Goal: Task Accomplishment & Management: Manage account settings

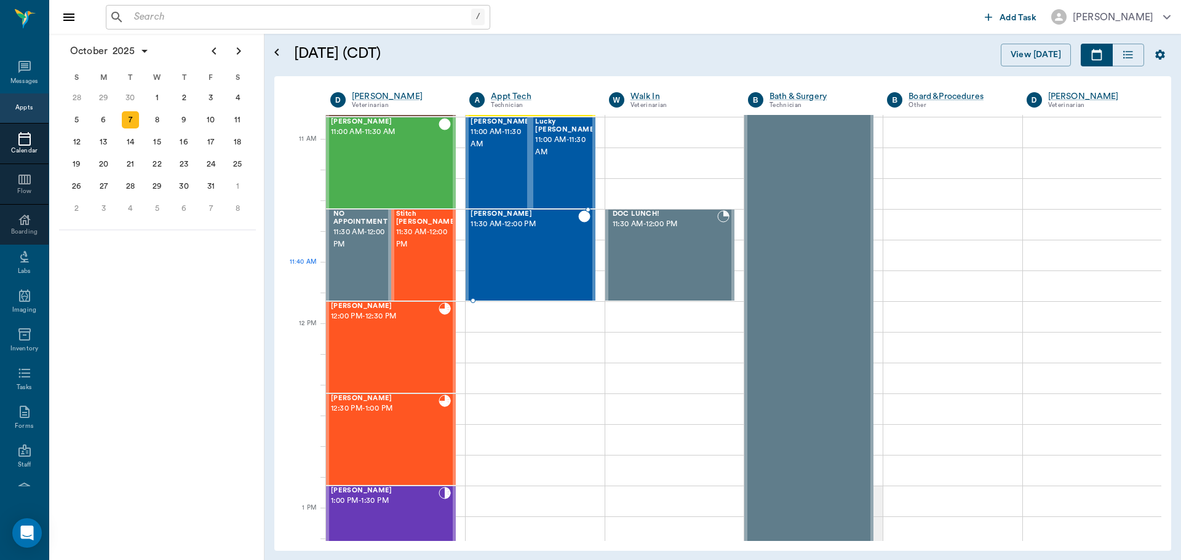
scroll to position [495, 0]
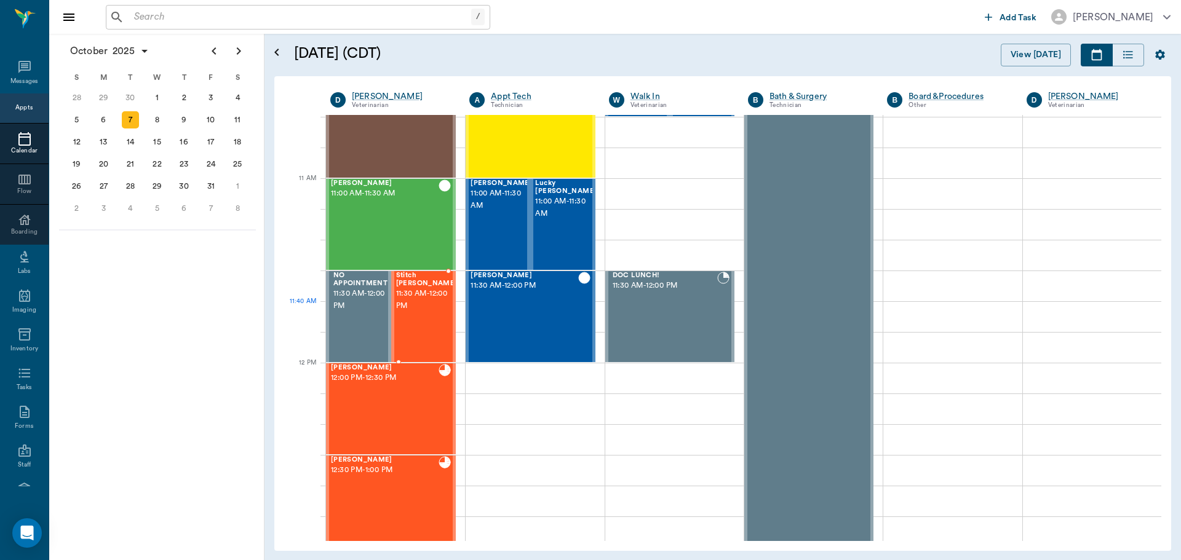
click at [426, 308] on span "11:30 AM - 12:00 PM" at bounding box center [427, 300] width 62 height 25
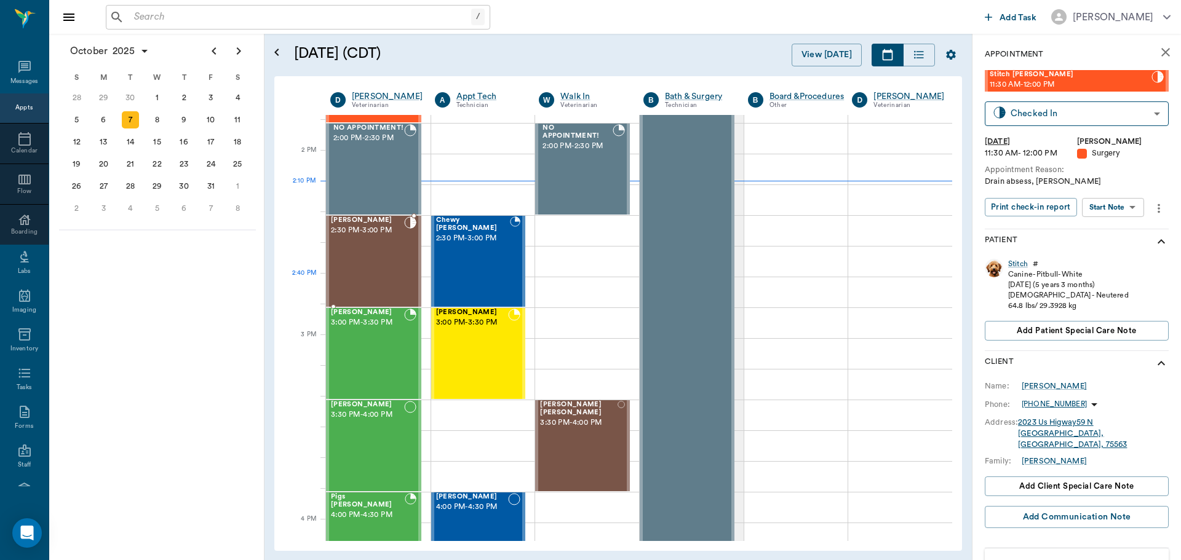
scroll to position [1172, 0]
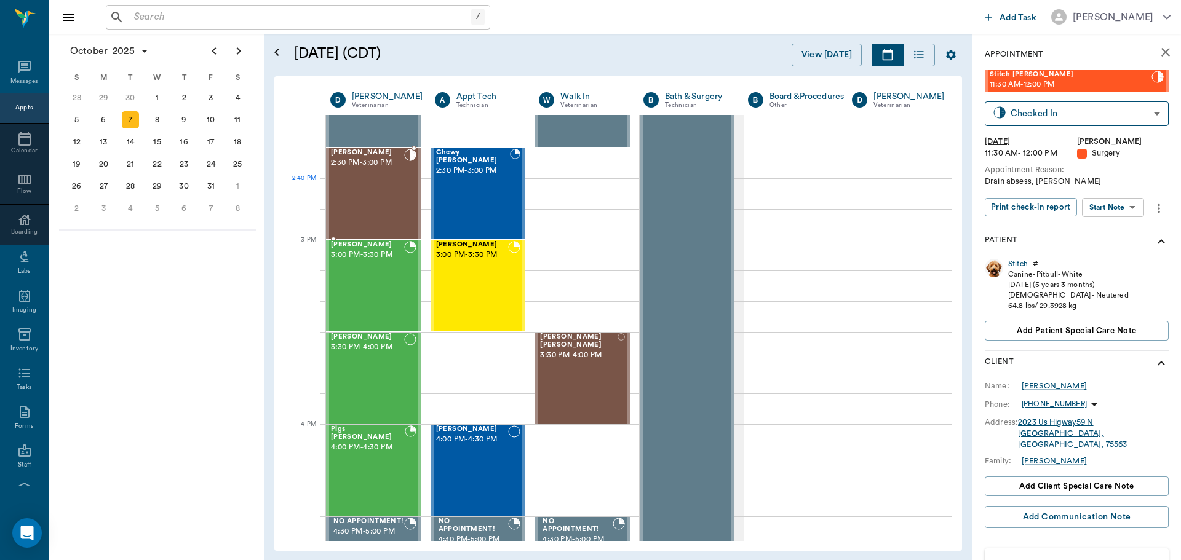
click at [378, 196] on div "[PERSON_NAME] 2:30 PM - 3:00 PM" at bounding box center [367, 194] width 73 height 90
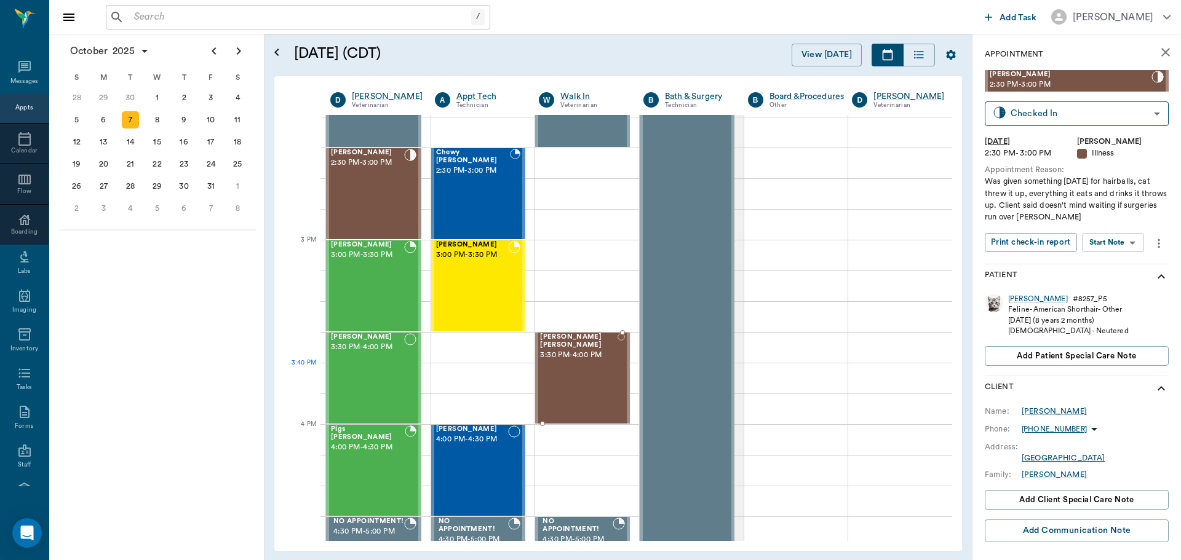
click at [602, 376] on div "[PERSON_NAME] Brown 3:30 PM - 4:00 PM" at bounding box center [578, 378] width 77 height 90
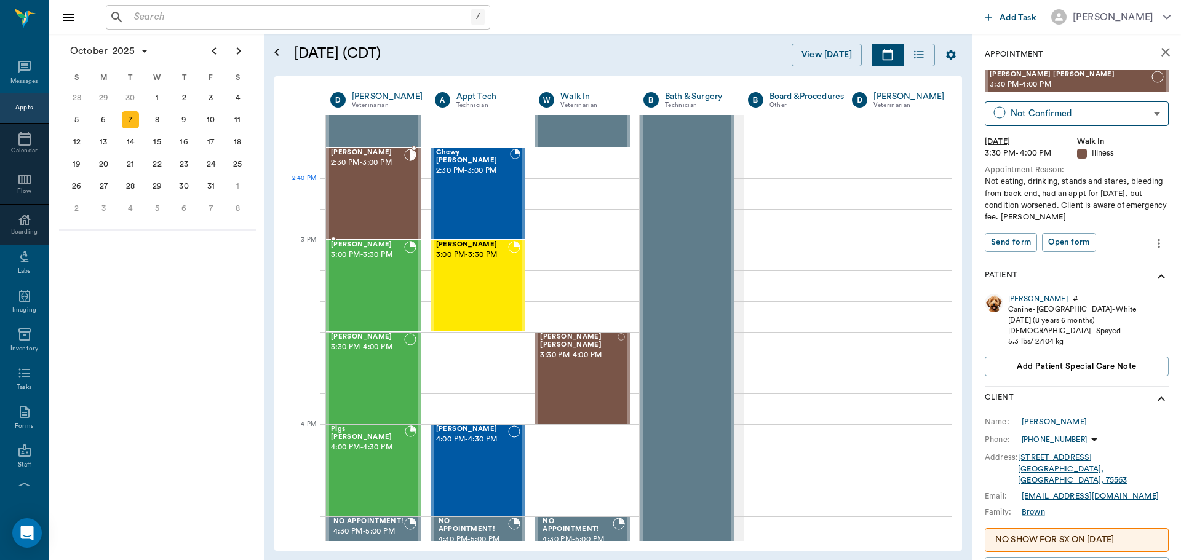
drag, startPoint x: 384, startPoint y: 191, endPoint x: 950, endPoint y: 295, distance: 576.1
click at [386, 194] on div "[PERSON_NAME] 2:30 PM - 3:00 PM" at bounding box center [367, 194] width 73 height 90
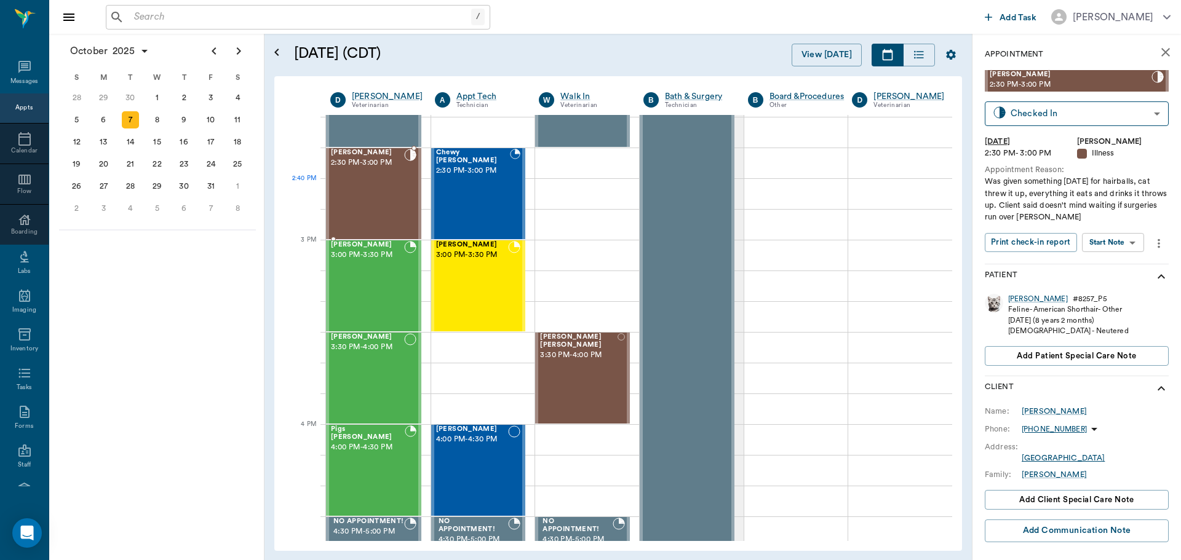
click at [383, 183] on div "Rusty Doss 2:30 PM - 3:00 PM" at bounding box center [367, 194] width 73 height 90
click at [1107, 246] on body "/ ​ Add Task Dr. Bert Ellsworth Nectar Messages Appts Calendar Flow Boarding La…" at bounding box center [590, 280] width 1181 height 560
click at [1111, 266] on button "Start SOAP" at bounding box center [1099, 268] width 42 height 14
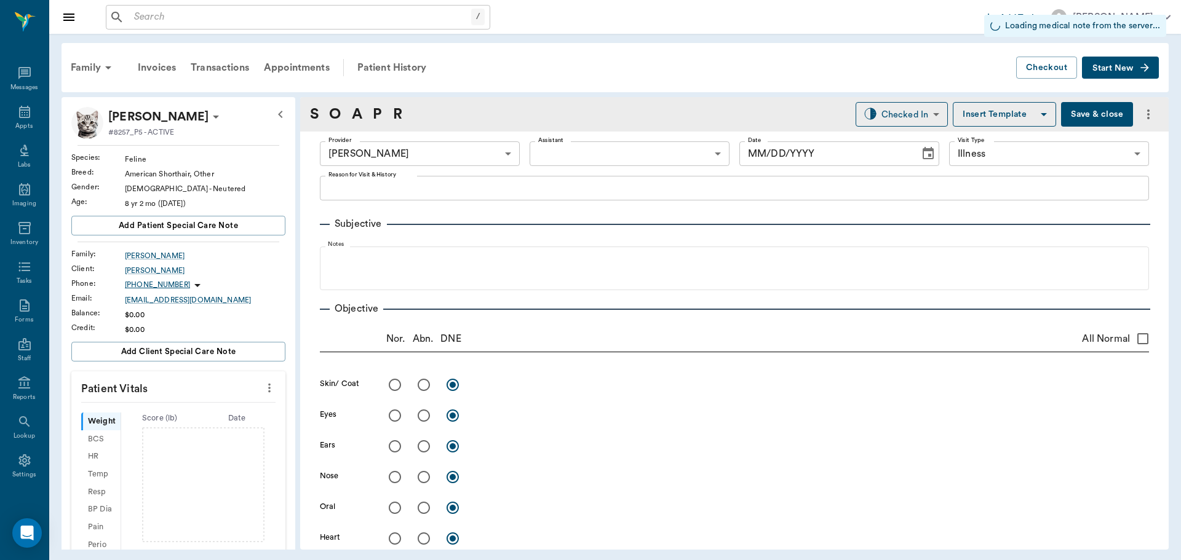
type input "63ec2f075fda476ae8351a4d"
type input "65d2be4f46e3a538d89b8c15"
type input "[DATE]"
type textarea "Was given something yesterday for hairballs, cat threw it up, everything it eat…"
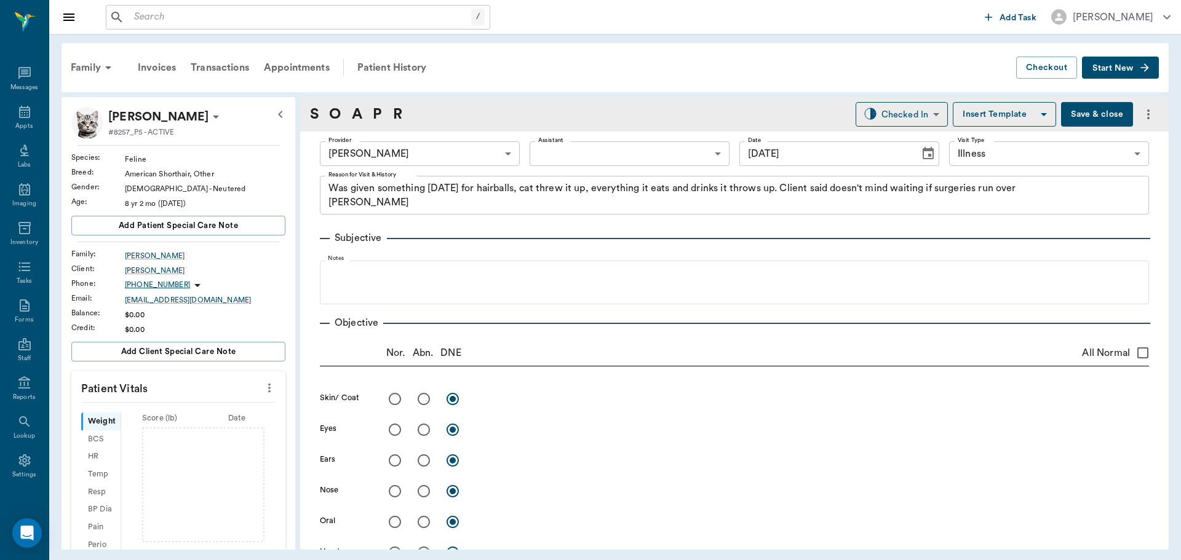
click at [601, 158] on body "/ ​ Add Task Dr. Bert Ellsworth Nectar Messages Appts Labs Imaging Inventory Ta…" at bounding box center [590, 280] width 1181 height 560
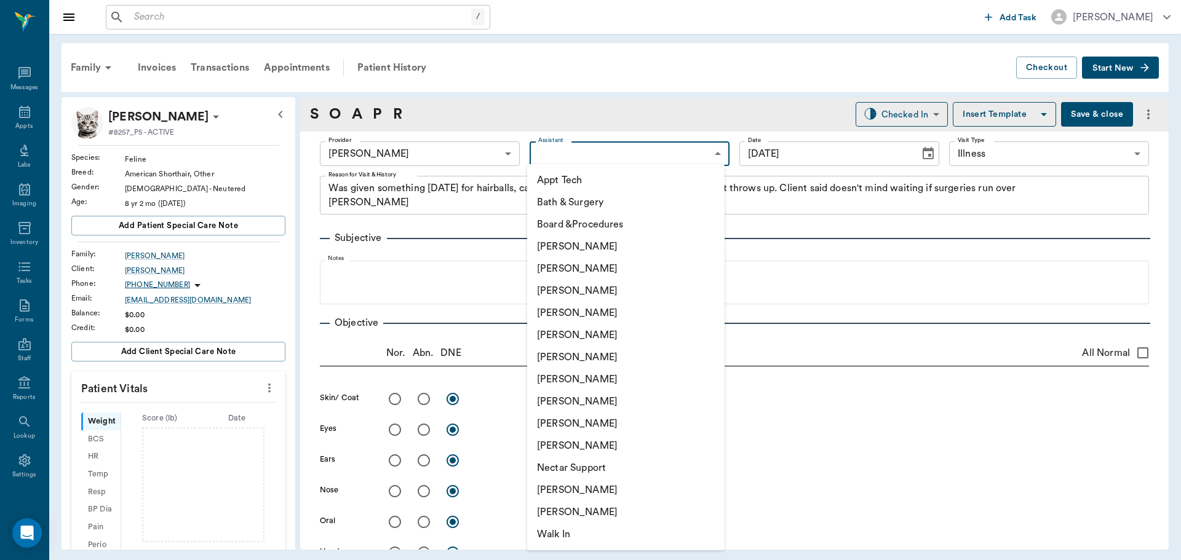
click at [592, 186] on li "Appt Tech" at bounding box center [625, 180] width 197 height 22
type input "63ec2f075fda476ae8351a4c"
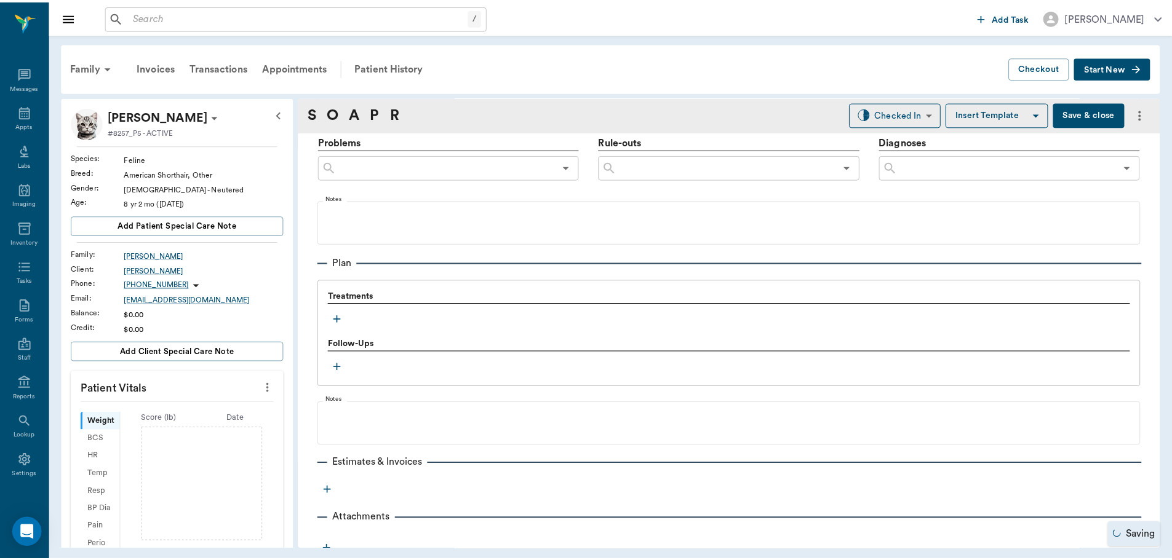
scroll to position [738, 0]
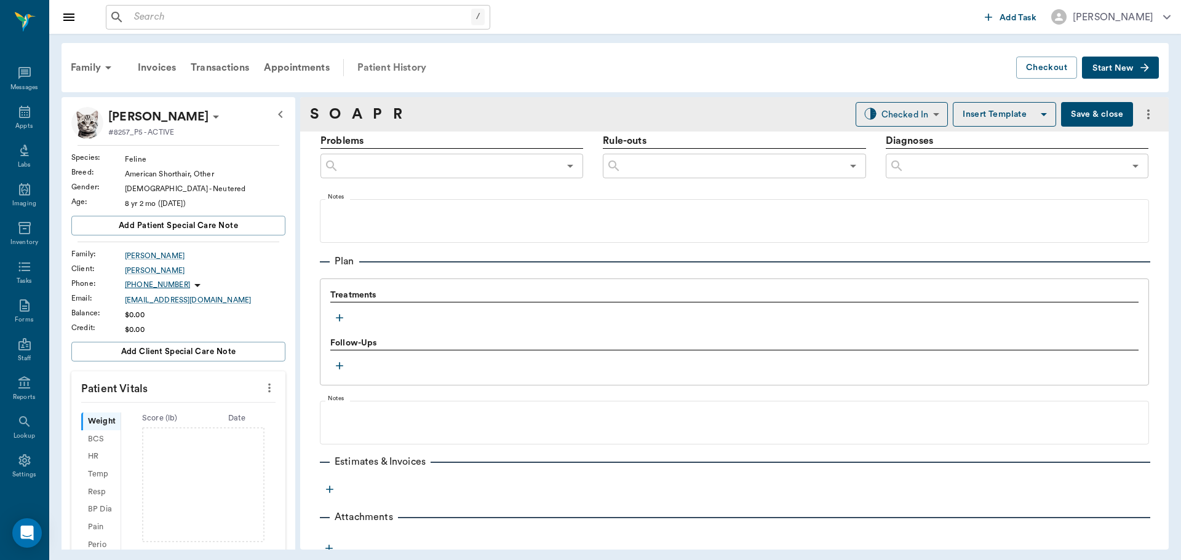
click at [402, 70] on div "Patient History" at bounding box center [392, 68] width 84 height 30
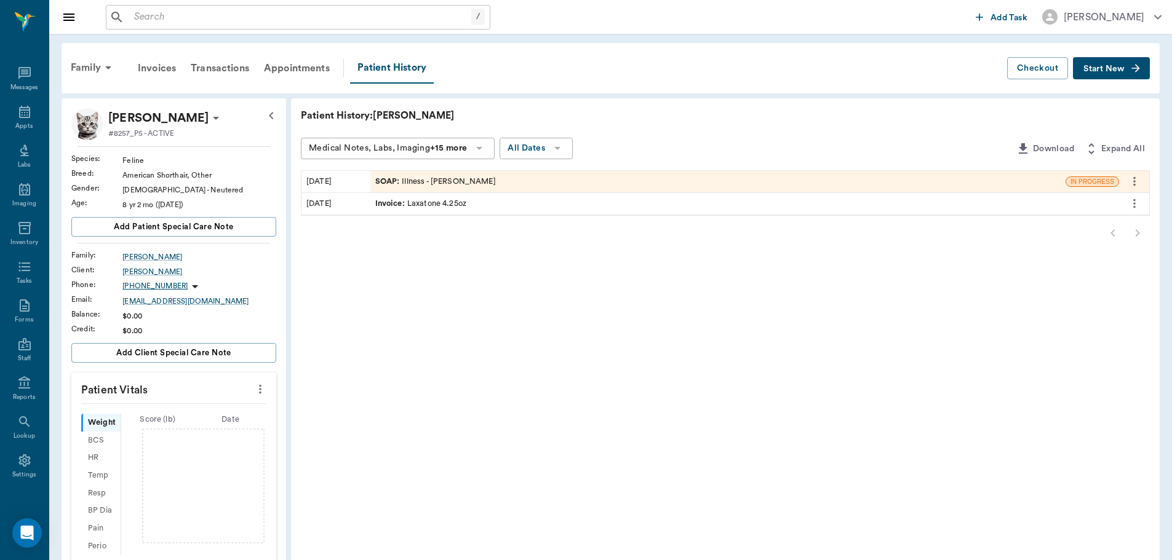
click at [431, 207] on div "Invoice : Laxatone 4.25oz" at bounding box center [420, 204] width 91 height 12
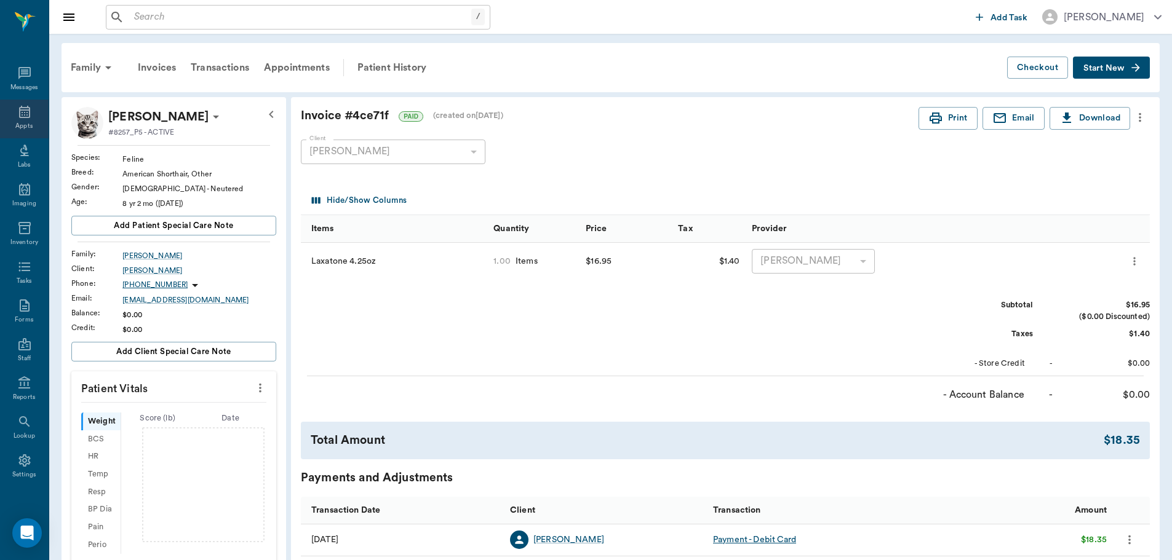
click at [21, 105] on icon at bounding box center [24, 112] width 15 height 15
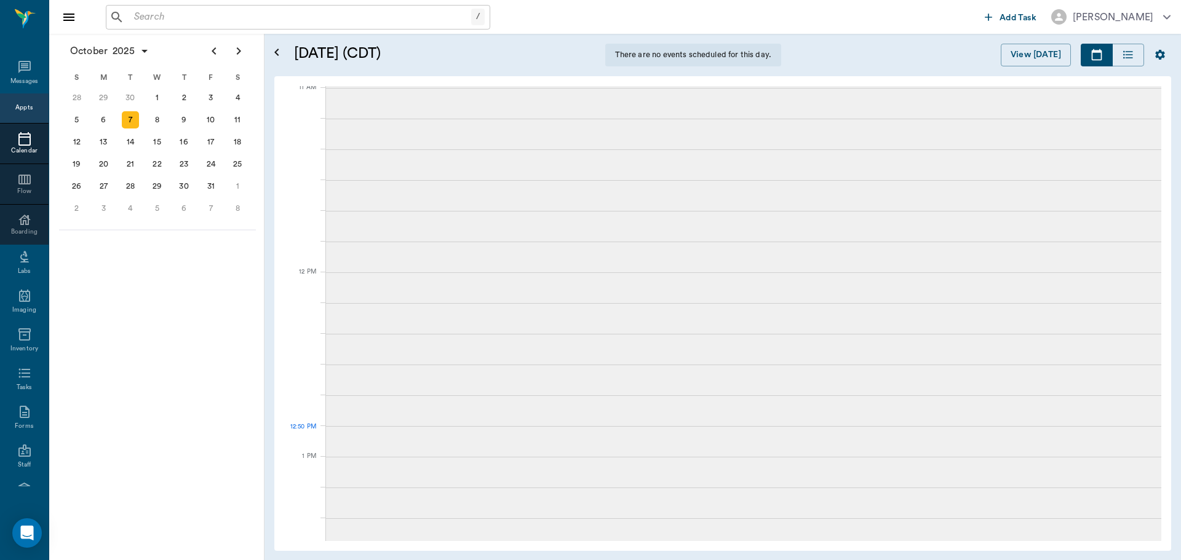
scroll to position [1108, 0]
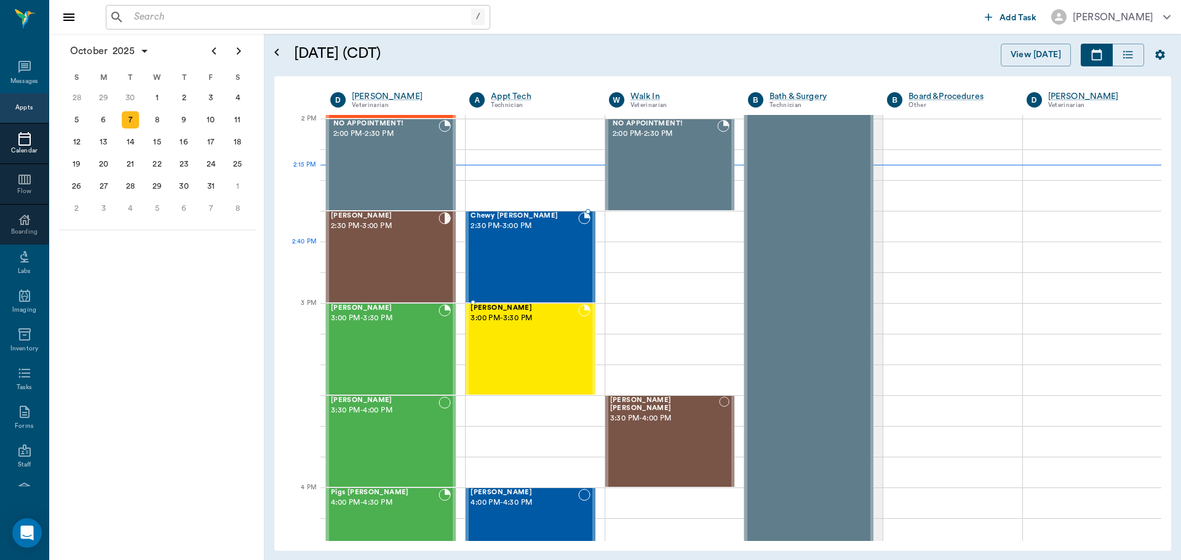
click at [520, 272] on div "Chewy McCasland 2:30 PM - 3:00 PM" at bounding box center [524, 257] width 107 height 90
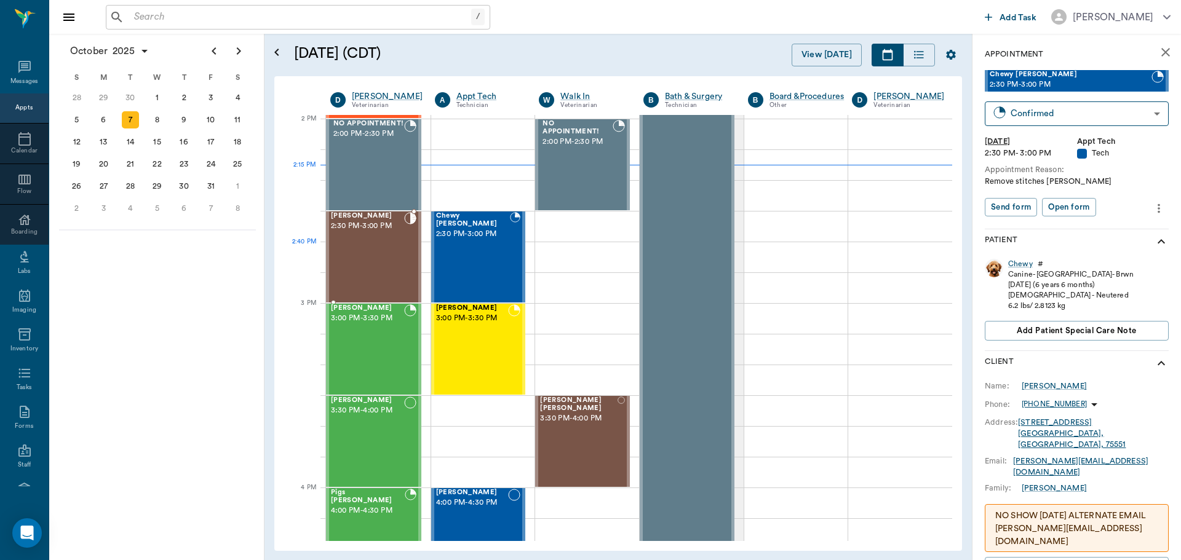
click at [345, 251] on div "Rusty Doss 2:30 PM - 3:00 PM" at bounding box center [367, 257] width 73 height 90
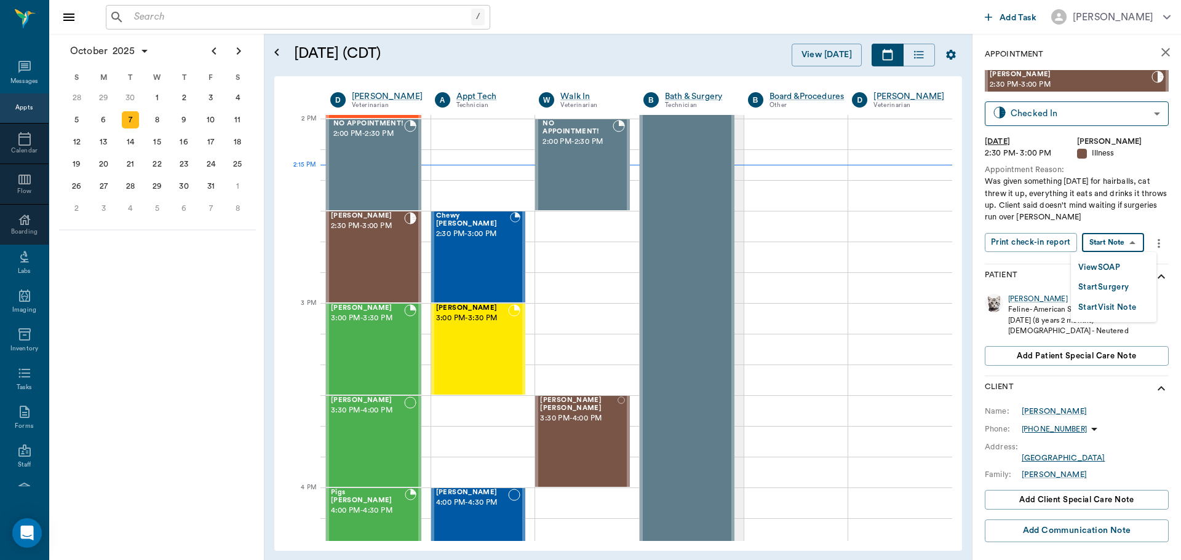
click at [1108, 238] on body "/ ​ Add Task Dr. Bert Ellsworth Nectar Messages Appts Calendar Flow Boarding La…" at bounding box center [590, 280] width 1181 height 560
click at [1122, 276] on li "View SOAP" at bounding box center [1113, 267] width 85 height 20
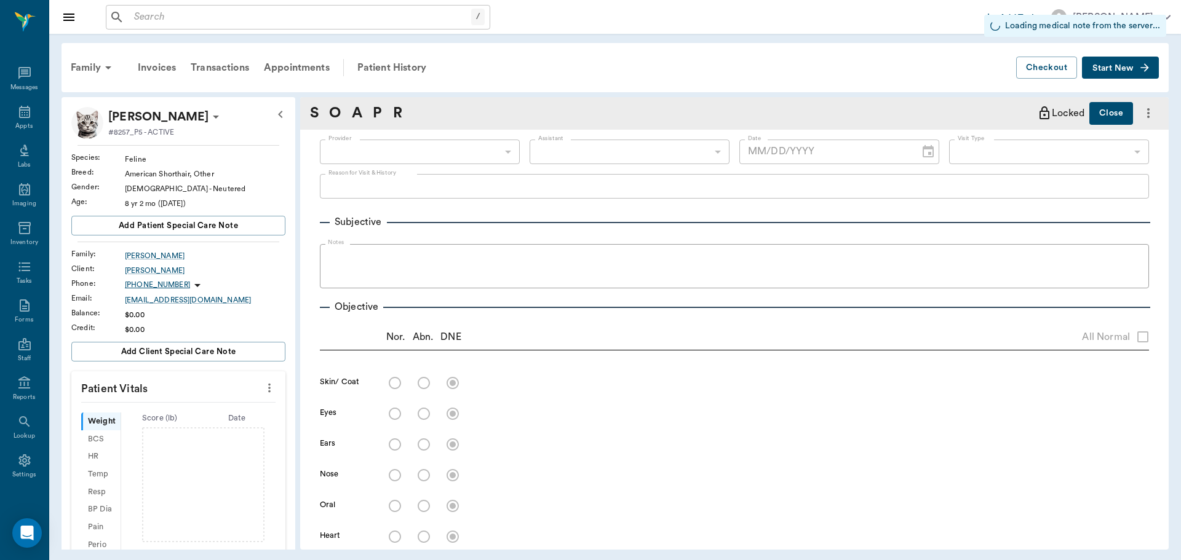
type input "63ec2f075fda476ae8351a4d"
type input "63ec2f075fda476ae8351a4c"
type input "65d2be4f46e3a538d89b8c15"
type input "[DATE]"
type textarea "Was given something yesterday for hairballs, cat threw it up, everything it eat…"
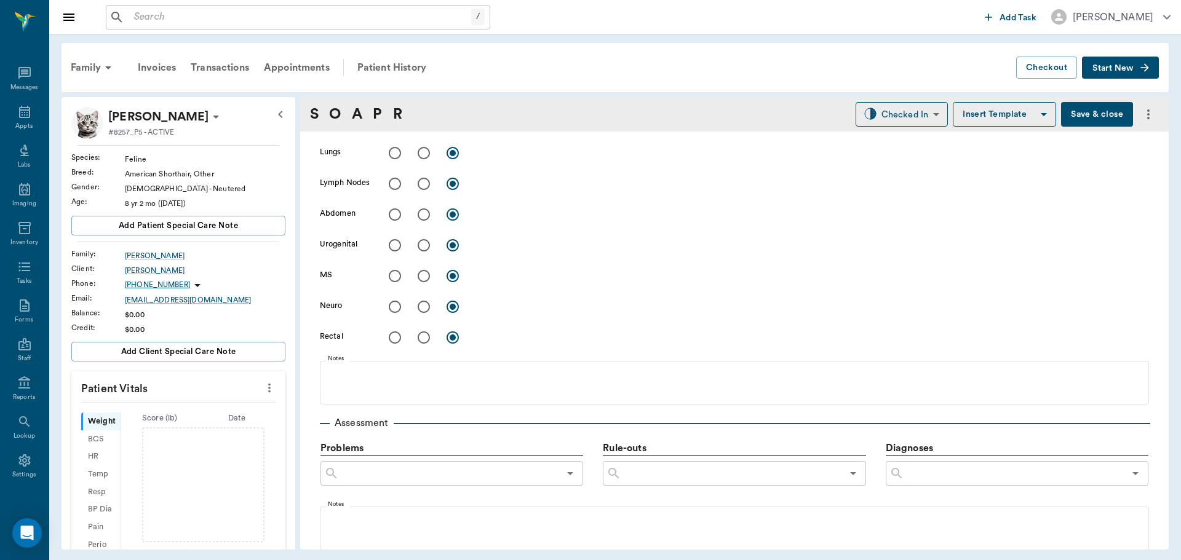
scroll to position [615, 0]
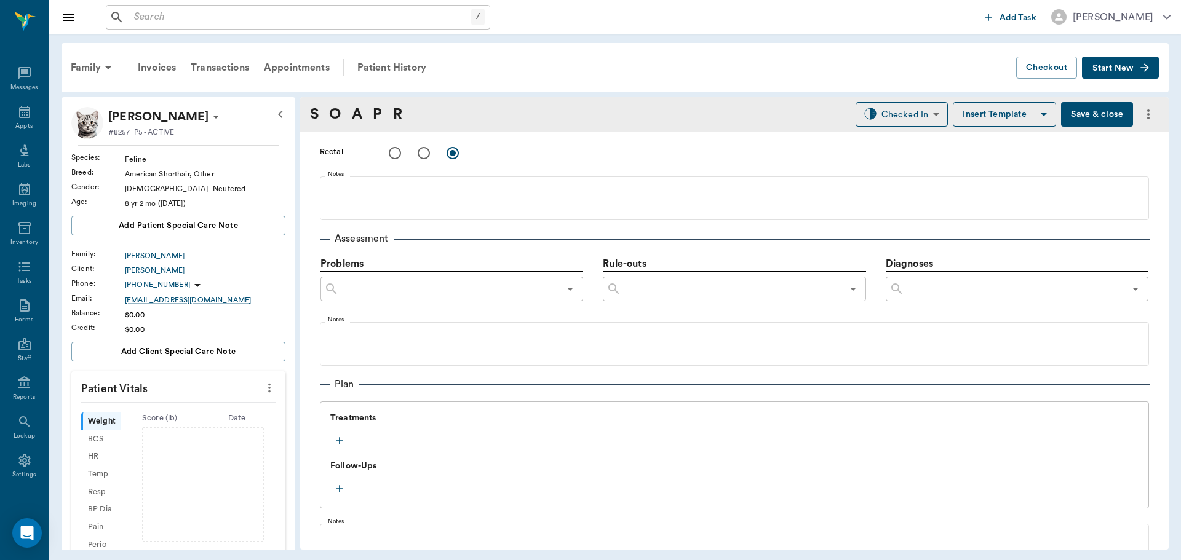
click at [332, 447] on button "button" at bounding box center [339, 441] width 18 height 18
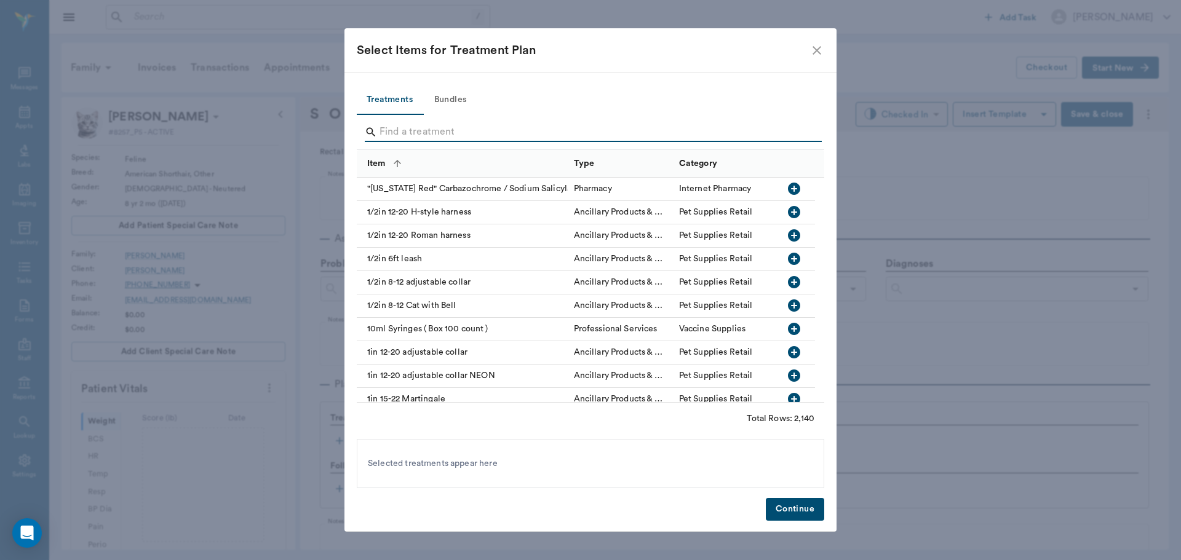
click at [403, 132] on input "Search" at bounding box center [592, 132] width 424 height 20
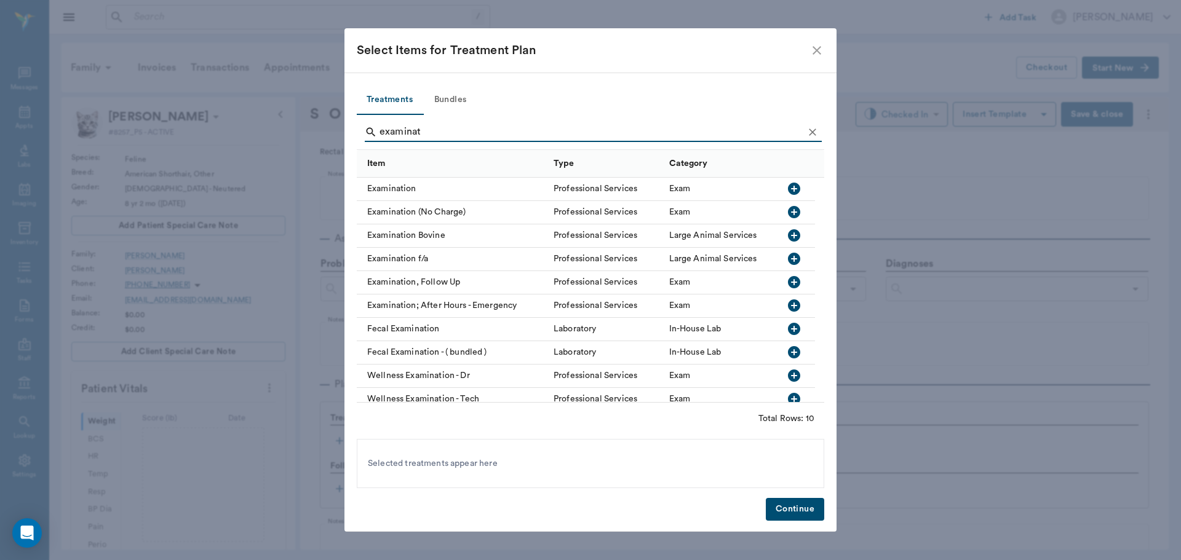
type input "examinat"
click at [794, 186] on icon "button" at bounding box center [794, 188] width 15 height 15
click at [808, 502] on button "Continue" at bounding box center [795, 509] width 58 height 23
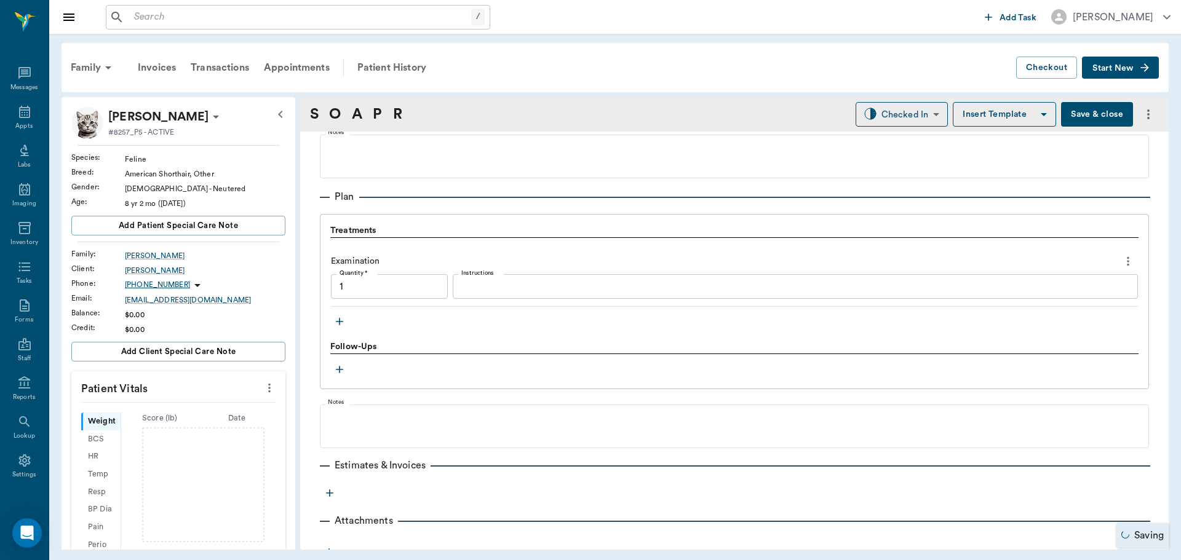
type input "1.00"
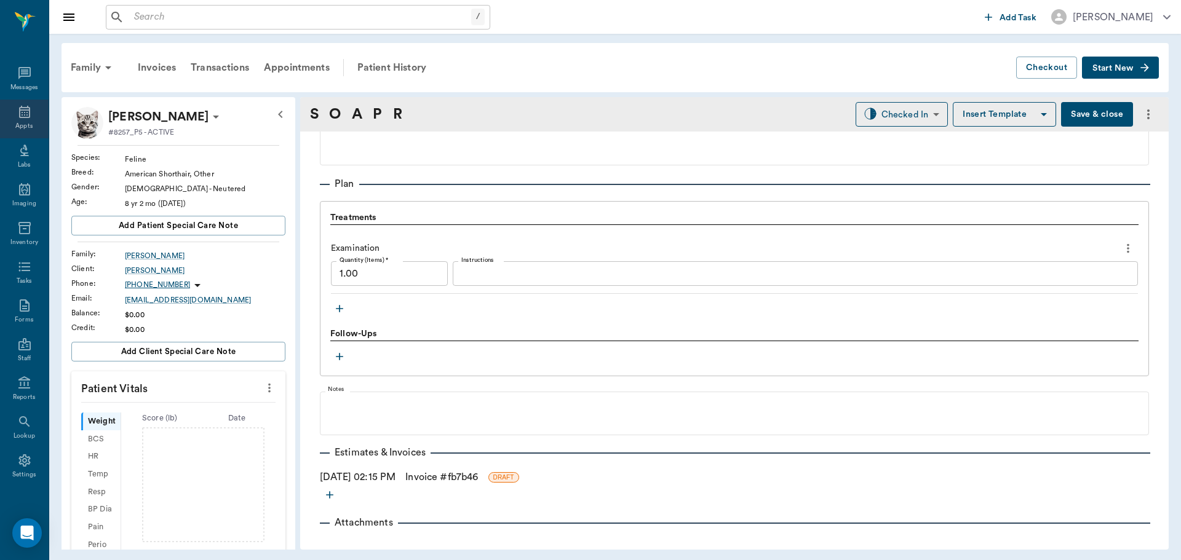
click at [19, 117] on icon at bounding box center [24, 112] width 11 height 12
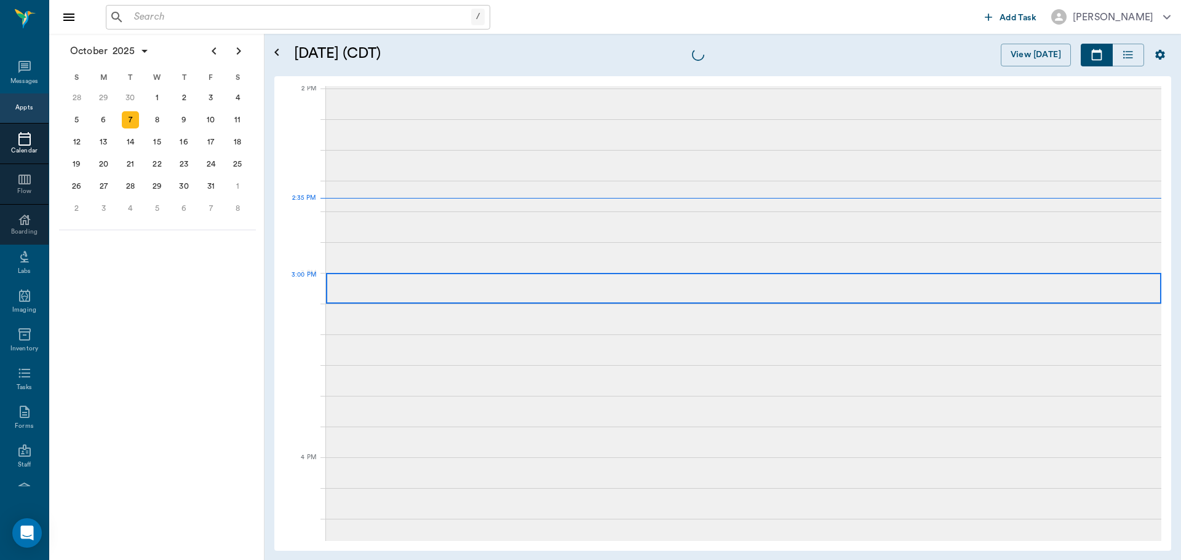
scroll to position [1108, 0]
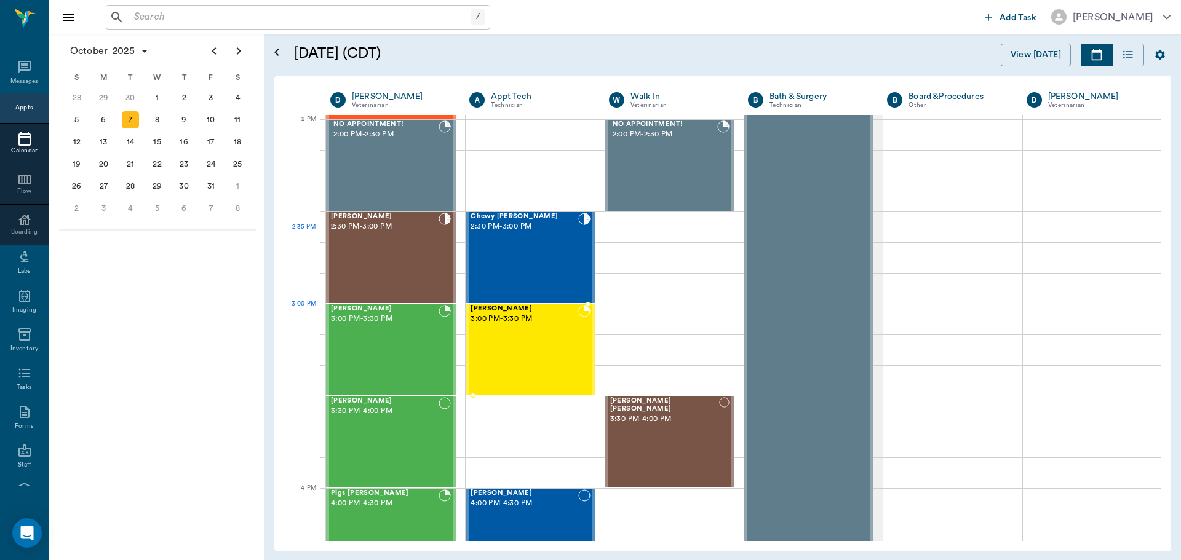
click at [539, 322] on span "3:00 PM - 3:30 PM" at bounding box center [524, 319] width 107 height 12
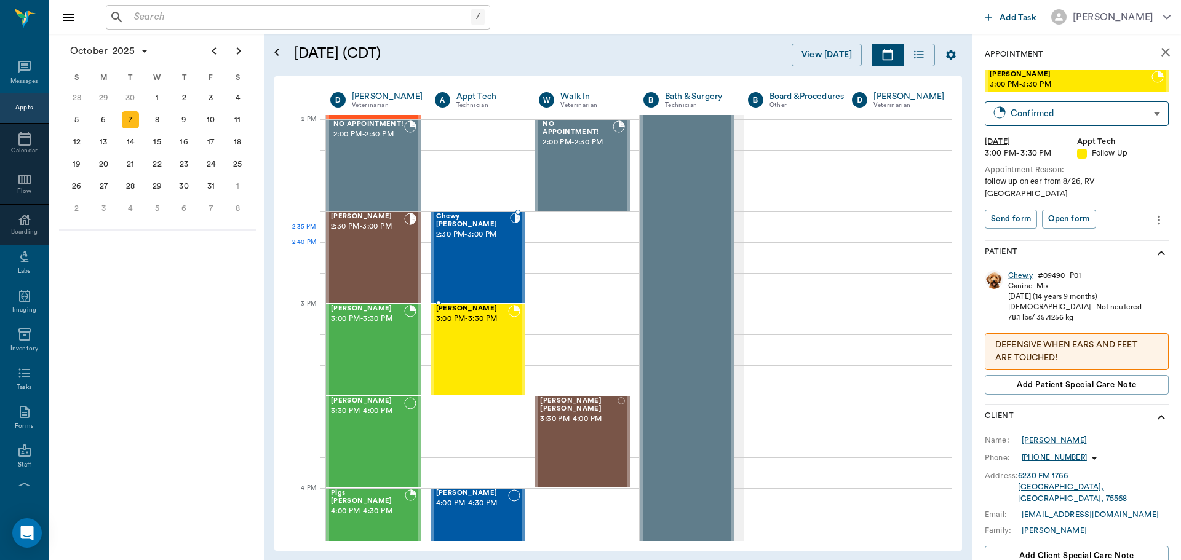
click at [475, 264] on div "Chewy McCasland 2:30 PM - 3:00 PM" at bounding box center [473, 258] width 74 height 90
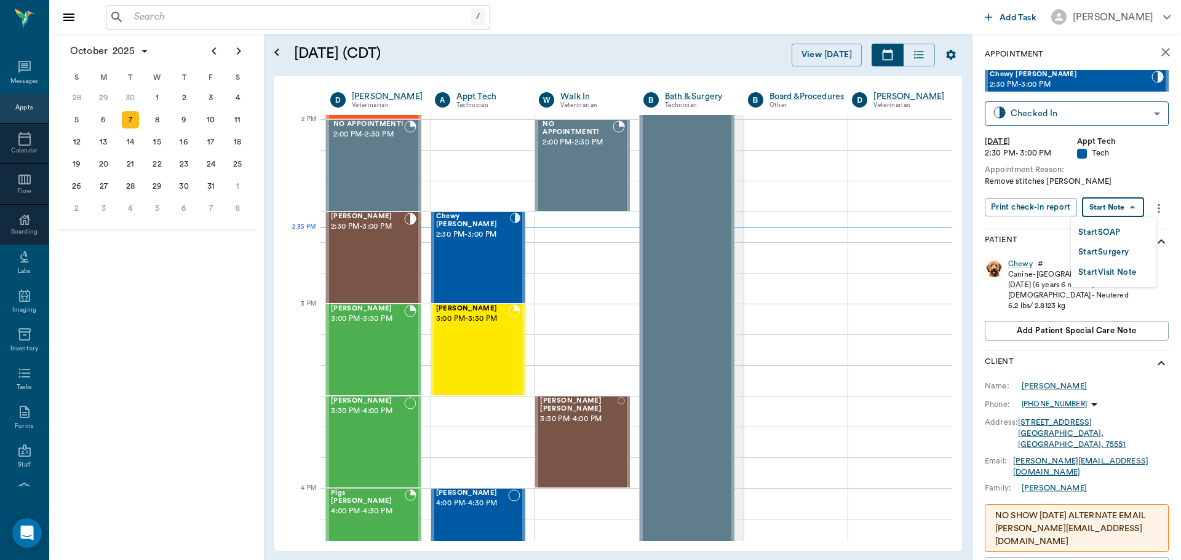
click at [1122, 209] on body "/ ​ Add Task Dr. Bert Ellsworth Nectar Messages Appts Calendar Flow Boarding La…" at bounding box center [590, 280] width 1181 height 560
click at [1126, 227] on li "Start SOAP" at bounding box center [1113, 232] width 85 height 20
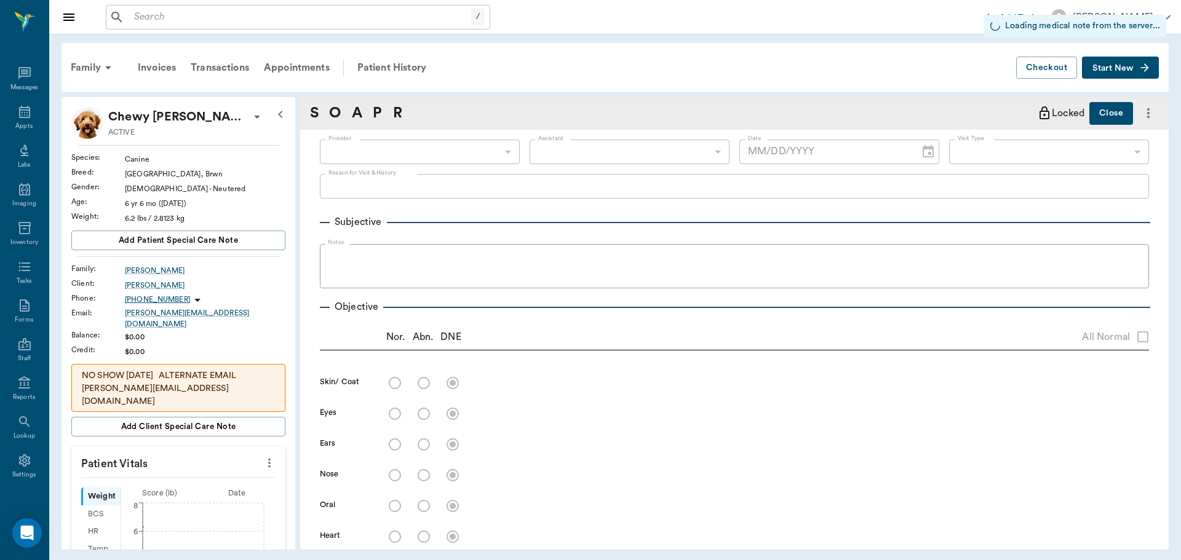
type input "63ec2f075fda476ae8351a4c"
type input "65d2be4f46e3a538d89b8c1a"
type input "[DATE]"
type textarea "Remove stitches Christy"
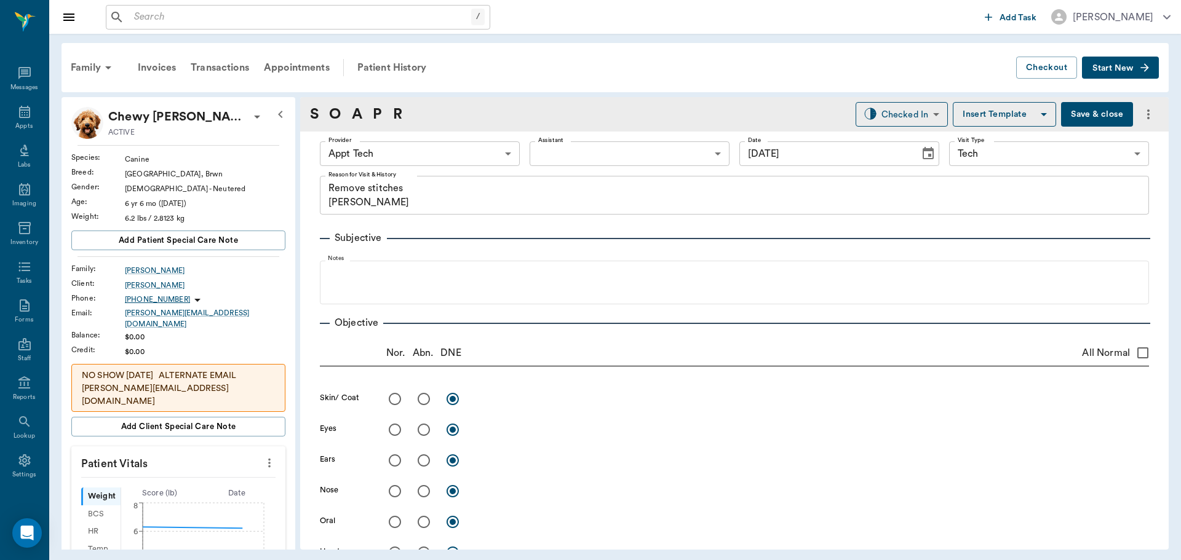
drag, startPoint x: 254, startPoint y: 450, endPoint x: 247, endPoint y: 461, distance: 13.8
click at [260, 456] on button "more" at bounding box center [270, 463] width 20 height 21
click at [230, 469] on li "Enter Vitals" at bounding box center [208, 477] width 123 height 23
click at [186, 489] on input "text" at bounding box center [177, 500] width 107 height 25
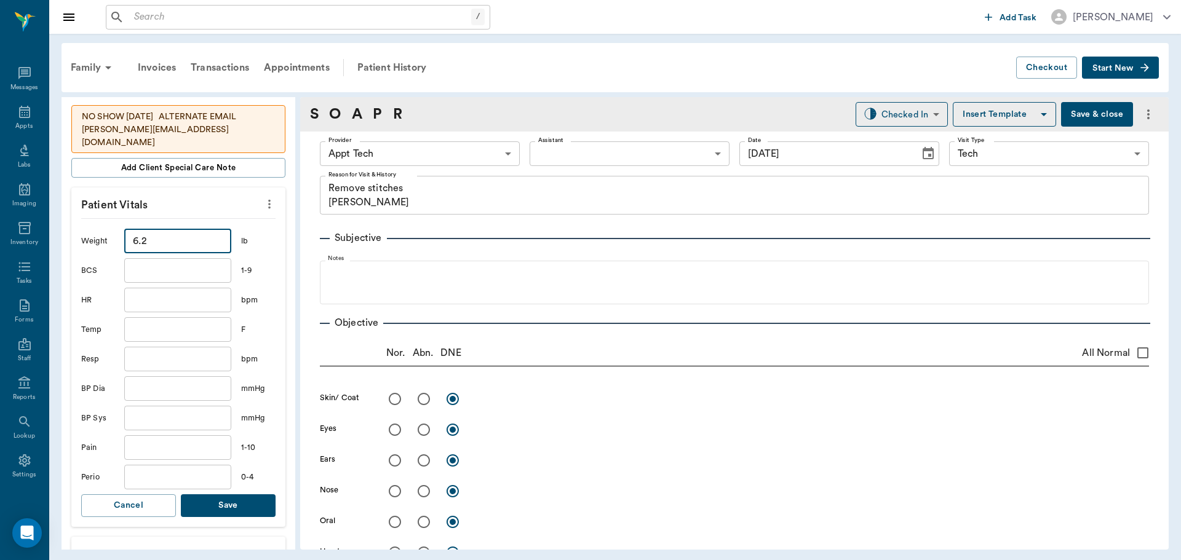
scroll to position [308, 0]
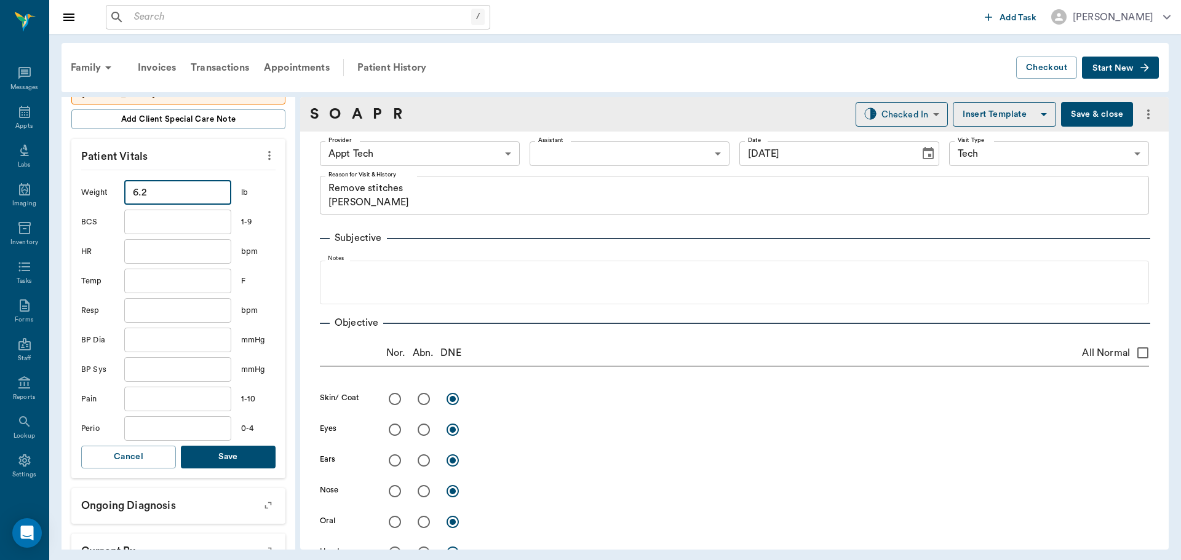
type input "6.2"
click at [242, 450] on button "Save" at bounding box center [228, 457] width 95 height 23
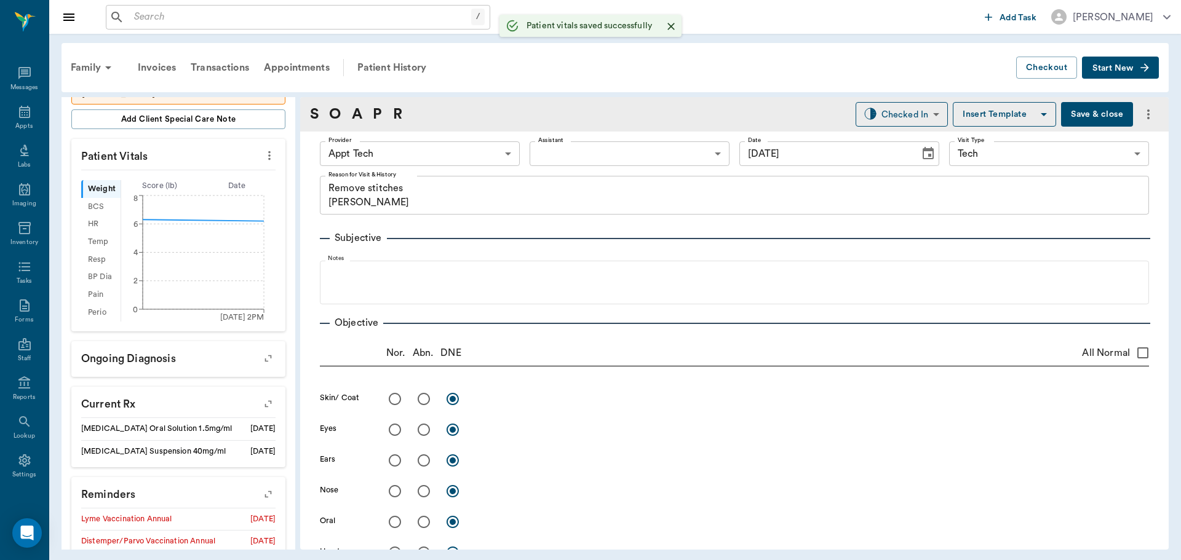
click at [446, 159] on body "/ ​ Add Task Dr. Bert Ellsworth Nectar Messages Appts Labs Imaging Inventory Ta…" at bounding box center [590, 280] width 1181 height 560
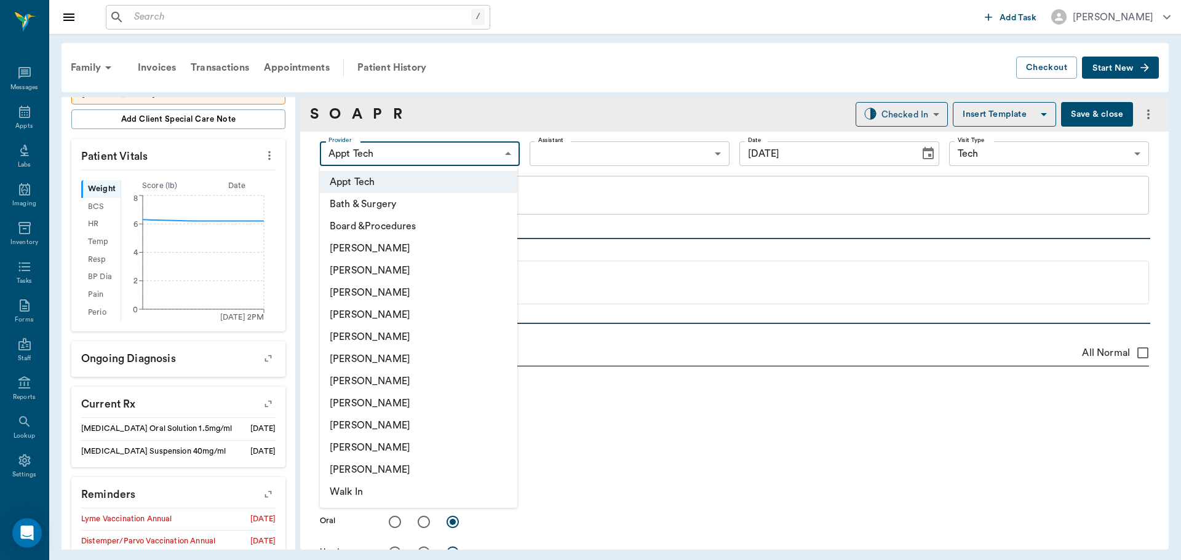
click at [410, 376] on li "Hunter Graves" at bounding box center [418, 381] width 197 height 22
type input "682b670d8bdc6f7f8feef3db"
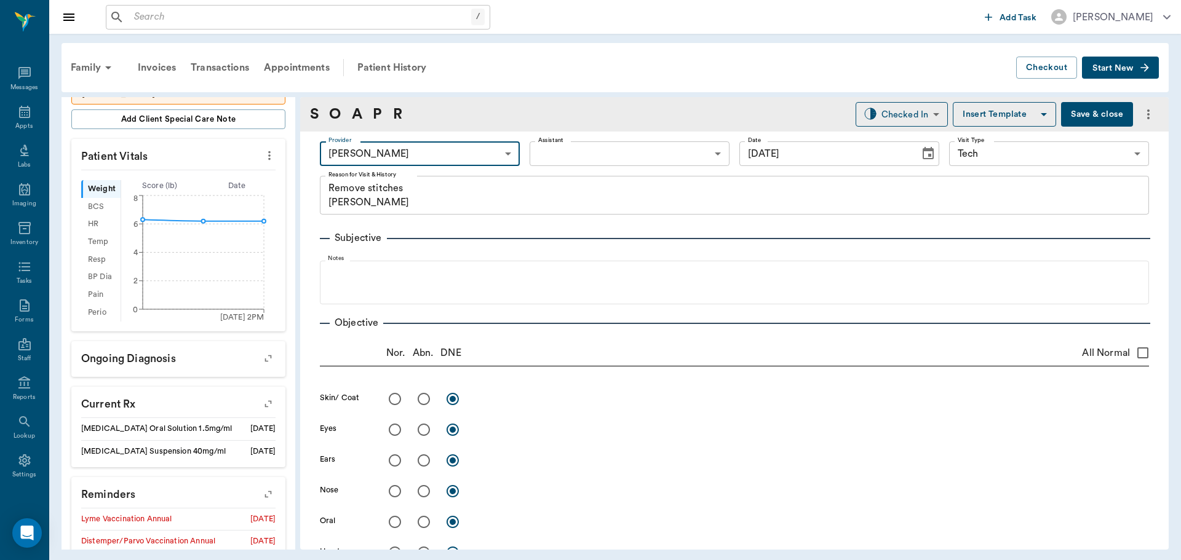
click at [581, 150] on body "/ ​ Add Task Dr. Bert Ellsworth Nectar Messages Appts Labs Imaging Inventory Ta…" at bounding box center [590, 280] width 1181 height 560
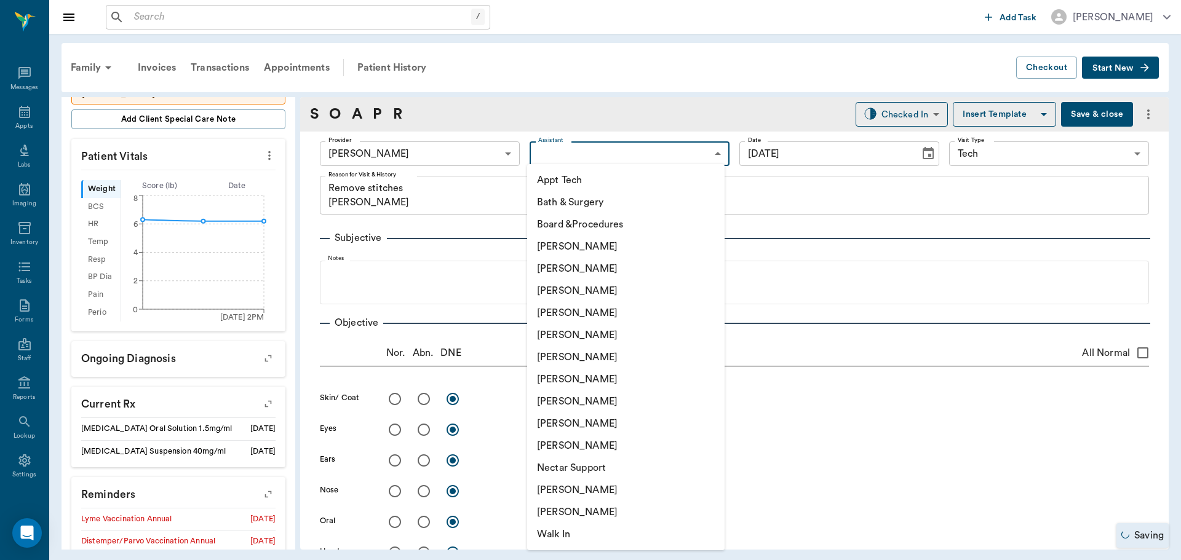
click at [569, 185] on li "Appt Tech" at bounding box center [625, 180] width 197 height 22
type input "63ec2f075fda476ae8351a4c"
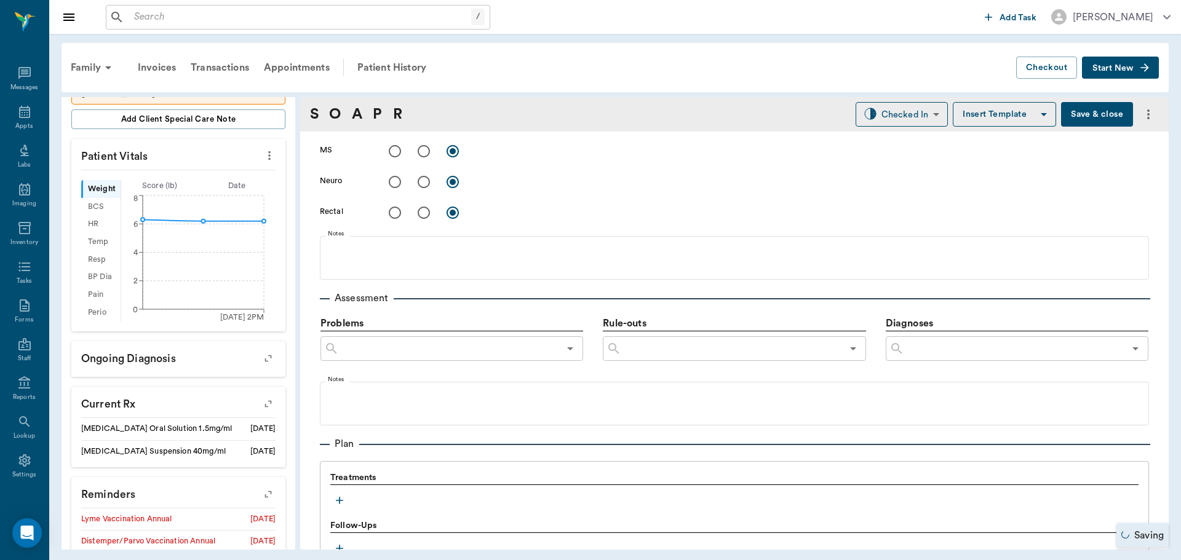
scroll to position [677, 0]
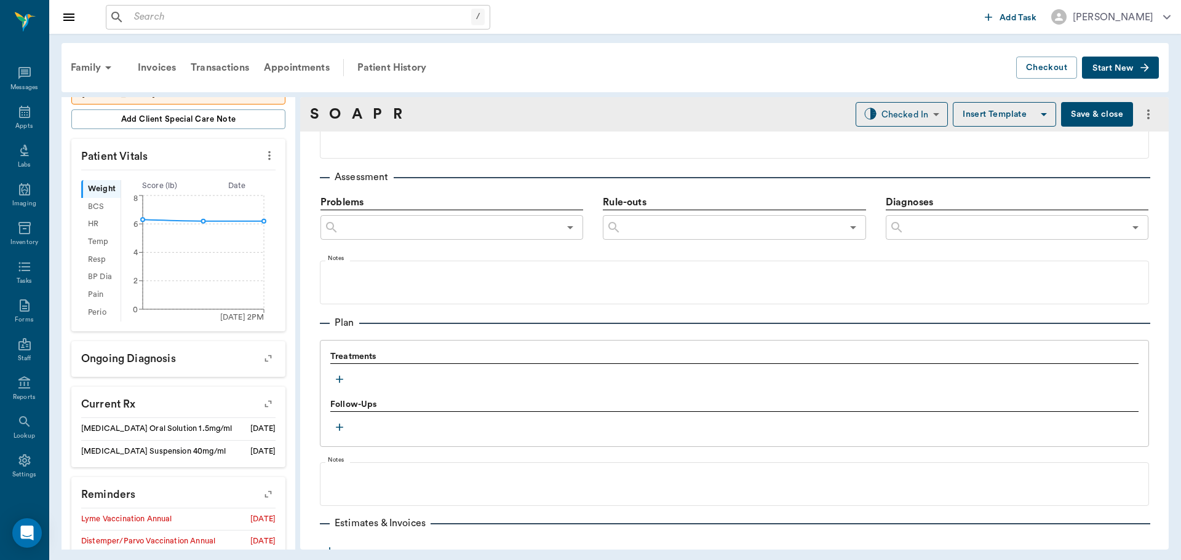
click at [346, 381] on button "button" at bounding box center [339, 379] width 18 height 18
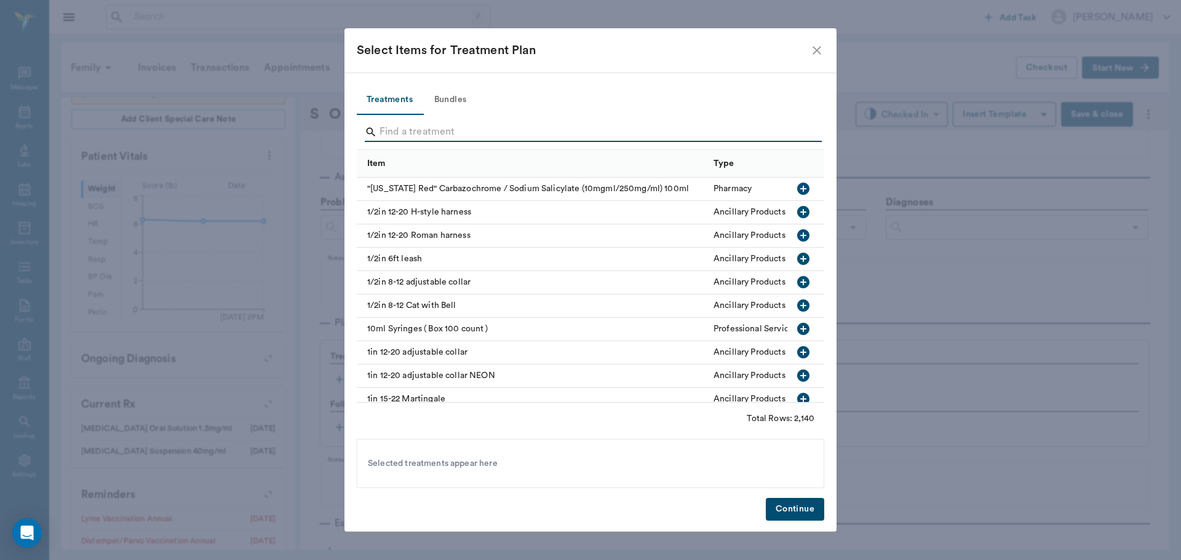
click at [436, 132] on input "Search" at bounding box center [592, 132] width 424 height 20
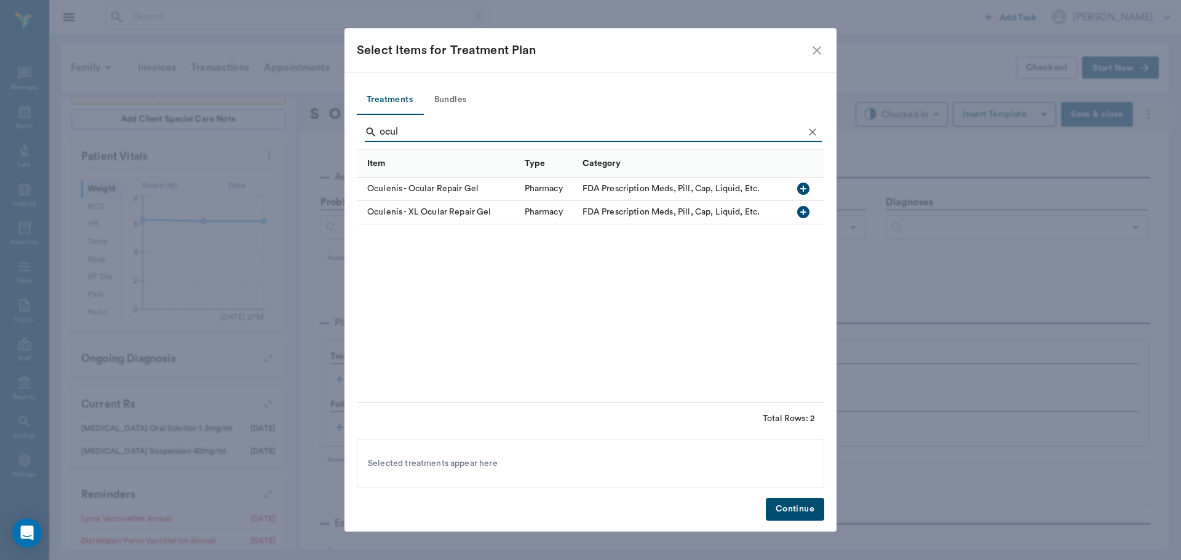
type input "ocul"
click at [800, 213] on icon "button" at bounding box center [803, 212] width 12 height 12
click at [814, 135] on icon "Clear" at bounding box center [812, 132] width 12 height 12
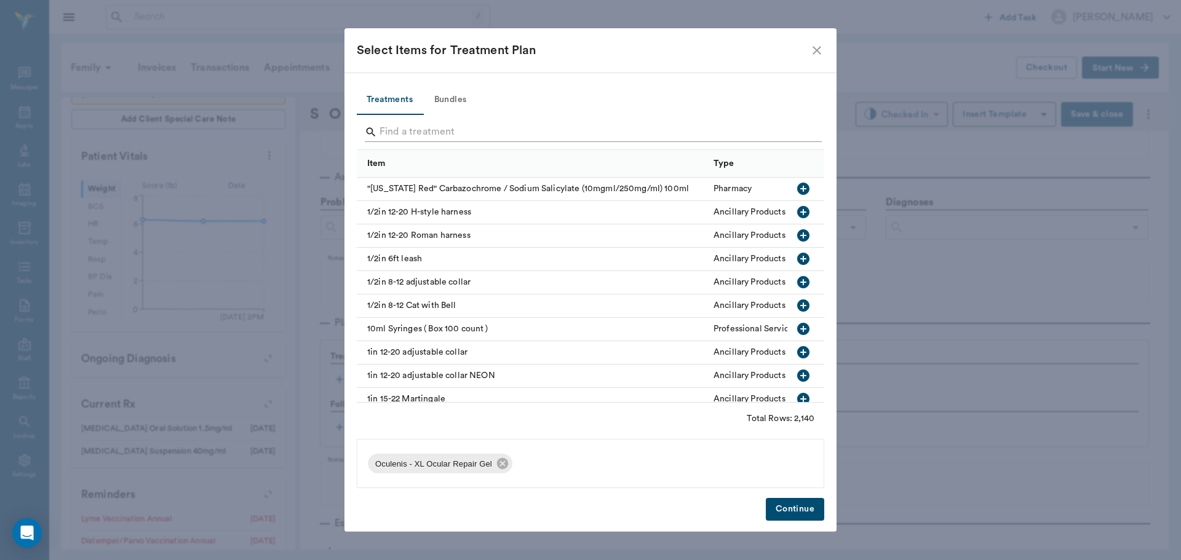
click at [792, 133] on input "Search" at bounding box center [592, 132] width 424 height 20
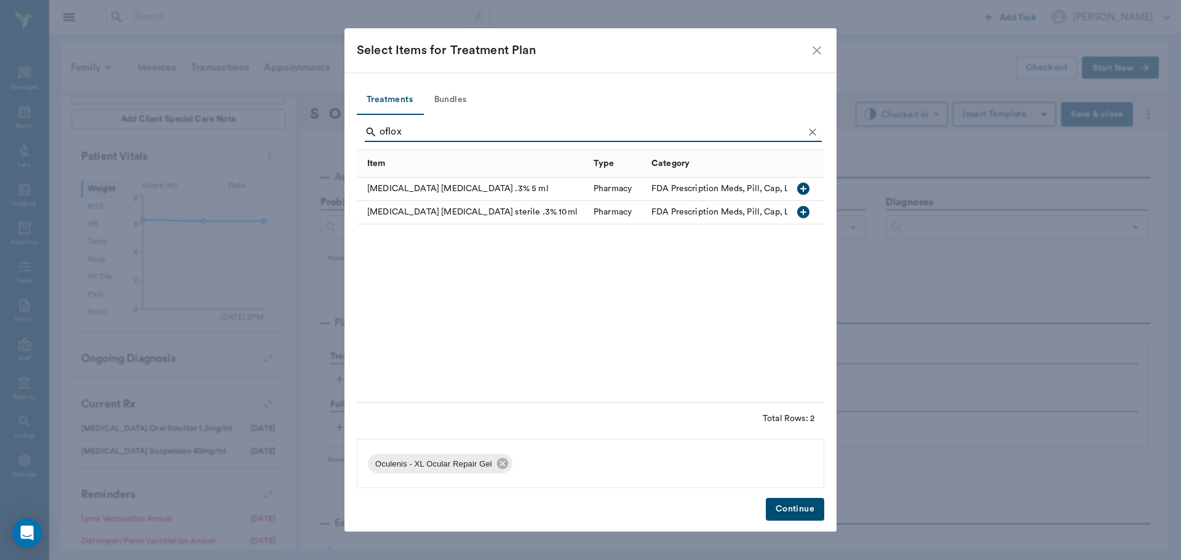
type input "oflox"
click at [806, 186] on icon "button" at bounding box center [803, 189] width 12 height 12
click at [814, 137] on icon "Clear" at bounding box center [812, 132] width 12 height 12
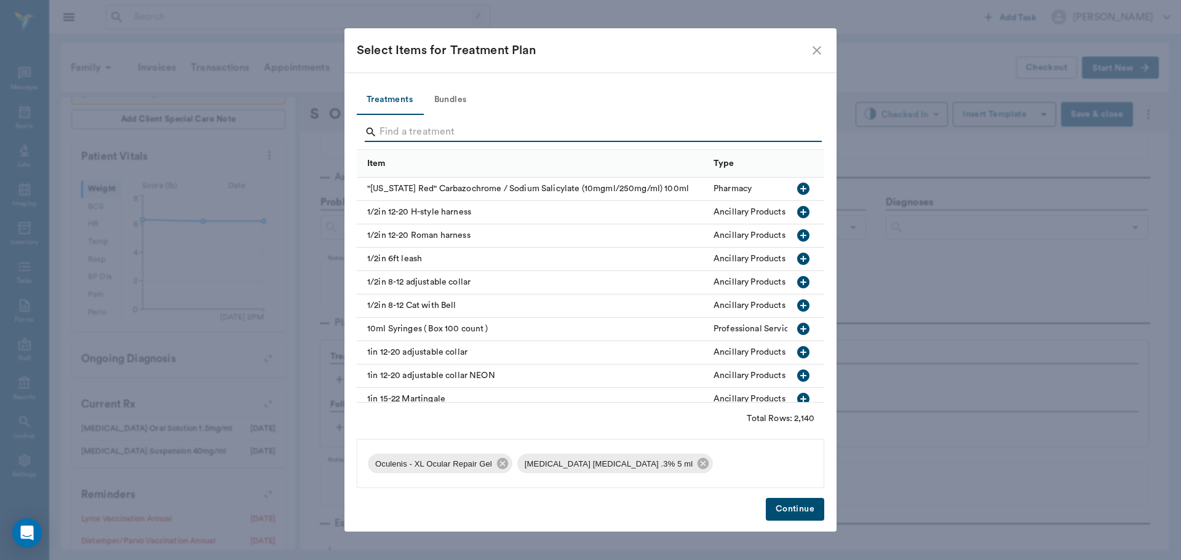
click at [787, 133] on input "Search" at bounding box center [592, 132] width 424 height 20
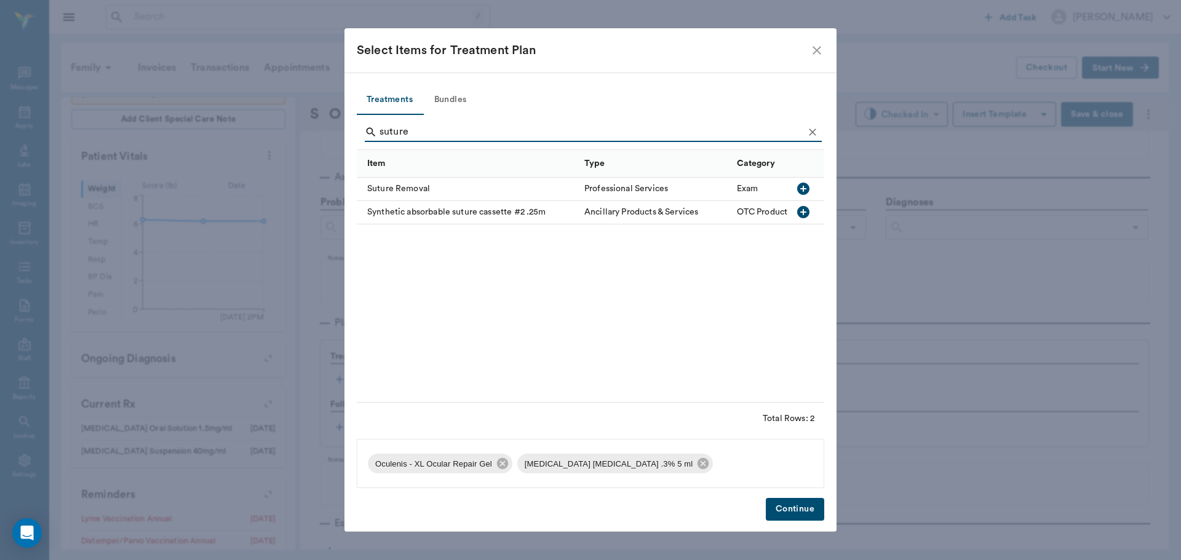
type input "suture"
drag, startPoint x: 808, startPoint y: 185, endPoint x: 805, endPoint y: 179, distance: 6.3
click at [808, 183] on icon "button" at bounding box center [803, 188] width 15 height 15
click at [813, 123] on button "Clear" at bounding box center [812, 132] width 18 height 18
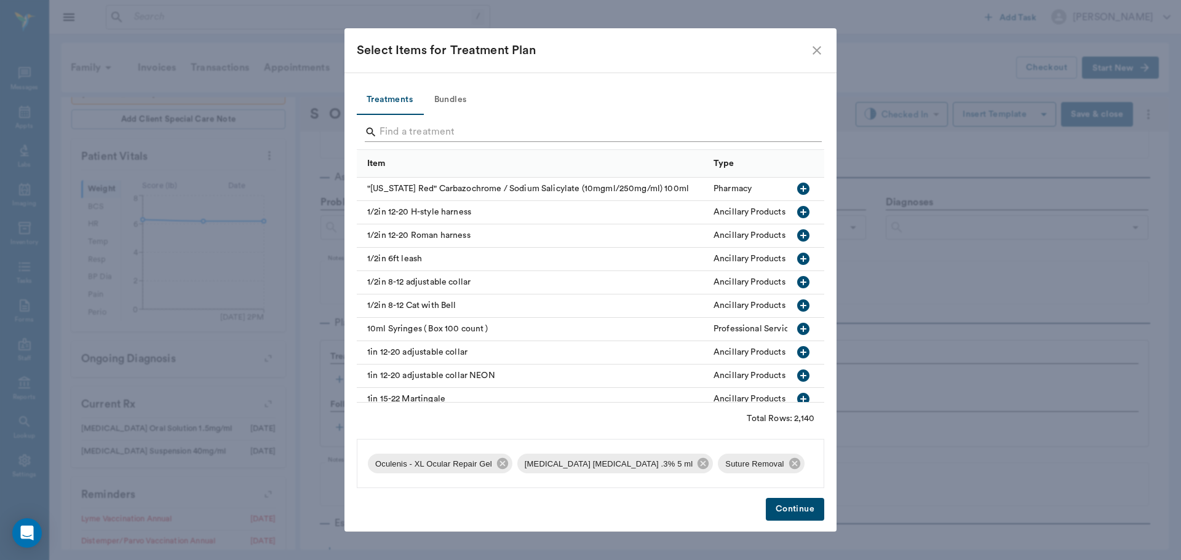
click at [793, 135] on input "Search" at bounding box center [592, 132] width 424 height 20
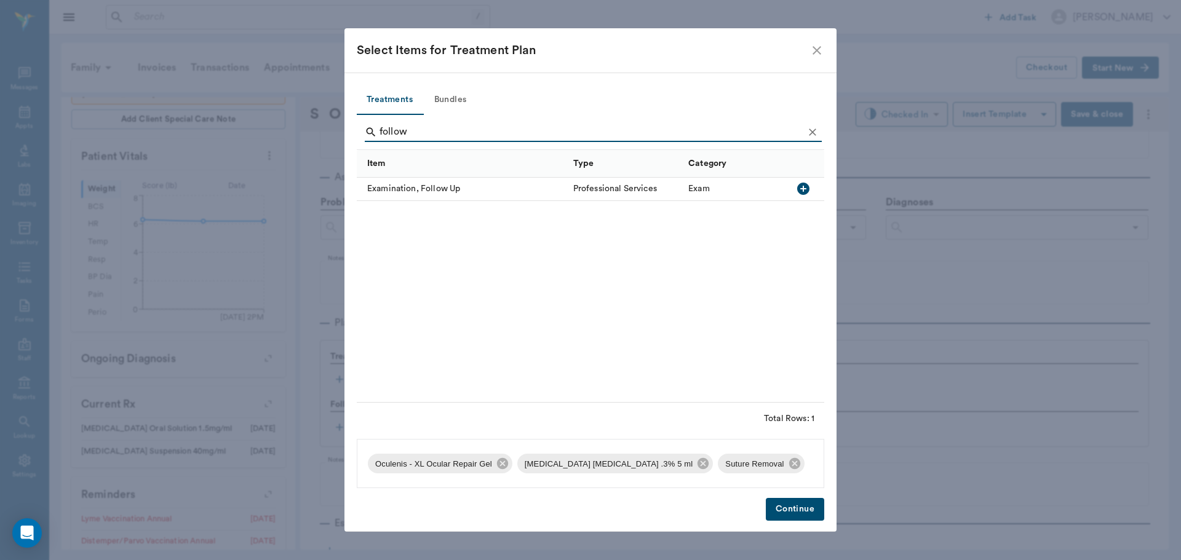
type input "follow"
click at [807, 190] on icon "button" at bounding box center [803, 189] width 12 height 12
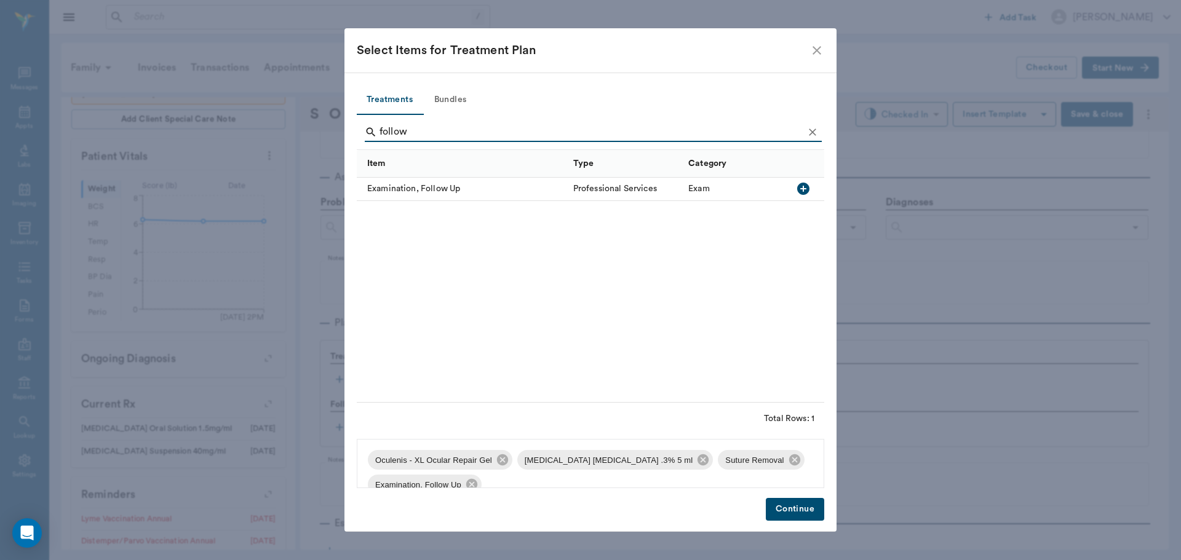
click at [798, 507] on button "Continue" at bounding box center [795, 509] width 58 height 23
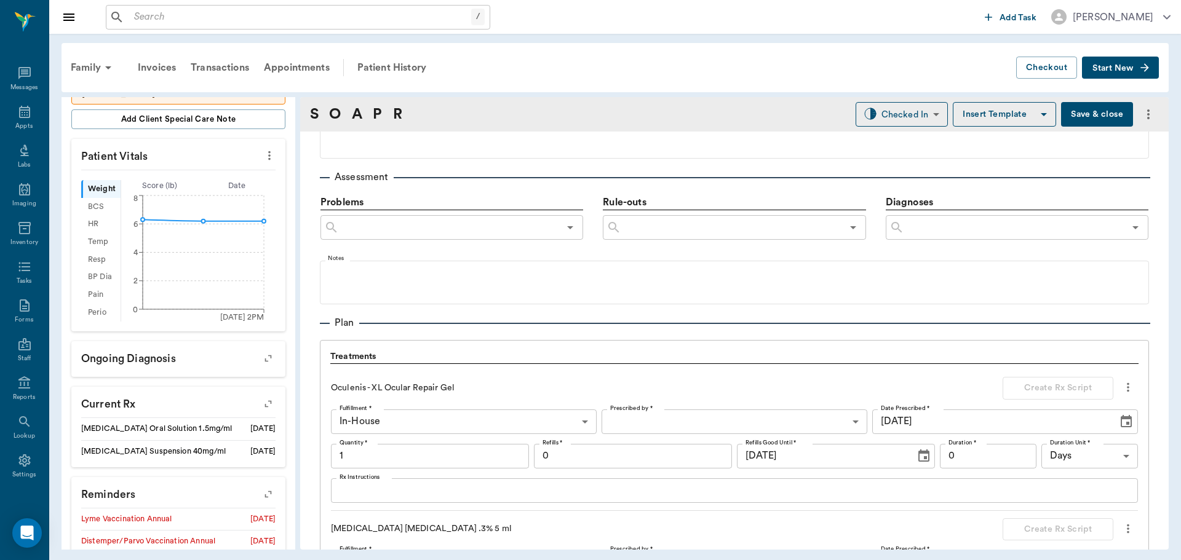
scroll to position [1147, 0]
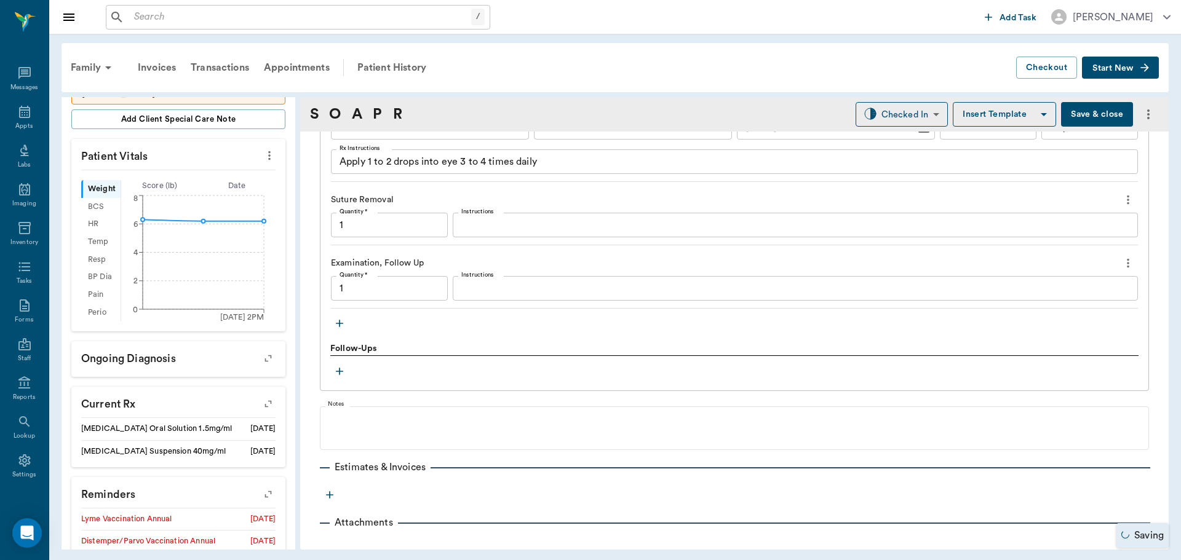
type input "1.00"
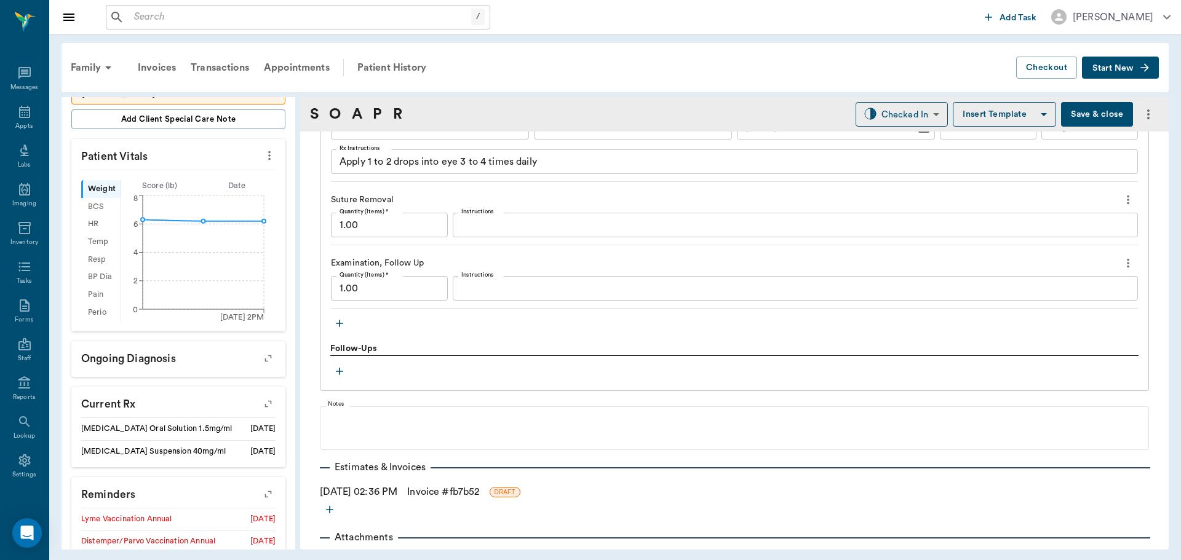
click at [443, 155] on textarea "Apply 1 to 2 drops into eye 3 to 4 times daily" at bounding box center [735, 162] width 790 height 14
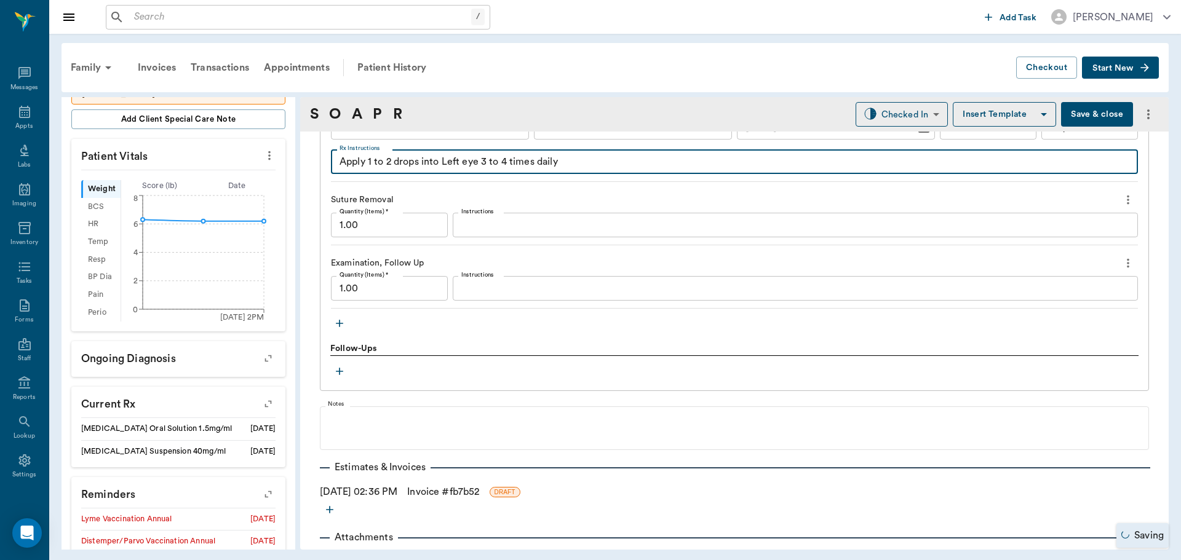
scroll to position [1023, 0]
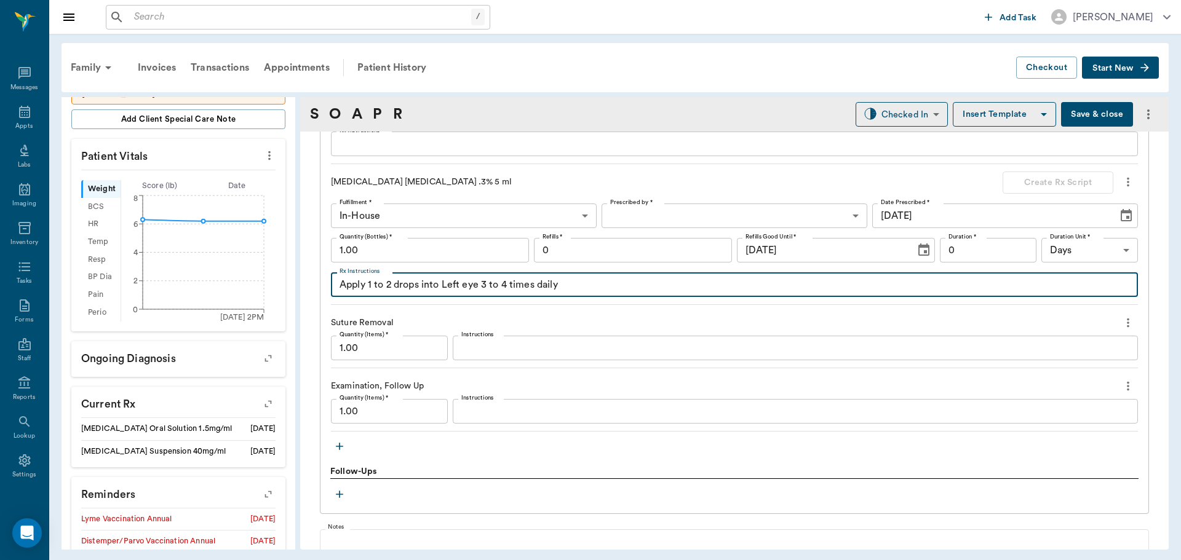
type textarea "Apply 1 to 2 drops into Left eye 3 to 4 times daily"
click at [675, 211] on body "/ ​ Add Task Dr. Bert Ellsworth Nectar Messages Appts Labs Imaging Inventory Ta…" at bounding box center [590, 280] width 1181 height 560
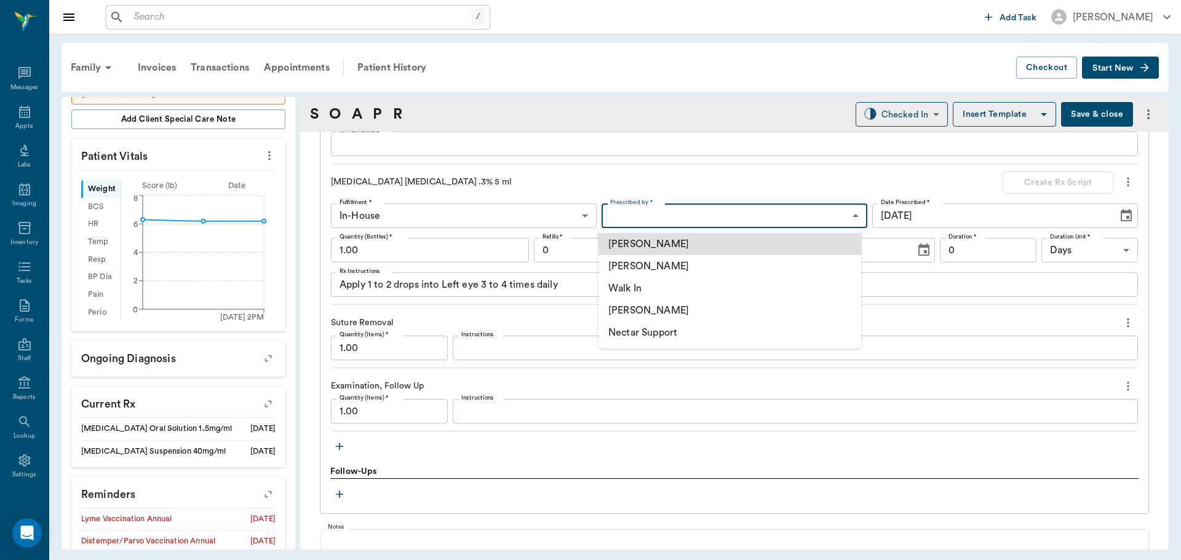
click at [676, 272] on li "[PERSON_NAME]" at bounding box center [729, 266] width 263 height 22
type input "63ec2f075fda476ae8351a4d"
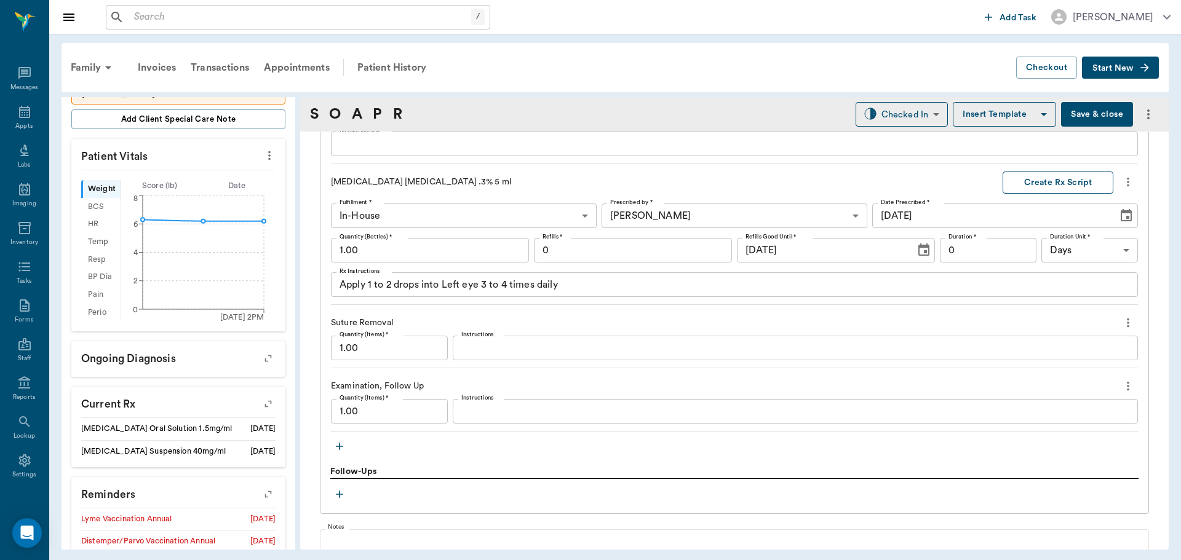
click at [1039, 185] on button "Create Rx Script" at bounding box center [1058, 183] width 111 height 23
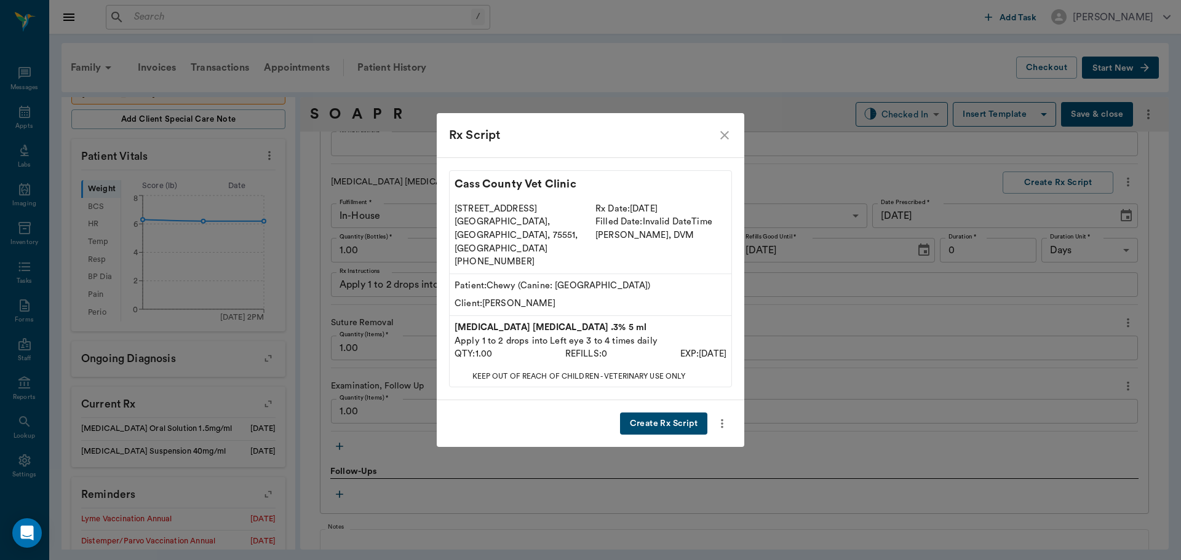
click at [682, 413] on button "Create Rx Script" at bounding box center [663, 424] width 87 height 23
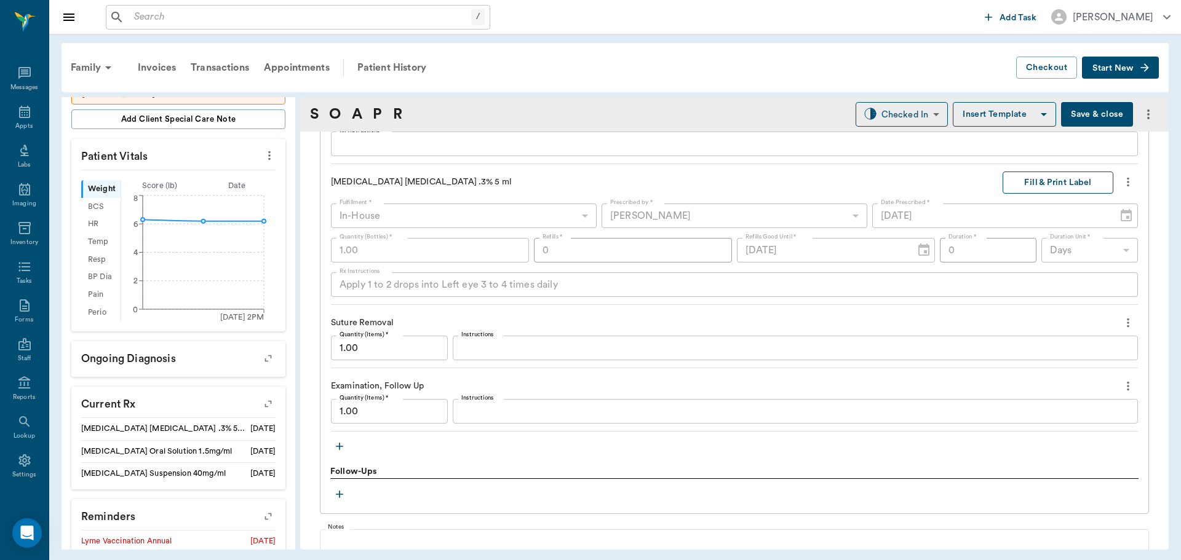
click at [1078, 188] on button "Fill & Print Label" at bounding box center [1058, 183] width 111 height 23
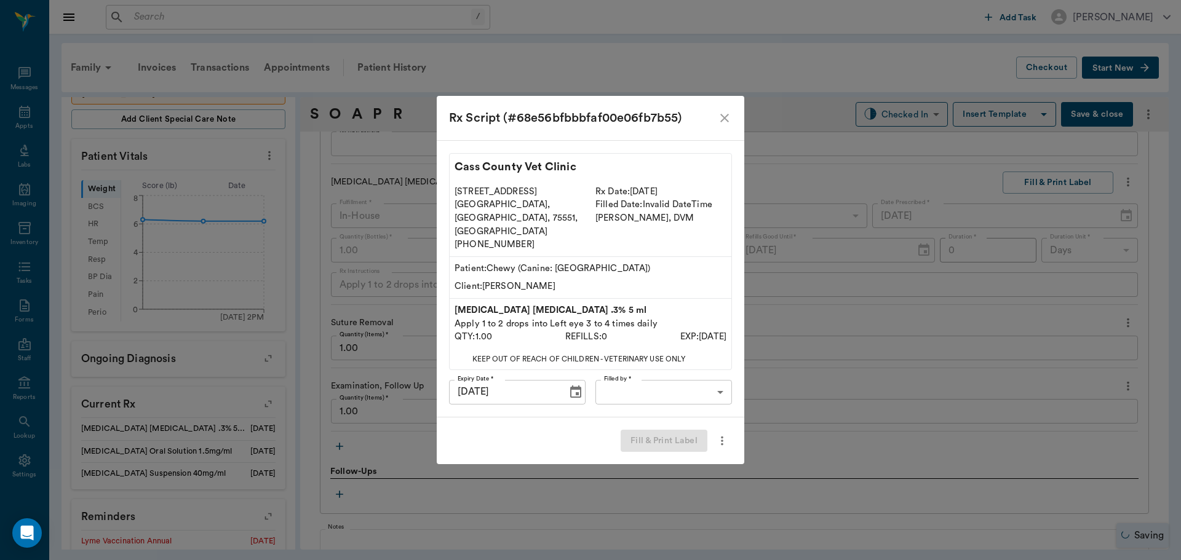
click at [686, 380] on body "/ ​ Add Task Dr. Bert Ellsworth Nectar Messages Appts Labs Imaging Inventory Ta…" at bounding box center [590, 280] width 1181 height 560
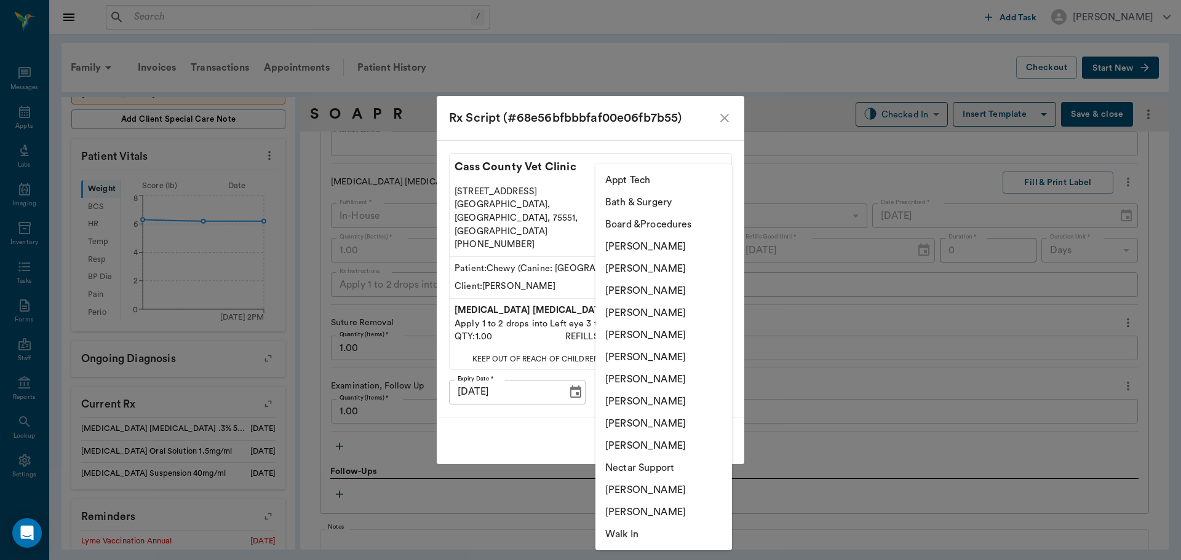
click at [666, 371] on li "Hunter Graves" at bounding box center [663, 379] width 137 height 22
type input "682b670d8bdc6f7f8feef3db"
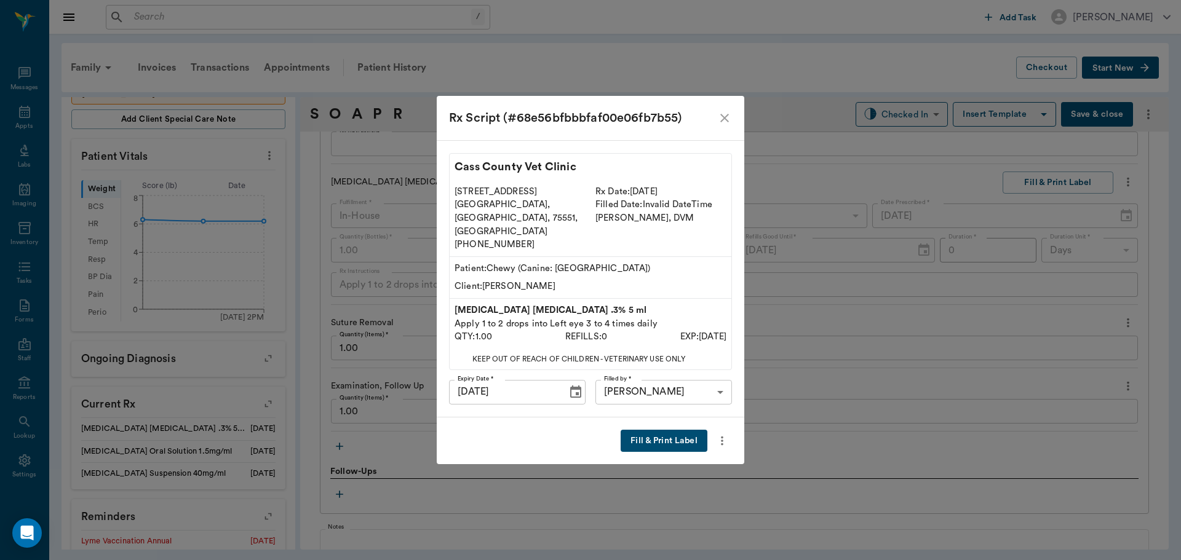
click at [664, 431] on button "Fill & Print Label" at bounding box center [664, 441] width 87 height 23
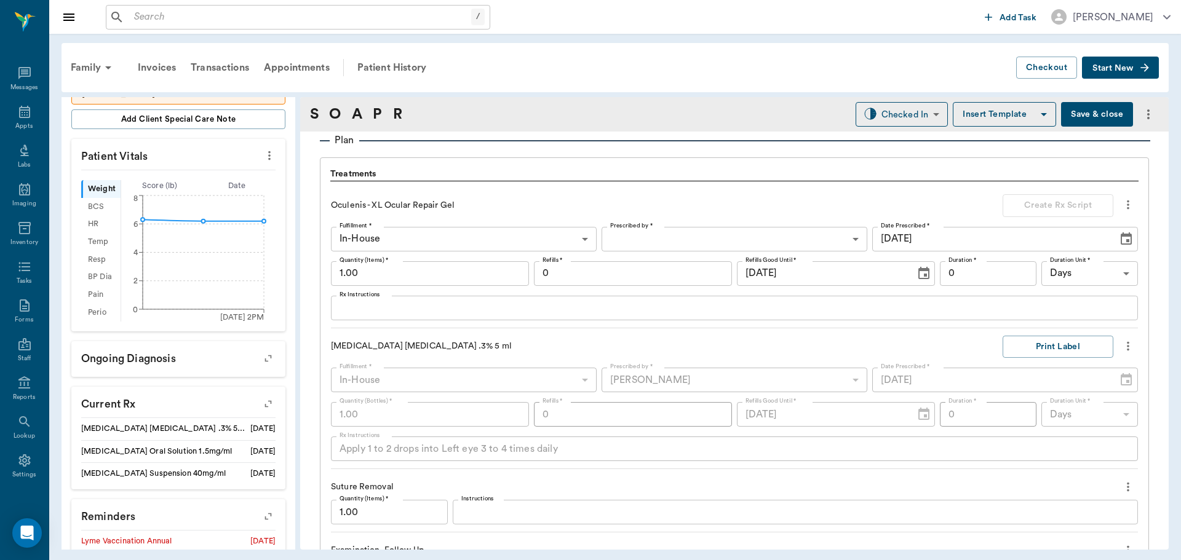
scroll to position [839, 0]
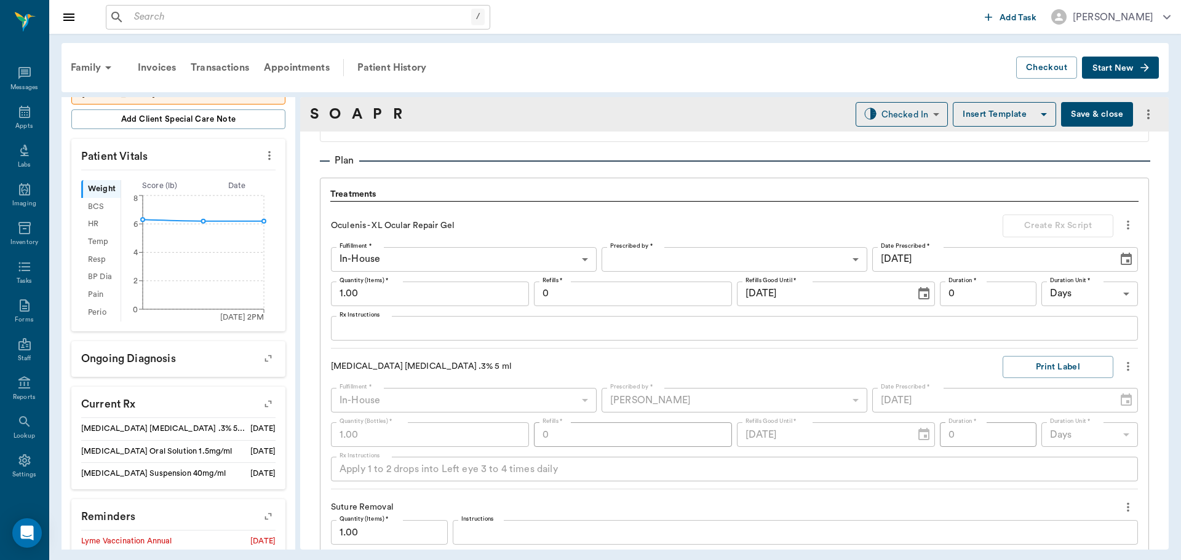
click at [1124, 229] on icon "more" at bounding box center [1128, 225] width 14 height 15
click at [1079, 269] on span "Delete" at bounding box center [1066, 269] width 103 height 13
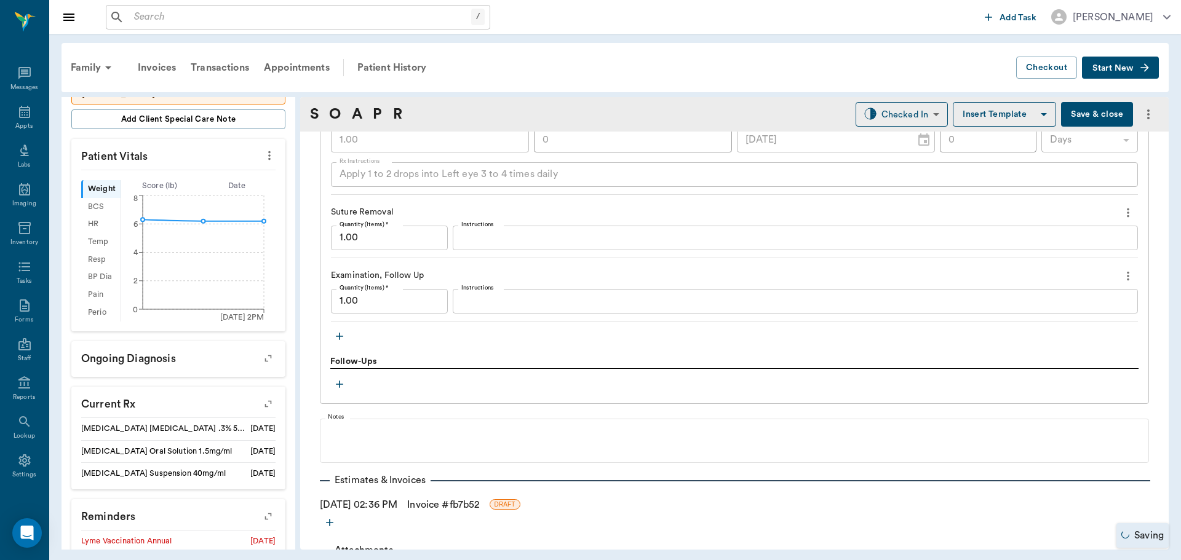
scroll to position [1035, 0]
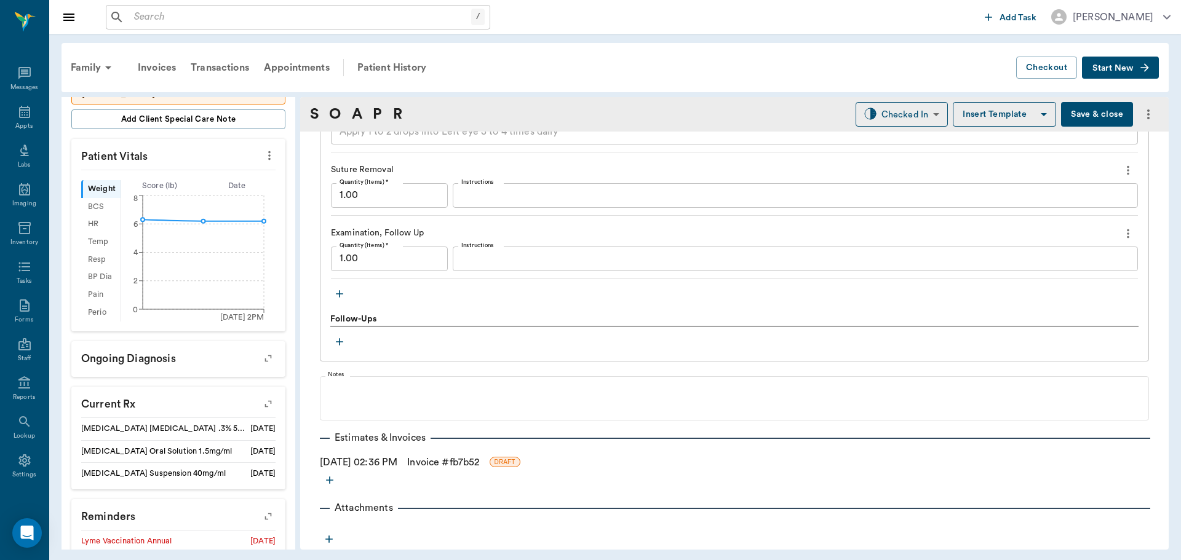
click at [343, 296] on icon "button" at bounding box center [339, 294] width 12 height 12
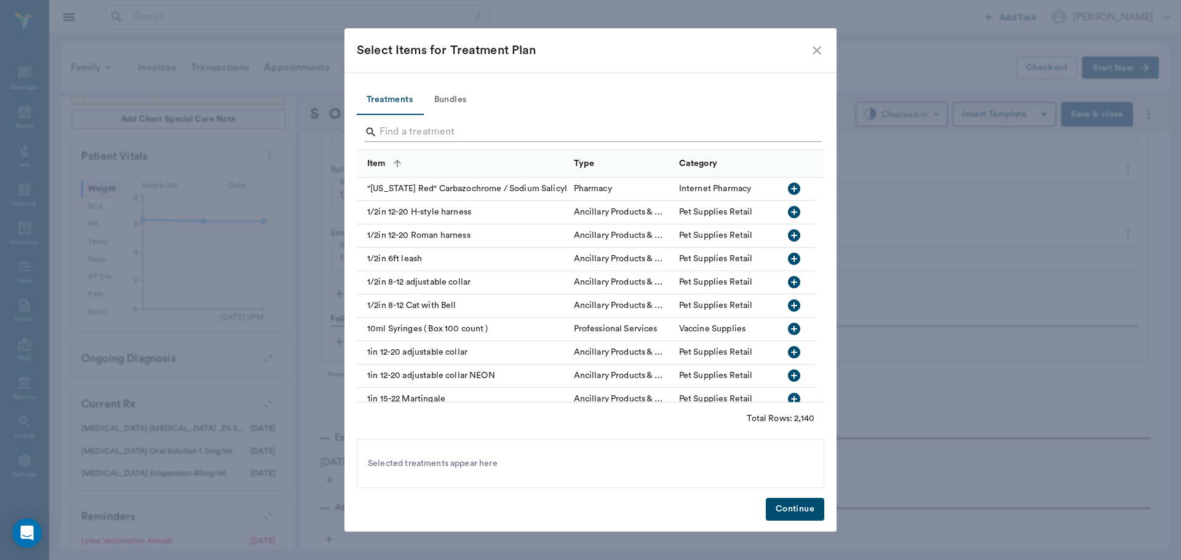
click at [413, 133] on input "Search" at bounding box center [592, 132] width 424 height 20
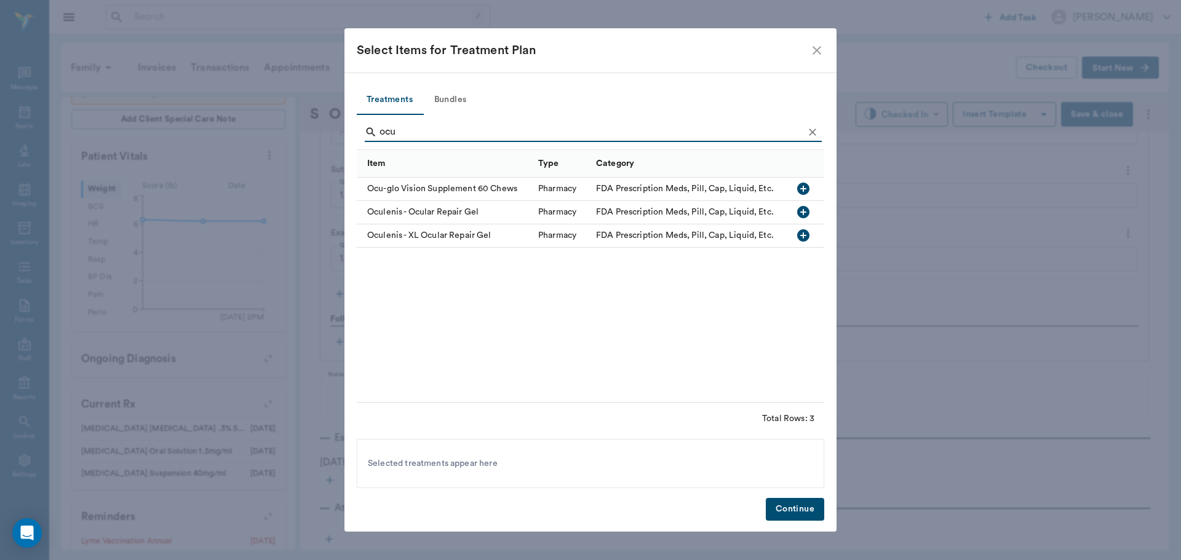
type input "ocu"
click at [800, 212] on icon "button" at bounding box center [803, 212] width 15 height 15
click at [800, 504] on button "Continue" at bounding box center [795, 509] width 58 height 23
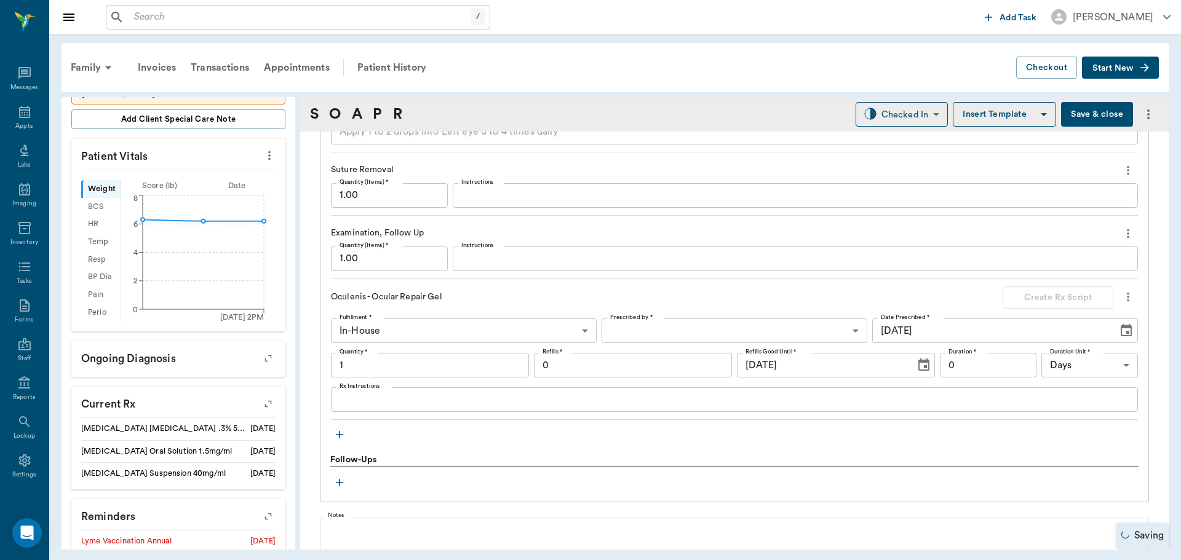
type input "1.00"
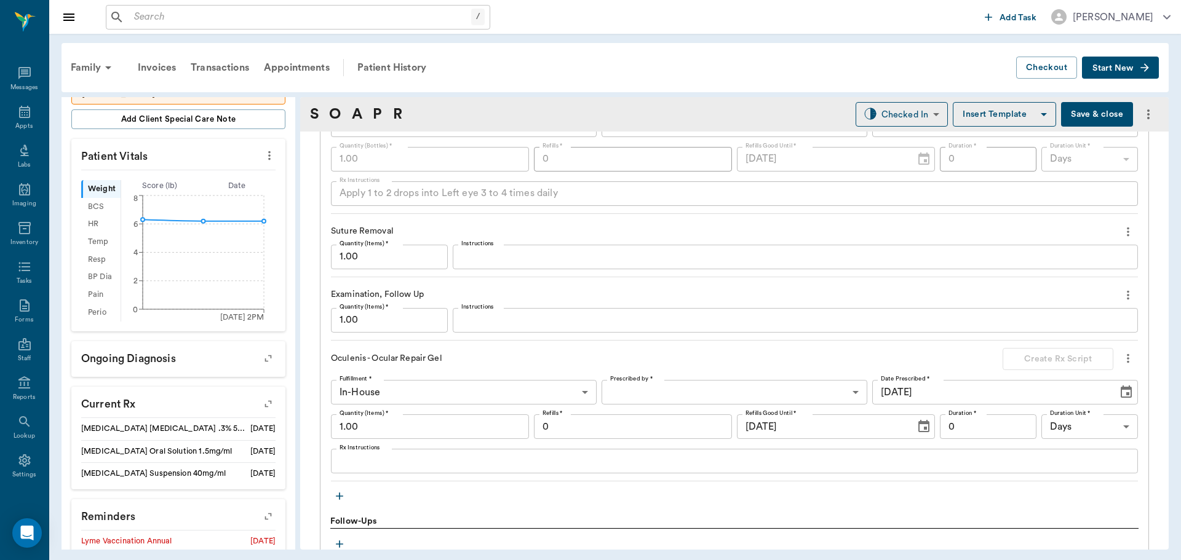
click at [338, 197] on div "Apply 1 to 2 drops into Left eye 3 to 4 times daily x Rx Instructions" at bounding box center [734, 193] width 807 height 25
click at [416, 474] on div "Oculenis - Ocular Repair Gel Create Rx Script Fulfillment * In-House In-House F…" at bounding box center [734, 415] width 807 height 134
click at [417, 468] on textarea "Rx Instructions" at bounding box center [735, 462] width 790 height 14
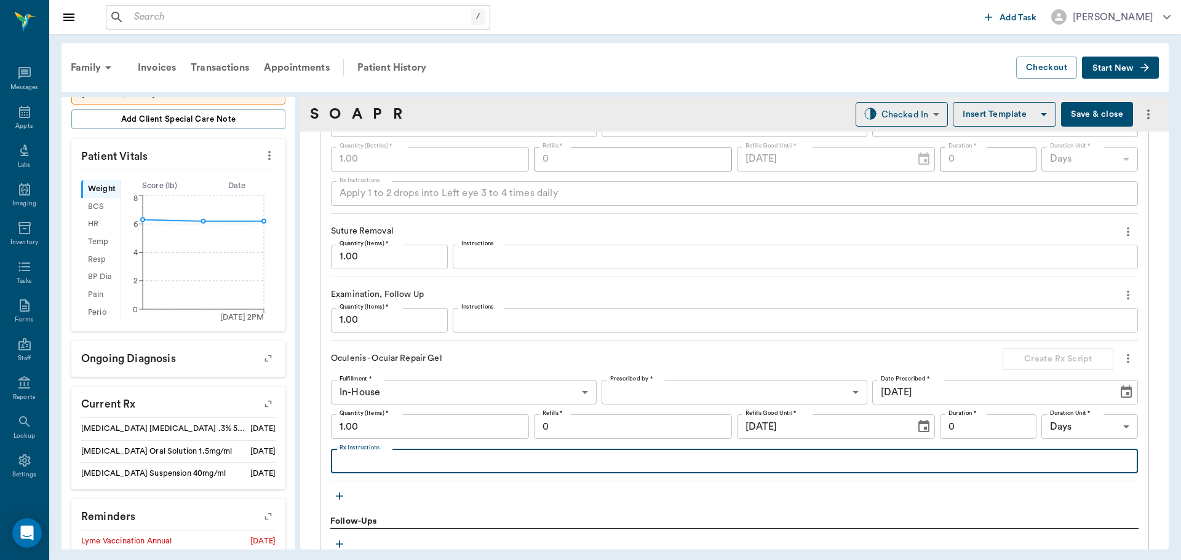
paste textarea "Apply 1 to 2 drops into Left eye 3 to 4 times daily"
click at [420, 459] on textarea "Apply 1 to 2 drops into Left eye 3 to 4 times daily" at bounding box center [735, 462] width 790 height 14
click at [562, 466] on textarea "Apply small strip into Left eye 3 to 4 times daily" at bounding box center [735, 462] width 790 height 14
type textarea "Apply small strip into Left eye 3 to 4 times daily"
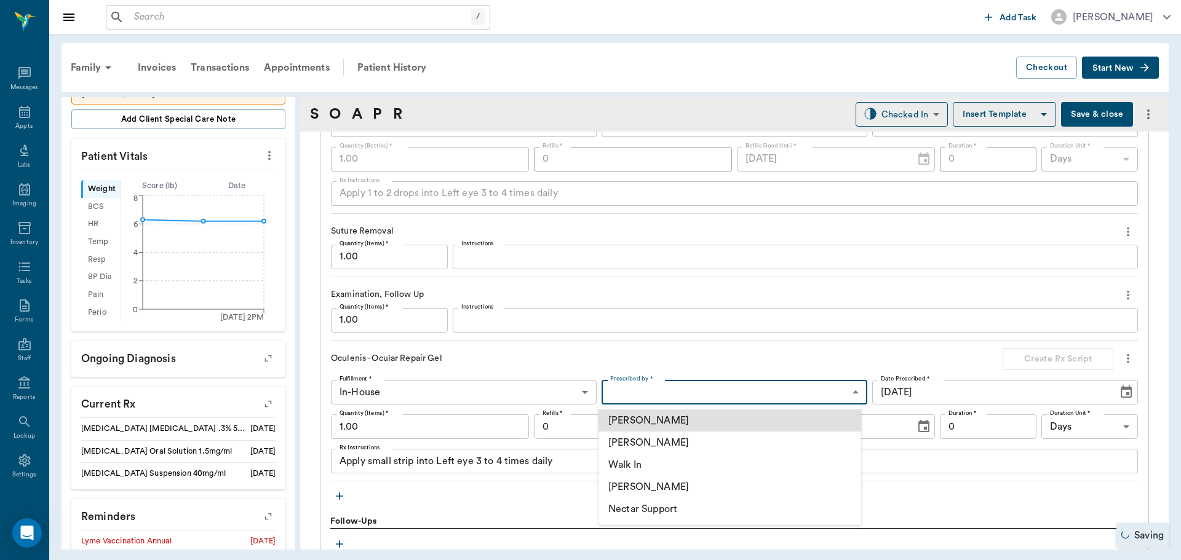
click at [619, 392] on body "/ ​ Add Task Dr. Bert Ellsworth Nectar Messages Appts Labs Imaging Inventory Ta…" at bounding box center [590, 280] width 1181 height 560
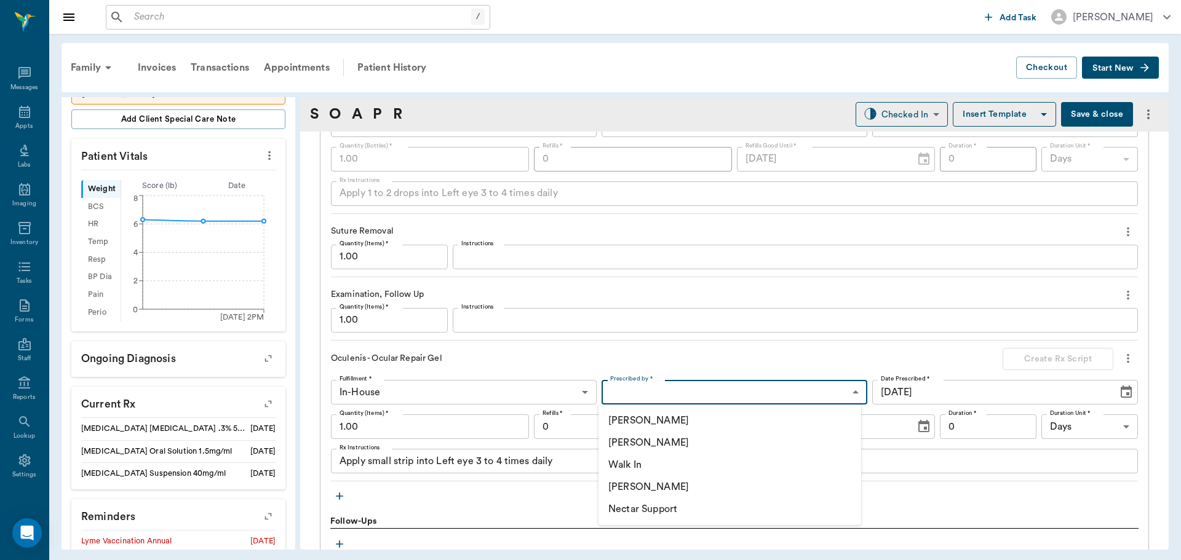
click at [642, 438] on li "[PERSON_NAME]" at bounding box center [729, 443] width 263 height 22
type input "63ec2f075fda476ae8351a4d"
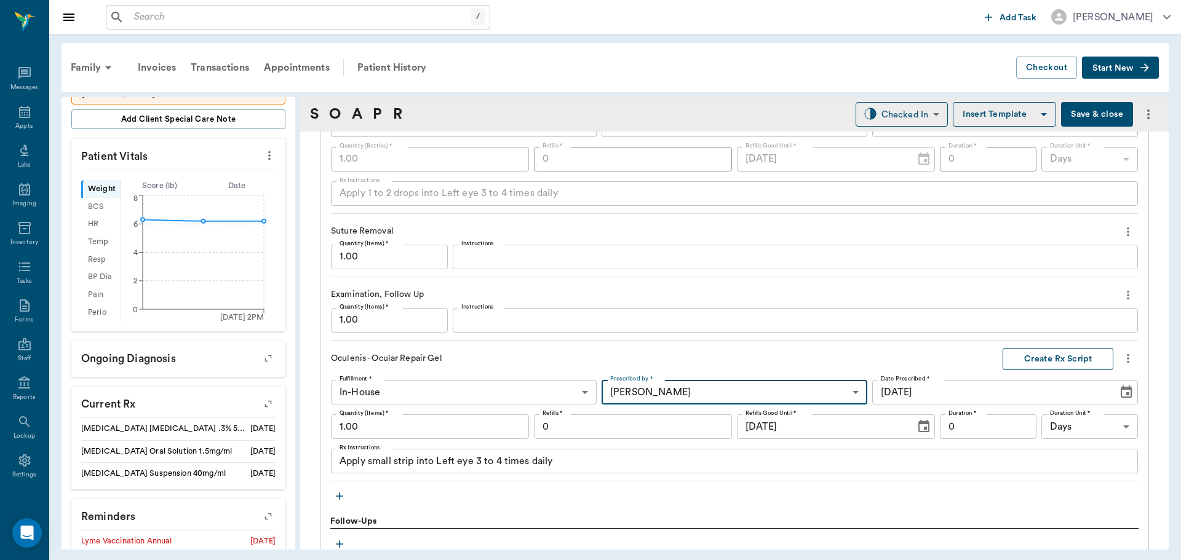
click at [1065, 365] on button "Create Rx Script" at bounding box center [1058, 359] width 111 height 23
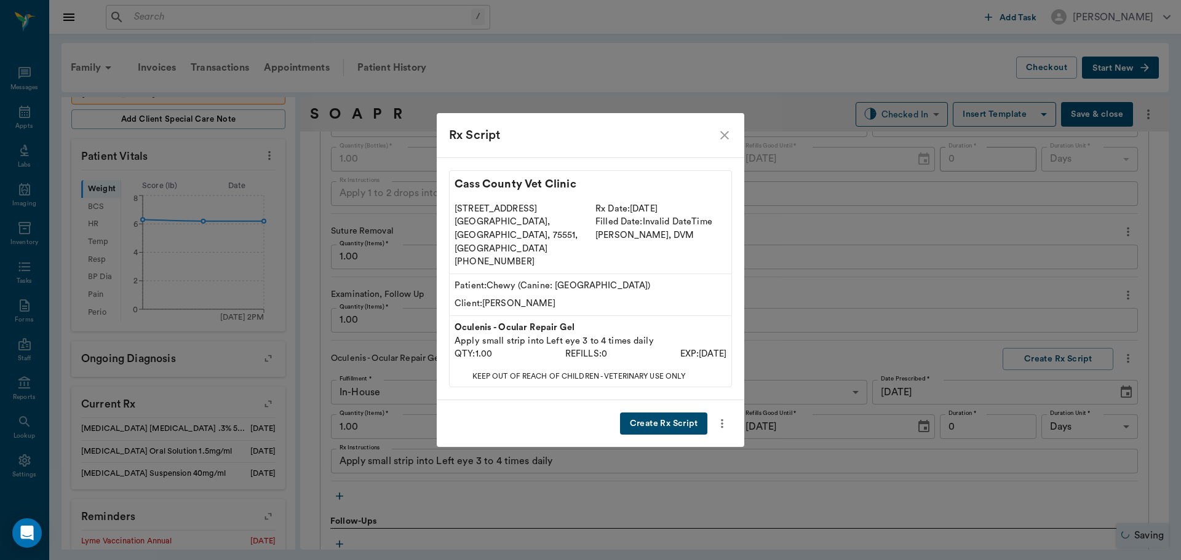
click at [690, 414] on button "Create Rx Script" at bounding box center [663, 424] width 87 height 23
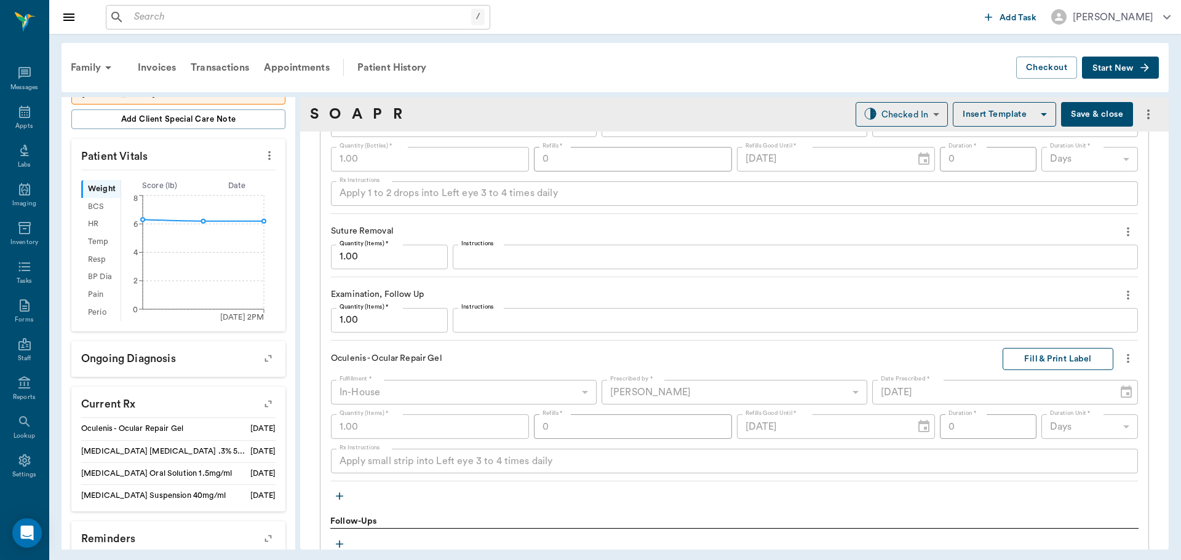
click at [1048, 363] on button "Fill & Print Label" at bounding box center [1058, 359] width 111 height 23
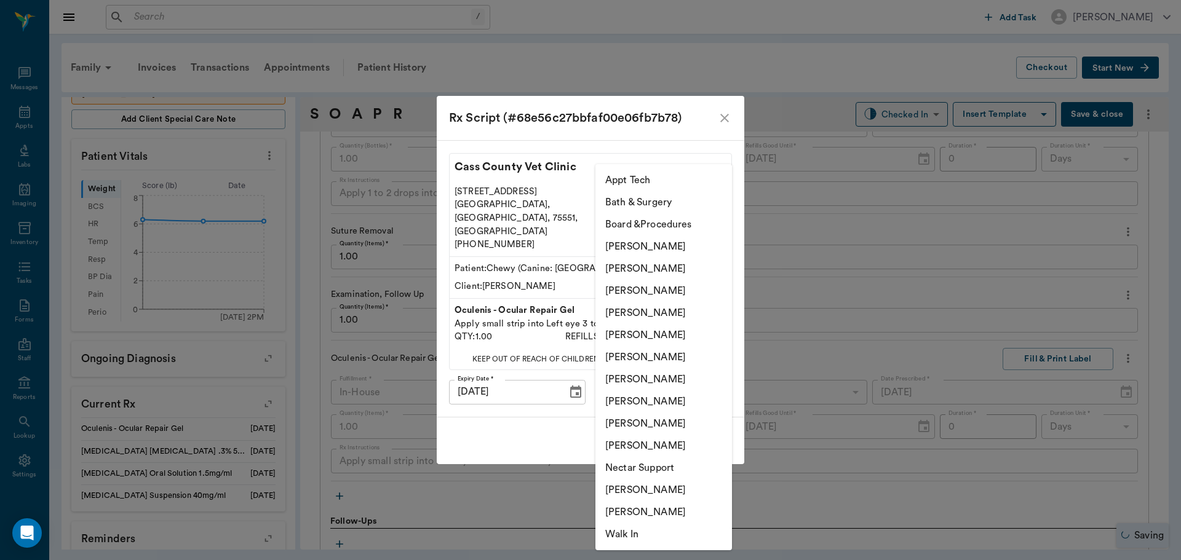
click at [652, 375] on body "/ ​ Add Task Dr. Bert Ellsworth Nectar Messages Appts Labs Imaging Inventory Ta…" at bounding box center [590, 280] width 1181 height 560
click at [650, 382] on li "Hunter Graves" at bounding box center [663, 379] width 137 height 22
type input "682b670d8bdc6f7f8feef3db"
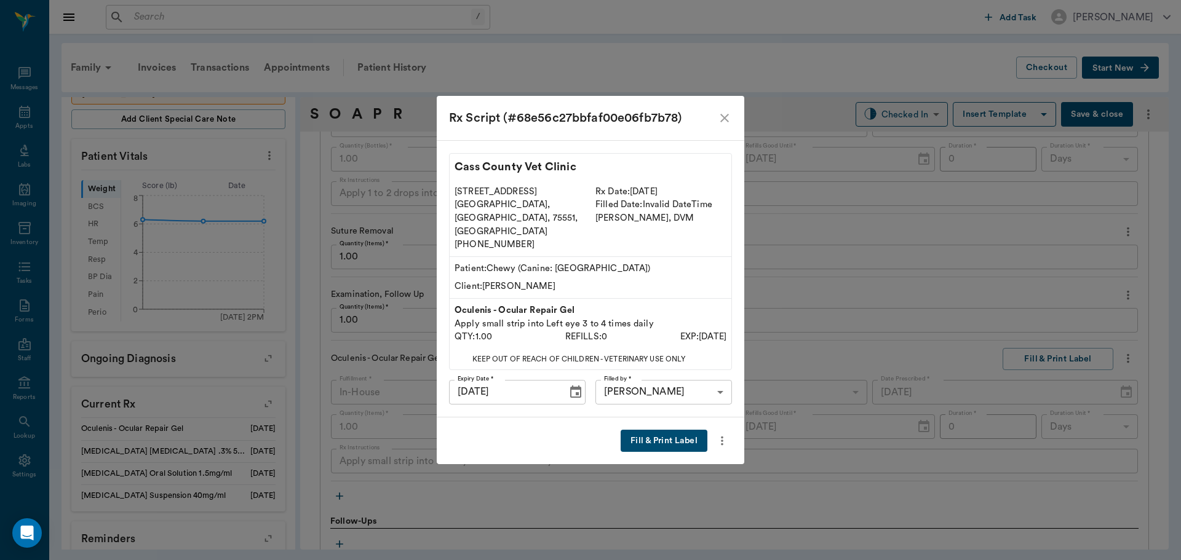
click at [670, 432] on button "Fill & Print Label" at bounding box center [664, 441] width 87 height 23
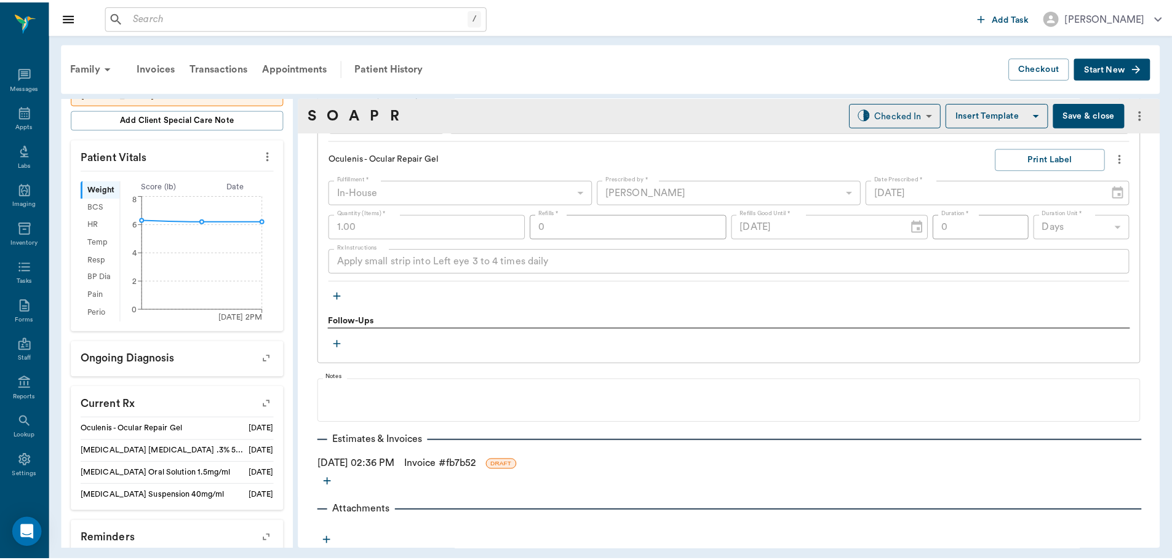
scroll to position [1176, 0]
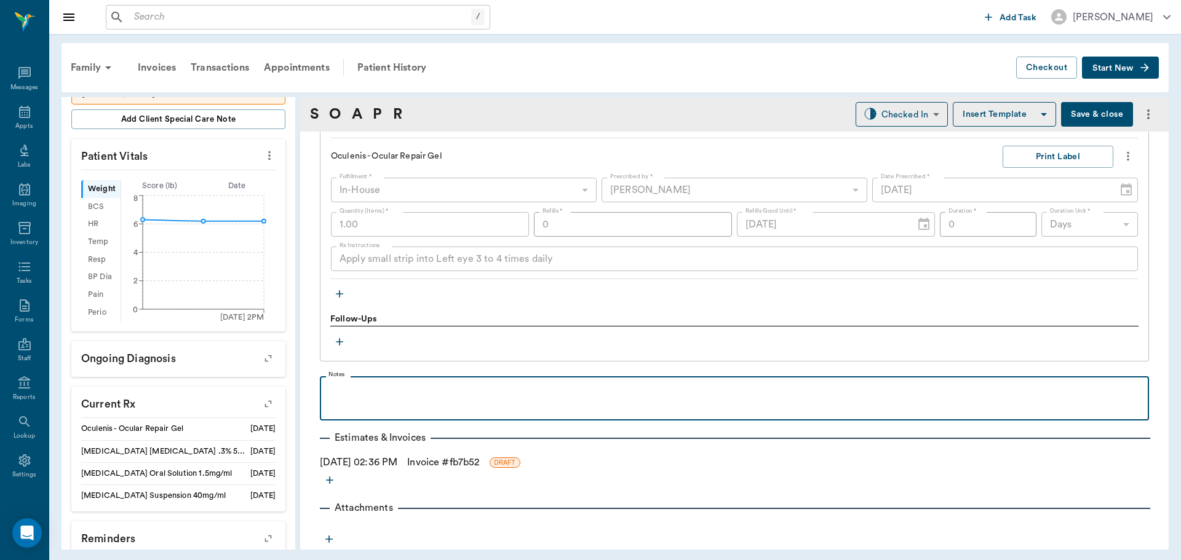
click at [408, 385] on p at bounding box center [734, 390] width 817 height 15
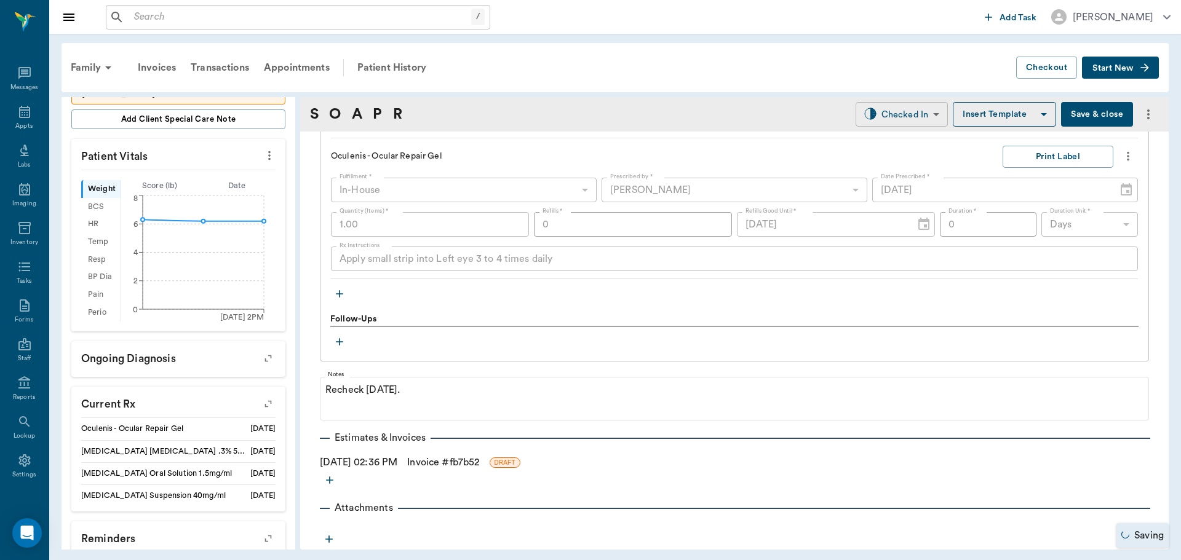
click at [915, 113] on body "/ ​ Add Task Dr. Bert Ellsworth Nectar Messages Appts Labs Imaging Inventory Ta…" at bounding box center [590, 280] width 1181 height 560
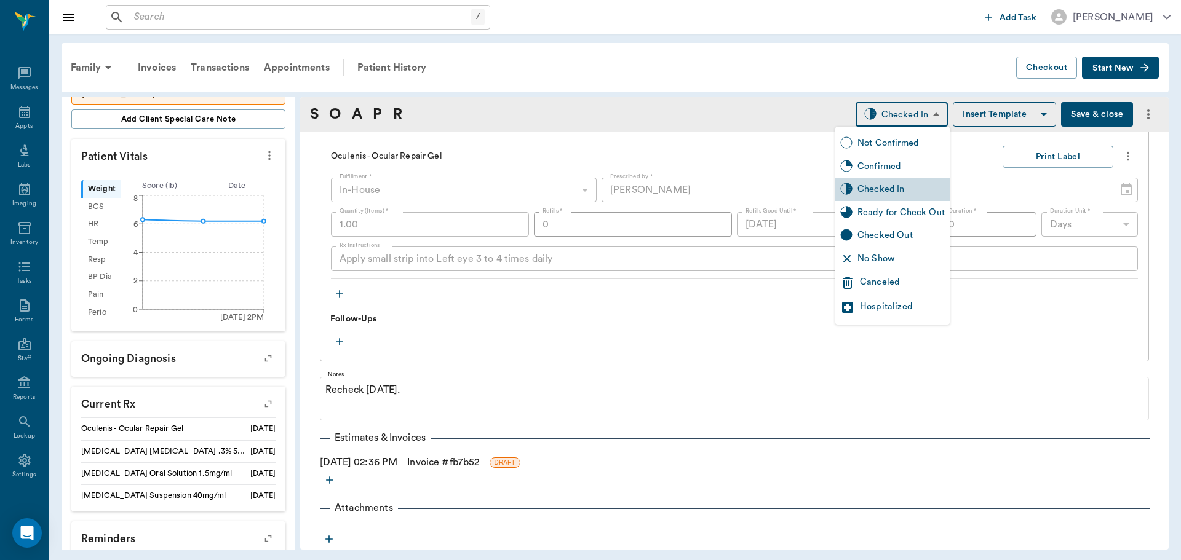
click at [925, 213] on div "Ready for Check Out" at bounding box center [900, 213] width 87 height 14
type input "READY_TO_CHECKOUT"
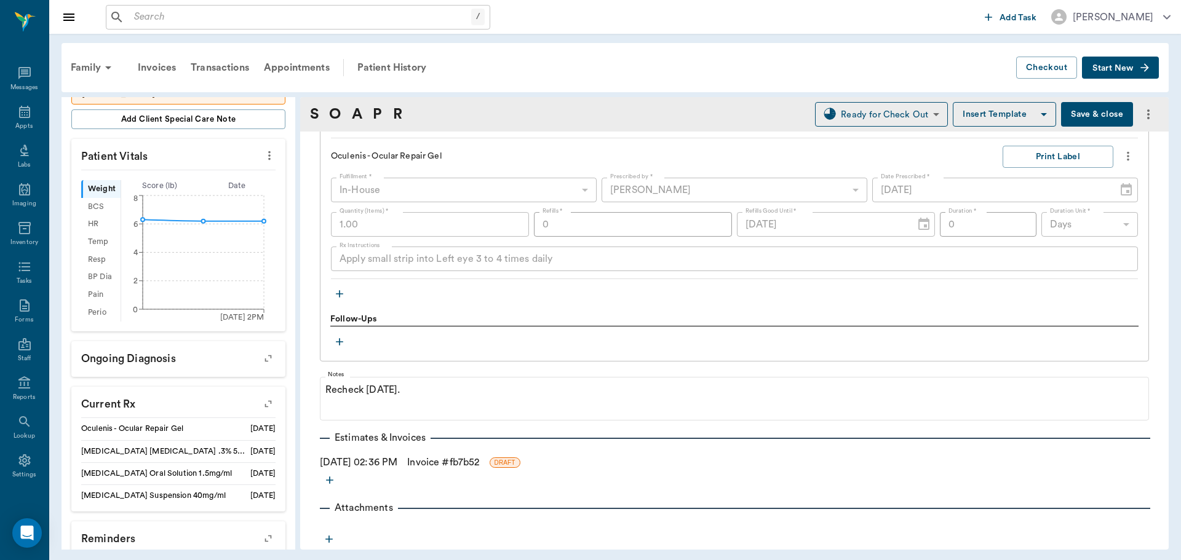
click at [435, 463] on link "Invoice # fb7b52" at bounding box center [443, 462] width 72 height 15
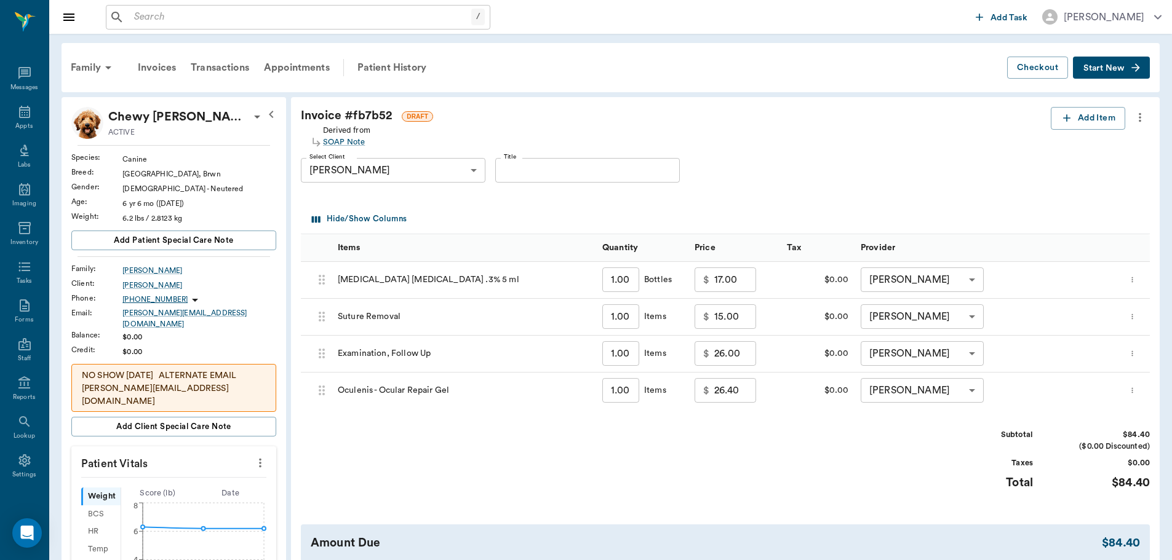
scroll to position [62, 0]
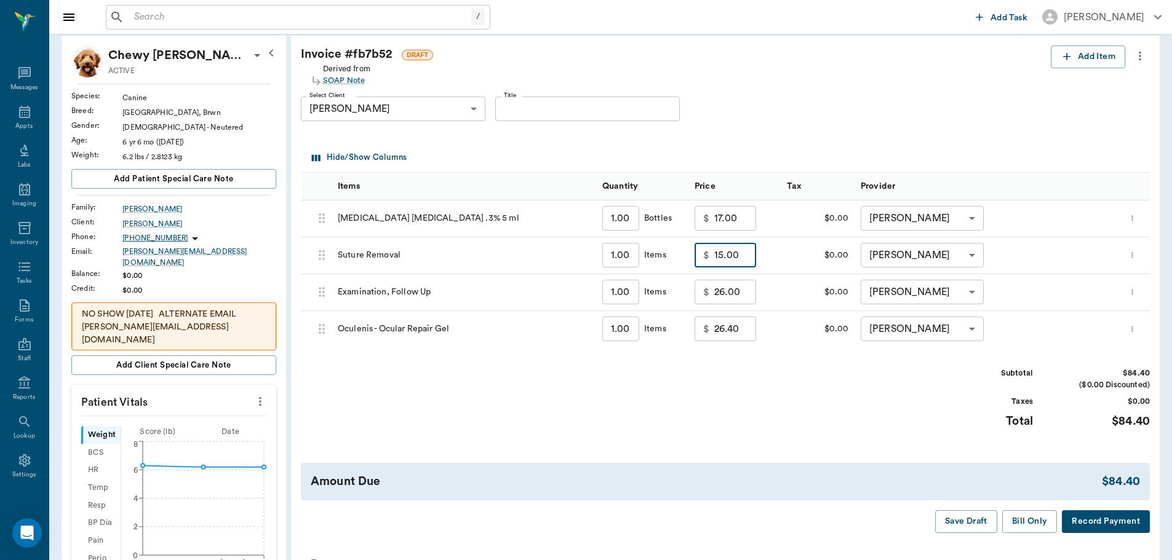
click at [731, 255] on input "15.00" at bounding box center [735, 255] width 42 height 25
type input "0.00"
click at [733, 298] on input "26.00" at bounding box center [735, 292] width 42 height 25
type input "0.00"
click at [765, 392] on div "Subtotal $43.40 ($0.00 Discounted) Taxes $0.00 Total $43.40" at bounding box center [725, 406] width 849 height 76
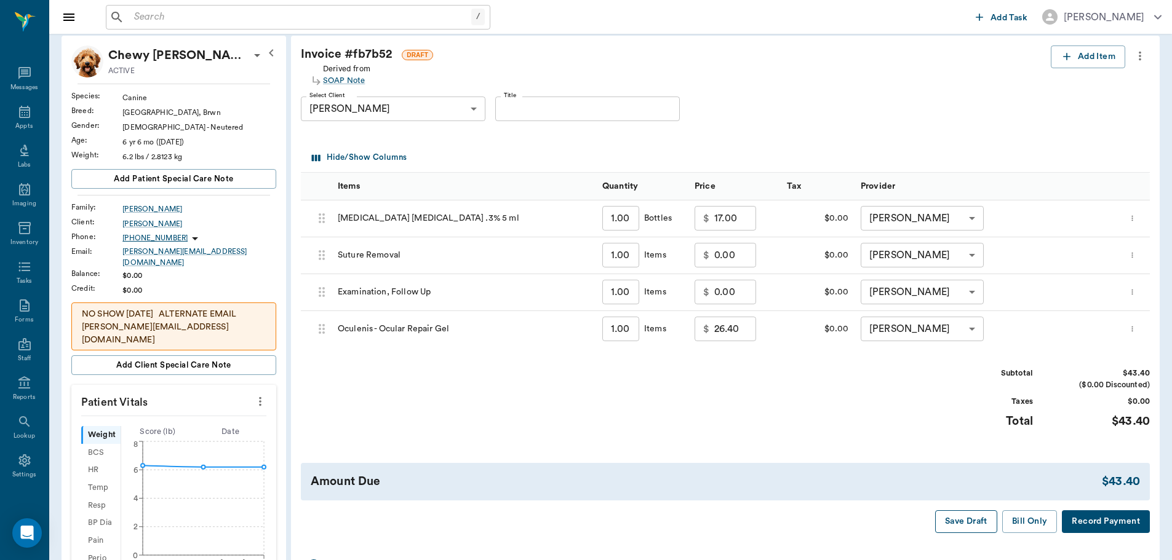
click at [968, 524] on button "Save Draft" at bounding box center [966, 522] width 62 height 23
click at [1031, 522] on button "Bill Only" at bounding box center [1029, 522] width 55 height 23
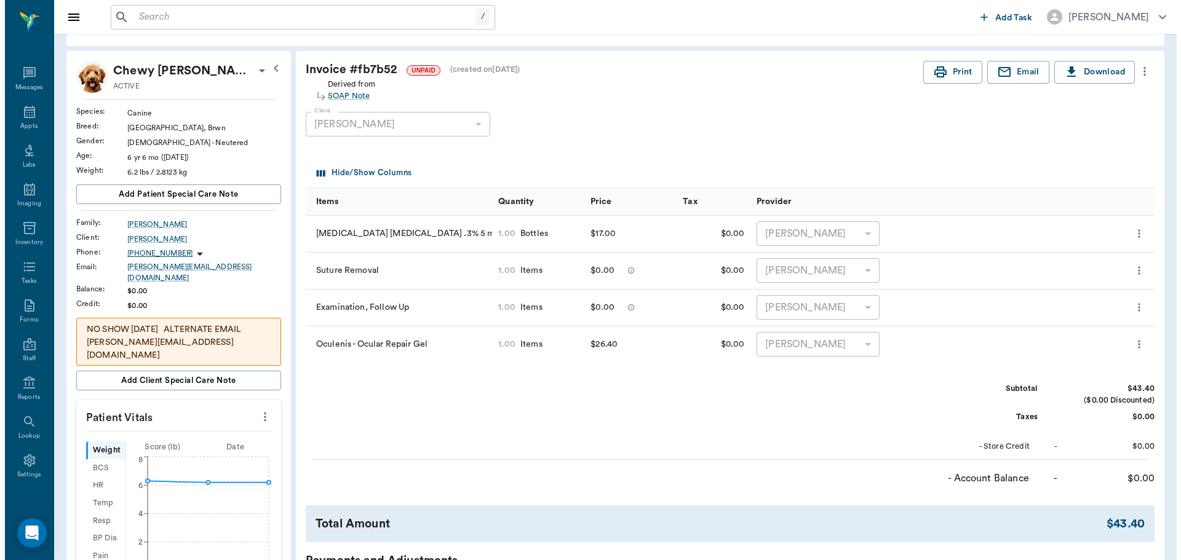
scroll to position [0, 0]
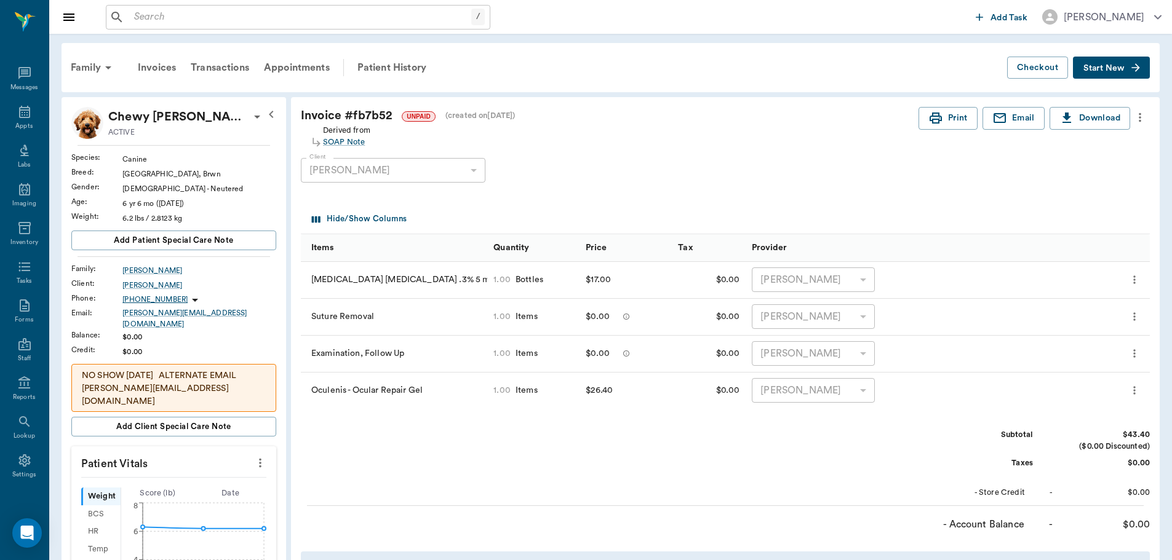
click at [1140, 116] on icon "more" at bounding box center [1140, 117] width 14 height 15
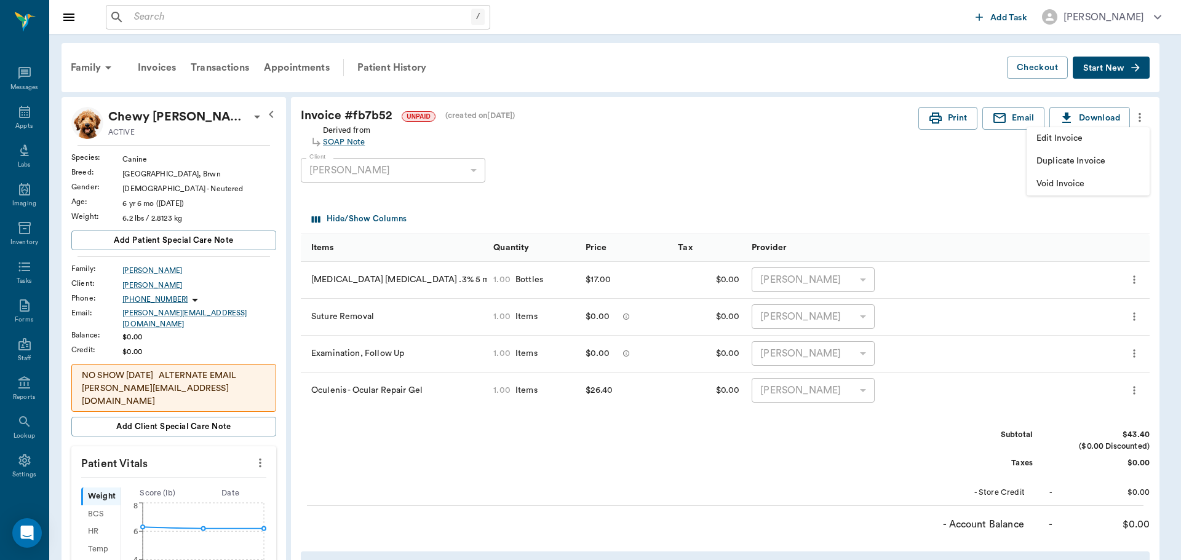
click at [1127, 144] on span "Edit Invoice" at bounding box center [1087, 138] width 103 height 13
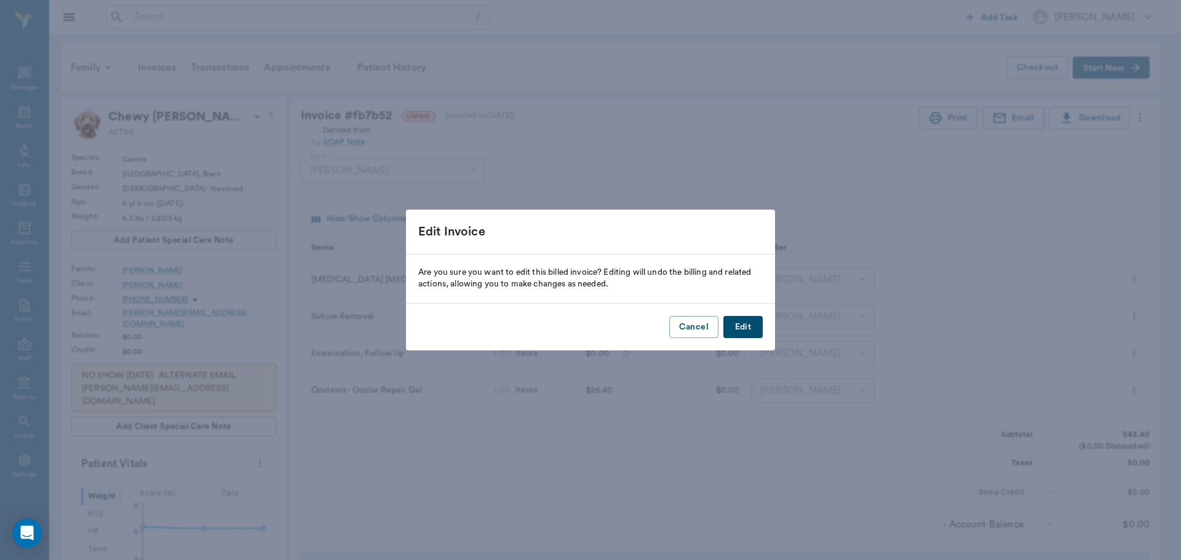
click at [755, 325] on button "Edit" at bounding box center [742, 327] width 39 height 23
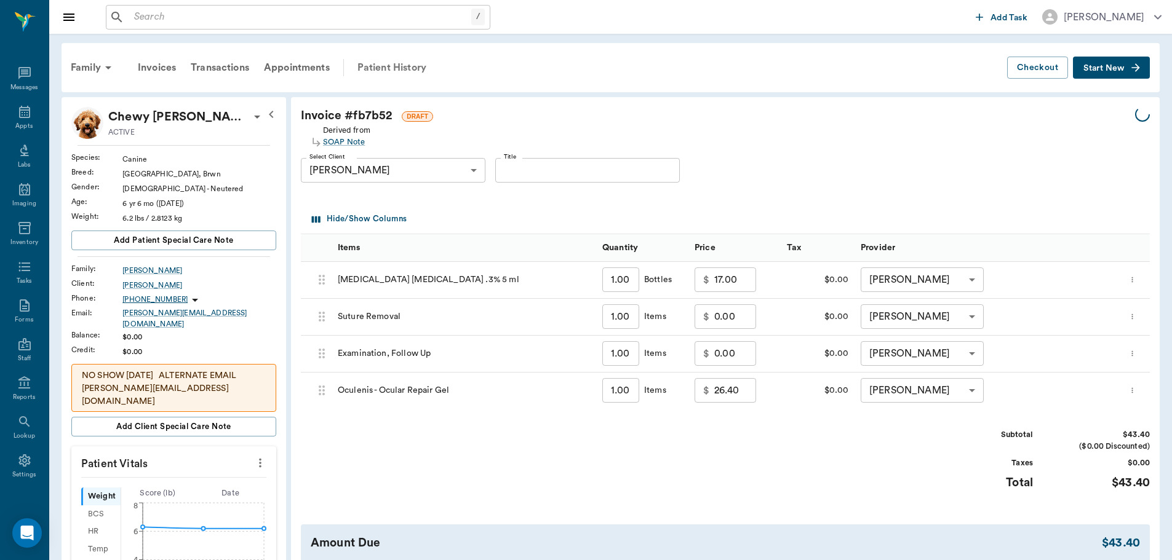
click at [406, 70] on div "Patient History" at bounding box center [392, 68] width 84 height 30
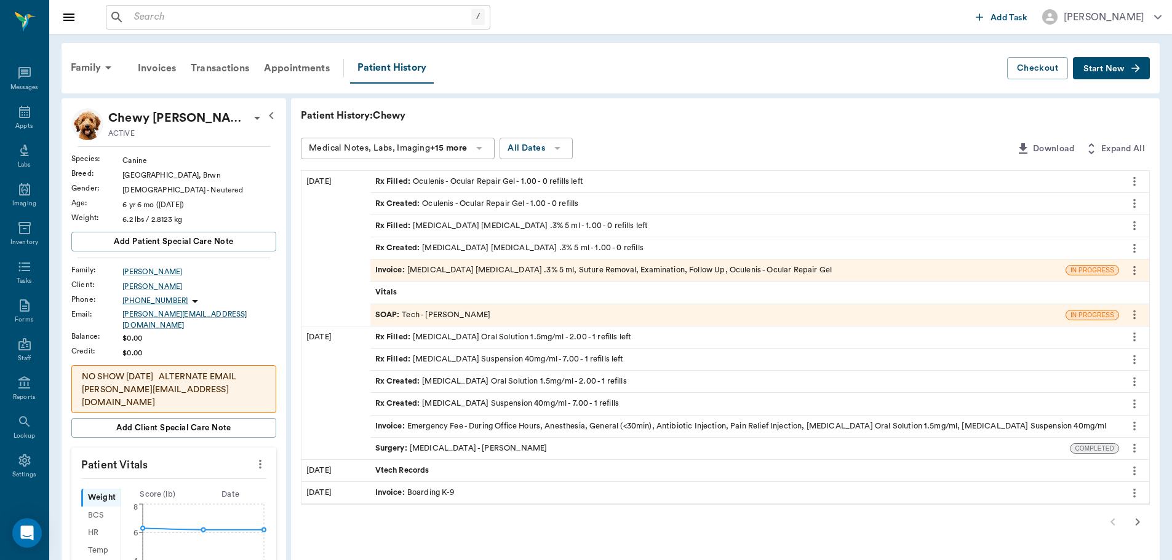
click at [453, 321] on div "SOAP : Tech - Hunter Graves" at bounding box center [717, 315] width 695 height 22
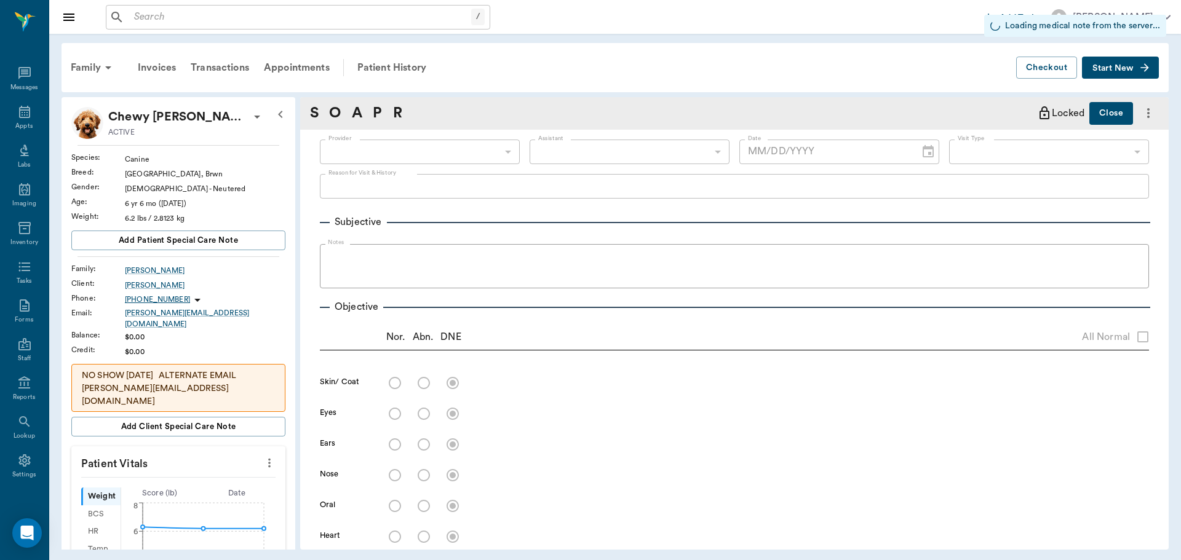
type input "682b670d8bdc6f7f8feef3db"
type input "63ec2f075fda476ae8351a4c"
type input "65d2be4f46e3a538d89b8c1a"
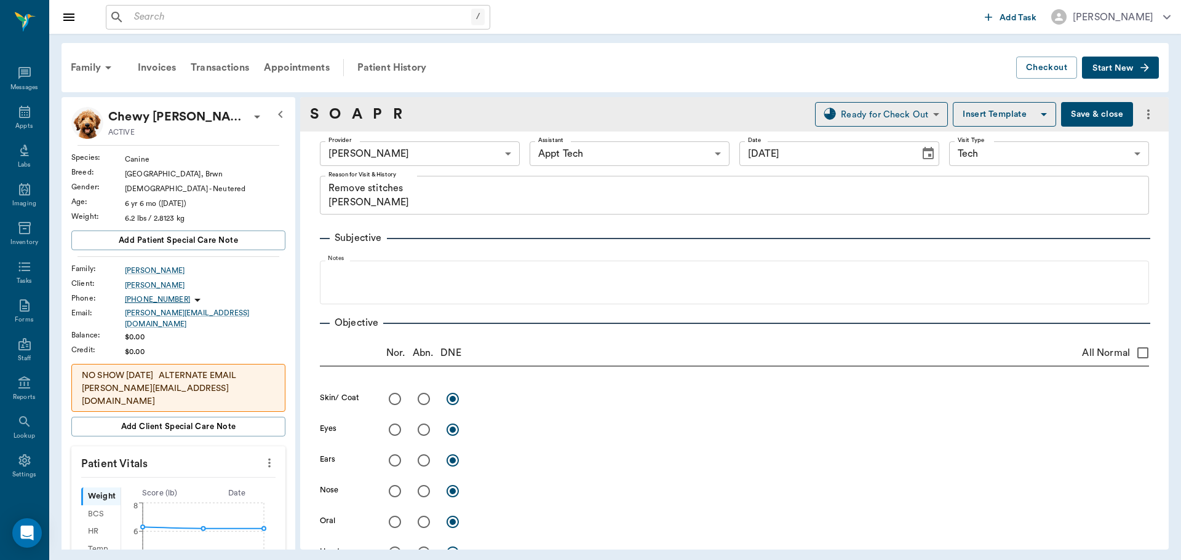
type input "[DATE]"
type textarea "Remove stitches Christy"
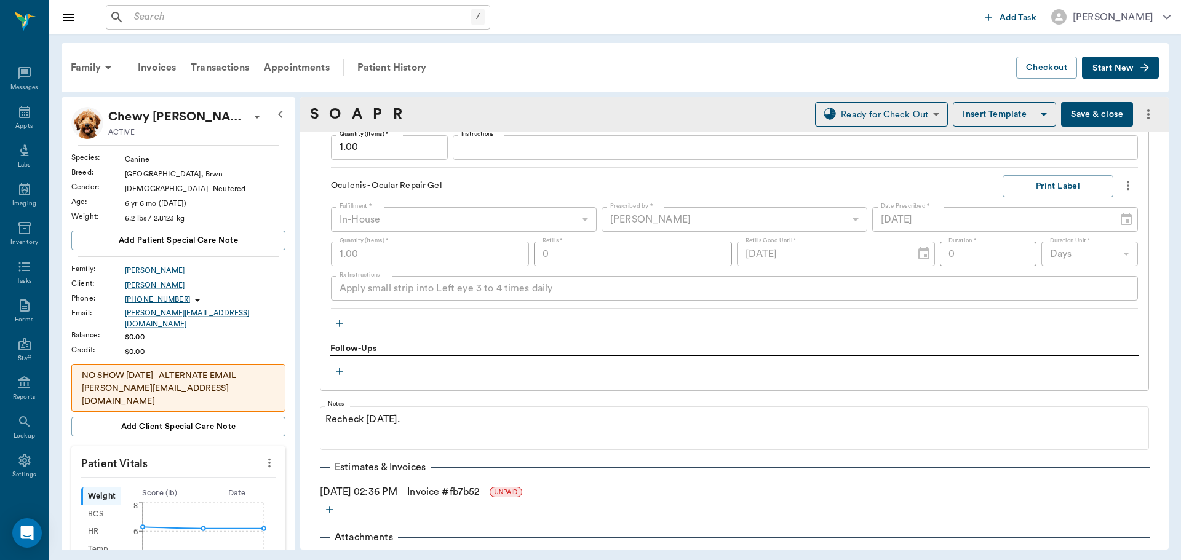
scroll to position [1169, 0]
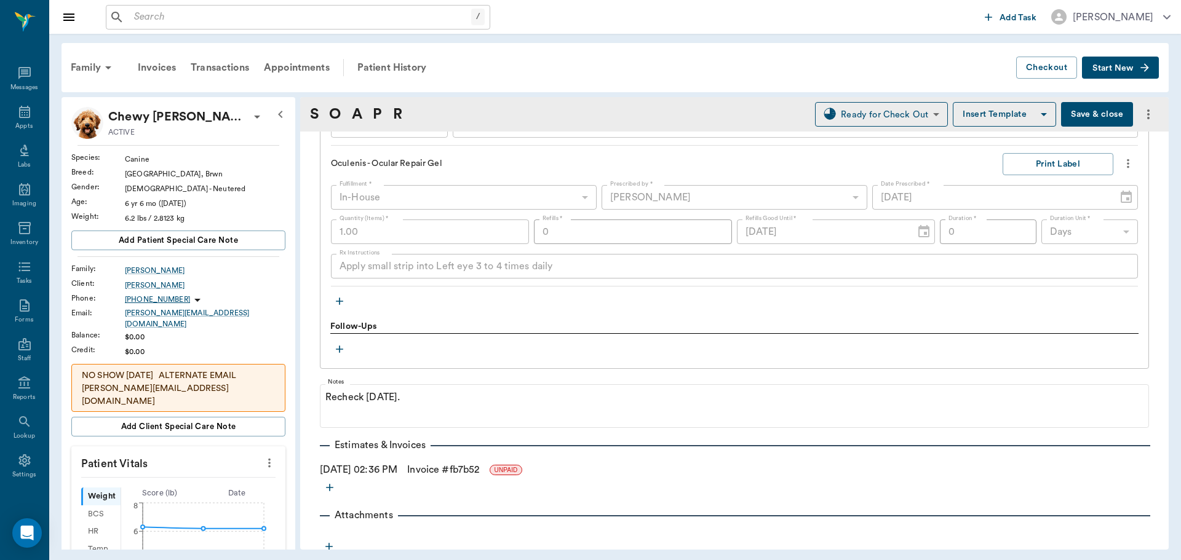
click at [344, 306] on icon "button" at bounding box center [339, 301] width 12 height 12
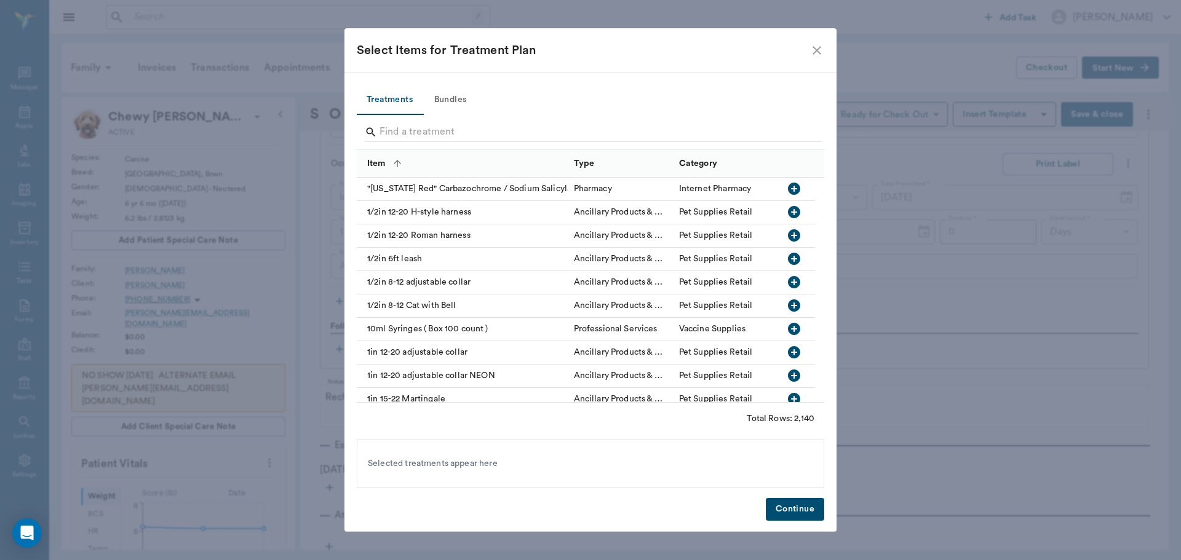
click at [437, 101] on button "Bundles" at bounding box center [450, 100] width 55 height 30
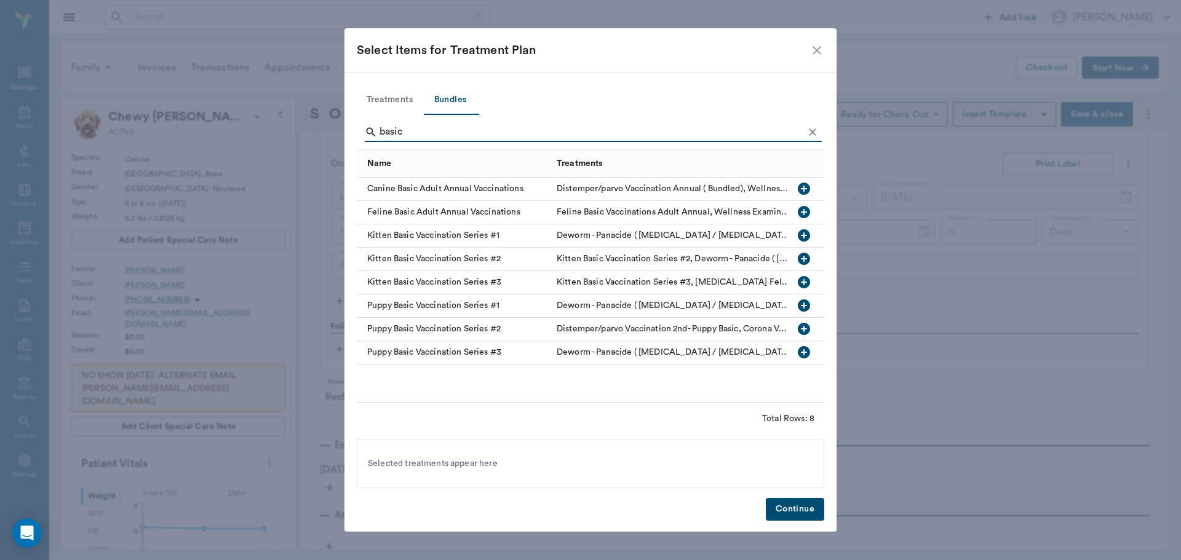
type input "basic"
click at [800, 181] on icon "button" at bounding box center [804, 188] width 15 height 15
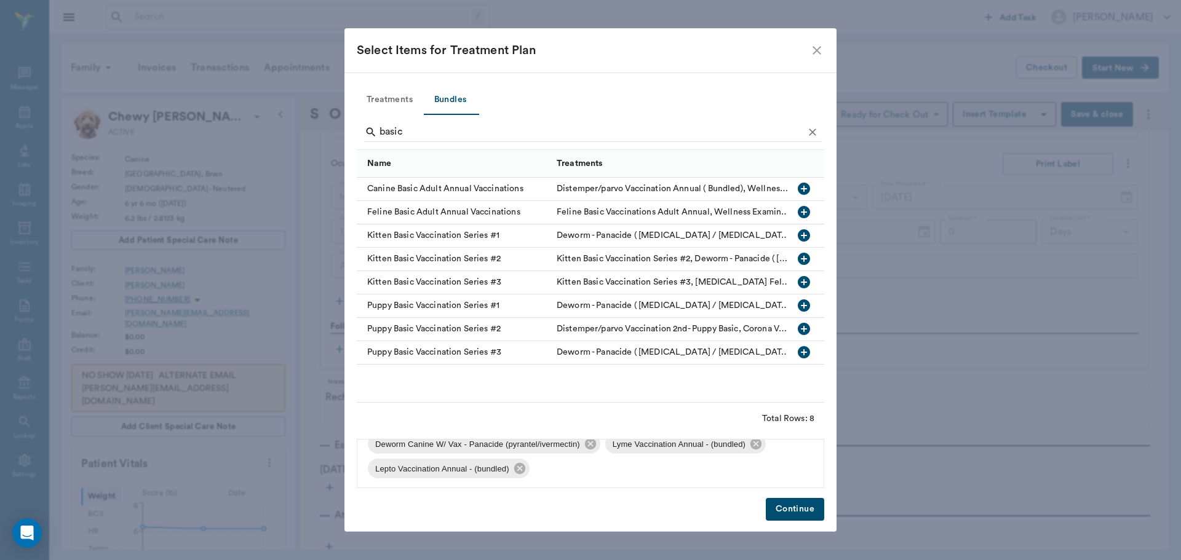
scroll to position [91, 0]
click at [758, 443] on icon at bounding box center [755, 442] width 11 height 11
click at [755, 466] on icon at bounding box center [757, 468] width 14 height 14
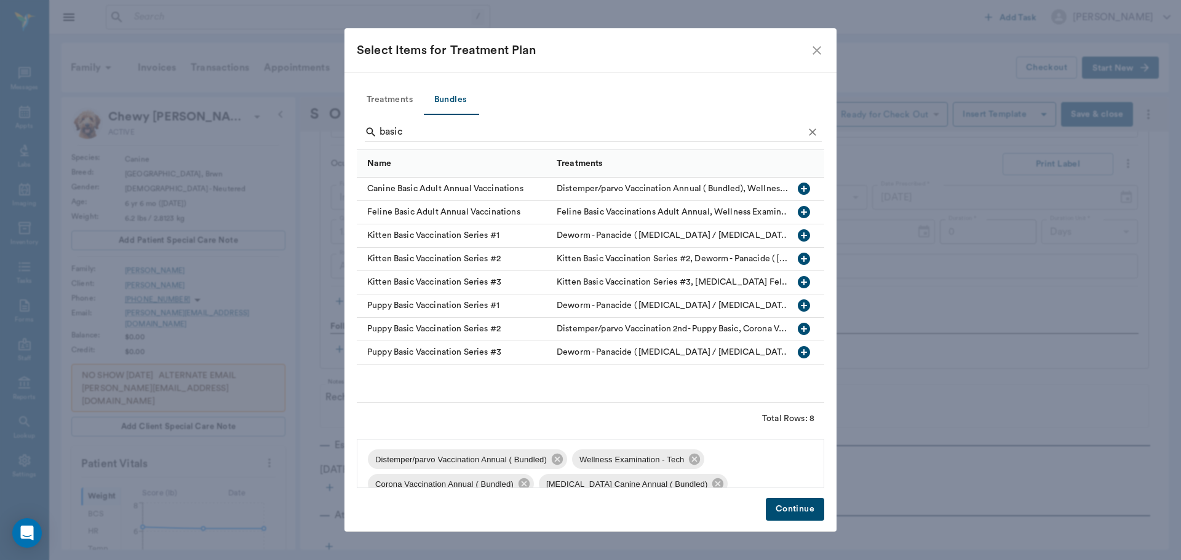
scroll to position [0, 0]
click at [799, 506] on button "Continue" at bounding box center [795, 509] width 58 height 23
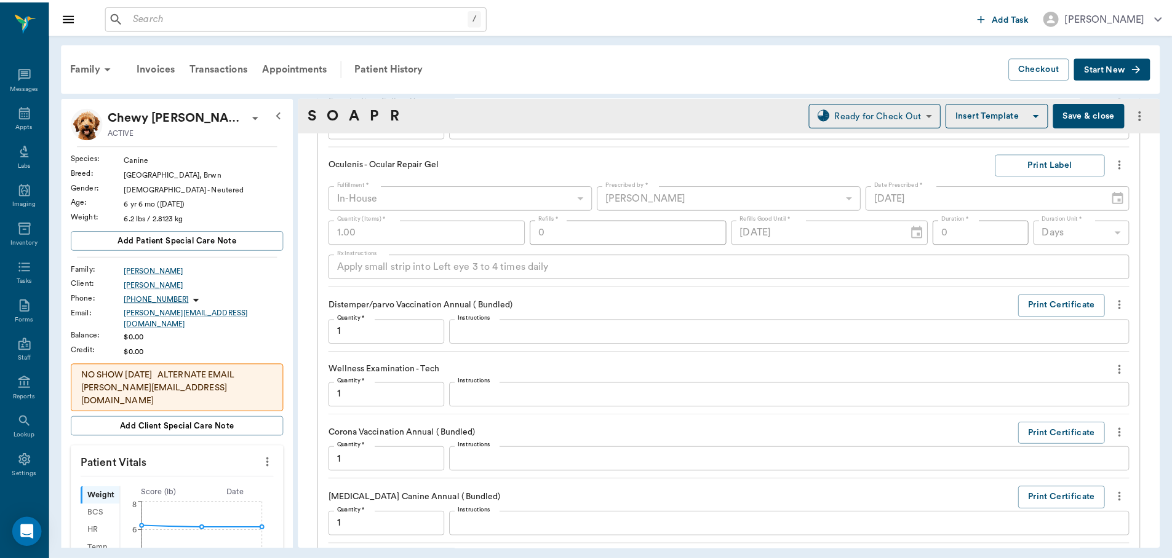
scroll to position [1598, 0]
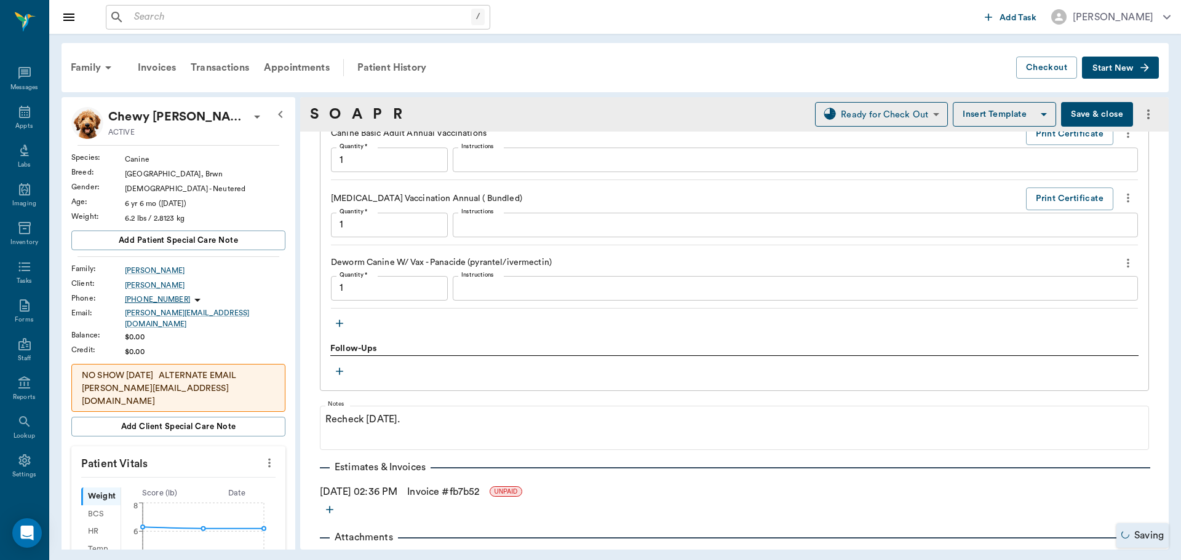
type input "1.00"
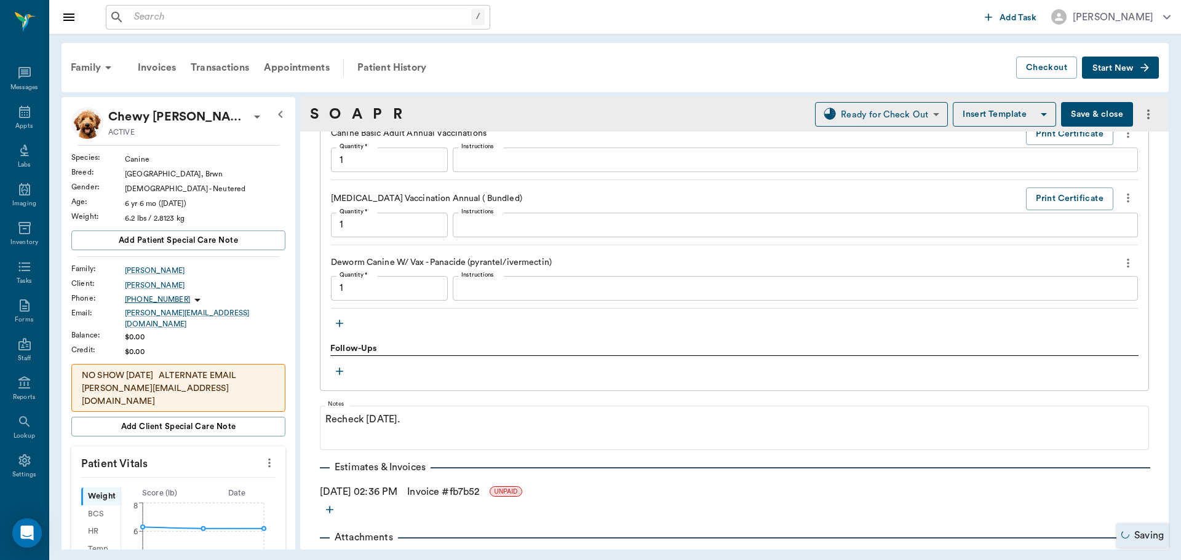
type input "1.00"
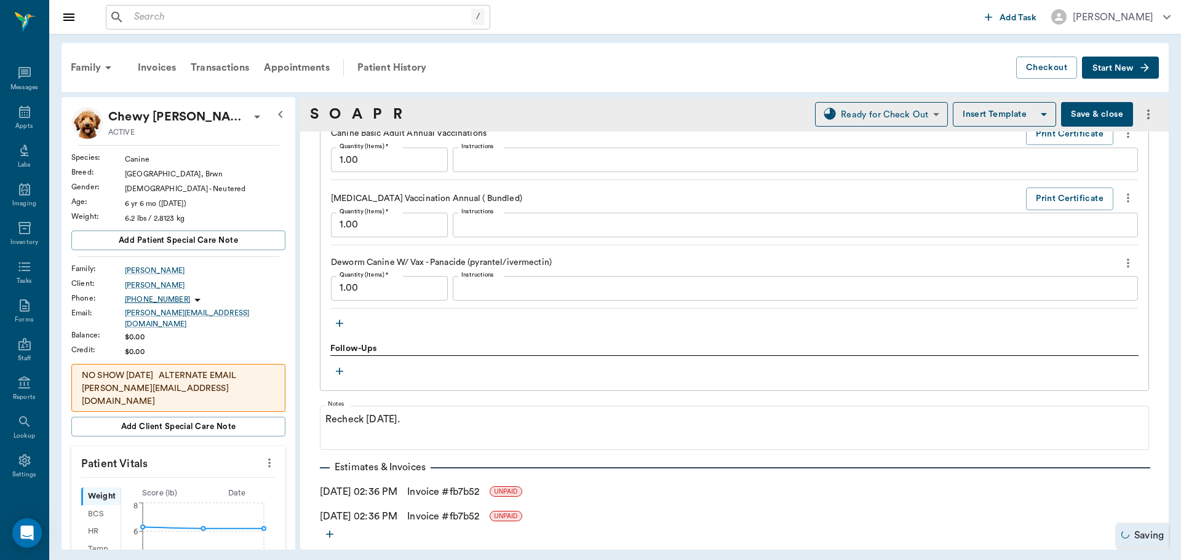
click at [443, 489] on link "Invoice # fb7b52" at bounding box center [443, 492] width 72 height 15
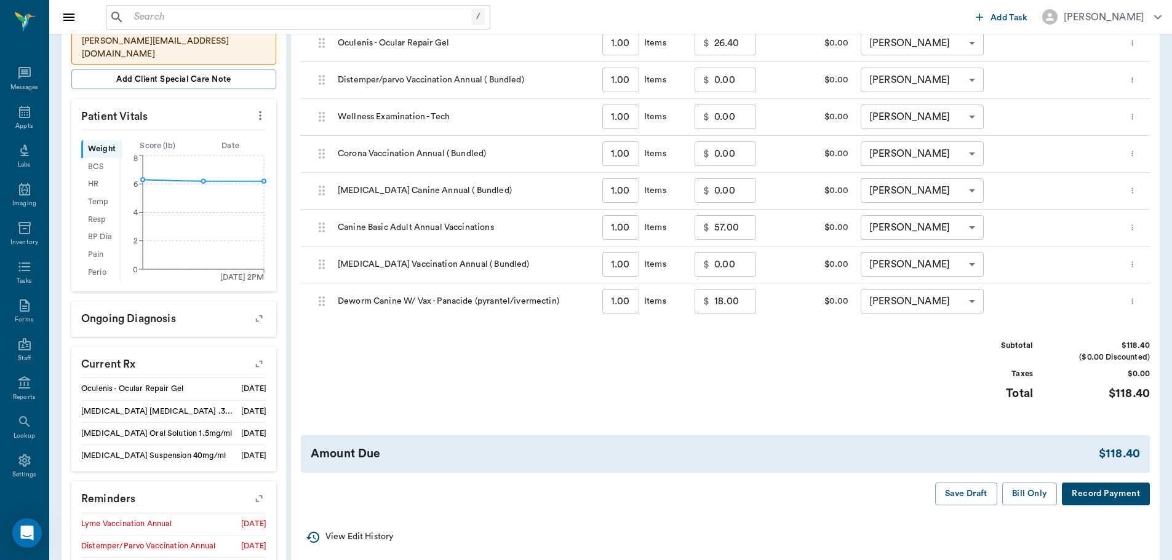
scroll to position [369, 0]
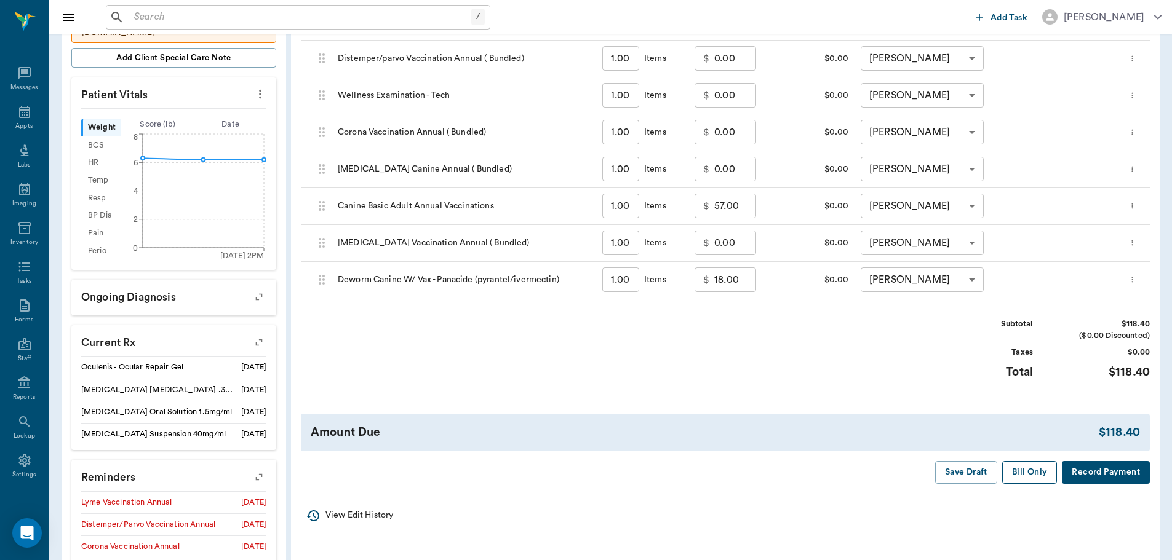
click at [1019, 469] on button "Bill Only" at bounding box center [1029, 472] width 55 height 23
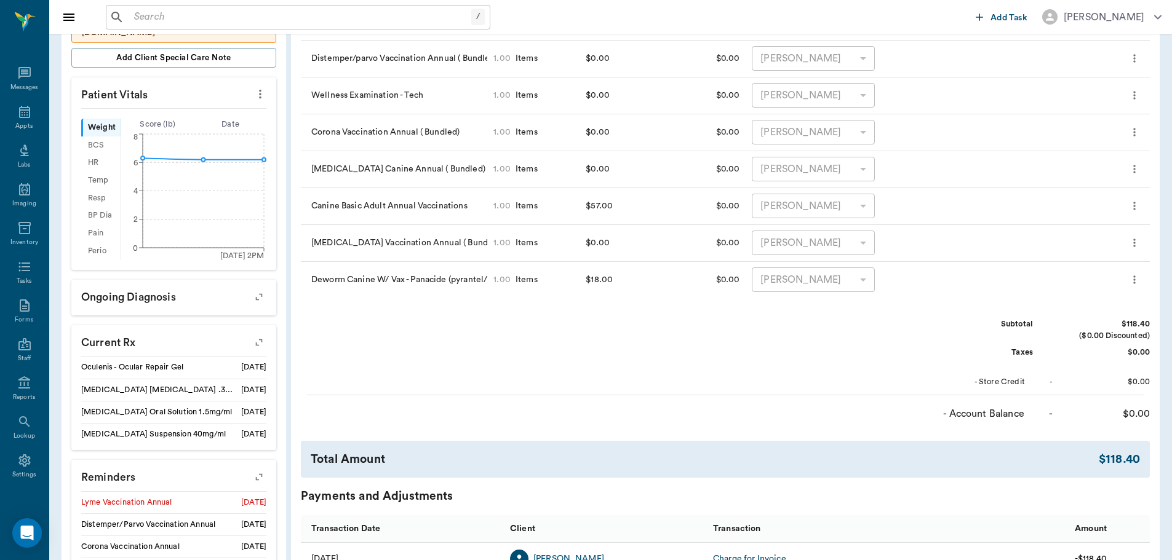
click at [261, 471] on icon "button" at bounding box center [258, 477] width 17 height 17
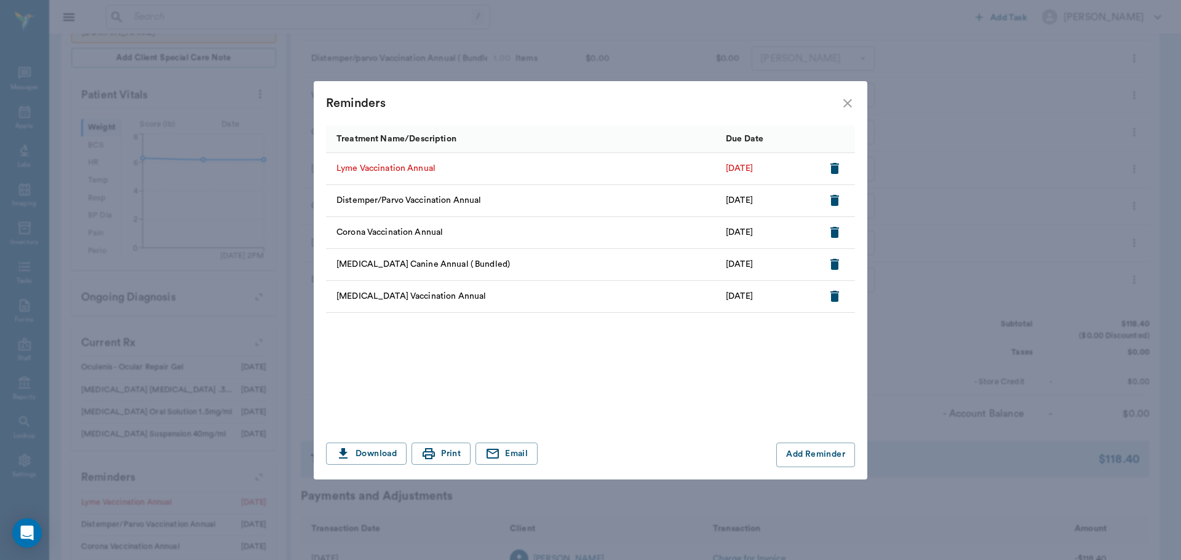
click at [831, 171] on icon "button" at bounding box center [834, 168] width 9 height 11
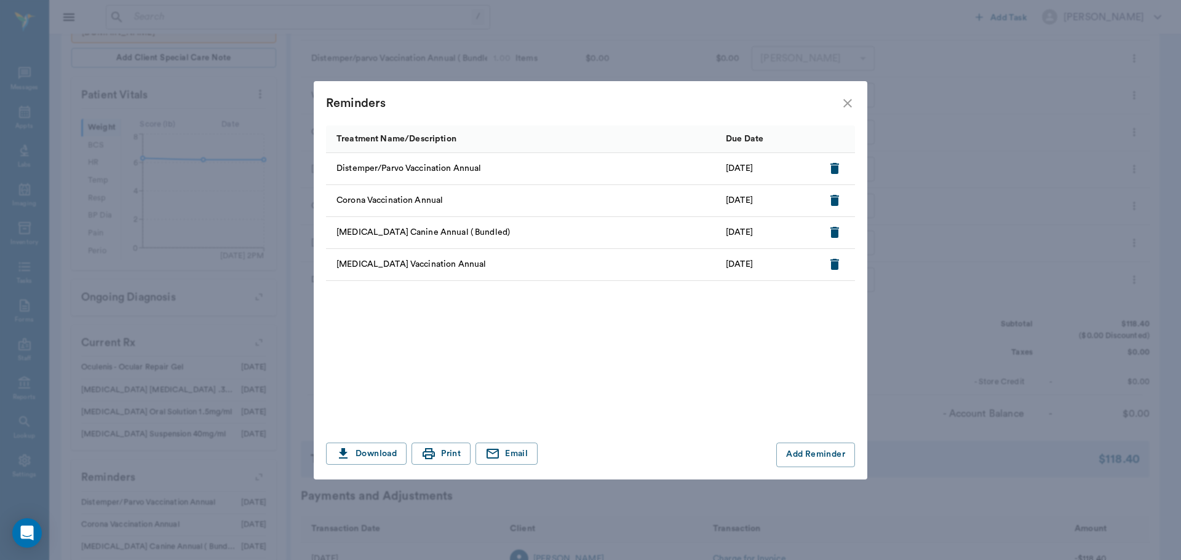
click at [851, 105] on icon "close" at bounding box center [847, 103] width 15 height 15
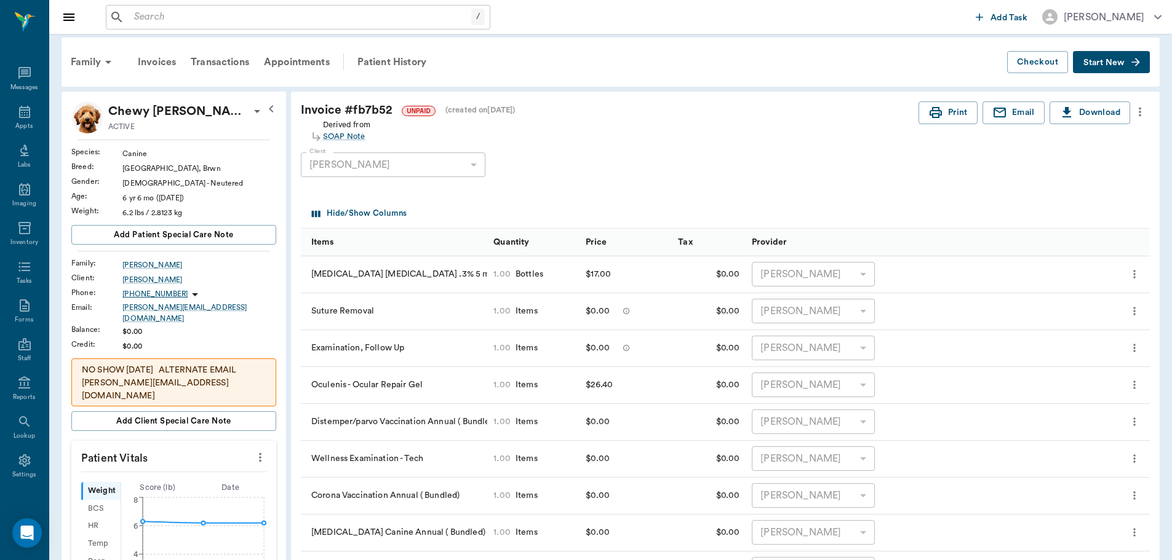
scroll to position [0, 0]
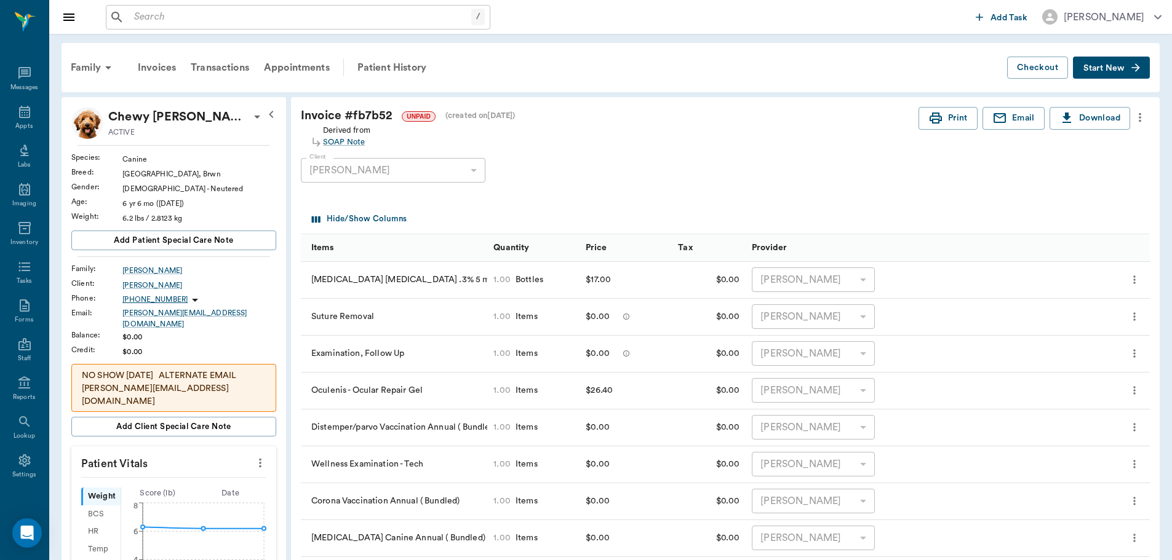
click at [410, 50] on div "Family Invoices Transactions Appointments Patient History Checkout Start New" at bounding box center [611, 67] width 1098 height 49
click at [411, 66] on div "Patient History" at bounding box center [392, 68] width 84 height 30
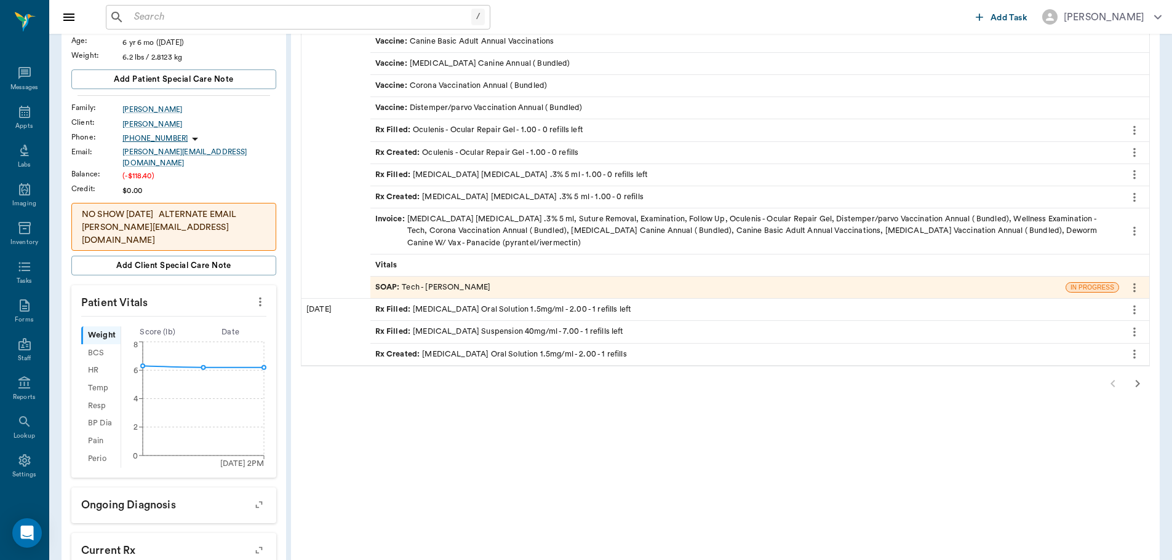
scroll to position [185, 0]
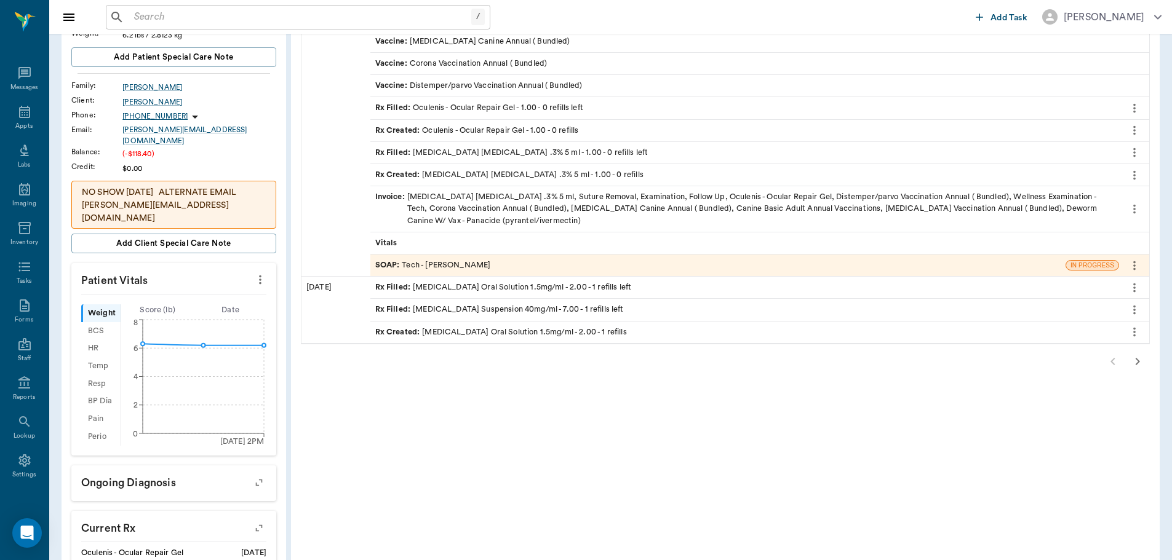
click at [1140, 365] on icon "button" at bounding box center [1137, 361] width 15 height 15
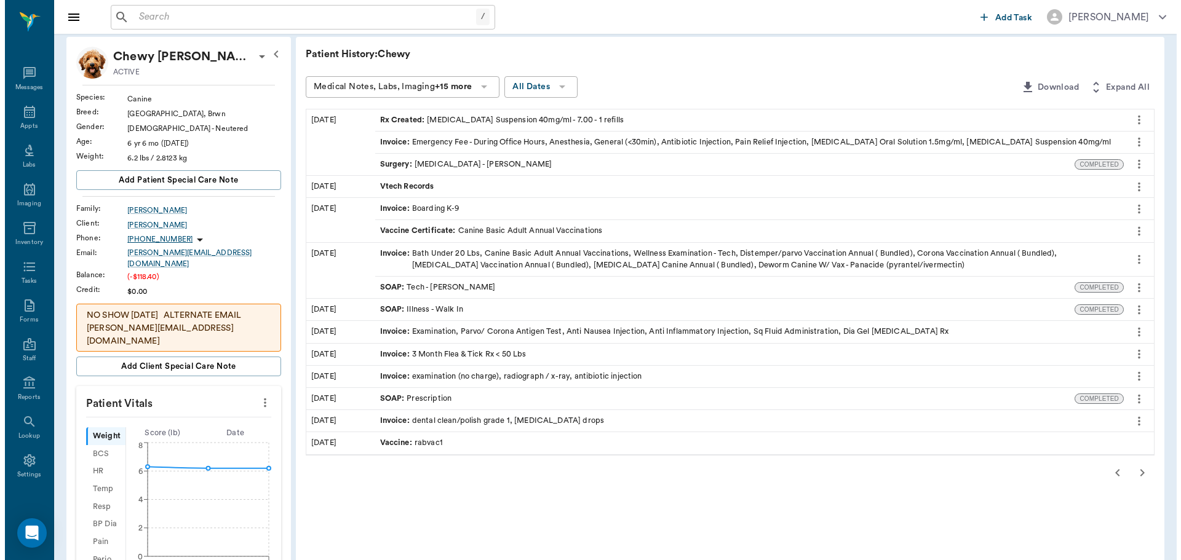
scroll to position [0, 0]
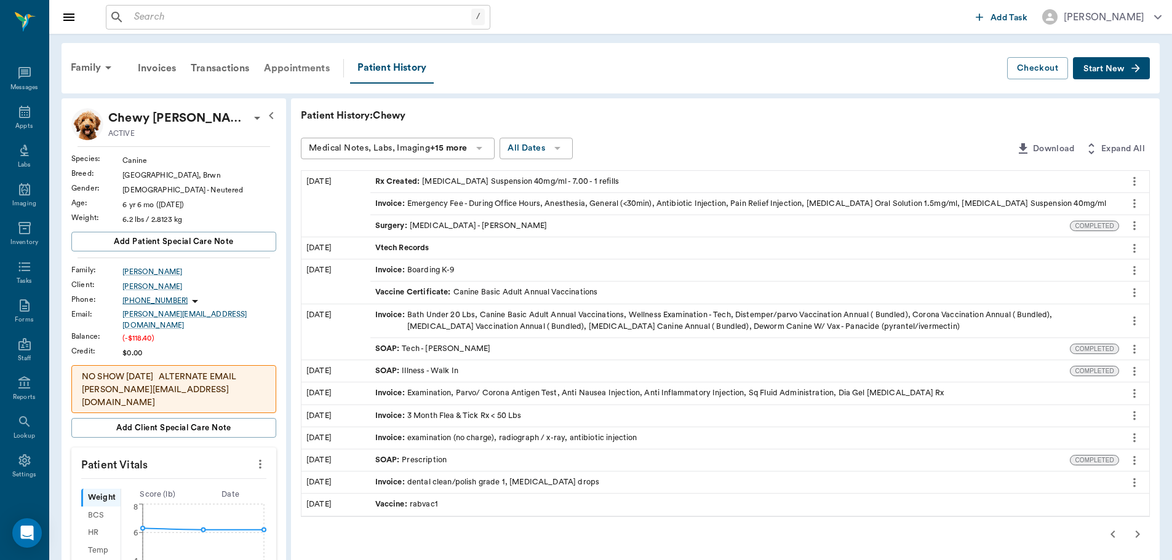
click at [304, 64] on div "Appointments" at bounding box center [296, 69] width 81 height 30
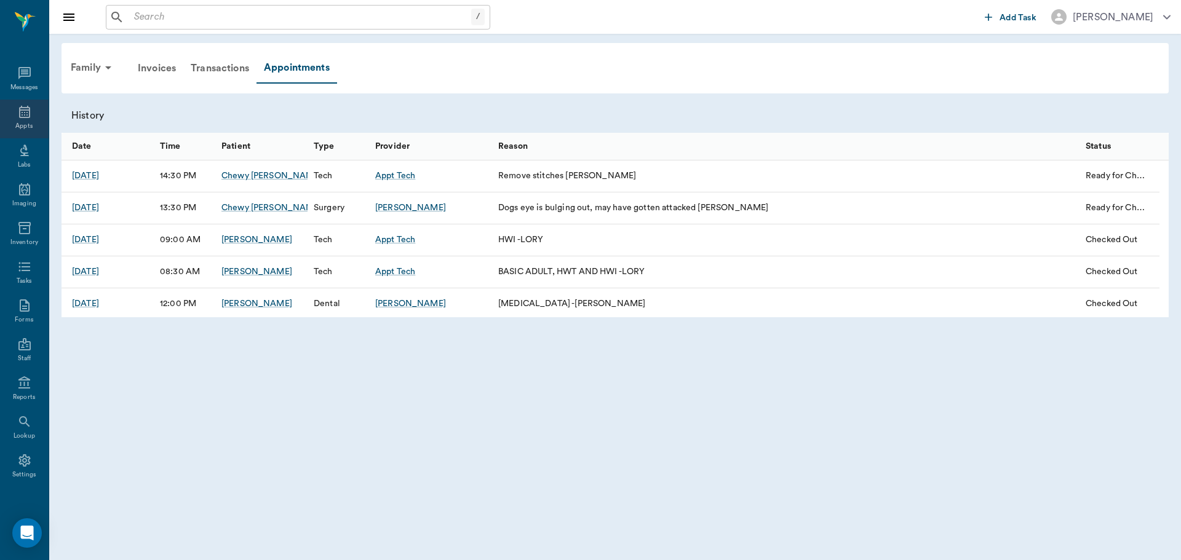
click at [17, 118] on icon at bounding box center [24, 112] width 15 height 15
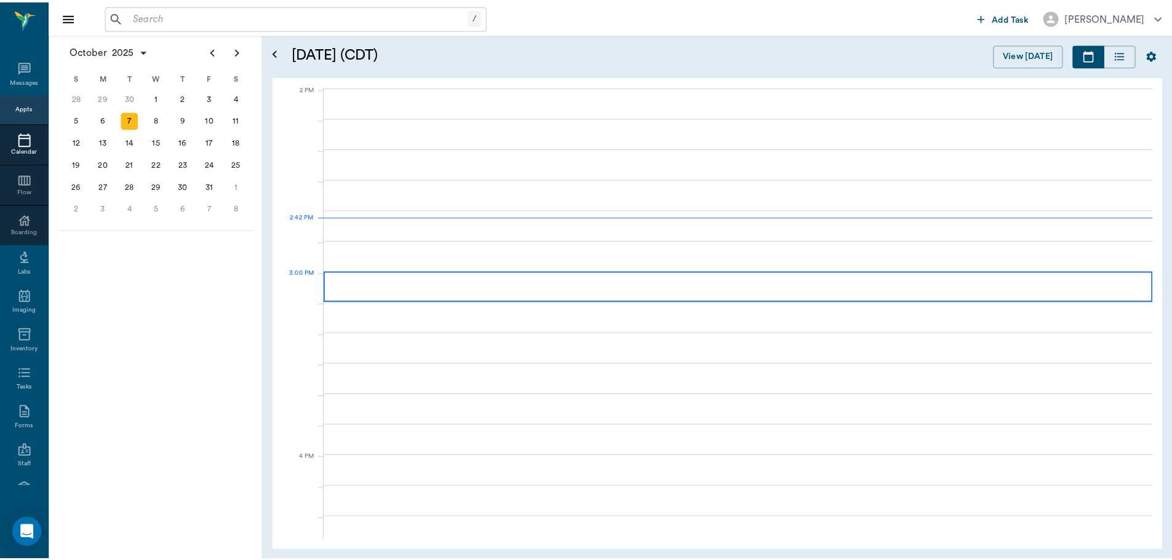
scroll to position [1110, 0]
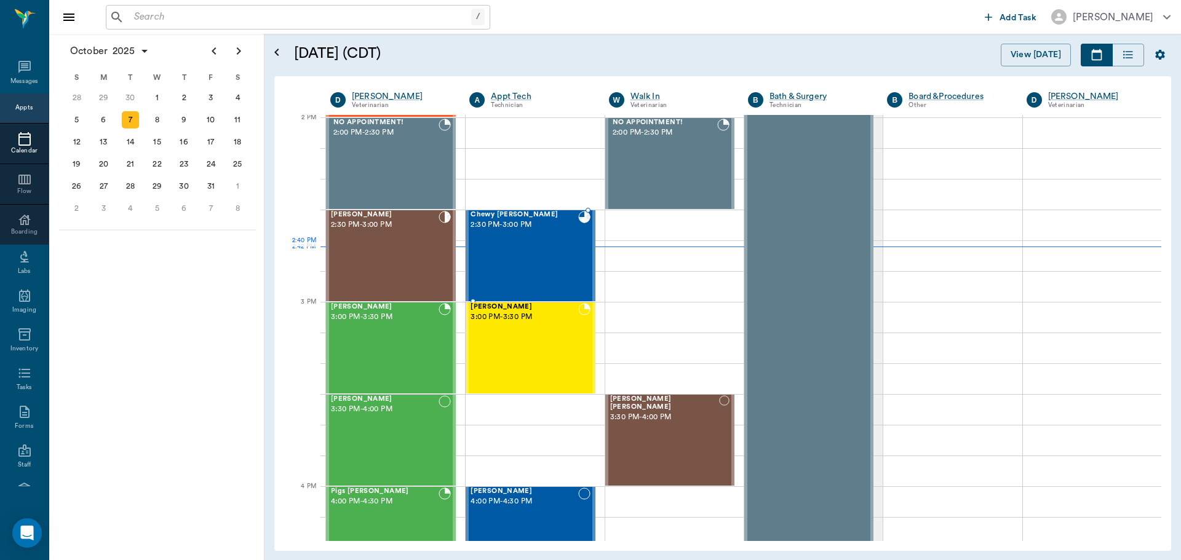
click at [538, 269] on div "Chewy McCasland 2:30 PM - 3:00 PM" at bounding box center [524, 256] width 107 height 90
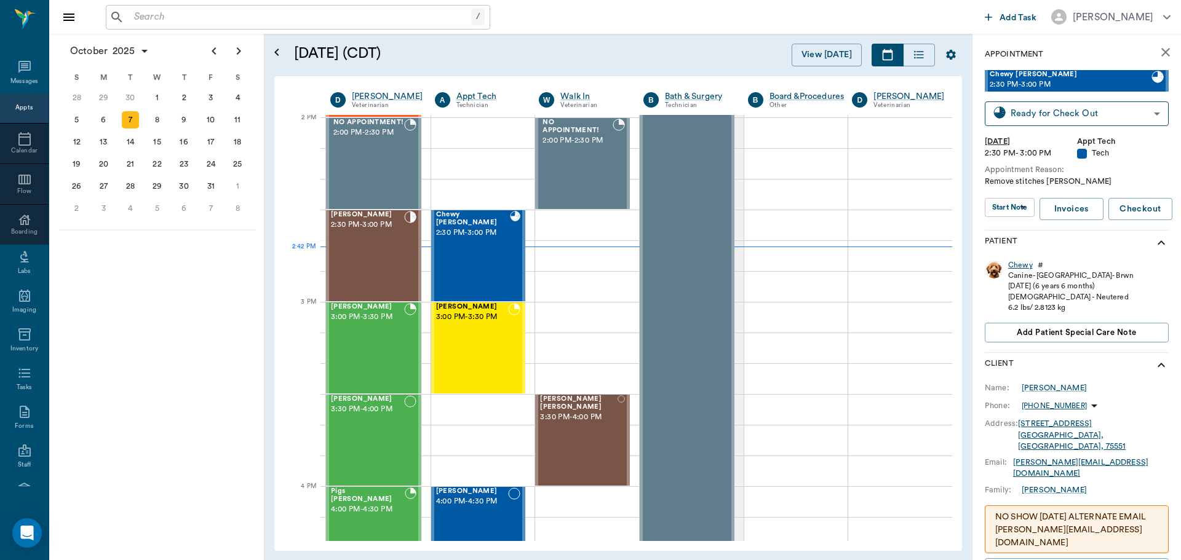
click at [1027, 263] on div "Chewy" at bounding box center [1020, 265] width 25 height 10
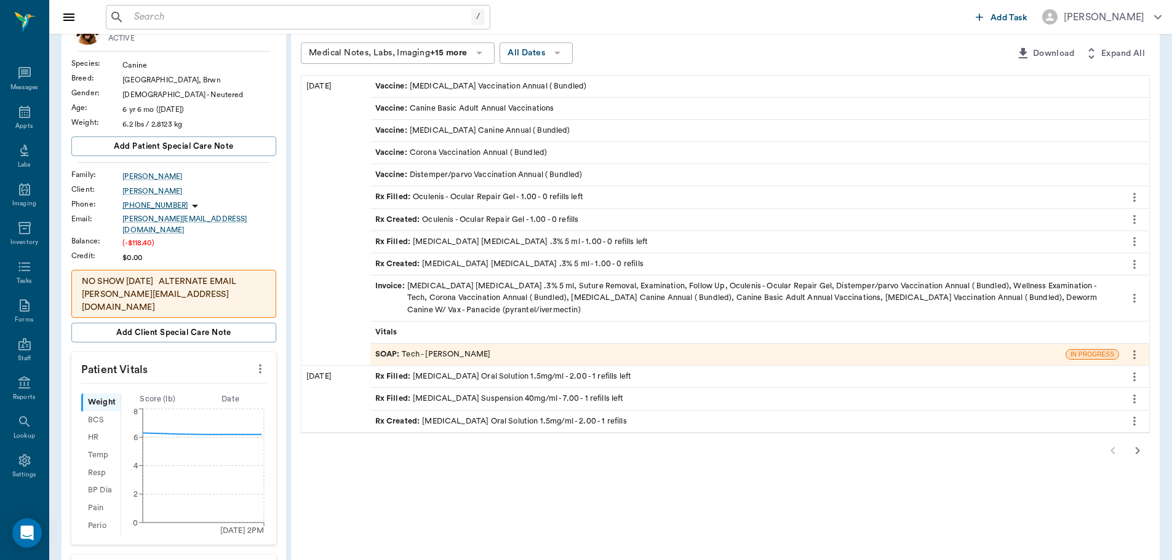
scroll to position [123, 0]
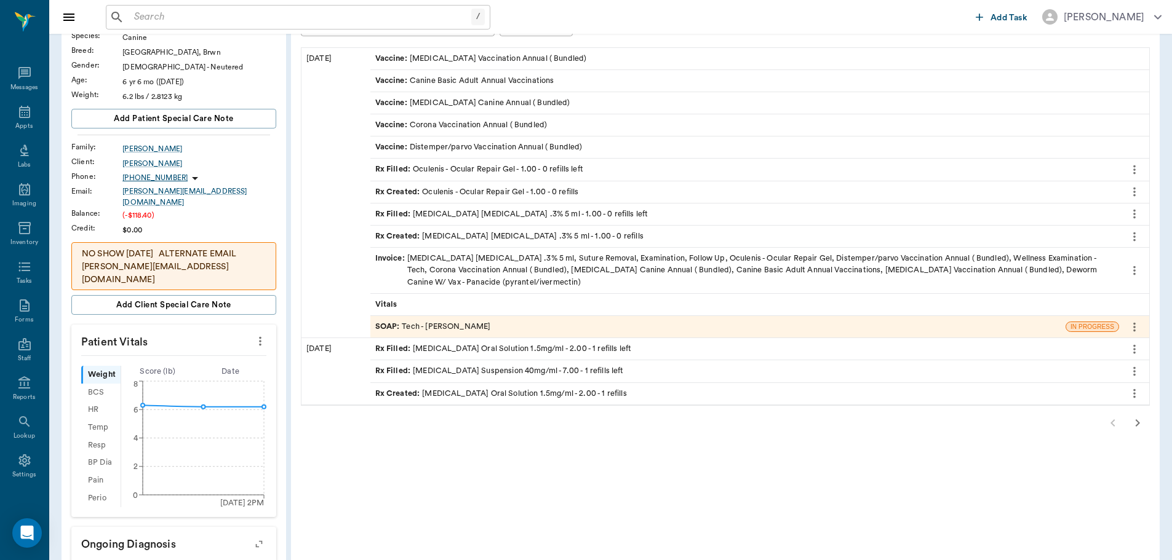
click at [1139, 424] on icon "button" at bounding box center [1137, 423] width 15 height 15
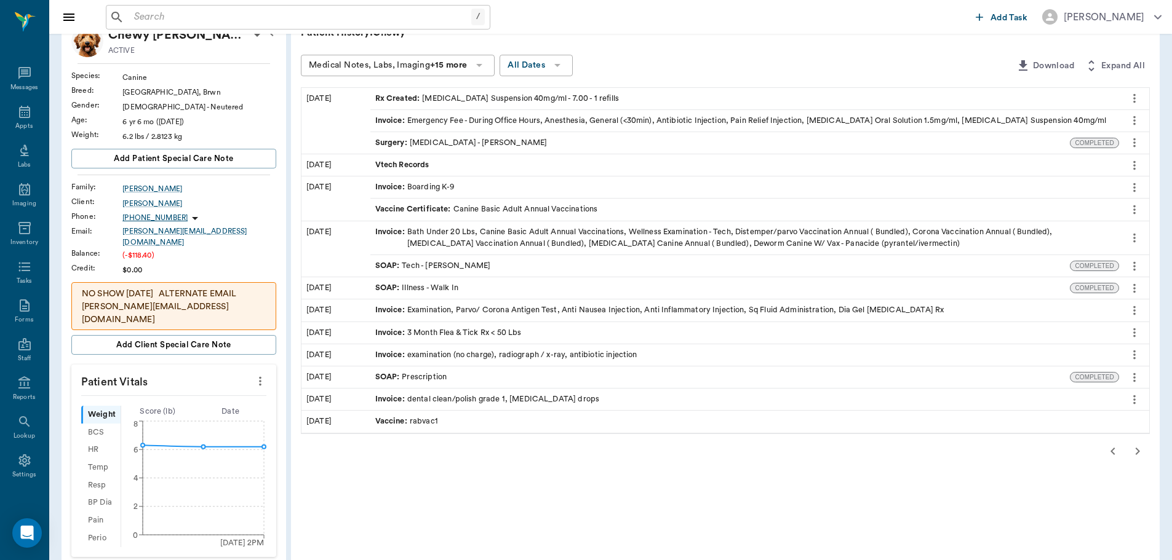
scroll to position [62, 0]
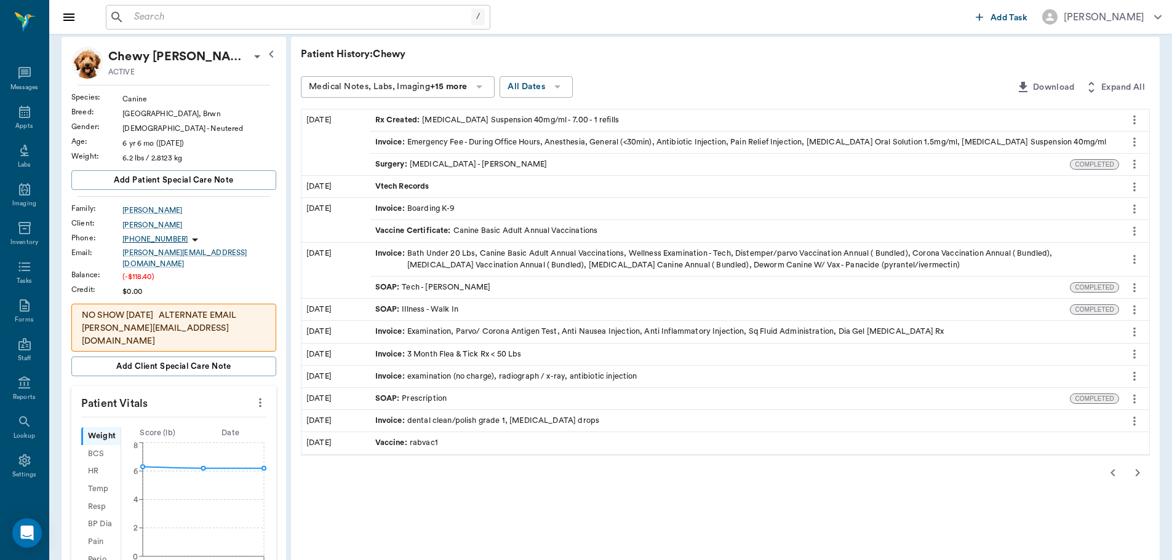
click at [1139, 472] on icon "button" at bounding box center [1137, 472] width 4 height 7
click at [1139, 472] on div "Patient History: Chewy Medical Notes, Labs, Imaging +15 more All Dates Download…" at bounding box center [725, 514] width 868 height 955
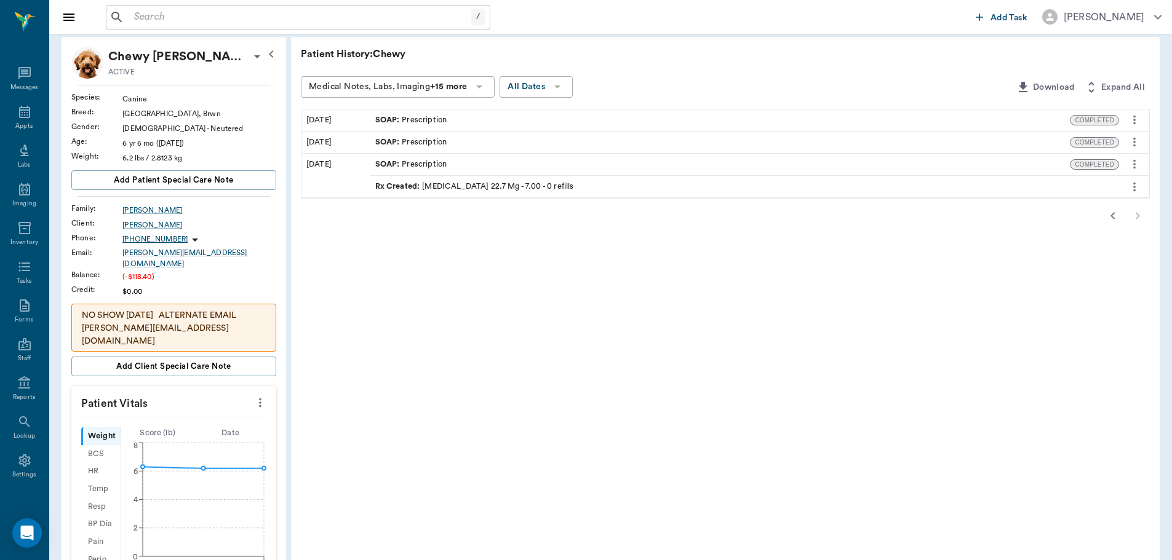
click at [1108, 218] on icon "button" at bounding box center [1112, 216] width 15 height 15
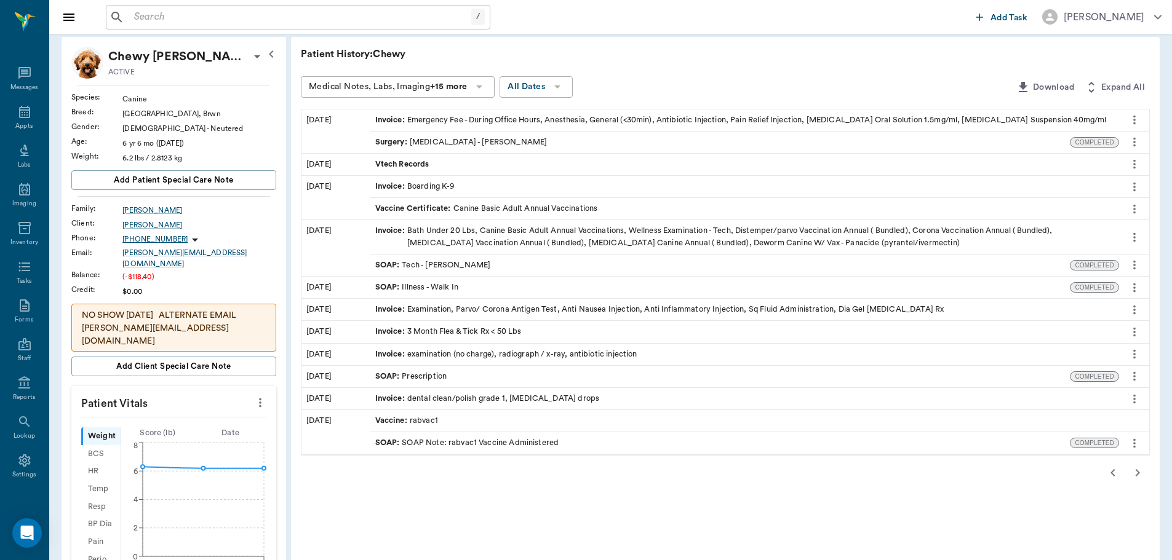
click at [1108, 471] on icon "button" at bounding box center [1112, 473] width 15 height 15
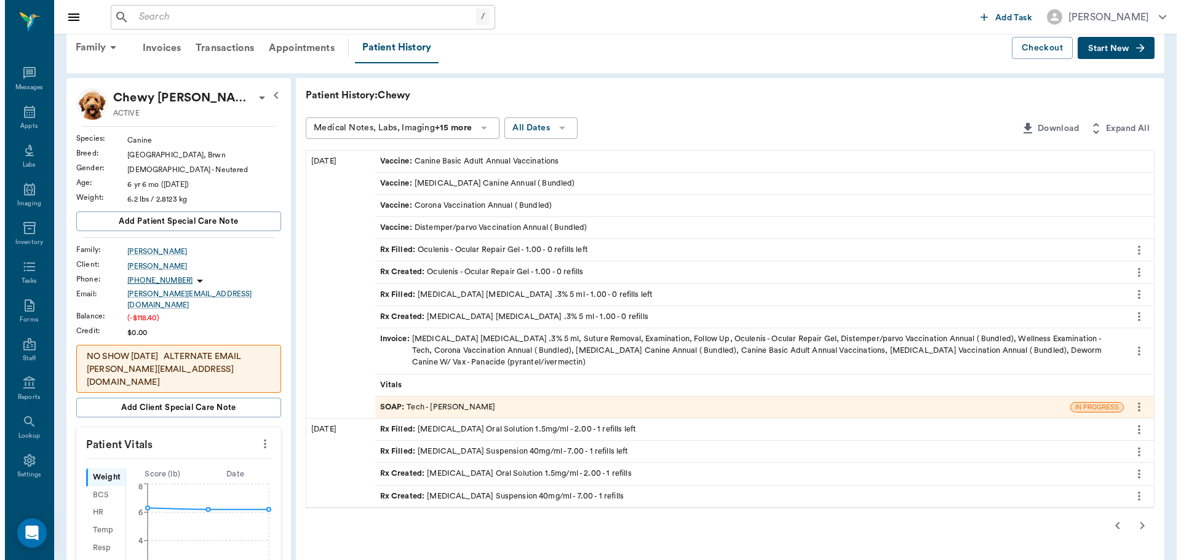
scroll to position [0, 0]
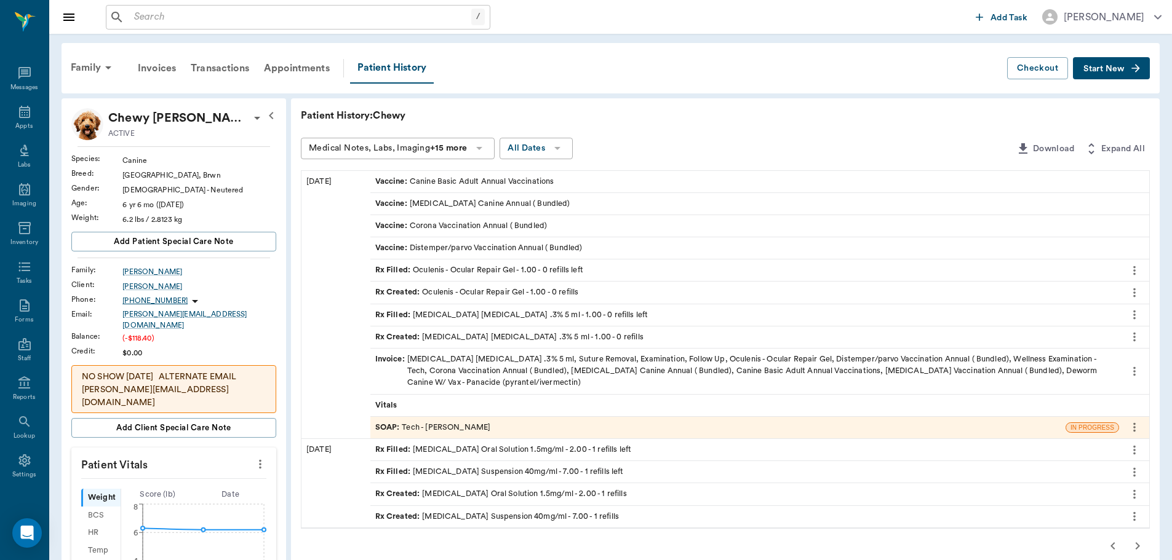
click at [481, 358] on div "Invoice : Ofloxacin Ophthalmic Solution .3% 5 ml, Suture Removal, Examination, …" at bounding box center [744, 372] width 739 height 36
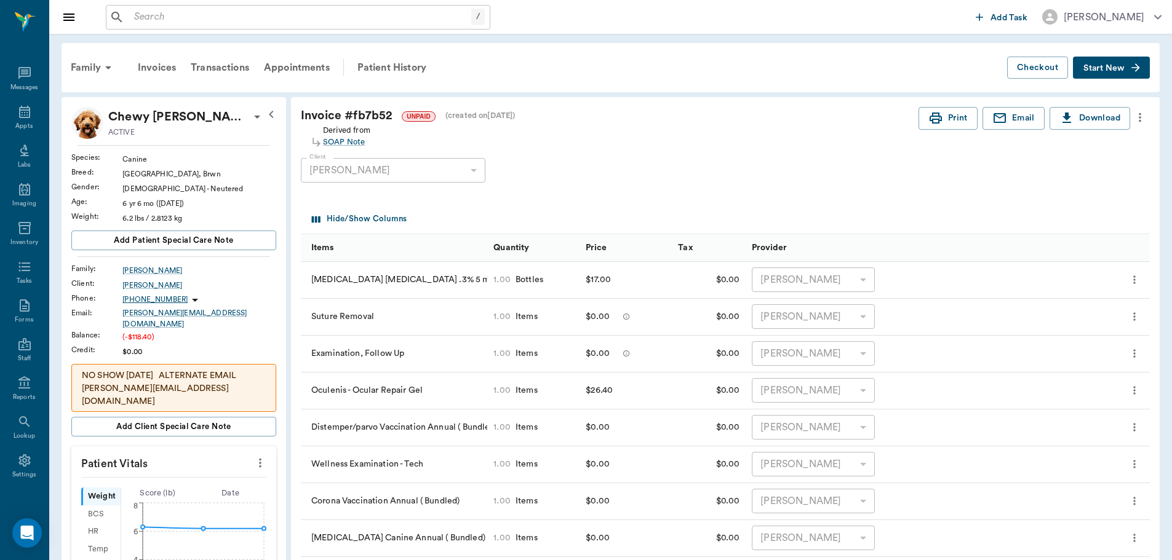
click at [1146, 117] on icon "more" at bounding box center [1140, 117] width 14 height 15
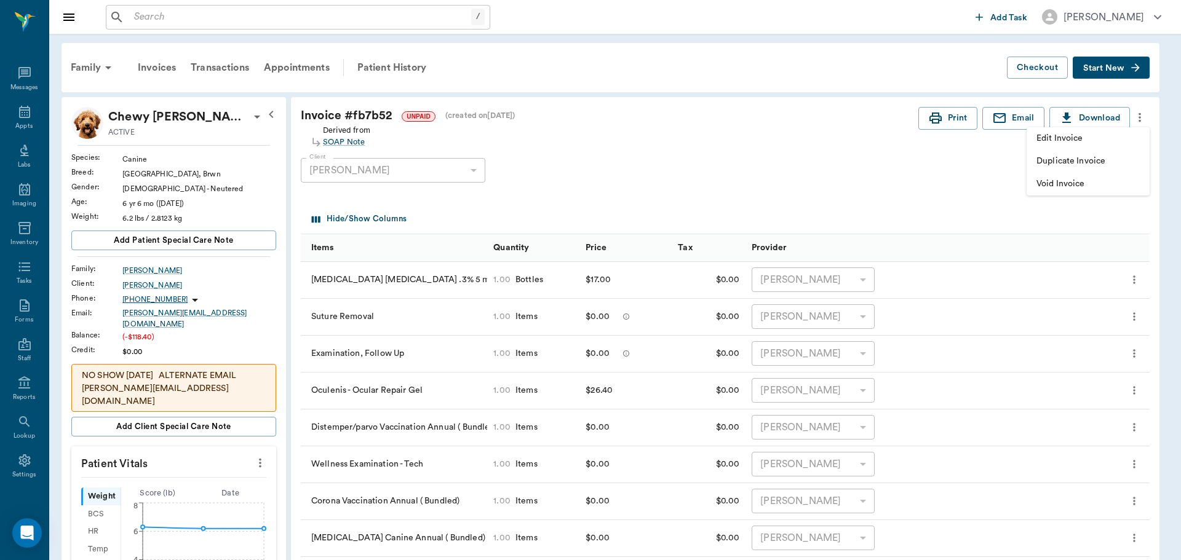
click at [1126, 143] on span "Edit Invoice" at bounding box center [1087, 138] width 103 height 13
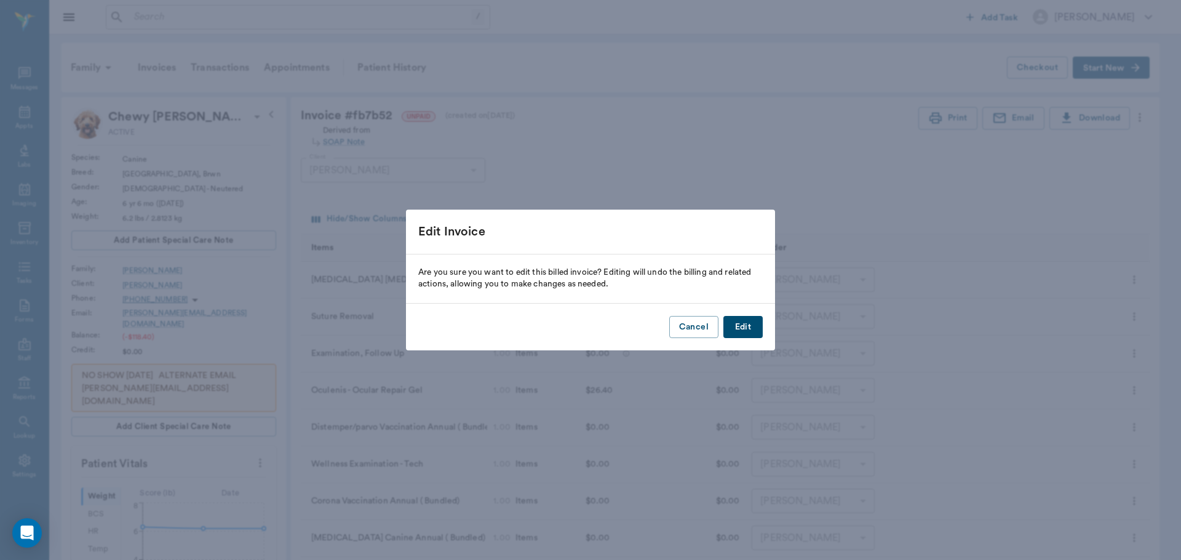
click at [742, 332] on button "Edit" at bounding box center [742, 327] width 39 height 23
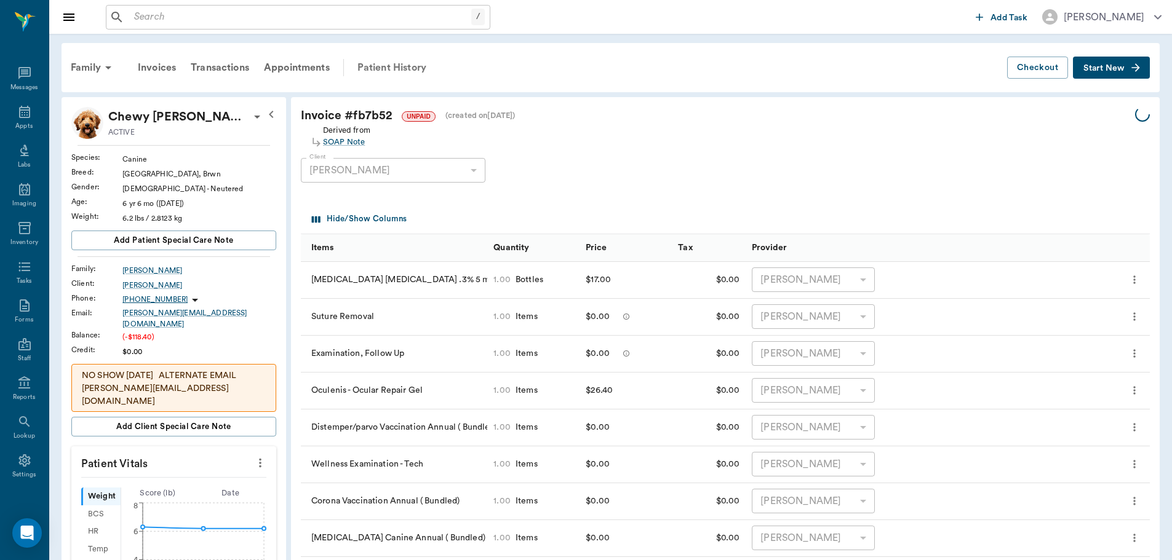
click at [389, 66] on div "Patient History" at bounding box center [392, 68] width 84 height 30
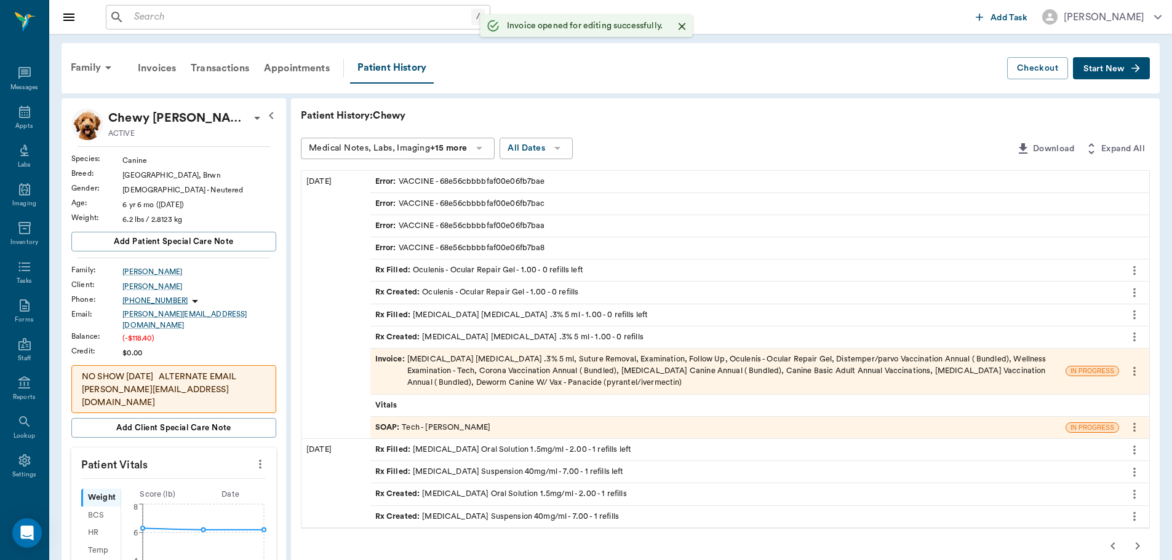
click at [495, 424] on div "SOAP : Tech - Hunter Graves" at bounding box center [717, 428] width 695 height 22
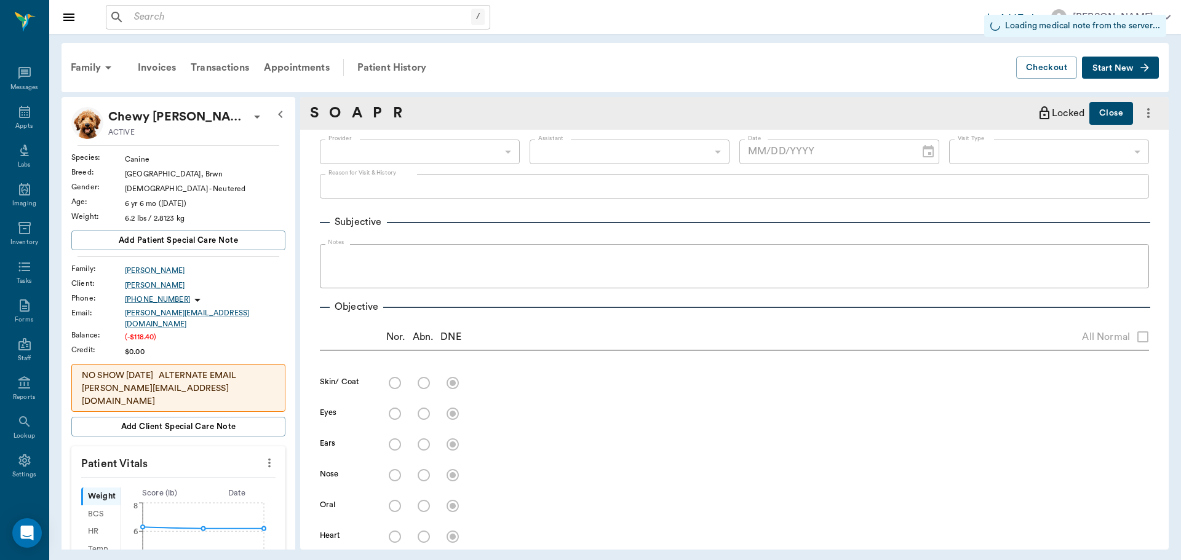
type input "682b670d8bdc6f7f8feef3db"
type input "63ec2f075fda476ae8351a4c"
type input "65d2be4f46e3a538d89b8c1a"
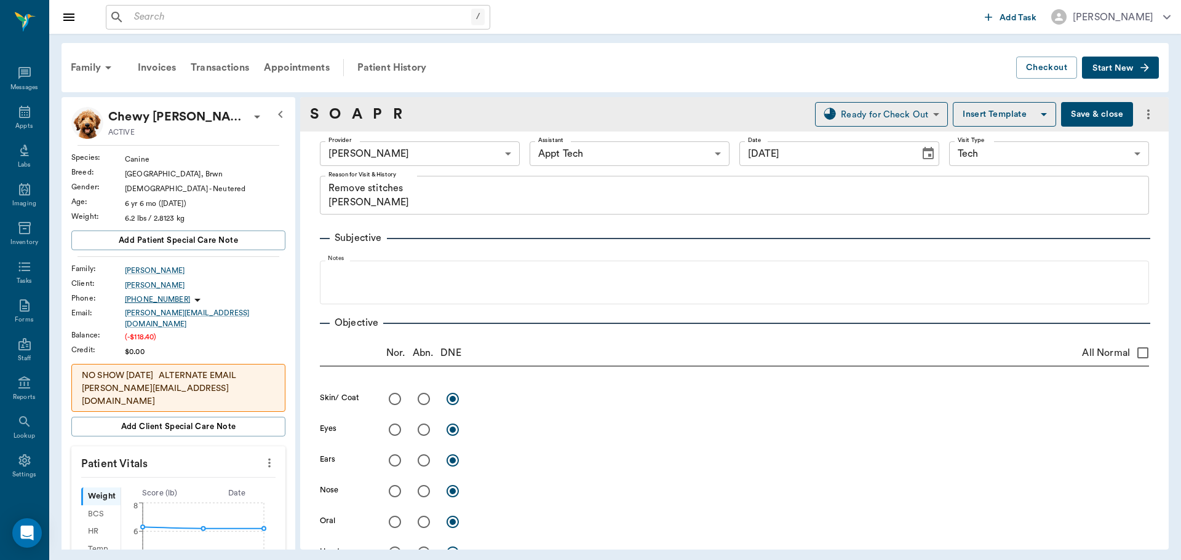
type input "[DATE]"
type textarea "Remove stitches Christy"
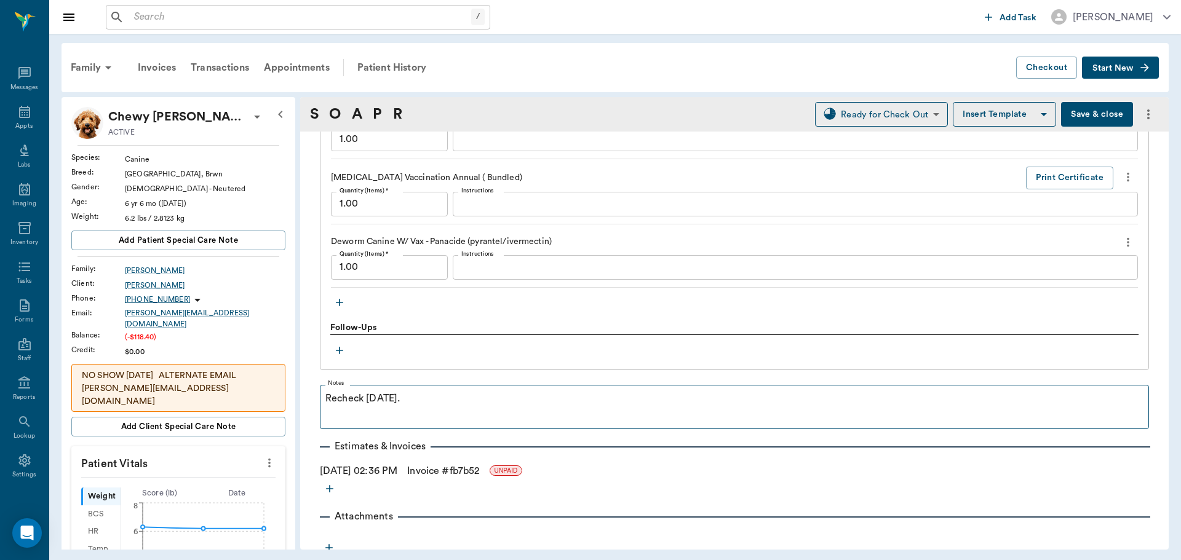
scroll to position [1627, 0]
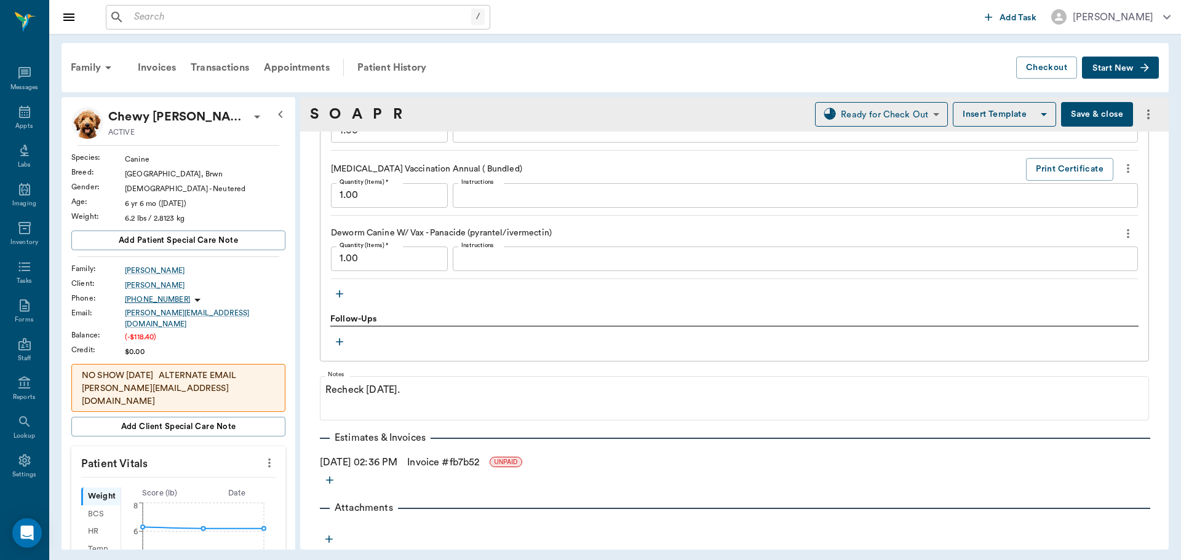
click at [346, 292] on button "button" at bounding box center [339, 294] width 18 height 18
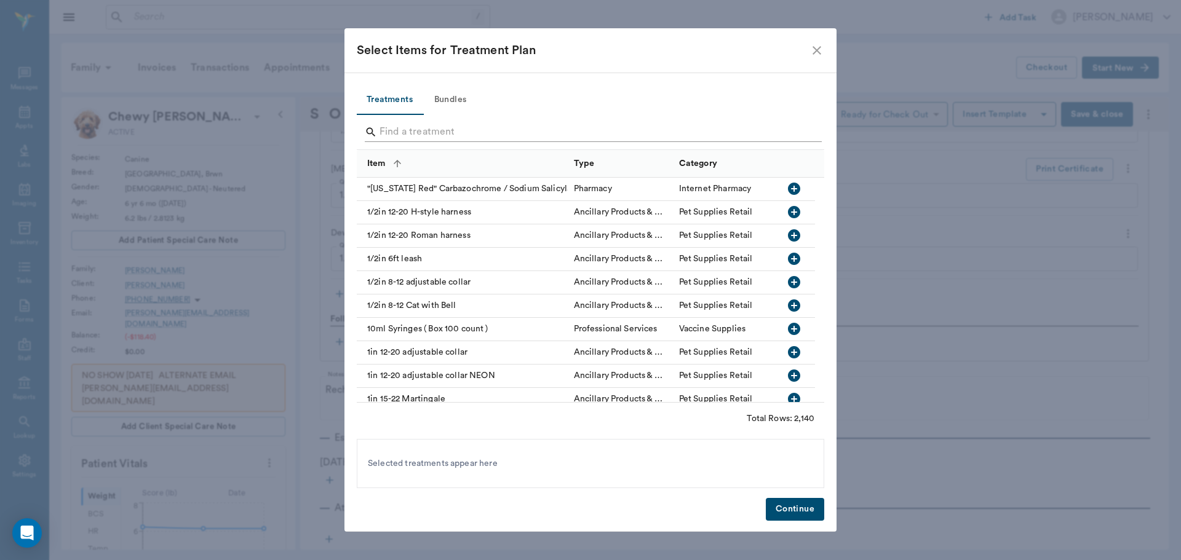
click at [493, 136] on input "Search" at bounding box center [592, 132] width 424 height 20
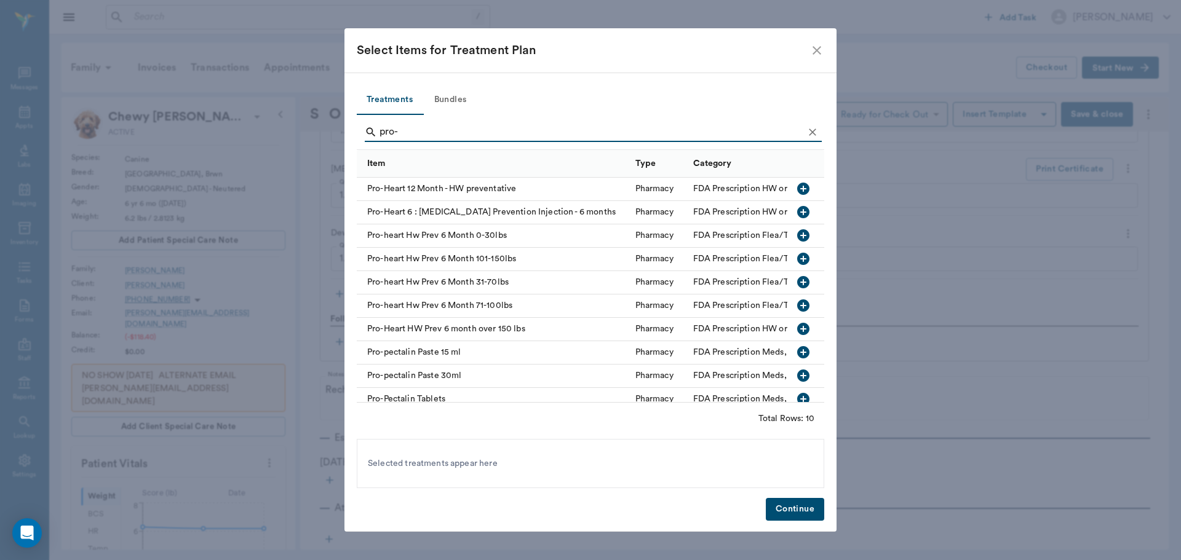
type input "pro-"
click at [797, 237] on icon "button" at bounding box center [803, 235] width 12 height 12
click at [800, 510] on button "Continue" at bounding box center [795, 509] width 58 height 23
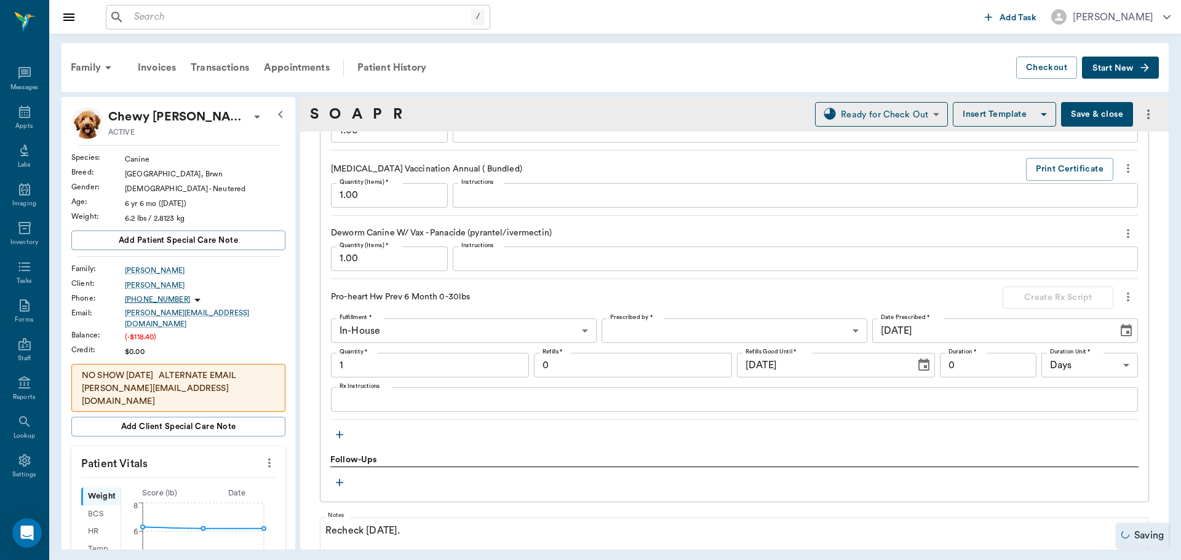
type input "1.00"
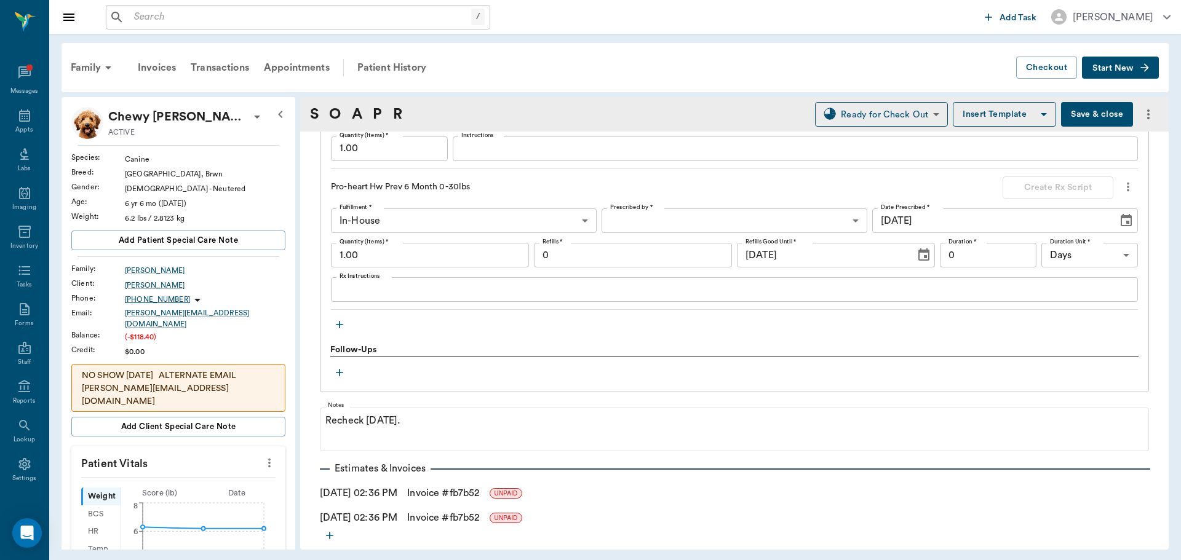
scroll to position [1751, 0]
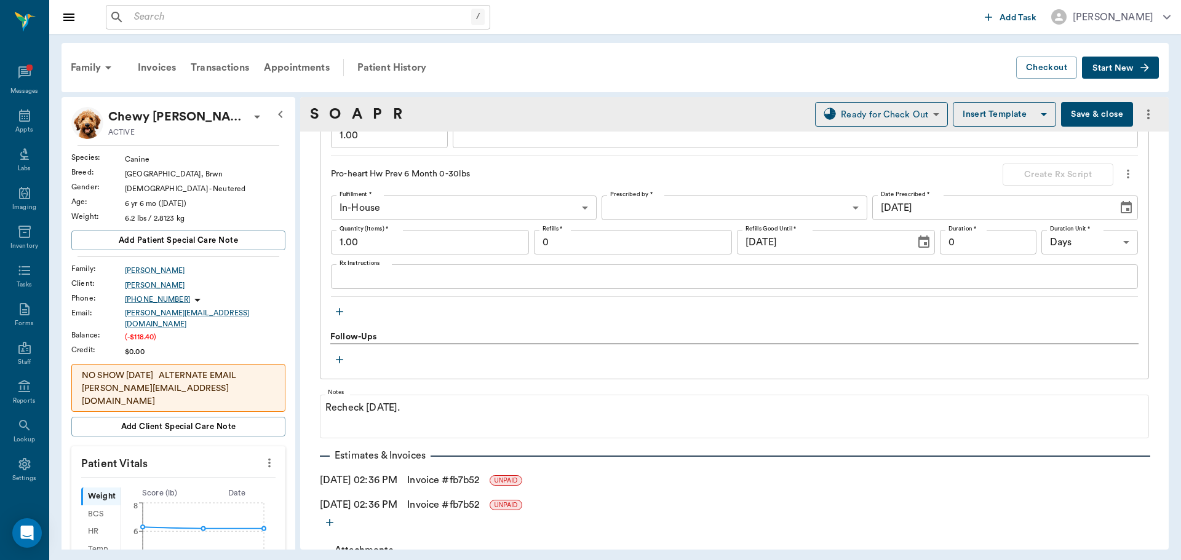
click at [474, 481] on link "Invoice # fb7b52" at bounding box center [443, 480] width 72 height 15
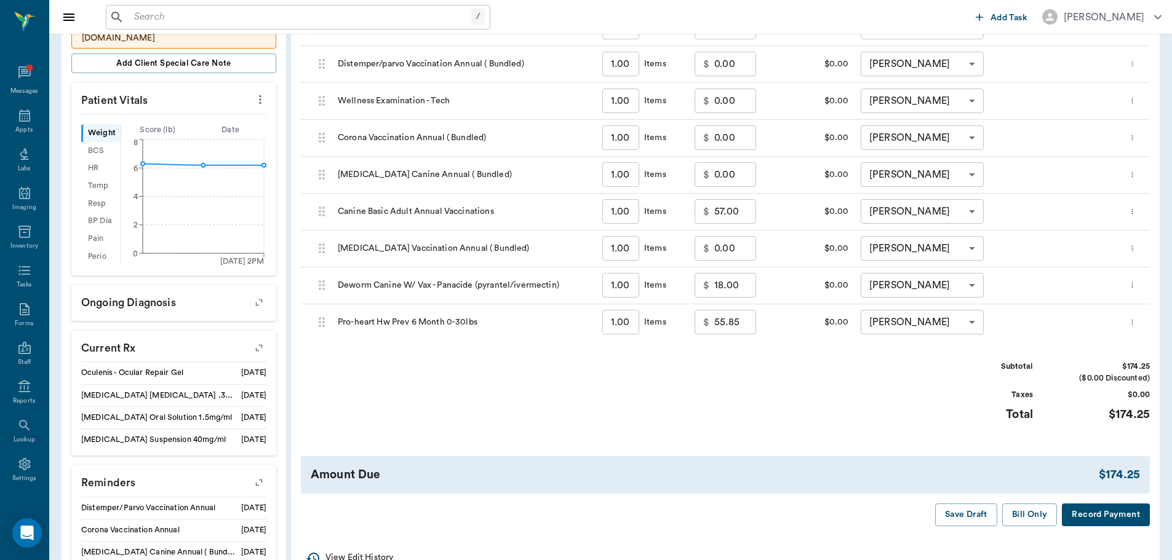
scroll to position [369, 0]
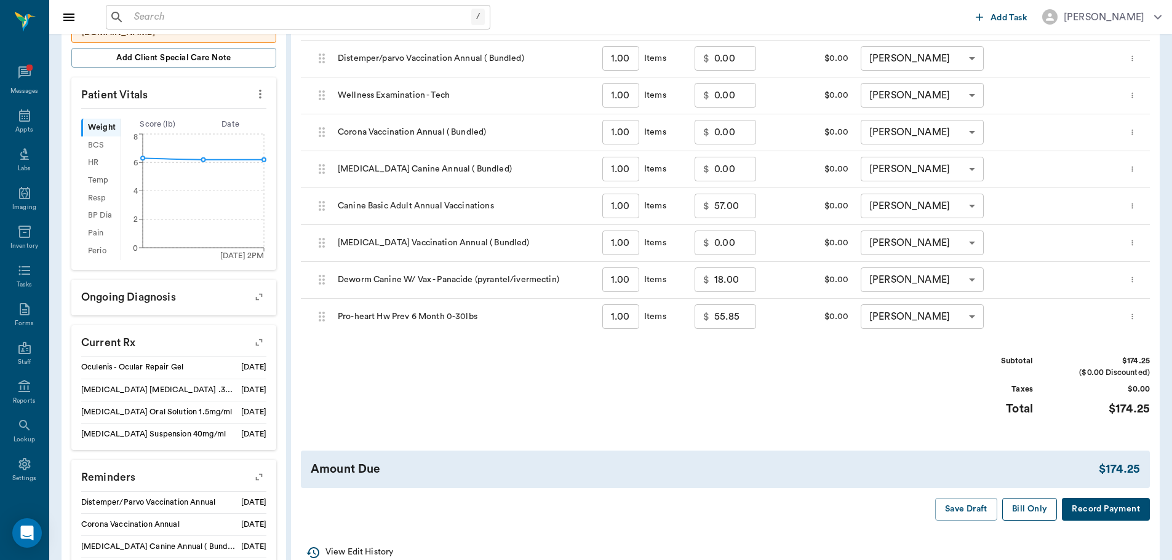
click at [1044, 517] on button "Bill Only" at bounding box center [1029, 509] width 55 height 23
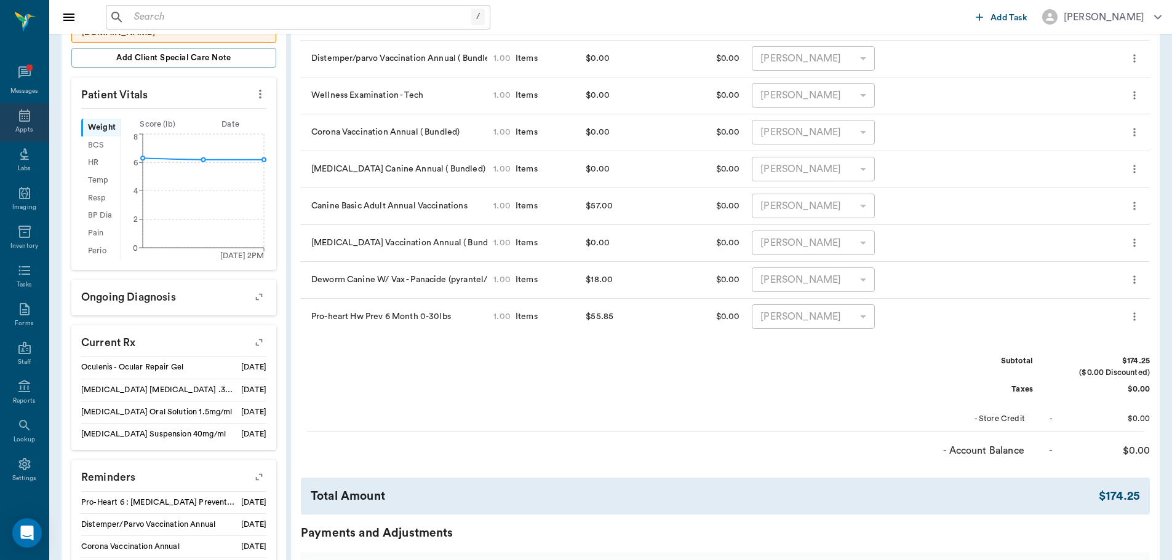
click at [11, 123] on div "Appts" at bounding box center [24, 122] width 49 height 39
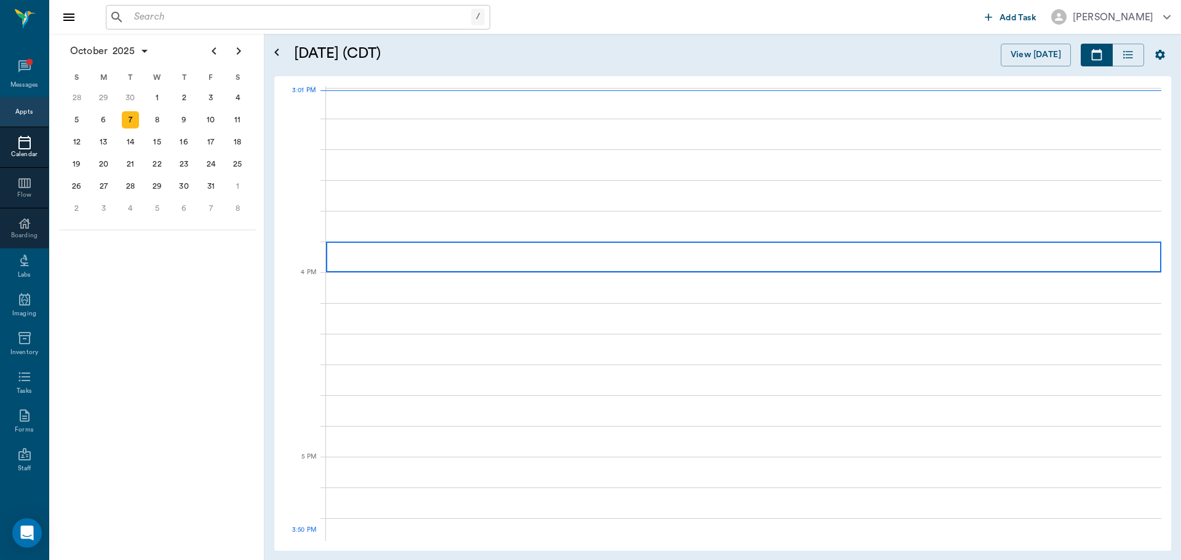
scroll to position [1293, 0]
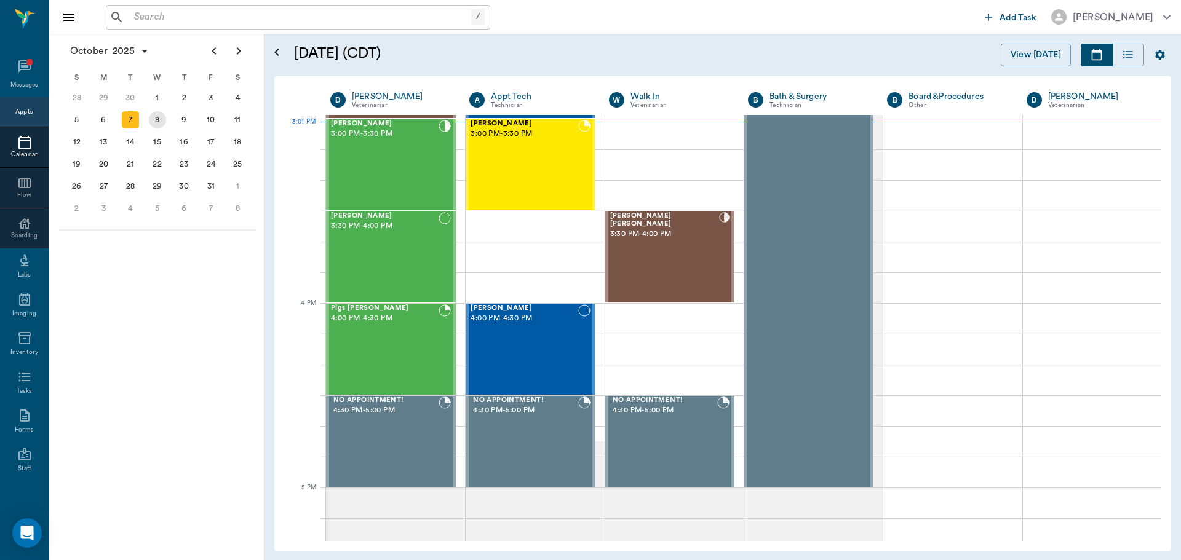
click at [154, 117] on div "8" at bounding box center [157, 119] width 17 height 17
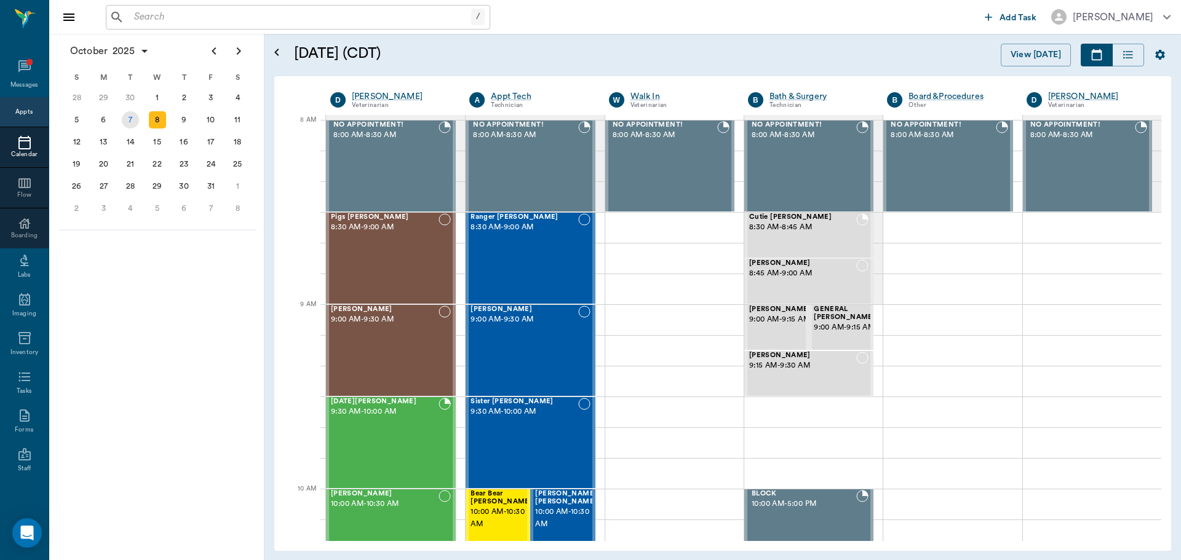
click at [129, 117] on div "7" at bounding box center [130, 119] width 17 height 17
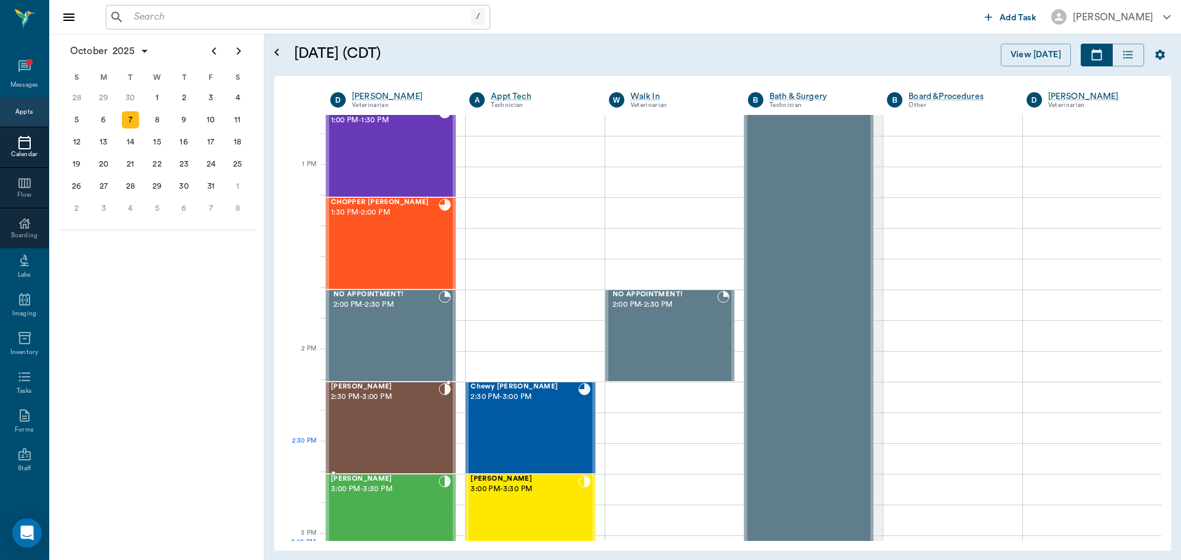
scroll to position [1107, 0]
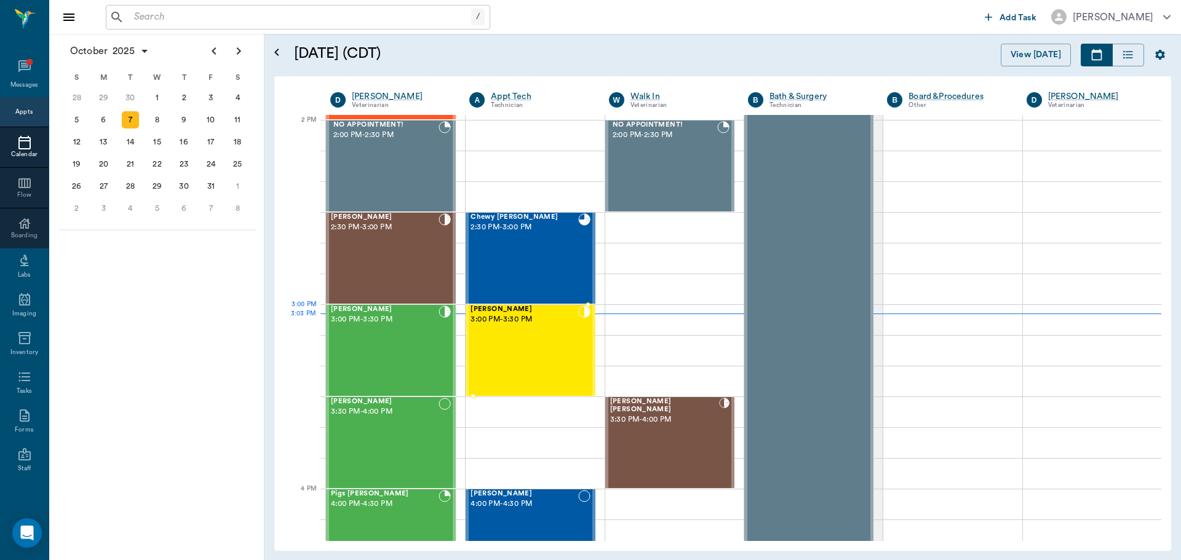
click at [531, 330] on div "Chewy Clark 3:00 PM - 3:30 PM" at bounding box center [524, 351] width 107 height 90
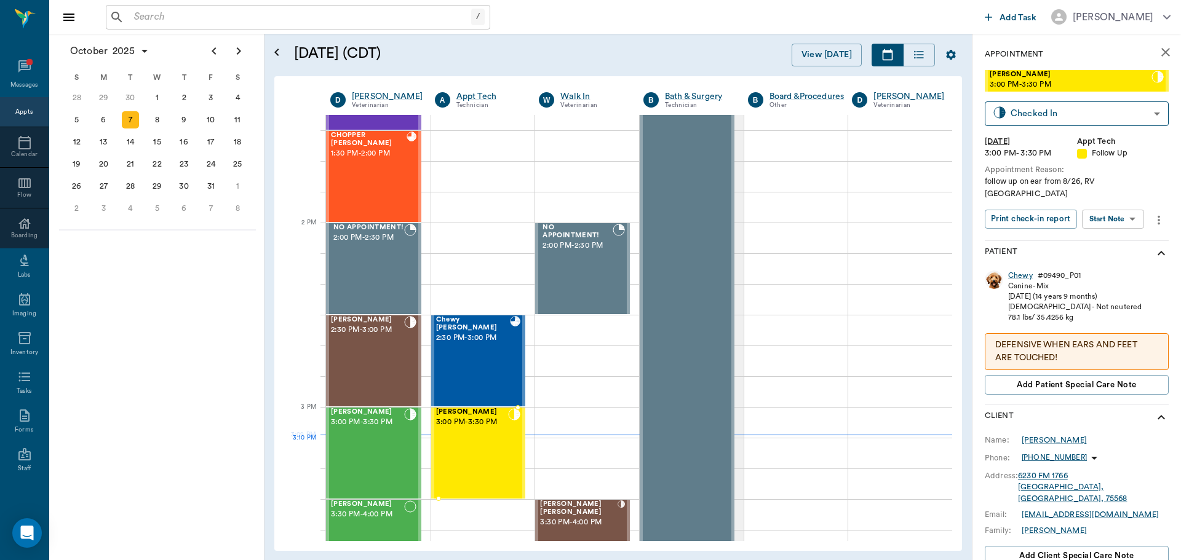
scroll to position [1046, 0]
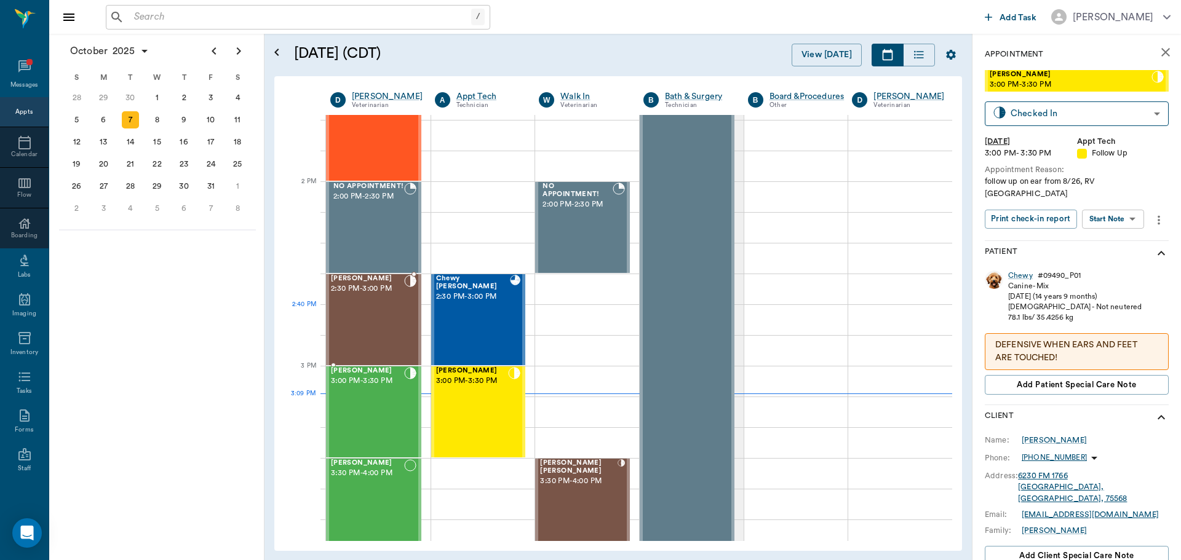
click at [394, 318] on div "Rusty Doss 2:30 PM - 3:00 PM" at bounding box center [367, 320] width 73 height 90
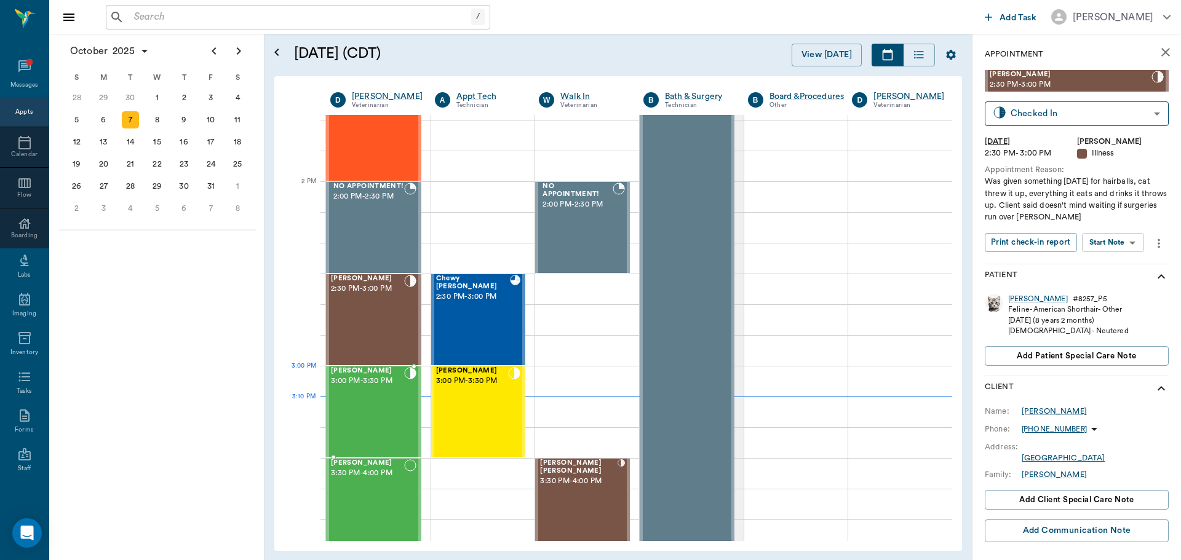
click at [362, 394] on div "[PERSON_NAME] 3:00 PM - 3:30 PM" at bounding box center [367, 412] width 73 height 90
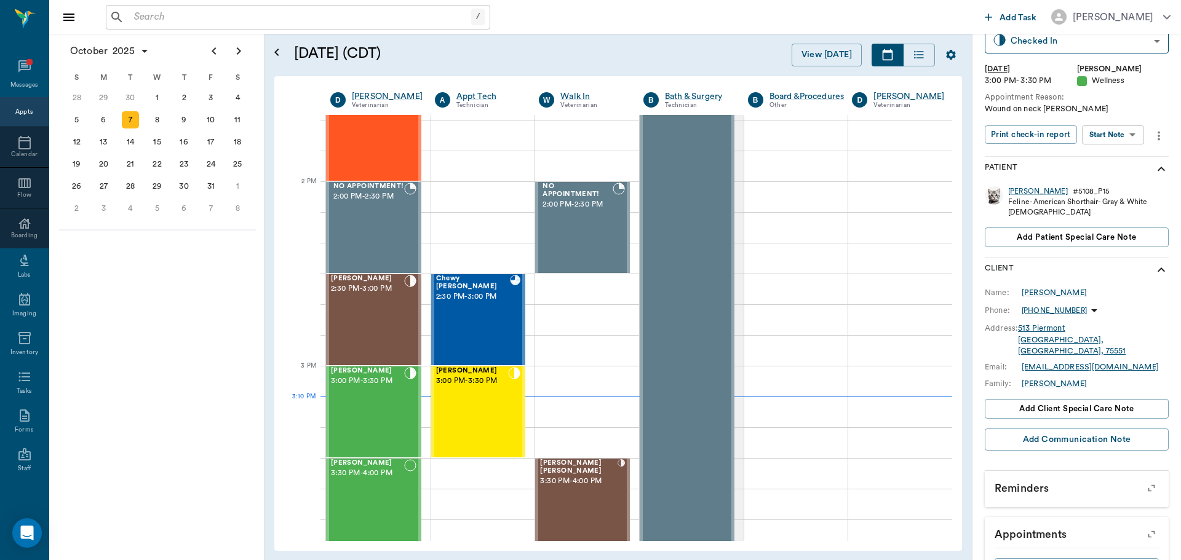
scroll to position [109, 0]
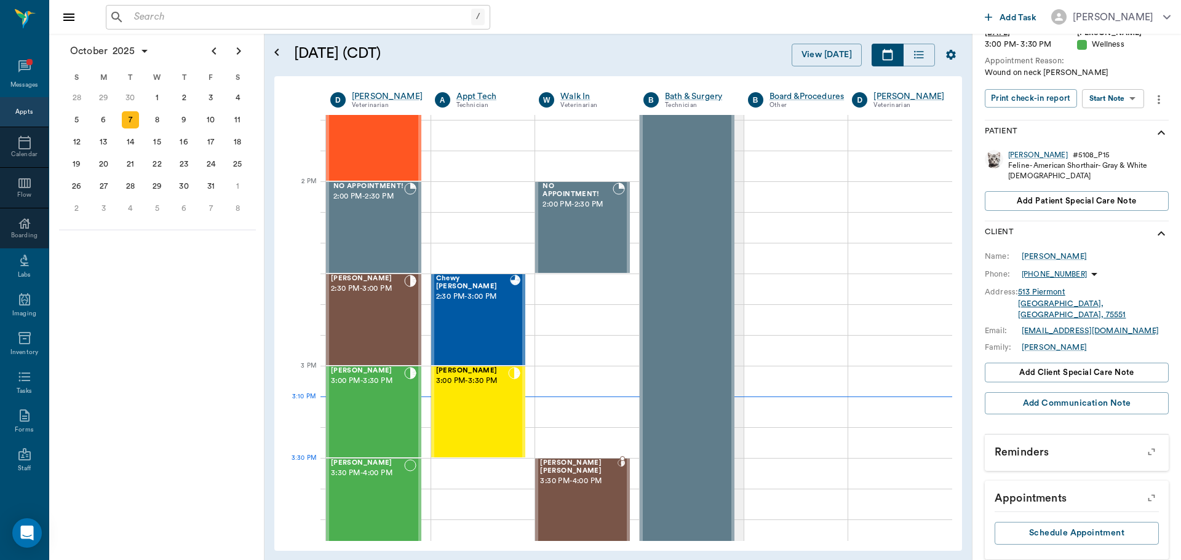
click at [559, 487] on div "Shivers Brown 3:30 PM - 4:00 PM" at bounding box center [578, 504] width 77 height 90
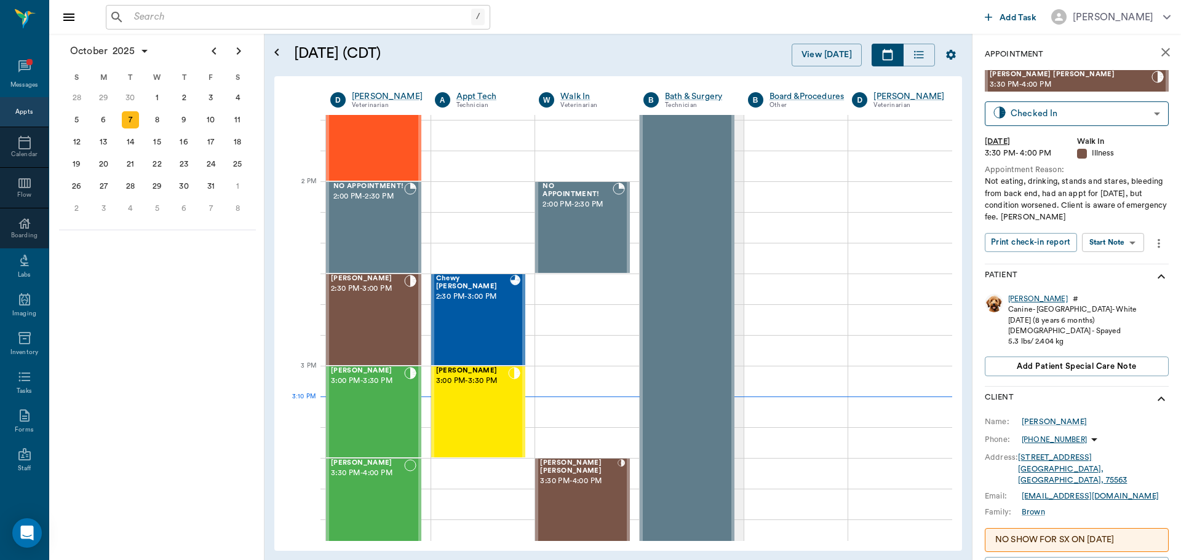
click at [1022, 295] on div "Shivers" at bounding box center [1038, 299] width 60 height 10
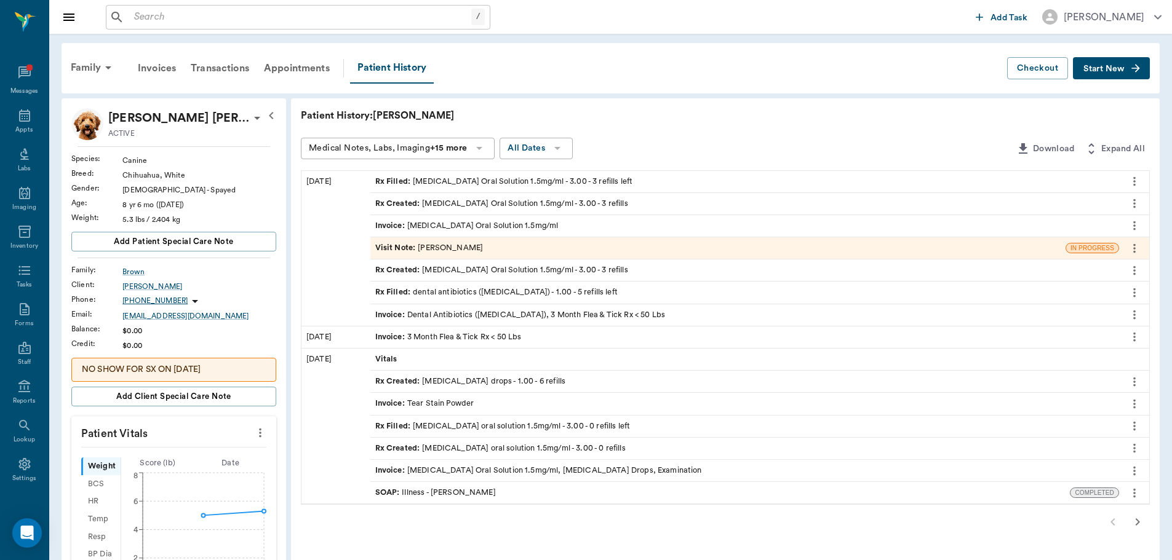
click at [450, 245] on div "Visit Note : Lisa Taylor" at bounding box center [429, 248] width 108 height 12
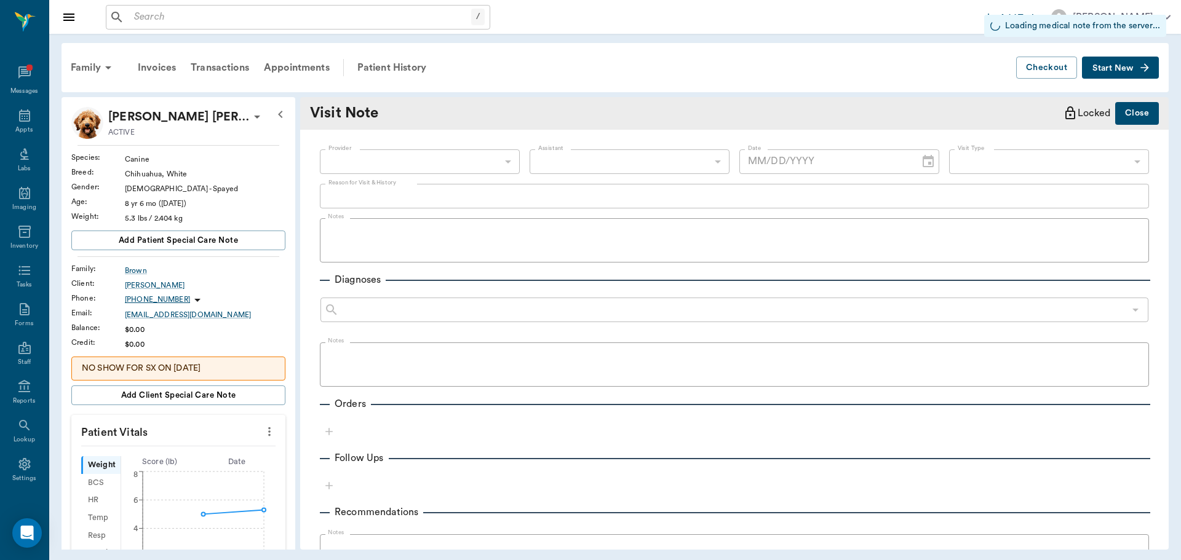
type input "63ec2ede52e12b0ba117d0d7"
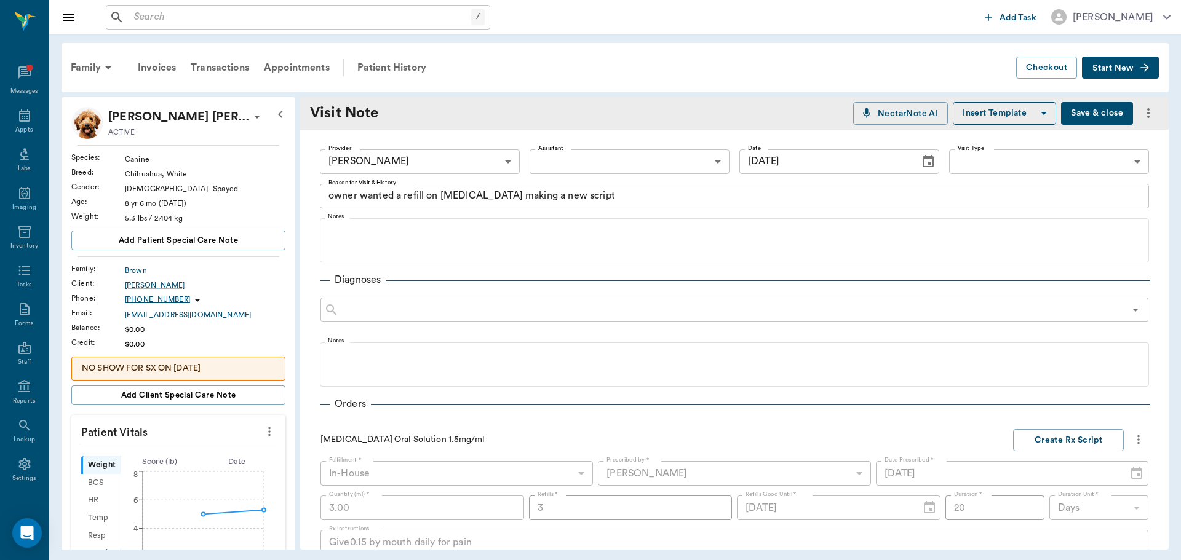
type input "09/17/2025"
type textarea "owner wanted a refill on Meloxicam making a new script"
click at [17, 118] on icon at bounding box center [24, 115] width 15 height 15
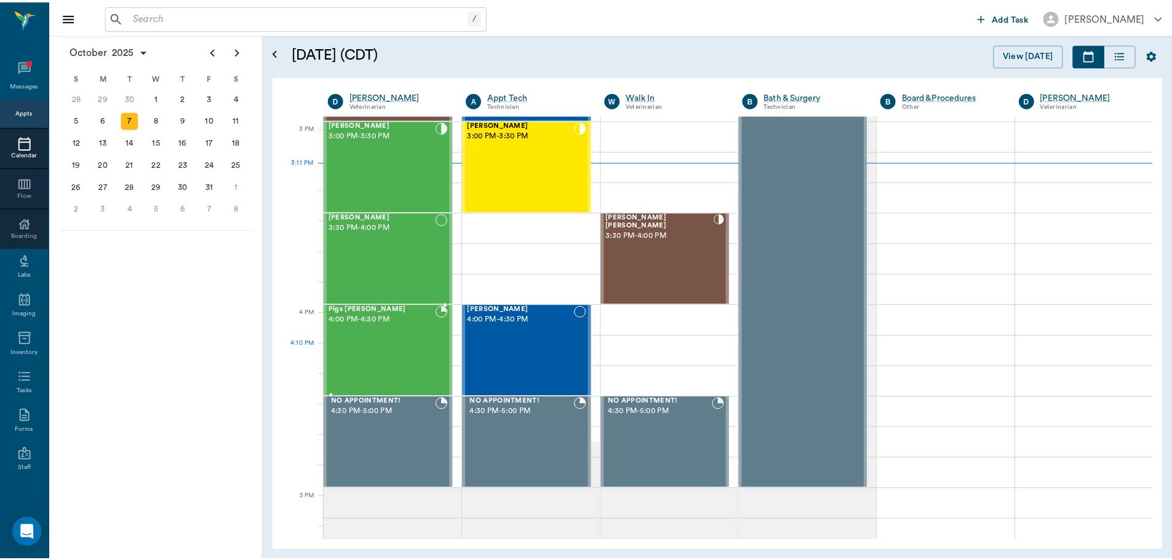
scroll to position [1230, 0]
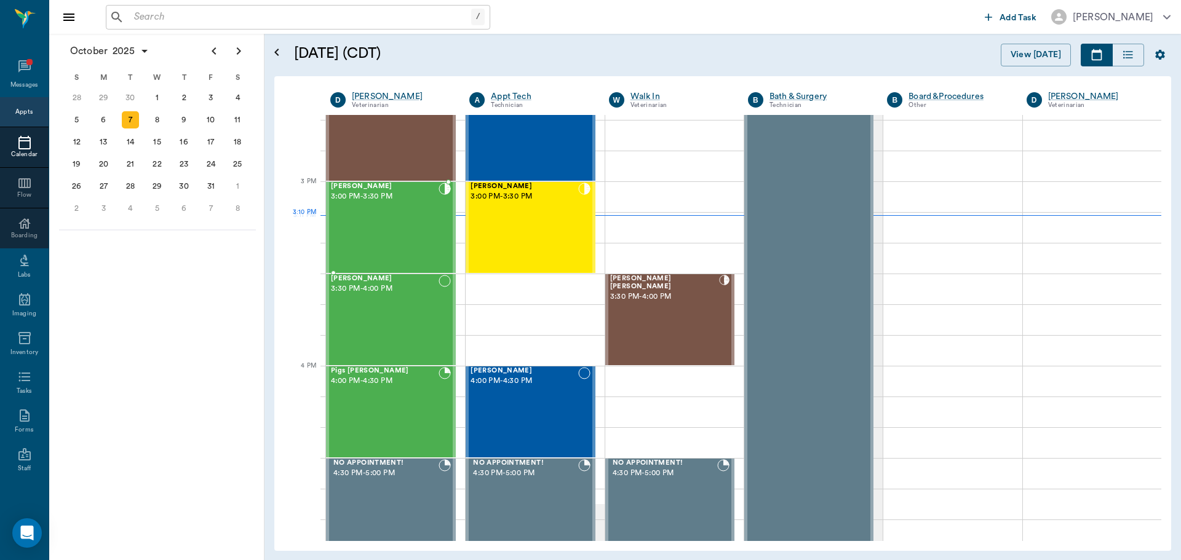
click at [400, 227] on div "[PERSON_NAME] 3:00 PM - 3:30 PM" at bounding box center [385, 228] width 108 height 90
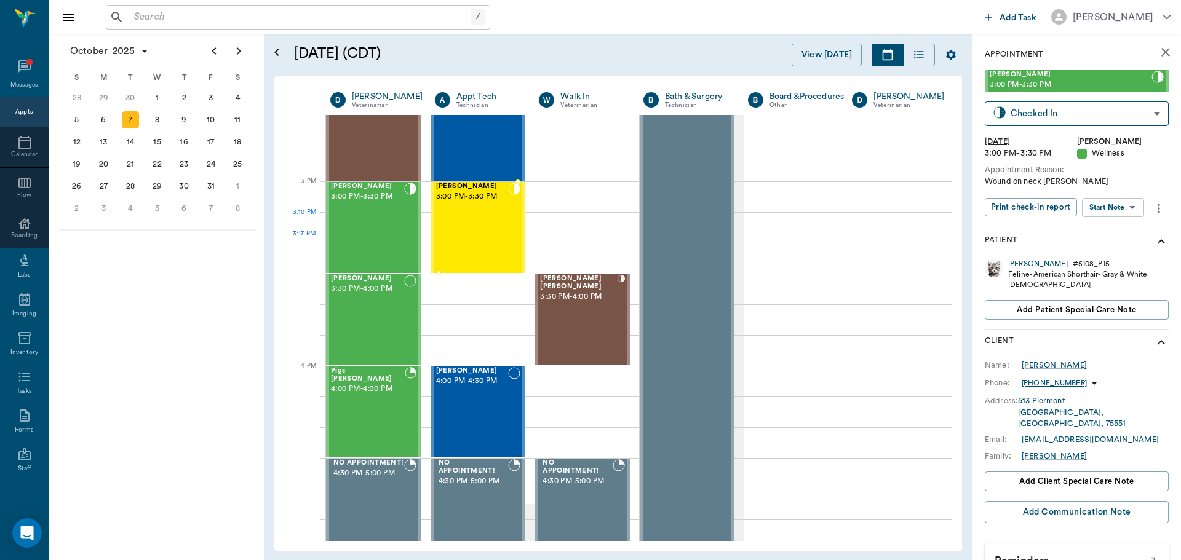
click at [487, 219] on div "Chewy Clark 3:00 PM - 3:30 PM" at bounding box center [472, 228] width 73 height 90
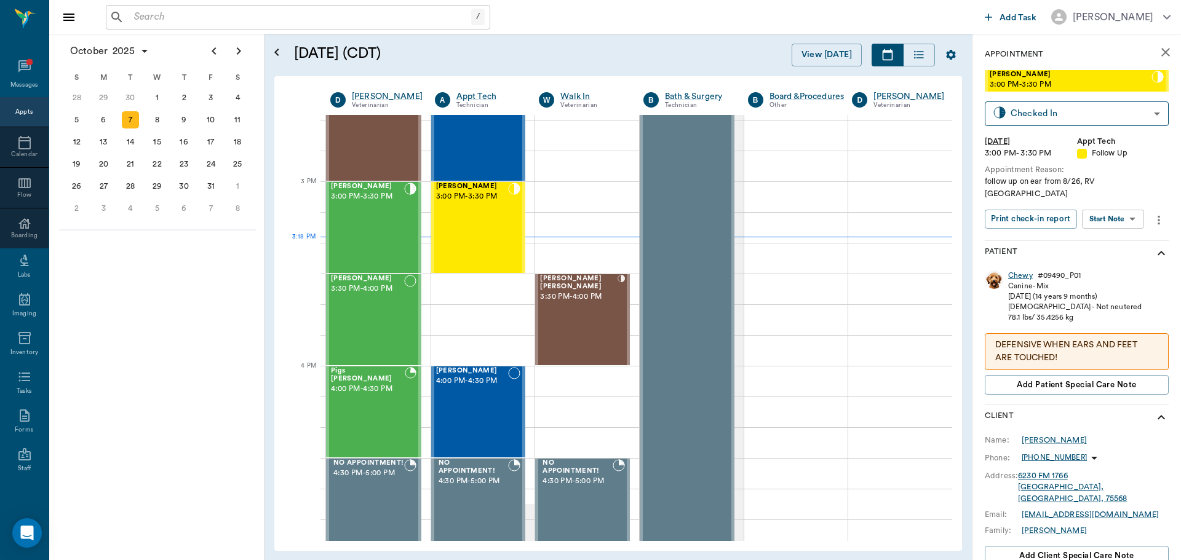
click at [1021, 271] on div "Chewy" at bounding box center [1020, 276] width 25 height 10
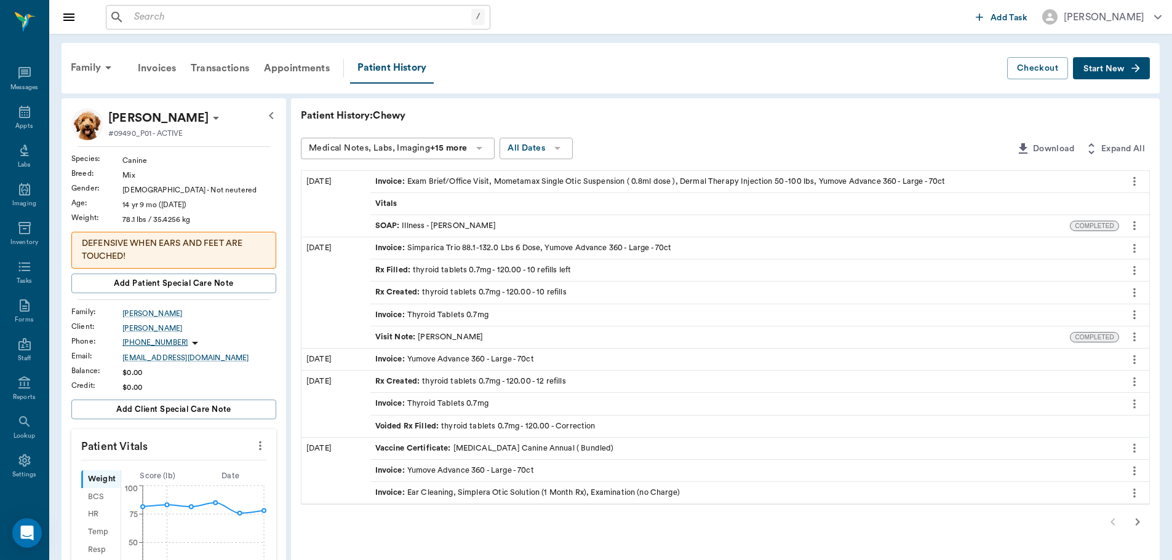
drag, startPoint x: 504, startPoint y: 221, endPoint x: 644, endPoint y: 144, distance: 160.2
click at [644, 144] on div "Medical Notes, Labs, Imaging +15 more All Dates" at bounding box center [656, 149] width 710 height 23
click at [496, 223] on div "SOAP : Illness - Dr. Bert Ellsworth" at bounding box center [720, 226] width 700 height 22
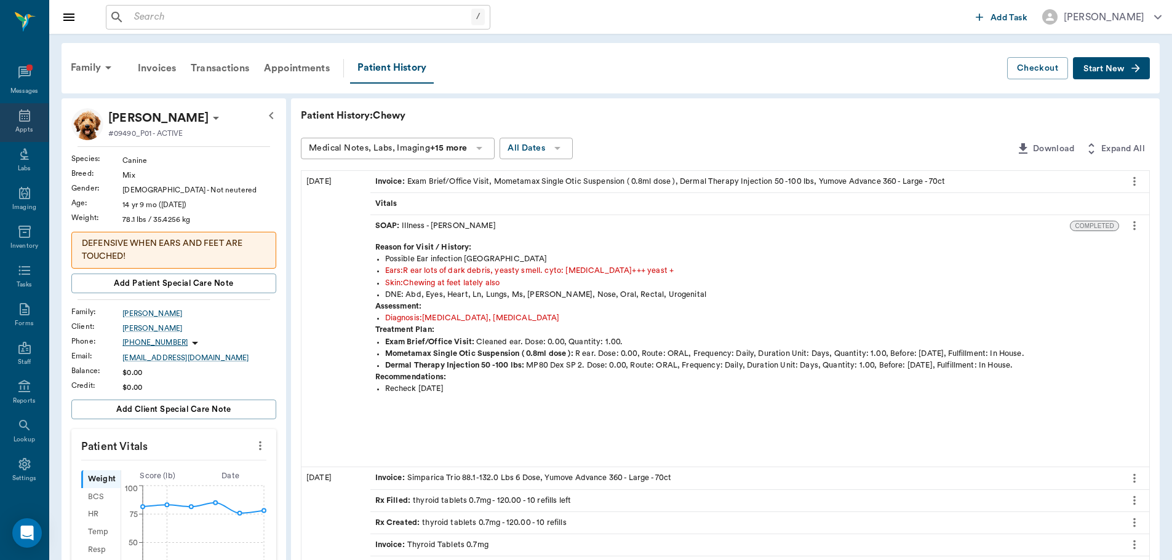
click at [21, 110] on icon at bounding box center [24, 115] width 15 height 15
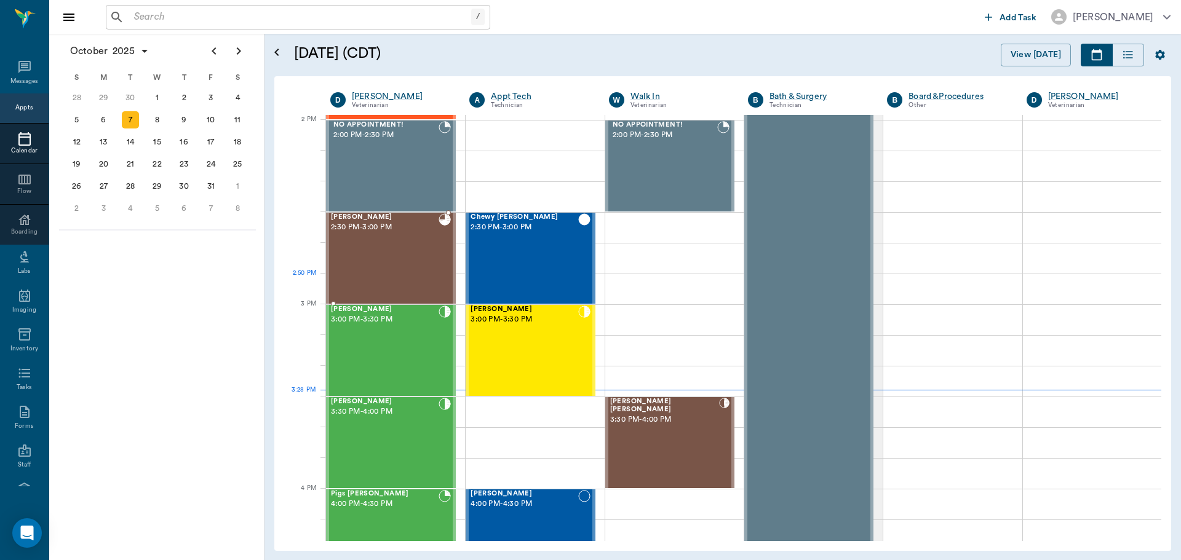
scroll to position [1169, 0]
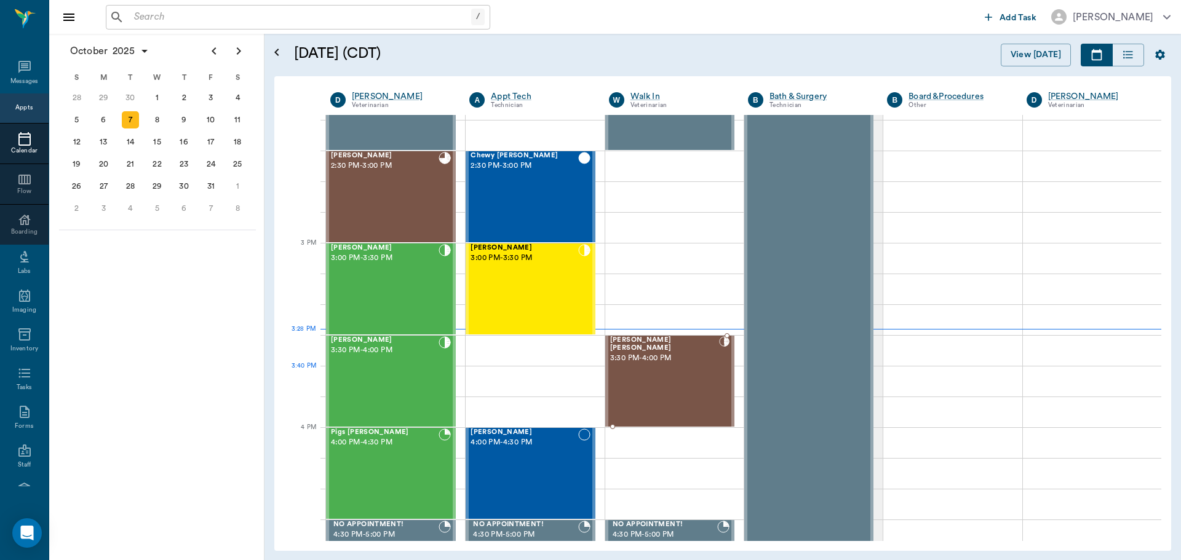
click at [665, 375] on div "Shivers Brown 3:30 PM - 4:00 PM" at bounding box center [664, 381] width 109 height 90
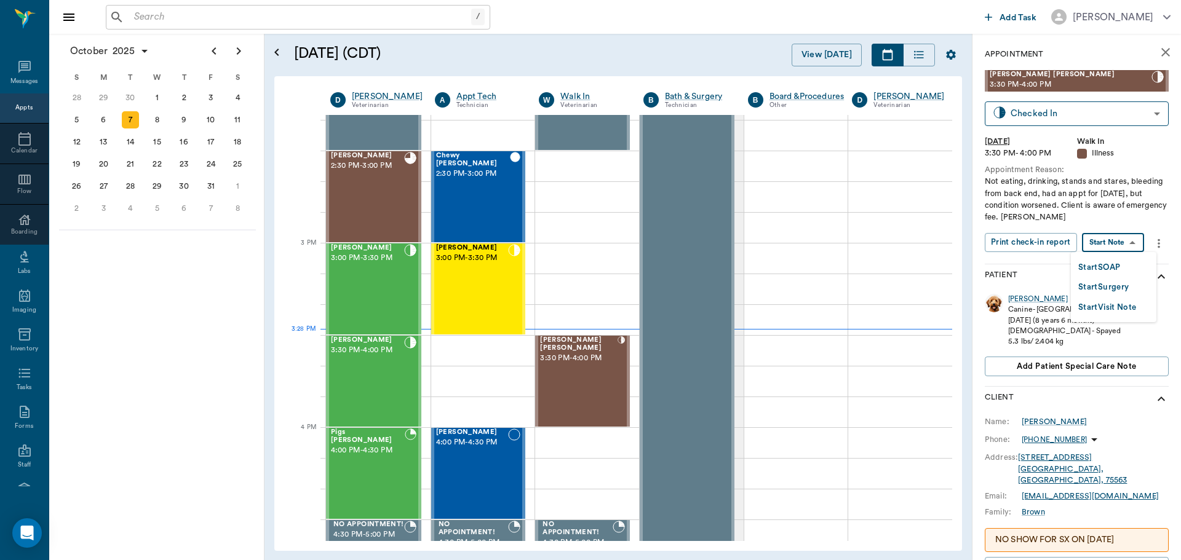
click at [1116, 246] on body "/ ​ Add Task Dr. Bert Ellsworth Nectar Messages Appts Calendar Flow Boarding La…" at bounding box center [590, 280] width 1181 height 560
click at [1114, 267] on button "Start SOAP" at bounding box center [1099, 268] width 42 height 14
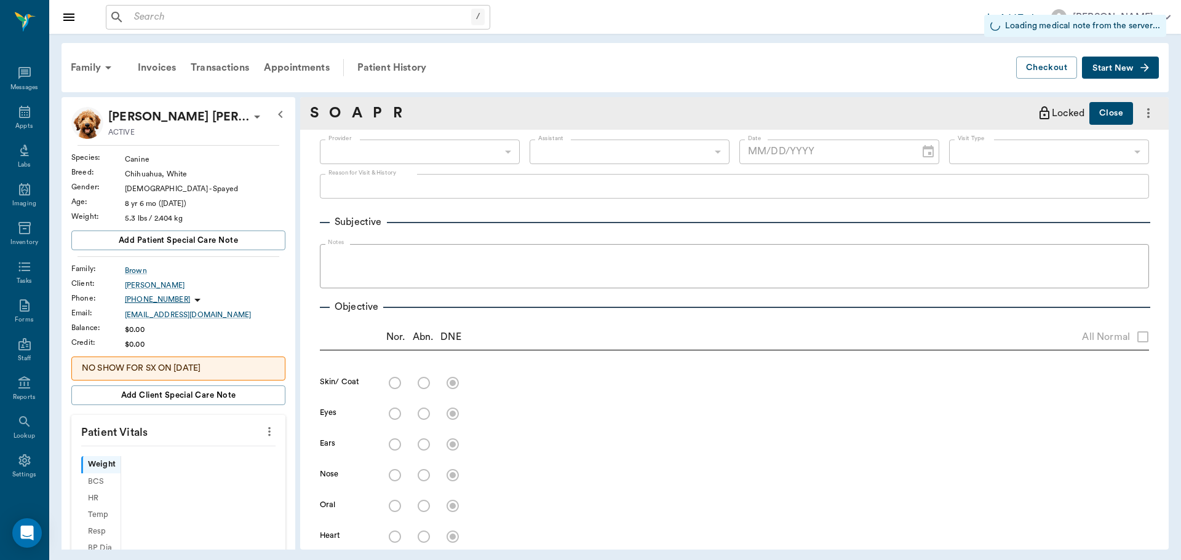
type input "63ee68728bdb516679580557"
type input "65d2be4f46e3a538d89b8c15"
type input "[DATE]"
type textarea "Not eating, drinking, stands and stares, bleeding from back end, had an appt fo…"
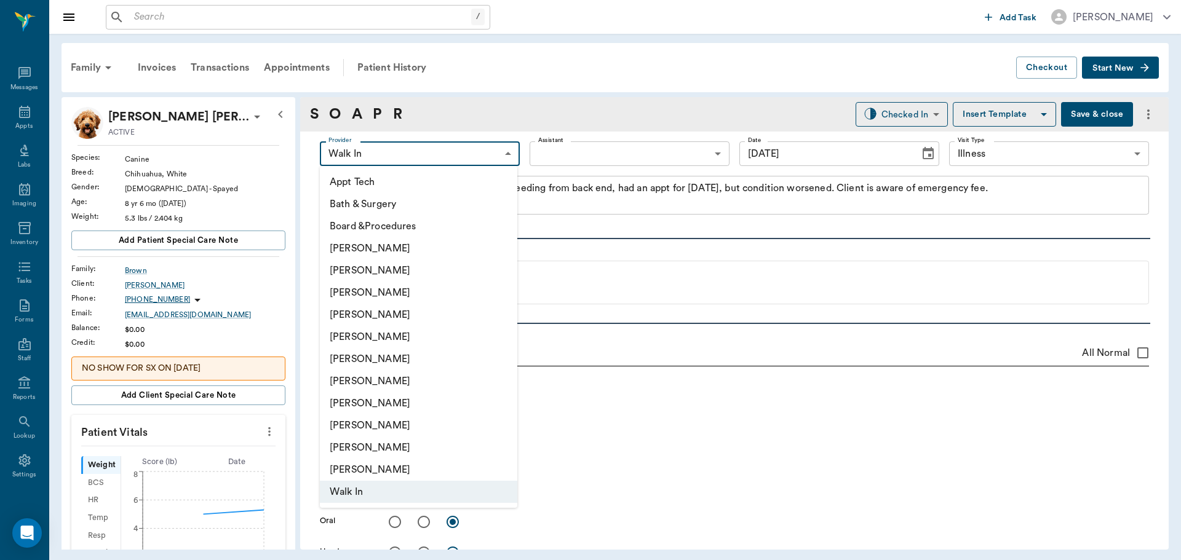
click at [498, 157] on body "/ ​ Add Task Dr. Bert Ellsworth Nectar Messages Appts Labs Imaging Inventory Ta…" at bounding box center [590, 280] width 1181 height 560
click at [405, 319] on li "[PERSON_NAME]" at bounding box center [418, 315] width 197 height 22
type input "63ec2f075fda476ae8351a4d"
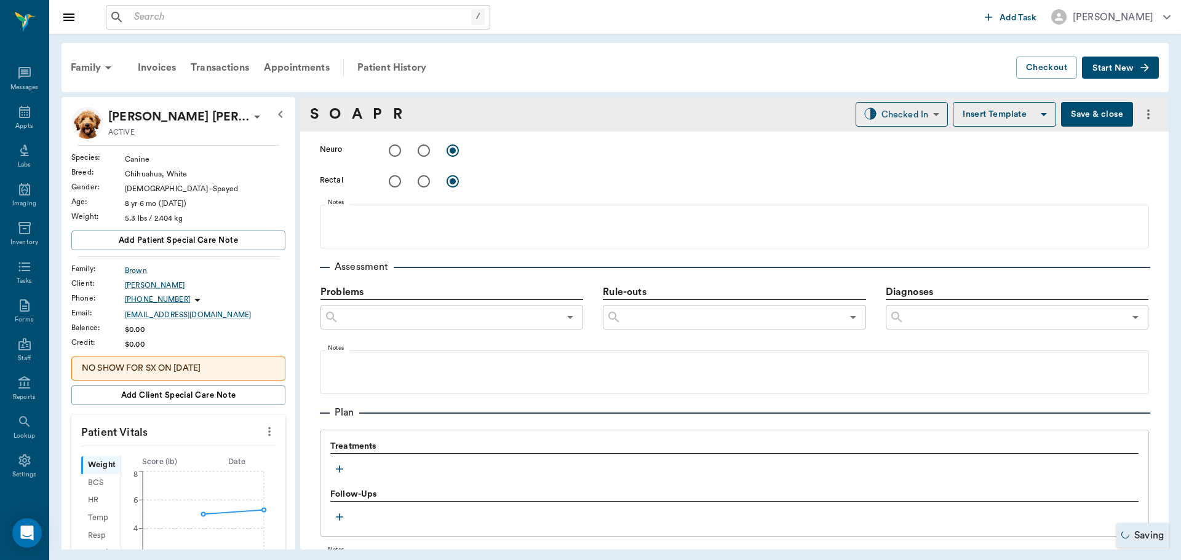
scroll to position [738, 0]
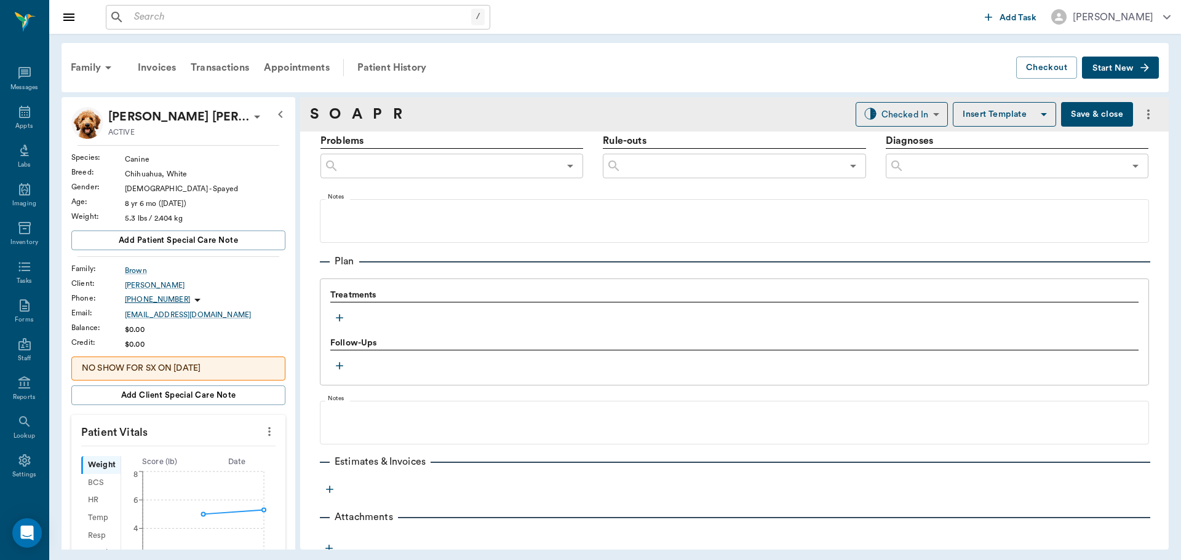
click at [340, 314] on icon "button" at bounding box center [339, 318] width 12 height 12
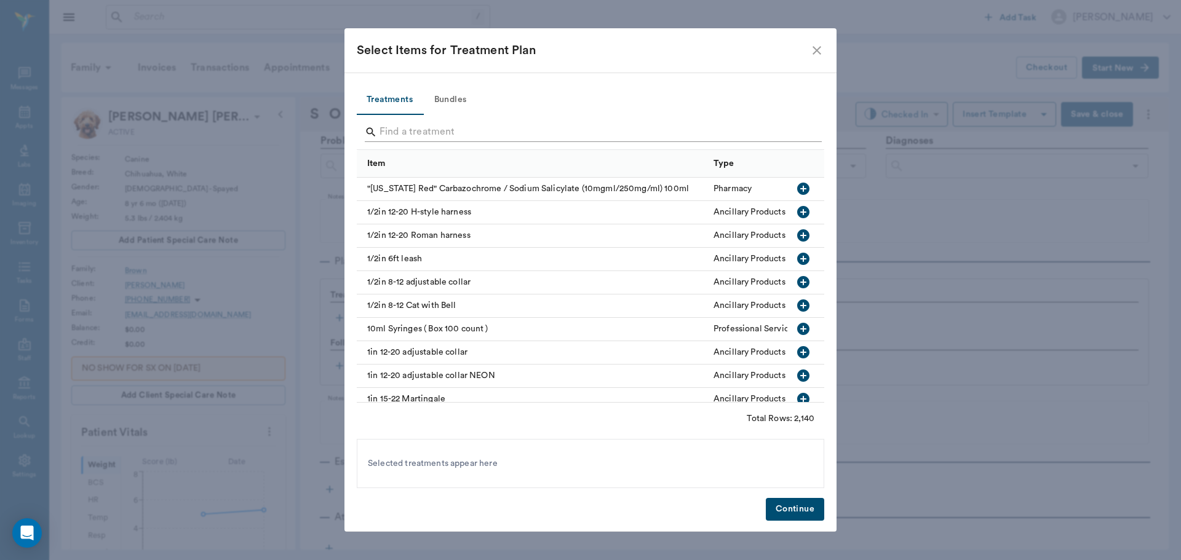
click at [397, 132] on input "Search" at bounding box center [592, 132] width 424 height 20
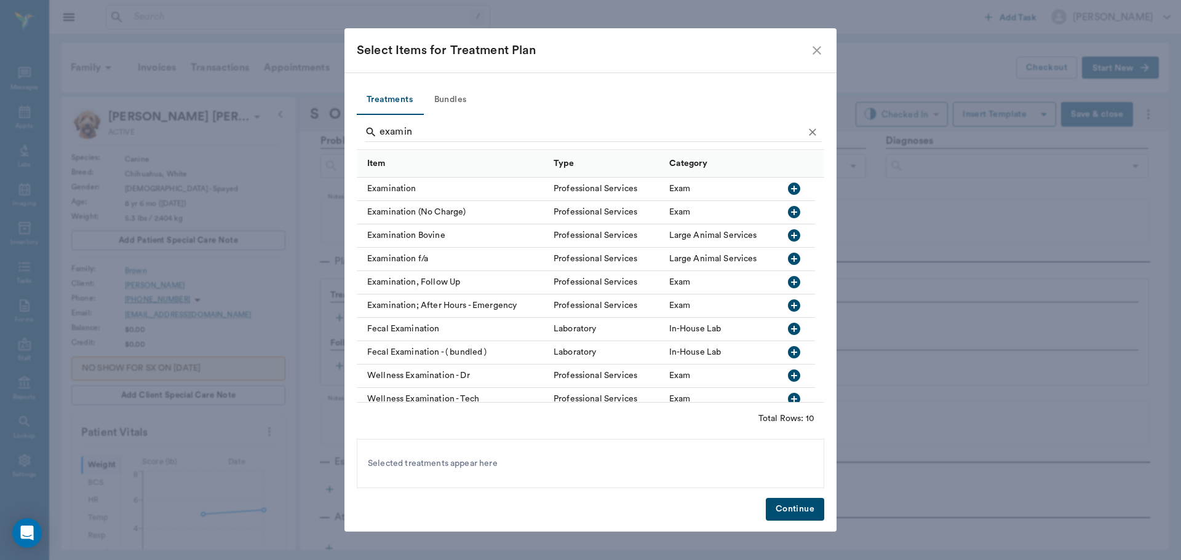
click at [792, 187] on icon "button" at bounding box center [794, 189] width 12 height 12
type input "e"
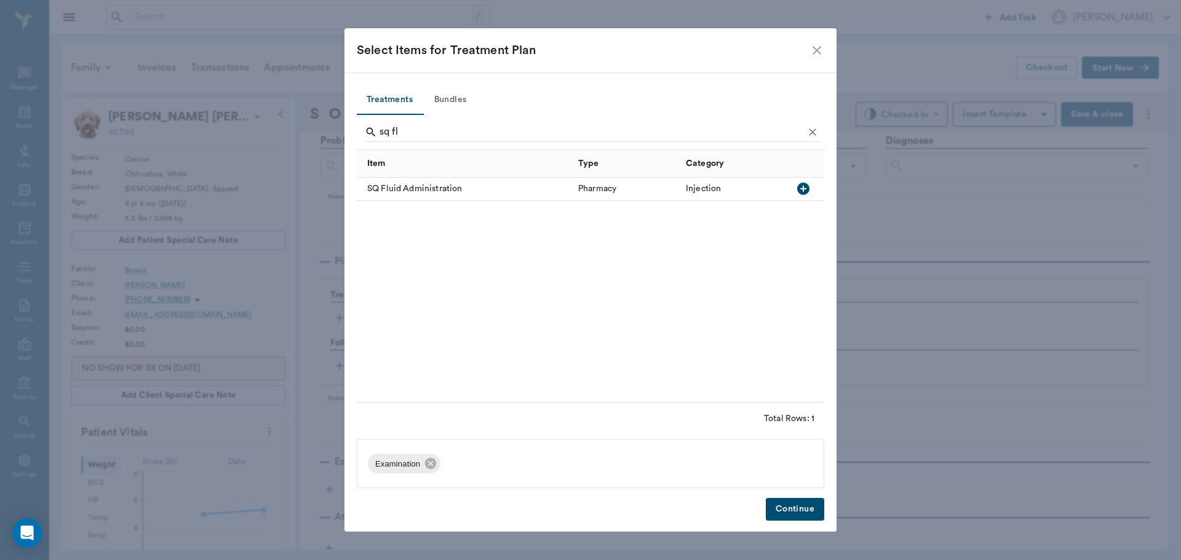
click at [800, 187] on icon "button" at bounding box center [803, 189] width 12 height 12
type input "s"
click at [804, 188] on icon "button" at bounding box center [803, 189] width 12 height 12
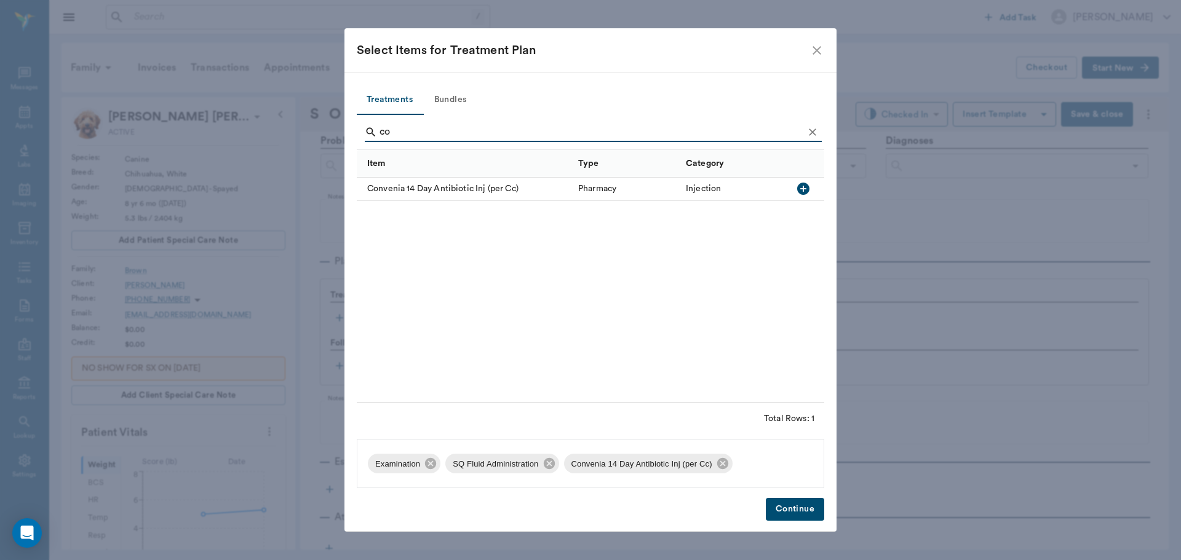
type input "c"
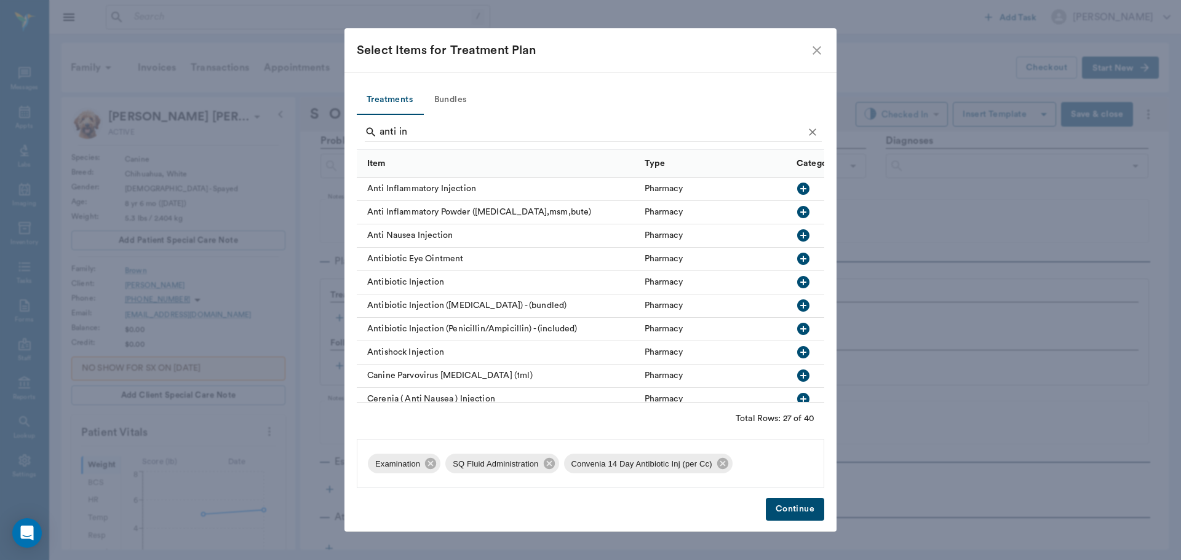
click at [801, 190] on icon "button" at bounding box center [803, 188] width 15 height 15
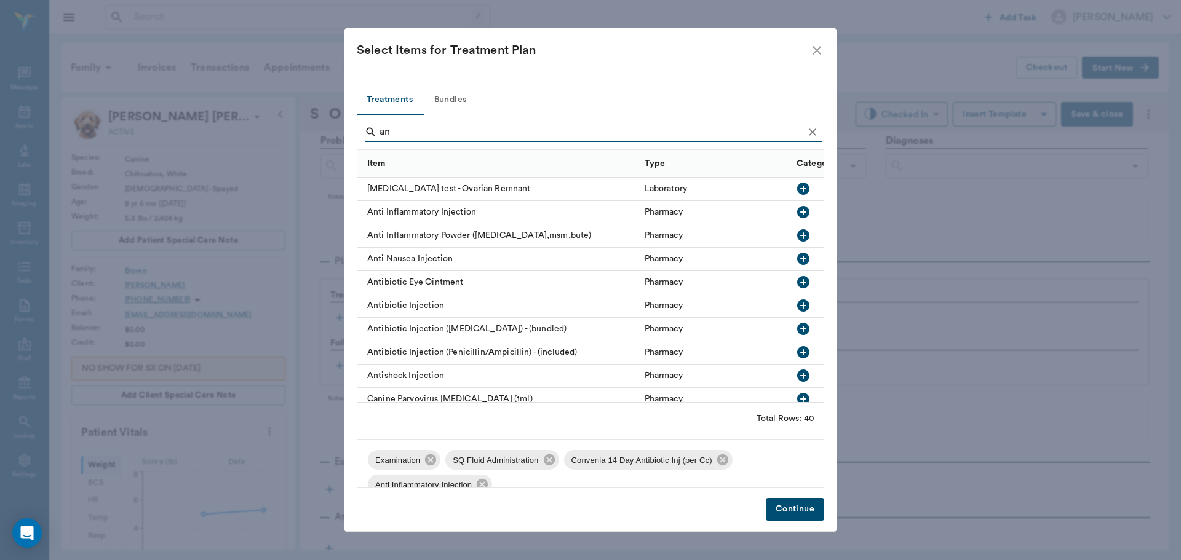
type input "a"
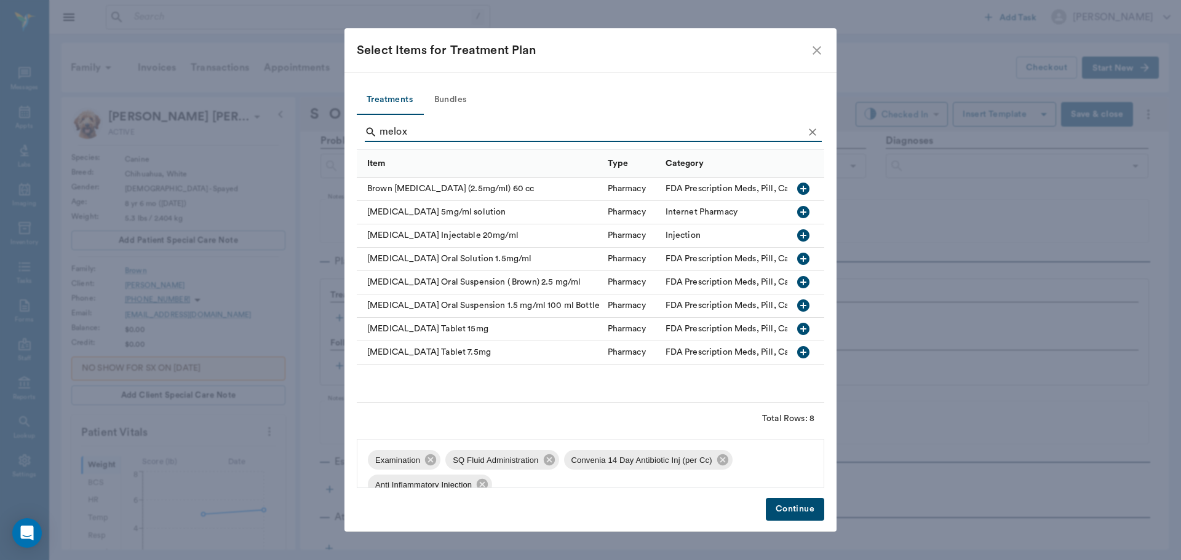
type input "melox"
click at [800, 258] on icon "button" at bounding box center [803, 259] width 12 height 12
click at [795, 510] on button "Continue" at bounding box center [795, 509] width 58 height 23
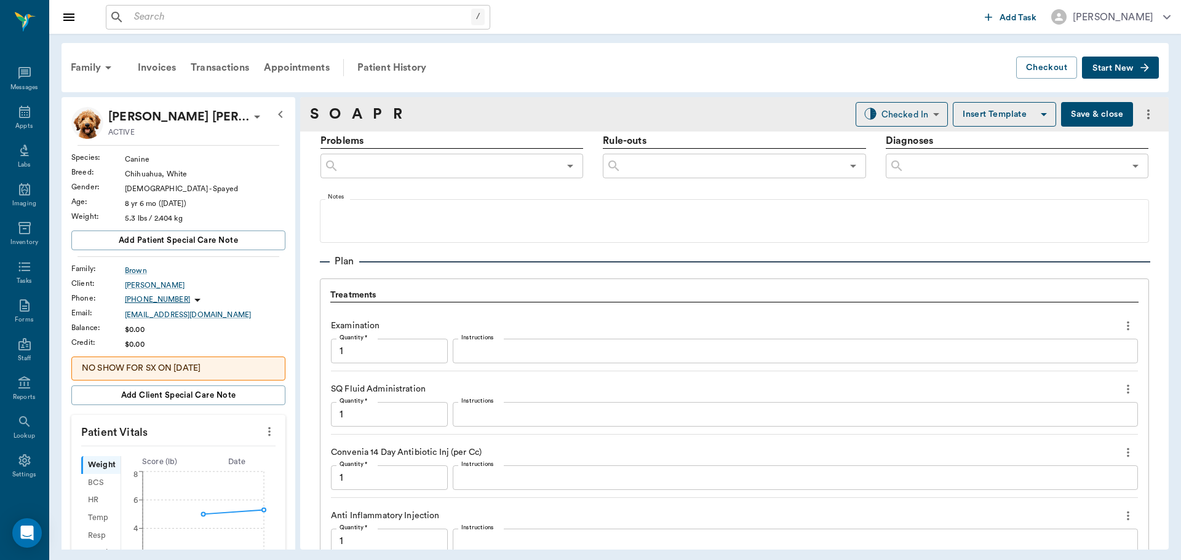
scroll to position [1132, 0]
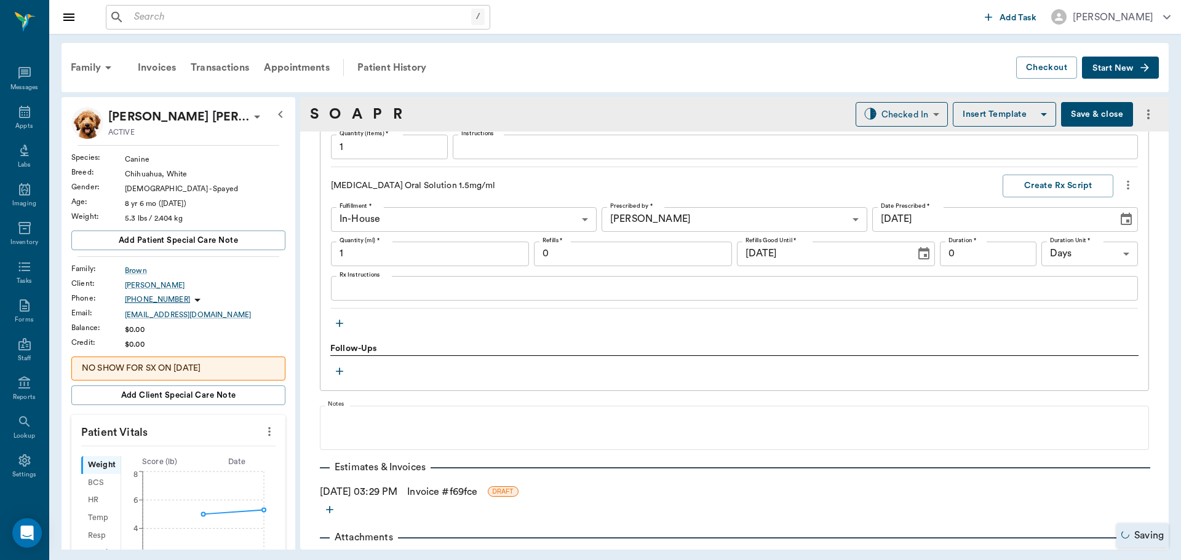
type input "1.00"
click at [387, 252] on input "1.00" at bounding box center [430, 254] width 198 height 25
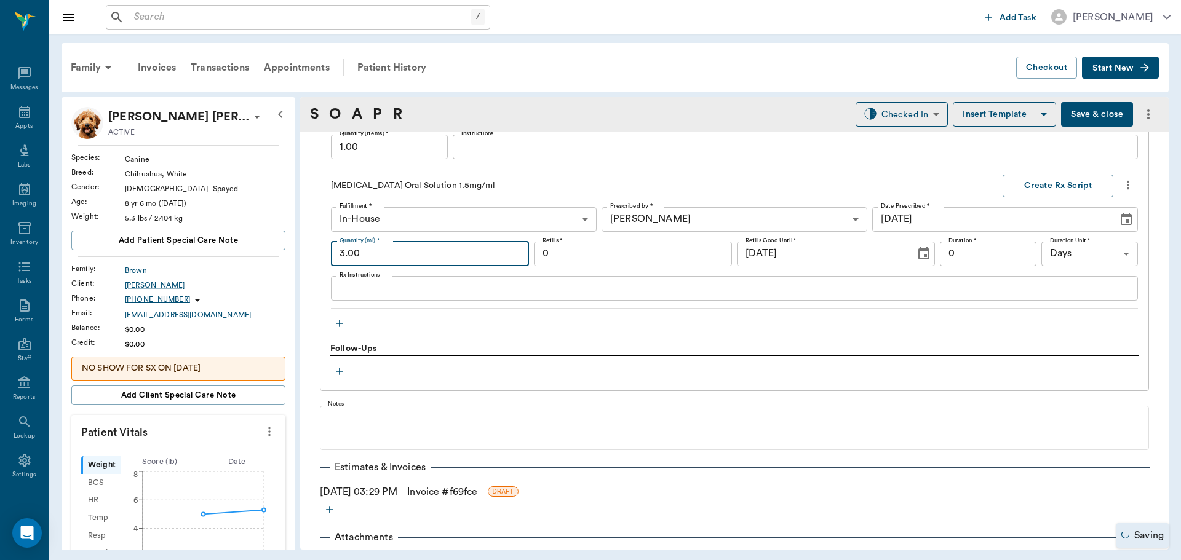
type input "3.00"
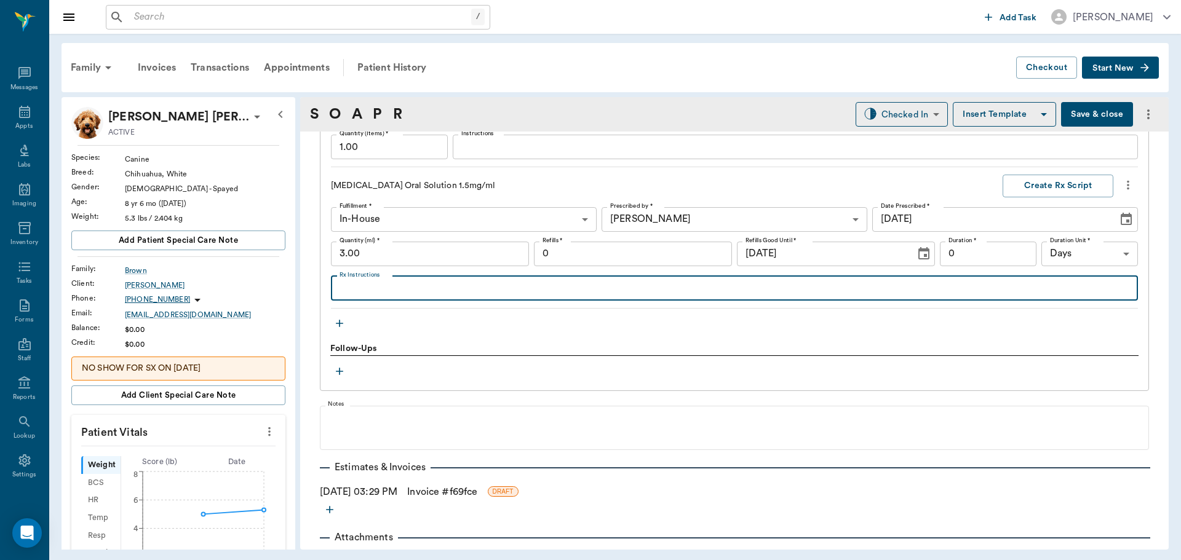
click at [362, 284] on textarea "Rx Instructions" at bounding box center [735, 288] width 790 height 14
type textarea "Give 0.2cc by mouth once daily starting Wed am"
click at [570, 250] on input "0" at bounding box center [633, 254] width 198 height 25
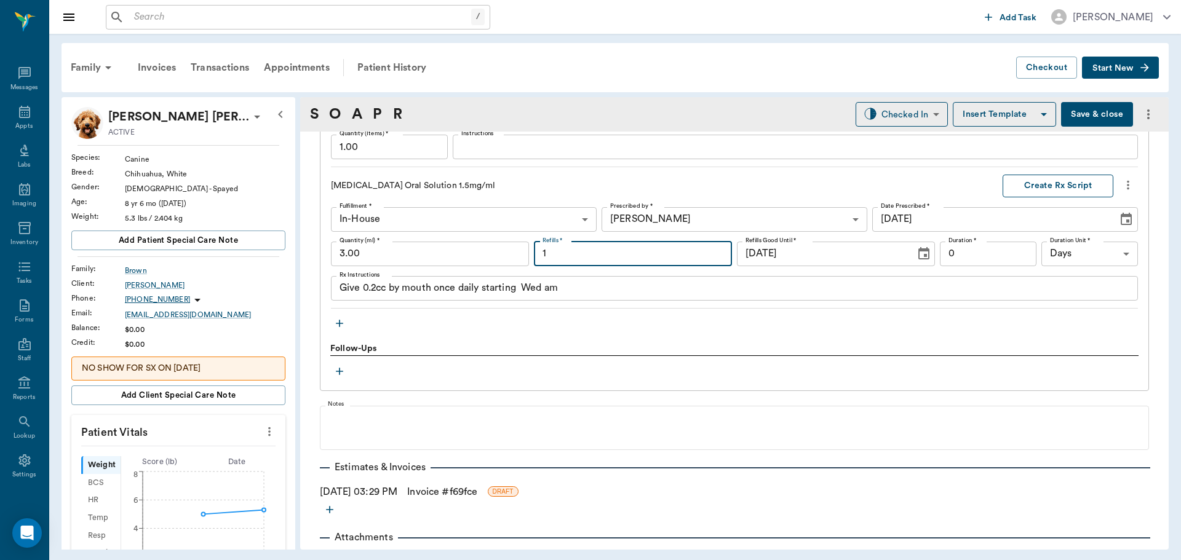
type input "1"
click at [1067, 186] on button "Create Rx Script" at bounding box center [1058, 186] width 111 height 23
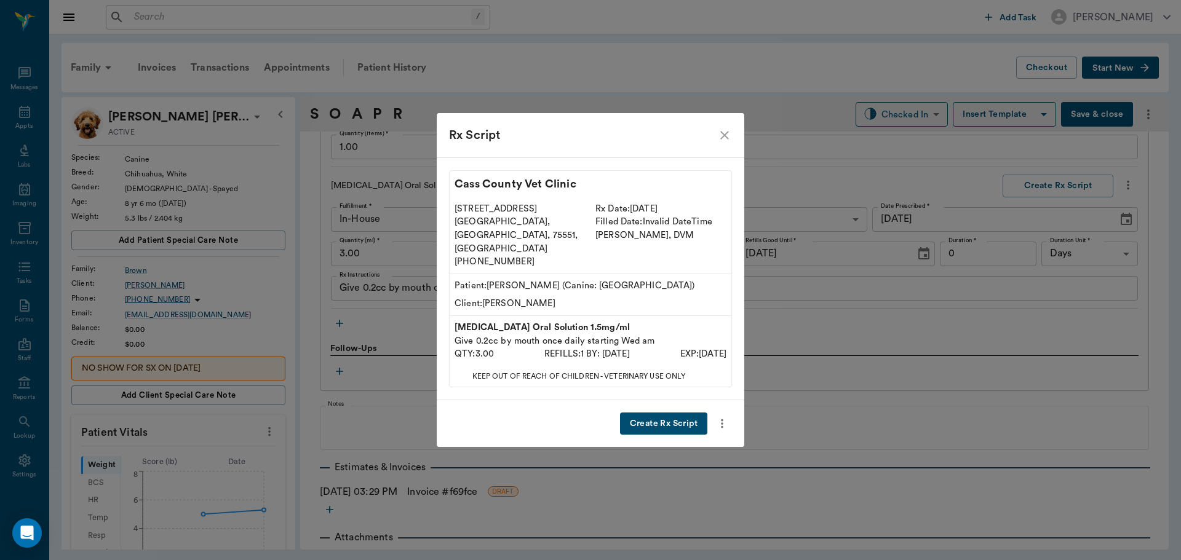
click at [656, 413] on button "Create Rx Script" at bounding box center [663, 424] width 87 height 23
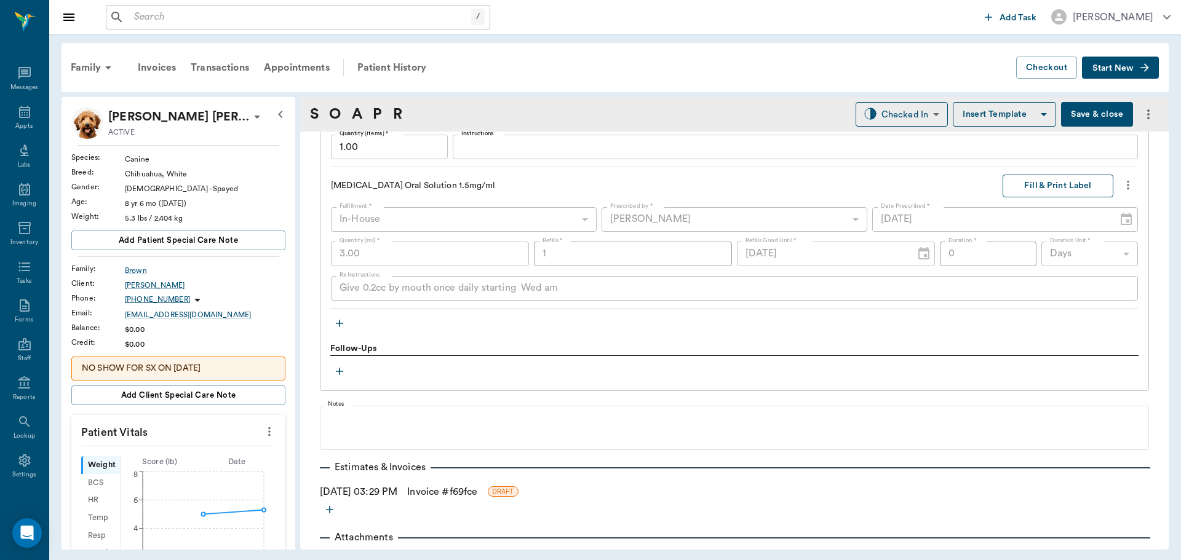
click at [1035, 186] on button "Fill & Print Label" at bounding box center [1058, 186] width 111 height 23
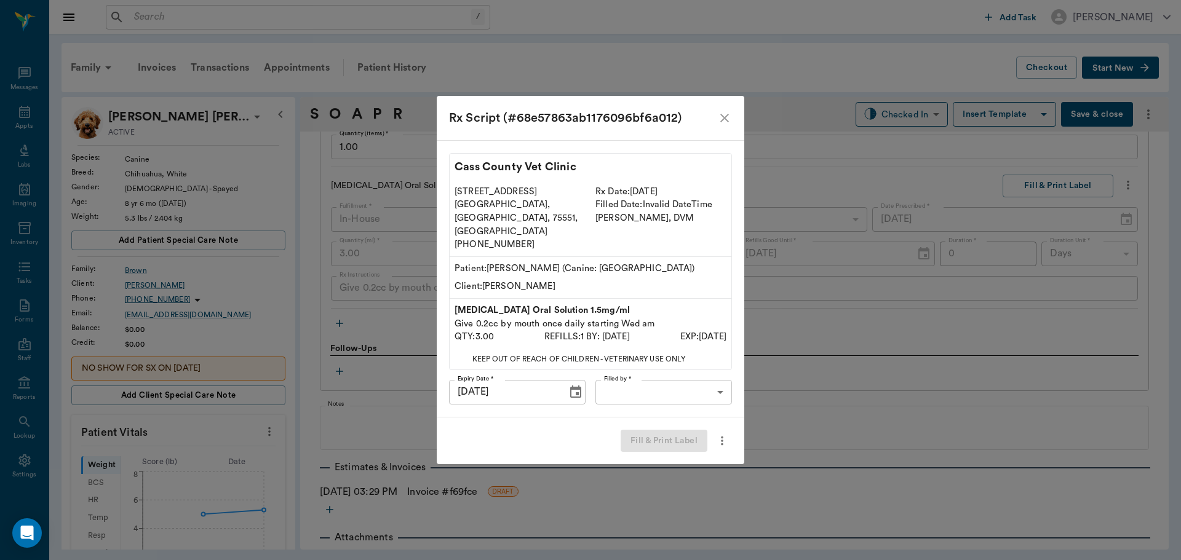
click at [661, 372] on body "/ ​ Add Task Dr. Bert Ellsworth Nectar Messages Appts Labs Imaging Inventory Ta…" at bounding box center [590, 280] width 1181 height 560
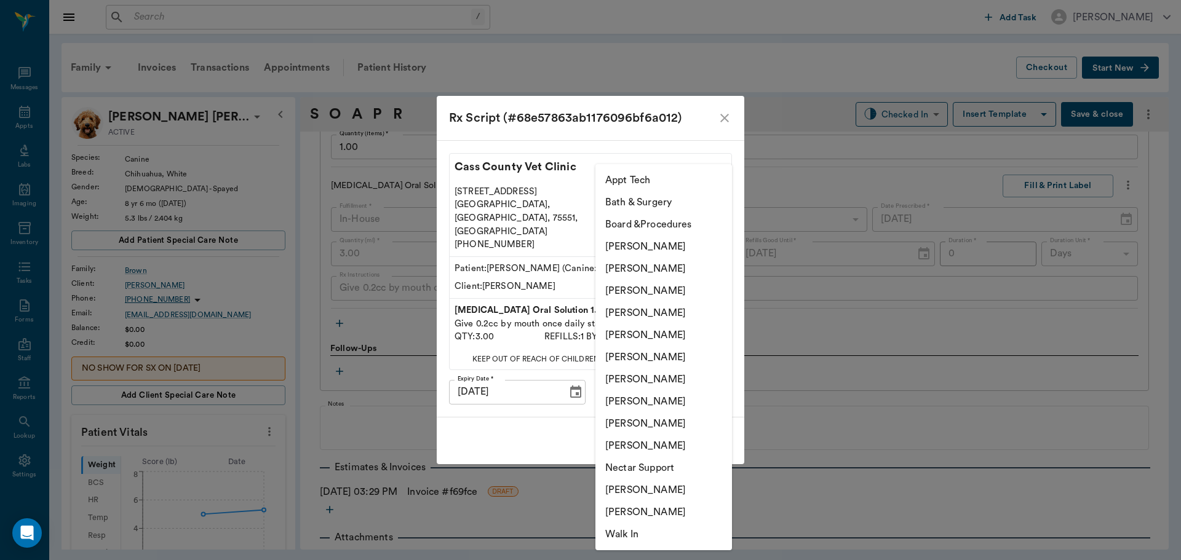
click at [673, 306] on li "[PERSON_NAME]" at bounding box center [663, 313] width 137 height 22
type input "63ec2f075fda476ae8351a4d"
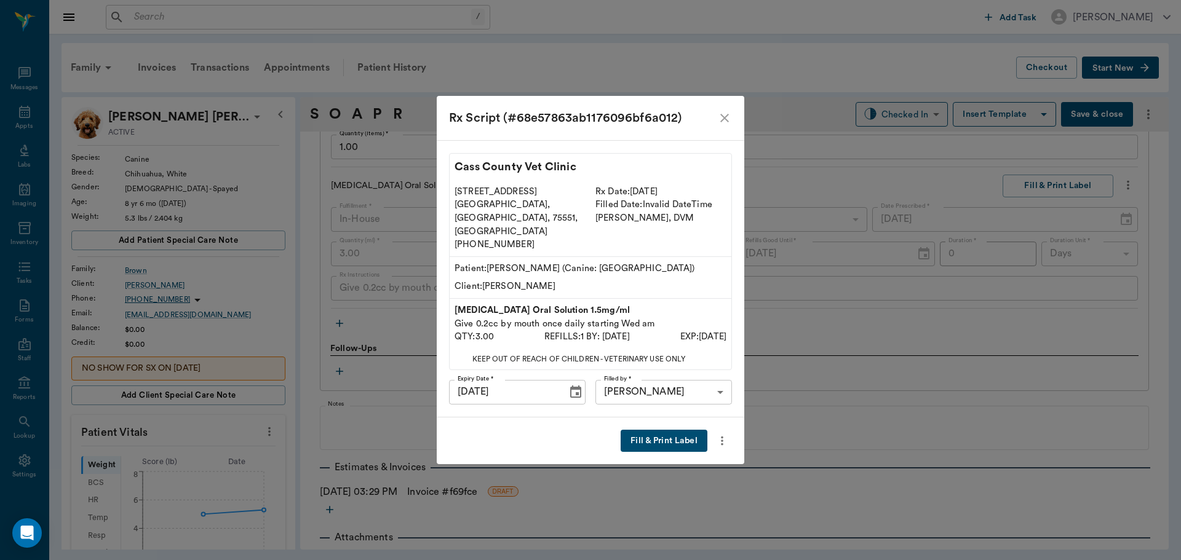
click at [662, 431] on button "Fill & Print Label" at bounding box center [664, 441] width 87 height 23
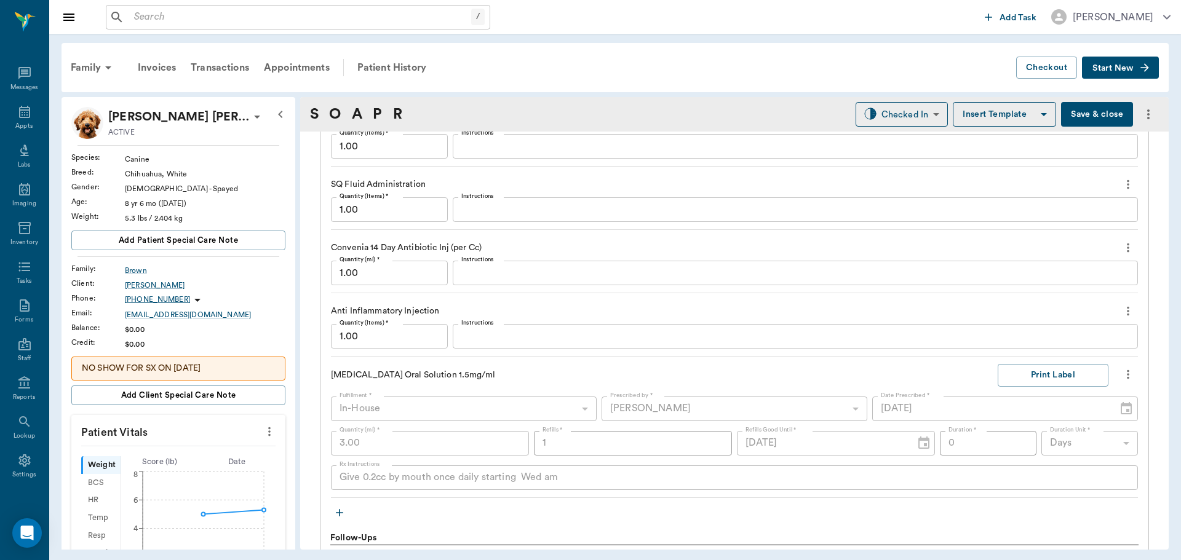
scroll to position [948, 0]
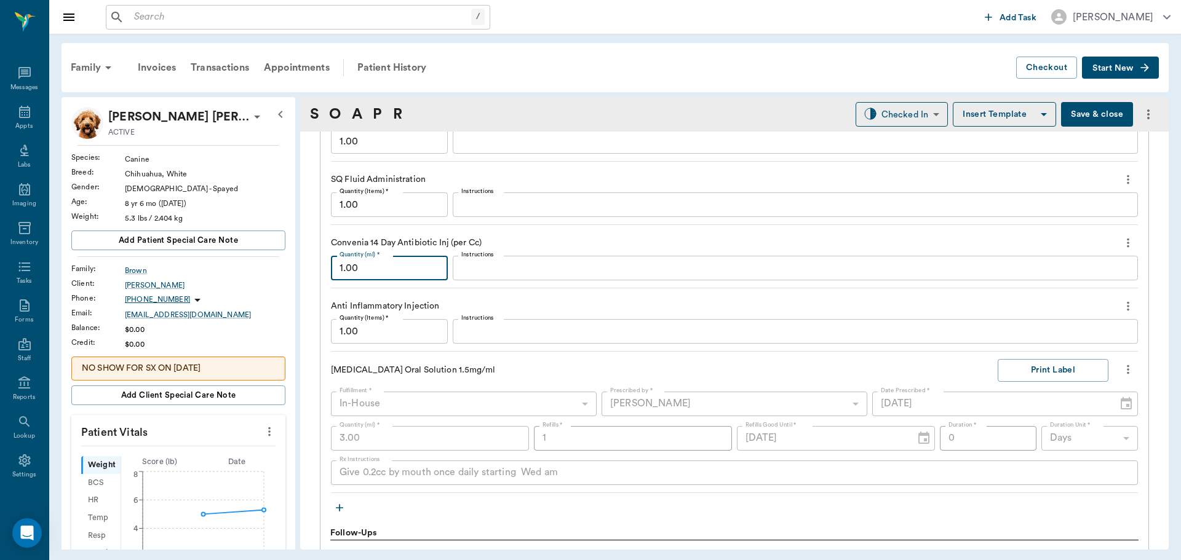
click at [402, 273] on input "1.00" at bounding box center [389, 268] width 117 height 25
click at [461, 332] on textarea "Instructions" at bounding box center [795, 332] width 668 height 14
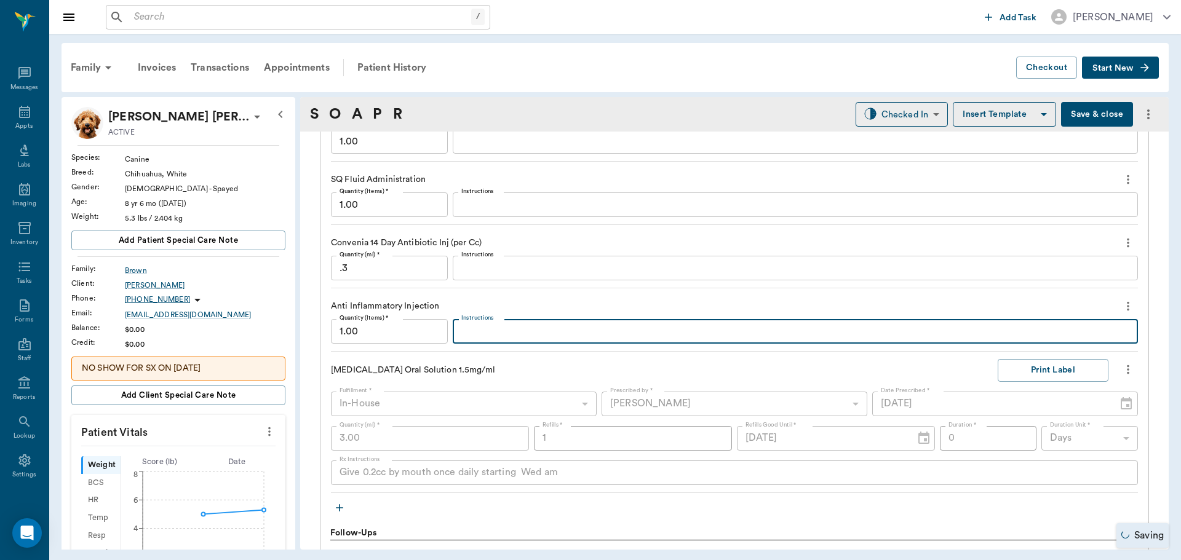
type input "0.30"
type textarea "F"
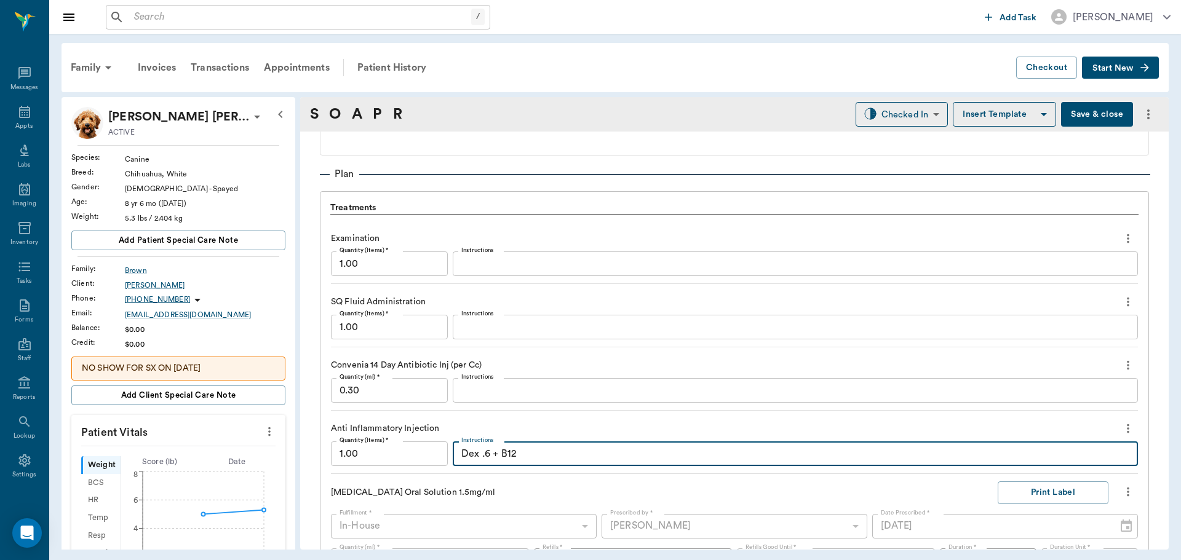
scroll to position [825, 0]
type textarea "Dex .6 + B12"
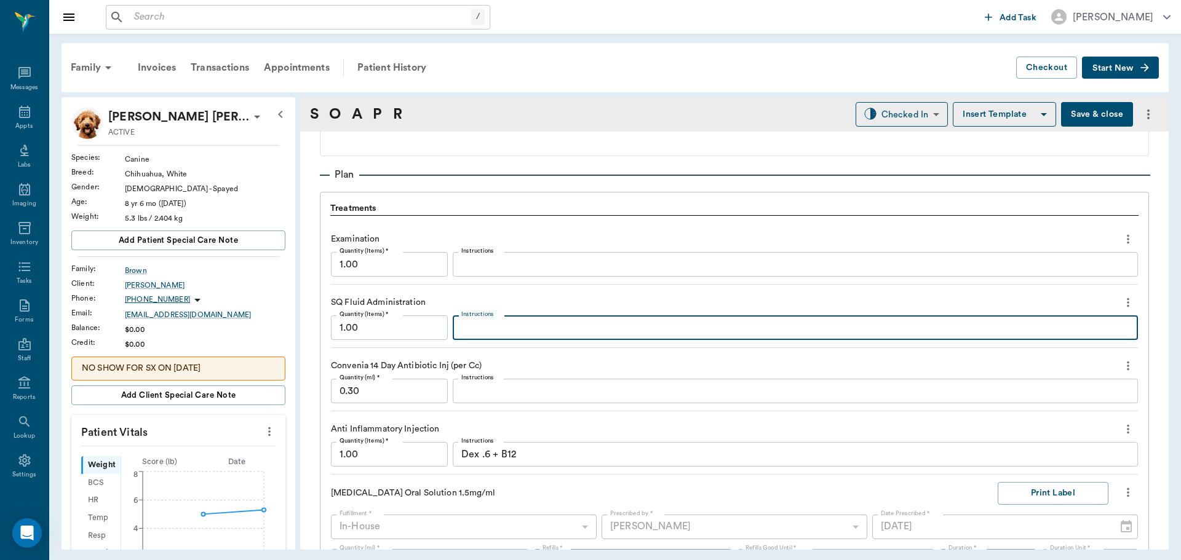
click at [499, 332] on textarea "Instructions" at bounding box center [795, 328] width 668 height 14
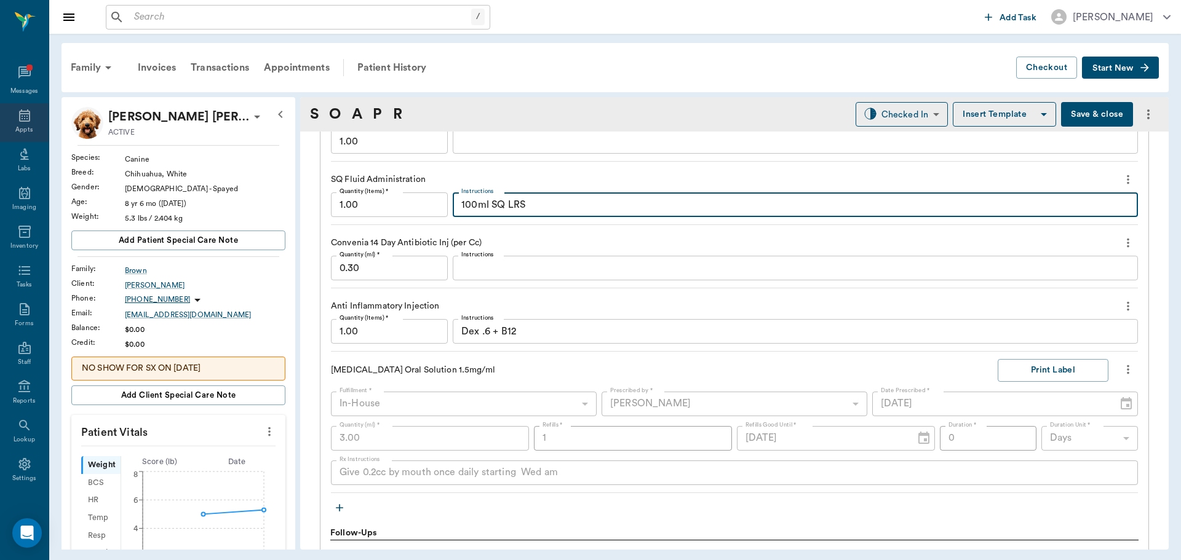
type textarea "100ml SQ LRS"
click at [18, 131] on div "Appts" at bounding box center [23, 129] width 17 height 9
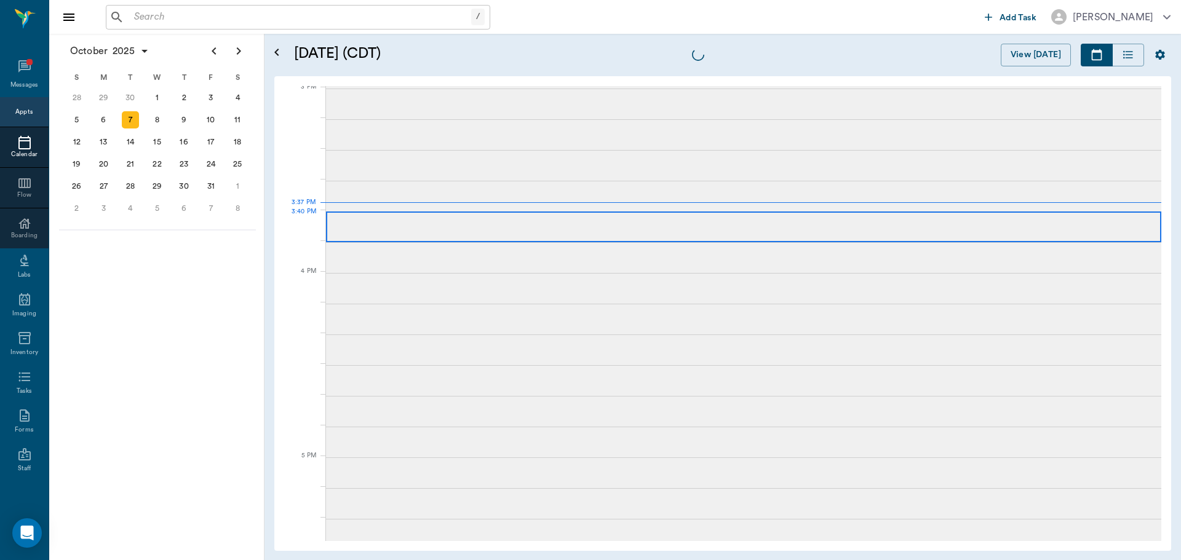
scroll to position [1294, 0]
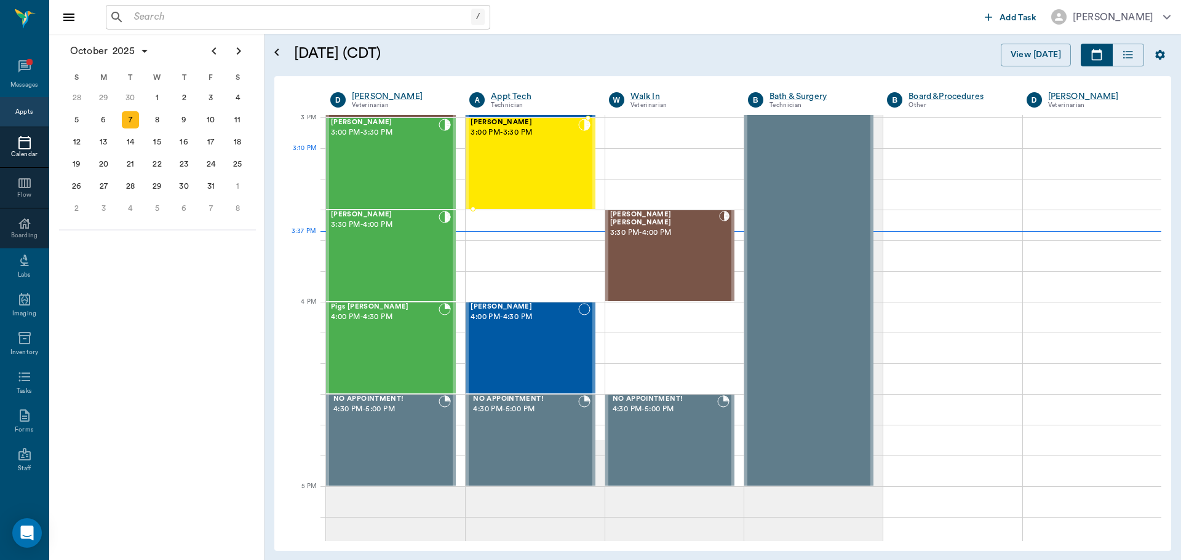
click at [565, 177] on div "Chewy Clark 3:00 PM - 3:30 PM" at bounding box center [524, 164] width 107 height 90
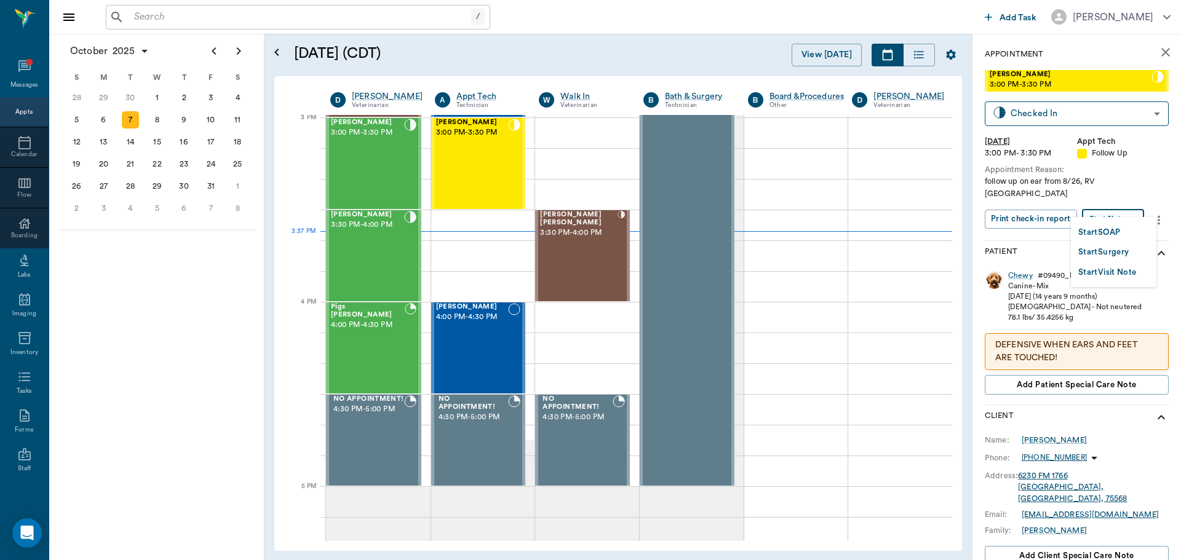
click at [1131, 208] on body "/ ​ Add Task Dr. Bert Ellsworth Nectar Messages Appts Calendar Flow Boarding La…" at bounding box center [590, 280] width 1181 height 560
click at [1124, 229] on li "Start SOAP" at bounding box center [1113, 232] width 85 height 20
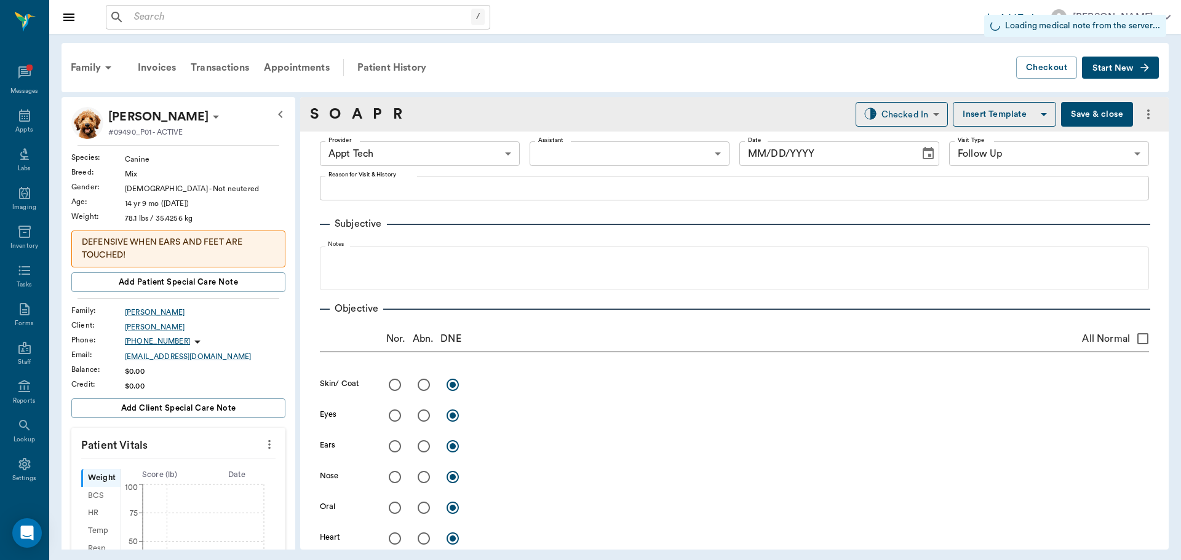
type input "63ec2f075fda476ae8351a4c"
type input "65d2be4f46e3a538d89b8c16"
type input "[DATE]"
type textarea "follow up on ear from 8/26, RV Caryn"
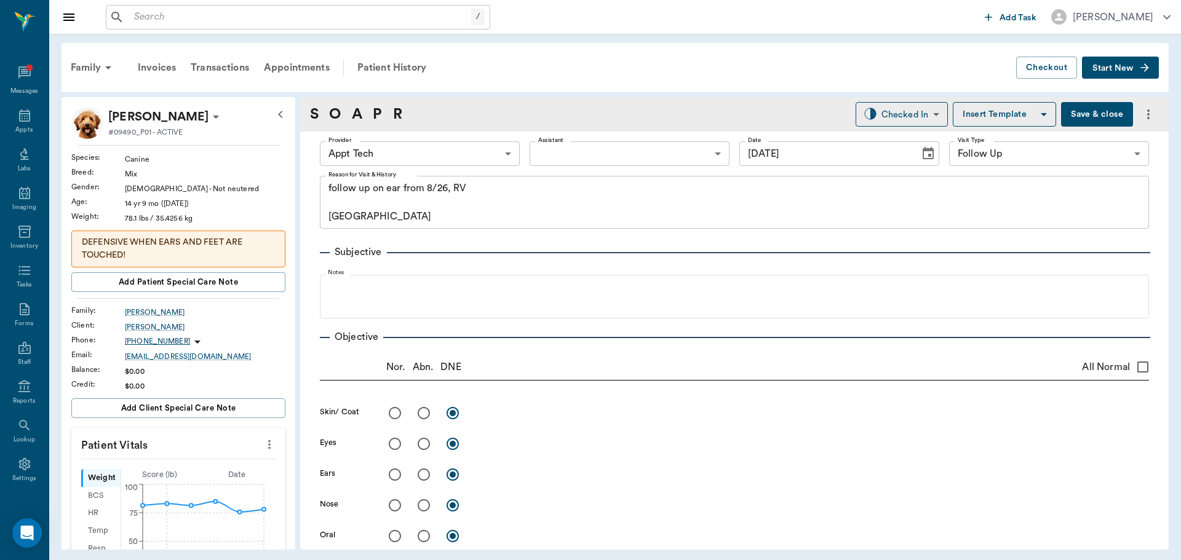
click at [260, 452] on button "more" at bounding box center [270, 444] width 20 height 21
click at [229, 461] on span "Enter Vitals" at bounding box center [208, 465] width 103 height 13
click at [194, 476] on input "text" at bounding box center [177, 481] width 107 height 25
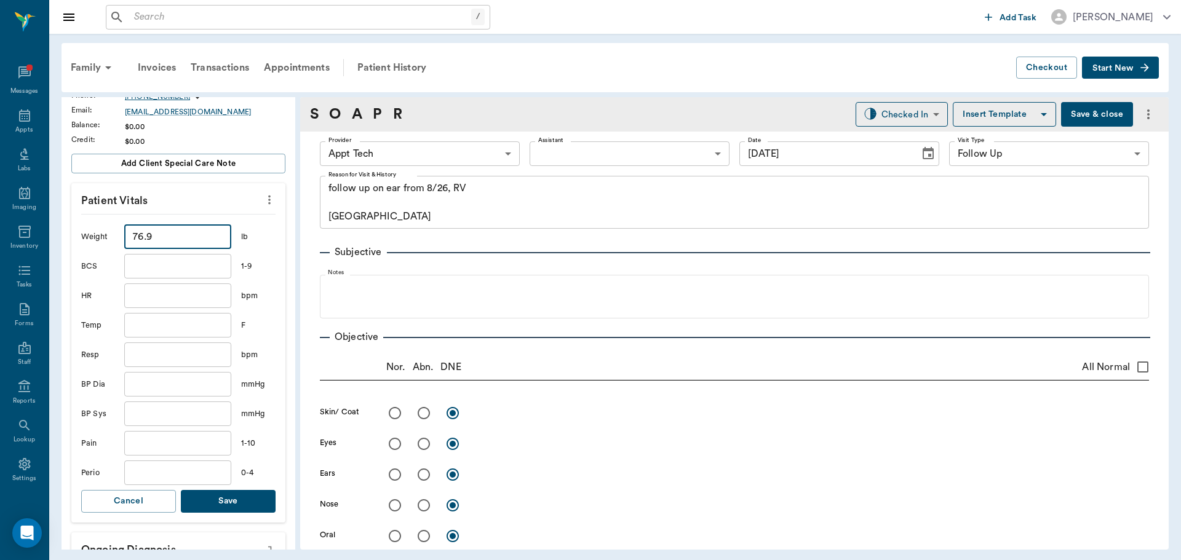
scroll to position [246, 0]
type input "76.9"
click at [252, 495] on button "Save" at bounding box center [228, 500] width 95 height 23
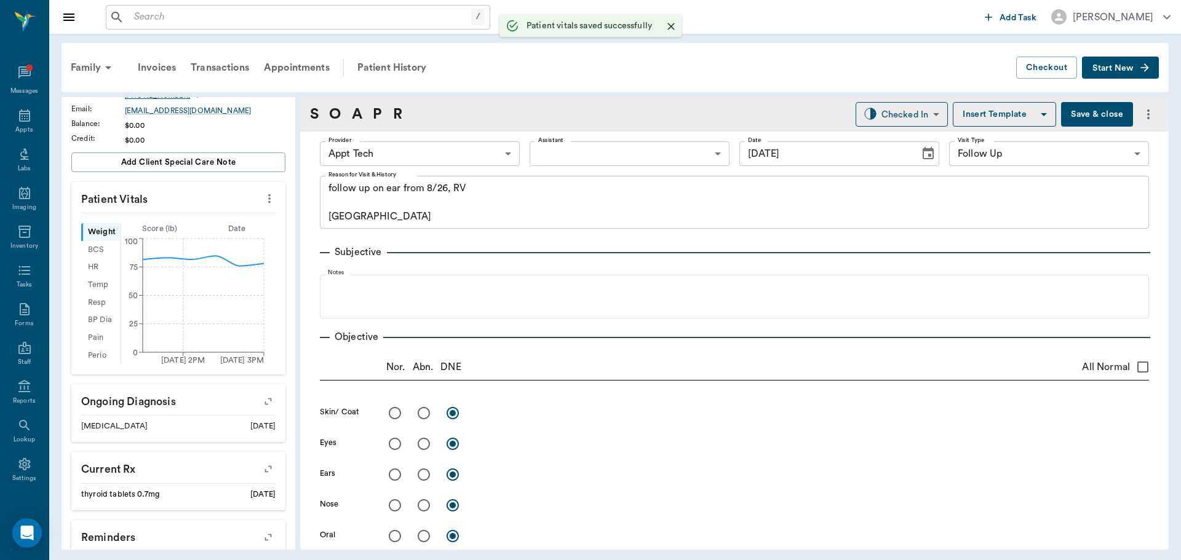
click at [408, 149] on body "/ ​ Add Task Dr. Bert Ellsworth Nectar Messages Appts Labs Imaging Inventory Ta…" at bounding box center [590, 280] width 1181 height 560
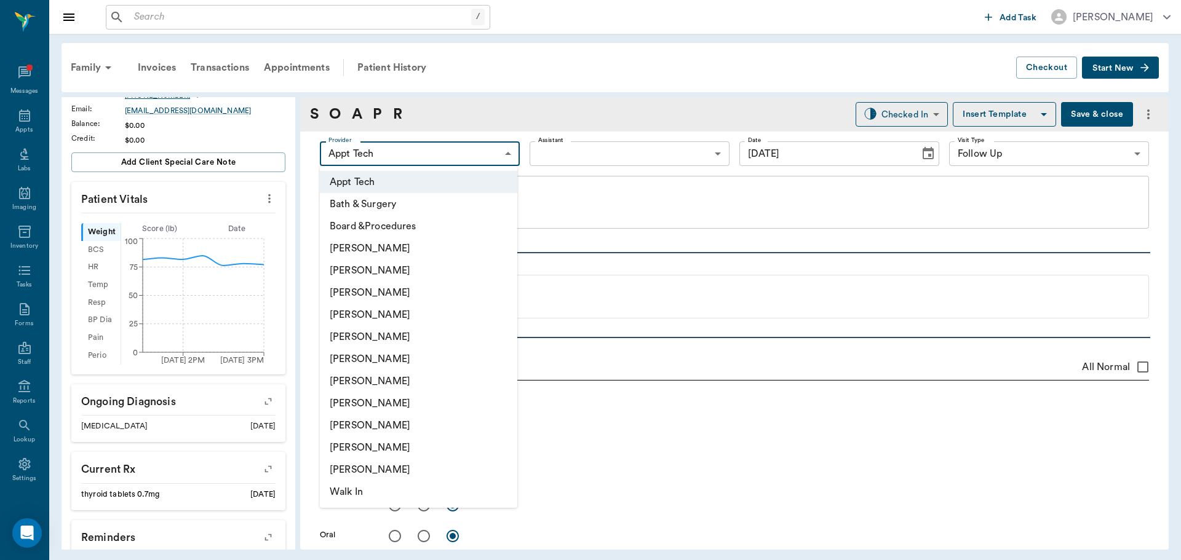
click at [407, 376] on li "Hunter Graves" at bounding box center [418, 381] width 197 height 22
type input "682b670d8bdc6f7f8feef3db"
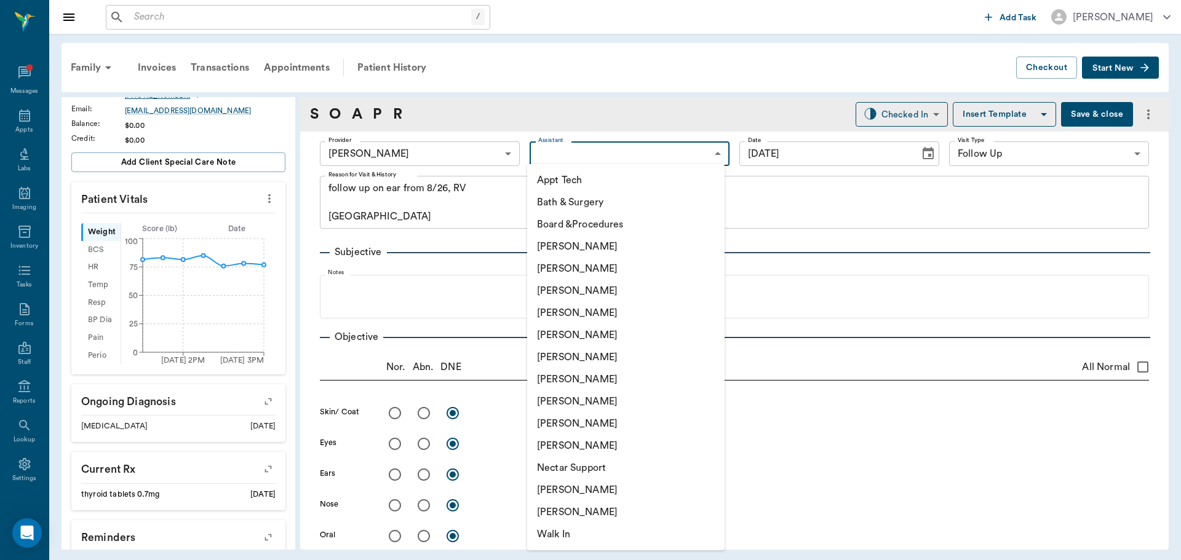
click at [571, 150] on body "/ ​ Add Task Dr. Bert Ellsworth Nectar Messages Appts Labs Imaging Inventory Ta…" at bounding box center [590, 280] width 1181 height 560
click at [572, 178] on li "Appt Tech" at bounding box center [625, 180] width 197 height 22
type input "63ec2f075fda476ae8351a4c"
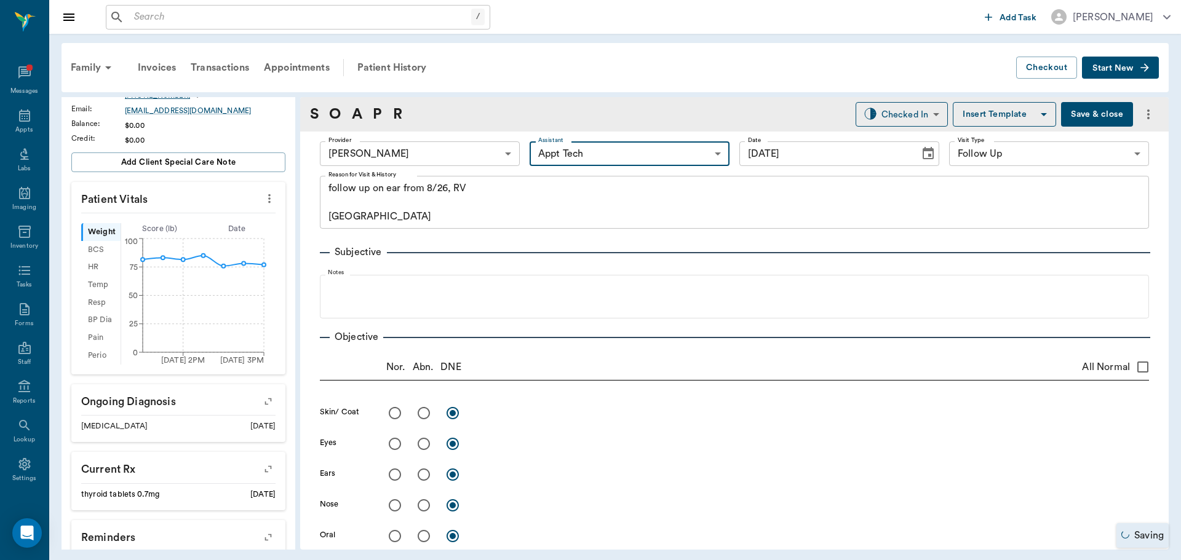
click at [404, 161] on body "/ ​ Add Task Dr. Bert Ellsworth Nectar Messages Appts Labs Imaging Inventory Ta…" at bounding box center [590, 280] width 1181 height 560
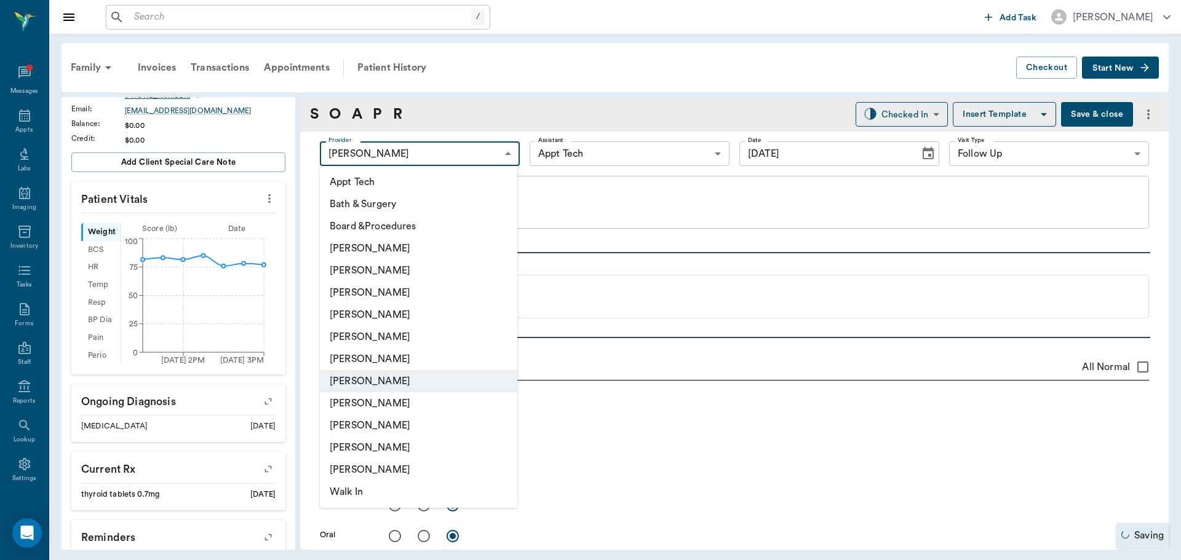
click at [390, 319] on li "[PERSON_NAME]" at bounding box center [418, 315] width 197 height 22
type input "63ec2f075fda476ae8351a4d"
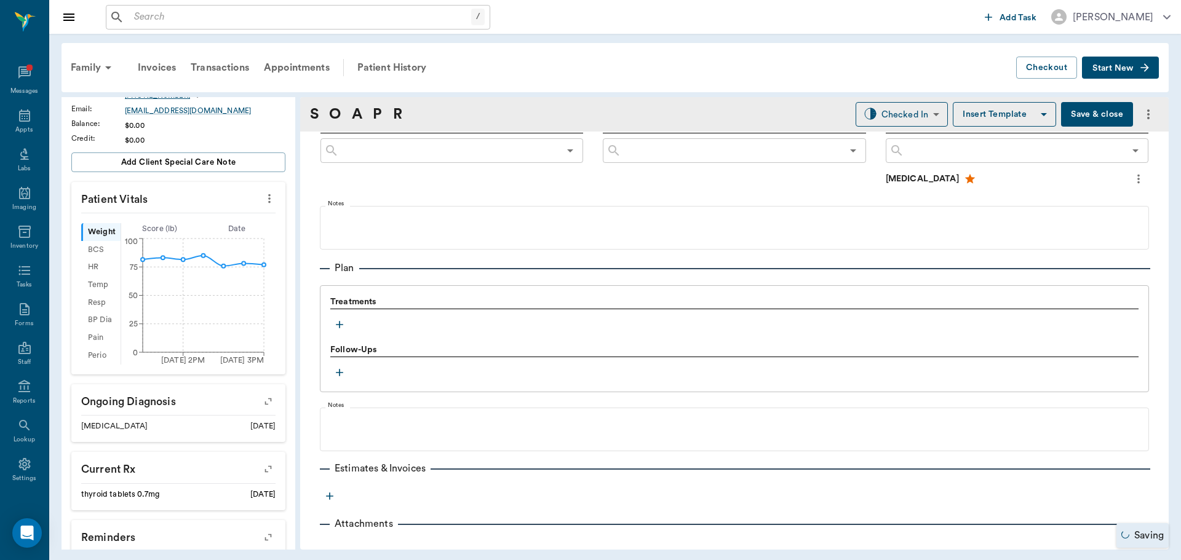
scroll to position [784, 0]
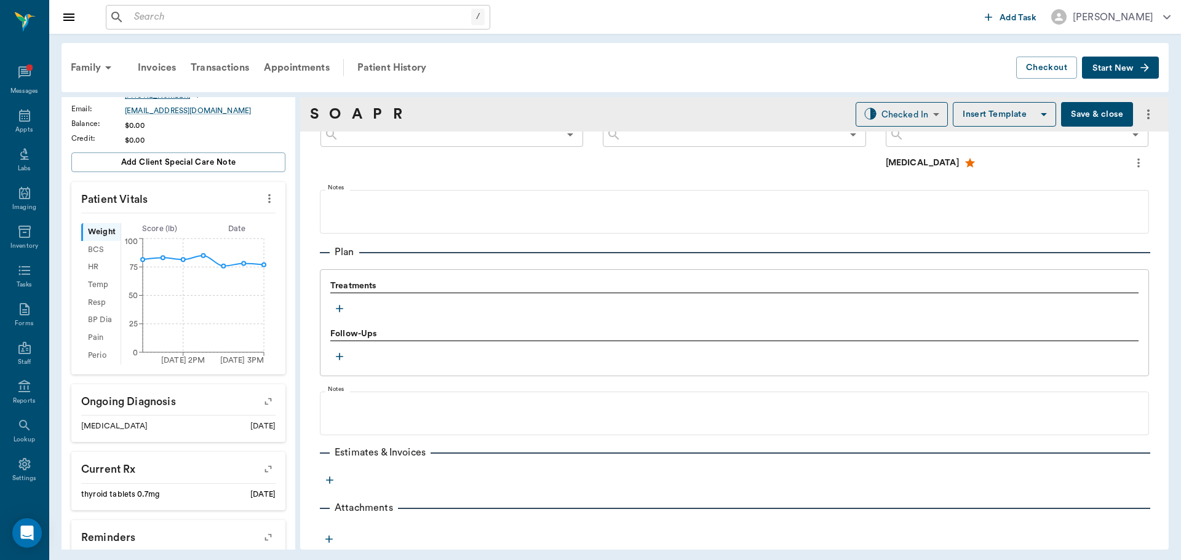
click at [340, 313] on icon "button" at bounding box center [339, 309] width 12 height 12
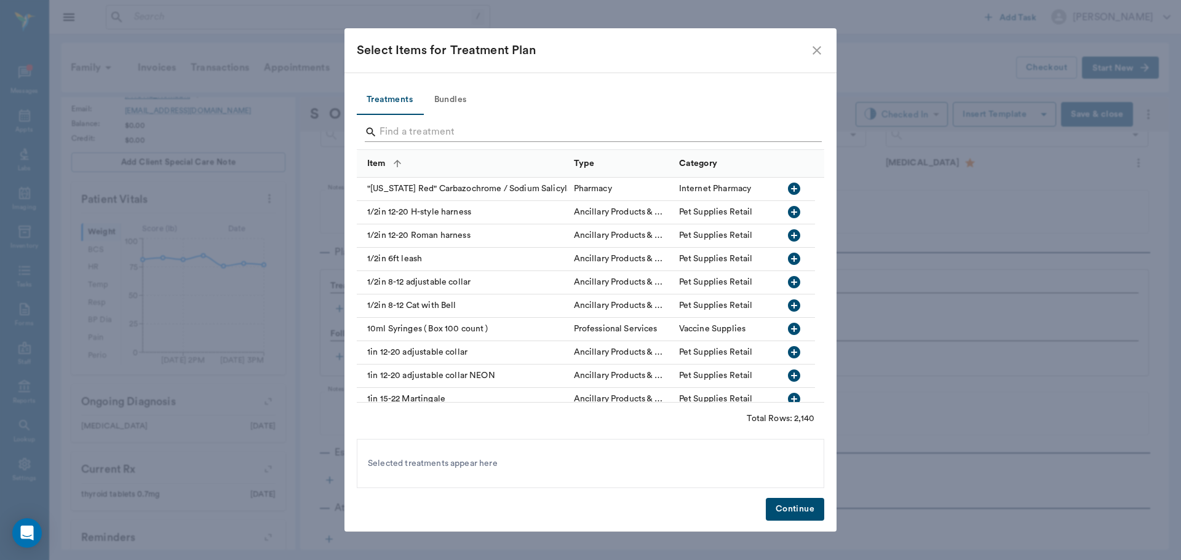
click at [424, 127] on input "Search" at bounding box center [592, 132] width 424 height 20
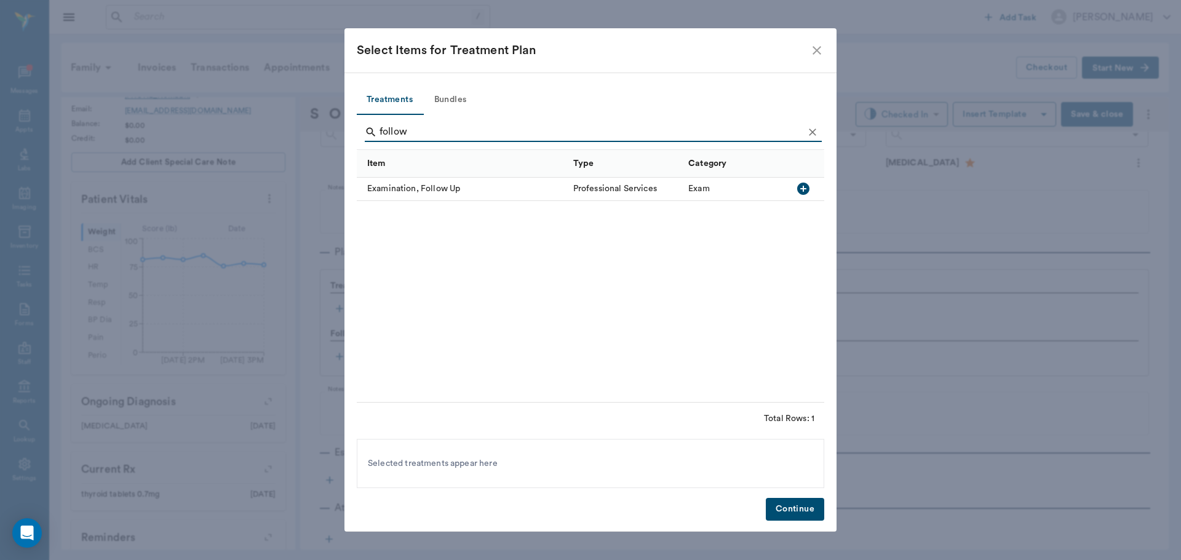
type input "follow"
click at [802, 190] on icon "button" at bounding box center [803, 189] width 12 height 12
click at [821, 132] on button "Clear" at bounding box center [812, 132] width 18 height 18
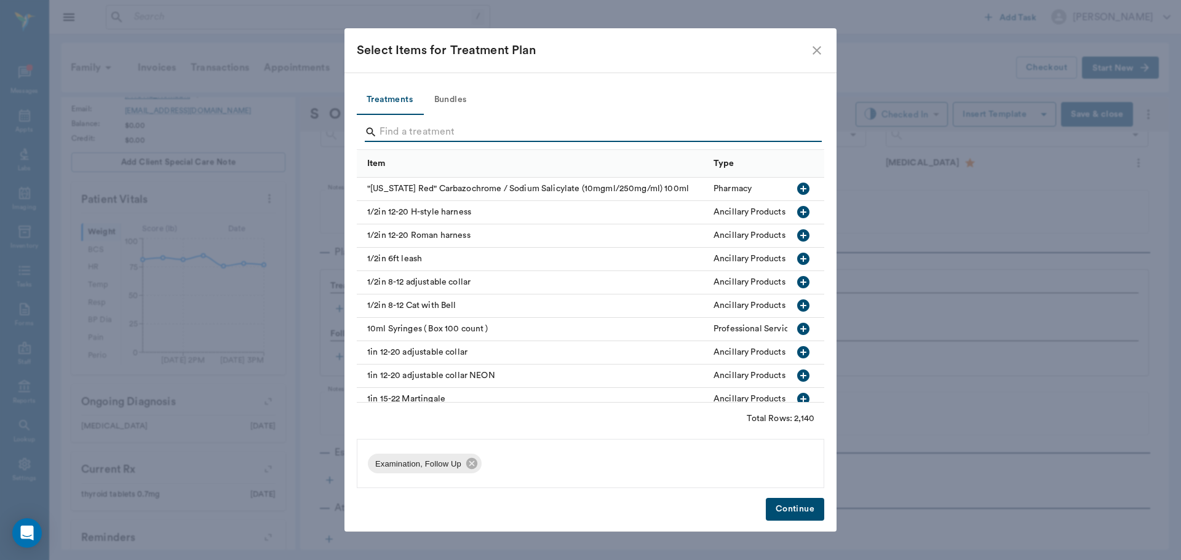
click at [801, 132] on input "Search" at bounding box center [592, 132] width 424 height 20
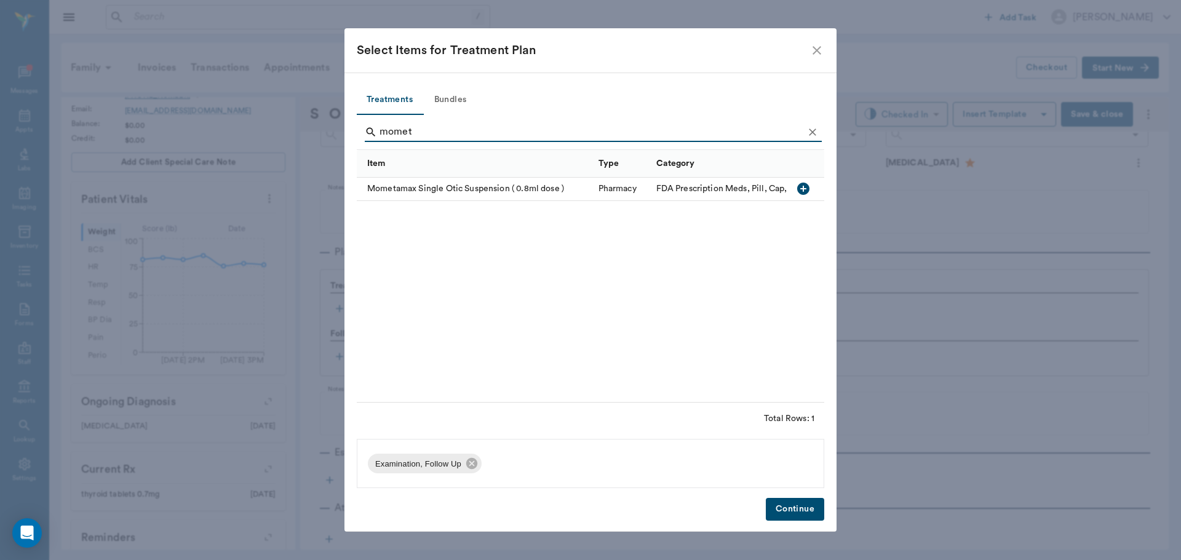
type input "momet"
click at [806, 188] on icon "button" at bounding box center [803, 189] width 12 height 12
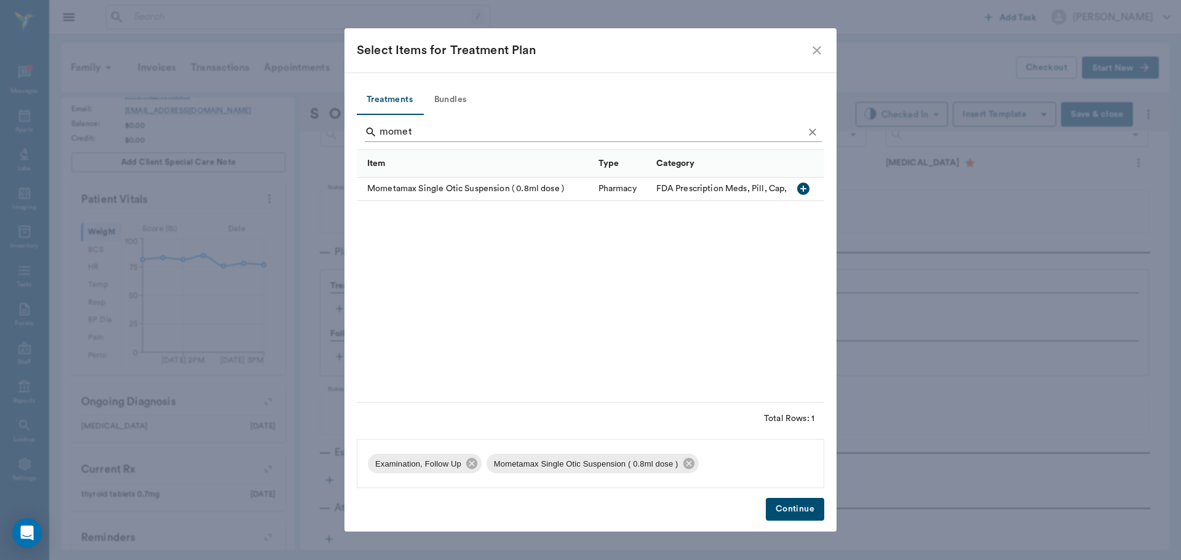
click at [808, 136] on icon "Clear" at bounding box center [812, 132] width 12 height 12
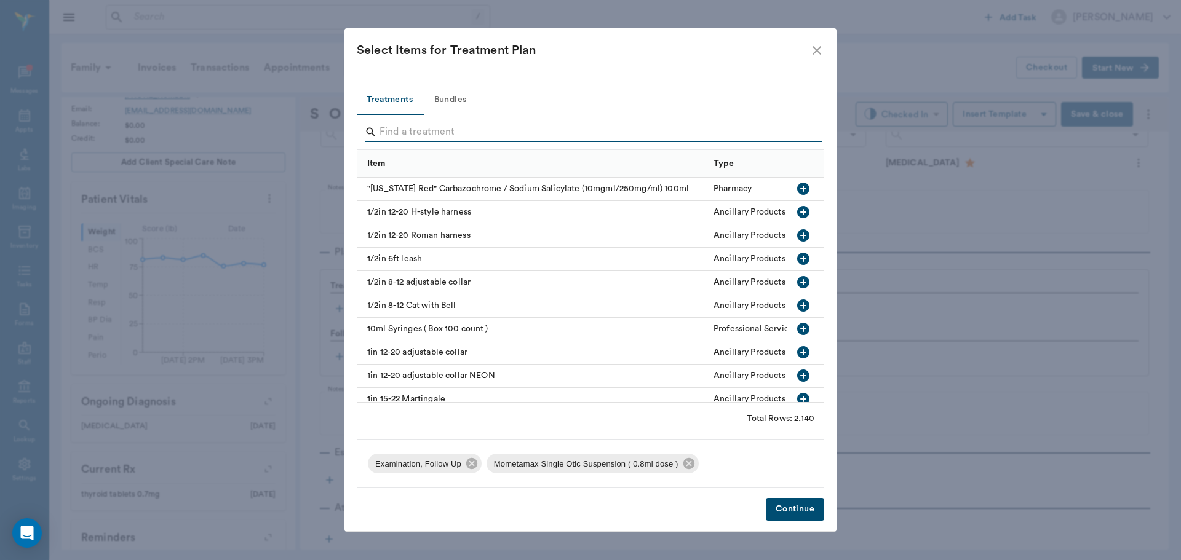
click at [800, 133] on input "Search" at bounding box center [592, 132] width 424 height 20
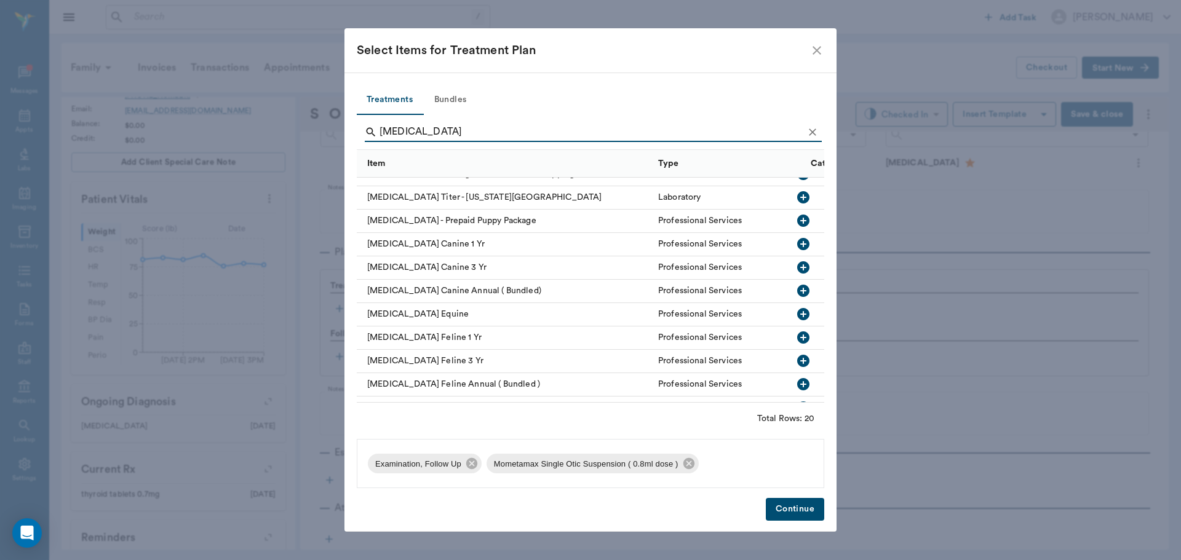
scroll to position [185, 0]
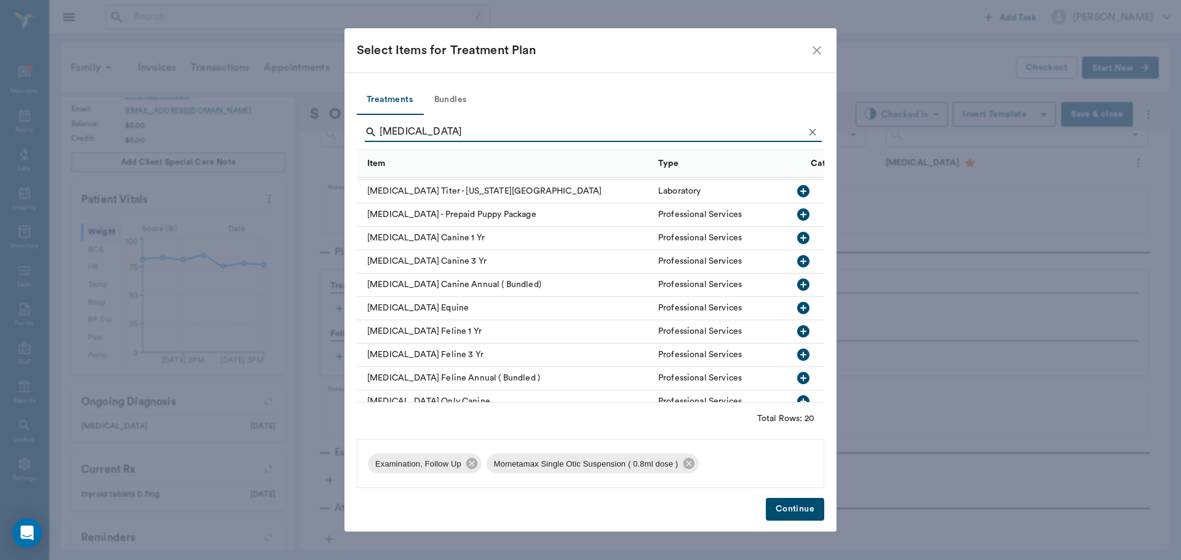
type input "rabies"
click at [800, 234] on icon "button" at bounding box center [803, 238] width 15 height 15
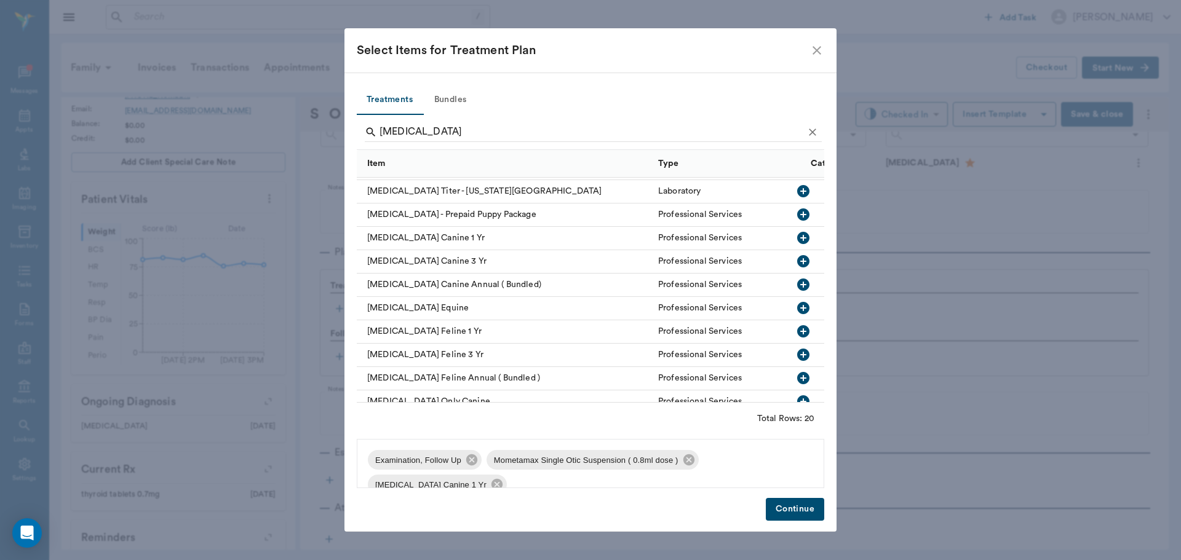
click at [811, 507] on button "Continue" at bounding box center [795, 509] width 58 height 23
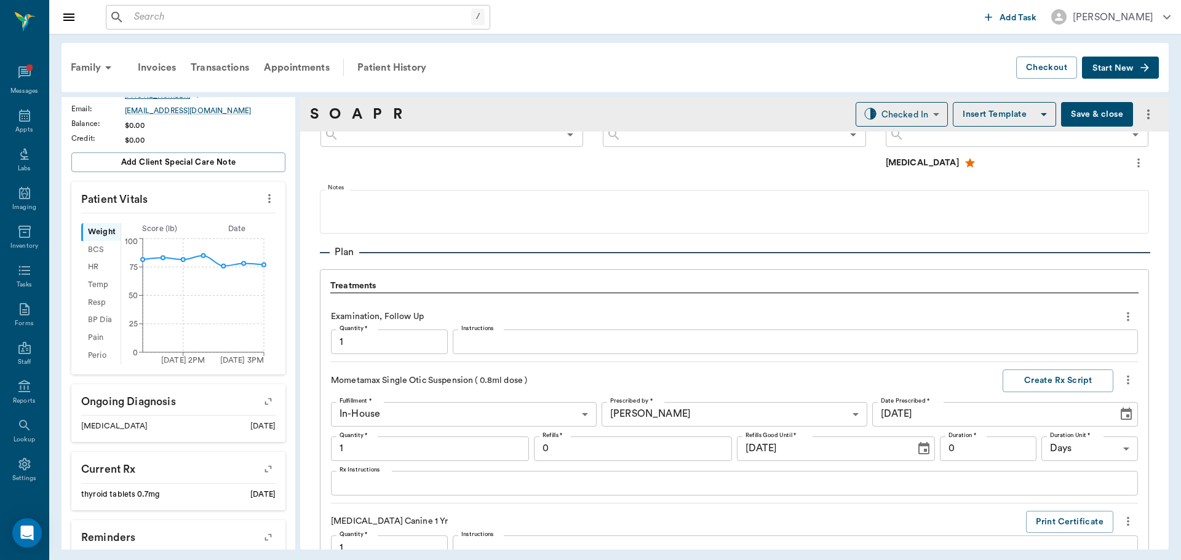
scroll to position [1043, 0]
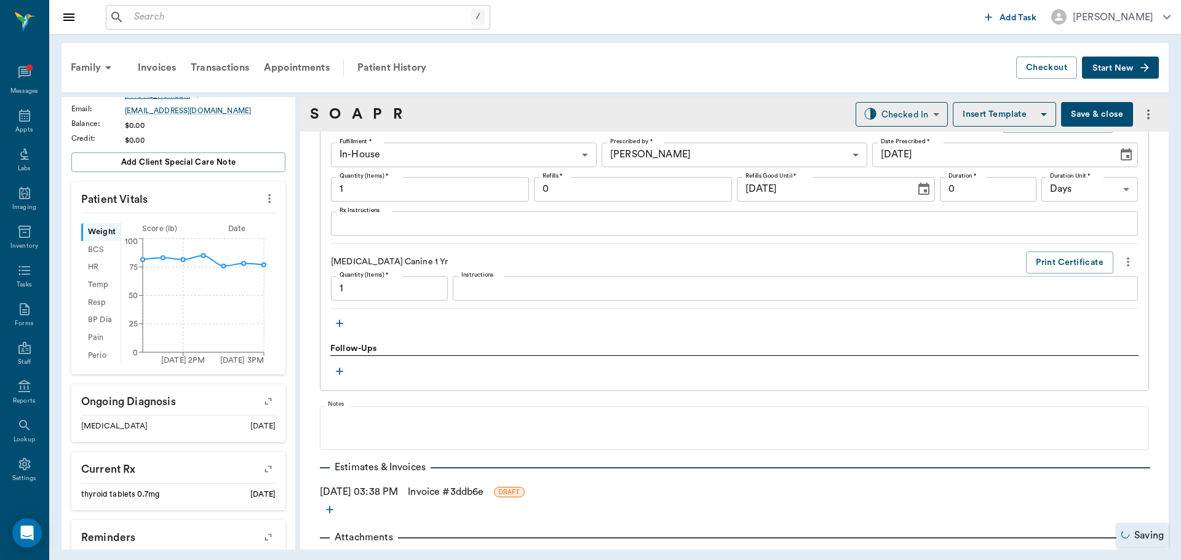
type input "1.00"
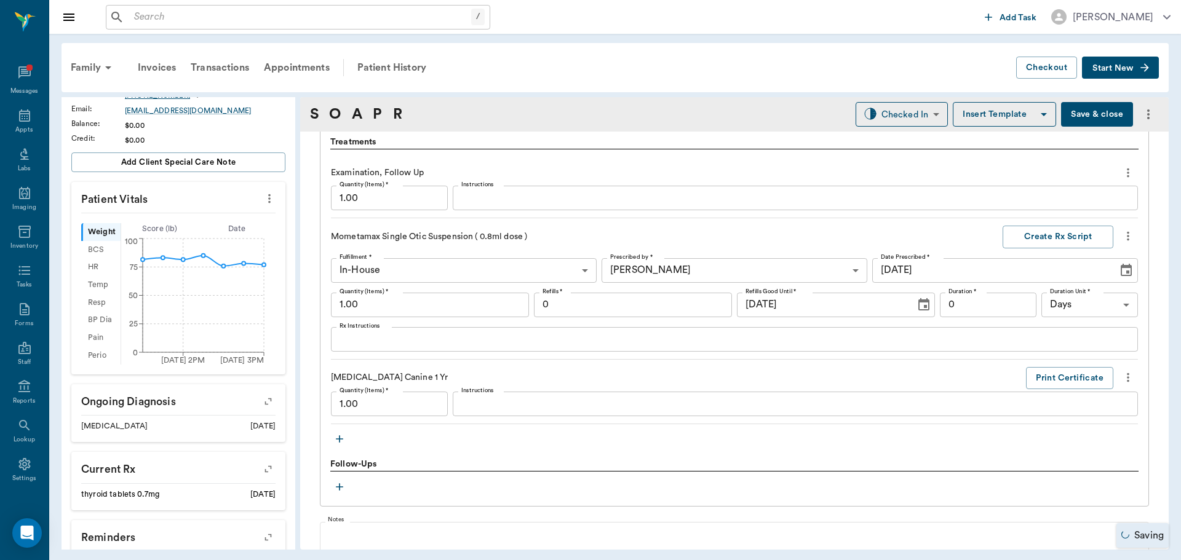
scroll to position [920, 0]
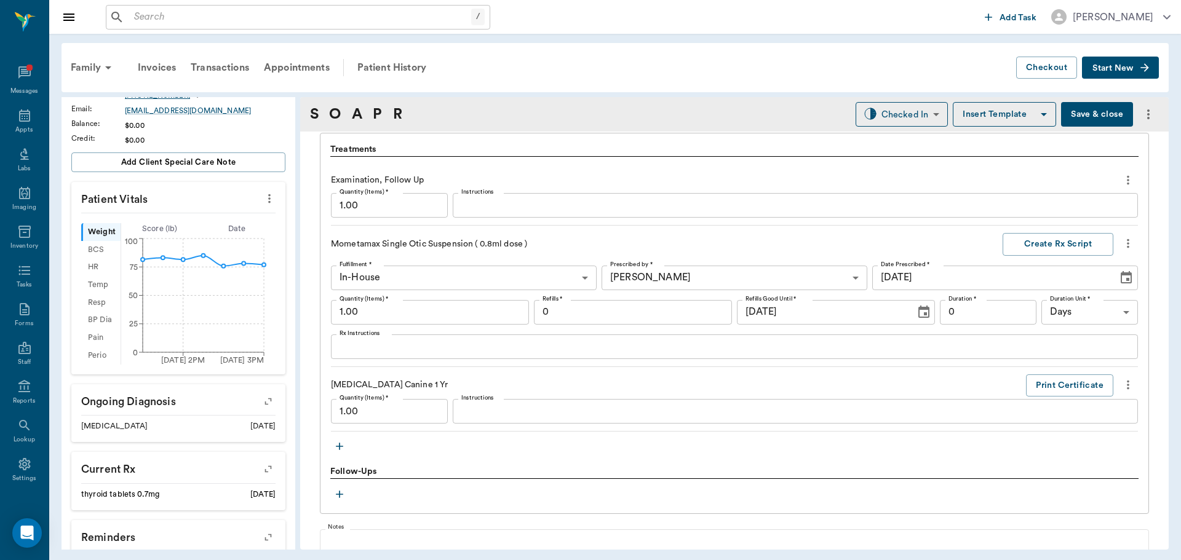
click at [446, 354] on div "x Rx Instructions" at bounding box center [734, 347] width 807 height 25
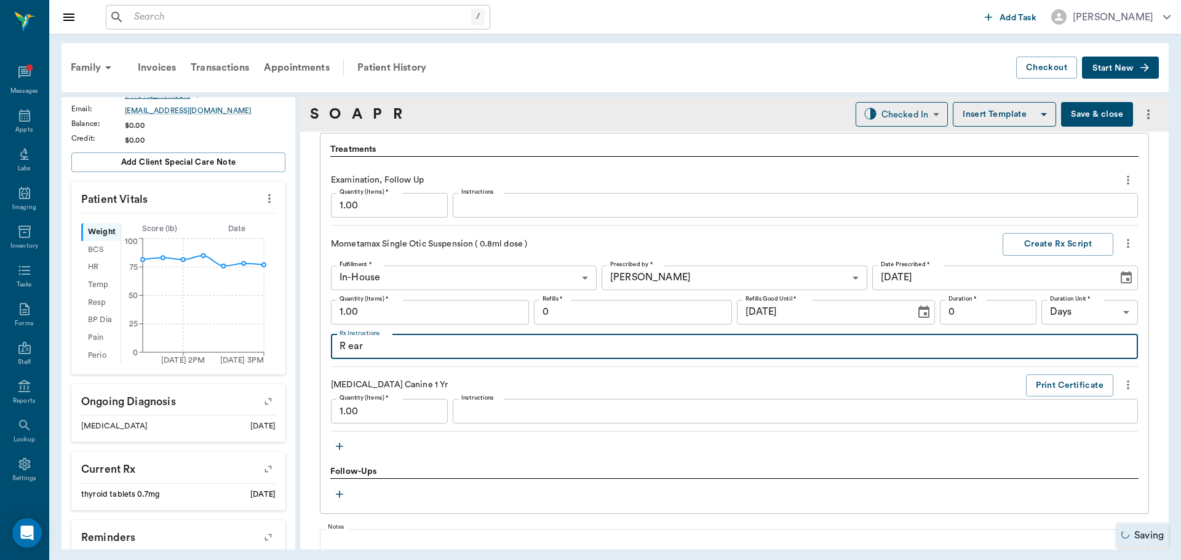
type textarea "R ear"
click at [576, 464] on div "Treatments Examination, Follow Up Quantity (Items) * 1.00 Quantity (Items) * In…" at bounding box center [734, 323] width 829 height 381
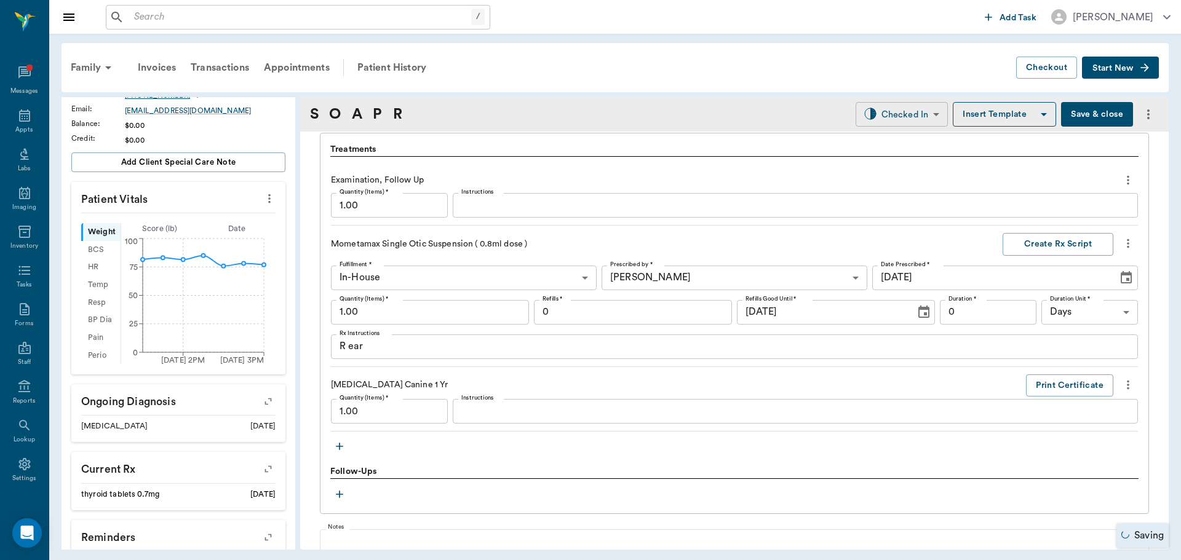
click at [900, 106] on body "/ ​ Add Task Dr. Bert Ellsworth Nectar Messages Appts Labs Imaging Inventory Ta…" at bounding box center [590, 280] width 1181 height 560
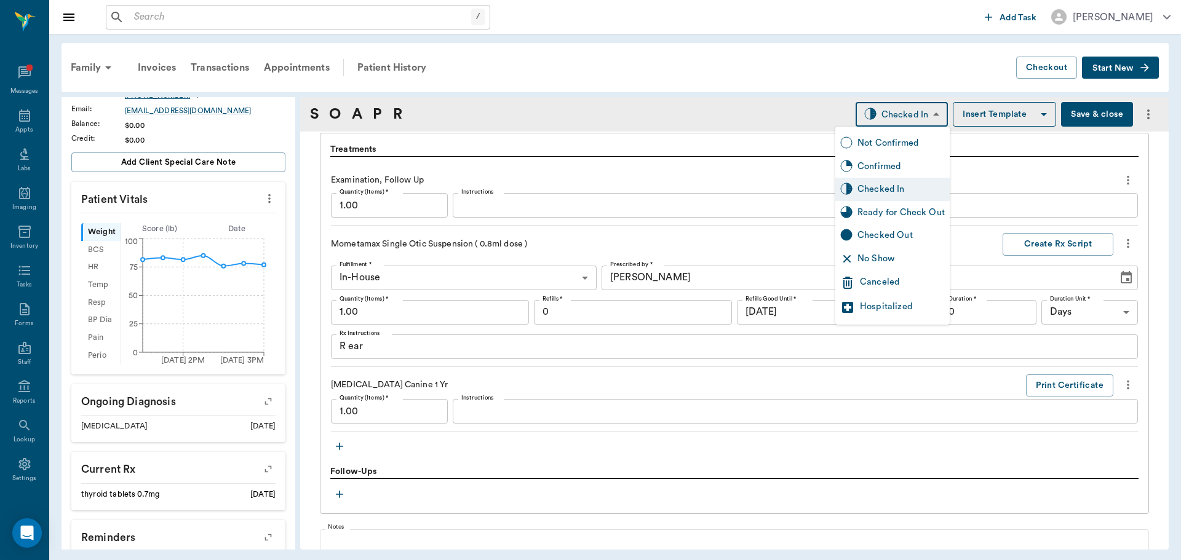
click at [907, 210] on div "Ready for Check Out" at bounding box center [900, 213] width 87 height 14
type input "READY_TO_CHECKOUT"
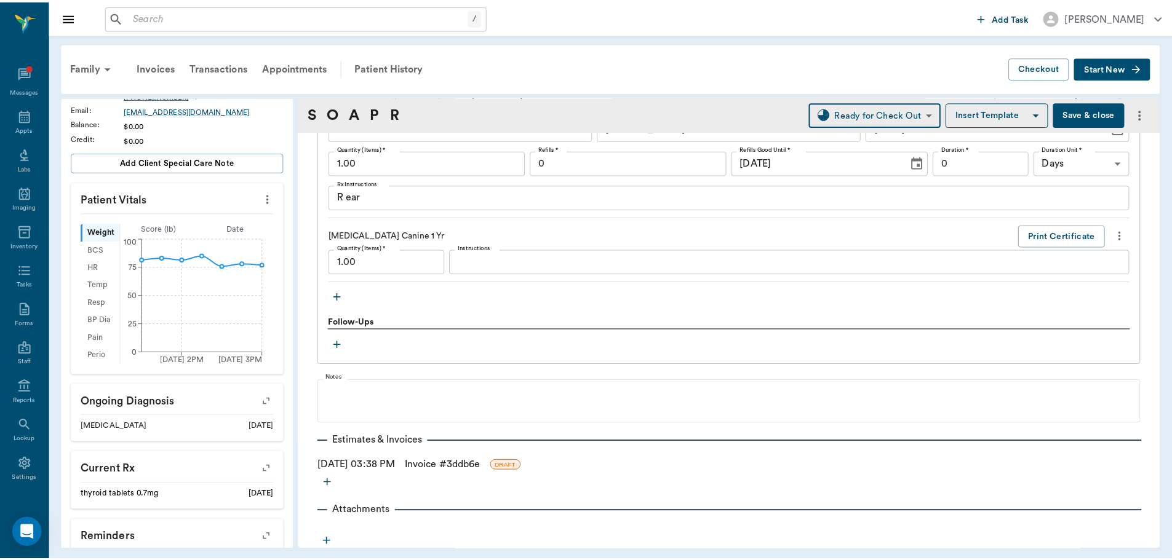
scroll to position [1073, 0]
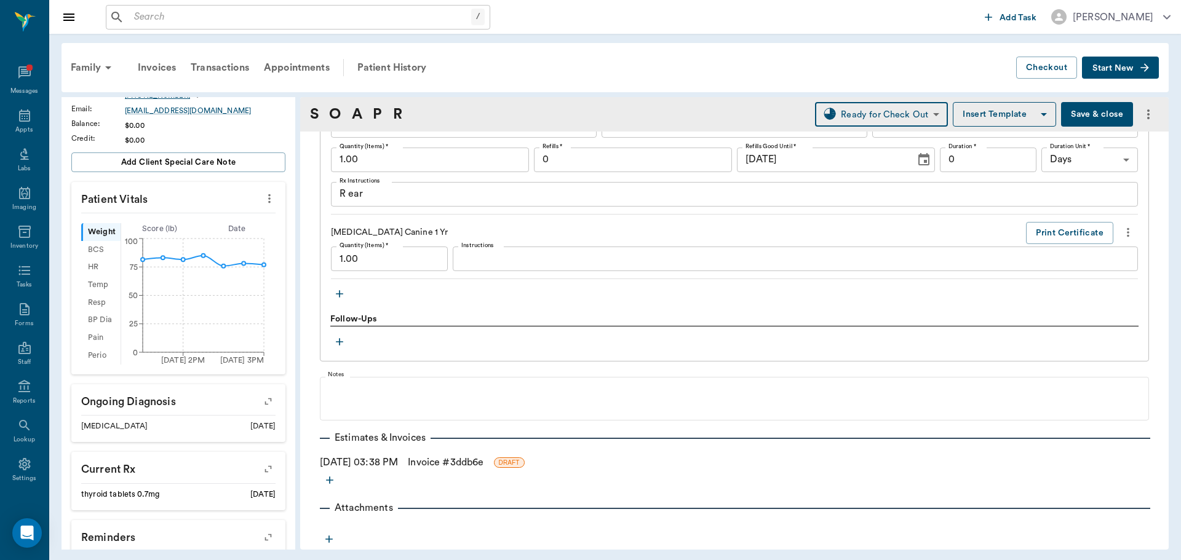
click at [445, 462] on link "Invoice # 3ddb6e" at bounding box center [446, 462] width 76 height 15
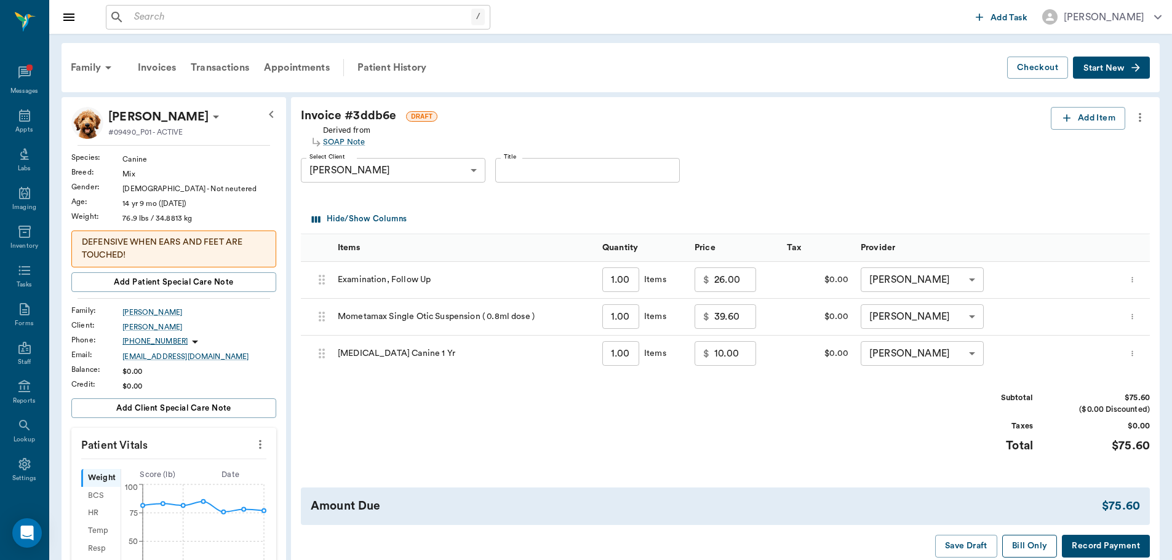
click at [1038, 553] on button "Bill Only" at bounding box center [1029, 546] width 55 height 23
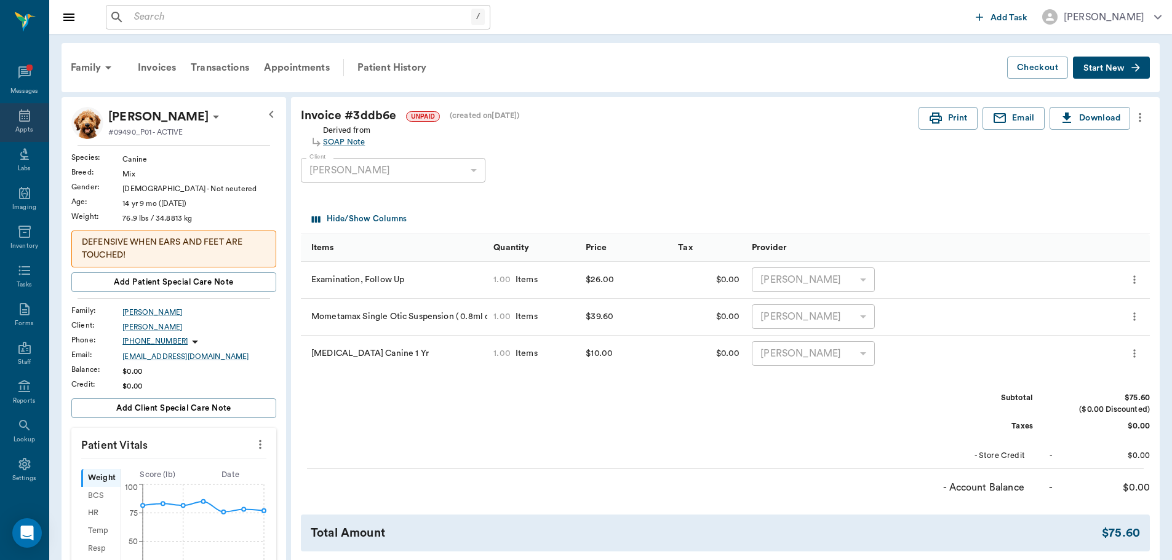
click at [17, 109] on icon at bounding box center [24, 115] width 15 height 15
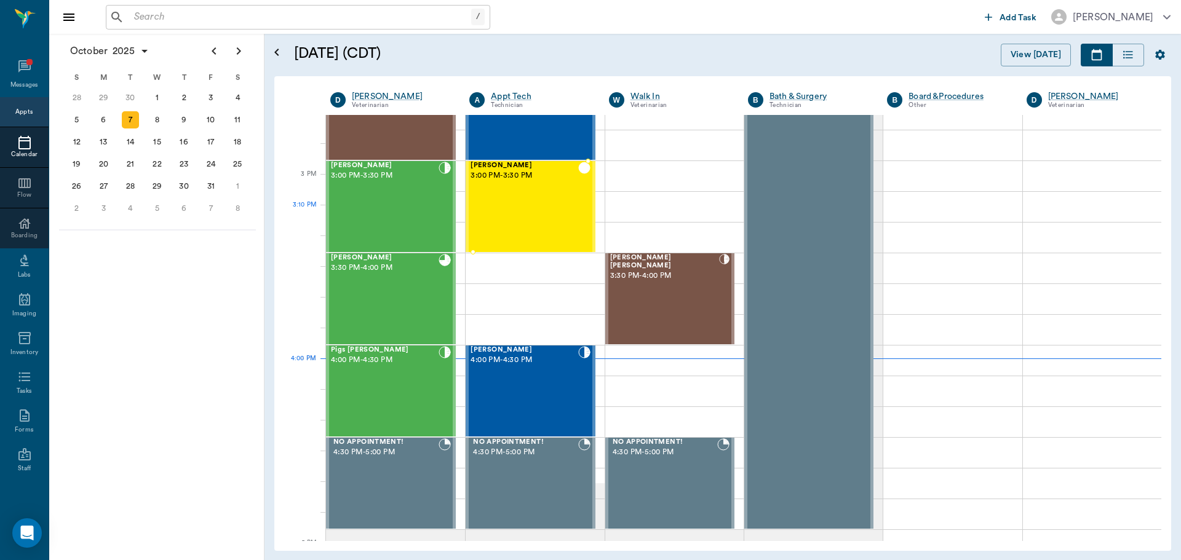
scroll to position [1232, 0]
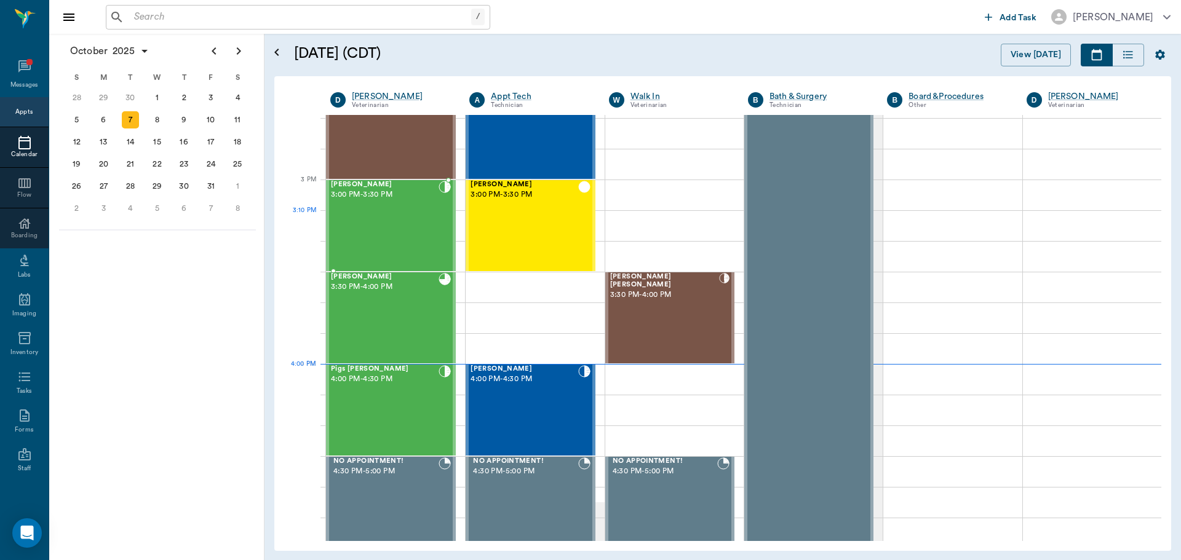
click at [356, 215] on div "[PERSON_NAME] 3:00 PM - 3:30 PM" at bounding box center [385, 226] width 108 height 90
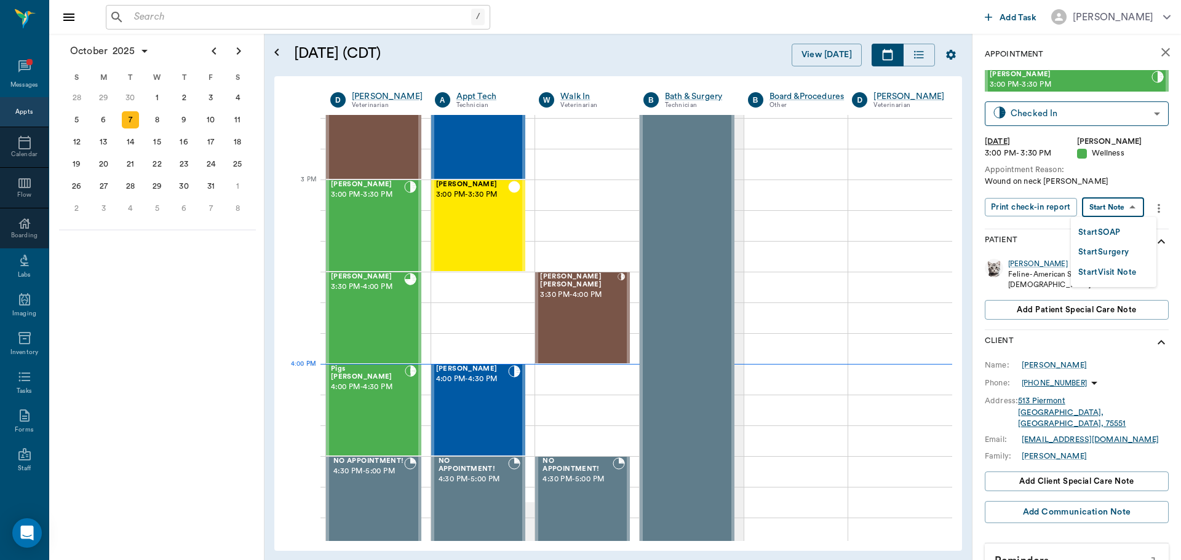
click at [1112, 206] on body "/ ​ Add Task Dr. Bert Ellsworth Nectar Messages Appts Calendar Flow Boarding La…" at bounding box center [590, 280] width 1181 height 560
click at [1096, 235] on button "Start SOAP" at bounding box center [1099, 233] width 42 height 14
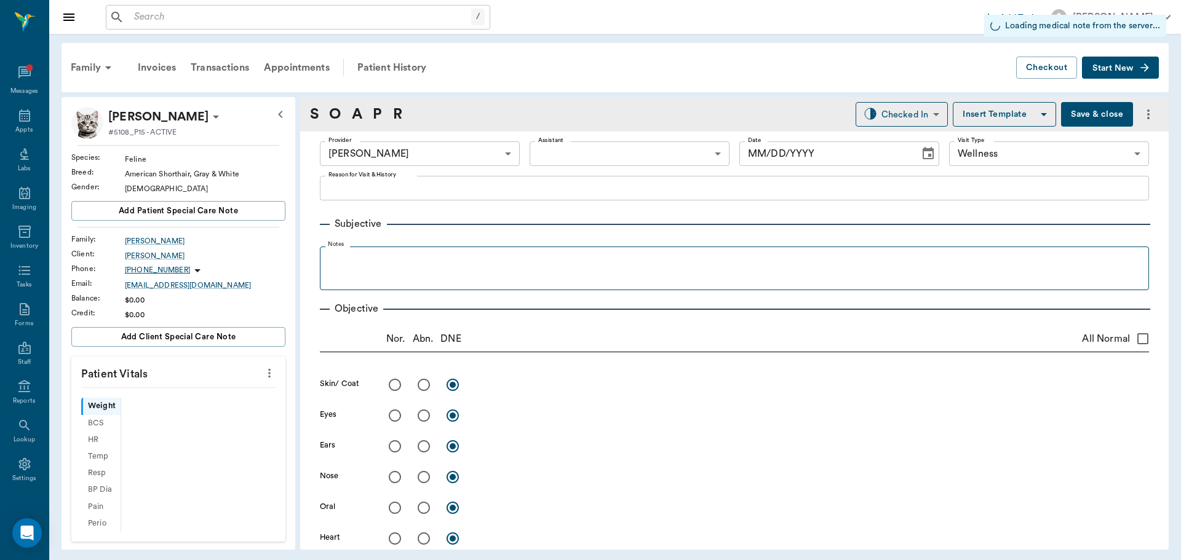
type input "63ec2f075fda476ae8351a4d"
type input "65d2be4f46e3a538d89b8c14"
type input "[DATE]"
type textarea "Wound on neck [PERSON_NAME]"
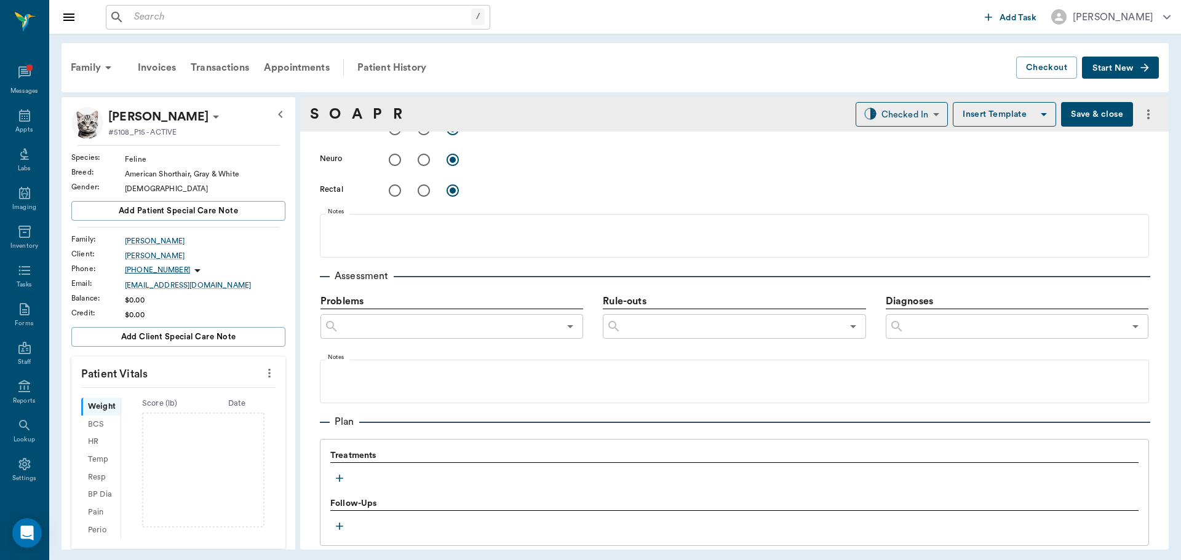
scroll to position [747, 0]
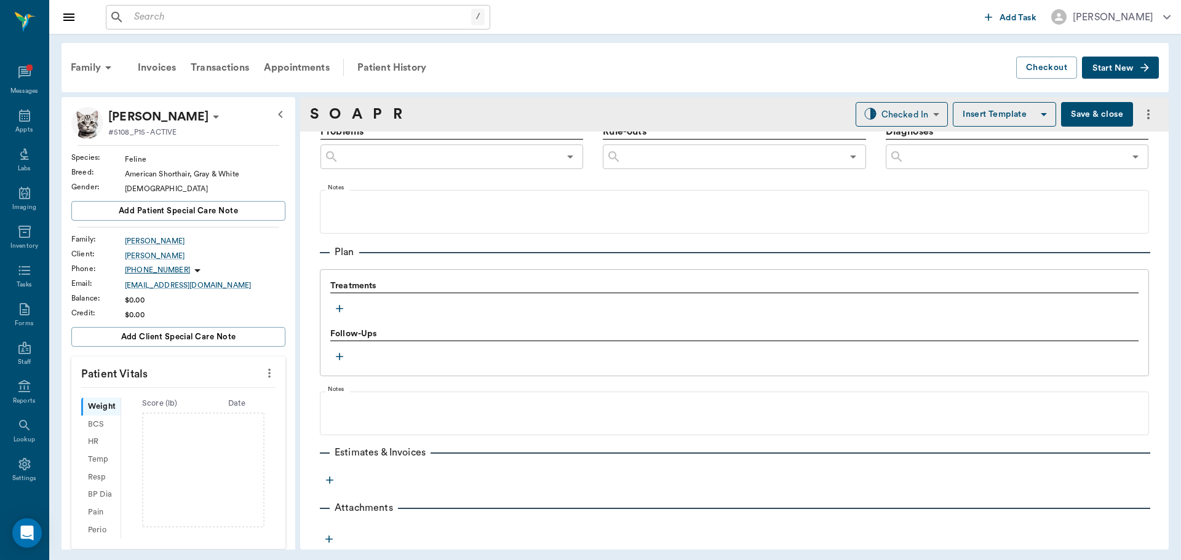
click at [338, 308] on icon "button" at bounding box center [339, 309] width 12 height 12
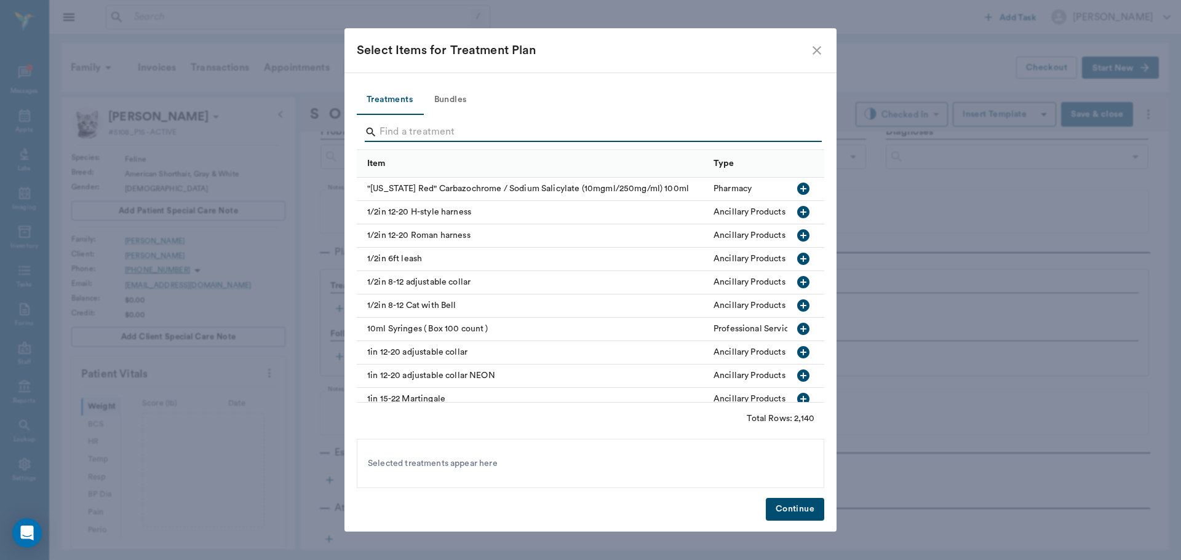
click at [409, 127] on input "Search" at bounding box center [592, 132] width 424 height 20
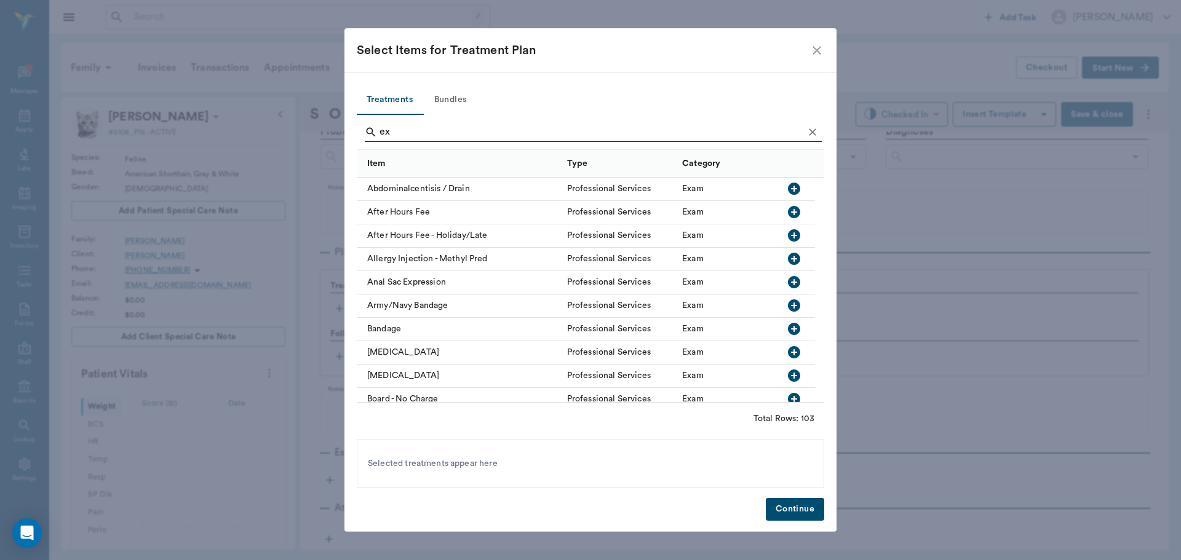
type input "e"
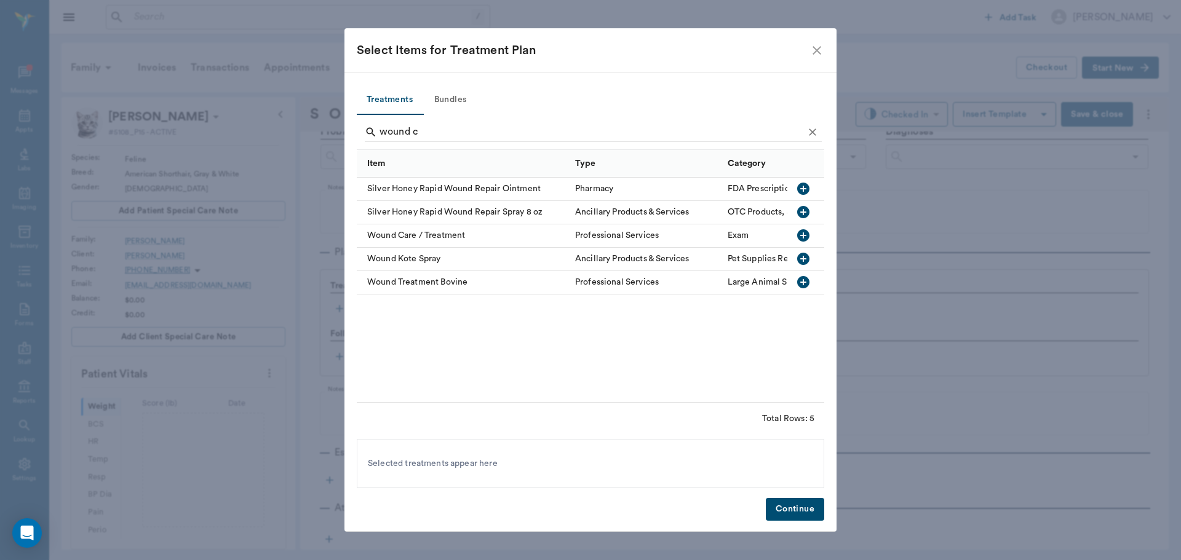
click at [804, 234] on icon "button" at bounding box center [803, 235] width 12 height 12
type input "w"
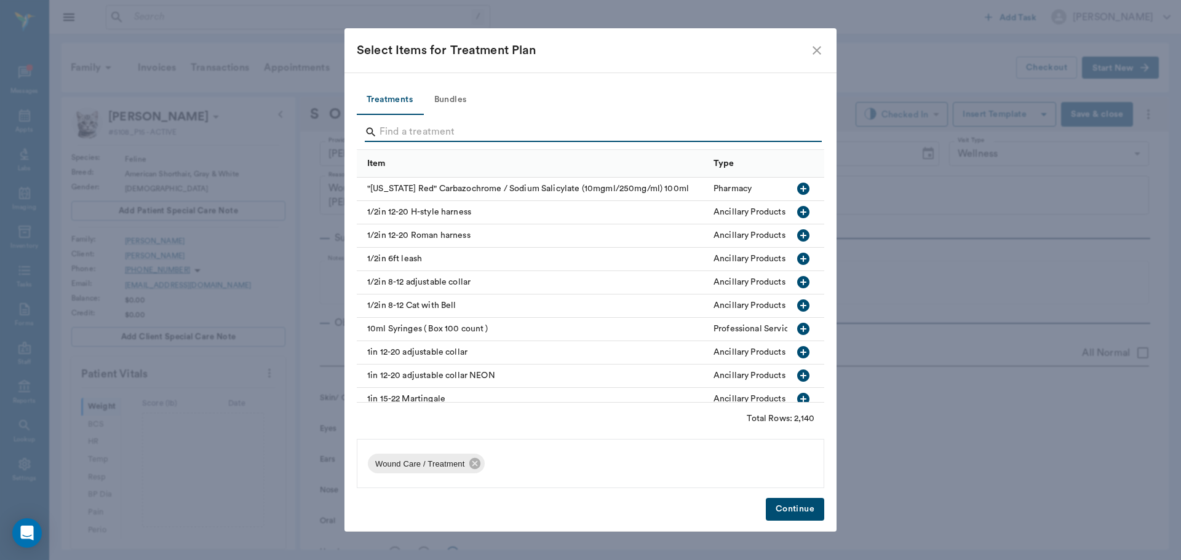
scroll to position [747, 0]
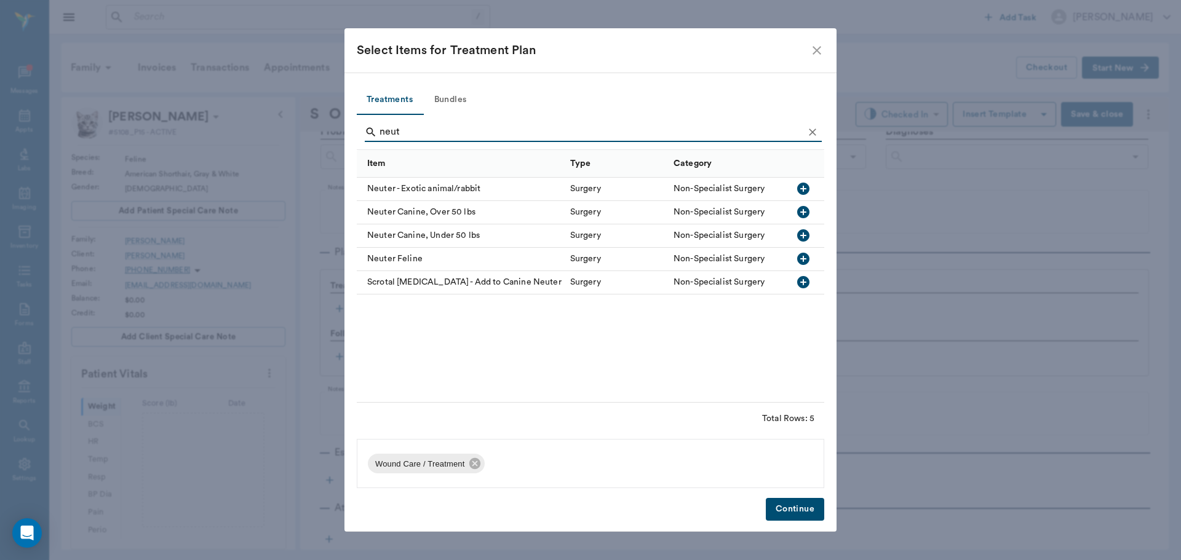
type input "neut"
click at [806, 261] on icon "button" at bounding box center [803, 259] width 12 height 12
click at [779, 512] on button "Continue" at bounding box center [795, 509] width 58 height 23
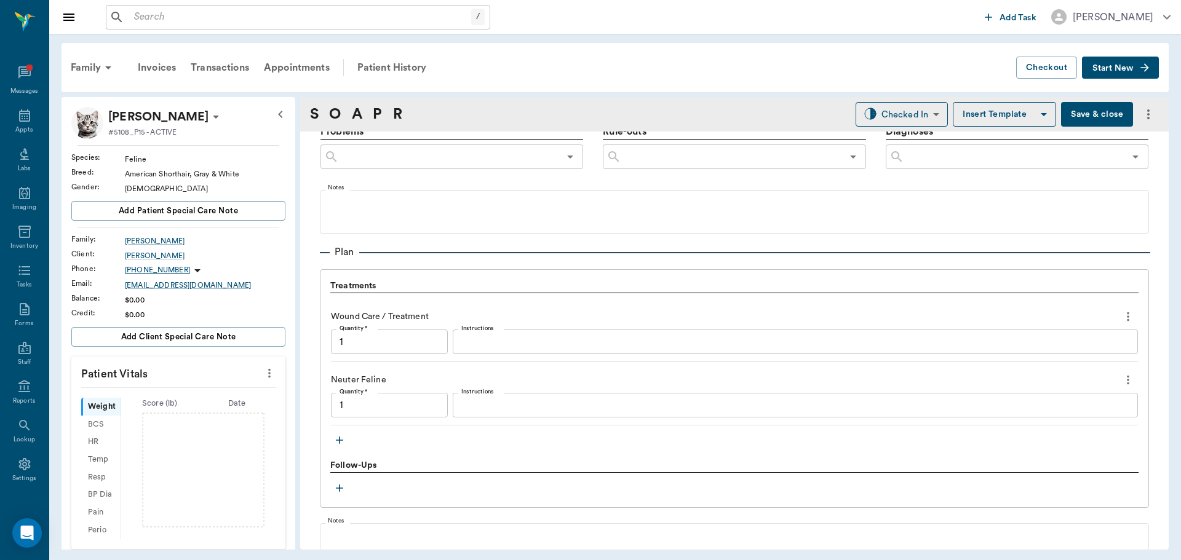
type input "1.00"
click at [341, 442] on icon "button" at bounding box center [339, 440] width 12 height 12
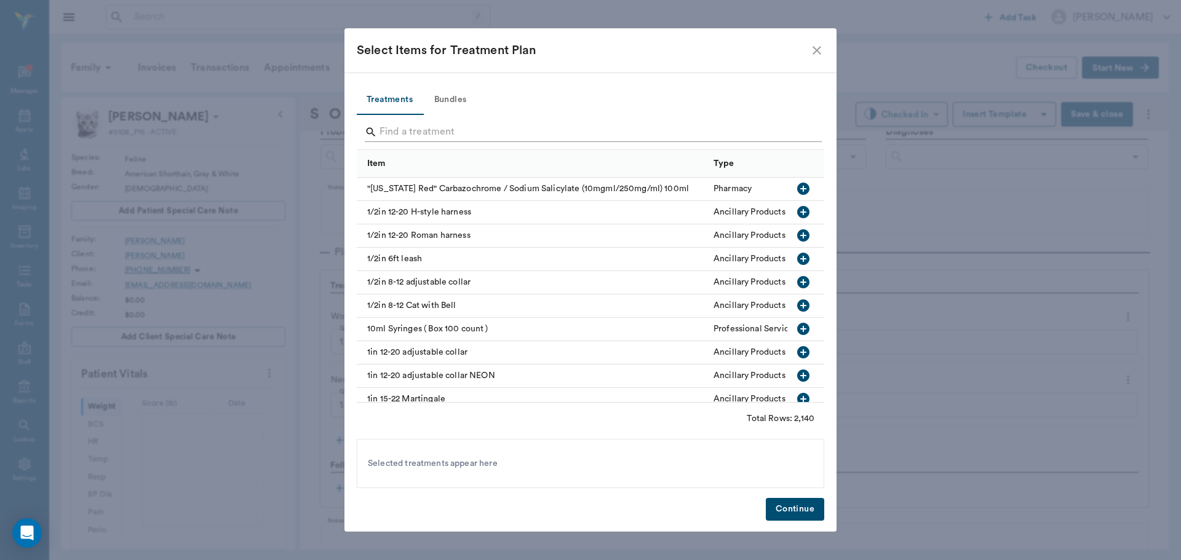
click at [424, 133] on input "Search" at bounding box center [592, 132] width 424 height 20
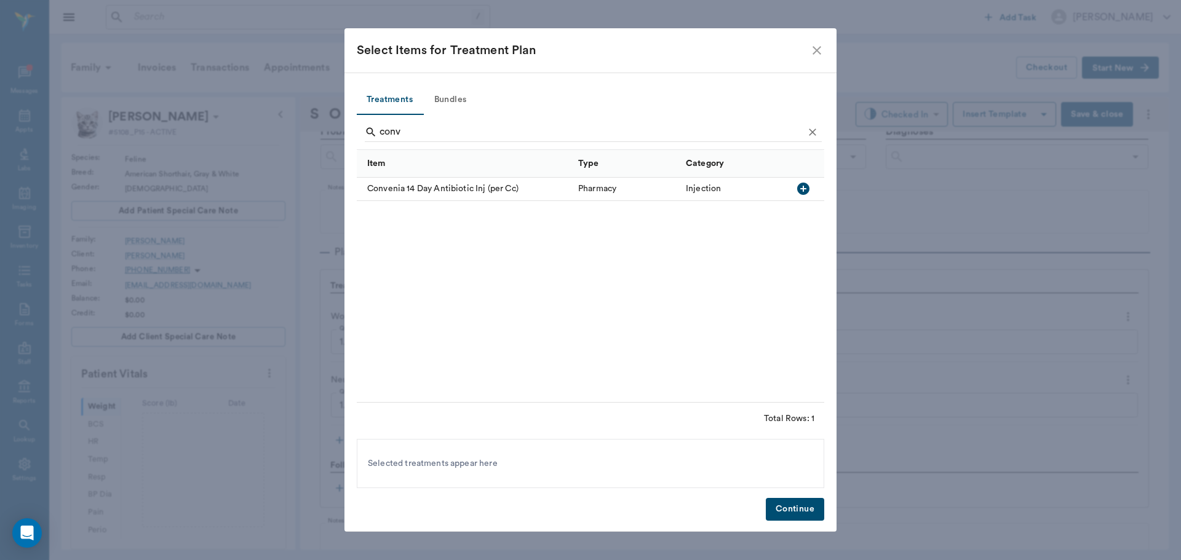
click at [806, 191] on icon "button" at bounding box center [803, 189] width 12 height 12
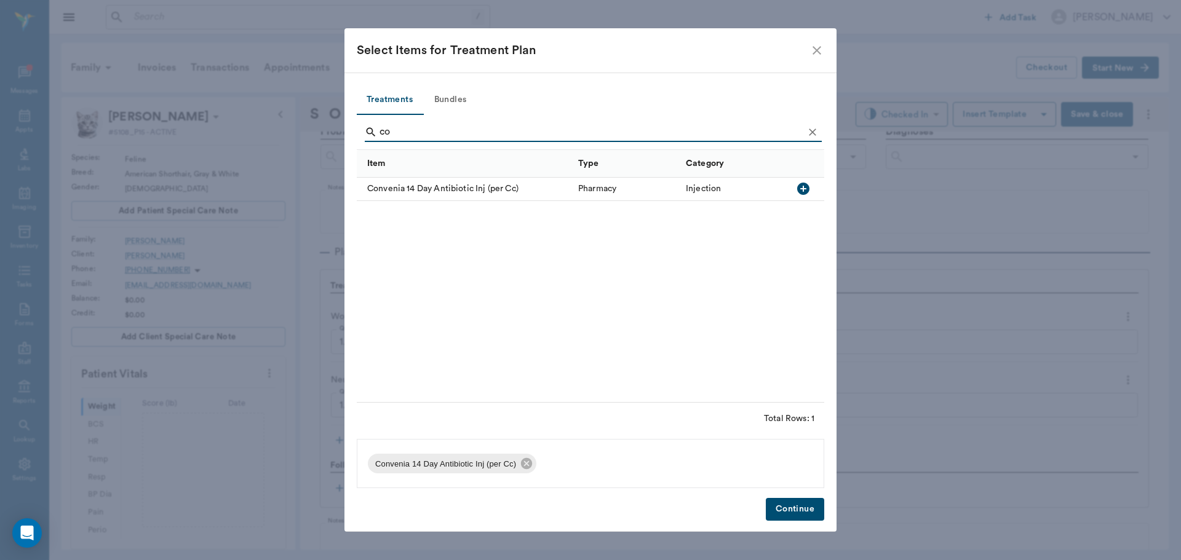
type input "c"
type input "felv"
click at [797, 188] on icon "button" at bounding box center [803, 188] width 15 height 15
click at [785, 505] on button "Continue" at bounding box center [795, 509] width 58 height 23
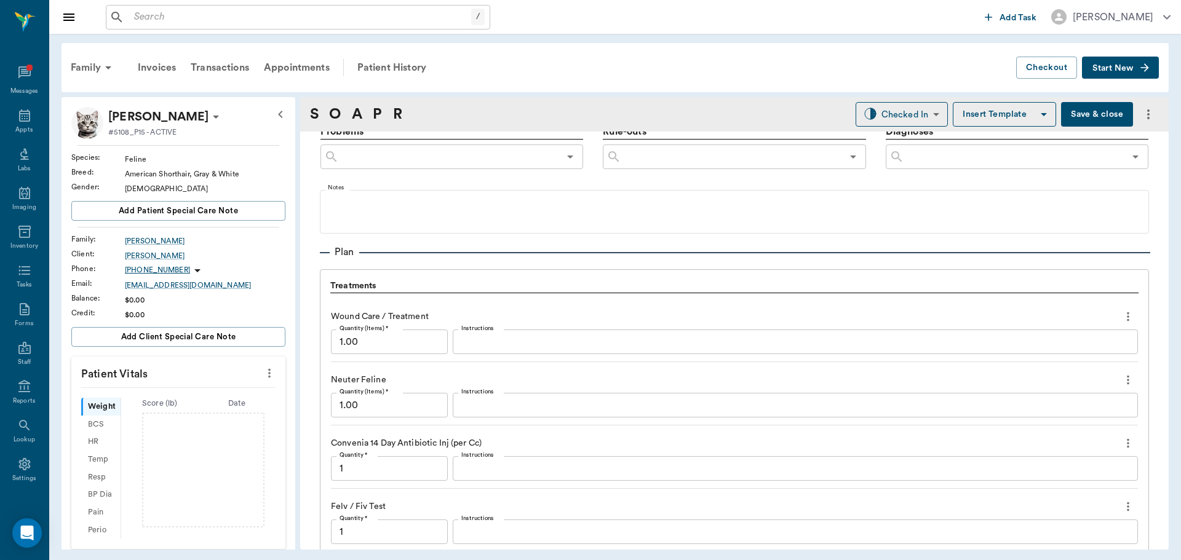
scroll to position [991, 0]
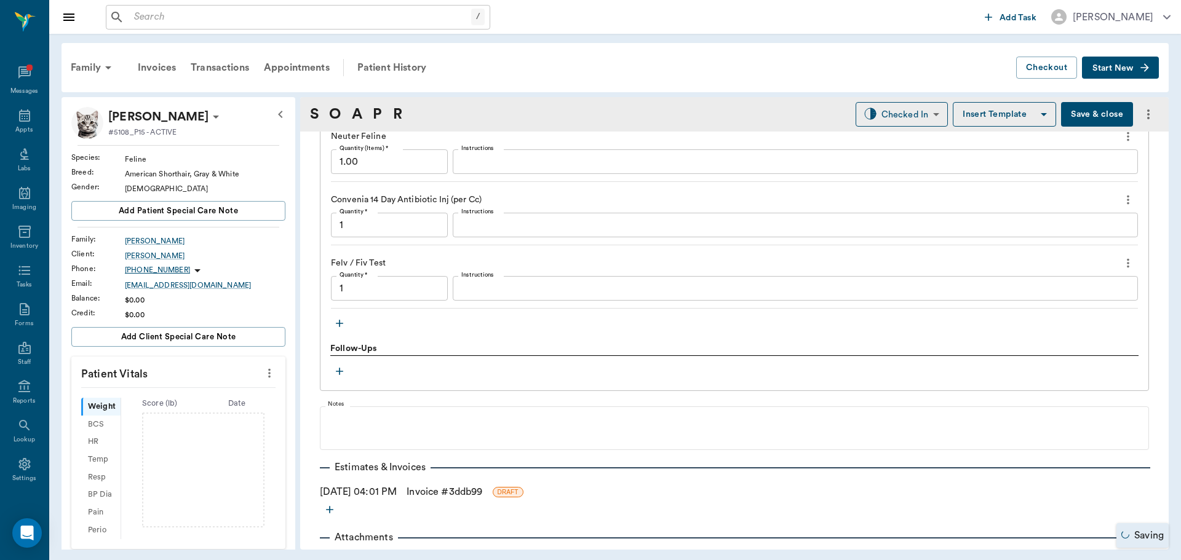
type input "1.00"
click at [336, 326] on icon "button" at bounding box center [339, 323] width 12 height 12
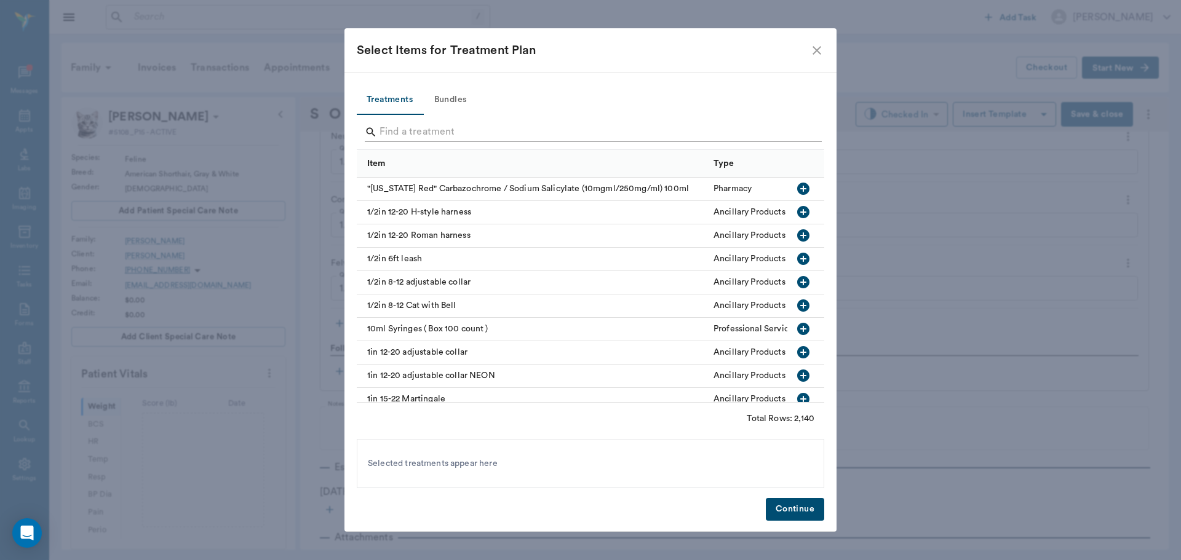
click at [413, 128] on input "Search" at bounding box center [592, 132] width 424 height 20
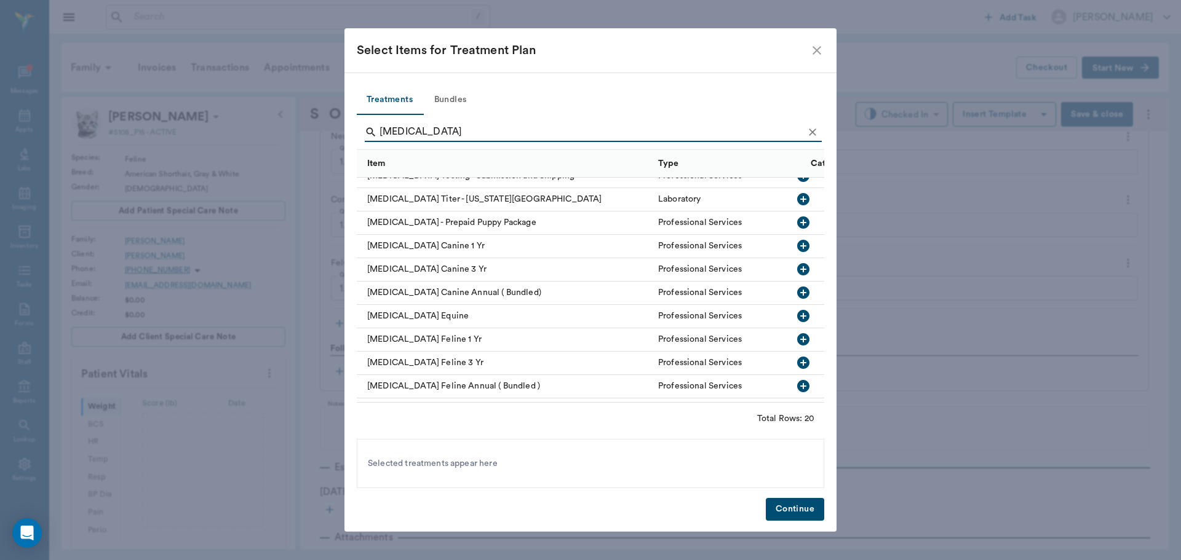
scroll to position [185, 0]
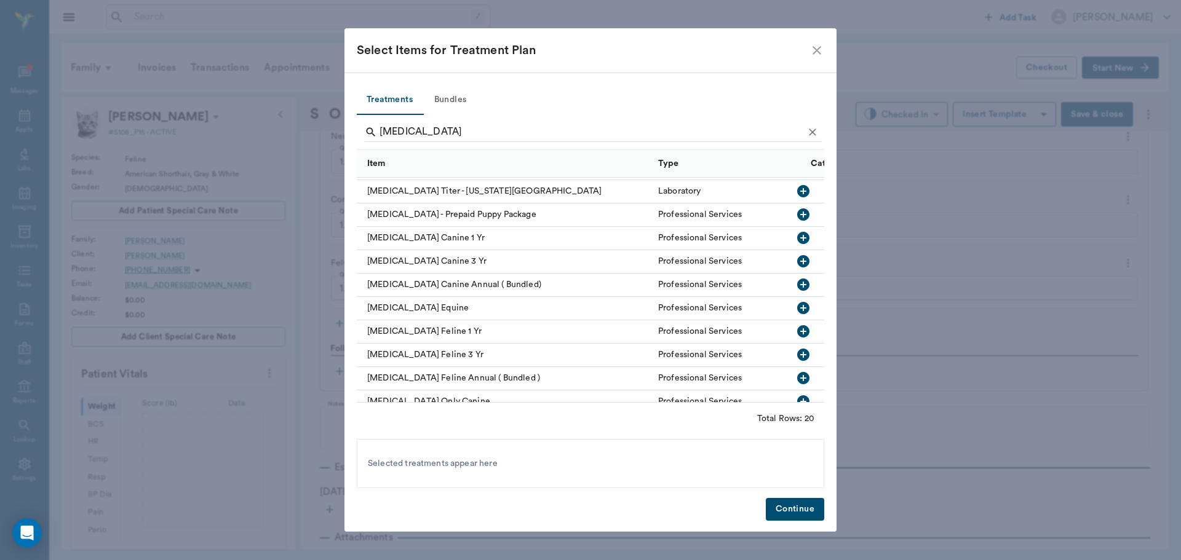
click at [797, 330] on icon "button" at bounding box center [803, 331] width 12 height 12
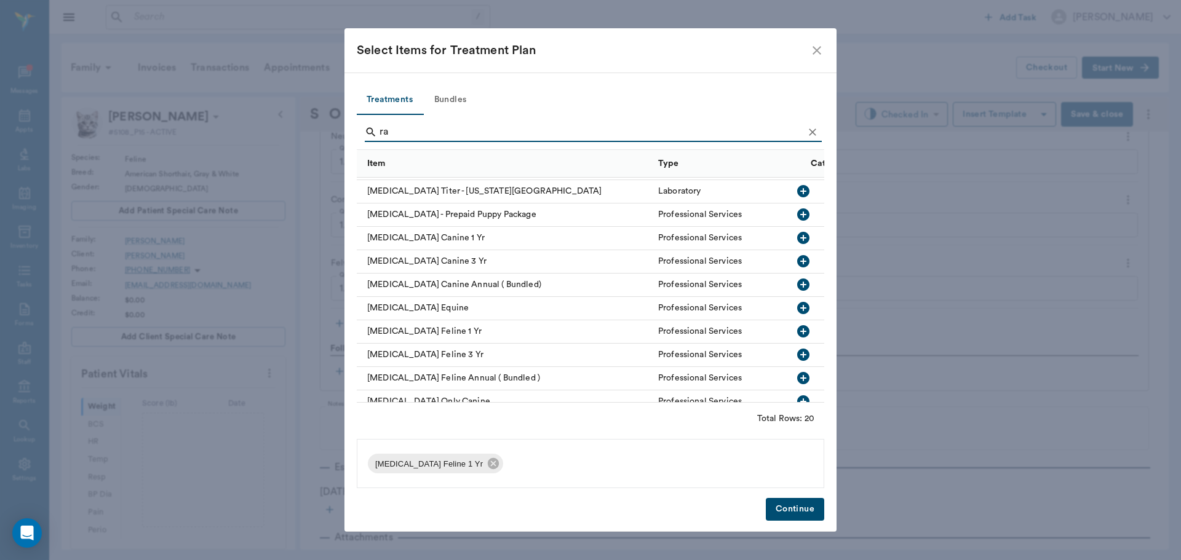
type input "r"
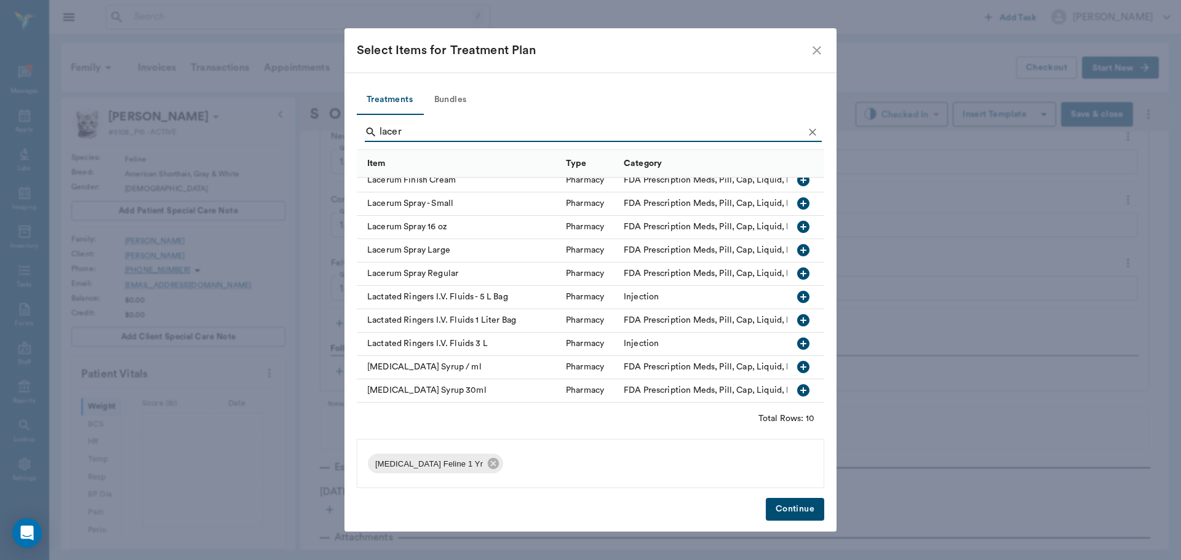
scroll to position [0, 0]
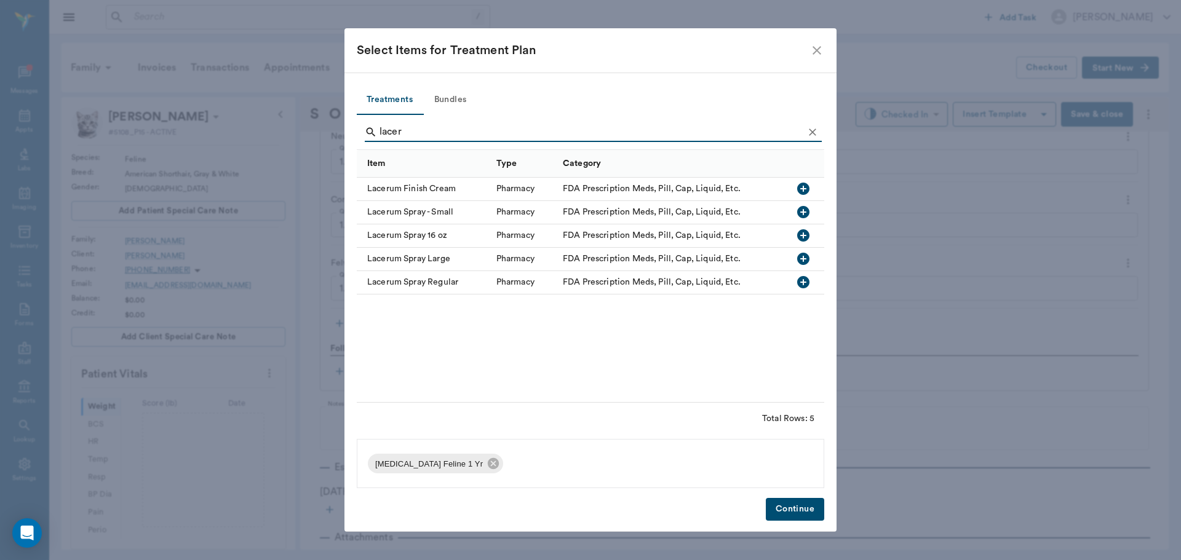
type input "lacer"
click at [805, 213] on icon "button" at bounding box center [803, 212] width 15 height 15
click at [606, 463] on icon at bounding box center [608, 463] width 11 height 11
click at [800, 283] on icon "button" at bounding box center [803, 282] width 12 height 12
click at [790, 525] on div "Treatments Bundles lacer Item Type Category Lacerum Finish Cream Pharmacy FDA P…" at bounding box center [590, 303] width 492 height 460
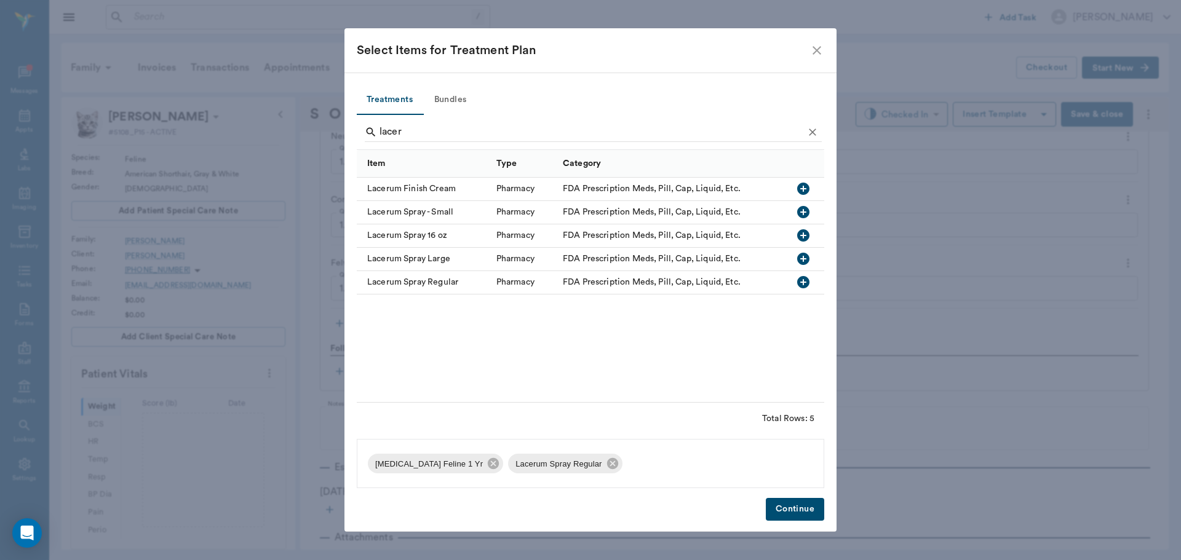
click at [792, 506] on button "Continue" at bounding box center [795, 509] width 58 height 23
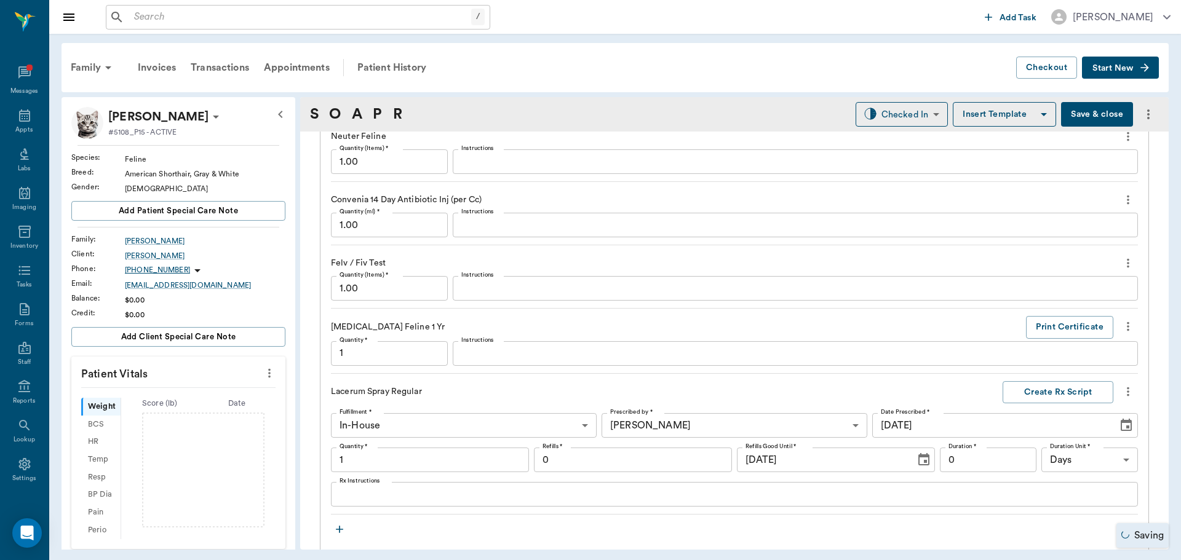
type input "1.00"
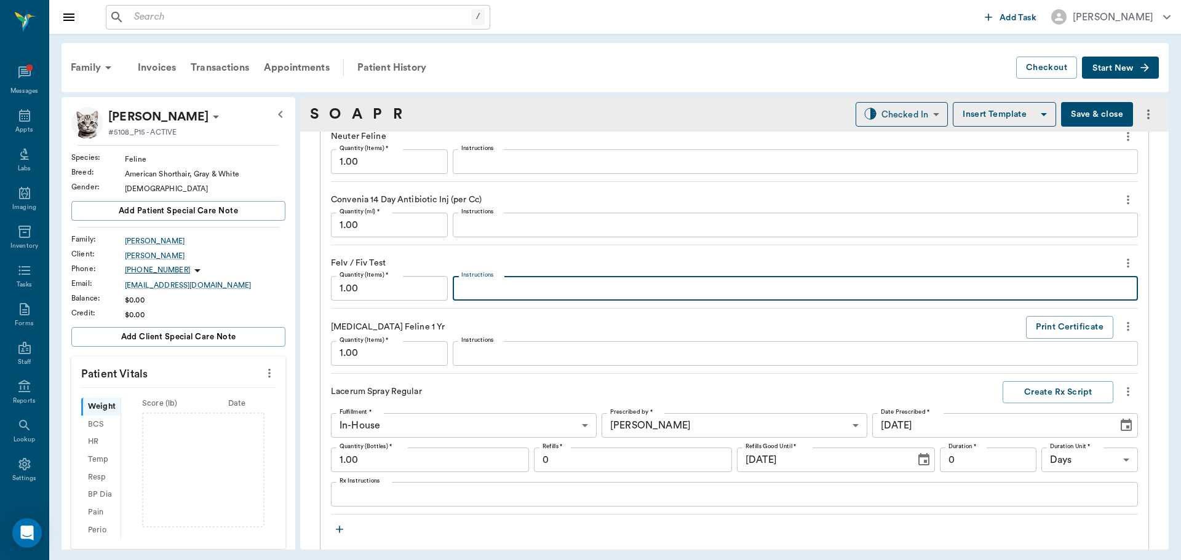
click at [461, 287] on textarea "Instructions" at bounding box center [795, 289] width 668 height 14
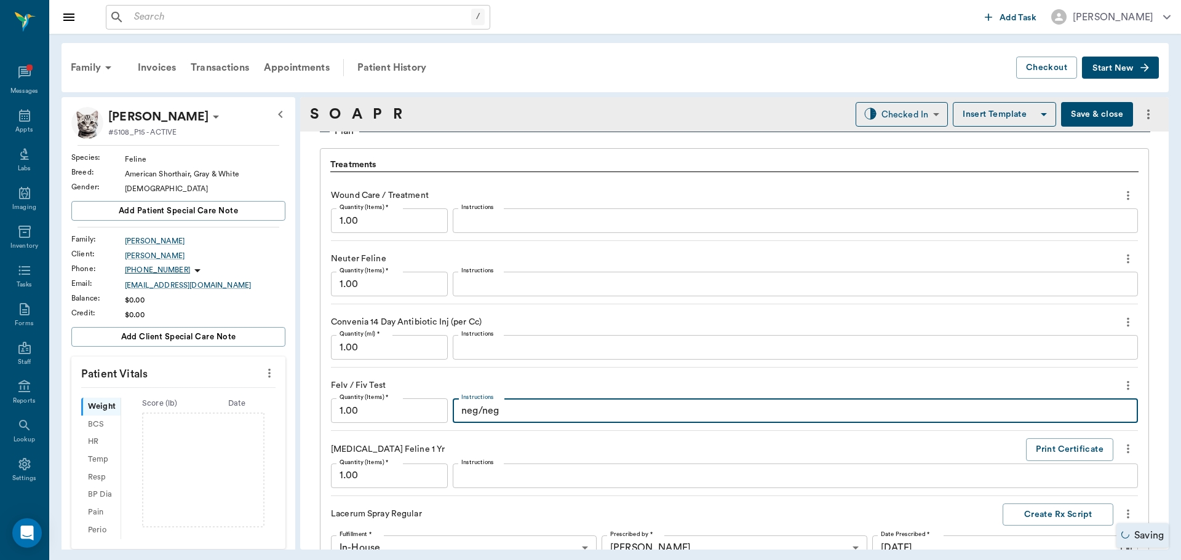
scroll to position [868, 0]
type textarea "neg/neg"
click at [368, 354] on input "1.00" at bounding box center [389, 348] width 117 height 25
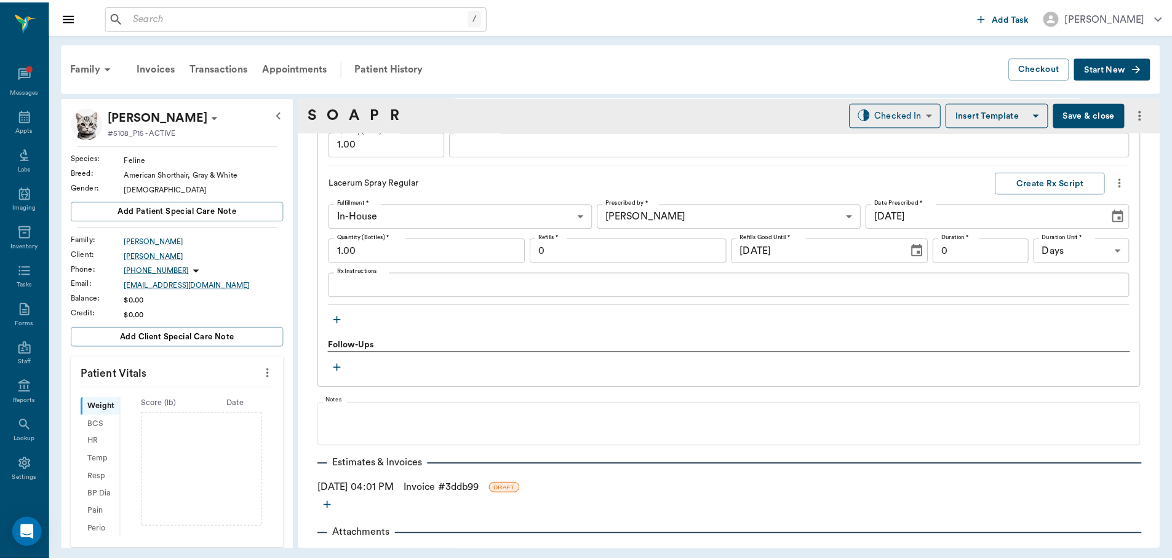
scroll to position [1226, 0]
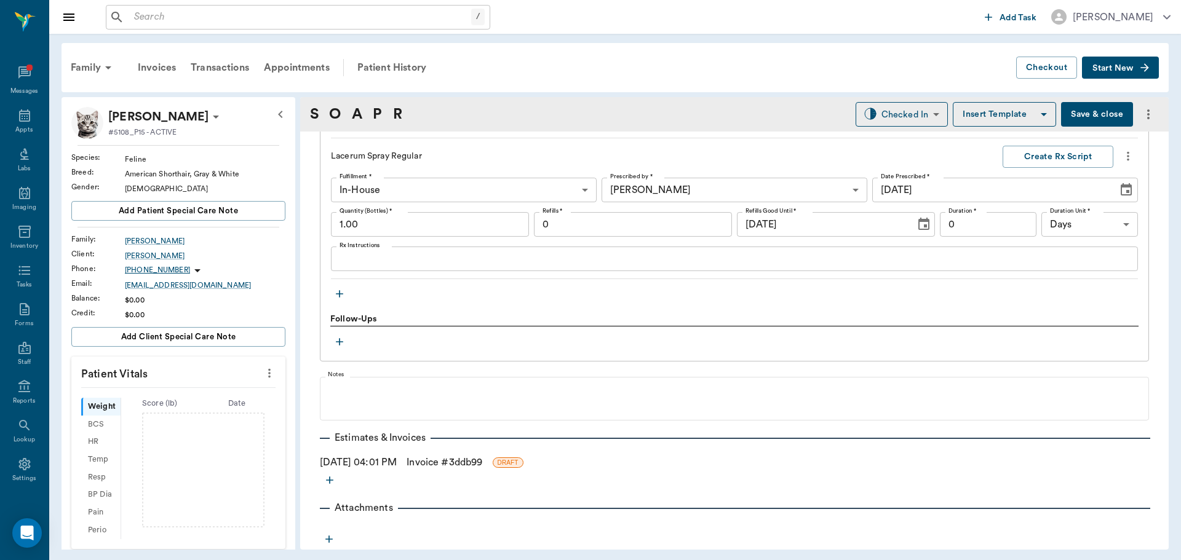
type input "0.60"
click at [453, 462] on link "Invoice # 3ddb99" at bounding box center [445, 462] width 76 height 15
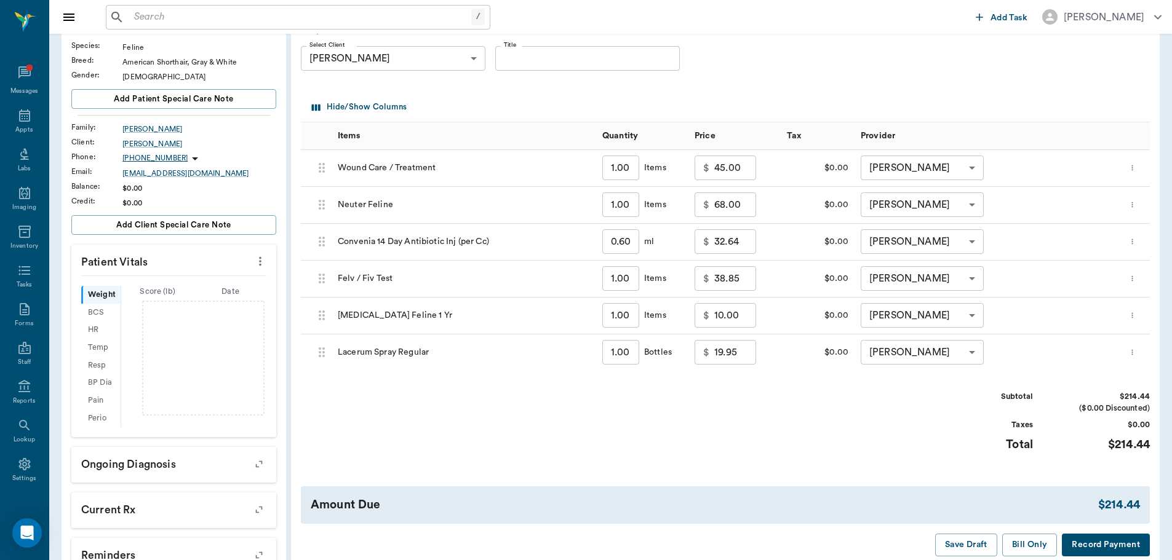
scroll to position [123, 0]
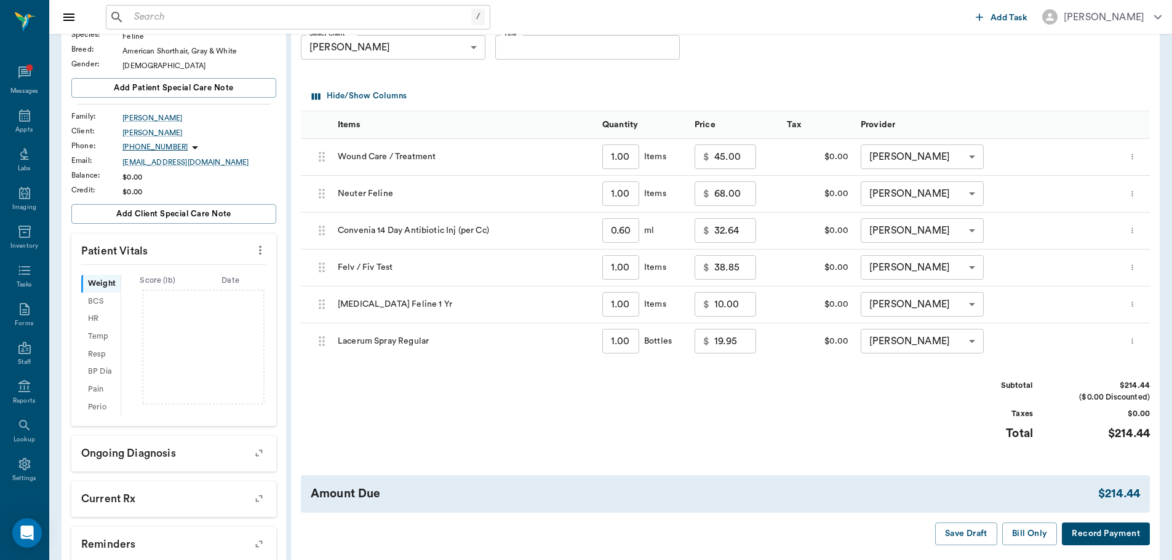
drag, startPoint x: 958, startPoint y: 530, endPoint x: 929, endPoint y: 523, distance: 29.7
click at [956, 531] on button "Save Draft" at bounding box center [966, 534] width 62 height 23
click at [22, 111] on icon at bounding box center [24, 115] width 11 height 12
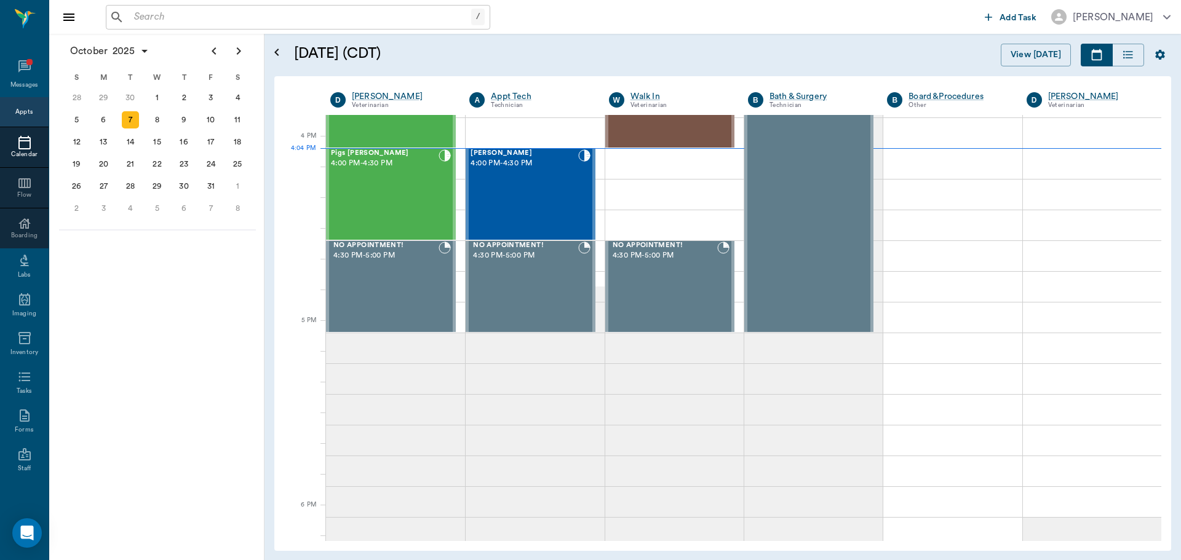
scroll to position [1479, 0]
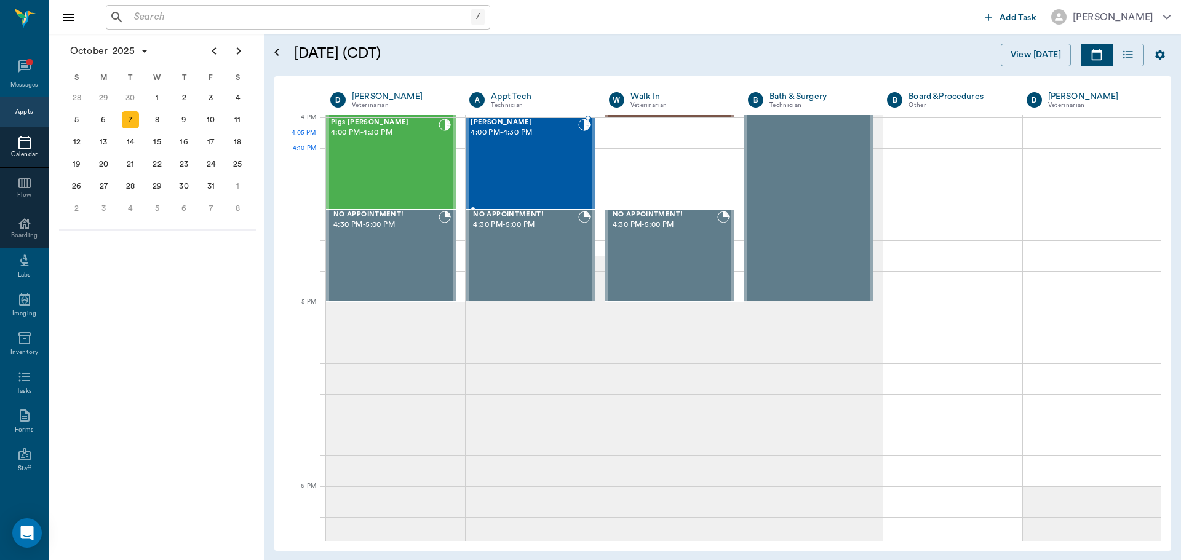
drag, startPoint x: 514, startPoint y: 181, endPoint x: 530, endPoint y: 187, distance: 17.1
click at [515, 183] on div "Mia Ream 4:00 PM - 4:30 PM" at bounding box center [524, 164] width 107 height 90
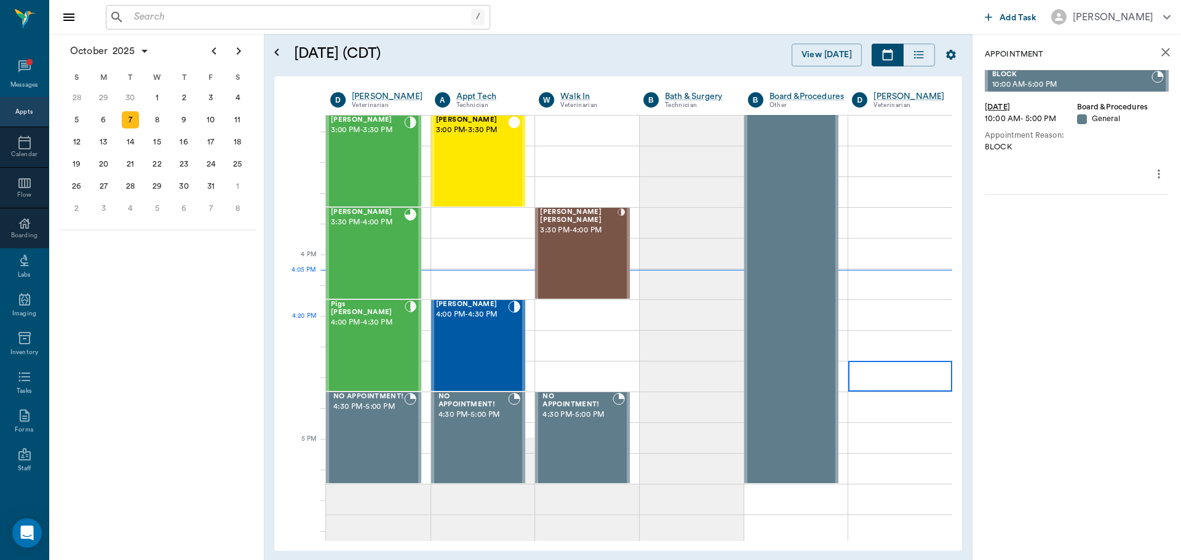
scroll to position [1294, 0]
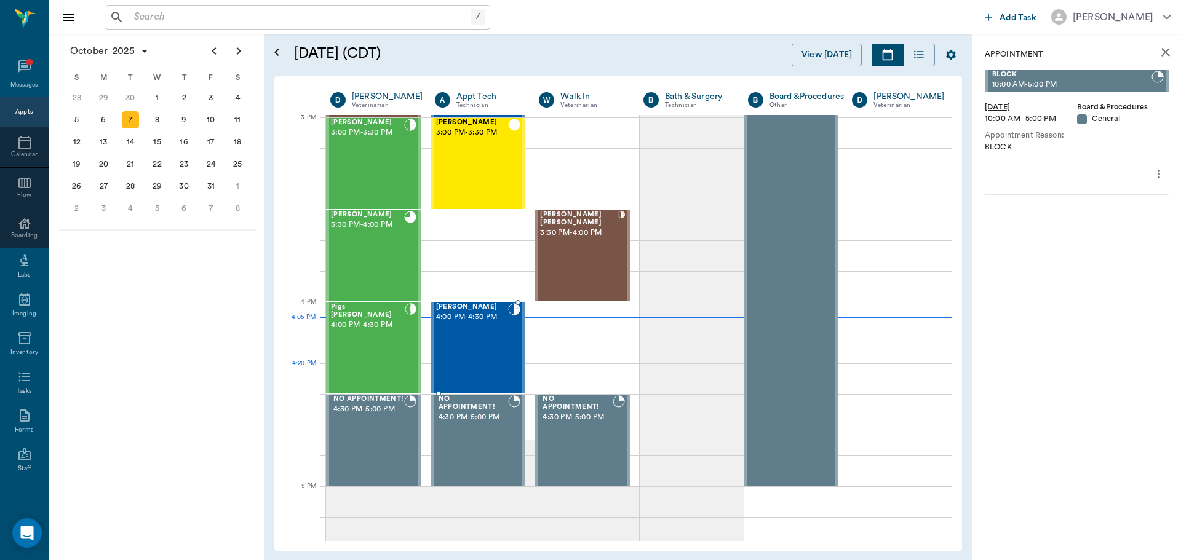
click at [485, 372] on div "Mia Ream 4:00 PM - 4:30 PM" at bounding box center [472, 348] width 73 height 90
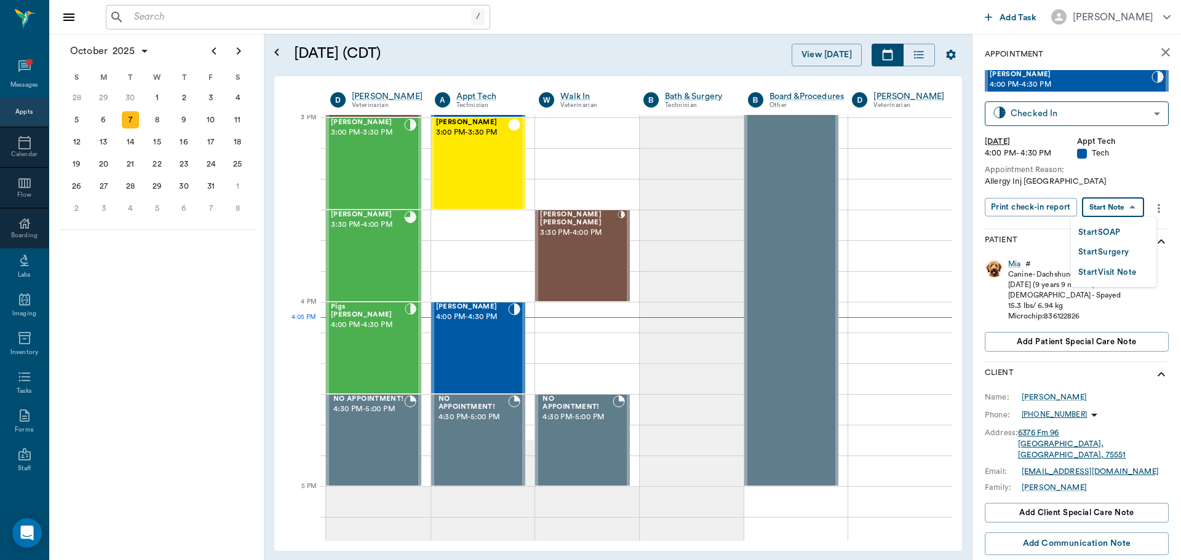
click at [1107, 210] on body "/ ​ Add Task Dr. Bert Ellsworth Nectar Messages Appts Calendar Flow Boarding La…" at bounding box center [590, 280] width 1181 height 560
click at [1100, 240] on li "Start SOAP" at bounding box center [1113, 232] width 85 height 20
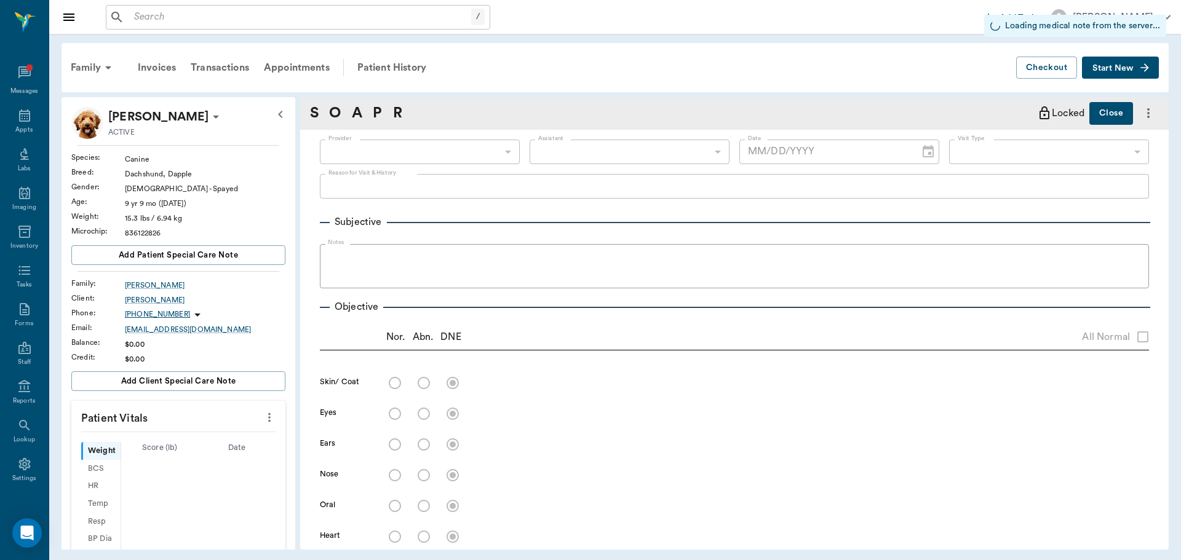
type input "63ec2f075fda476ae8351a4c"
type input "65d2be4f46e3a538d89b8c1a"
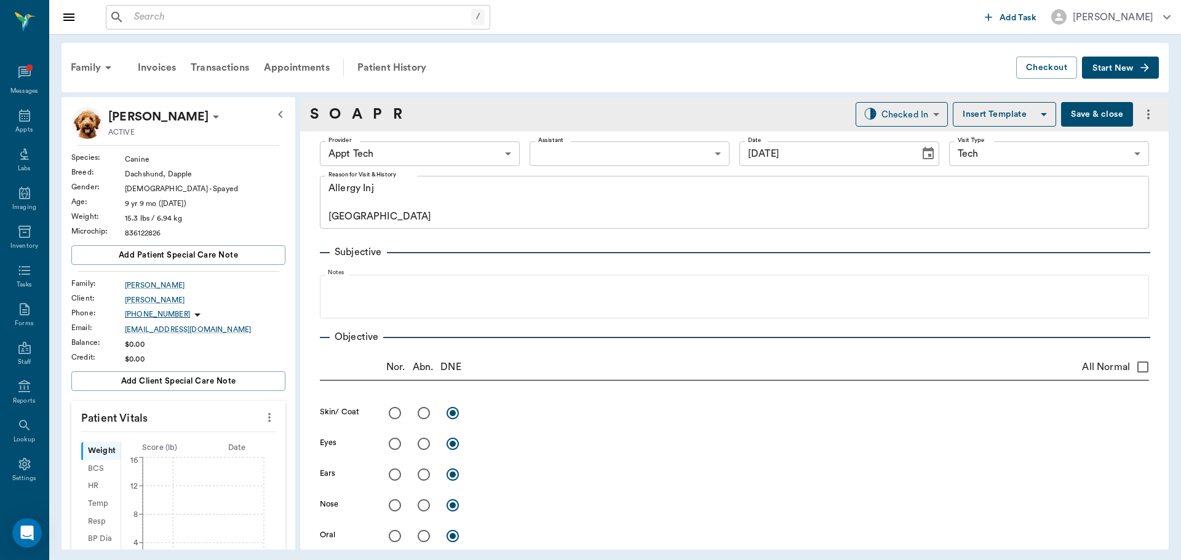
type input "[DATE]"
type textarea "Allergy Inj Caryn"
click at [393, 154] on body "/ ​ Add Task Dr. Bert Ellsworth Nectar Messages Appts Labs Imaging Inventory Ta…" at bounding box center [590, 280] width 1181 height 560
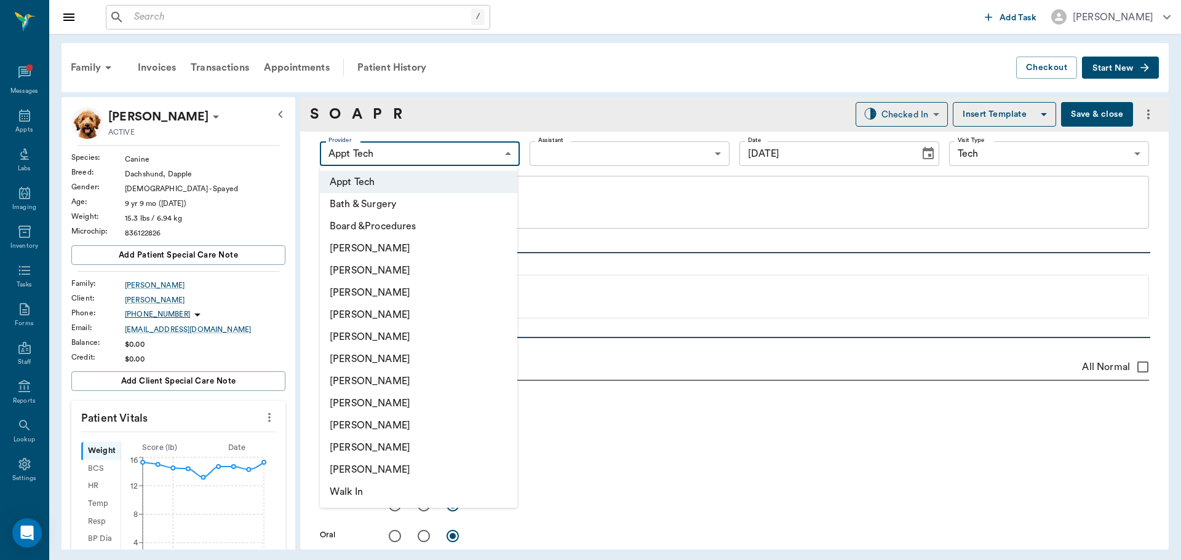
click at [348, 400] on li "Julie Dickerson" at bounding box center [418, 403] width 197 height 22
type input "63ec2e7e52e12b0ba117b124"
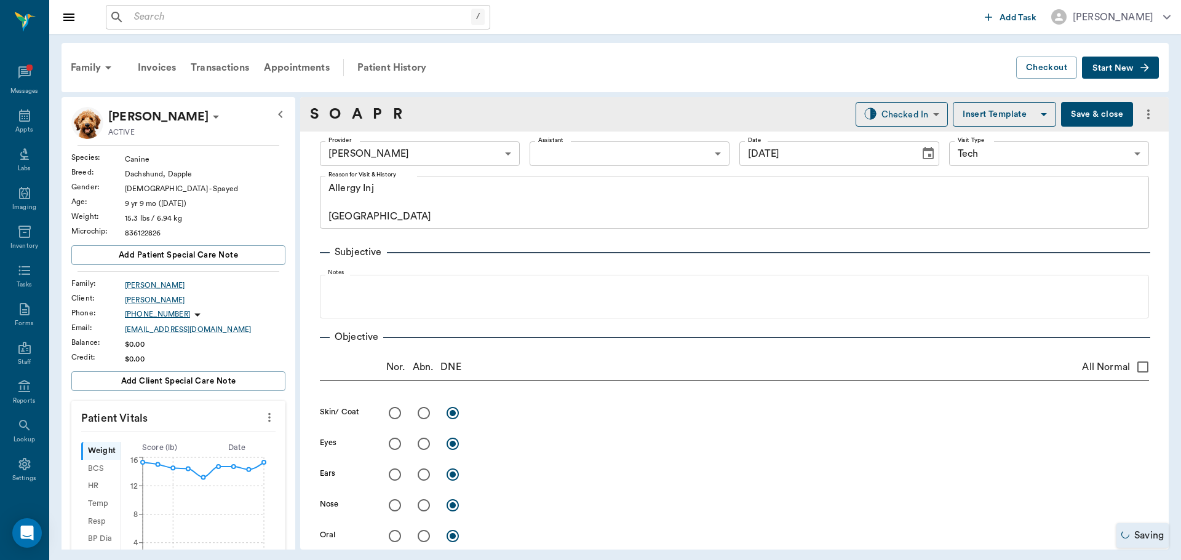
click at [268, 414] on icon "more" at bounding box center [269, 417] width 2 height 9
click at [198, 442] on span "Enter Vitals" at bounding box center [208, 438] width 103 height 13
click at [177, 450] on input "text" at bounding box center [177, 454] width 107 height 25
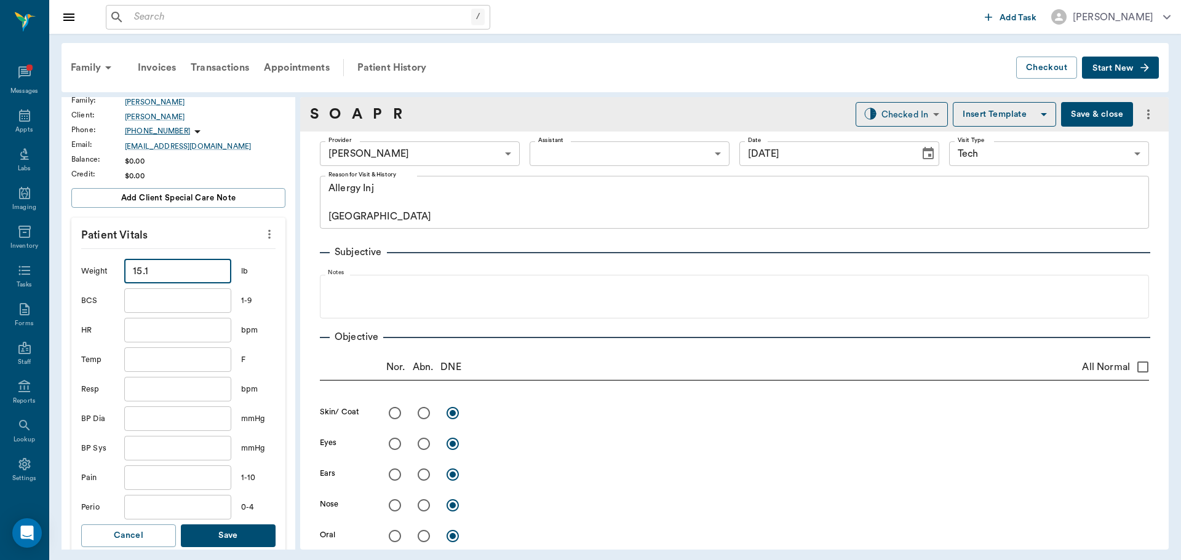
scroll to position [185, 0]
type input "15.1"
click at [251, 535] on button "Save" at bounding box center [228, 534] width 95 height 23
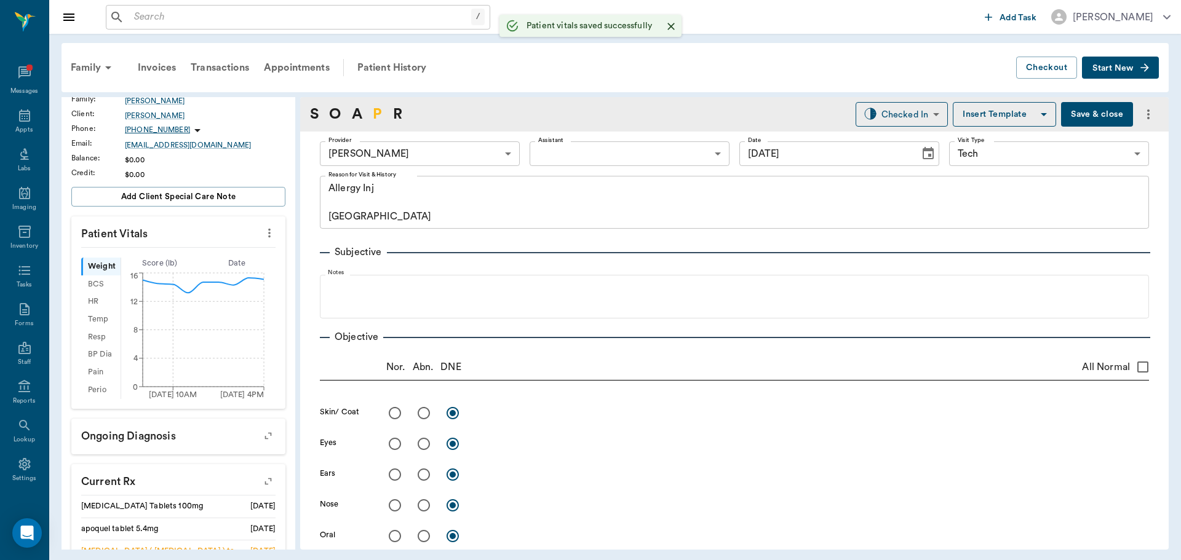
click at [378, 116] on link "P" at bounding box center [377, 114] width 9 height 22
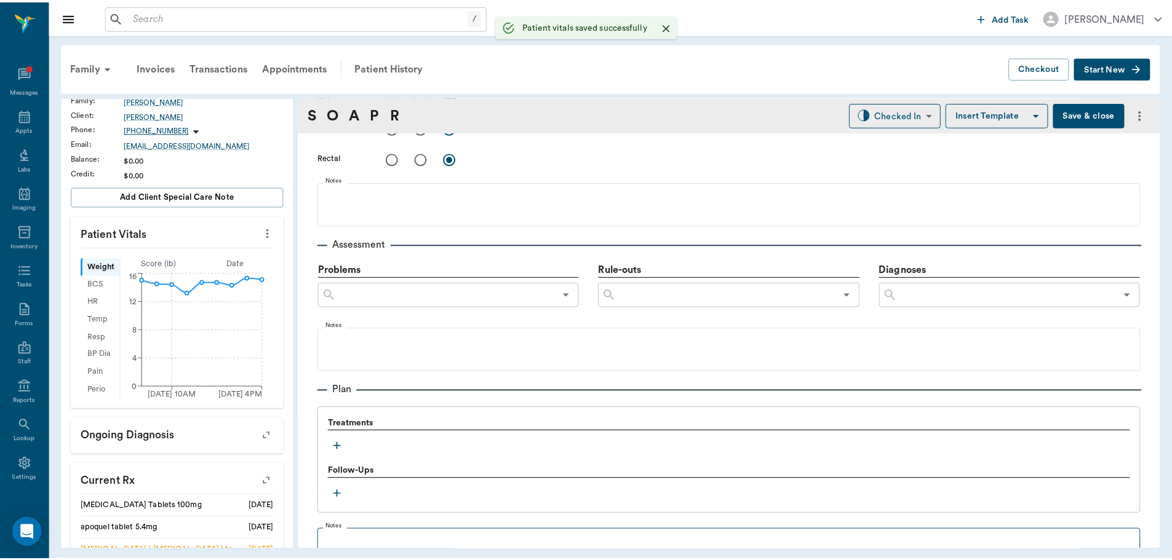
scroll to position [761, 0]
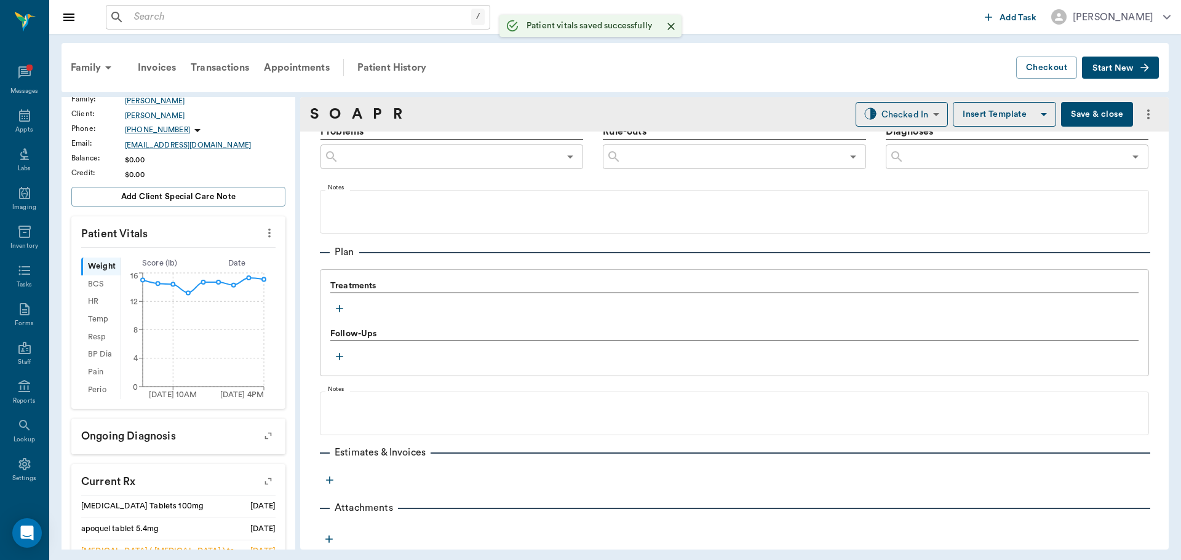
click at [337, 309] on icon "button" at bounding box center [339, 308] width 7 height 7
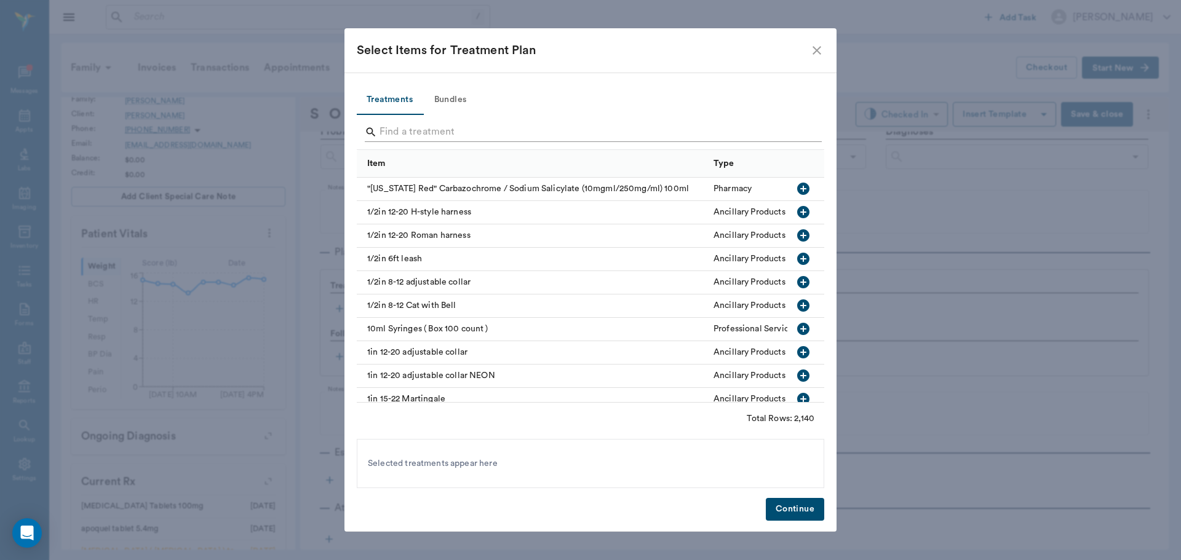
click at [389, 130] on input "Search" at bounding box center [592, 132] width 424 height 20
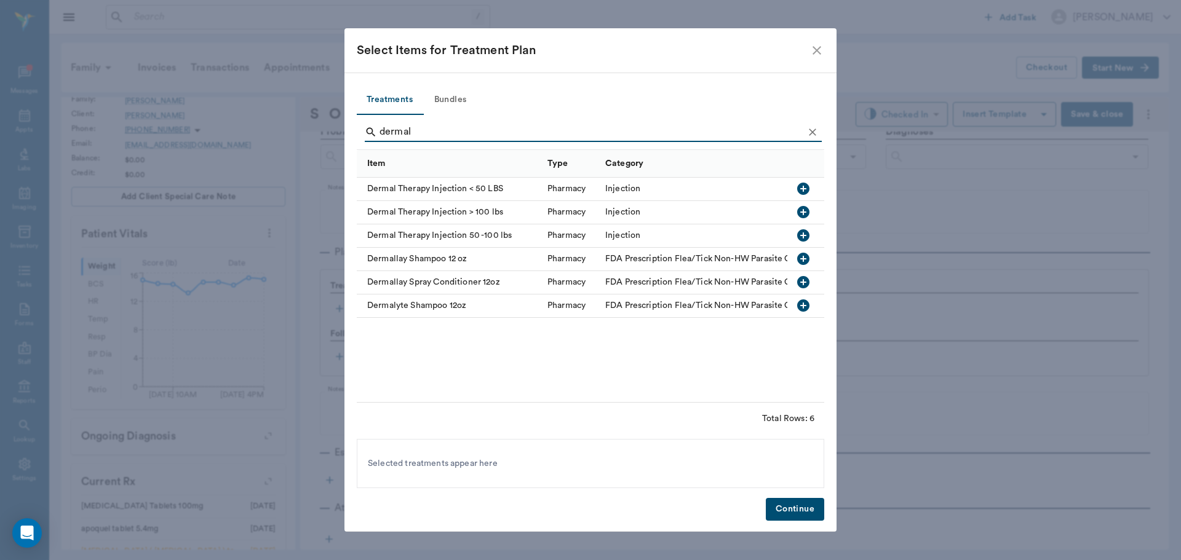
type input "dermal"
click at [803, 185] on icon "button" at bounding box center [803, 189] width 12 height 12
drag, startPoint x: 795, startPoint y: 508, endPoint x: 718, endPoint y: 387, distance: 143.8
click at [793, 503] on button "Continue" at bounding box center [795, 509] width 58 height 23
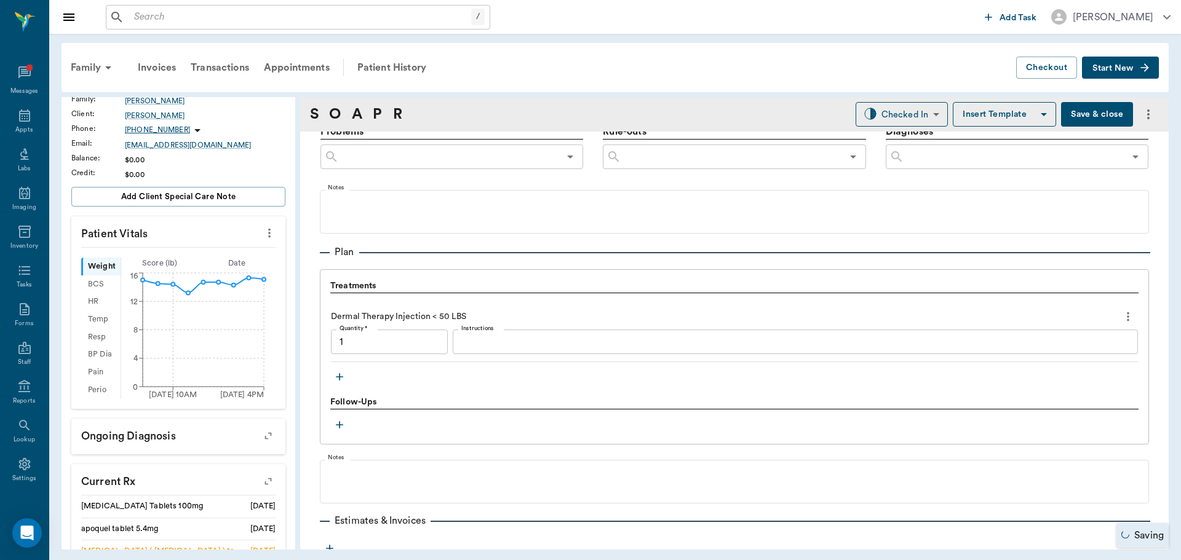
type input "1.00"
click at [487, 335] on textarea "Instructions" at bounding box center [795, 342] width 668 height 14
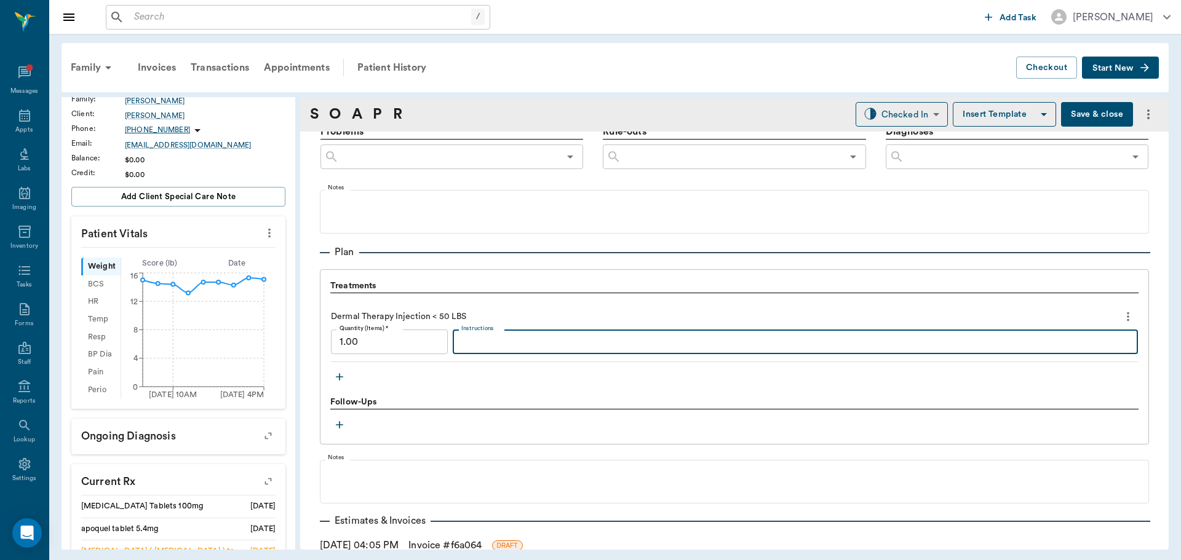
click at [1083, 113] on button "Save & close" at bounding box center [1097, 114] width 72 height 25
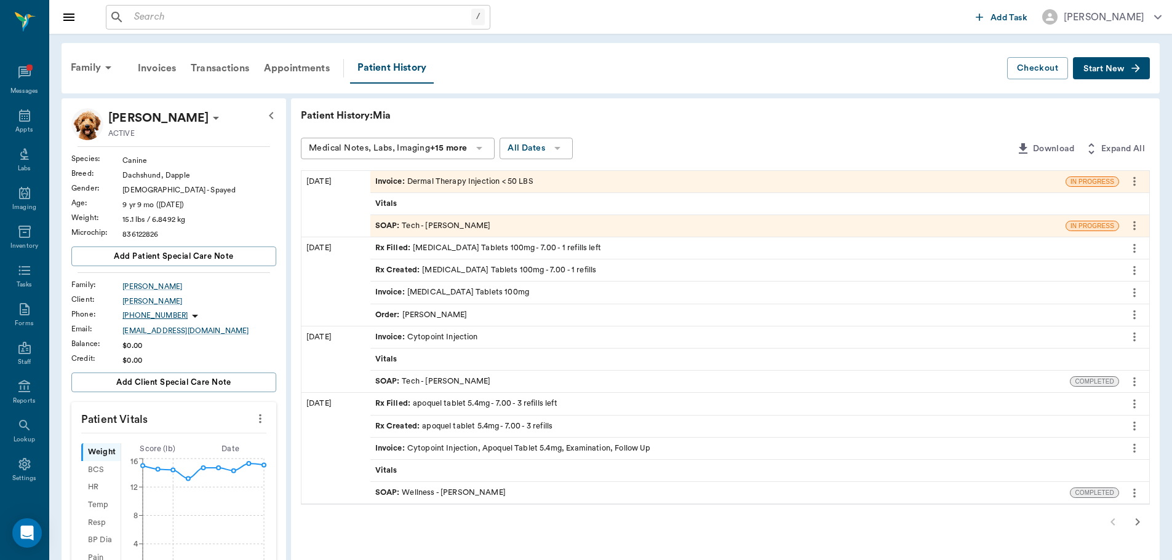
click at [381, 221] on span "SOAP :" at bounding box center [388, 226] width 27 height 12
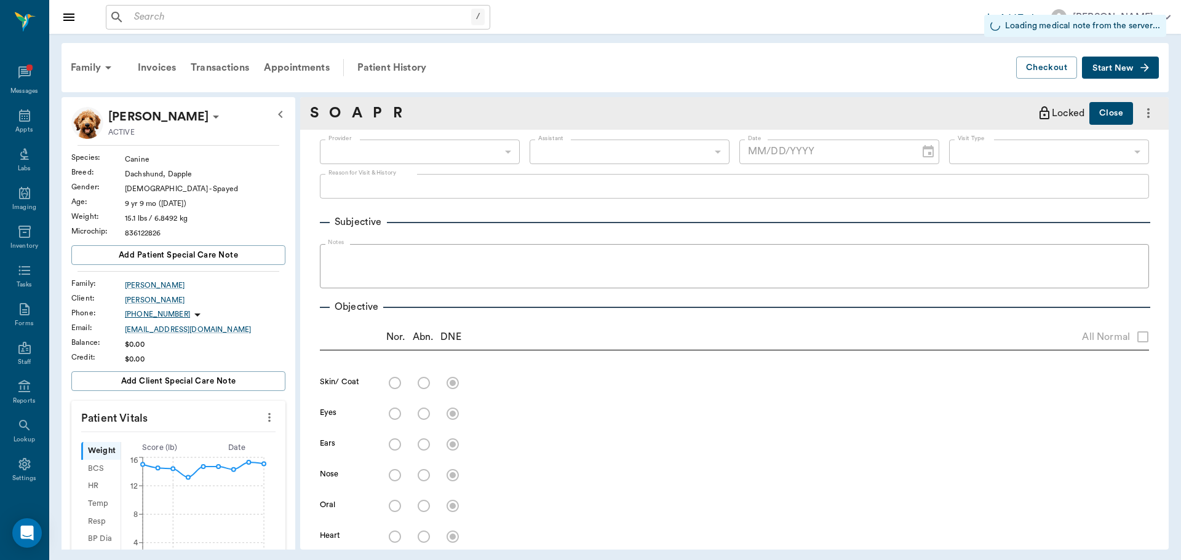
type input "63ec2e7e52e12b0ba117b124"
type input "65d2be4f46e3a538d89b8c1a"
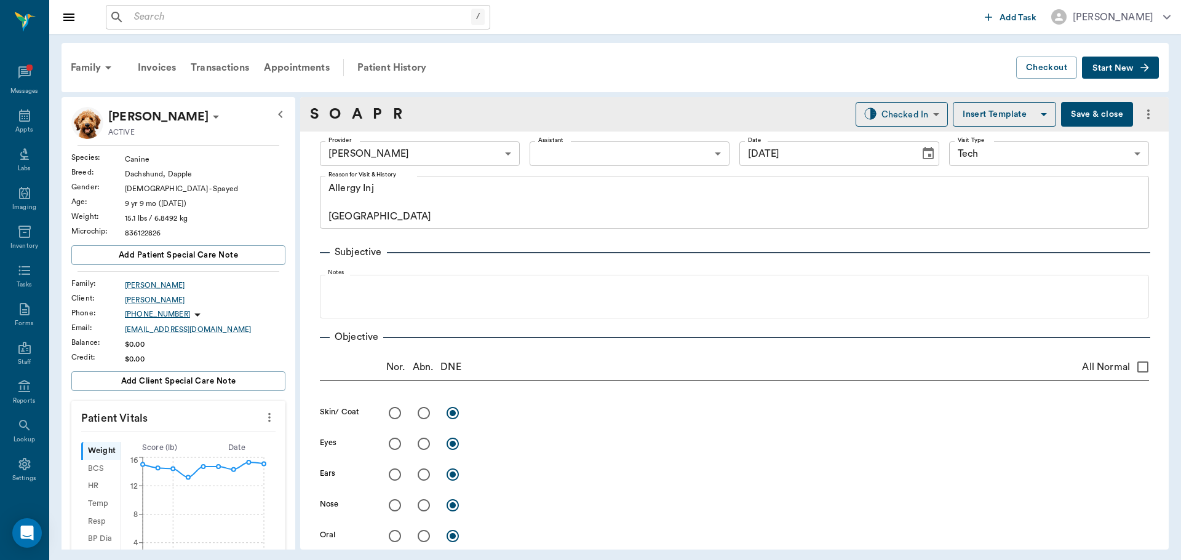
type input "[DATE]"
type textarea "Allergy Inj Caryn"
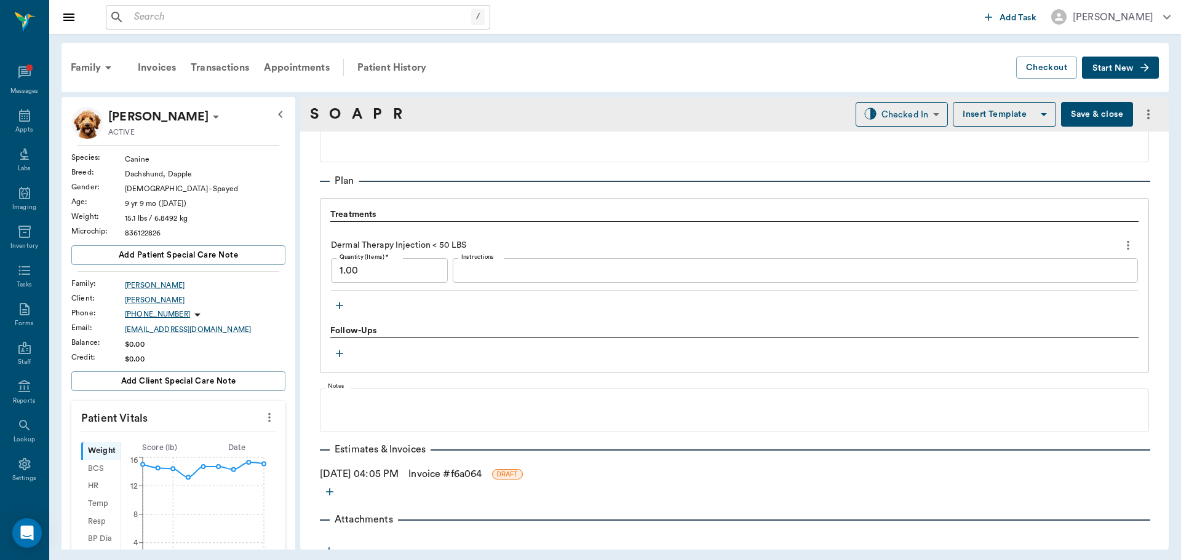
scroll to position [845, 0]
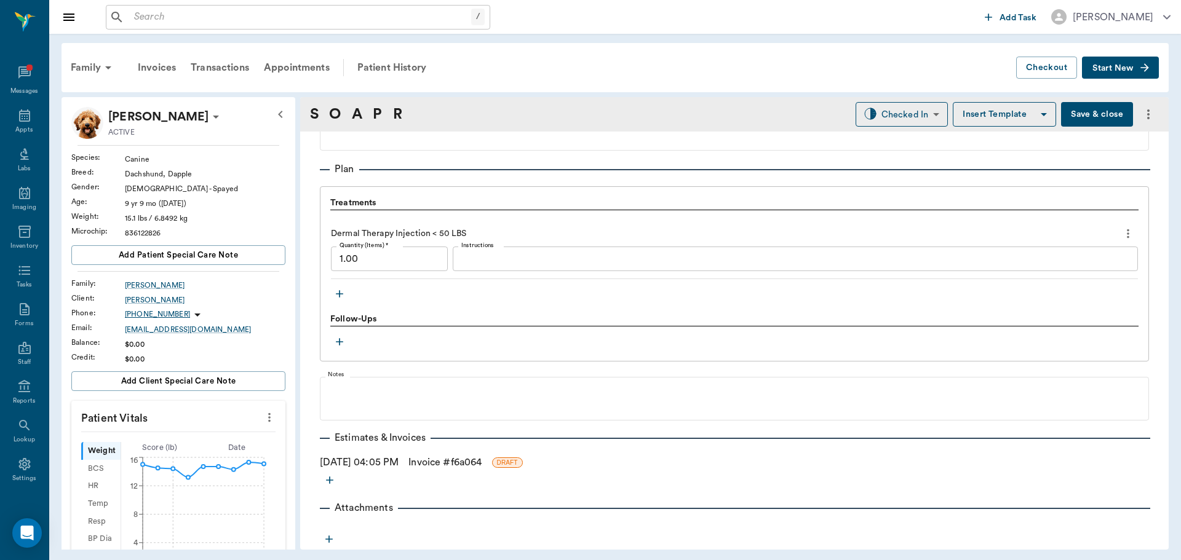
click at [1121, 228] on icon "more" at bounding box center [1128, 233] width 14 height 15
drag, startPoint x: 1036, startPoint y: 275, endPoint x: 969, endPoint y: 281, distance: 66.7
click at [1035, 276] on span "Delete" at bounding box center [1066, 277] width 103 height 13
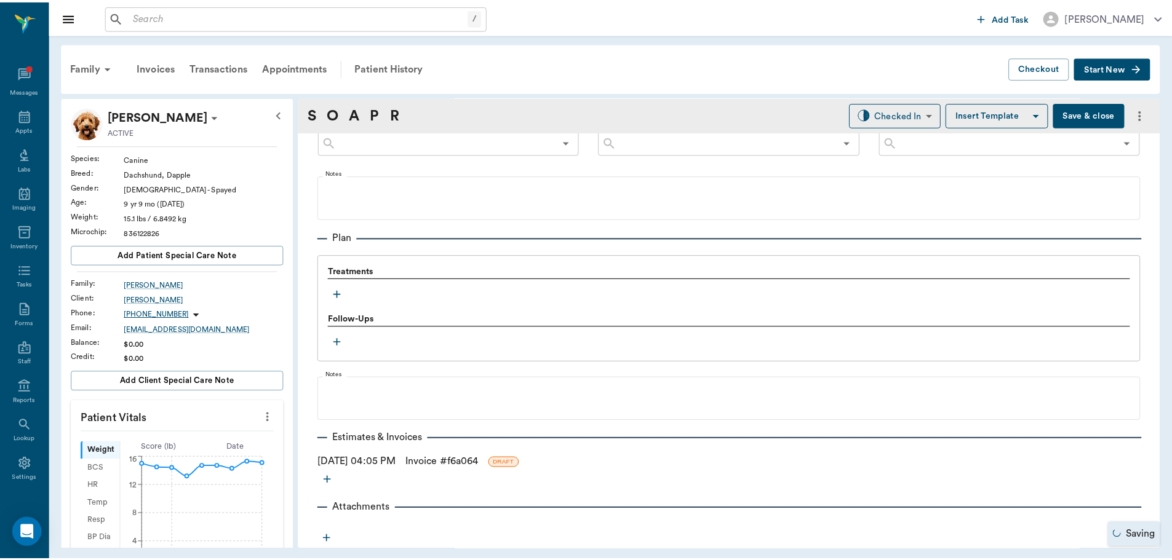
scroll to position [801, 0]
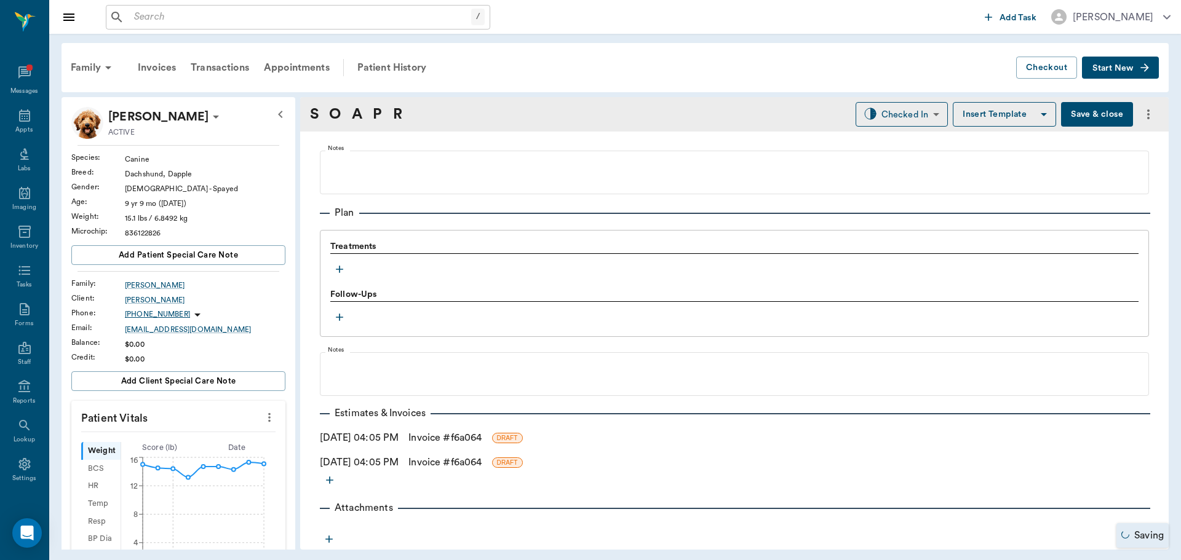
click at [338, 290] on div "Follow-Ups" at bounding box center [734, 295] width 808 height 14
click at [338, 271] on icon "button" at bounding box center [339, 269] width 12 height 12
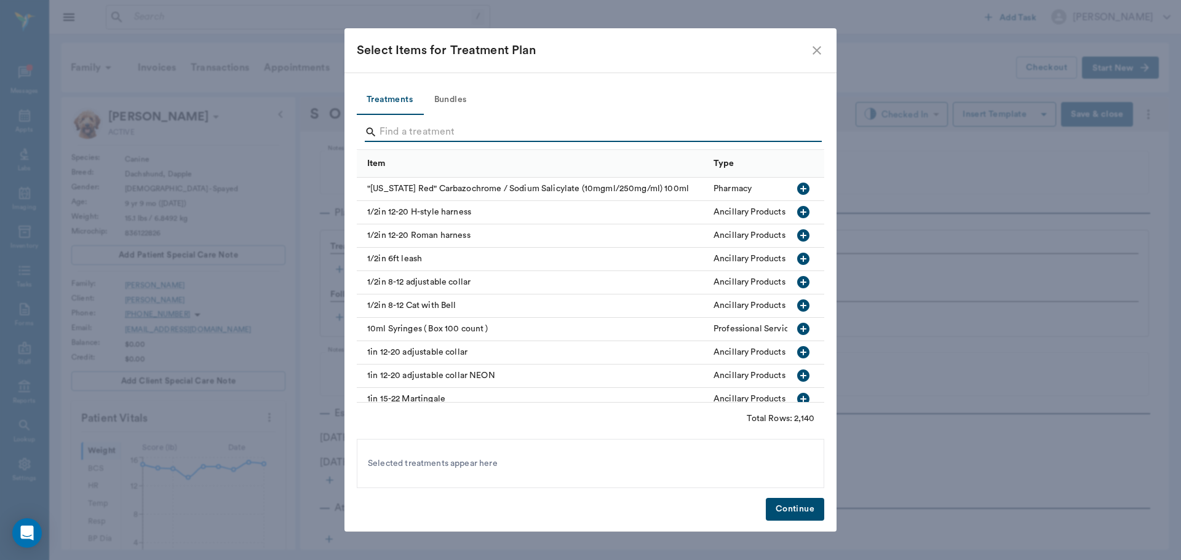
click at [389, 133] on input "Search" at bounding box center [592, 132] width 424 height 20
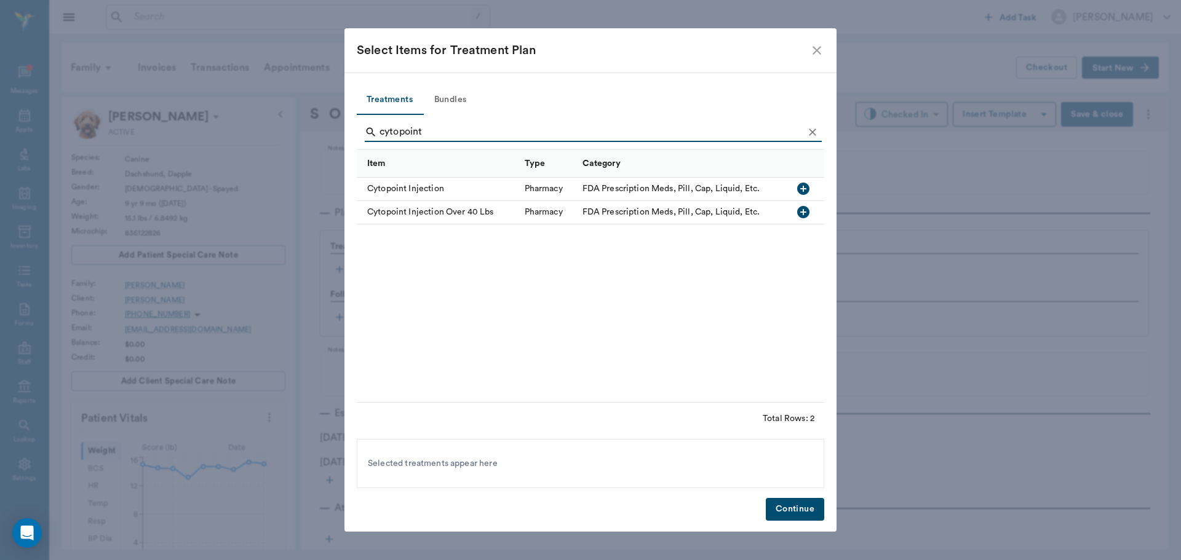
type input "cytopoint"
click at [801, 185] on icon "button" at bounding box center [803, 189] width 12 height 12
click at [792, 510] on button "Continue" at bounding box center [795, 509] width 58 height 23
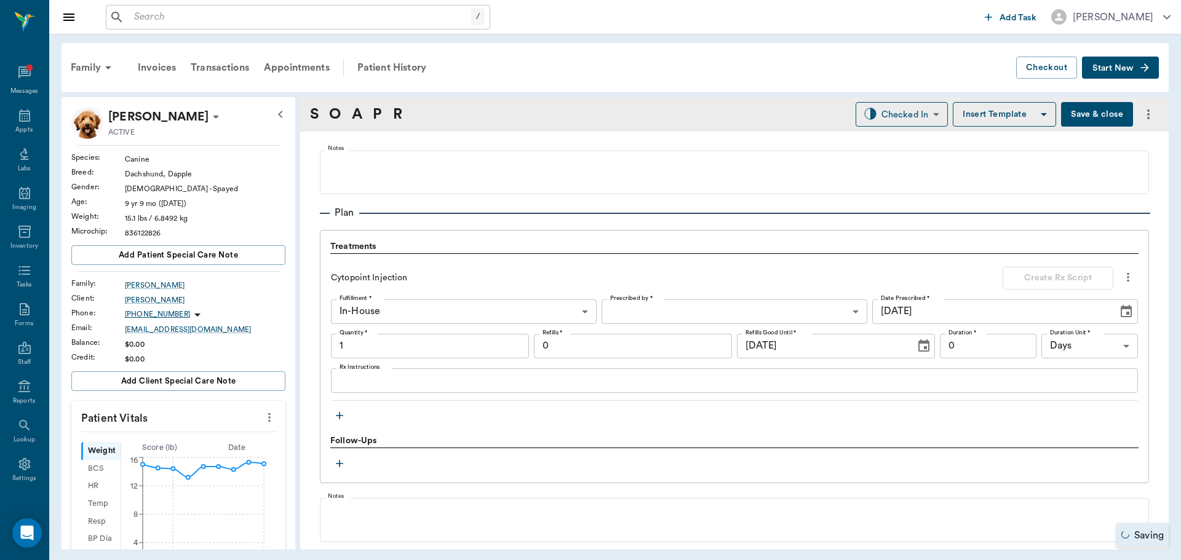
type input "1.00"
click at [1083, 113] on button "Save & close" at bounding box center [1097, 114] width 72 height 25
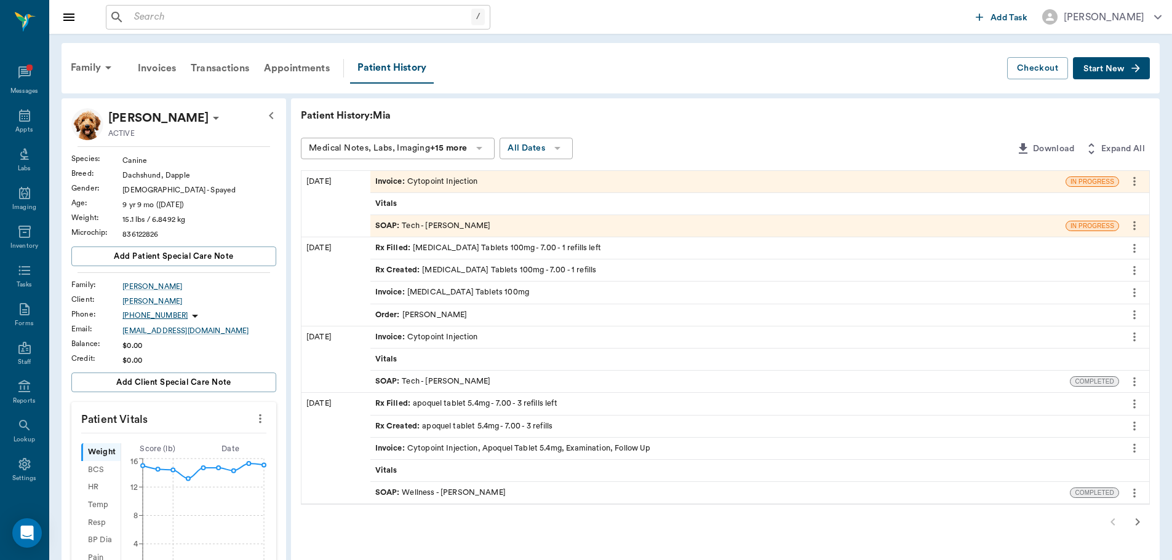
click at [402, 335] on span "Invoice :" at bounding box center [391, 338] width 32 height 12
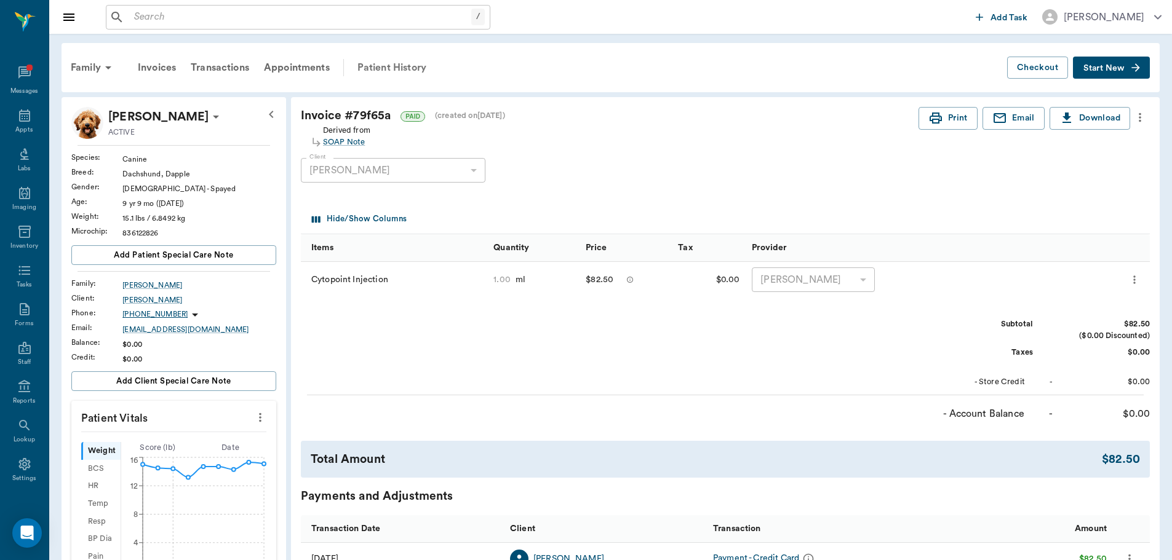
click at [400, 69] on div "Patient History" at bounding box center [392, 68] width 84 height 30
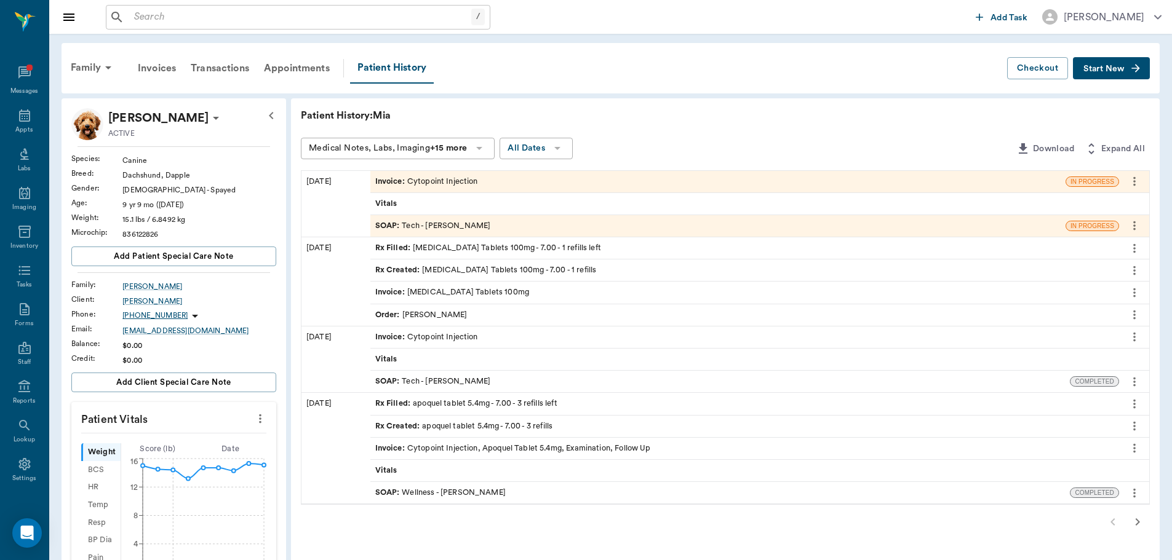
click at [392, 493] on span "SOAP :" at bounding box center [388, 493] width 27 height 12
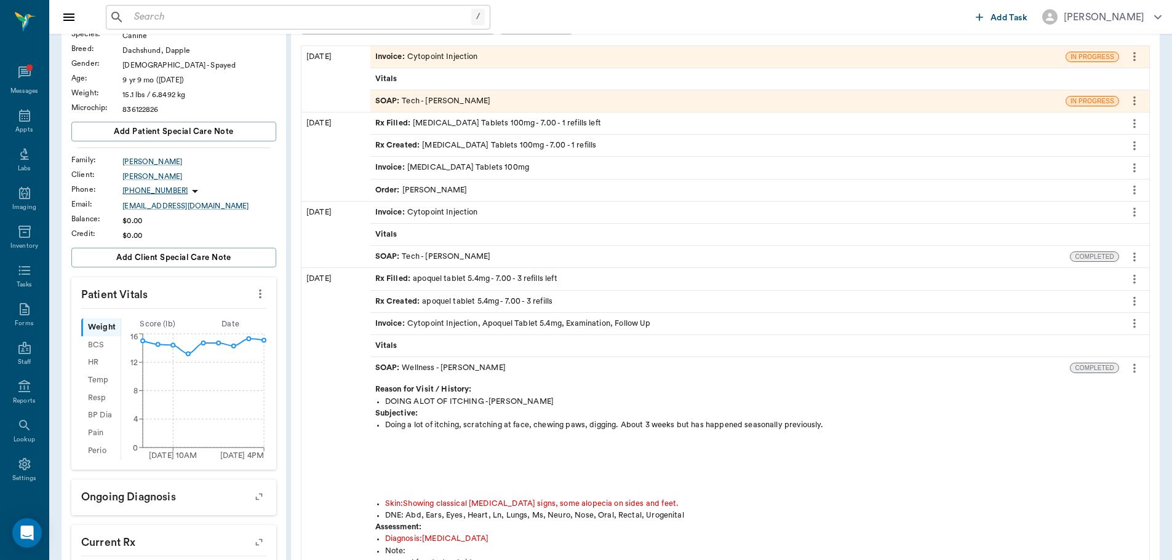
scroll to position [123, 0]
click at [386, 255] on span "SOAP :" at bounding box center [388, 259] width 27 height 12
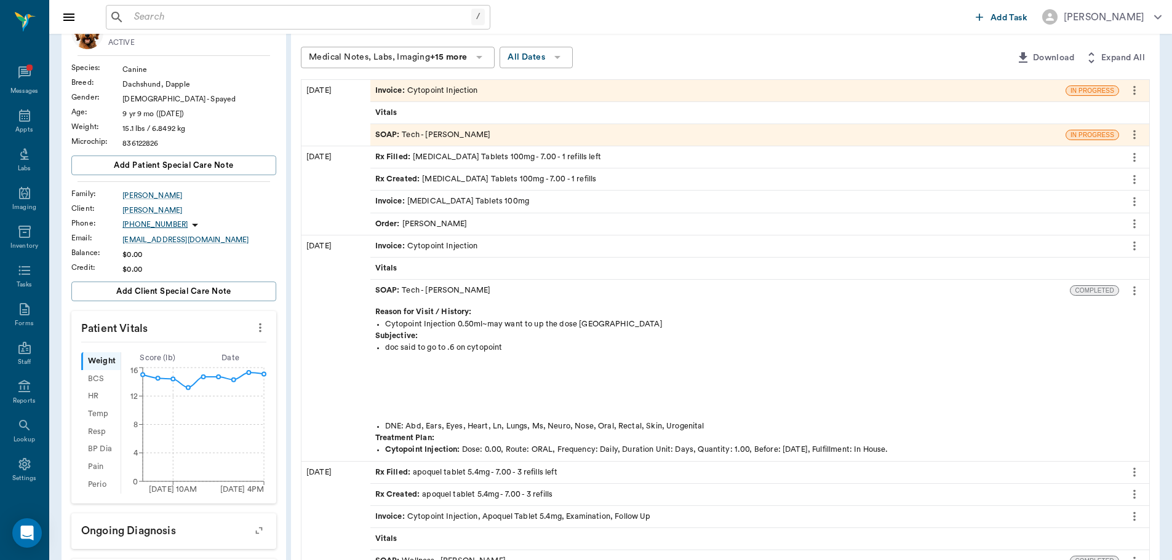
scroll to position [62, 0]
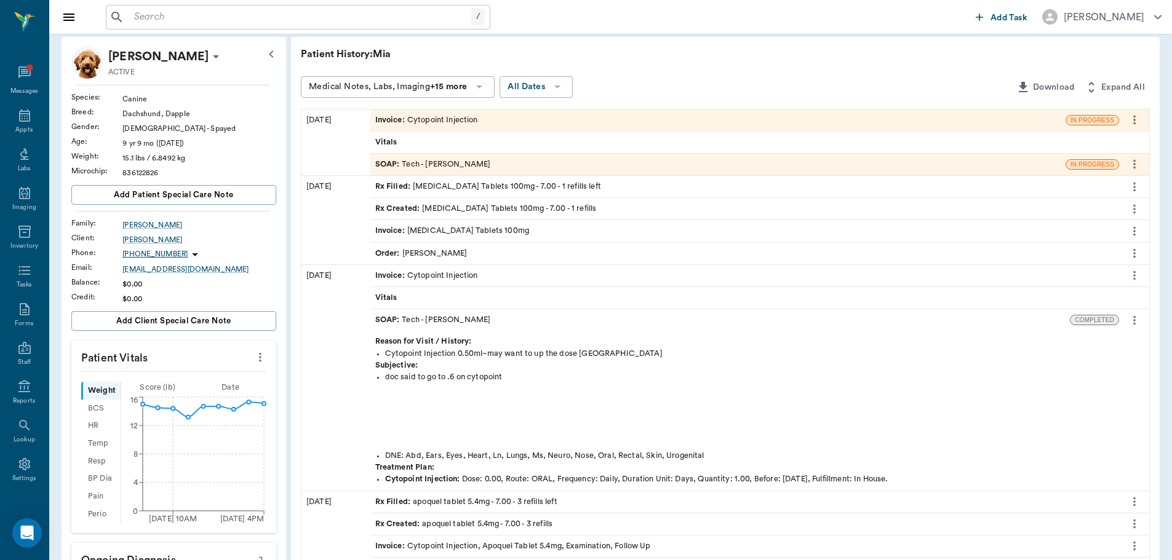
click at [442, 272] on div "Invoice : Cytopoint Injection" at bounding box center [426, 276] width 103 height 12
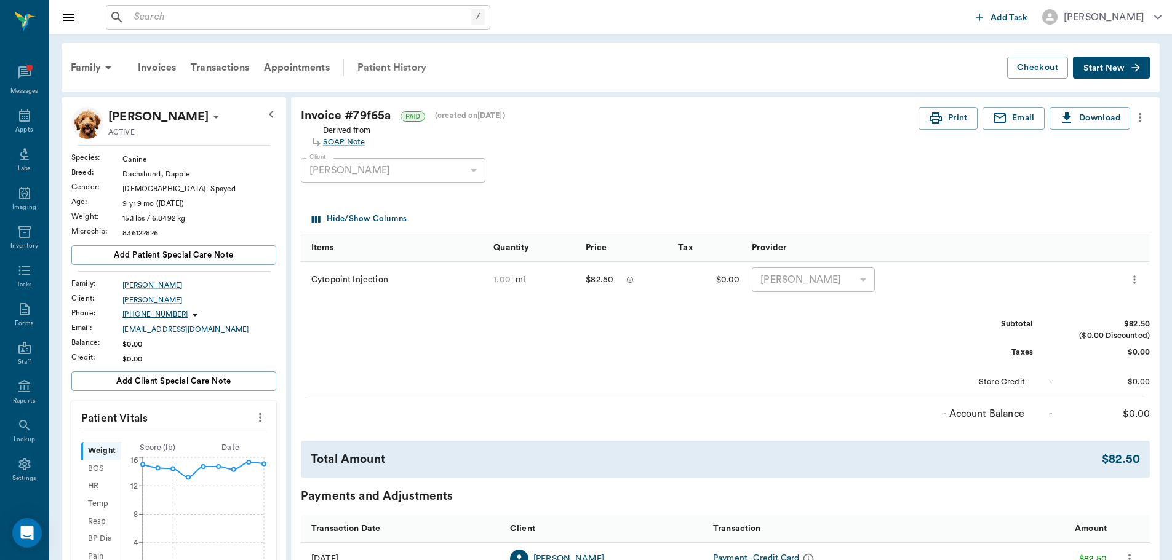
click at [383, 66] on div "Patient History" at bounding box center [392, 68] width 84 height 30
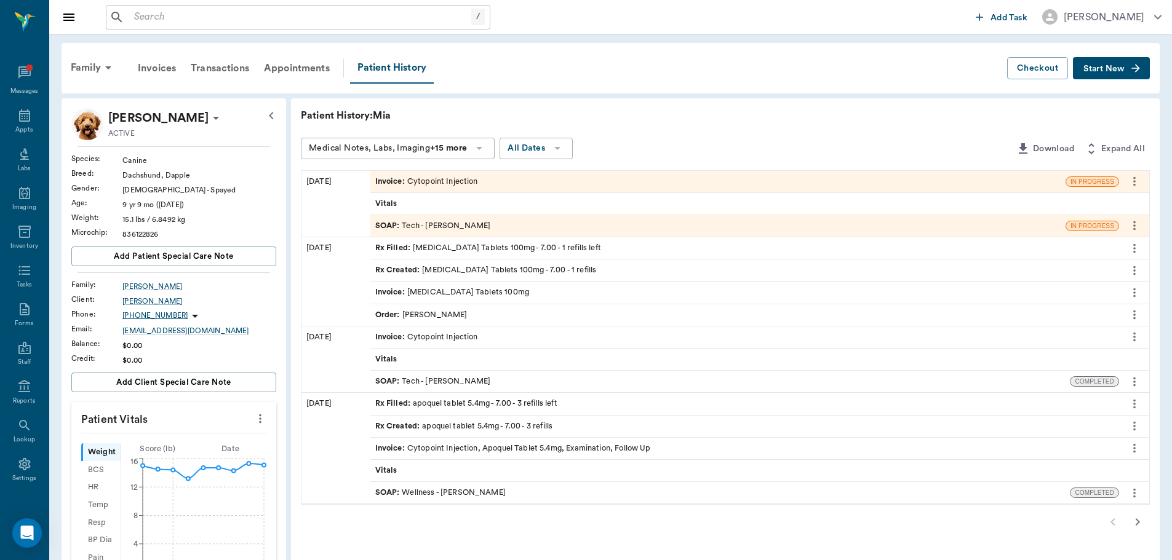
click at [385, 382] on span "SOAP :" at bounding box center [388, 382] width 27 height 12
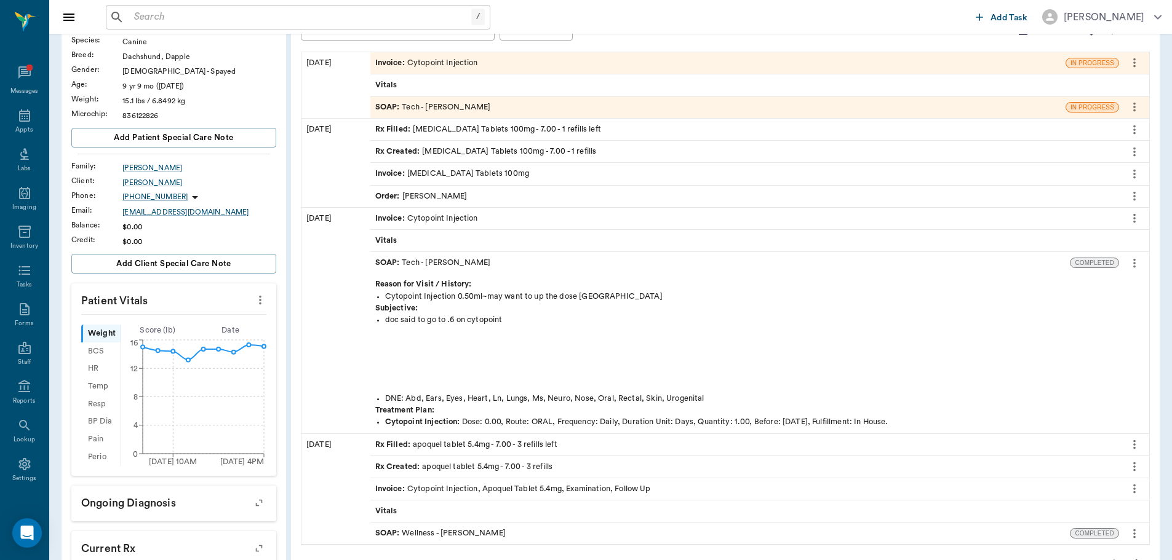
scroll to position [123, 0]
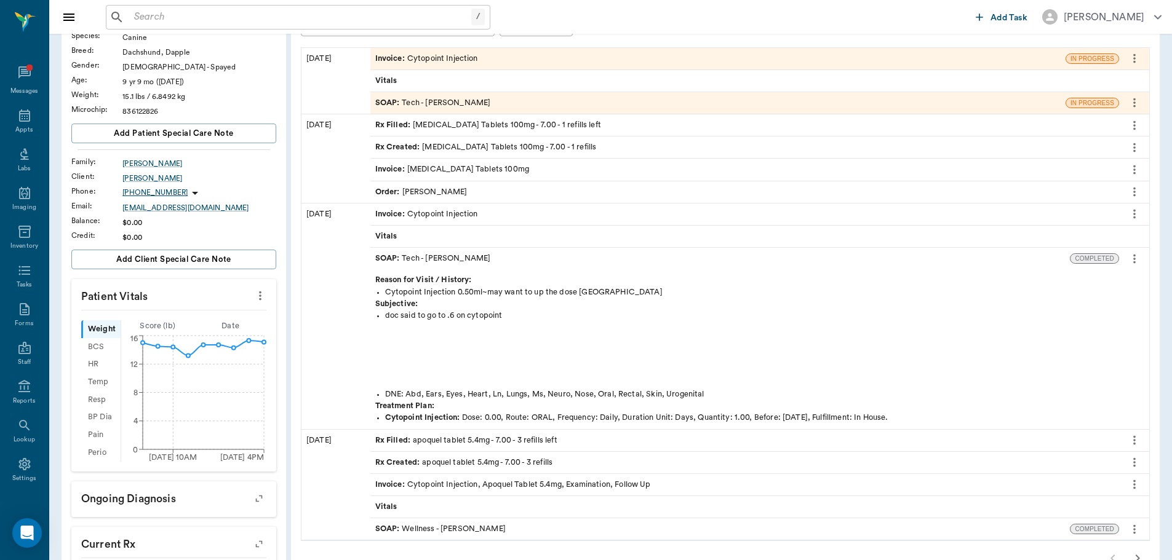
click at [404, 213] on span "Invoice :" at bounding box center [391, 215] width 32 height 12
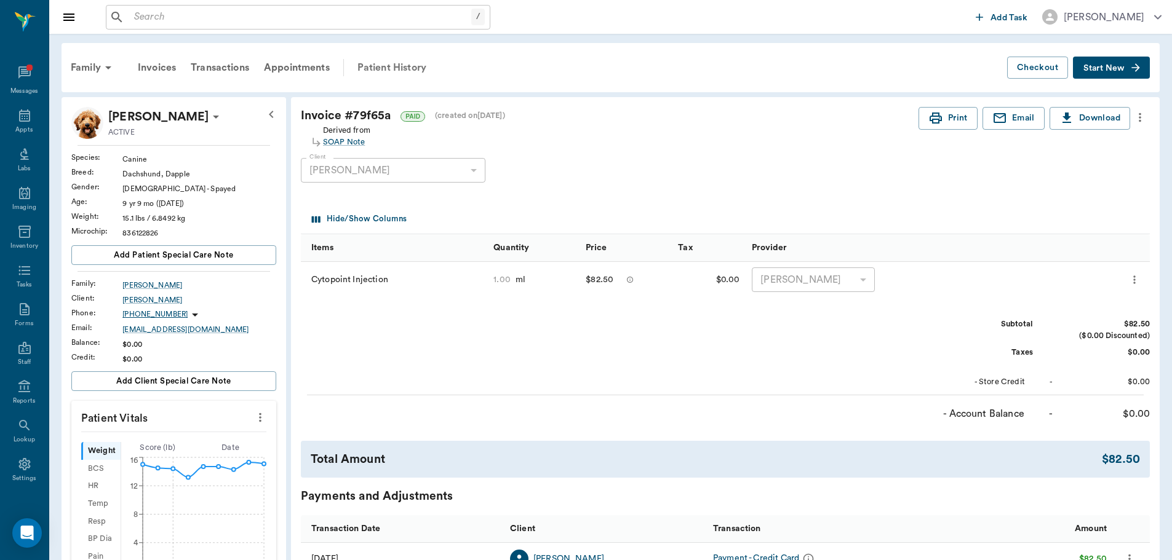
click at [374, 65] on div "Patient History" at bounding box center [392, 68] width 84 height 30
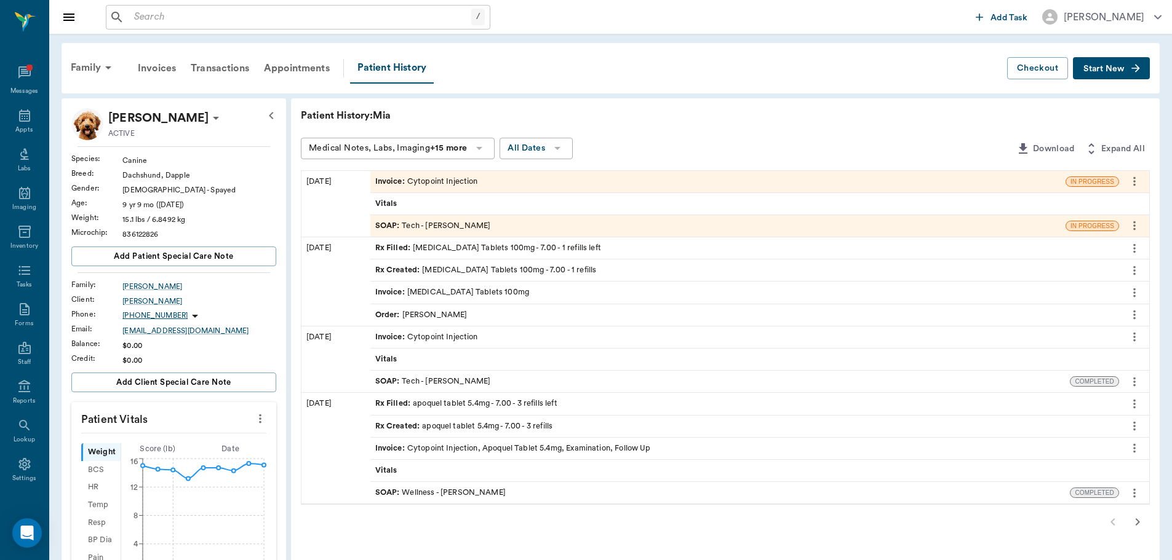
click at [384, 380] on span "SOAP :" at bounding box center [388, 382] width 27 height 12
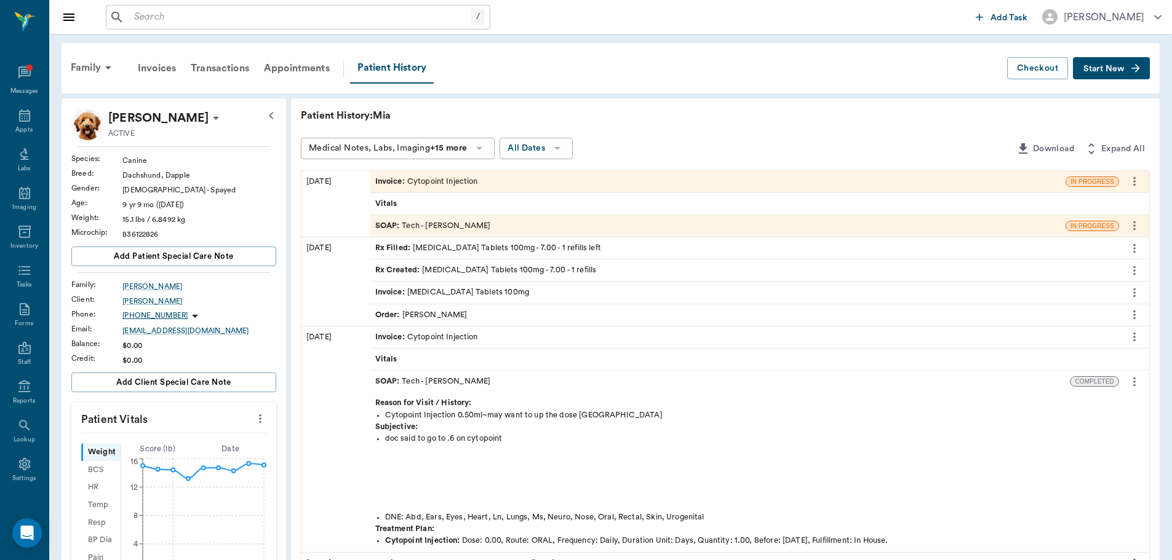
click at [400, 340] on span "Invoice :" at bounding box center [391, 338] width 32 height 12
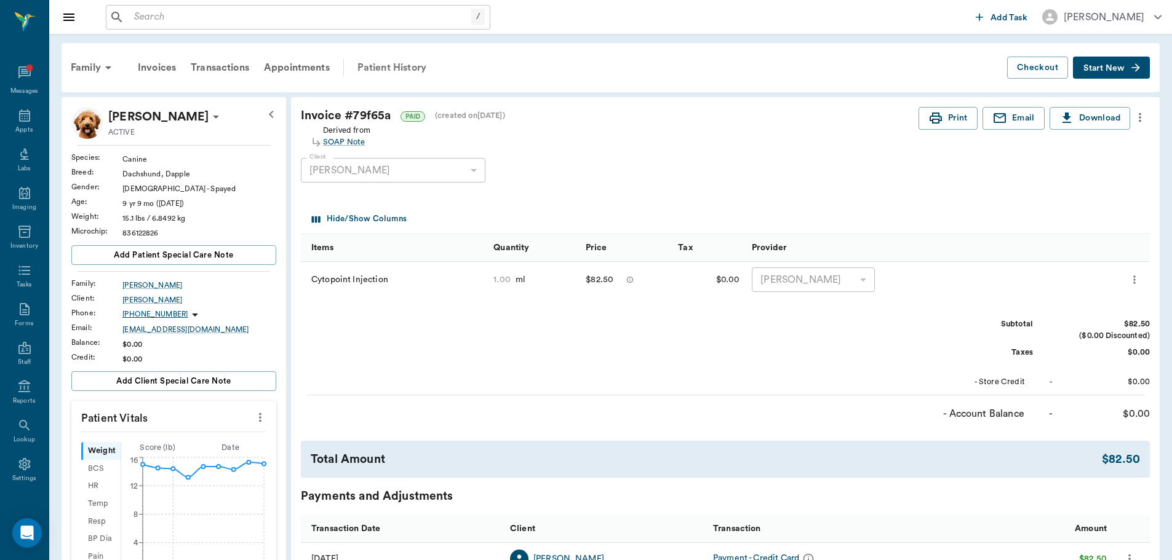
click at [372, 68] on div "Patient History" at bounding box center [392, 68] width 84 height 30
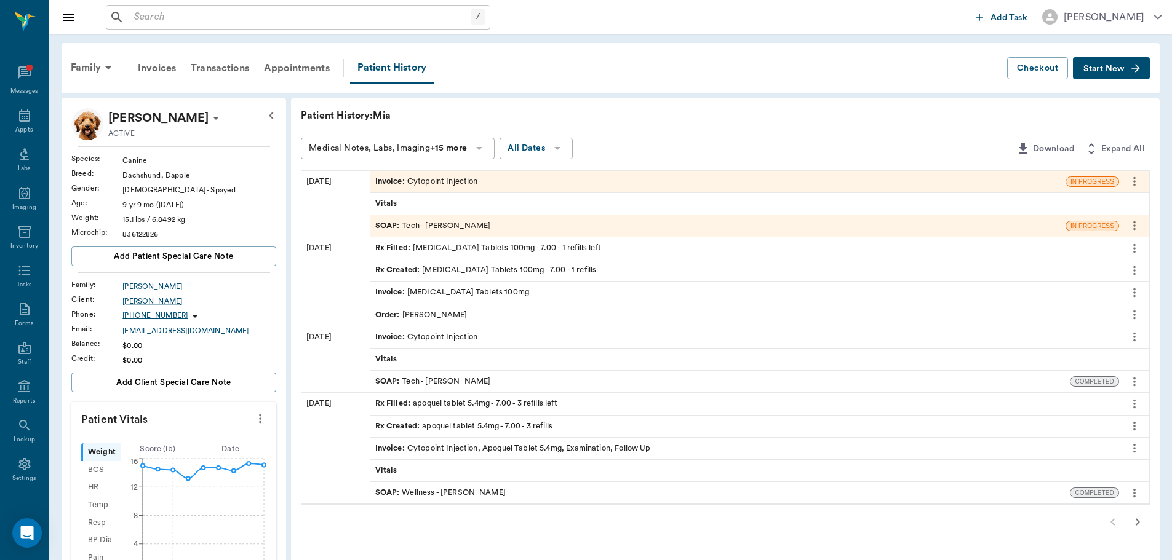
drag, startPoint x: 389, startPoint y: 380, endPoint x: 389, endPoint y: 373, distance: 6.8
click at [389, 378] on span "SOAP :" at bounding box center [388, 382] width 27 height 12
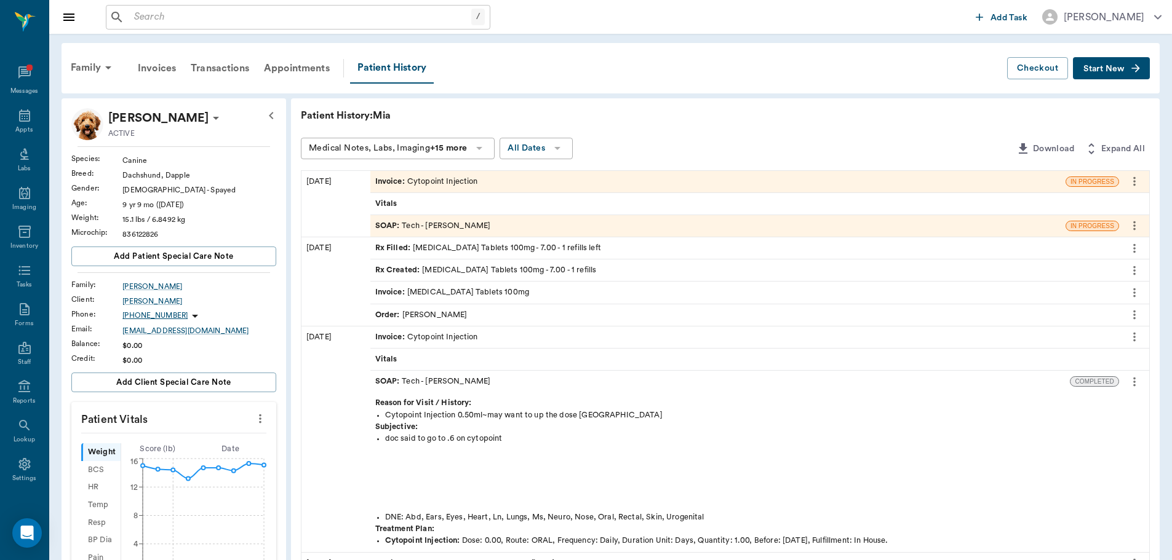
click at [387, 336] on span "Invoice :" at bounding box center [391, 338] width 32 height 12
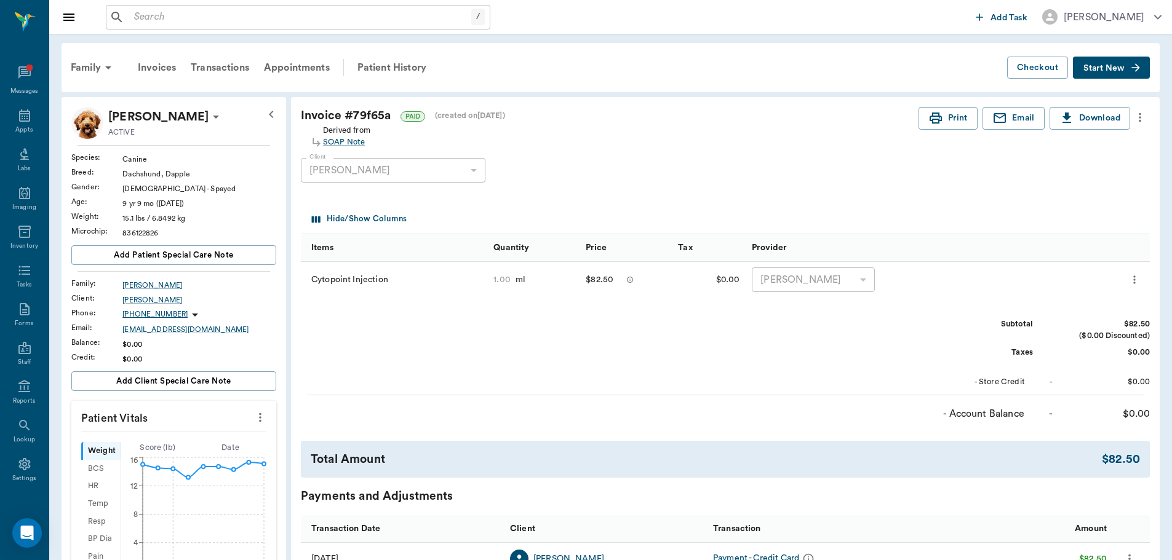
click at [193, 10] on input "text" at bounding box center [300, 17] width 342 height 17
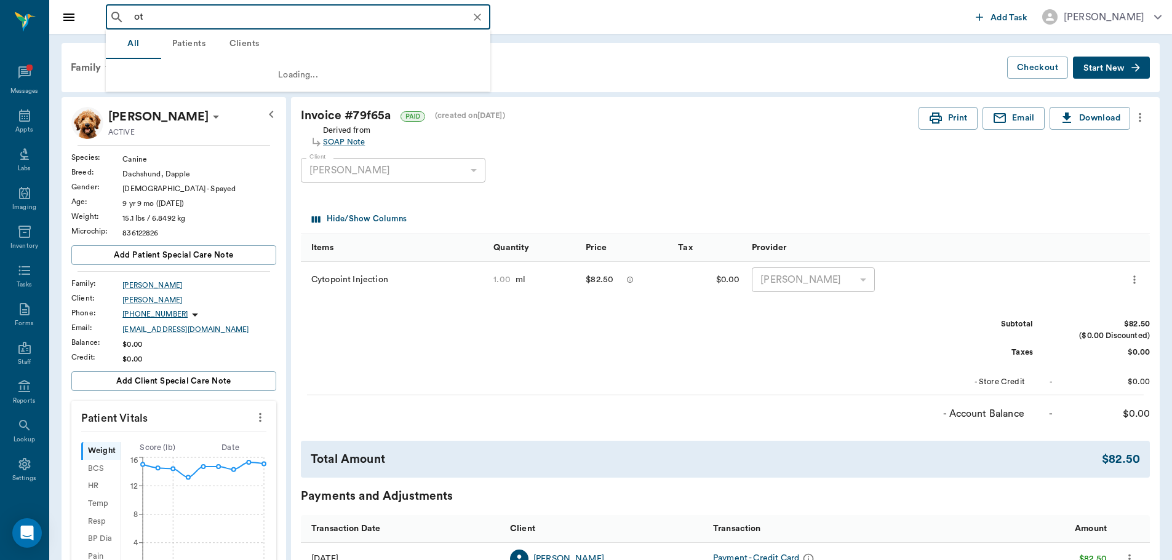
type input "otc"
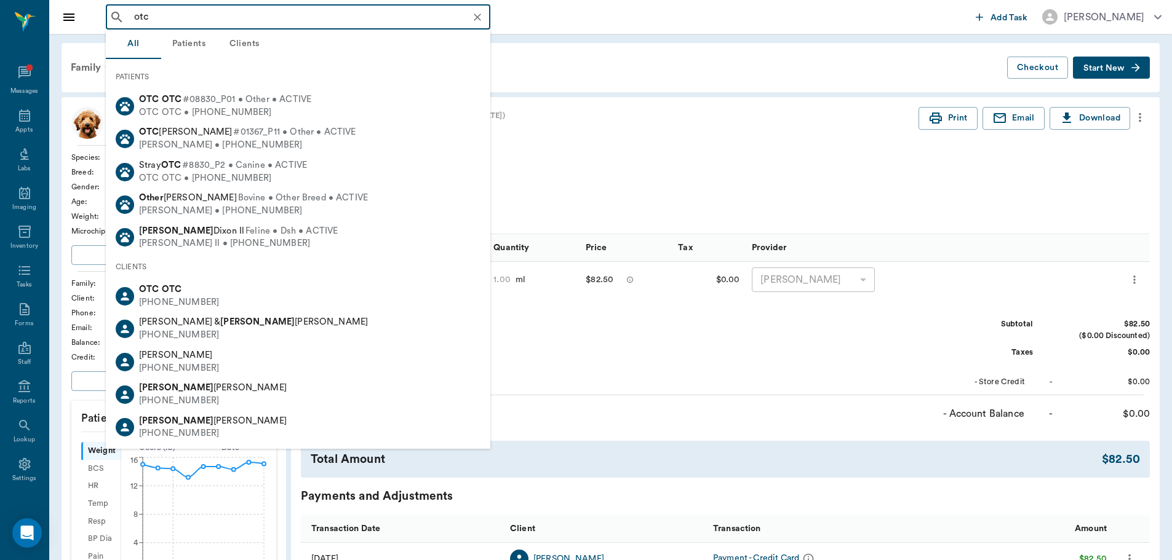
click at [477, 15] on icon "Clear" at bounding box center [477, 17] width 12 height 12
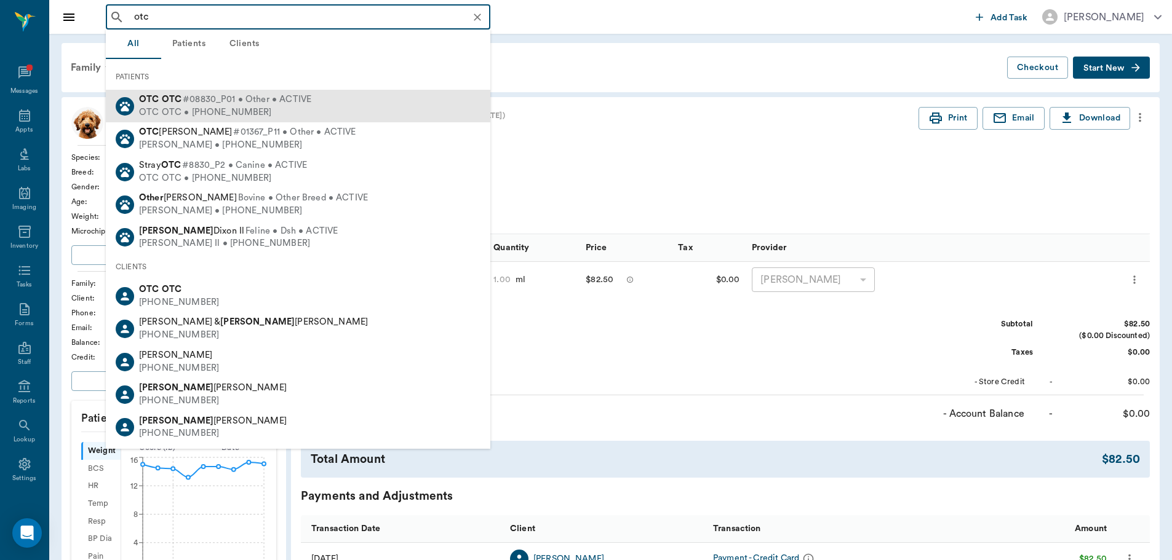
click at [143, 101] on b "OTC" at bounding box center [149, 99] width 20 height 9
type input "otc"
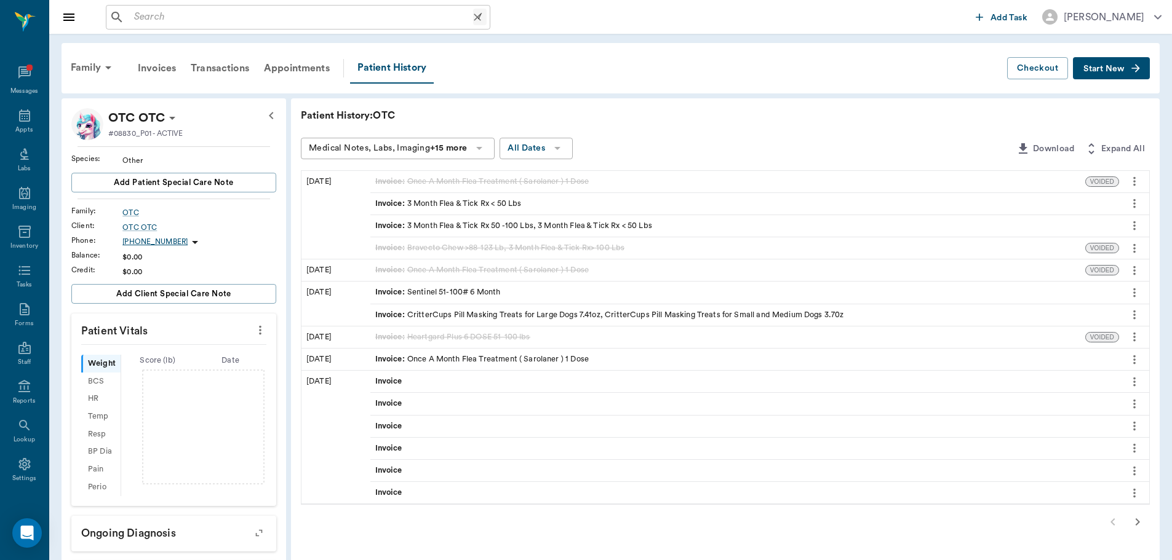
click at [1111, 69] on span "Start New" at bounding box center [1103, 69] width 41 height 0
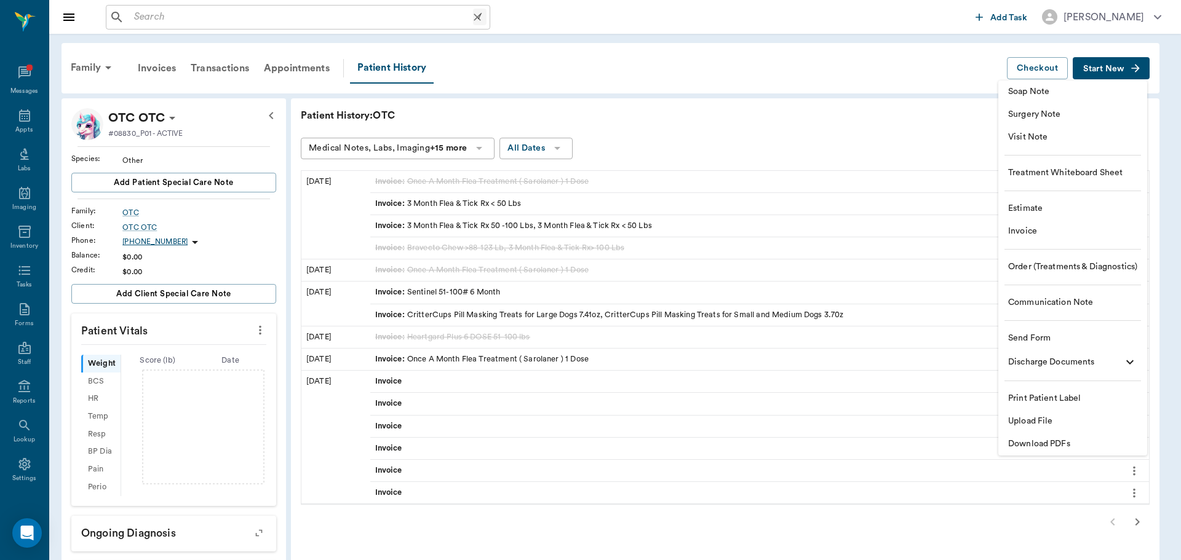
click at [1032, 209] on span "Estimate" at bounding box center [1072, 208] width 129 height 13
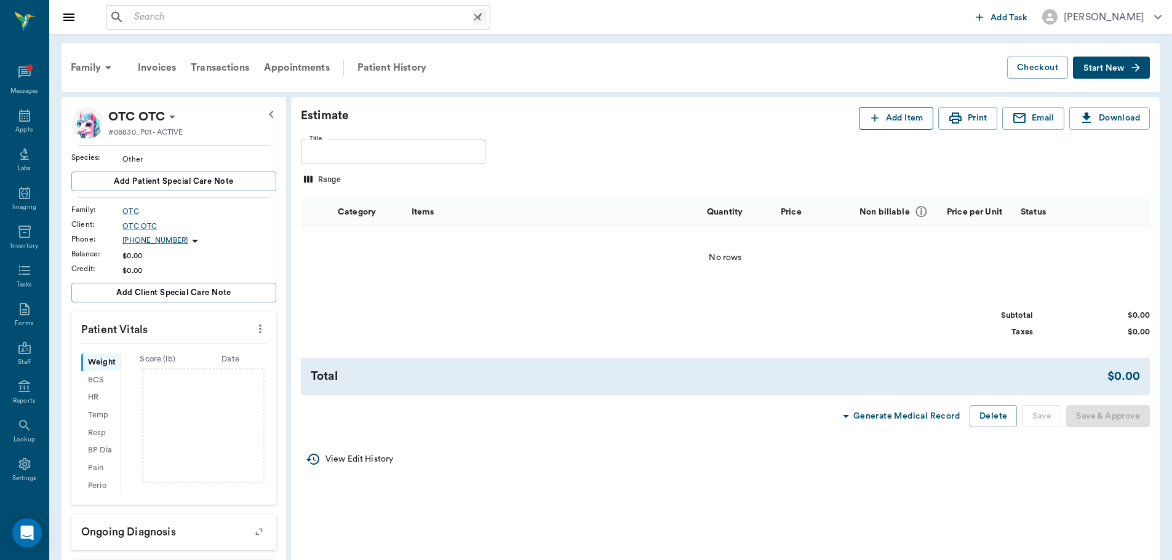
click at [902, 118] on button "Add Item" at bounding box center [896, 118] width 74 height 23
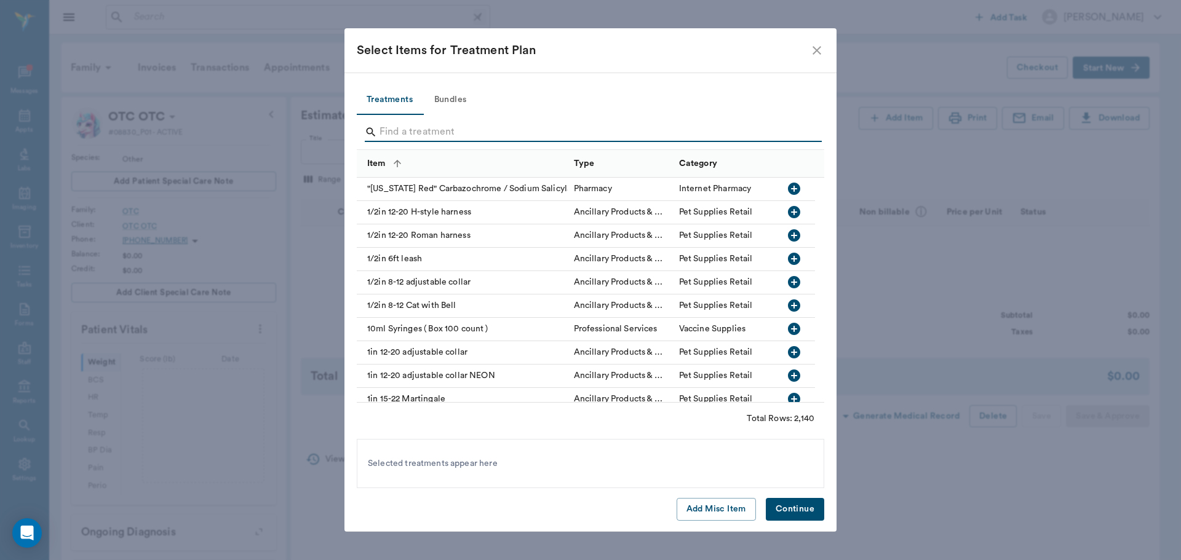
click at [434, 137] on input "Search" at bounding box center [592, 132] width 424 height 20
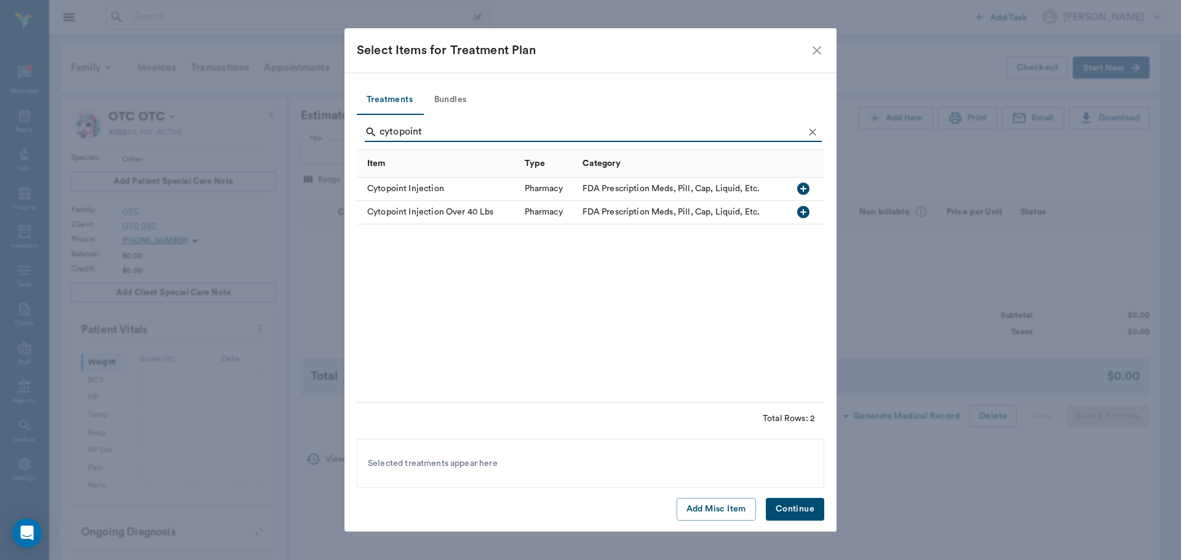
type input "cytopoint"
drag, startPoint x: 805, startPoint y: 192, endPoint x: 827, endPoint y: 271, distance: 82.2
click at [806, 191] on icon "button" at bounding box center [803, 189] width 12 height 12
click at [793, 512] on button "Continue" at bounding box center [795, 509] width 58 height 23
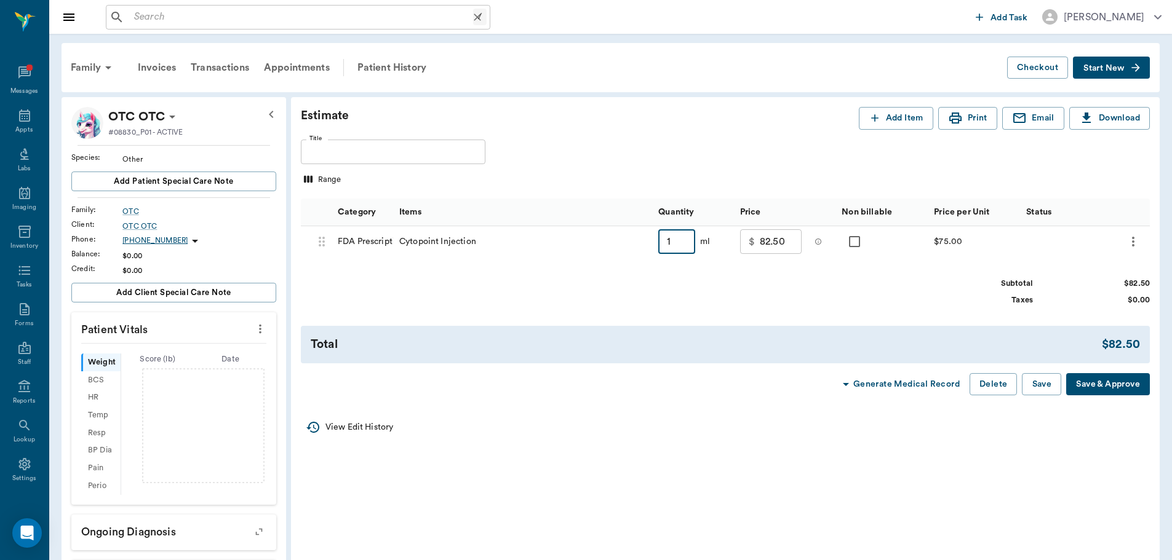
click at [673, 240] on input "1" at bounding box center [676, 241] width 37 height 25
type input ".6"
type input "52.50"
type input "0.60"
click at [992, 383] on button "Delete" at bounding box center [992, 384] width 47 height 23
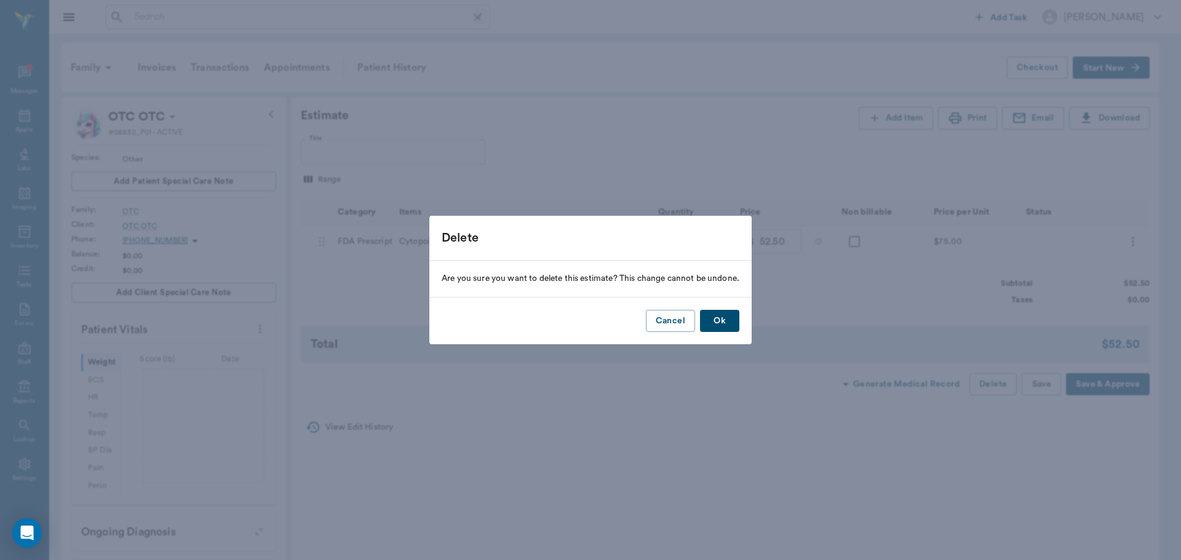
click at [731, 312] on button "Ok" at bounding box center [719, 321] width 39 height 23
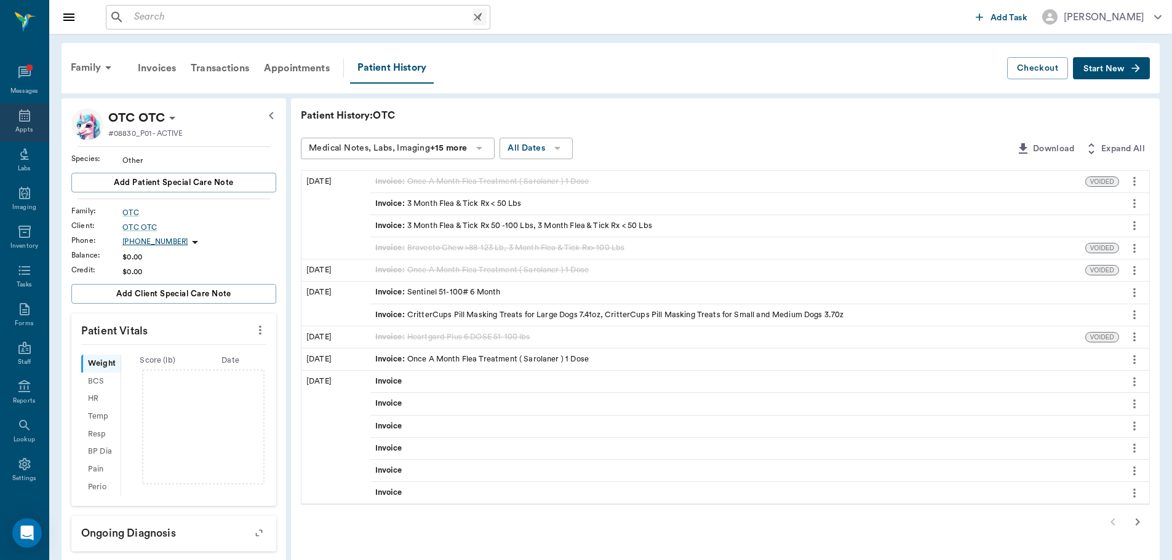
click at [34, 114] on div "Appts" at bounding box center [24, 122] width 49 height 39
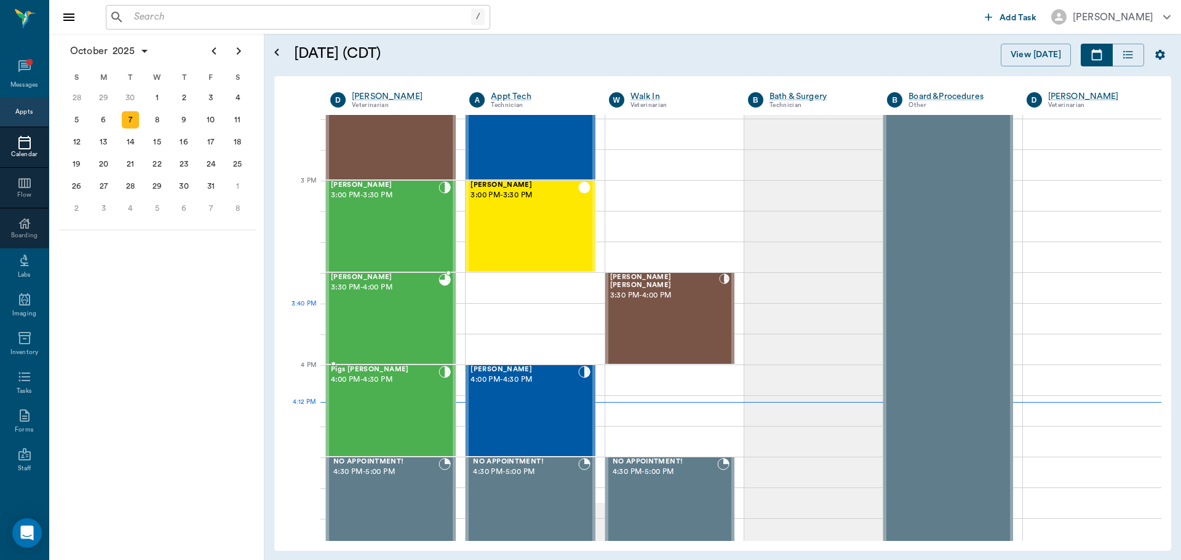
scroll to position [1231, 0]
click at [514, 400] on div "Mia Ream 4:00 PM - 4:30 PM" at bounding box center [524, 412] width 107 height 90
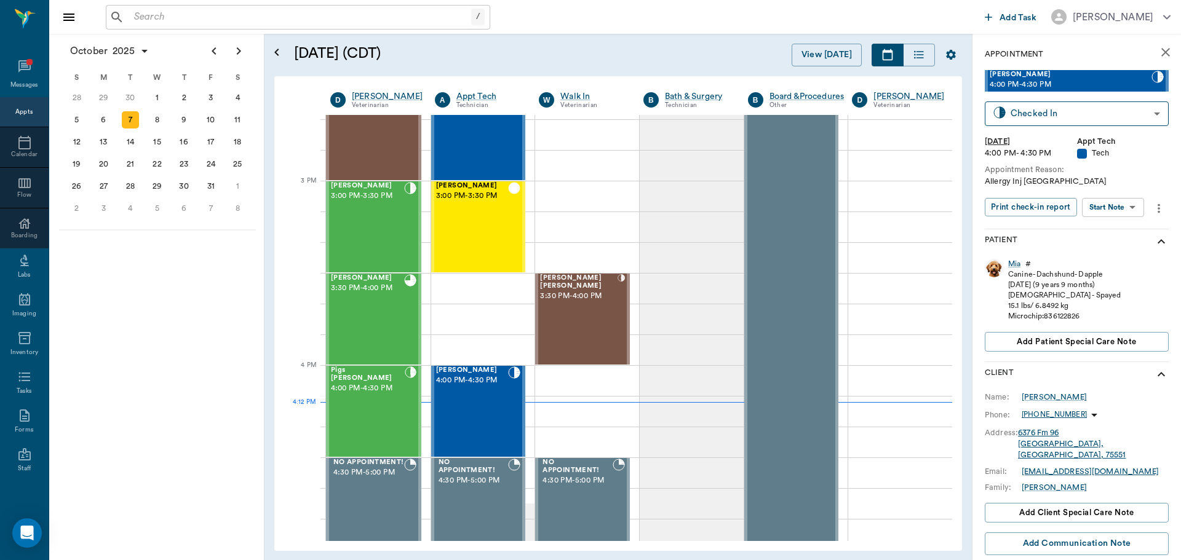
click at [1112, 205] on body "/ ​ Add Task Dr. Bert Ellsworth Nectar Messages Appts Calendar Flow Boarding La…" at bounding box center [590, 280] width 1181 height 560
click at [1111, 231] on button "View SOAP" at bounding box center [1099, 233] width 42 height 14
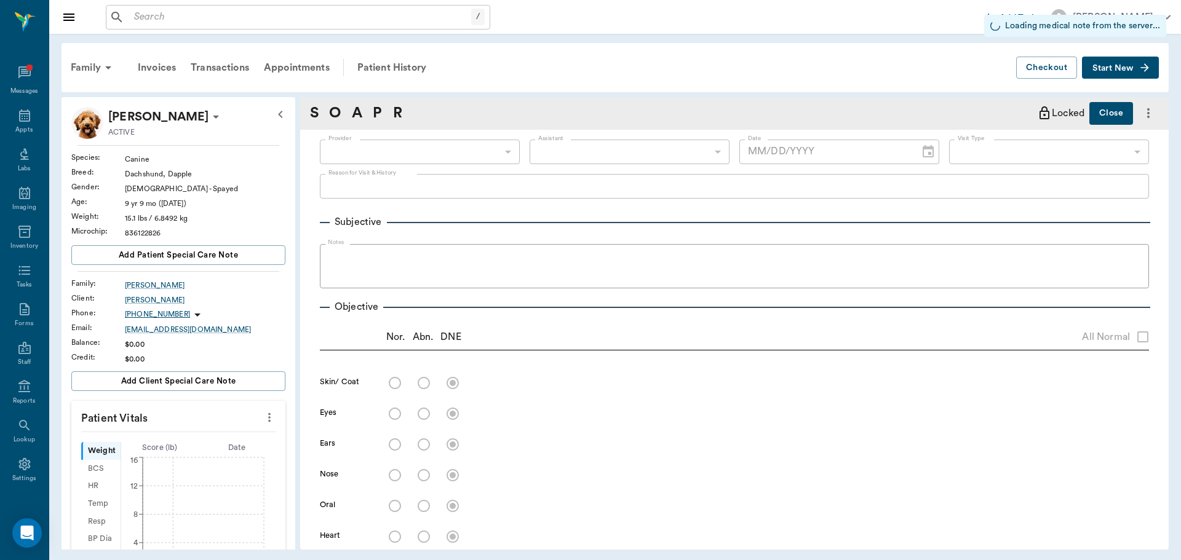
type input "63ec2e7e52e12b0ba117b124"
type input "65d2be4f46e3a538d89b8c1a"
type input "[DATE]"
type textarea "Allergy Inj Caryn"
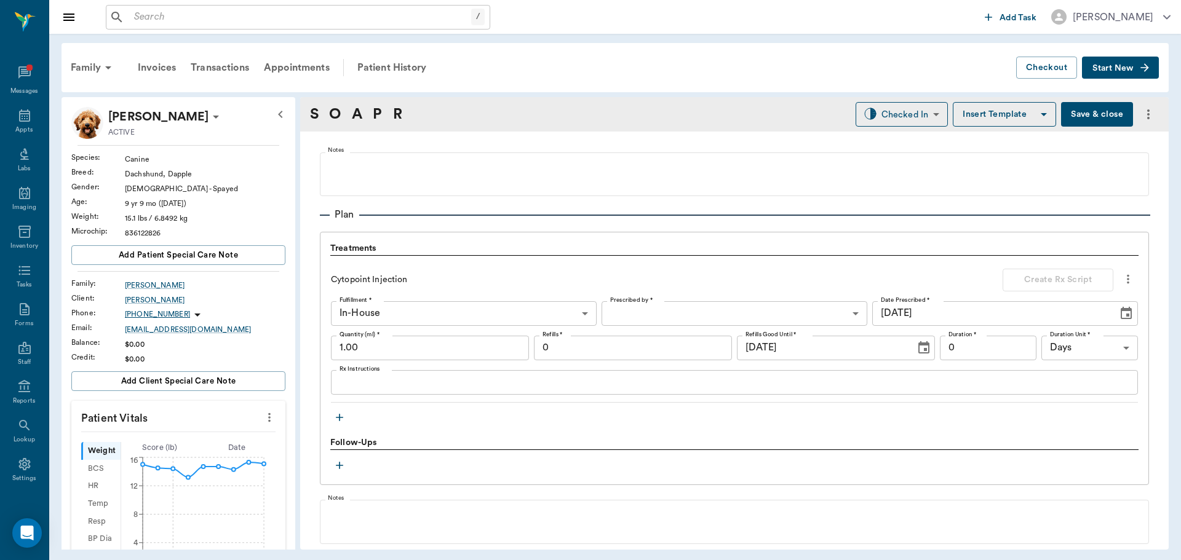
scroll to position [800, 0]
click at [352, 353] on input "1.00" at bounding box center [430, 347] width 198 height 25
click at [891, 109] on body "/ ​ Add Task Dr. Bert Ellsworth Nectar Messages Appts Labs Imaging Inventory Ta…" at bounding box center [590, 280] width 1181 height 560
type input "0.60"
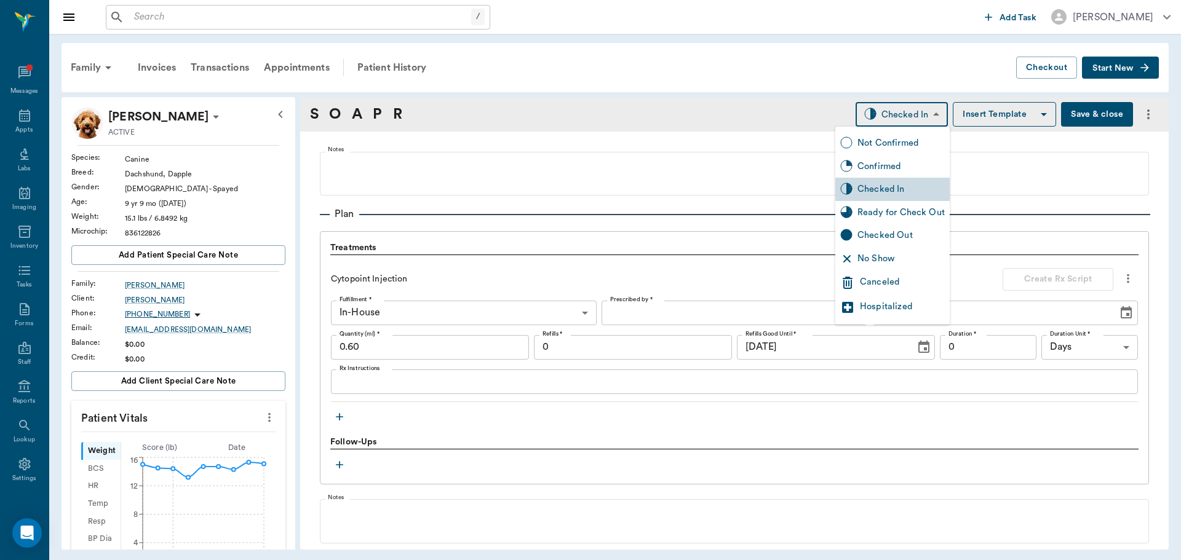
click at [880, 211] on div "Ready for Check Out" at bounding box center [900, 213] width 87 height 14
type input "READY_TO_CHECKOUT"
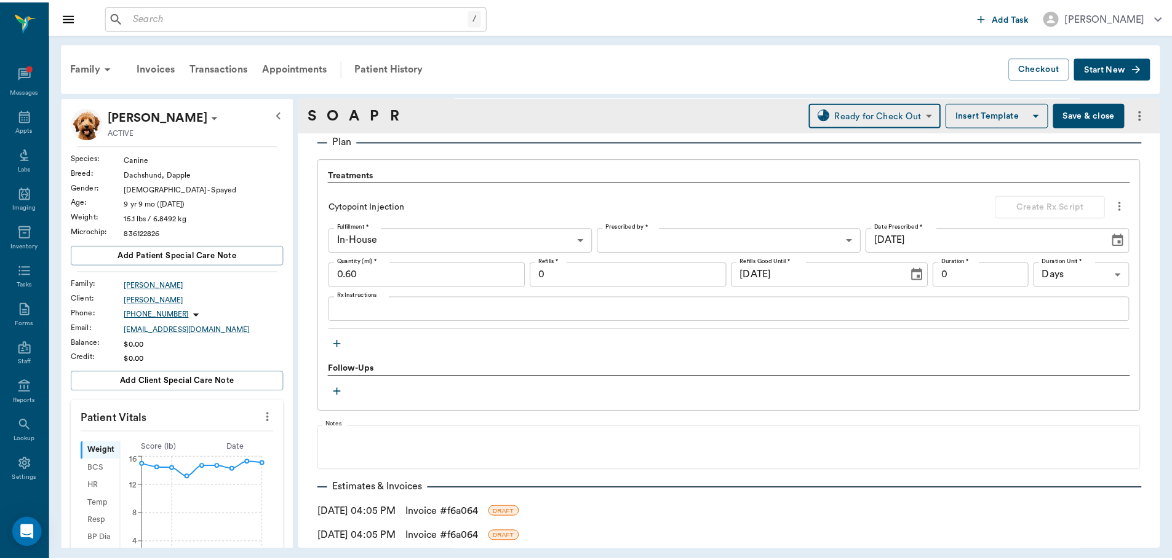
scroll to position [947, 0]
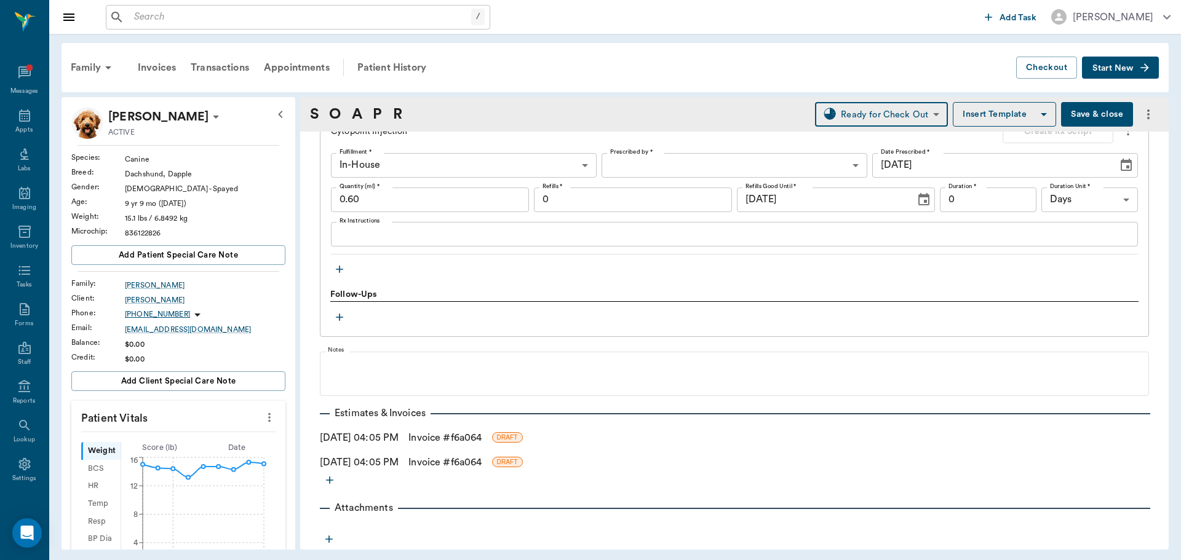
click at [470, 436] on link "Invoice # f6a064" at bounding box center [444, 438] width 73 height 15
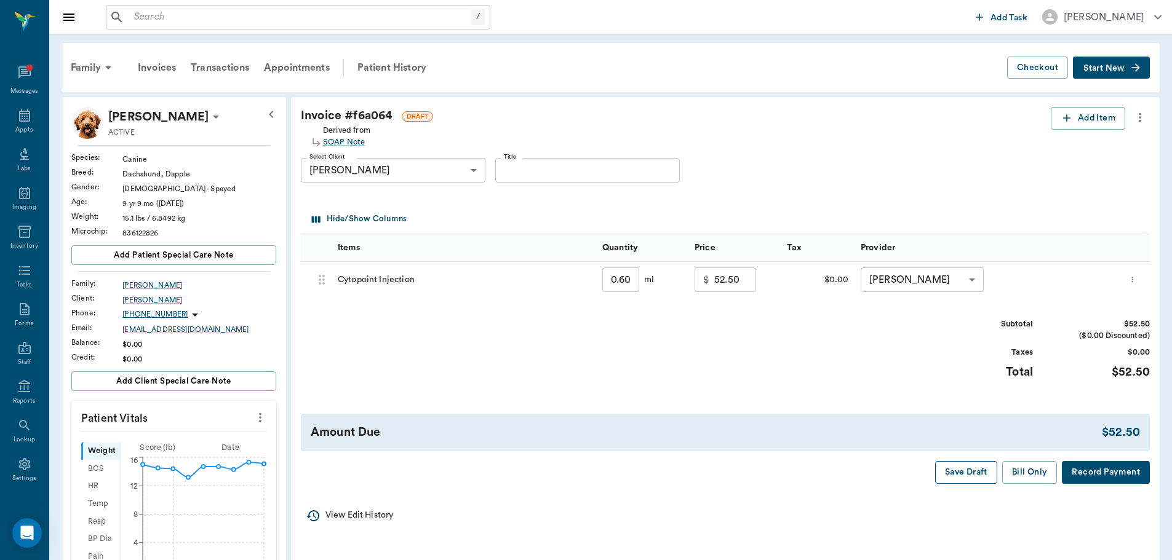
click at [972, 470] on button "Save Draft" at bounding box center [966, 472] width 62 height 23
click at [399, 63] on div "Patient History" at bounding box center [392, 68] width 84 height 30
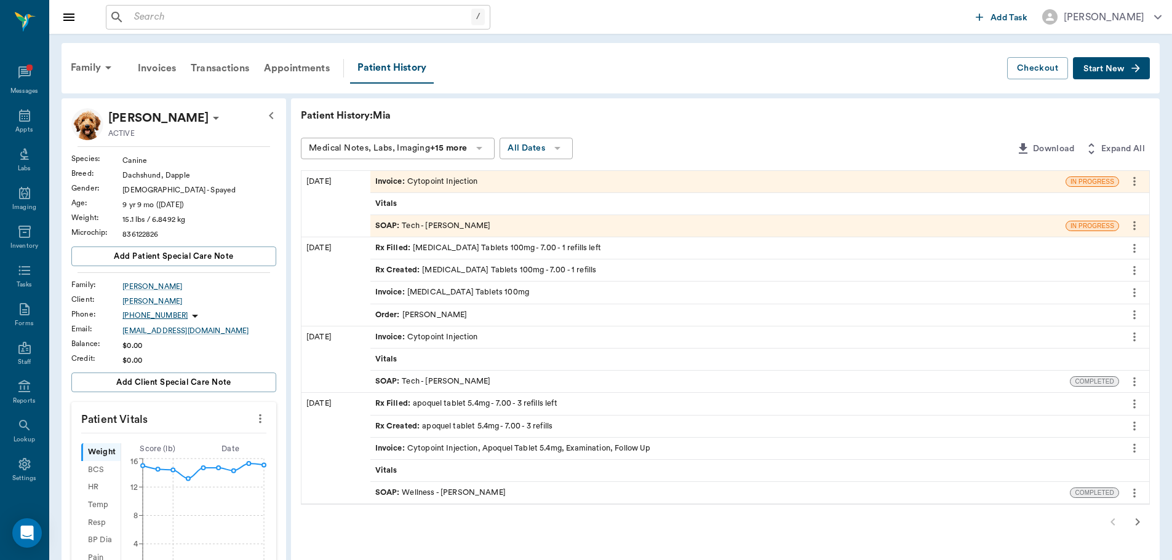
click at [381, 375] on div "SOAP : Tech - Julie Dickerson" at bounding box center [720, 382] width 700 height 22
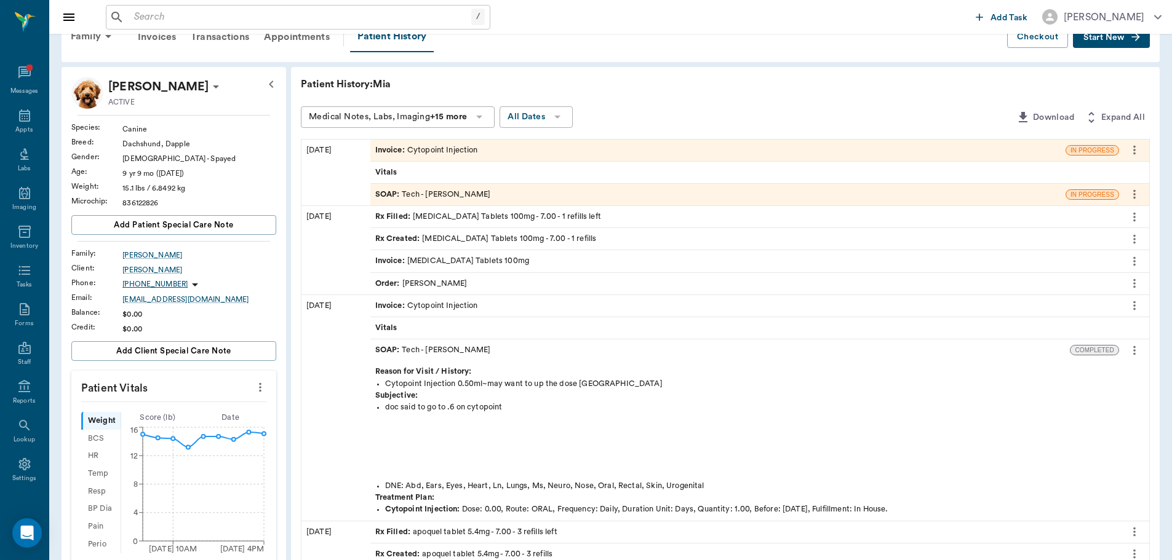
scroll to position [62, 0]
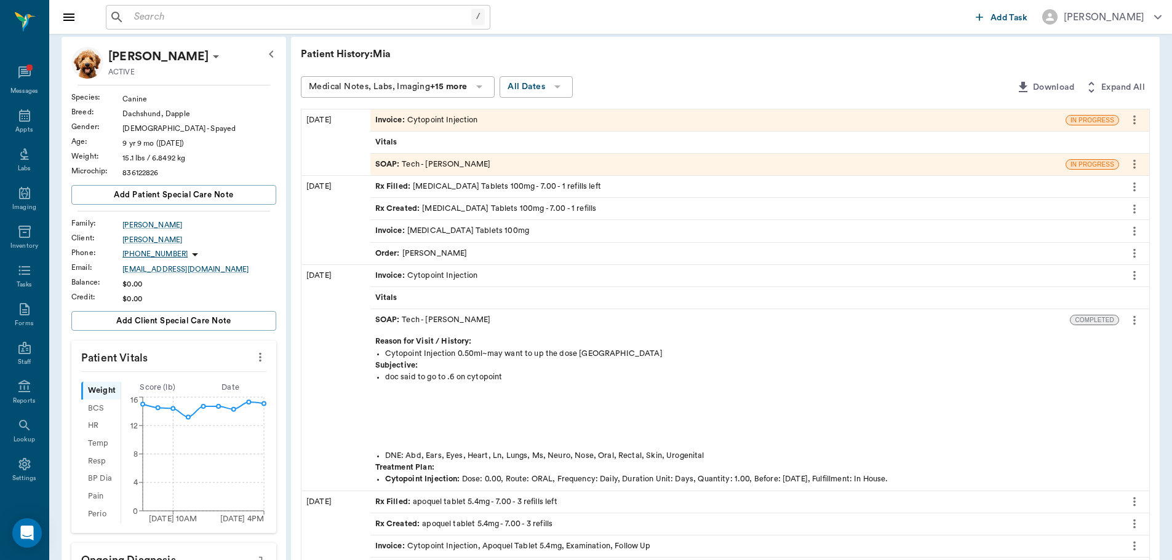
click at [381, 271] on span "Invoice :" at bounding box center [391, 276] width 32 height 12
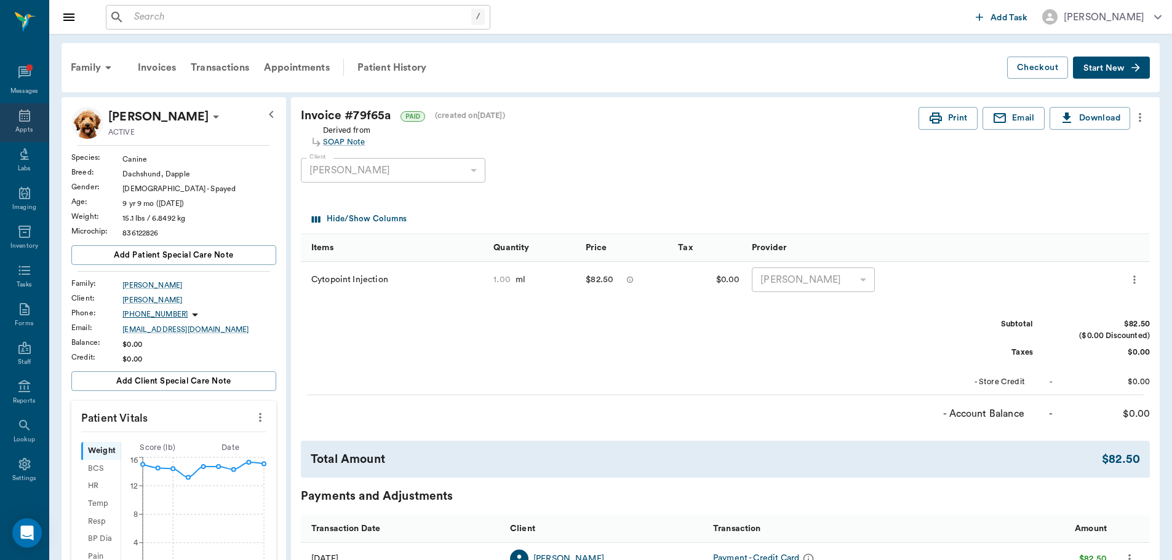
click at [19, 119] on icon at bounding box center [24, 115] width 11 height 12
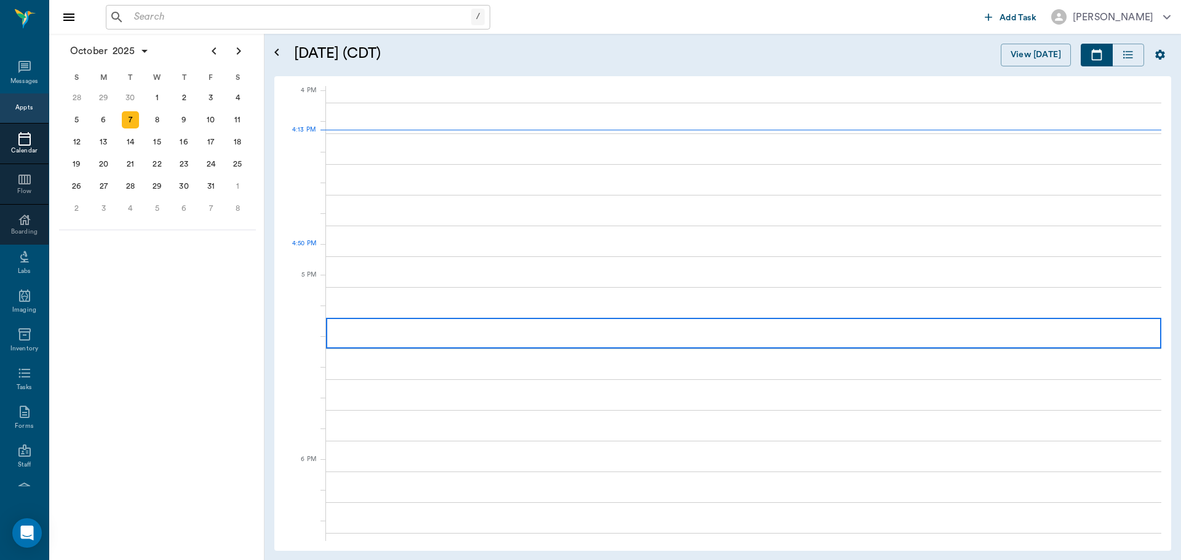
scroll to position [1477, 0]
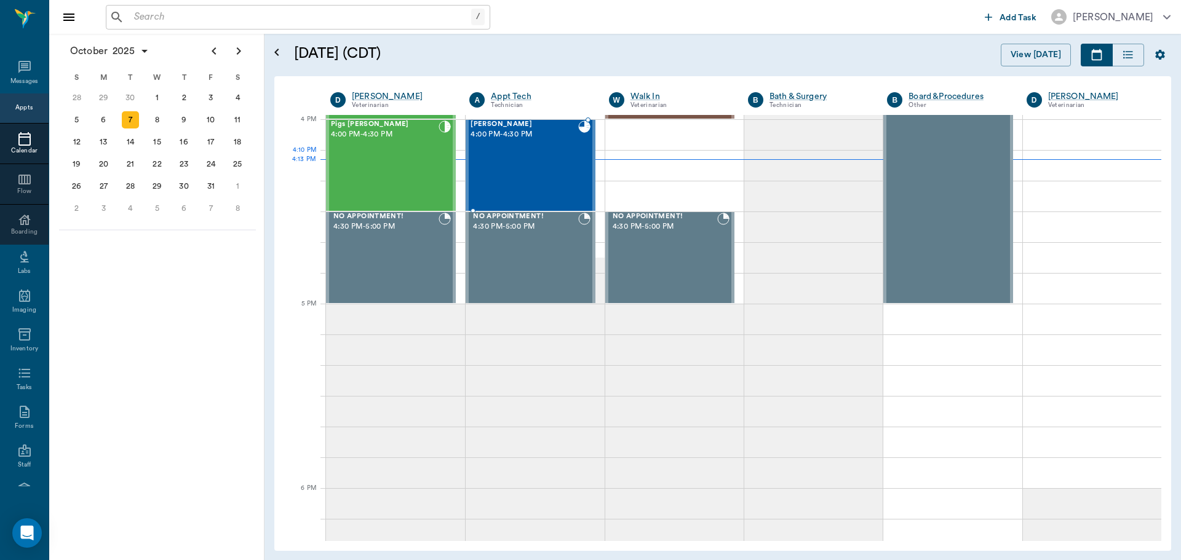
click at [509, 169] on div "Mia Ream 4:00 PM - 4:30 PM" at bounding box center [524, 166] width 107 height 90
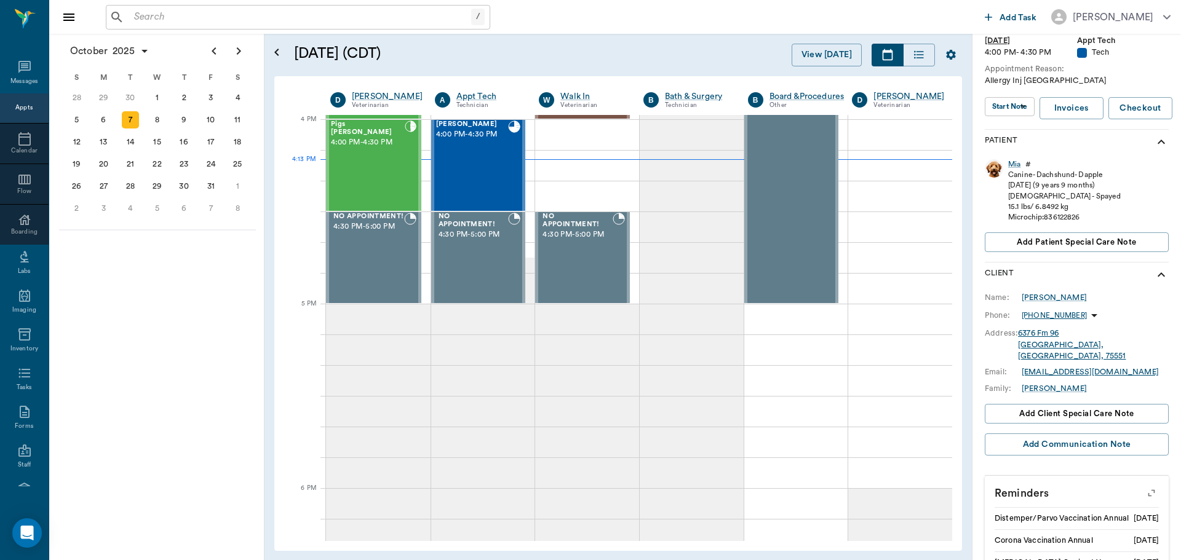
scroll to position [62, 0]
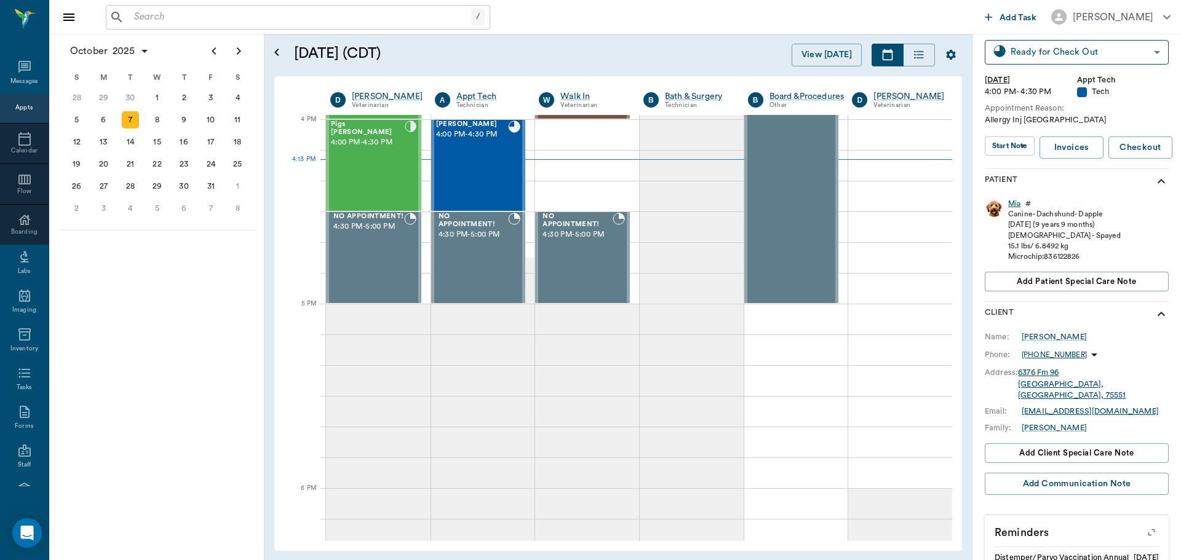
click at [1011, 204] on div "Mia" at bounding box center [1014, 204] width 12 height 10
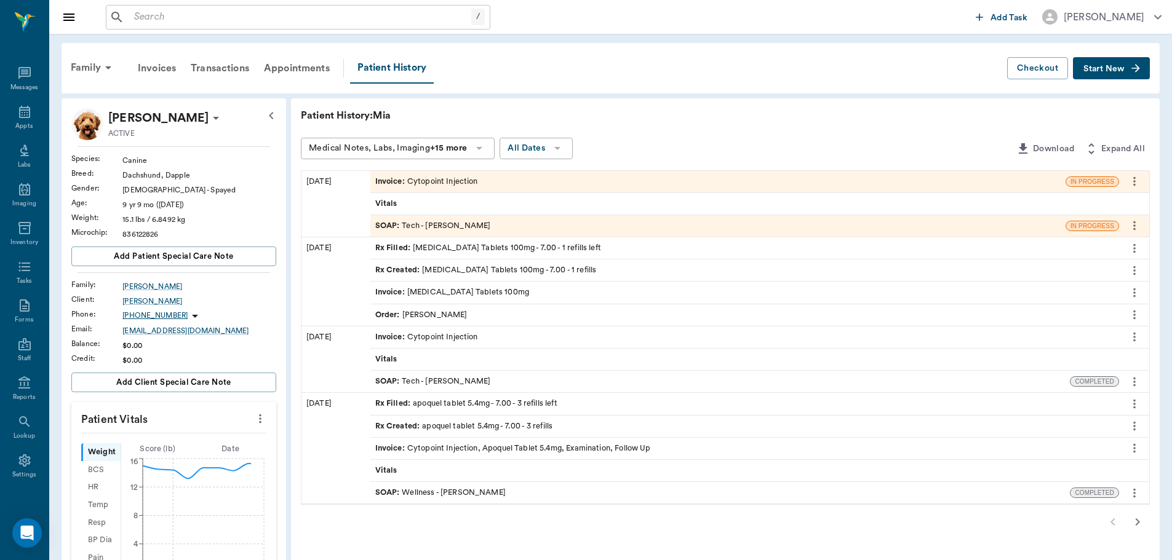
drag, startPoint x: 400, startPoint y: 226, endPoint x: 410, endPoint y: 232, distance: 12.5
click at [399, 226] on span "SOAP :" at bounding box center [388, 226] width 27 height 12
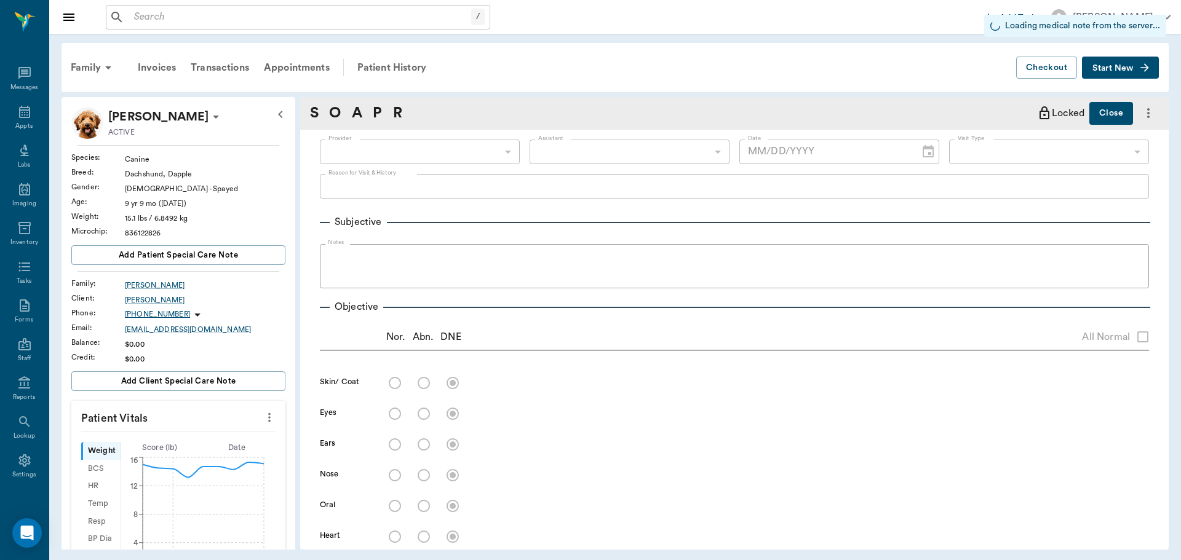
type input "63ec2e7e52e12b0ba117b124"
type input "65d2be4f46e3a538d89b8c1a"
type input "[DATE]"
type textarea "Allergy Inj Caryn"
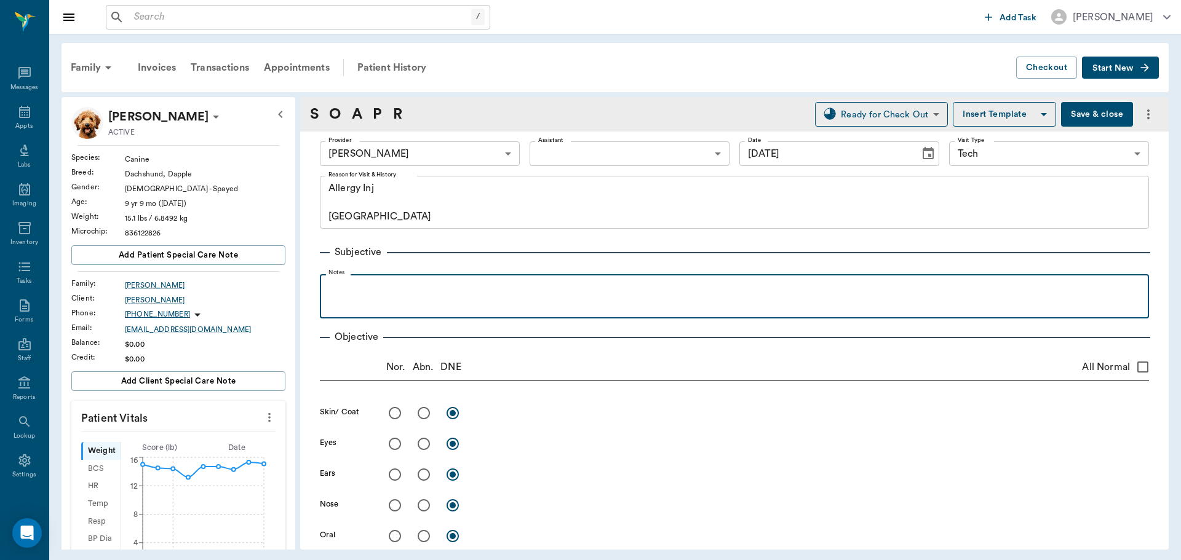
click at [353, 285] on p at bounding box center [734, 287] width 817 height 15
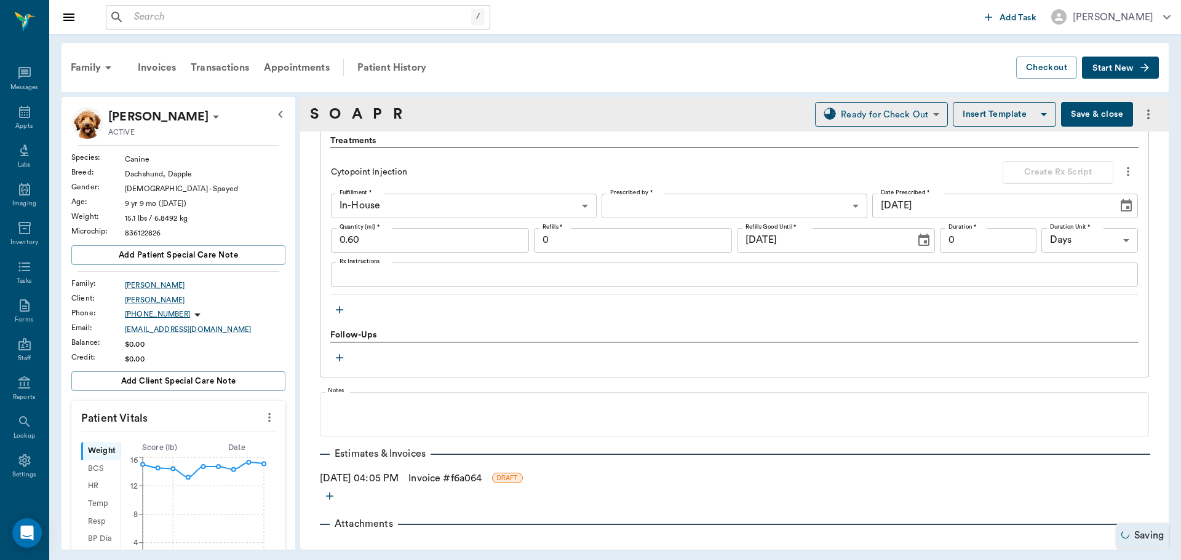
scroll to position [923, 0]
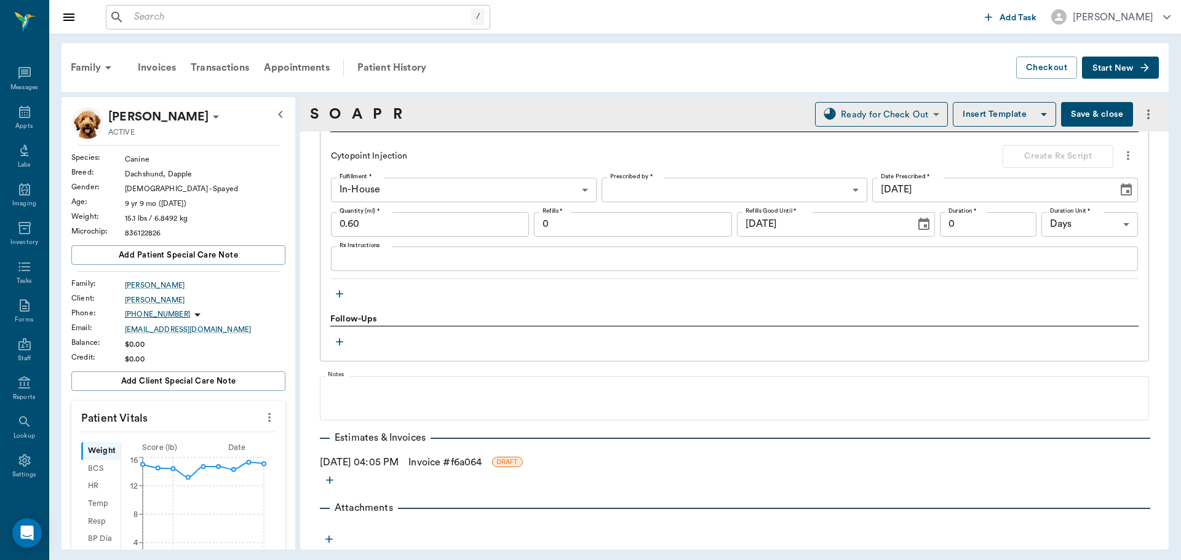
click at [482, 466] on link "Invoice # f6a064" at bounding box center [444, 462] width 73 height 15
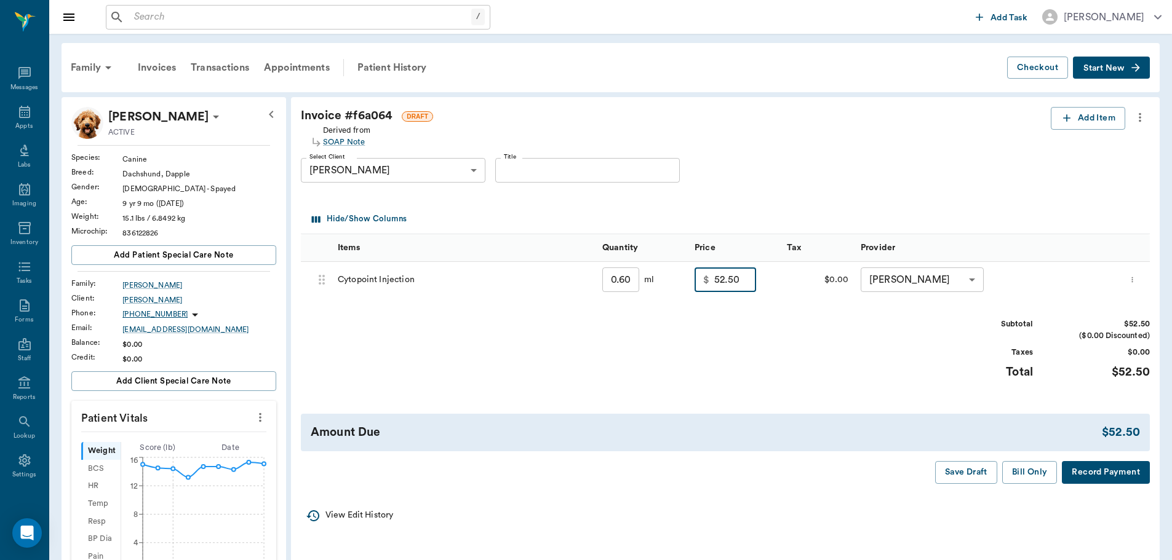
click at [720, 285] on input "52.50" at bounding box center [735, 280] width 42 height 25
type input "22.50"
click at [1035, 472] on button "Bill Only" at bounding box center [1029, 472] width 55 height 23
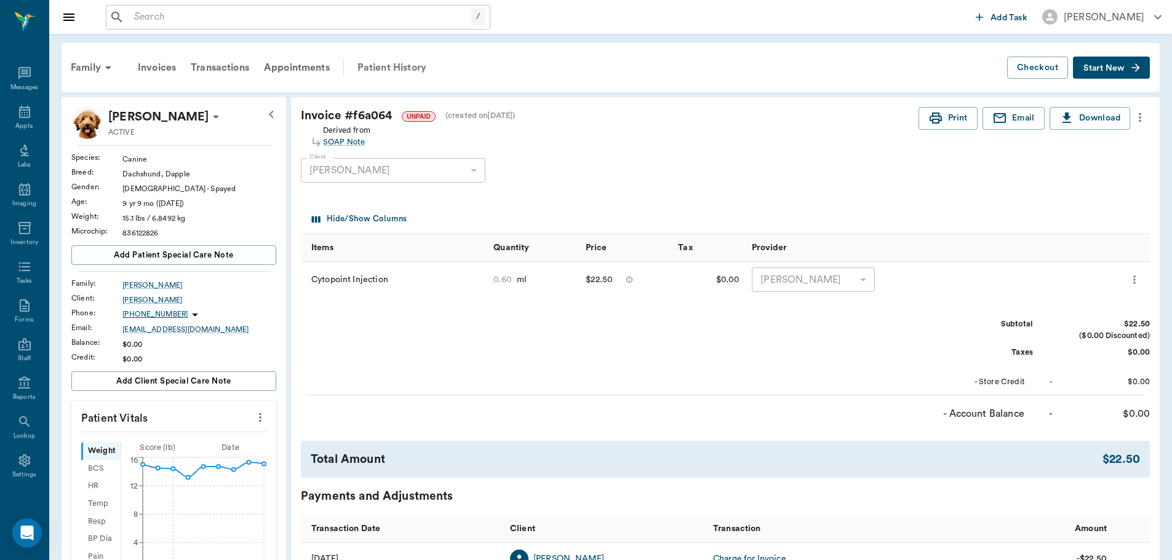
click at [380, 69] on div "Patient History" at bounding box center [392, 68] width 84 height 30
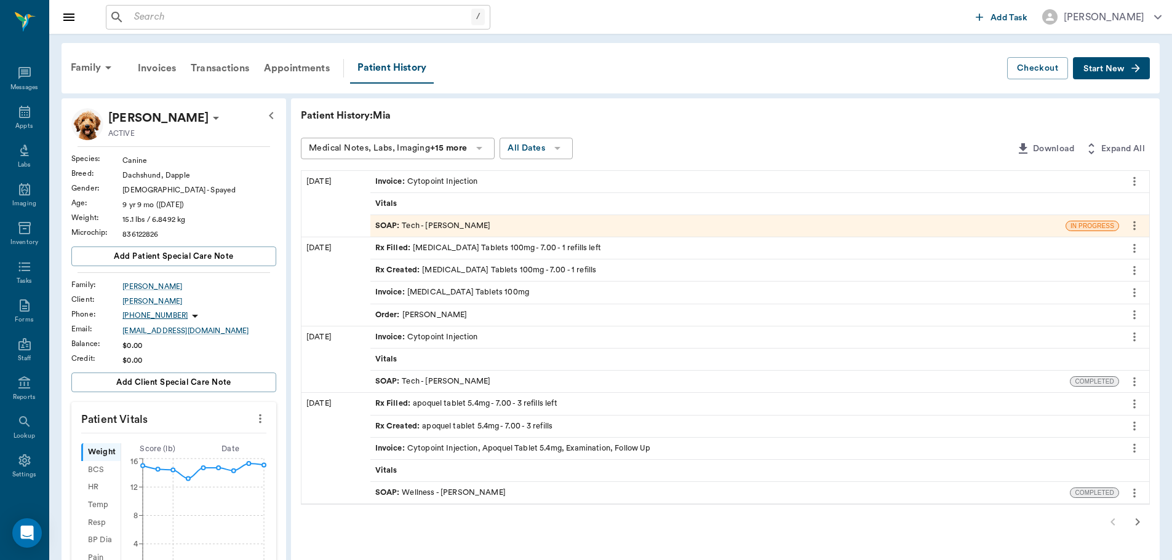
click at [416, 247] on div "Rx Filled : Cefpodoxime Tablets 100mg - 7.00 - 1 refills left" at bounding box center [488, 248] width 226 height 12
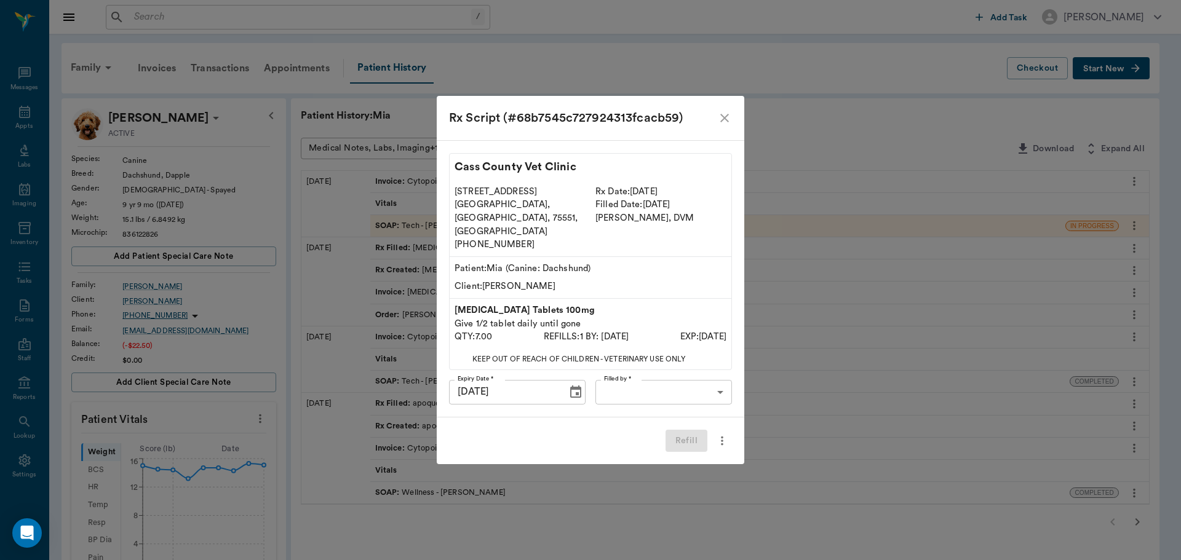
click at [643, 373] on body "/ ​ Add Task Dr. Bert Ellsworth Nectar Messages Appts Labs Imaging Inventory Ta…" at bounding box center [590, 511] width 1181 height 1022
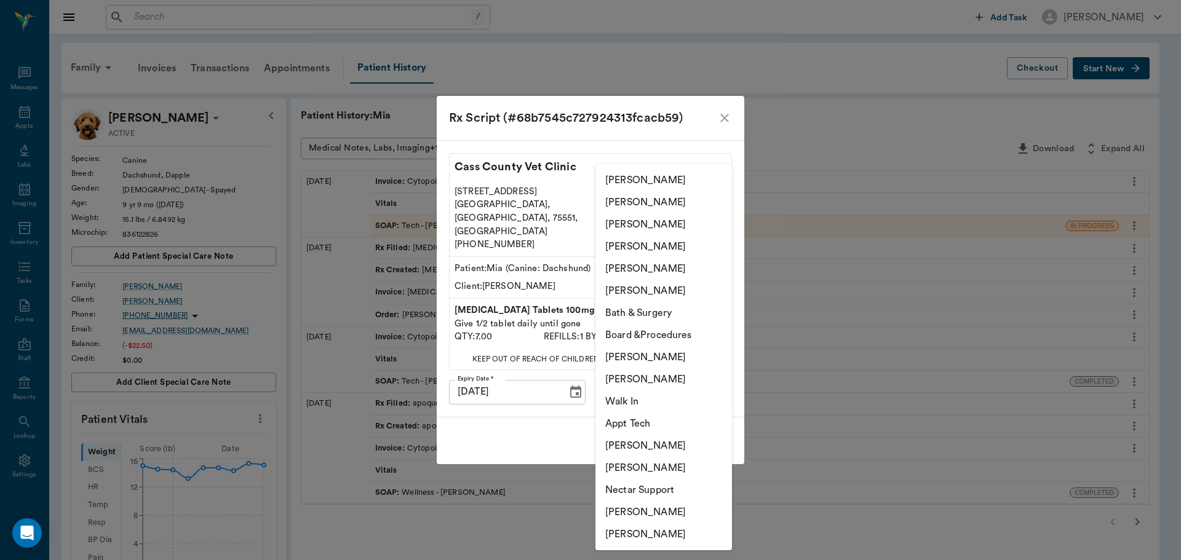
click at [616, 227] on li "Julie Dickerson" at bounding box center [663, 224] width 137 height 22
type input "63ec2e7e52e12b0ba117b124"
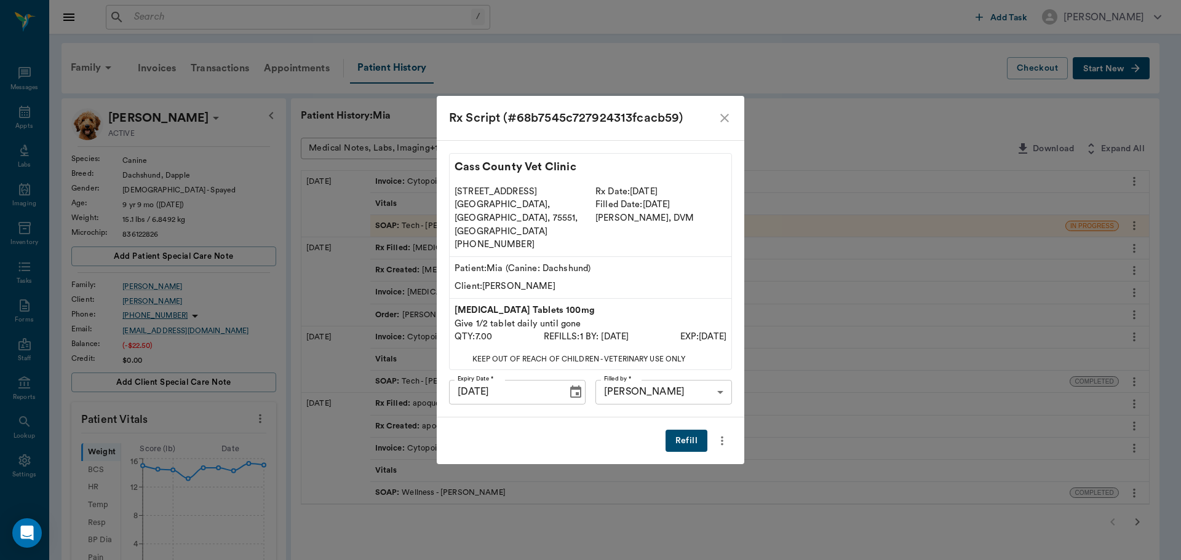
click at [681, 430] on button "Refill" at bounding box center [687, 441] width 42 height 23
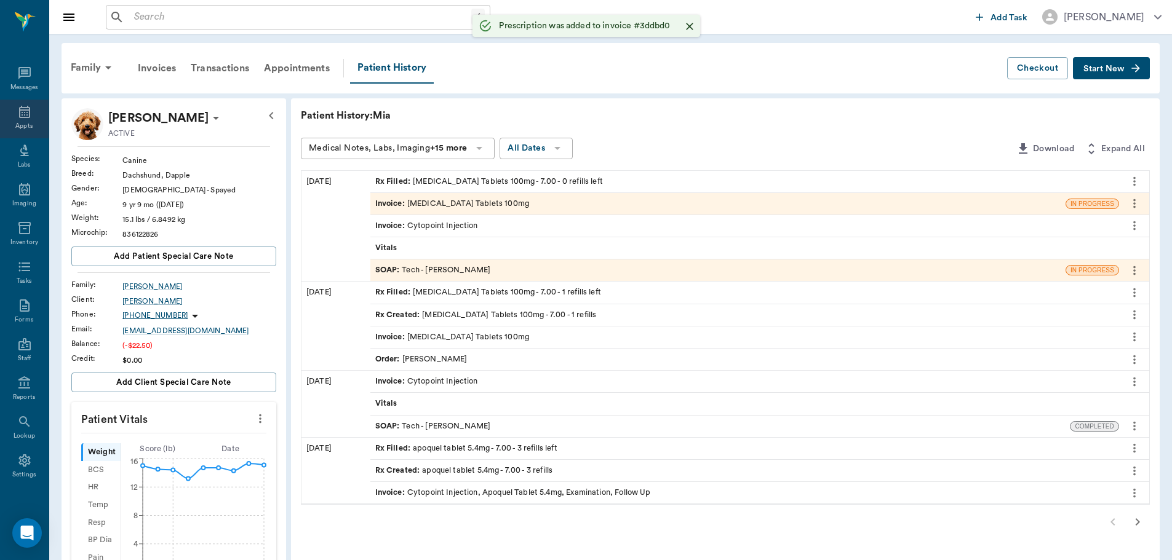
click at [18, 106] on icon at bounding box center [24, 112] width 15 height 15
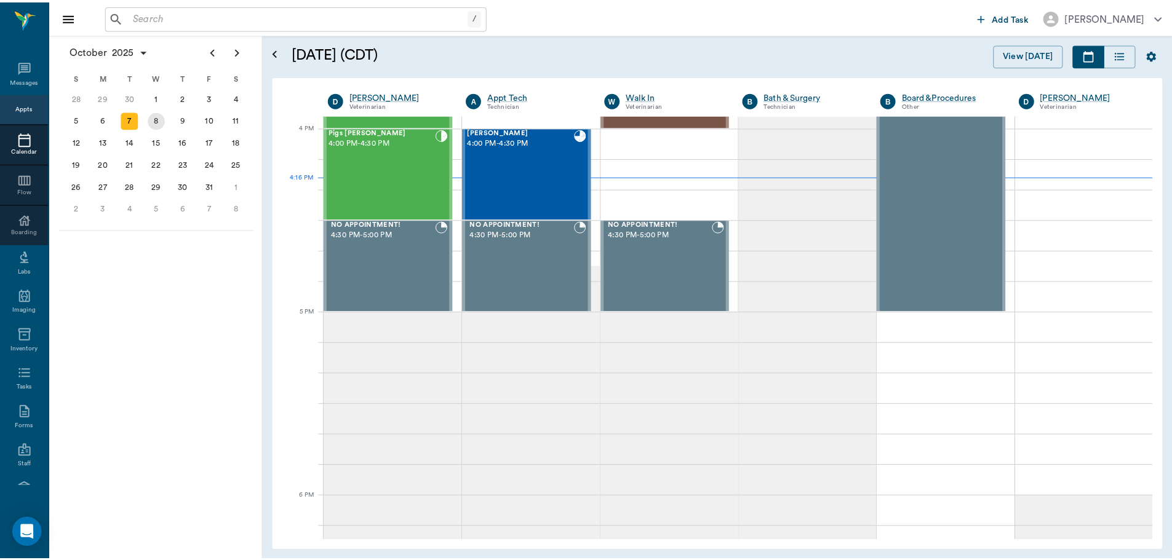
scroll to position [1478, 0]
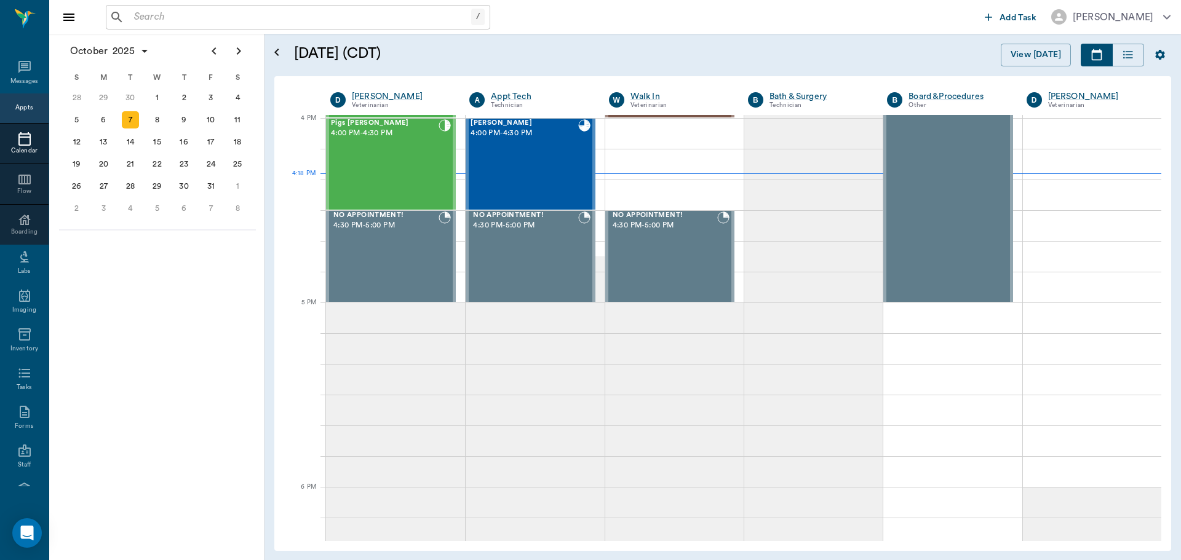
click at [147, 11] on input "text" at bounding box center [300, 17] width 342 height 17
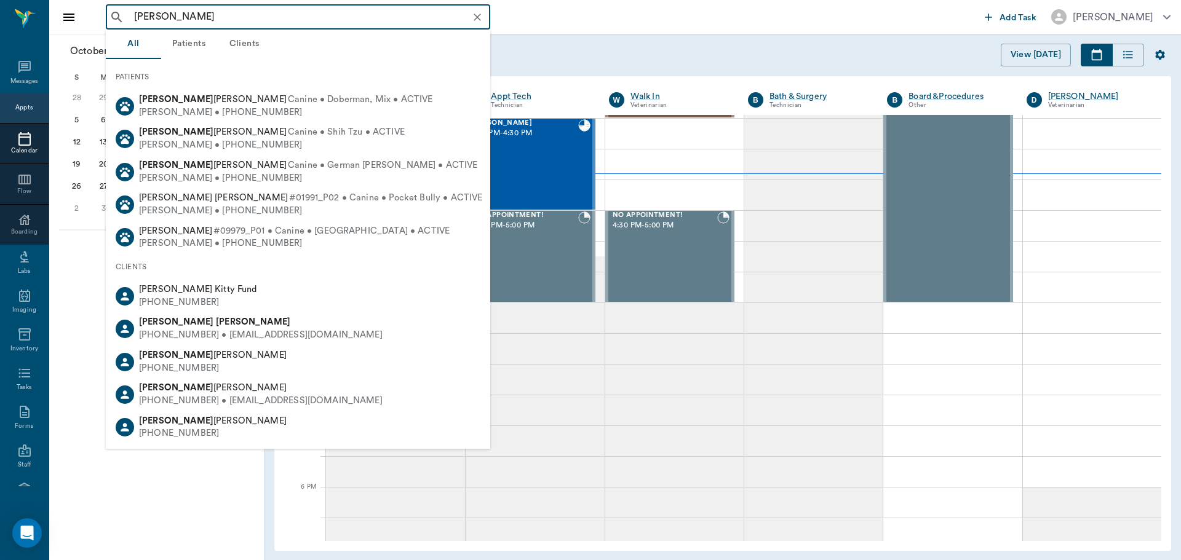
click at [189, 324] on div "Lisa Taylor" at bounding box center [261, 322] width 244 height 13
type input "lisa taylor"
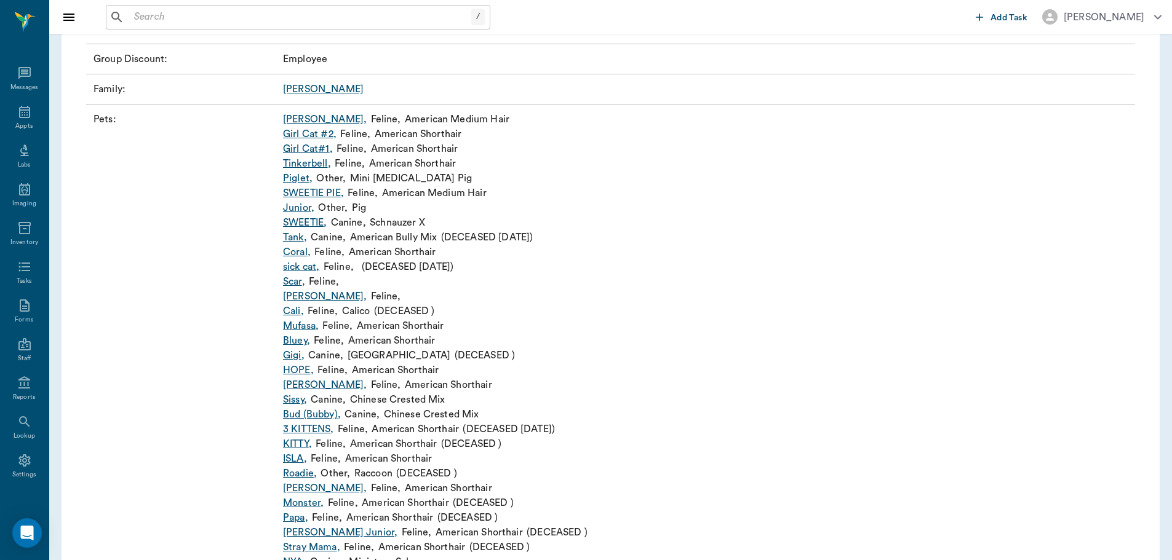
scroll to position [246, 0]
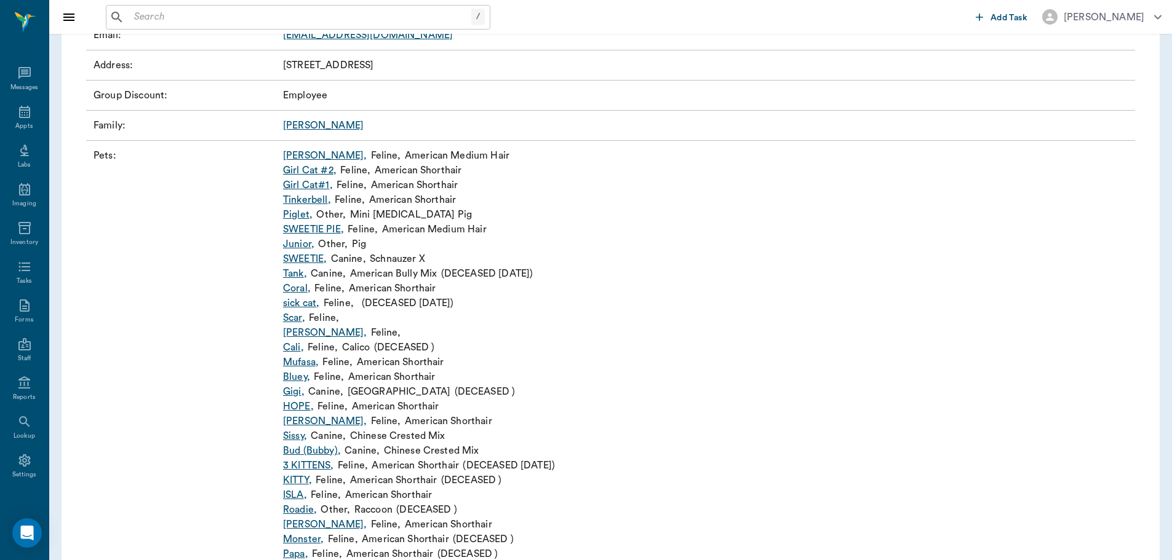
click at [298, 216] on link "Piglet ," at bounding box center [298, 214] width 30 height 15
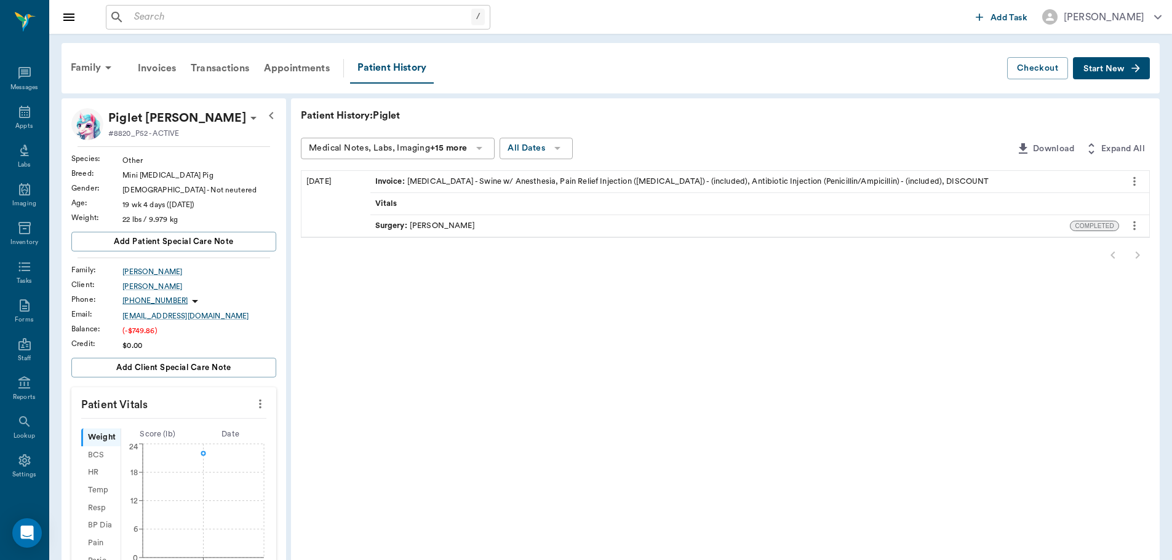
click at [401, 225] on span "Surgery :" at bounding box center [392, 226] width 34 height 12
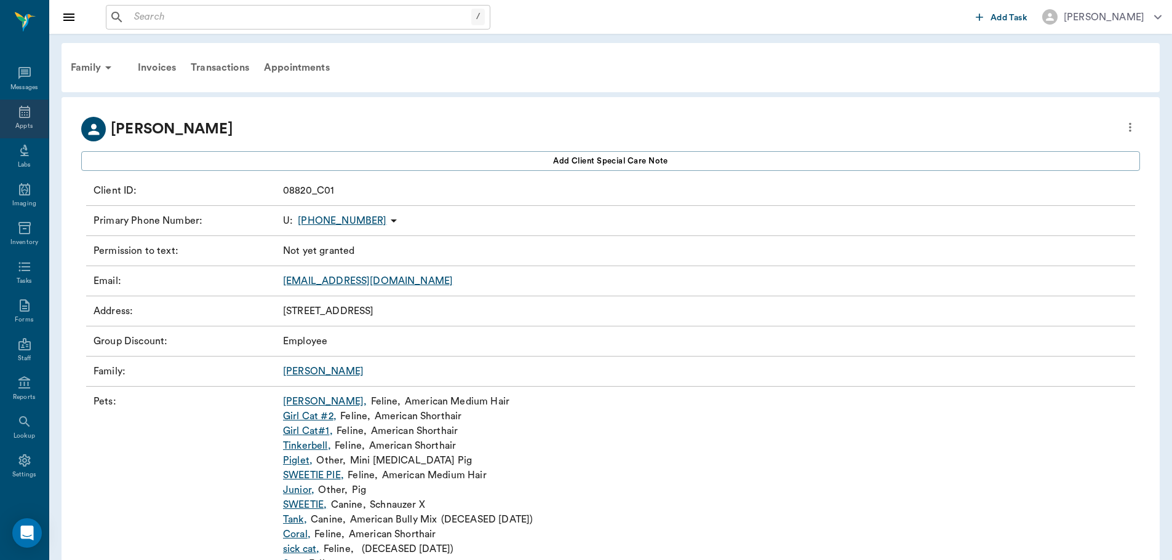
click at [20, 115] on icon at bounding box center [24, 112] width 11 height 12
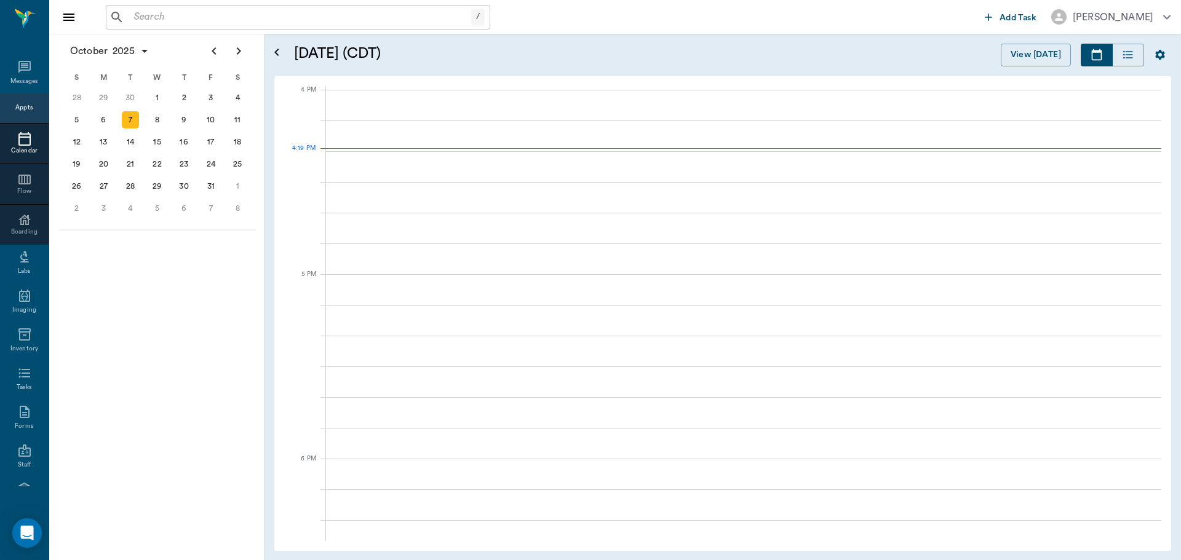
scroll to position [1477, 0]
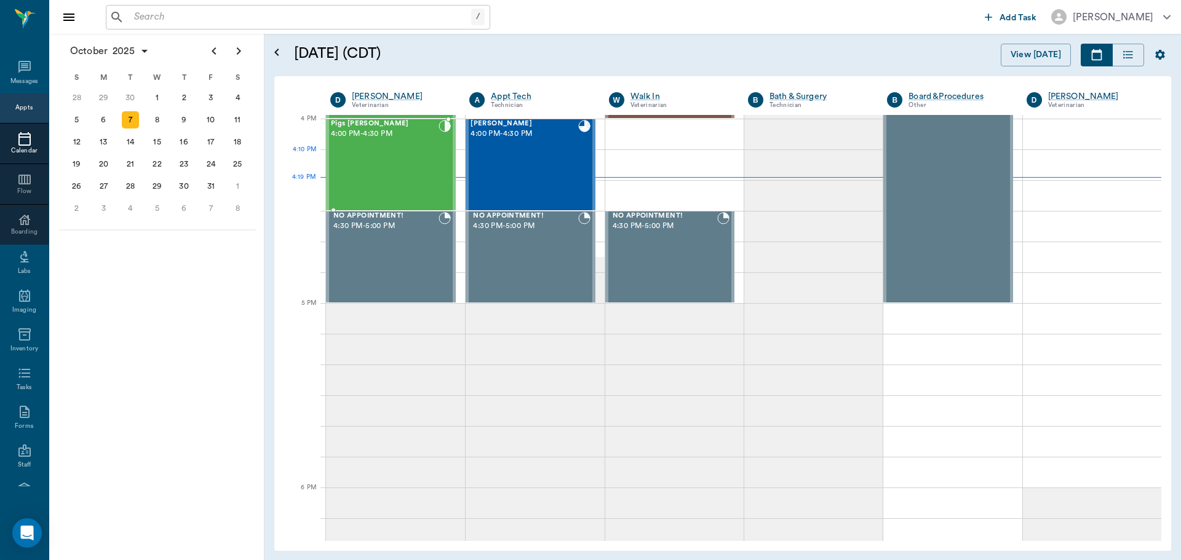
click at [394, 166] on div "Pigs Ingram 4:00 PM - 4:30 PM" at bounding box center [385, 165] width 108 height 90
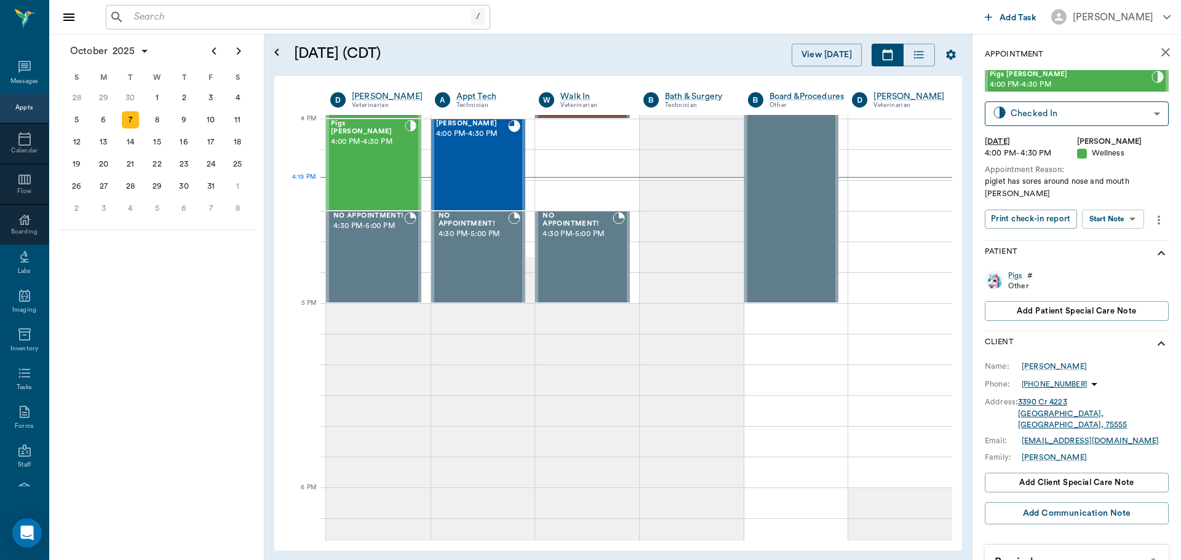
click at [1134, 211] on body "/ ​ Add Task Dr. Bert Ellsworth Nectar Messages Appts Calendar Flow Boarding La…" at bounding box center [590, 280] width 1181 height 560
click at [1127, 234] on li "Start SOAP" at bounding box center [1113, 232] width 85 height 20
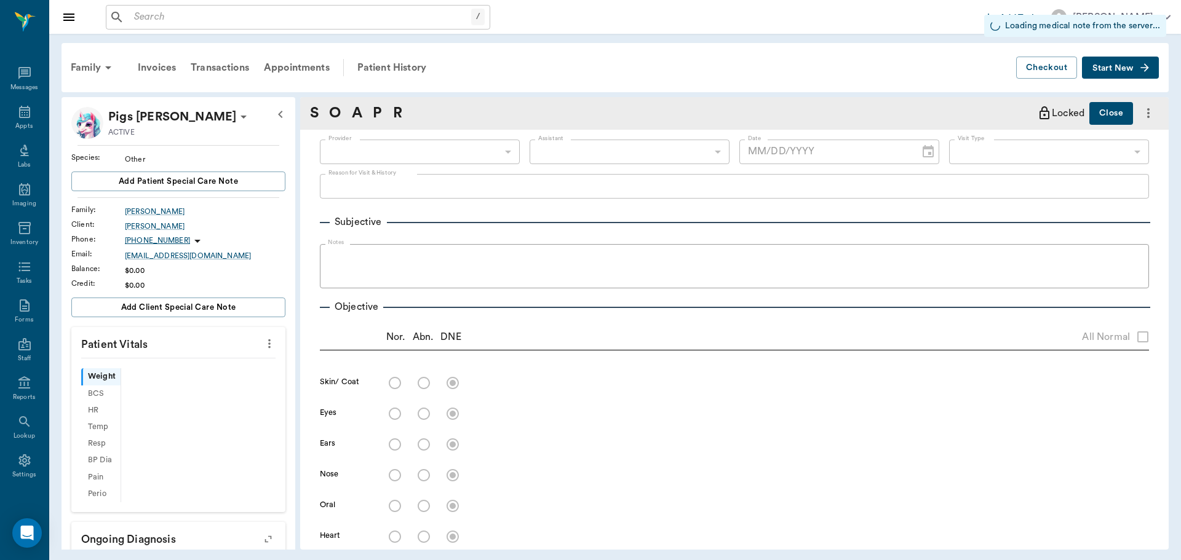
type input "63ec2f075fda476ae8351a4d"
type input "65d2be4f46e3a538d89b8c14"
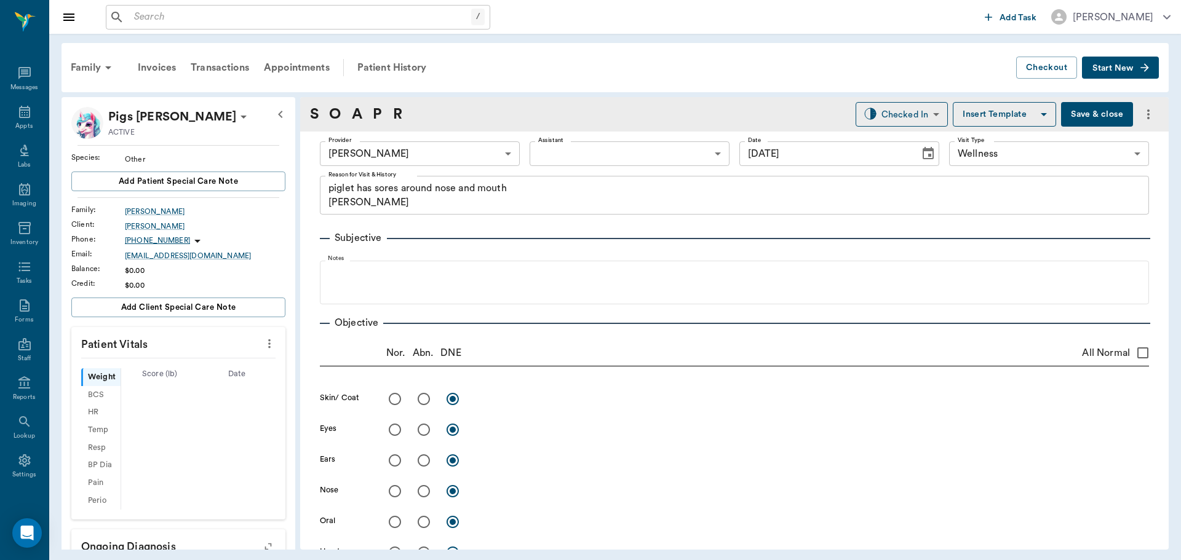
type input "[DATE]"
type textarea "piglet has sores around nose and mouth [PERSON_NAME]"
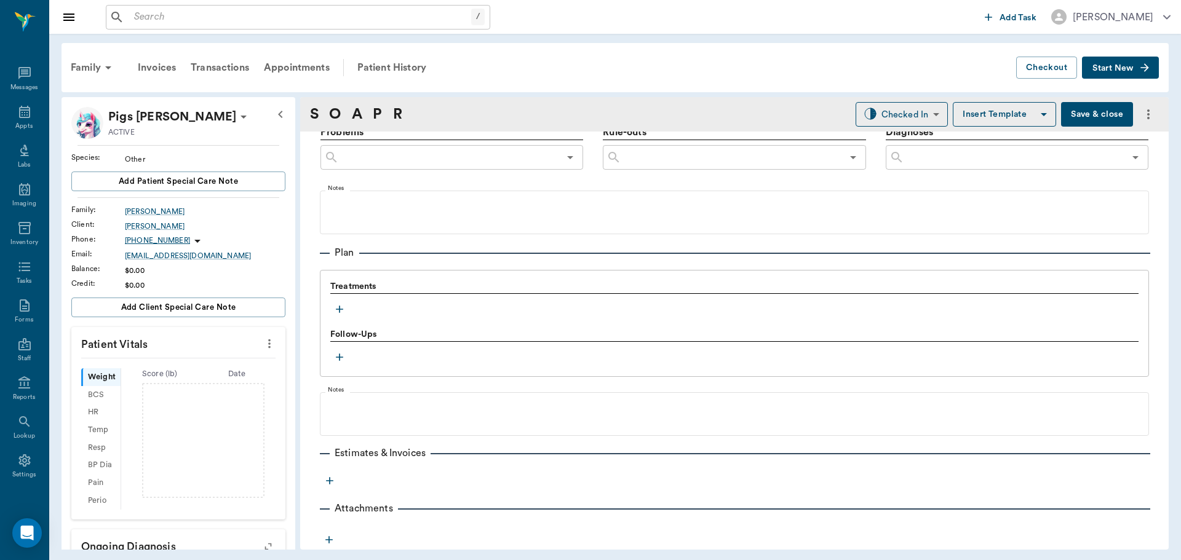
scroll to position [747, 0]
click at [342, 304] on icon "button" at bounding box center [339, 309] width 12 height 12
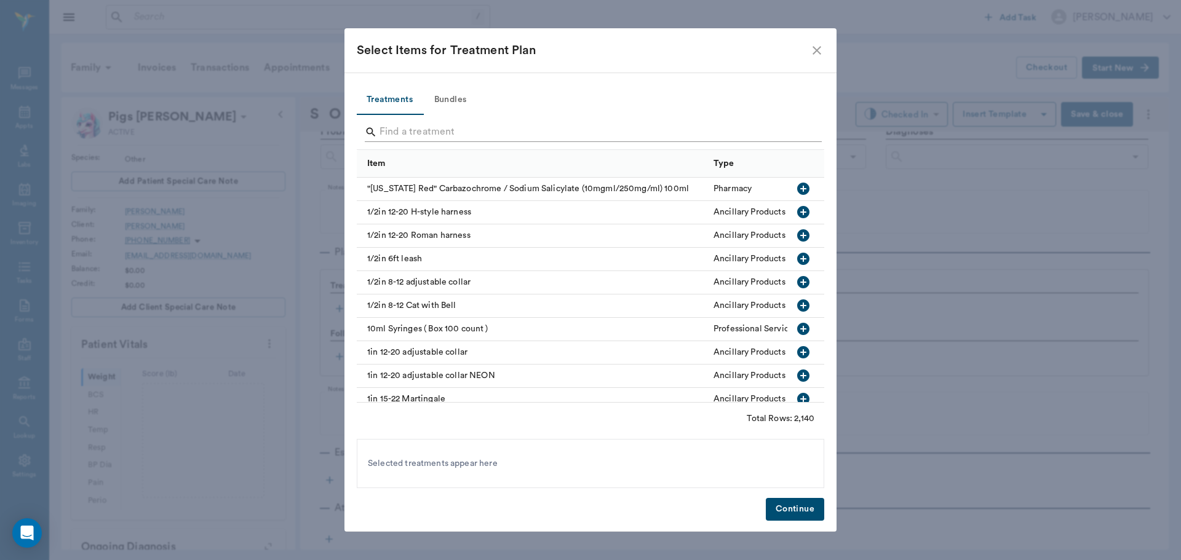
click at [533, 129] on input "Search" at bounding box center [592, 132] width 424 height 20
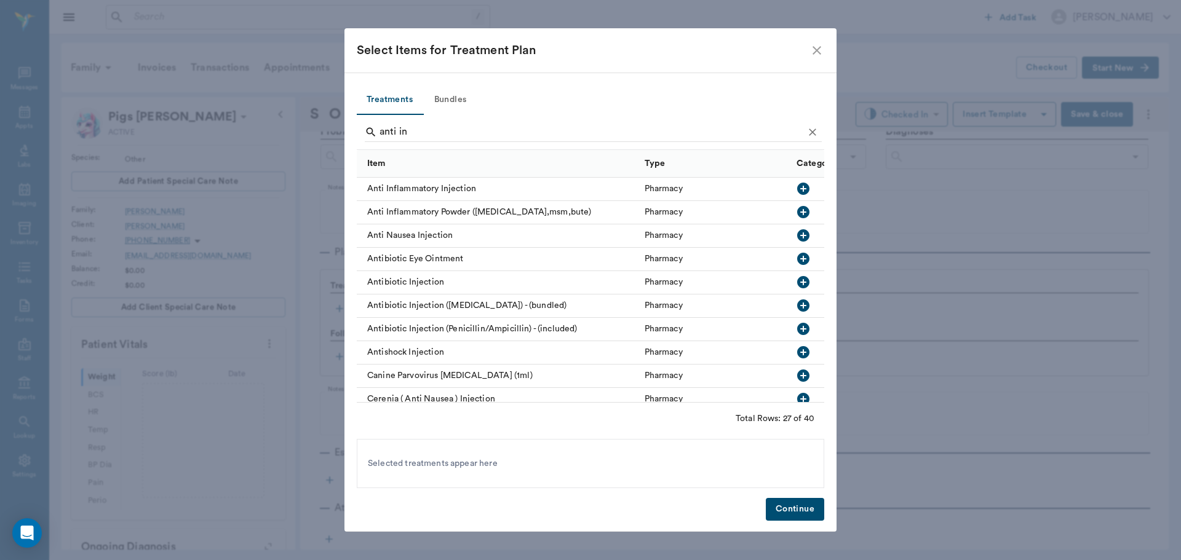
click at [797, 185] on icon "button" at bounding box center [803, 189] width 12 height 12
click at [468, 131] on input "anti in" at bounding box center [592, 132] width 424 height 20
click at [526, 122] on input "anti in" at bounding box center [592, 132] width 424 height 20
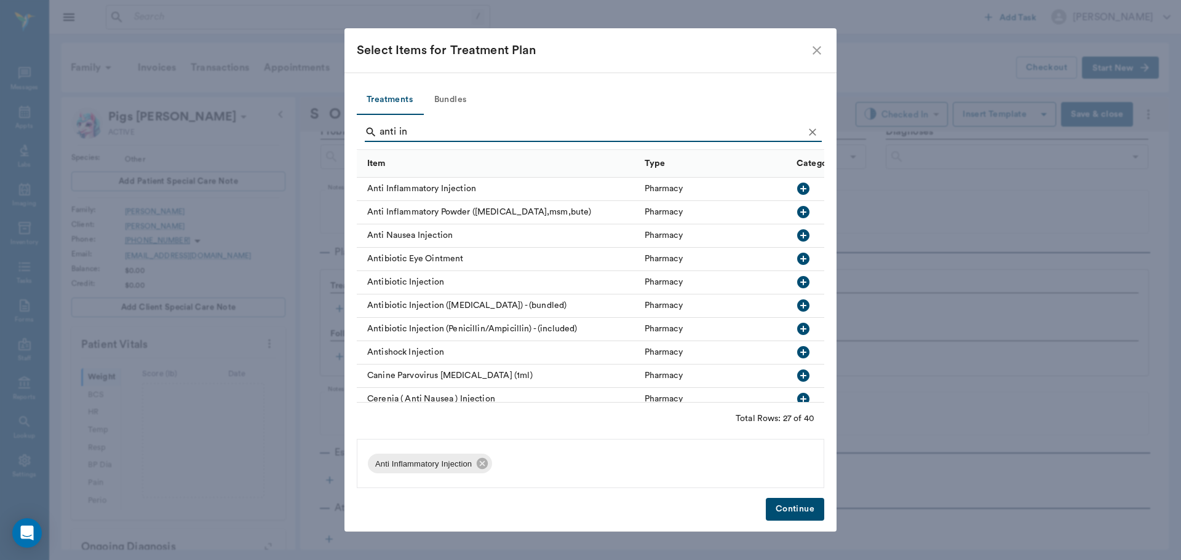
click at [526, 122] on input "anti in" at bounding box center [592, 132] width 424 height 20
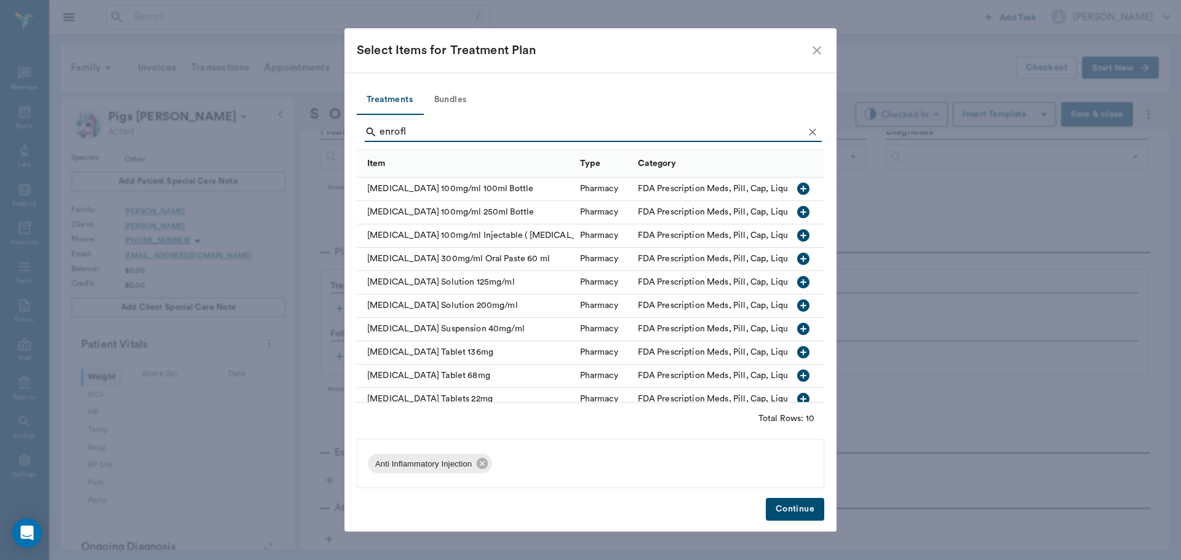
type input "enrofl"
click at [796, 232] on icon "button" at bounding box center [803, 235] width 15 height 15
click at [792, 516] on button "Continue" at bounding box center [795, 509] width 58 height 23
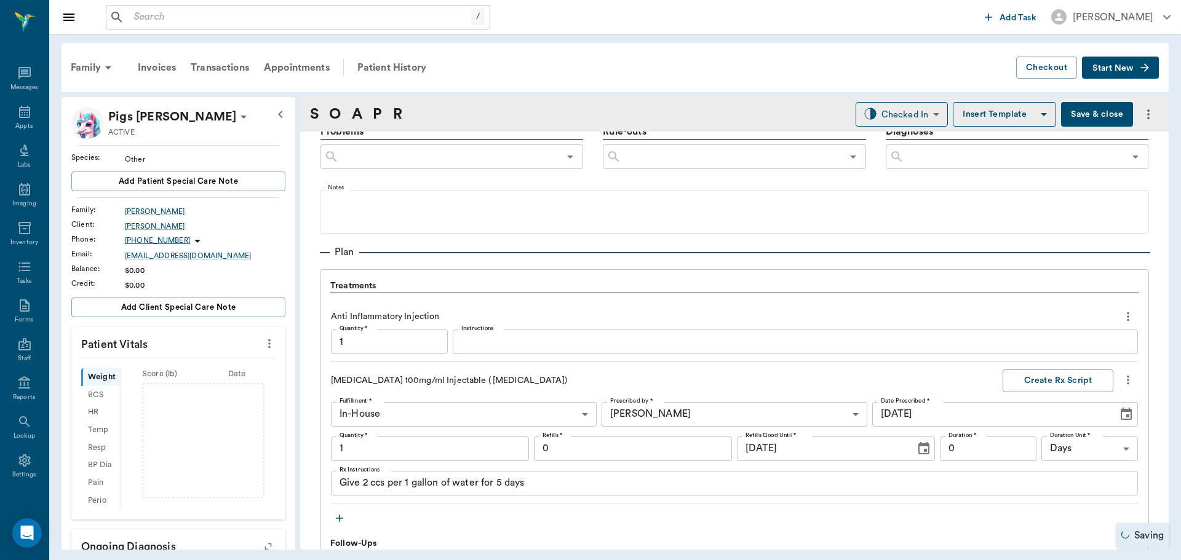
type input "1.00"
click at [447, 450] on input "1.00" at bounding box center [430, 449] width 198 height 25
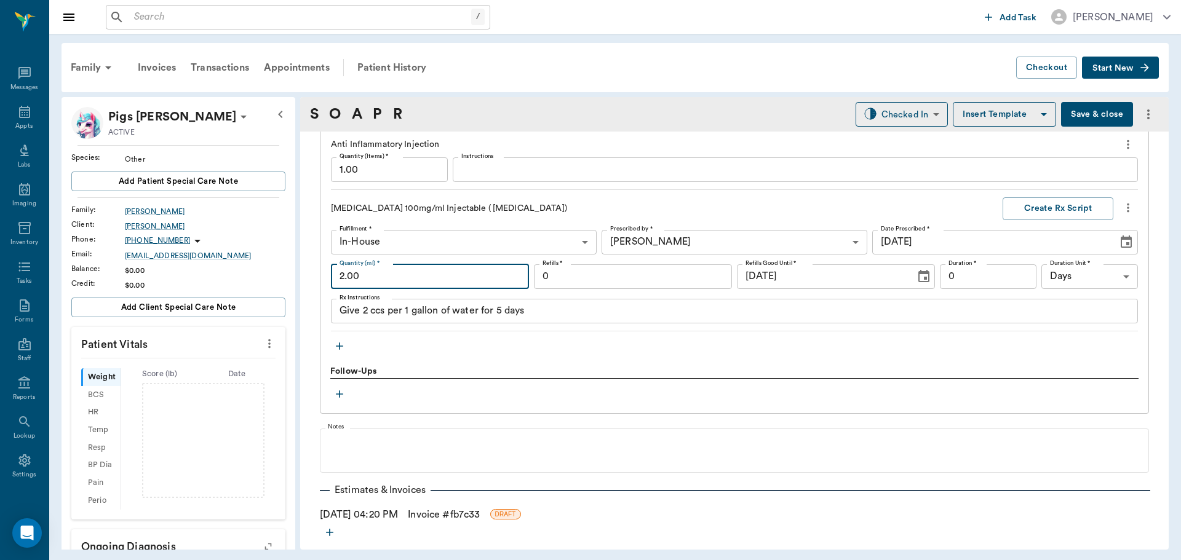
scroll to position [932, 0]
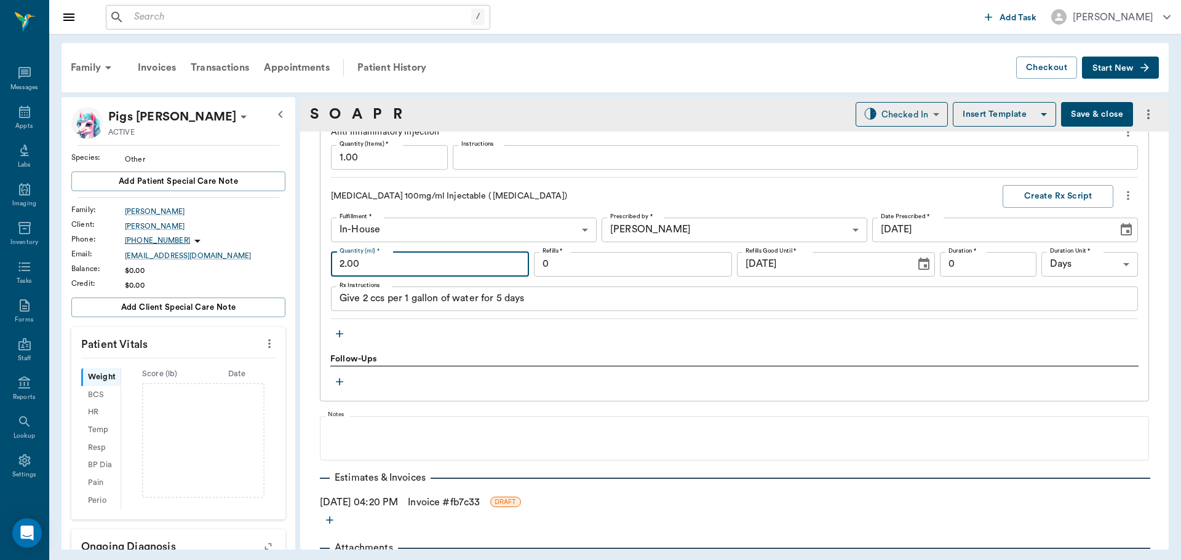
type input "2.00"
click at [344, 336] on icon "button" at bounding box center [339, 334] width 12 height 12
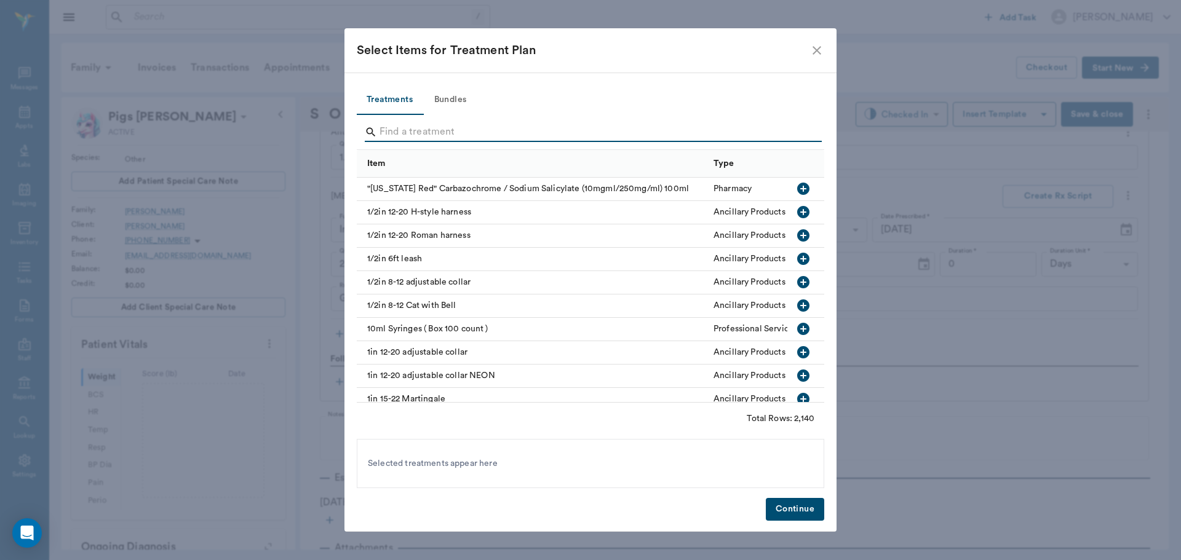
click at [492, 130] on input "Search" at bounding box center [592, 132] width 424 height 20
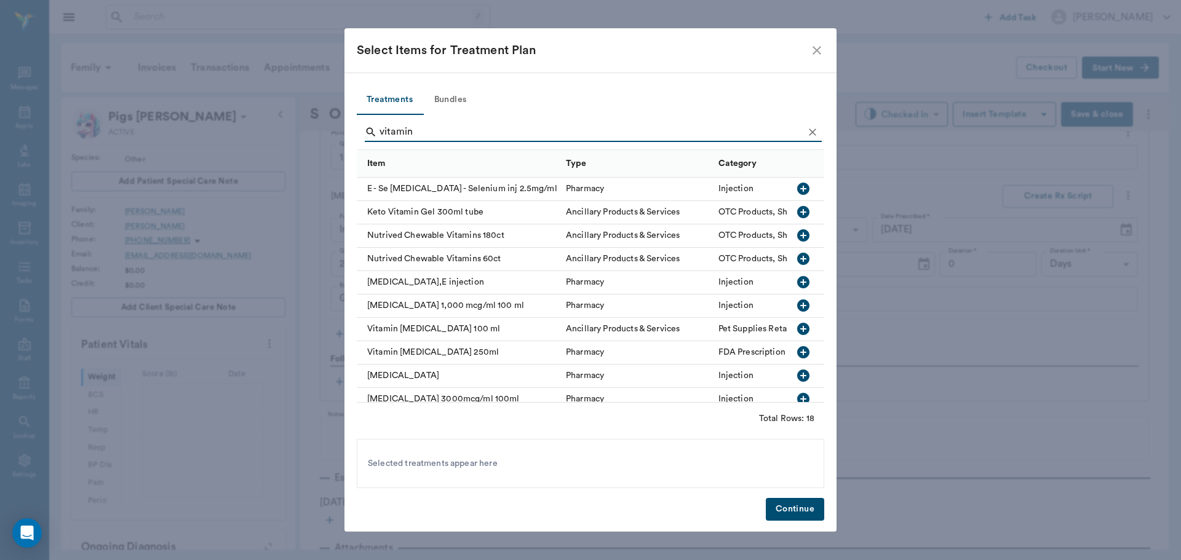
click at [797, 288] on icon "button" at bounding box center [803, 282] width 12 height 12
click at [474, 126] on input "vitamin" at bounding box center [592, 132] width 424 height 20
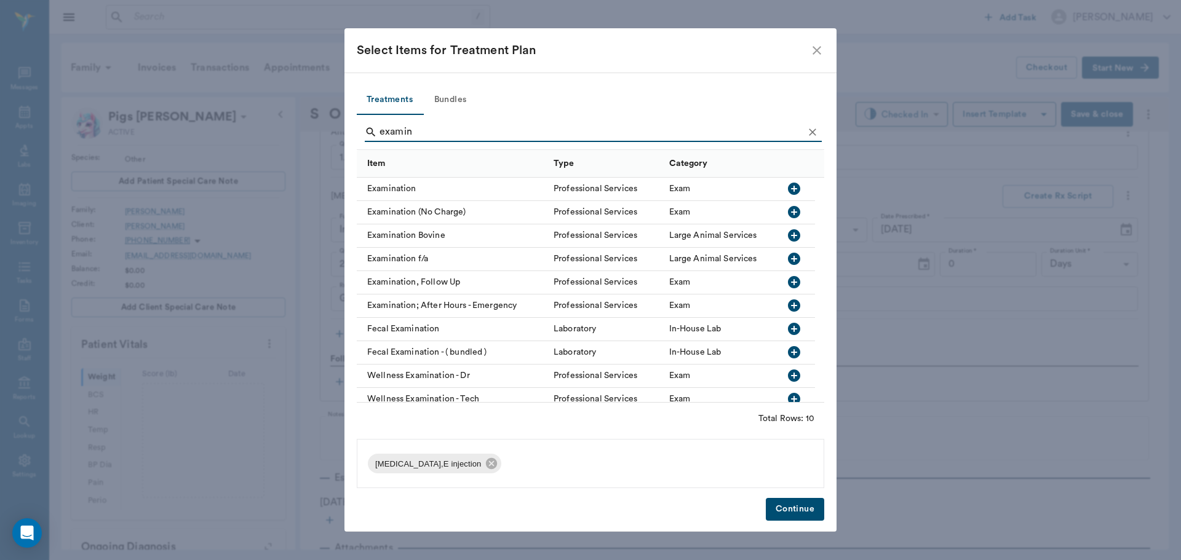
type input "examin"
click at [799, 189] on icon "button" at bounding box center [794, 189] width 12 height 12
click at [782, 501] on button "Continue" at bounding box center [795, 509] width 58 height 23
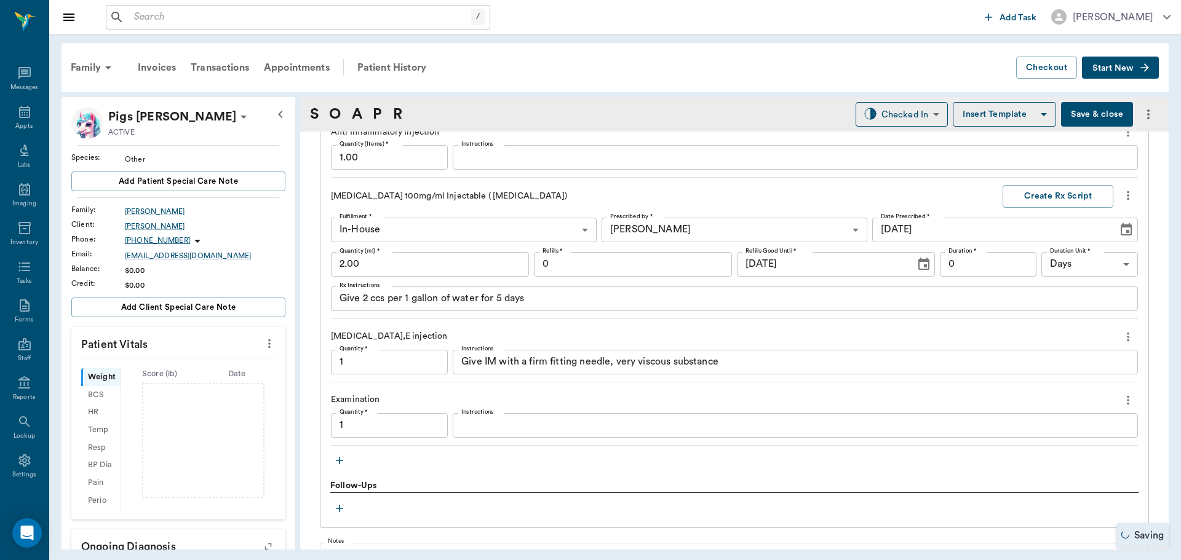
type input "1.00"
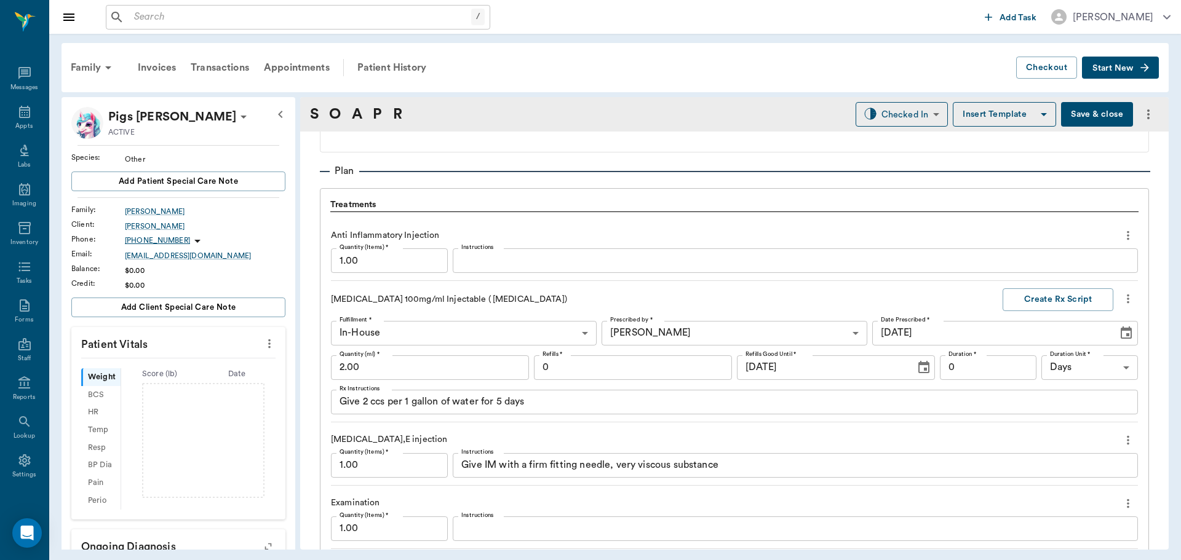
scroll to position [809, 0]
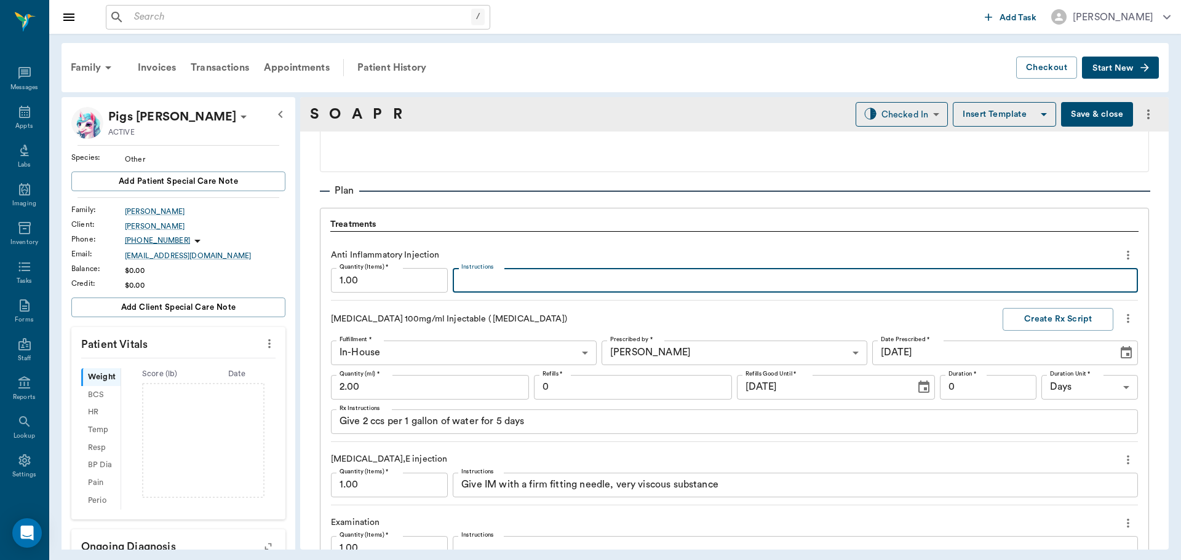
click at [544, 284] on textarea "Instructions" at bounding box center [795, 281] width 668 height 14
type textarea "m"
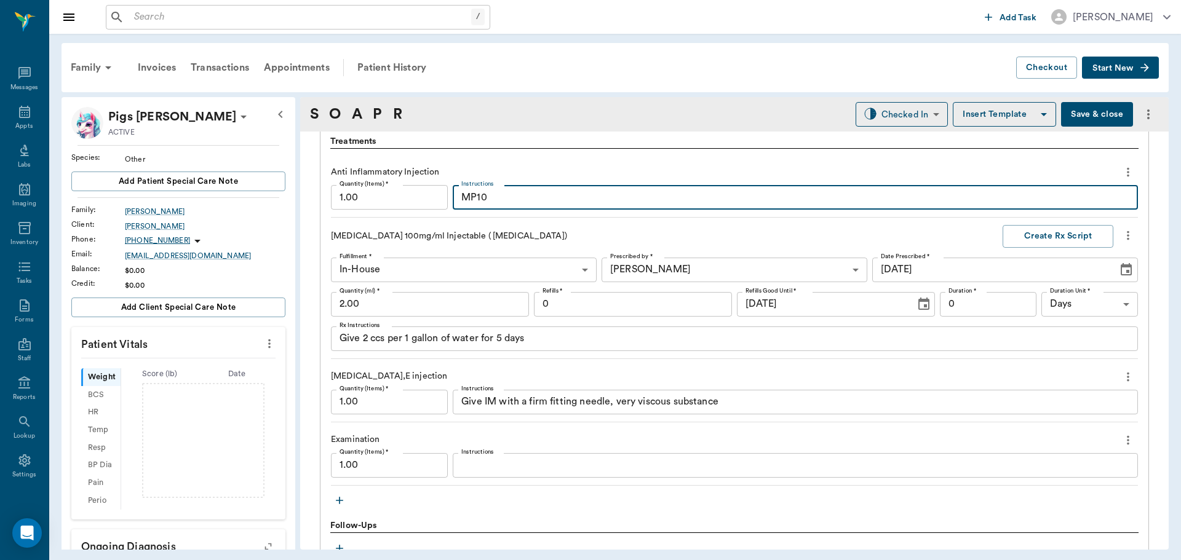
scroll to position [870, 0]
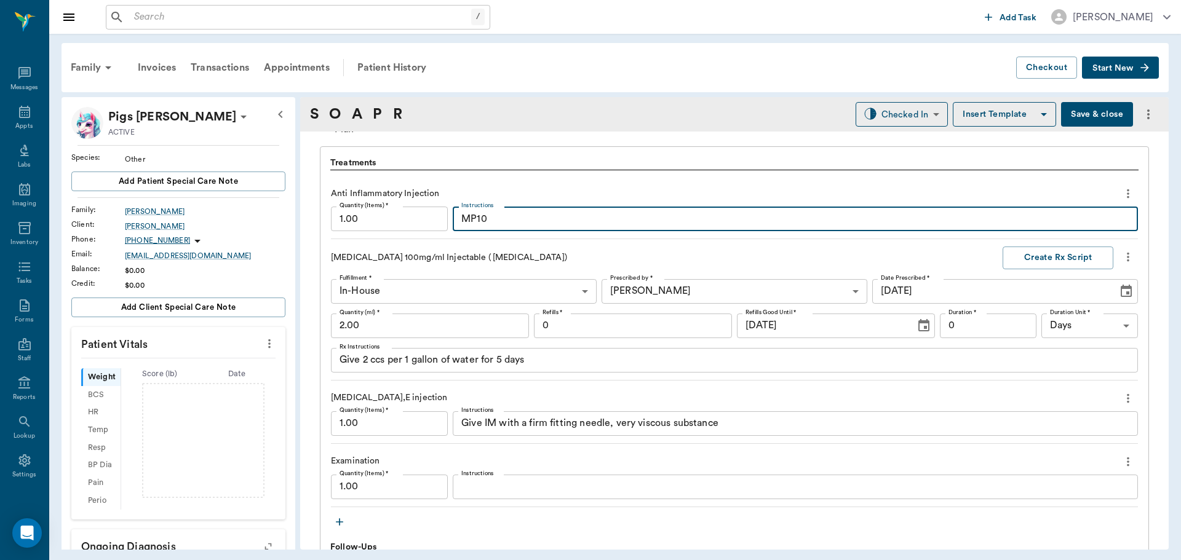
type textarea "MP10"
click at [344, 528] on icon "button" at bounding box center [339, 522] width 12 height 12
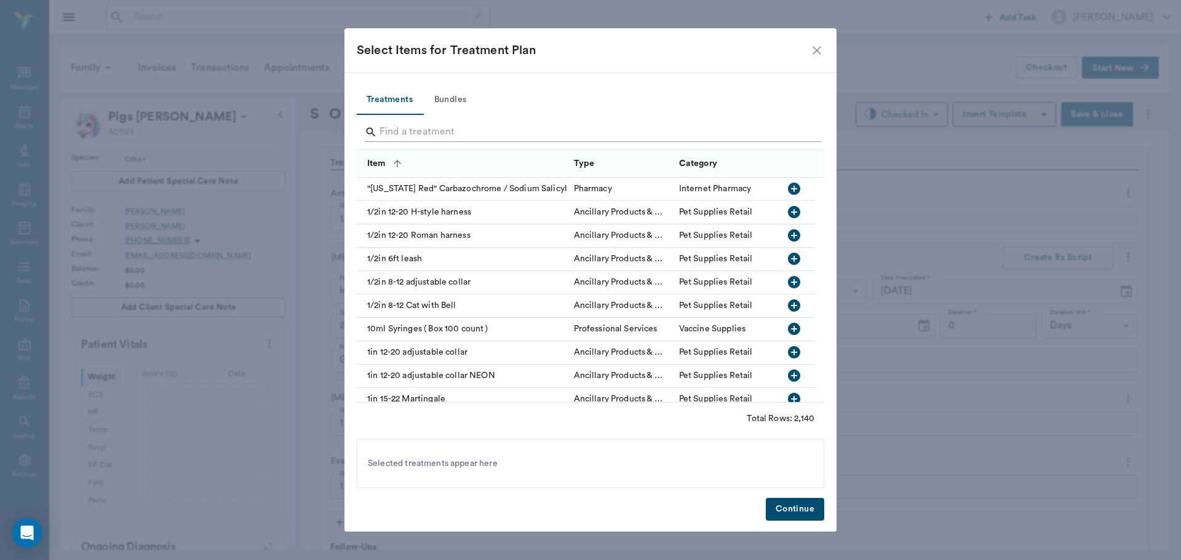
click at [463, 132] on input "Search" at bounding box center [592, 132] width 424 height 20
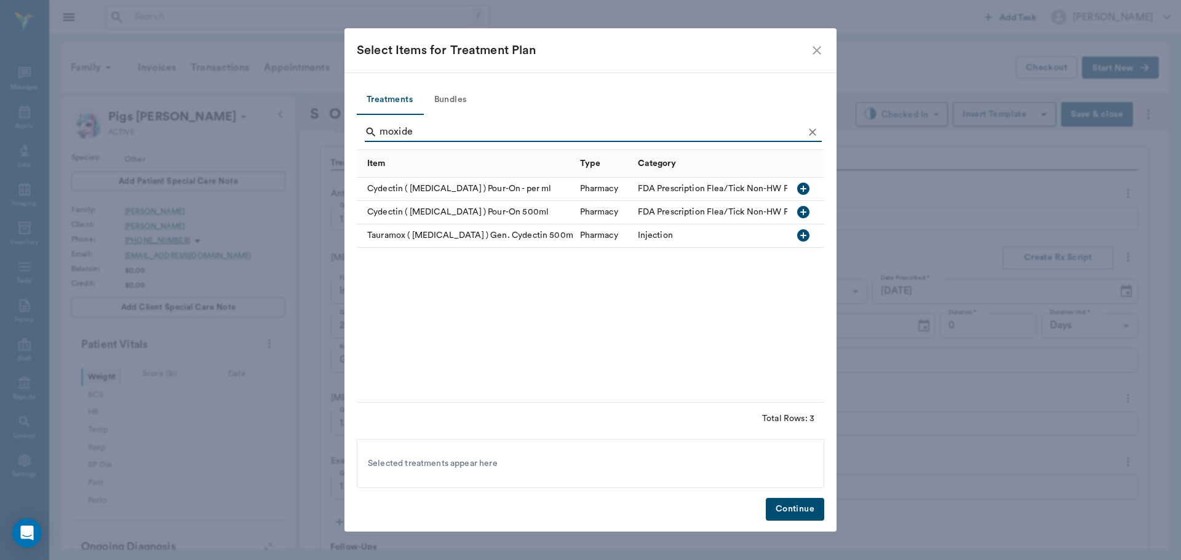
click at [552, 133] on input "moxide" at bounding box center [592, 132] width 424 height 20
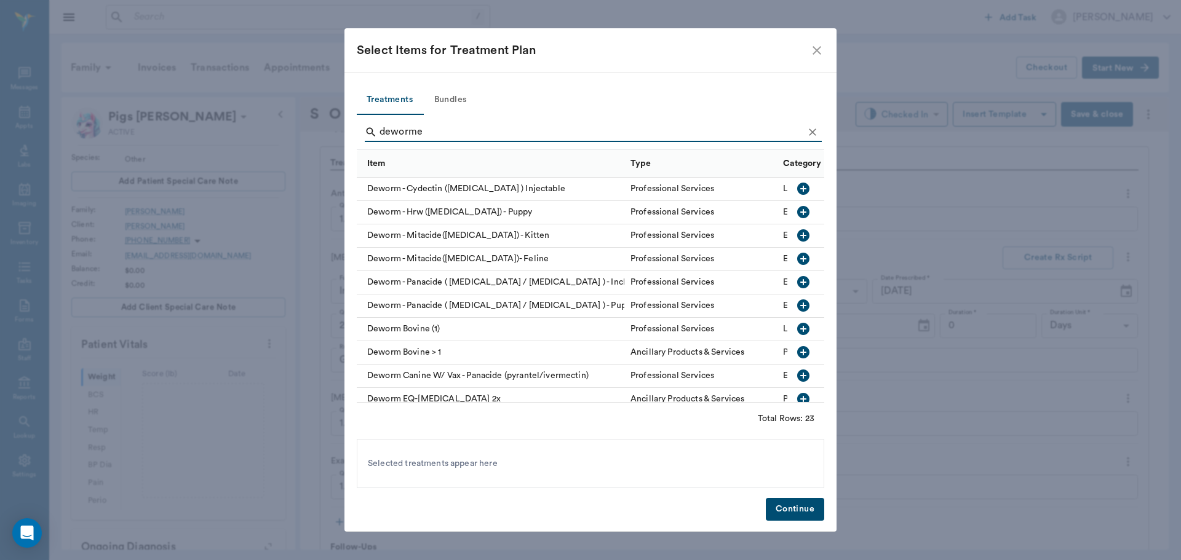
type input "dewormer"
type input "deworm"
click at [797, 191] on icon "button" at bounding box center [803, 189] width 12 height 12
click at [797, 502] on button "Continue" at bounding box center [795, 509] width 58 height 23
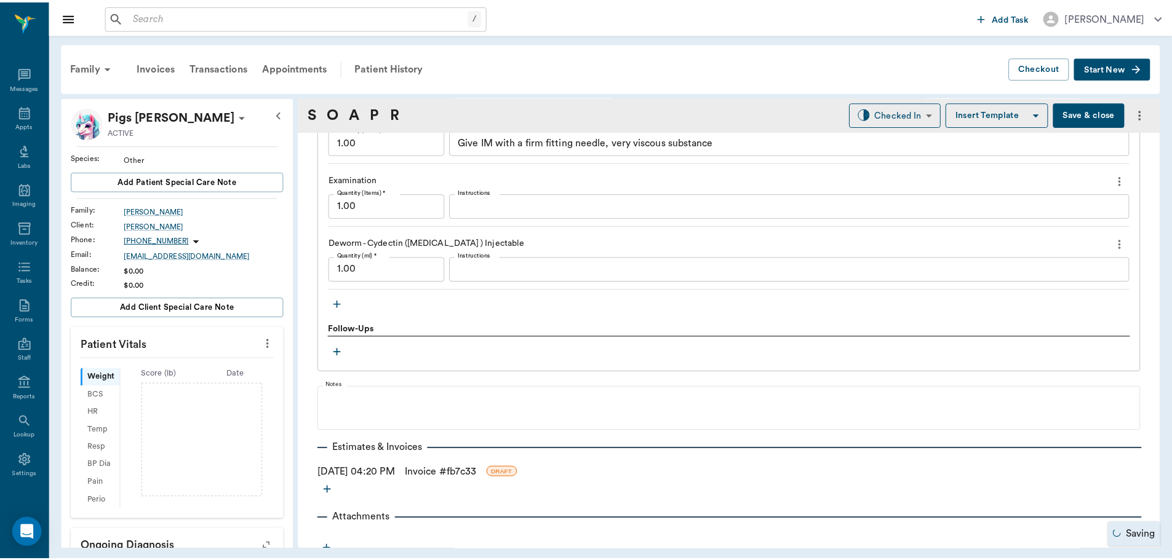
scroll to position [1162, 0]
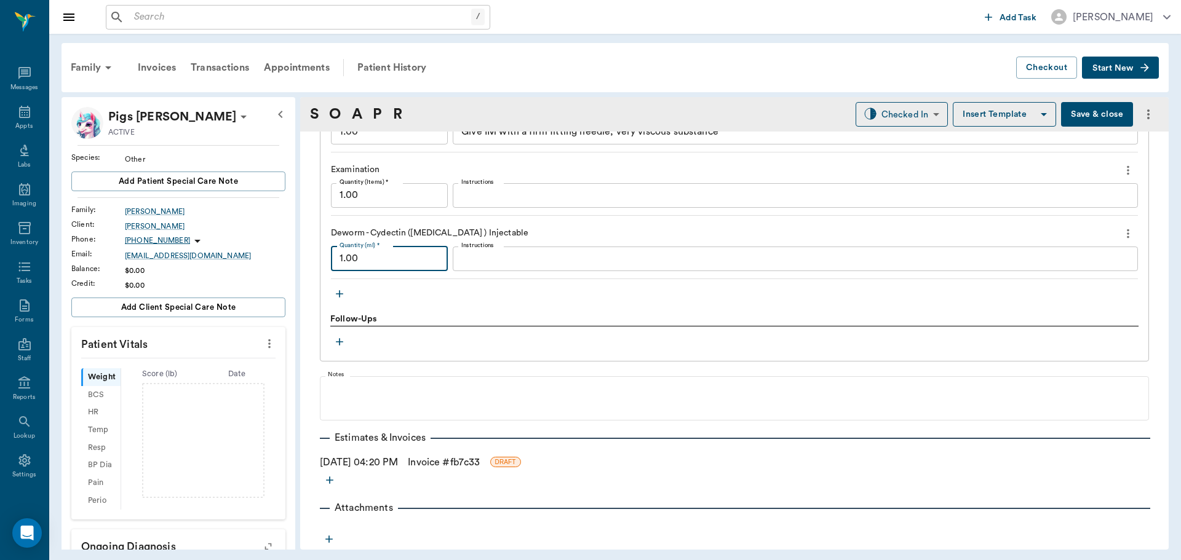
click at [390, 258] on input "1.00" at bounding box center [389, 259] width 117 height 25
click at [469, 359] on div "Treatments Anti Inflammatory Injection Quantity (Items) * 1.00 Quantity (Items)…" at bounding box center [734, 108] width 829 height 507
type input "0.20"
click at [480, 459] on link "Invoice # fb7c33" at bounding box center [444, 462] width 72 height 15
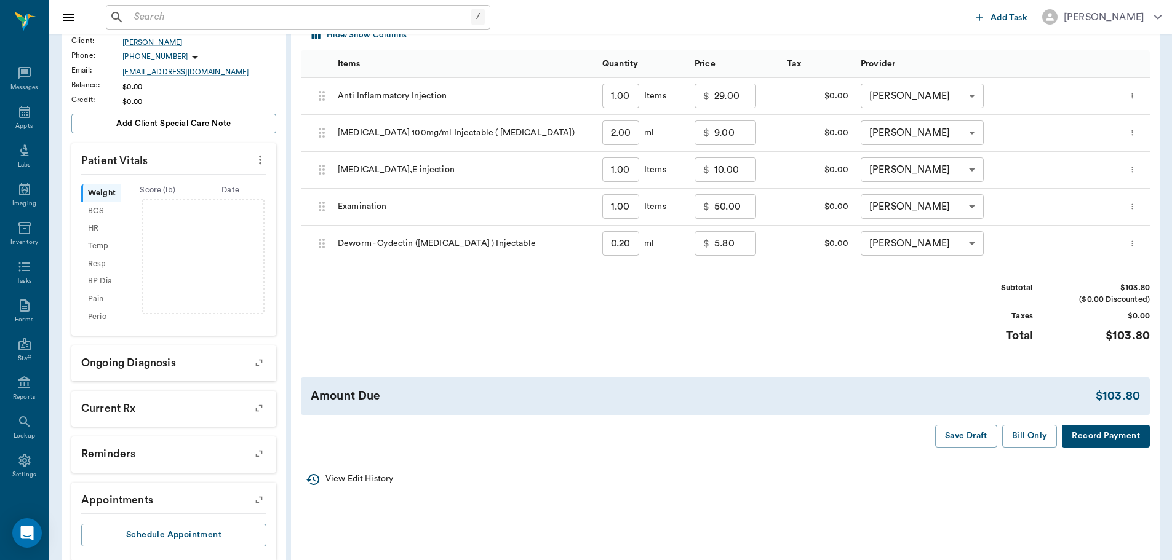
scroll to position [185, 0]
click at [742, 132] on input "9.00" at bounding box center [735, 132] width 42 height 25
type input "15.00"
click at [742, 101] on input "29.00" at bounding box center [735, 95] width 42 height 25
type input "7.50"
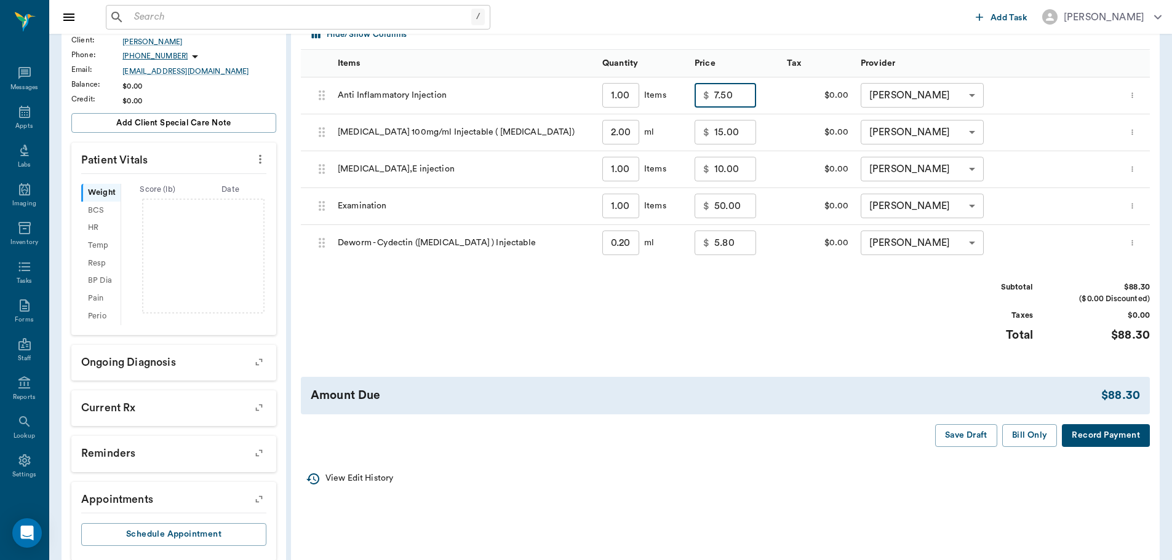
click at [741, 209] on input "50.00" at bounding box center [735, 206] width 42 height 25
type input "40.00"
click at [738, 169] on input "10.00" at bounding box center [735, 169] width 42 height 25
type input "4.00"
click at [771, 304] on div "Subtotal $72.30 ($0.00 Discounted) Taxes $0.00 Total $72.30" at bounding box center [725, 320] width 849 height 76
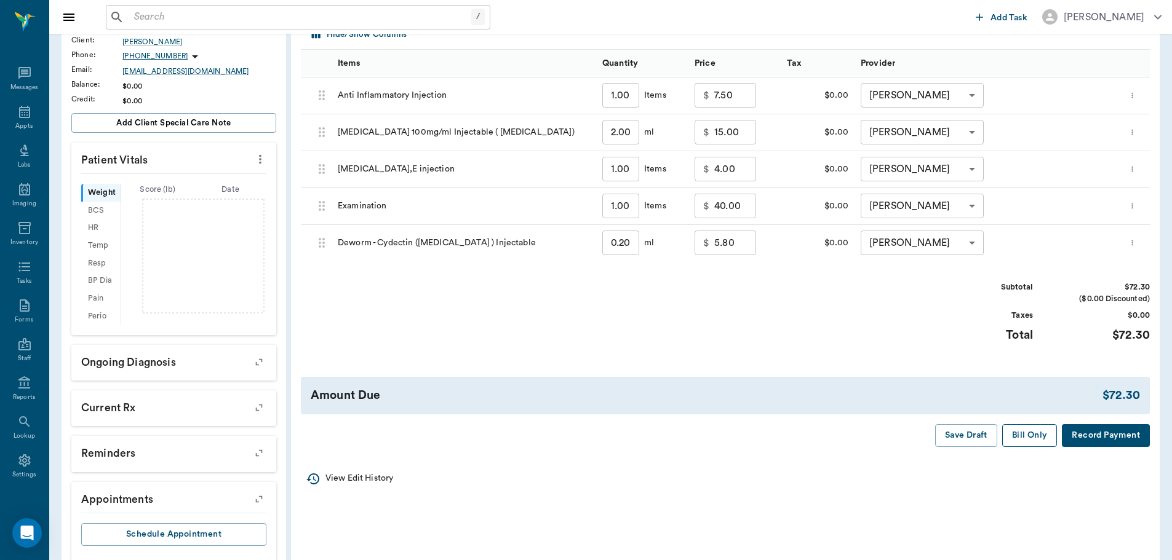
click at [1020, 441] on button "Bill Only" at bounding box center [1029, 435] width 55 height 23
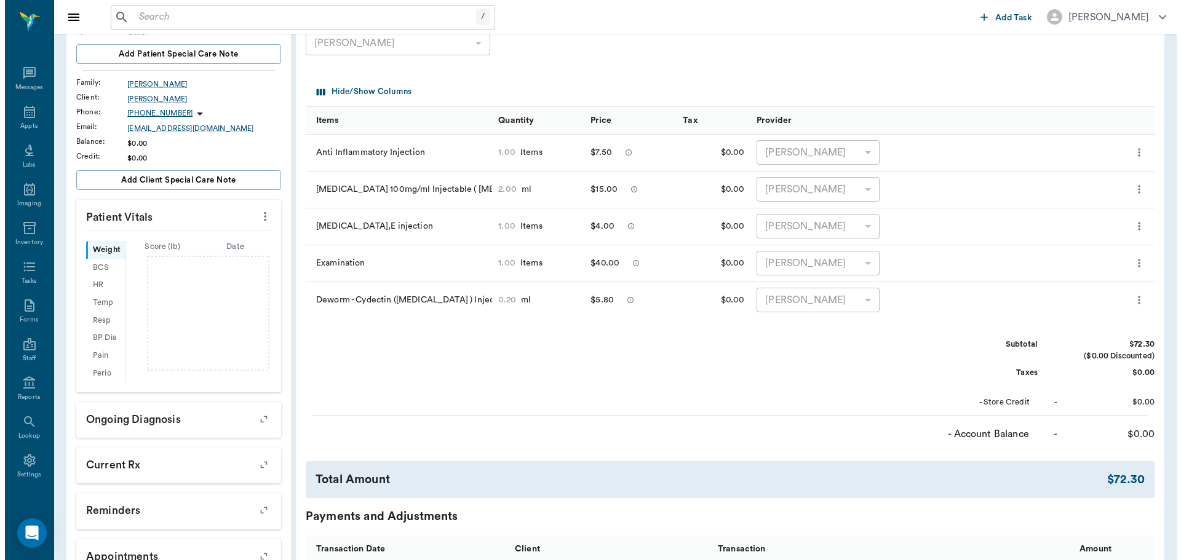
scroll to position [0, 0]
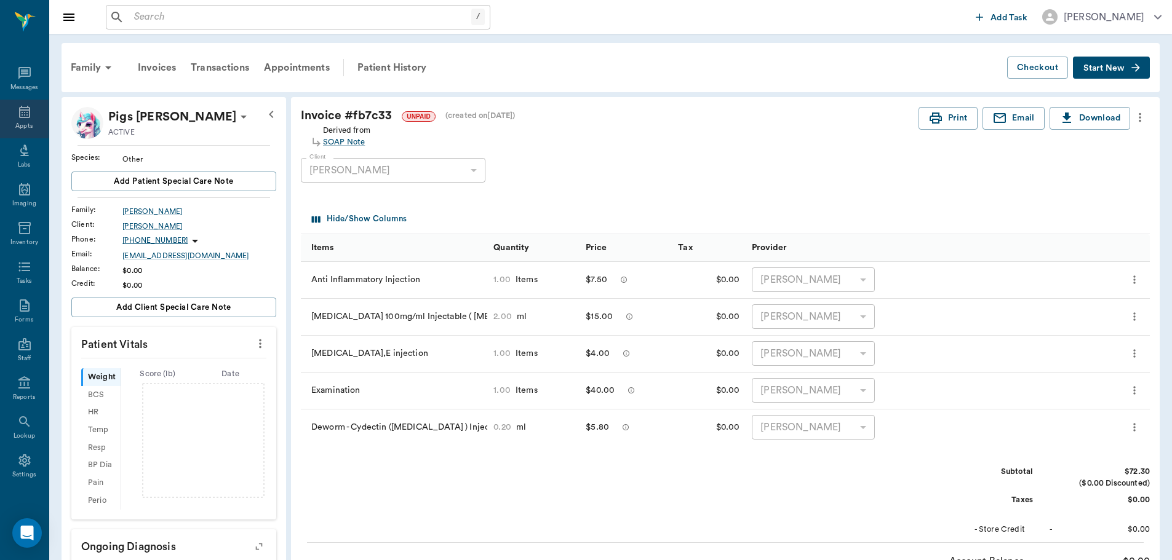
click at [21, 126] on div "Appts" at bounding box center [23, 126] width 17 height 9
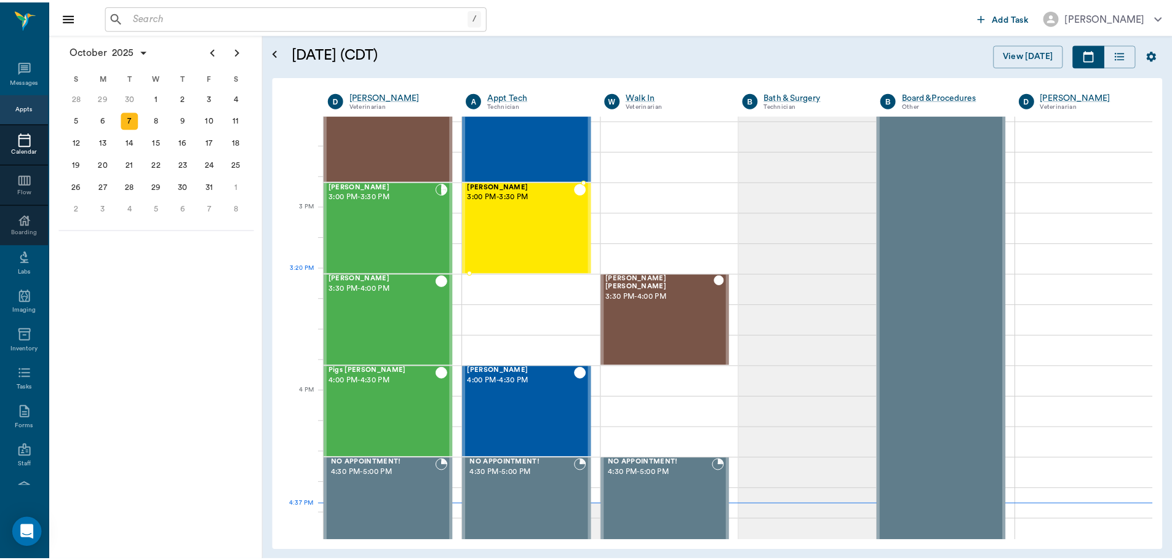
scroll to position [1107, 0]
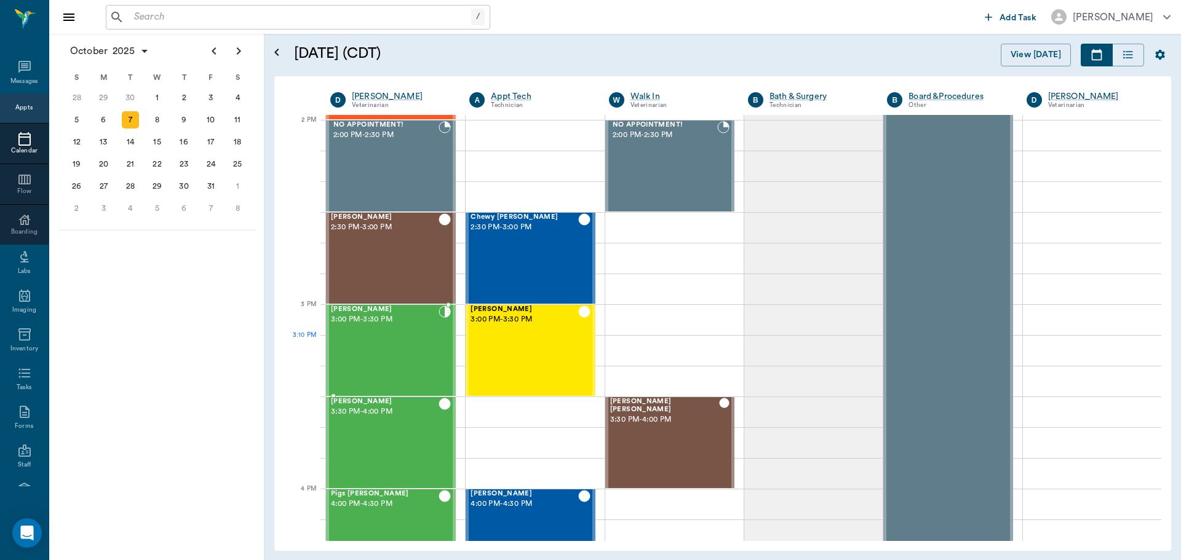
click at [380, 343] on div "[PERSON_NAME] 3:00 PM - 3:30 PM" at bounding box center [385, 351] width 108 height 90
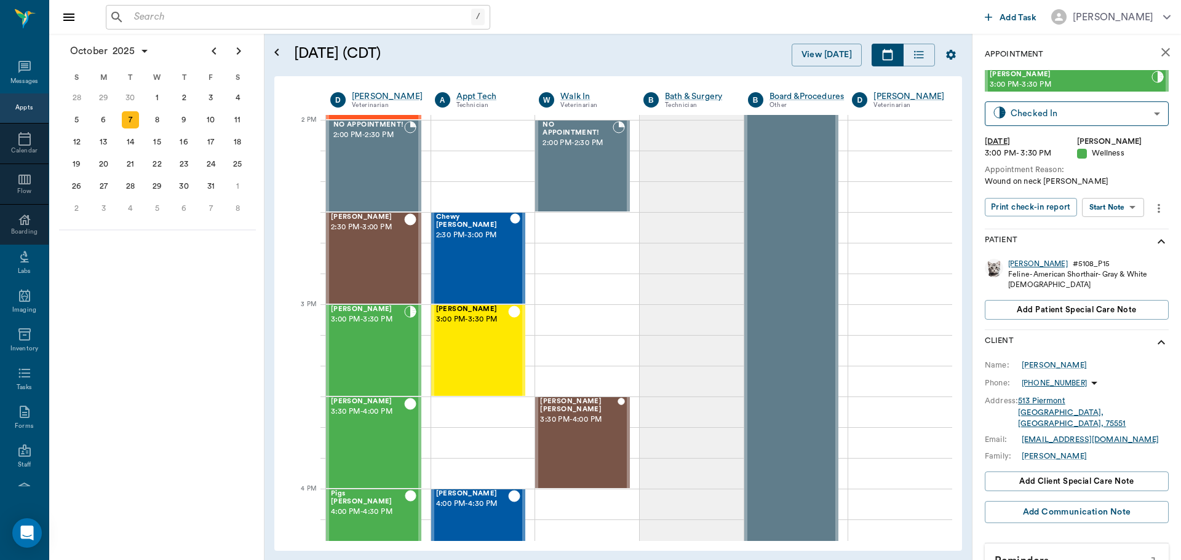
click at [1017, 264] on div "[PERSON_NAME]" at bounding box center [1038, 264] width 60 height 10
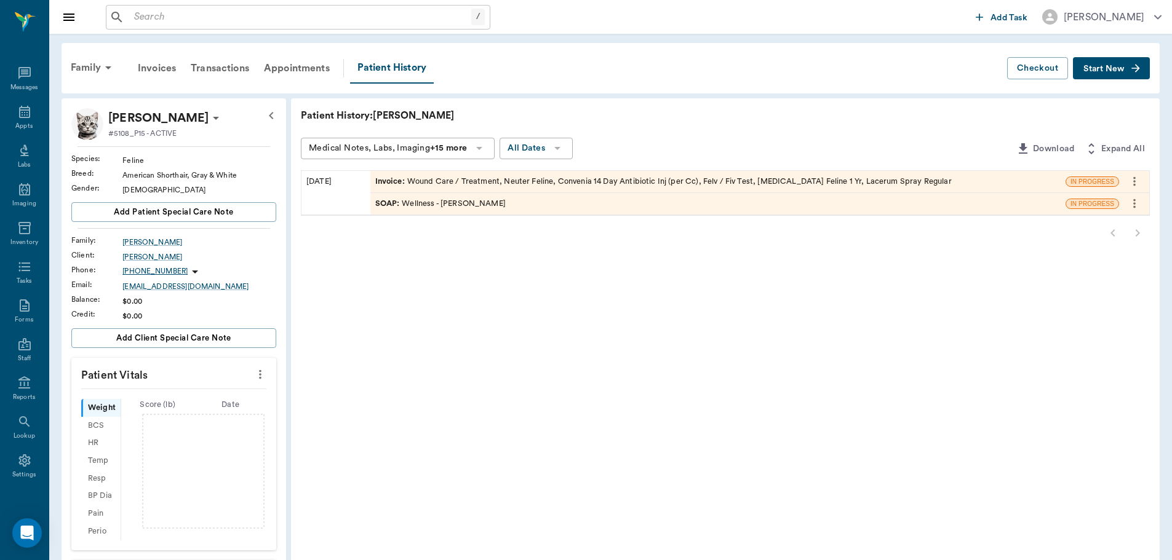
click at [496, 181] on div "Invoice : Wound Care / Treatment, Neuter Feline, Convenia 14 Day Antibiotic Inj…" at bounding box center [663, 182] width 576 height 12
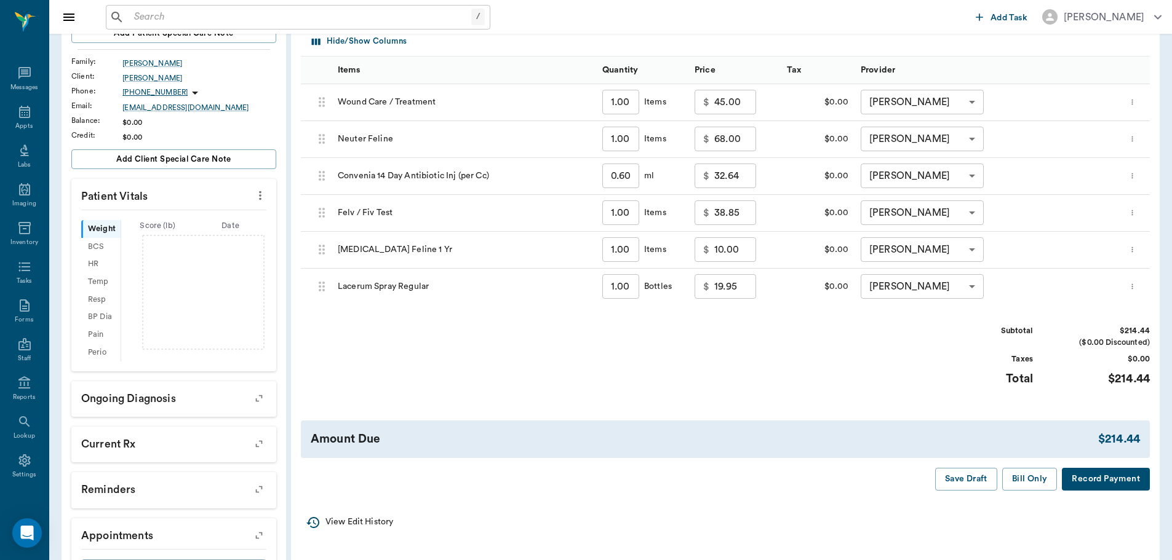
scroll to position [177, 0]
click at [736, 96] on input "45.00" at bounding box center [735, 102] width 42 height 25
type input "40.00"
click at [768, 362] on div "Subtotal $209.44 ($0.00 Discounted) Taxes $0.00 Total $209.44" at bounding box center [725, 364] width 849 height 76
click at [1019, 479] on button "Bill Only" at bounding box center [1029, 480] width 55 height 23
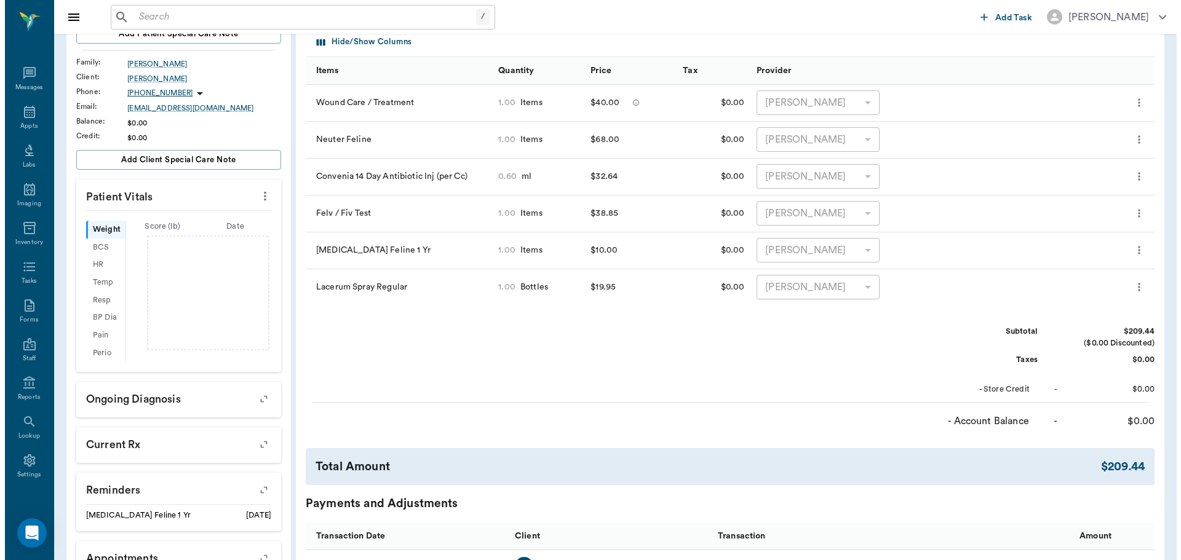
scroll to position [0, 0]
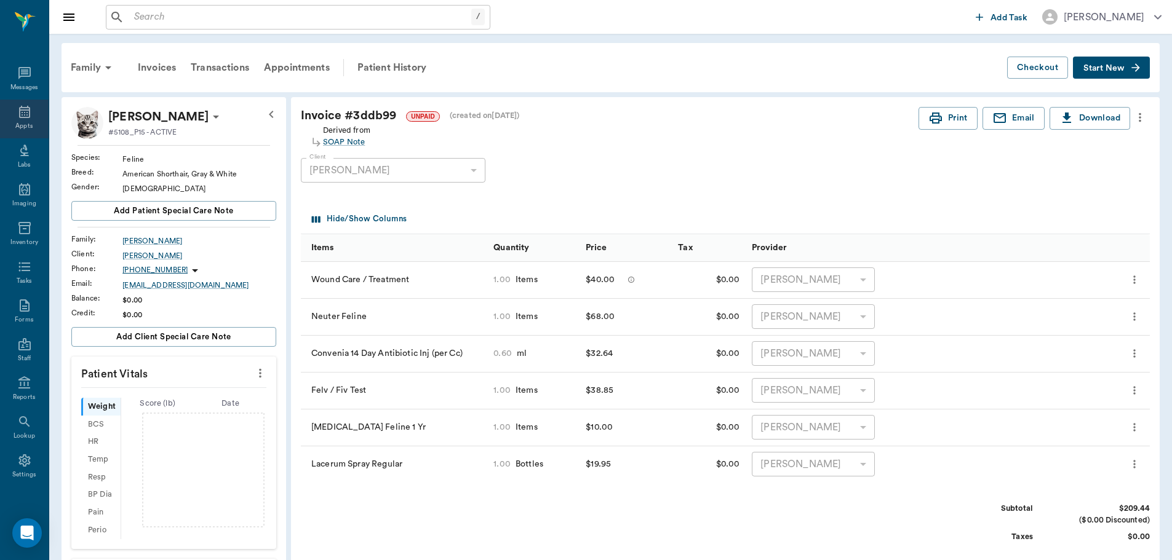
click at [12, 116] on div "Appts" at bounding box center [24, 119] width 49 height 39
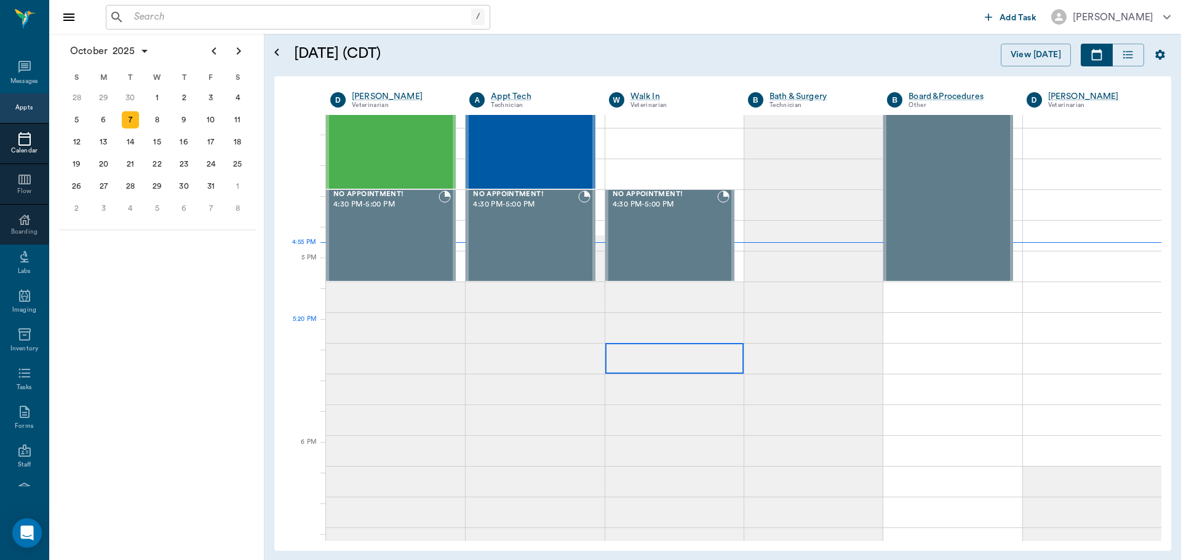
scroll to position [1538, 0]
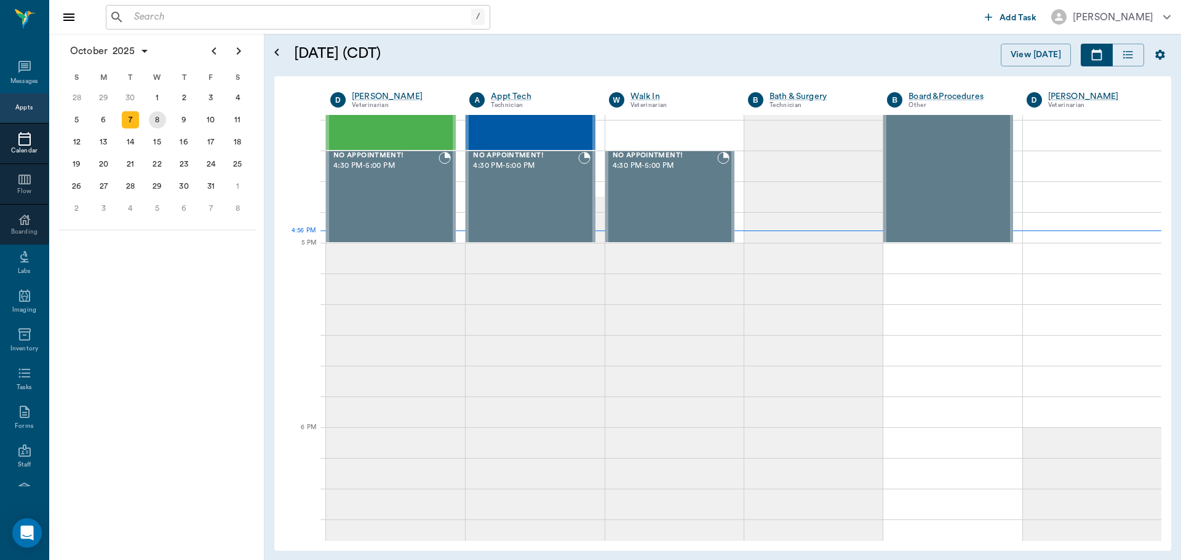
click at [159, 121] on div "8" at bounding box center [157, 119] width 17 height 17
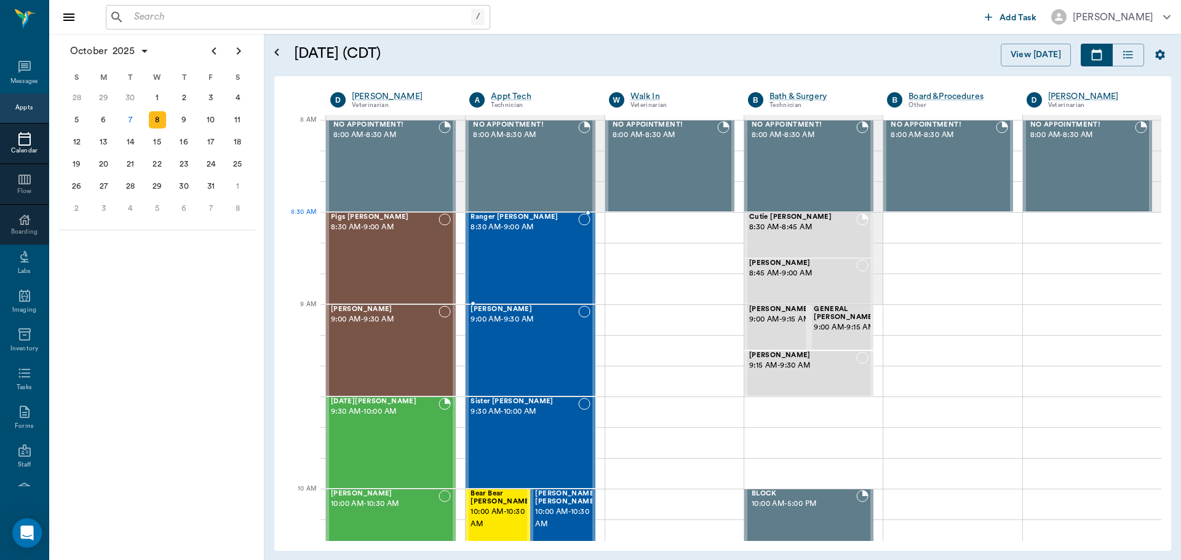
click at [548, 239] on div "Ranger [PERSON_NAME] 8:30 AM - 9:00 AM" at bounding box center [524, 258] width 107 height 90
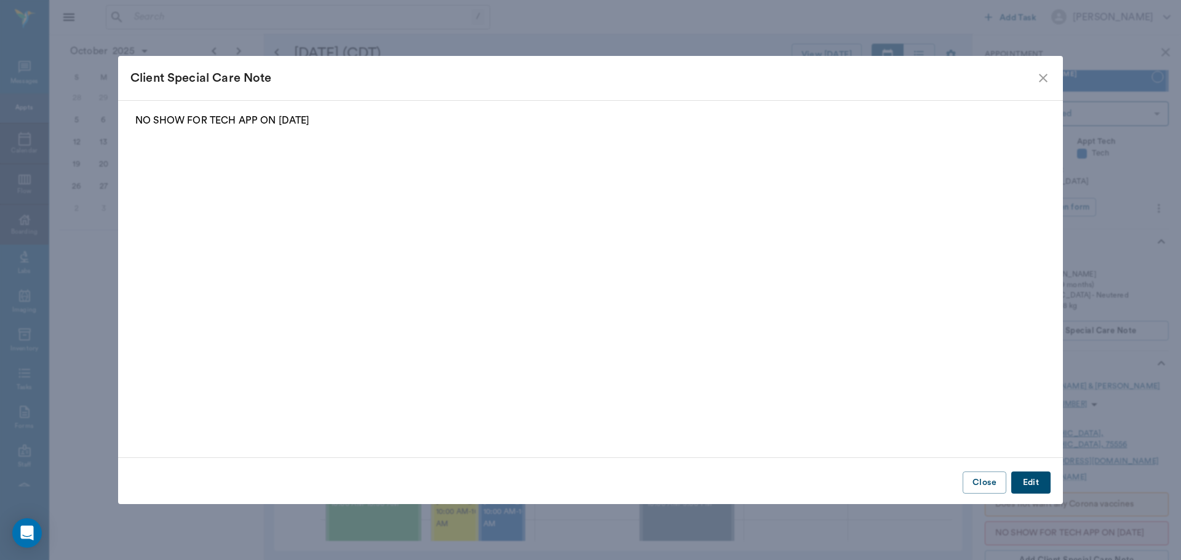
click at [1044, 74] on icon "close" at bounding box center [1043, 78] width 15 height 15
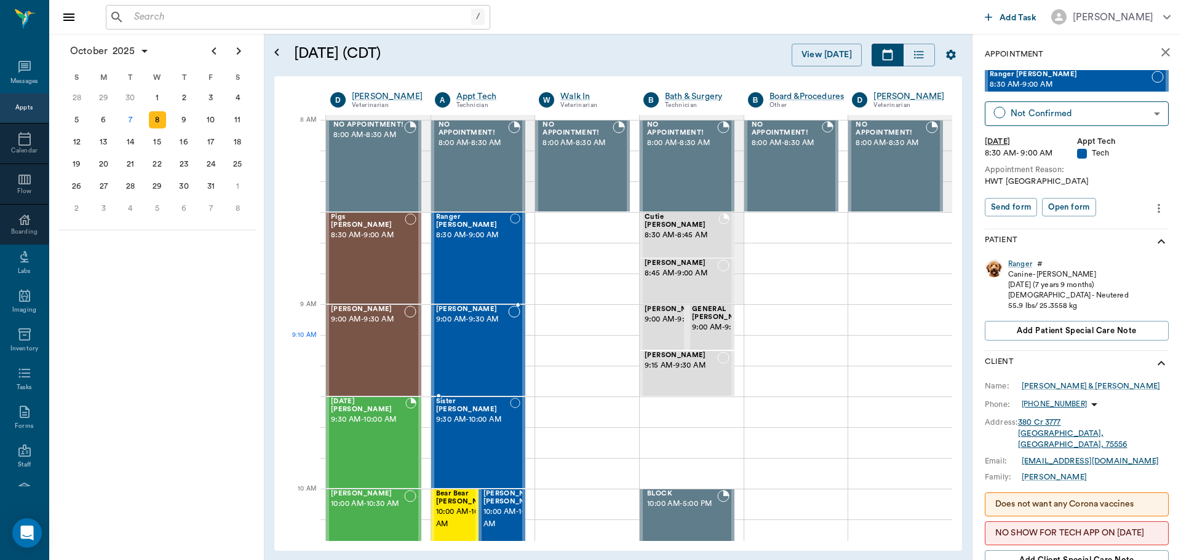
click at [470, 341] on div "[PERSON_NAME] 9:00 AM - 9:30 AM" at bounding box center [472, 351] width 73 height 90
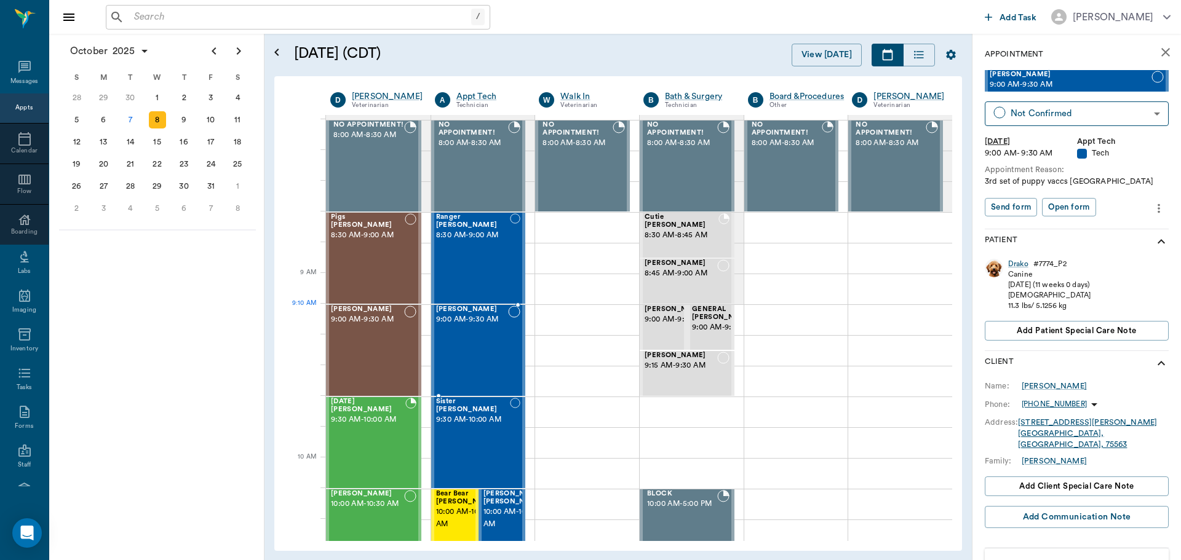
scroll to position [62, 0]
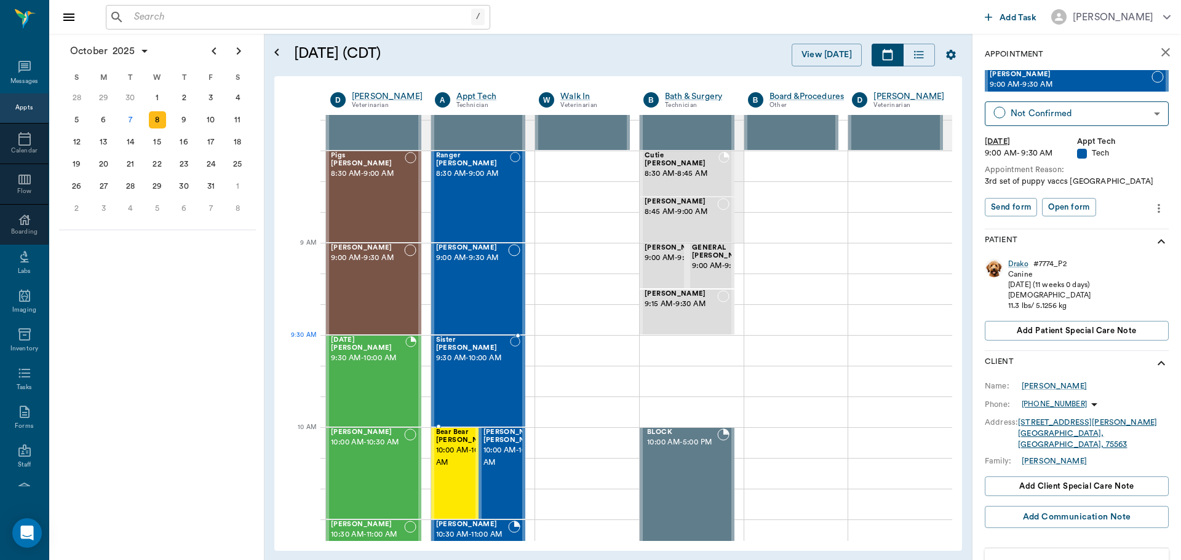
click at [472, 357] on span "9:30 AM - 10:00 AM" at bounding box center [473, 358] width 74 height 12
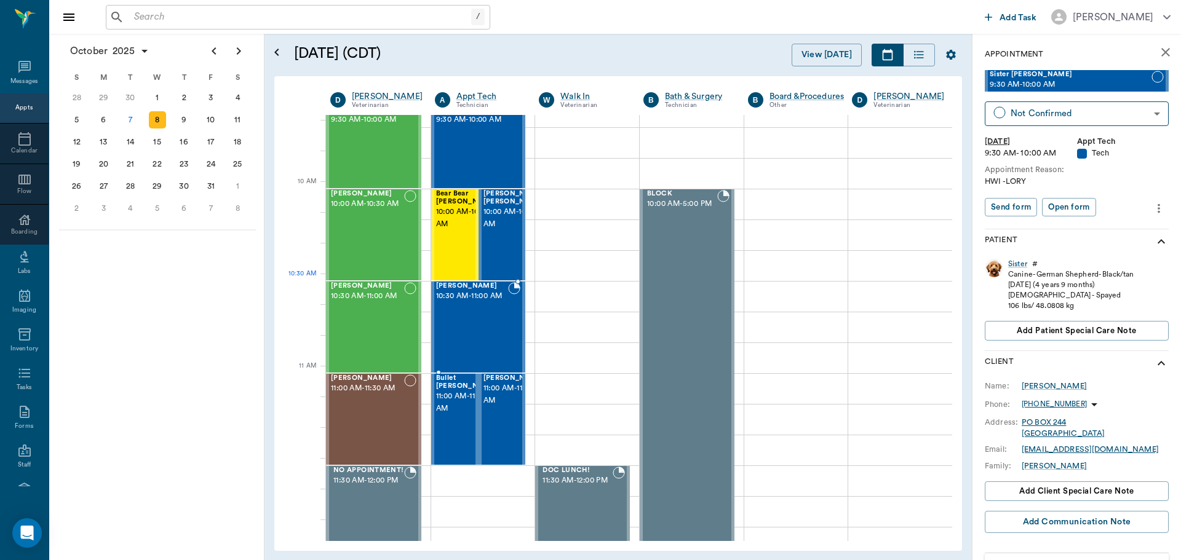
scroll to position [308, 0]
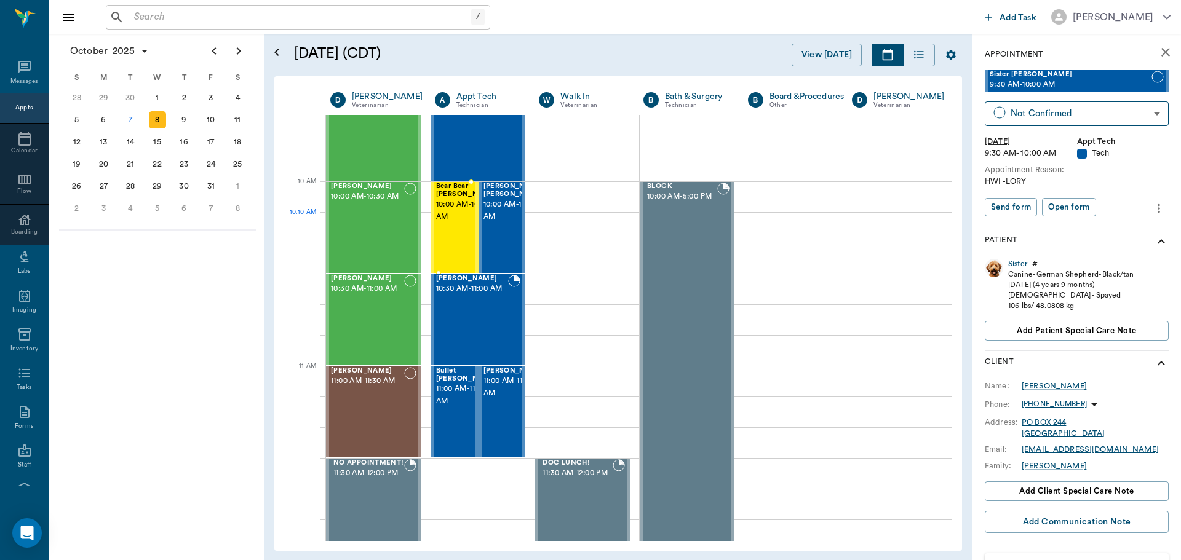
click at [464, 231] on div "Bear Bear [PERSON_NAME] 10:00 AM - 10:30 AM" at bounding box center [467, 228] width 62 height 90
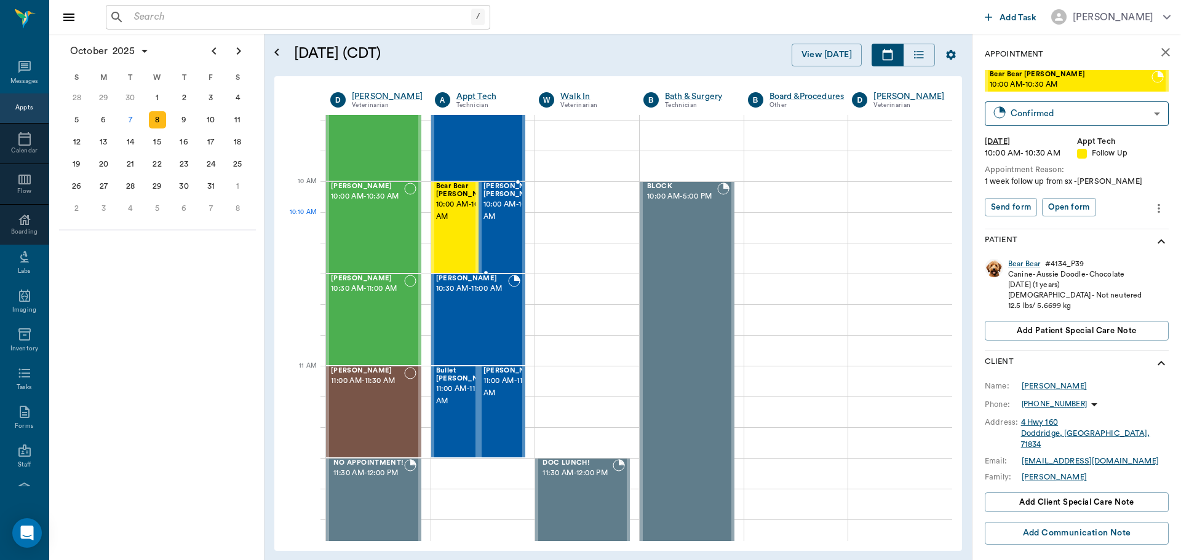
click at [499, 223] on span "10:00 AM - 10:30 AM" at bounding box center [514, 211] width 62 height 25
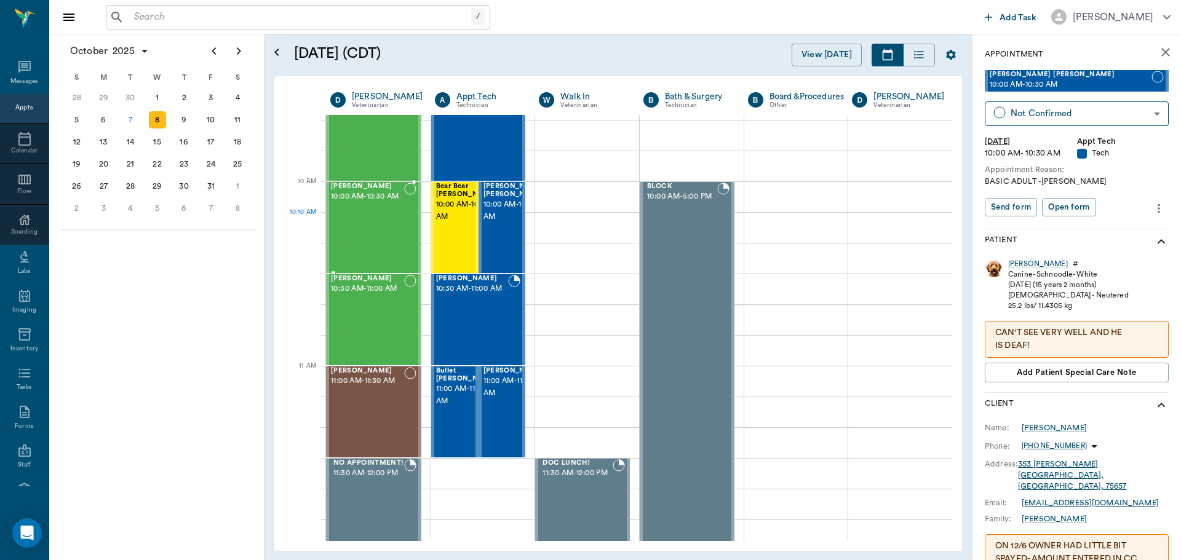
click at [360, 222] on div "[PERSON_NAME] 10:00 AM - 10:30 AM" at bounding box center [367, 228] width 73 height 90
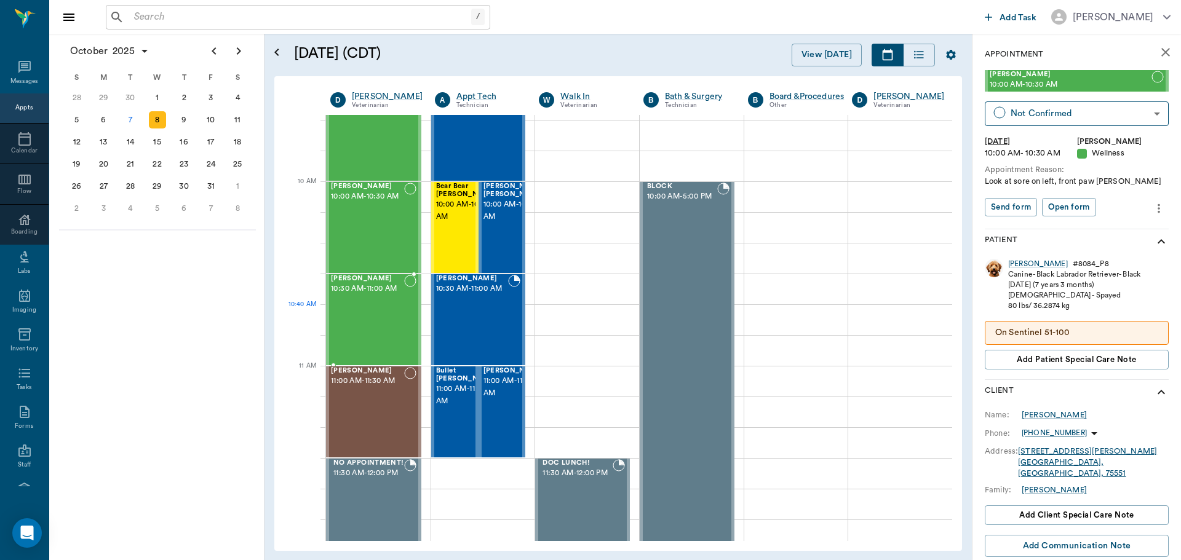
click at [373, 314] on div "[PERSON_NAME] 10:30 AM - 11:00 AM" at bounding box center [367, 320] width 73 height 90
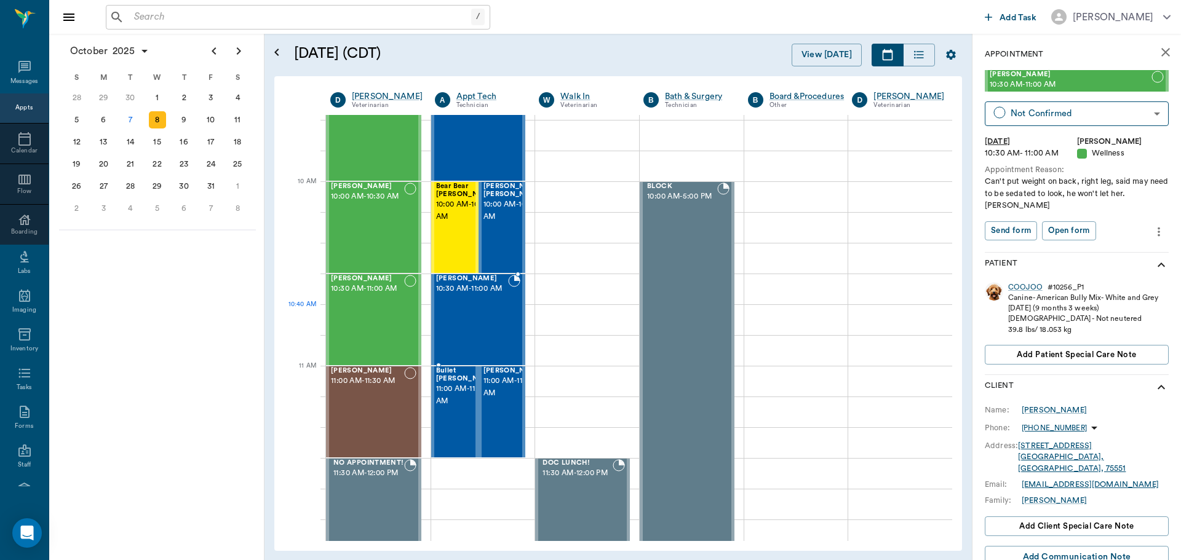
click at [469, 326] on div "[PERSON_NAME] 10:30 AM - 11:00 AM" at bounding box center [472, 320] width 73 height 90
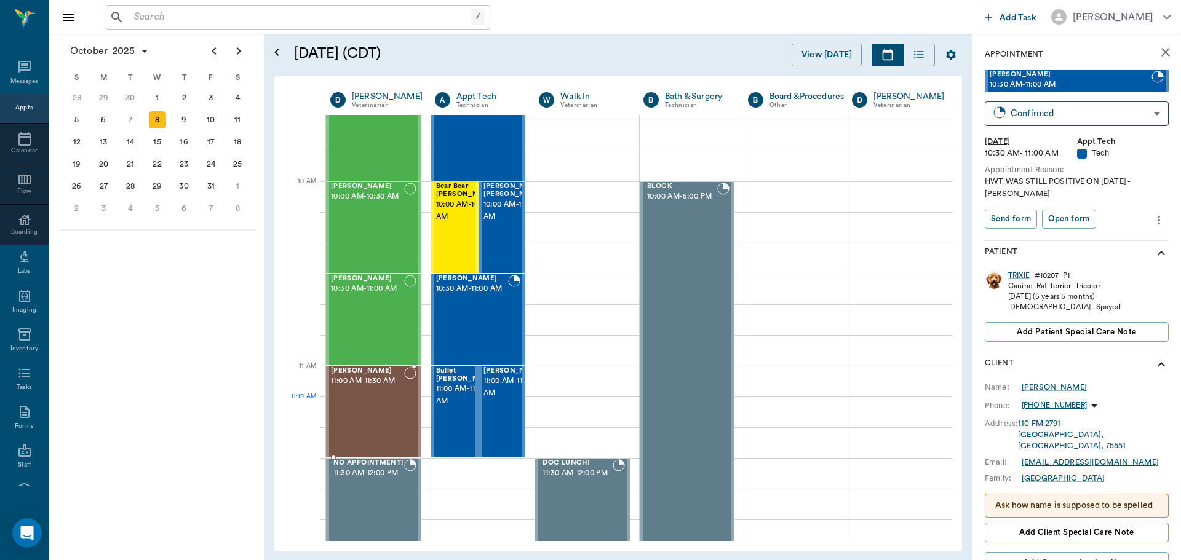
click at [374, 415] on div "[PERSON_NAME] 11:00 AM - 11:30 AM" at bounding box center [367, 412] width 73 height 90
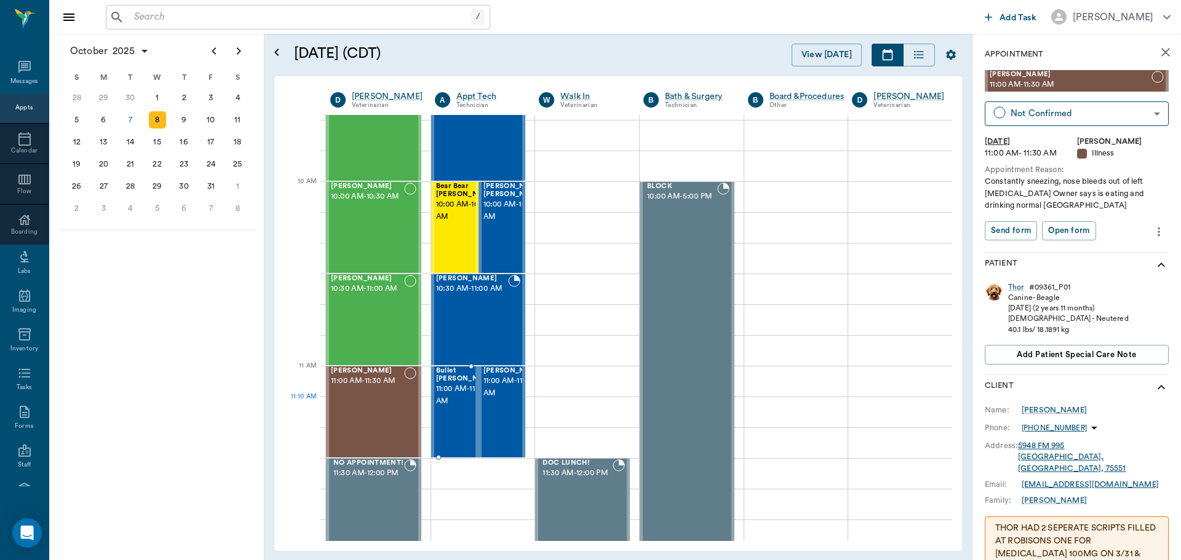
click at [450, 399] on span "11:00 AM - 11:30 AM" at bounding box center [467, 395] width 62 height 25
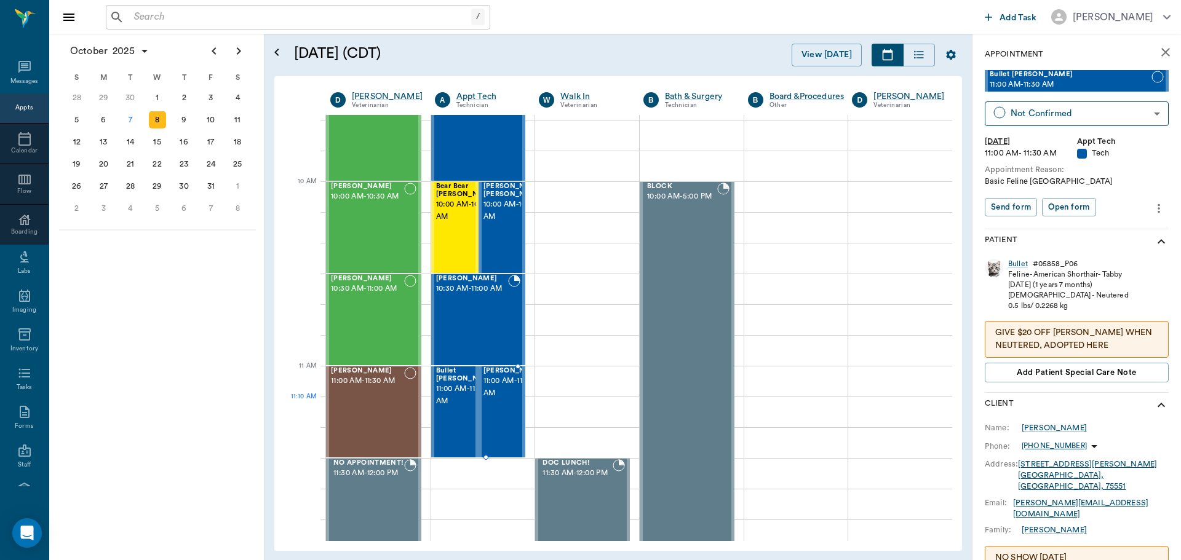
click at [500, 398] on span "11:00 AM - 11:30 AM" at bounding box center [514, 387] width 62 height 25
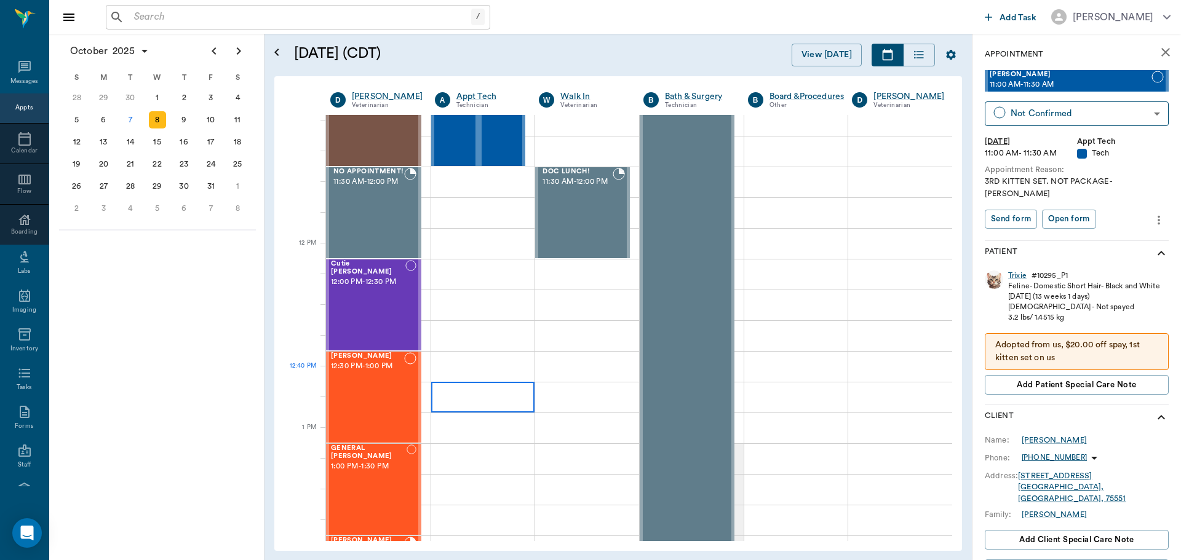
scroll to position [615, 0]
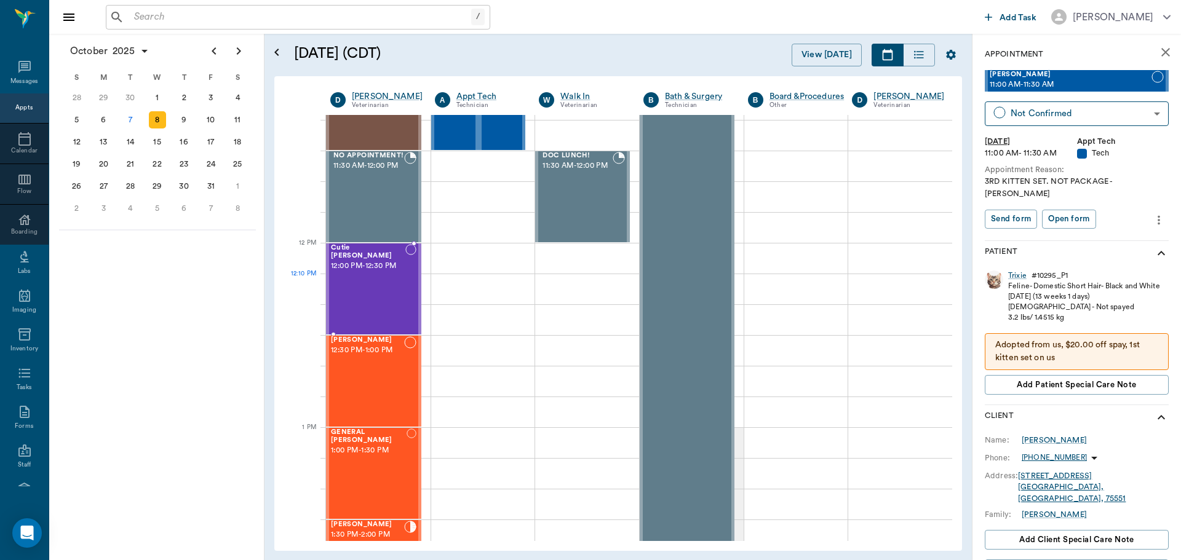
click at [362, 282] on div "Cutie [PERSON_NAME] 12:00 PM - 12:30 PM" at bounding box center [368, 289] width 74 height 90
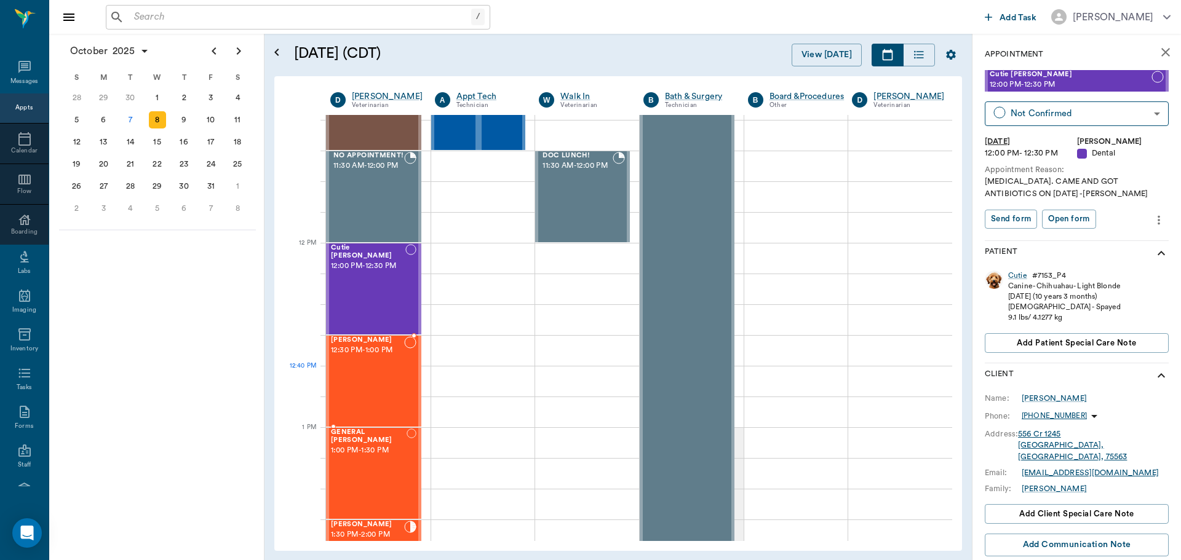
click at [386, 378] on div "[PERSON_NAME] 12:30 PM - 1:00 PM" at bounding box center [367, 381] width 73 height 90
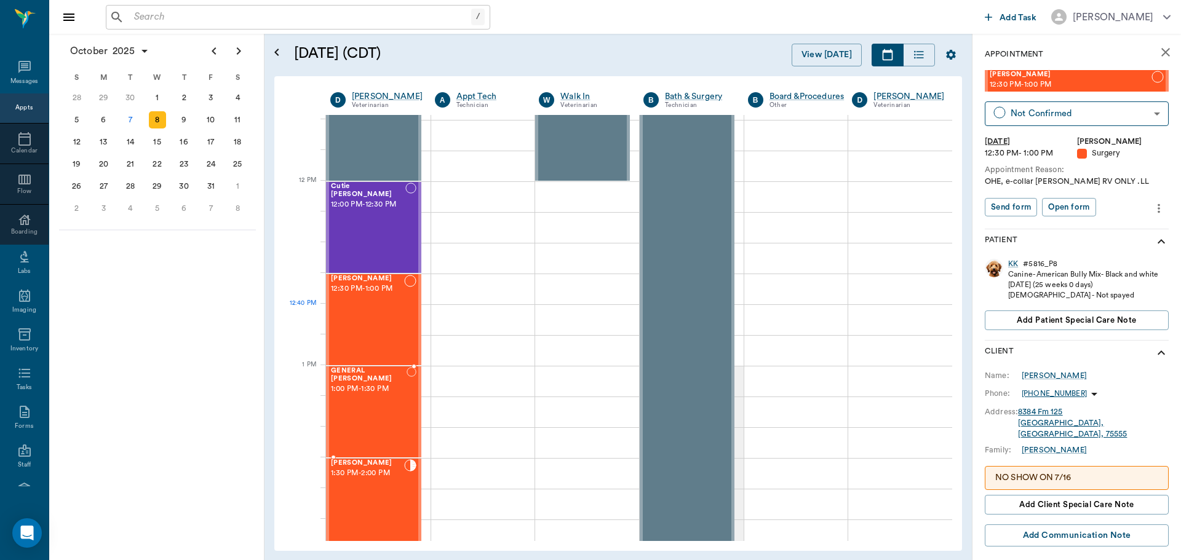
scroll to position [738, 0]
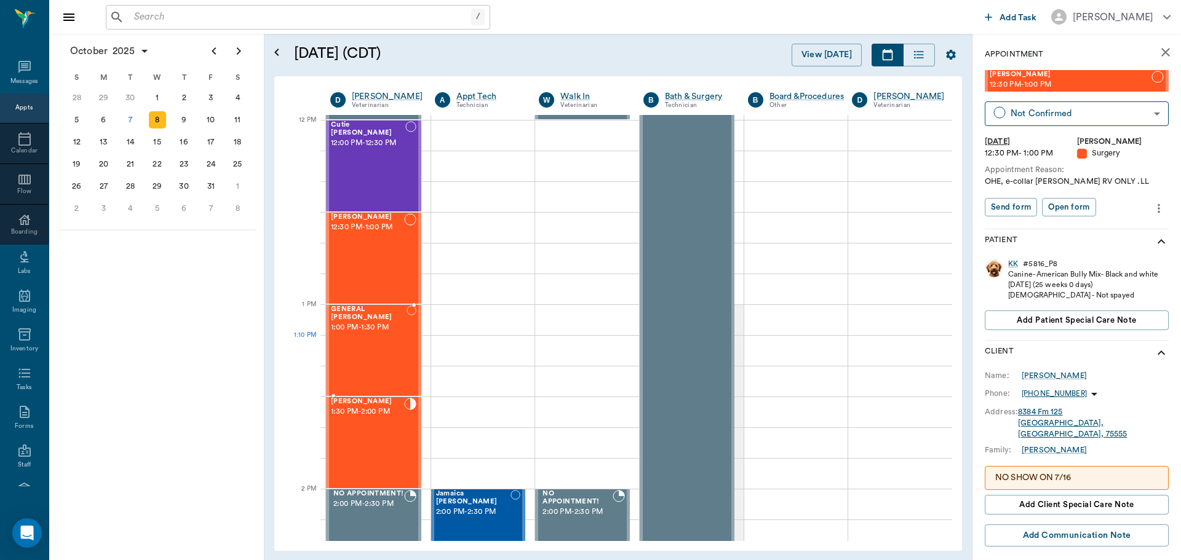
click at [363, 344] on div "GENERAL Spay 1:00 PM - 1:30 PM" at bounding box center [369, 351] width 76 height 90
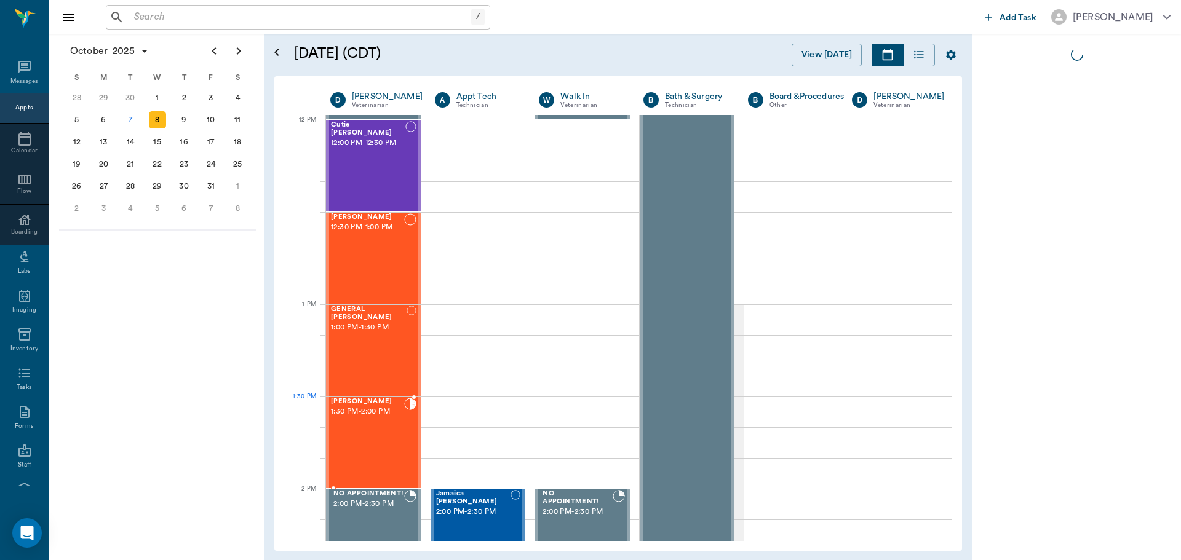
click at [374, 416] on span "1:30 PM - 2:00 PM" at bounding box center [367, 412] width 73 height 12
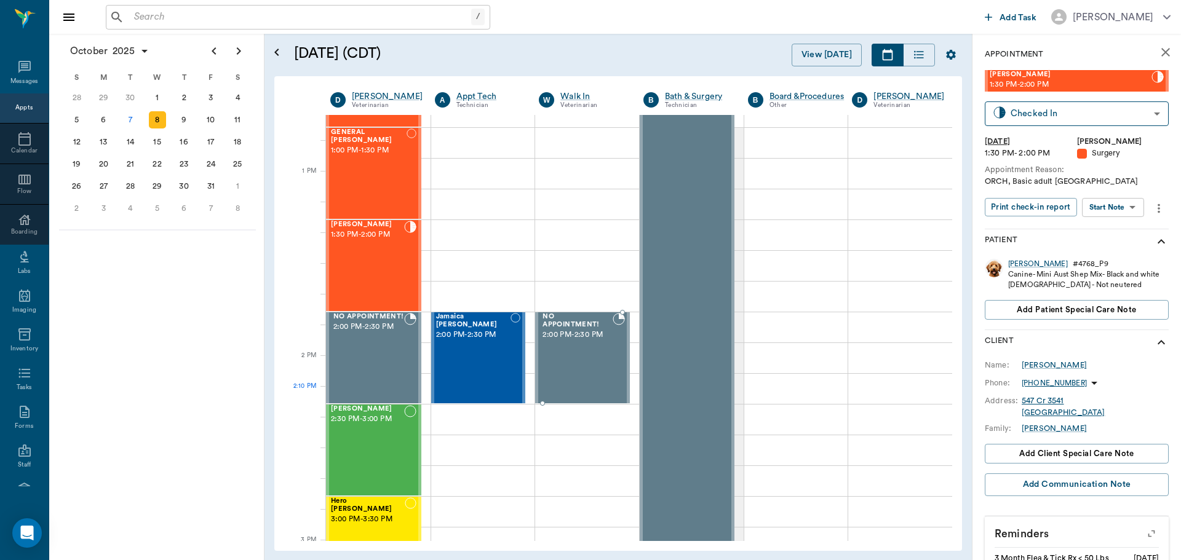
scroll to position [923, 0]
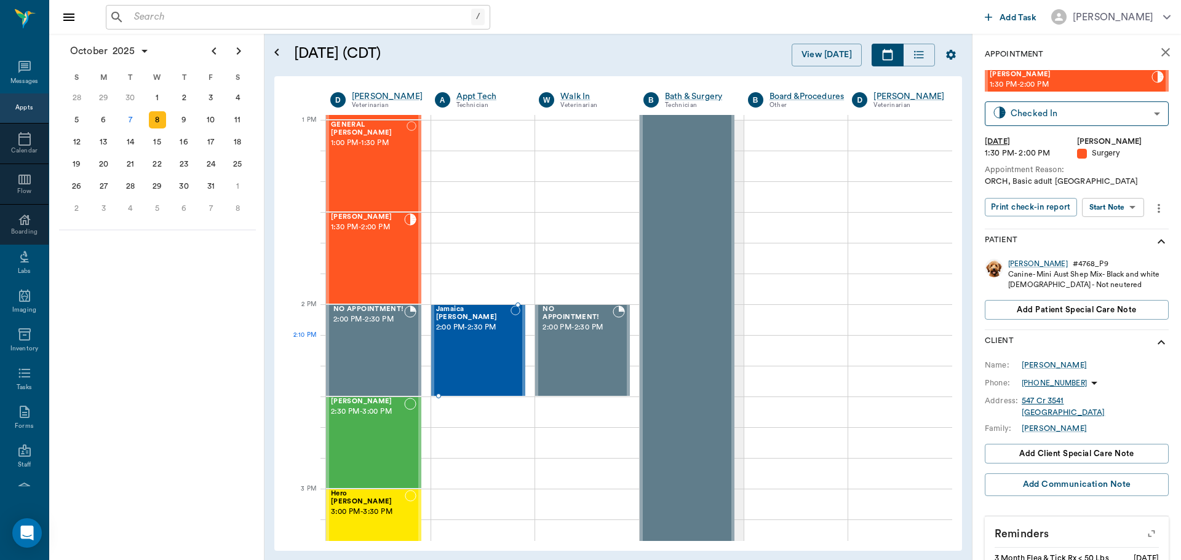
click at [486, 352] on div "Jamaica [PERSON_NAME] 2:00 PM - 2:30 PM" at bounding box center [473, 351] width 74 height 90
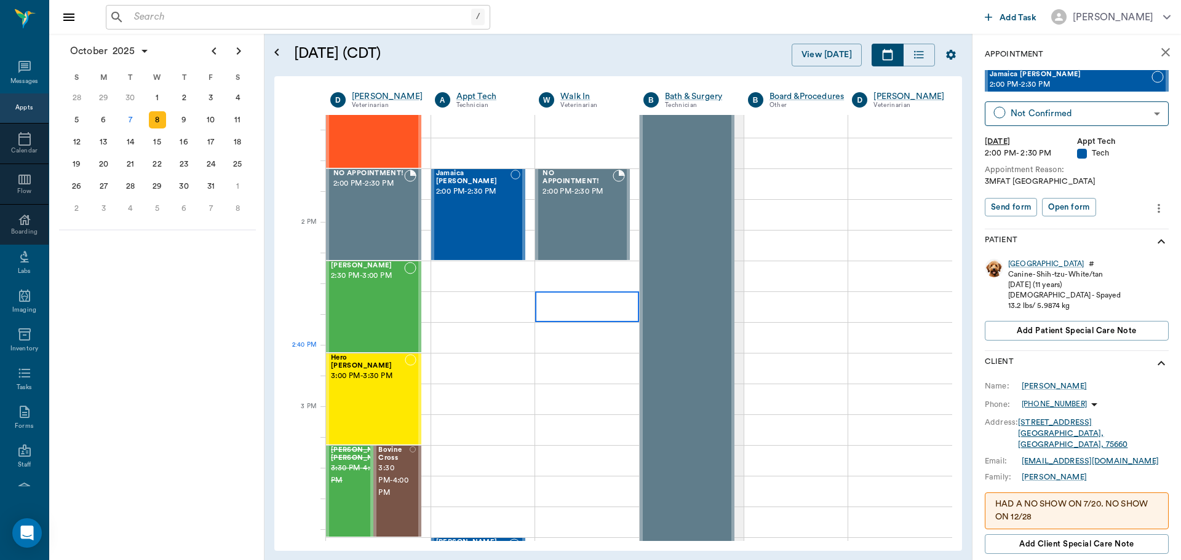
scroll to position [1107, 0]
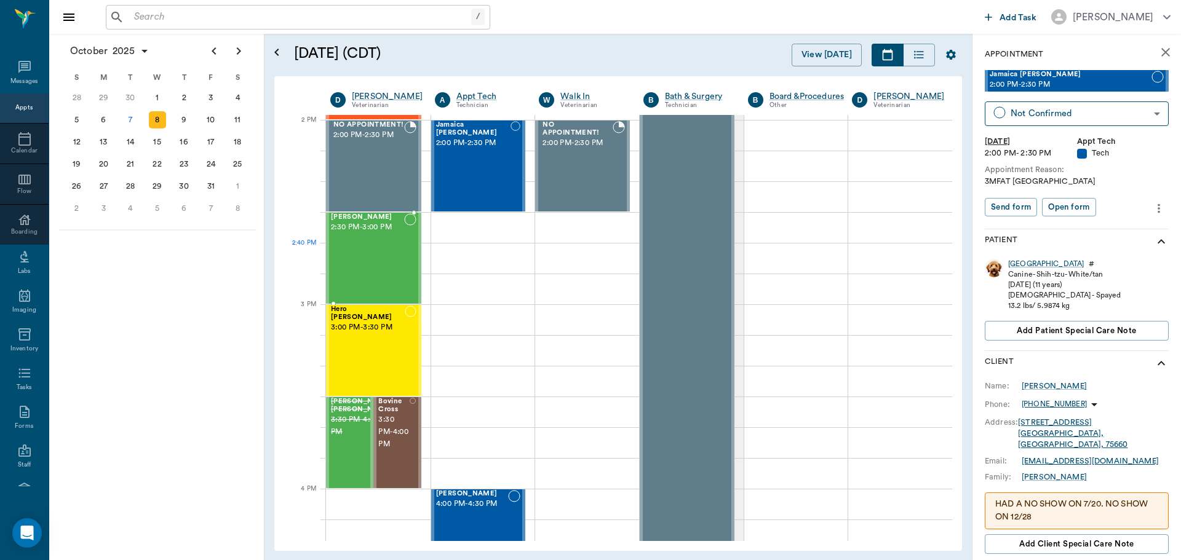
click at [340, 272] on div "[PERSON_NAME] 2:30 PM - 3:00 PM" at bounding box center [367, 258] width 73 height 90
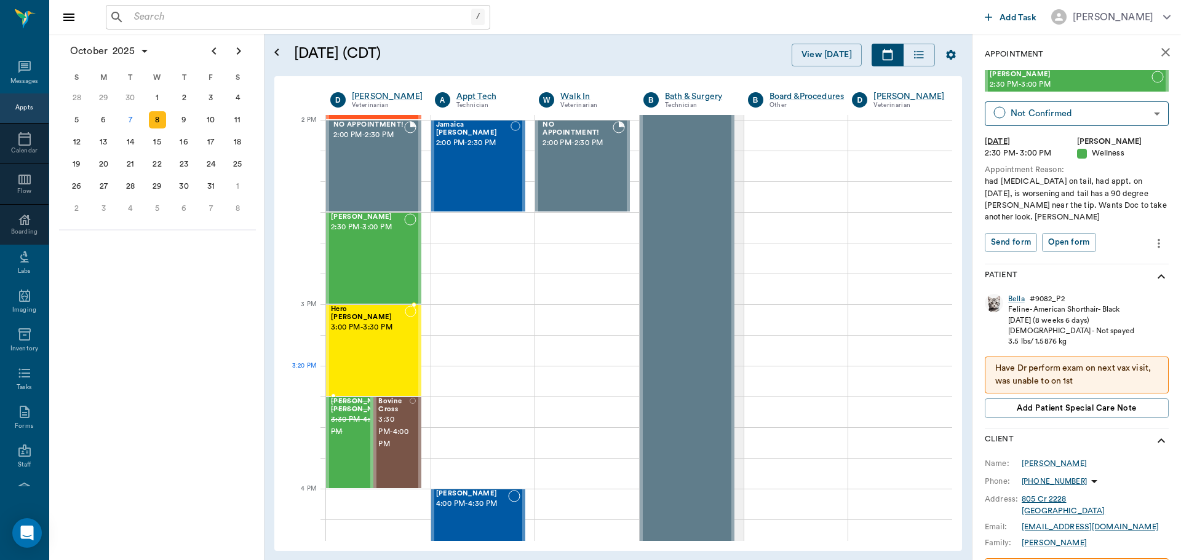
click at [365, 368] on div "Hero [PERSON_NAME] 3:00 PM - 3:30 PM" at bounding box center [368, 351] width 74 height 90
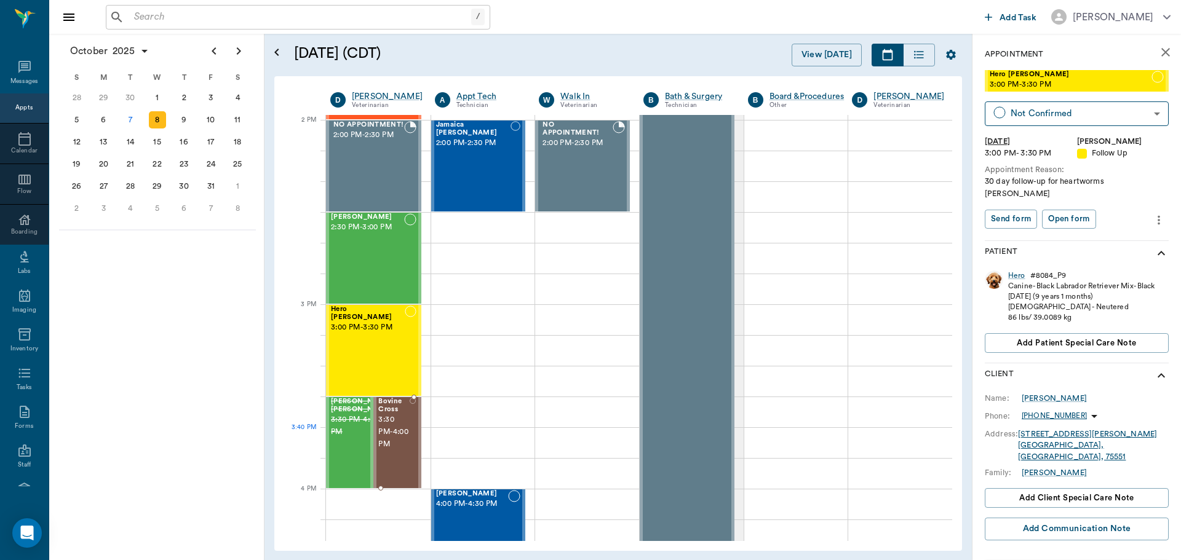
click at [389, 430] on span "3:30 PM - 4:00 PM" at bounding box center [393, 432] width 31 height 37
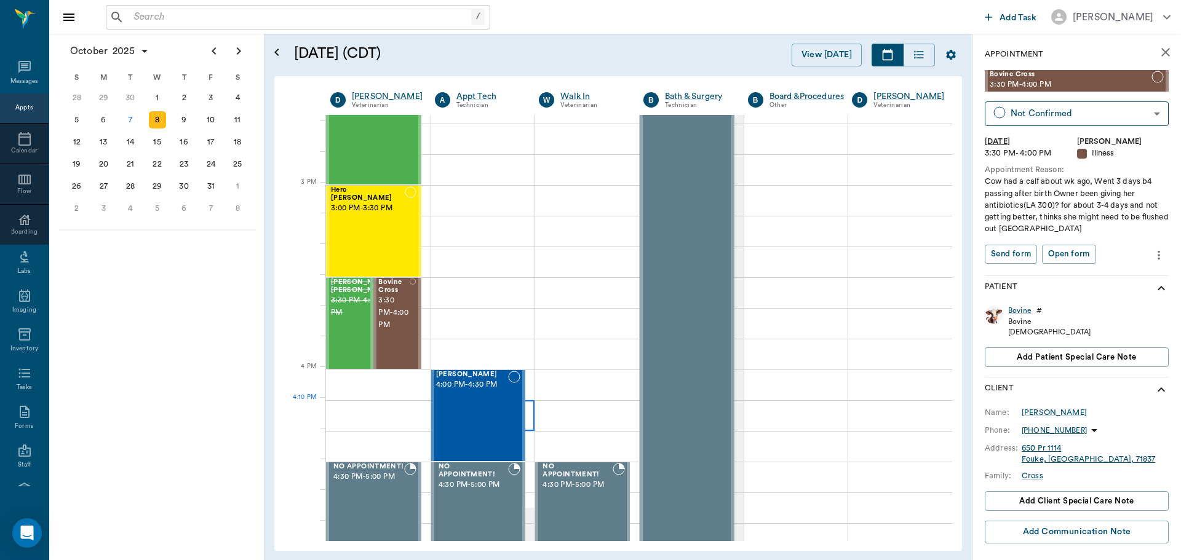
scroll to position [1230, 0]
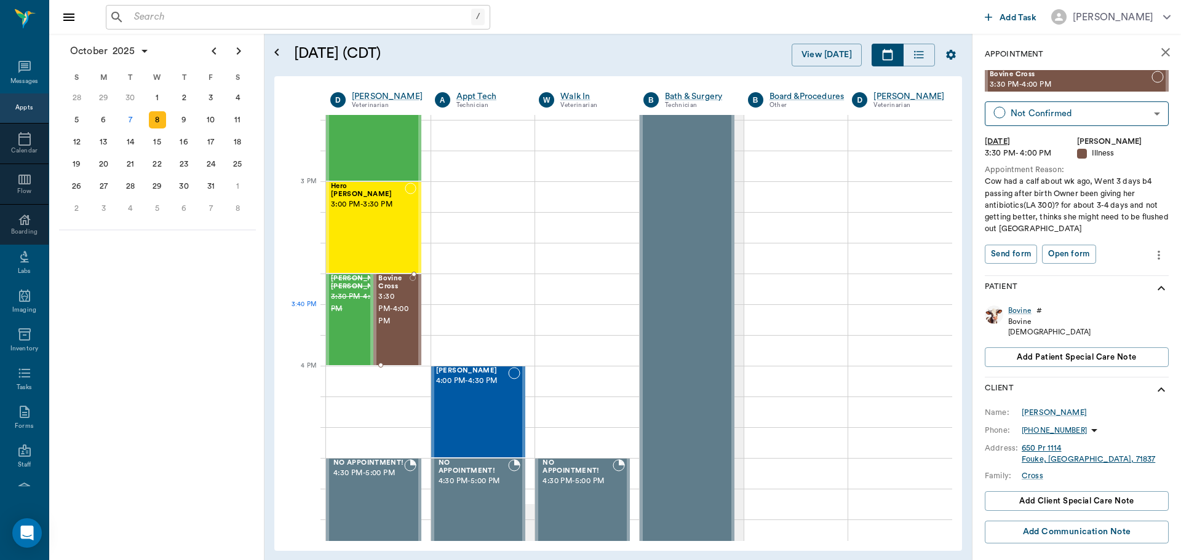
click at [397, 330] on div "Bovine Cross 3:30 PM - 4:00 PM" at bounding box center [393, 320] width 31 height 90
click at [493, 423] on div "Ace [PERSON_NAME] 4:00 PM - 4:30 PM" at bounding box center [472, 412] width 73 height 90
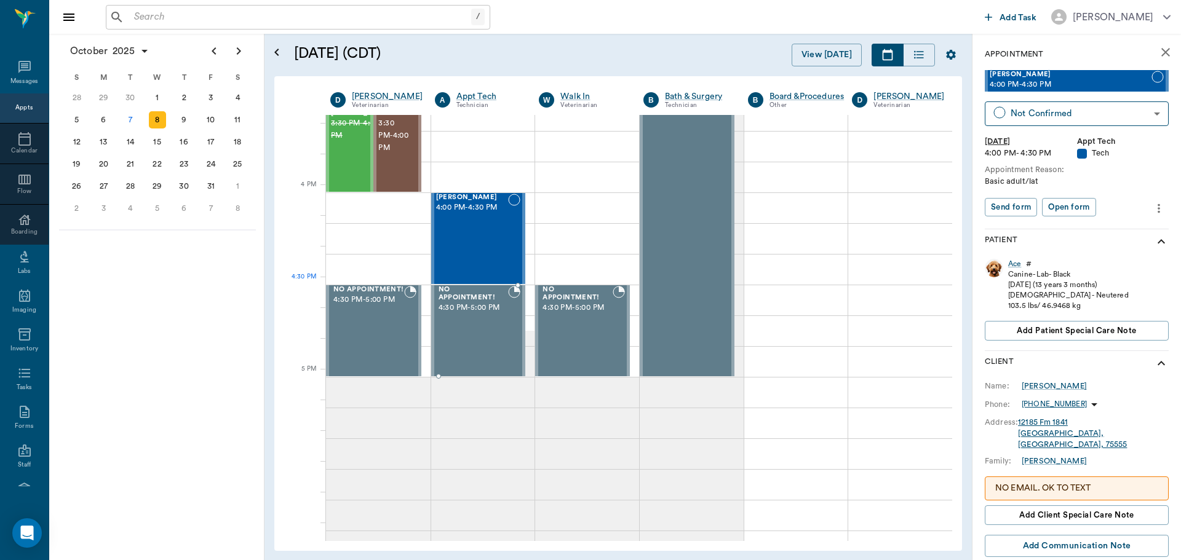
scroll to position [1415, 0]
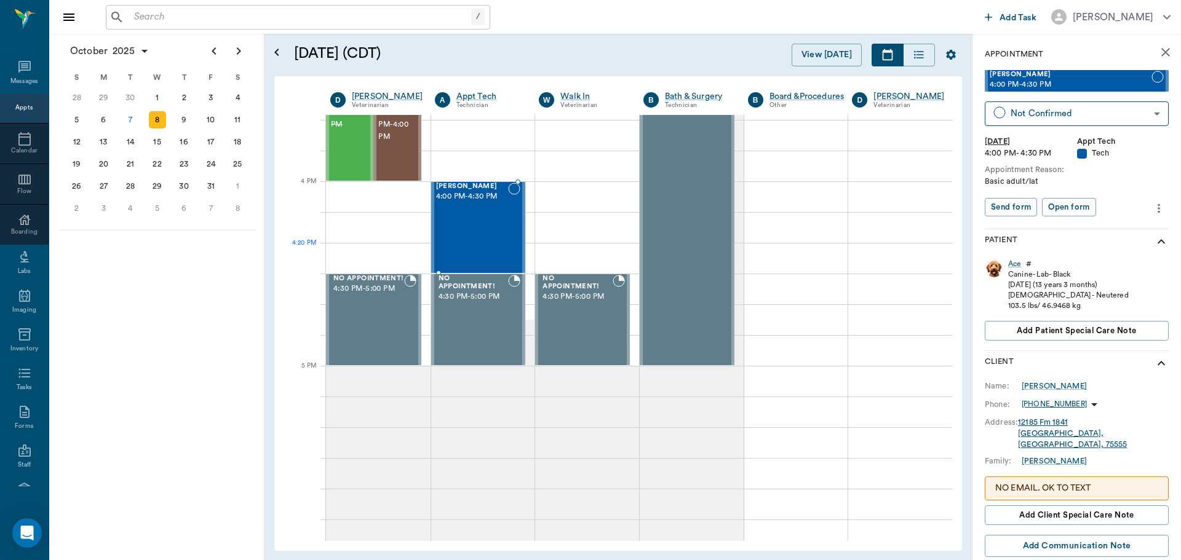
click at [478, 247] on div "Ace [PERSON_NAME] 4:00 PM - 4:30 PM" at bounding box center [472, 228] width 73 height 90
click at [382, 148] on div "Bovine Cross 3:30 PM - 4:00 PM" at bounding box center [393, 135] width 31 height 90
